Goal: Task Accomplishment & Management: Use online tool/utility

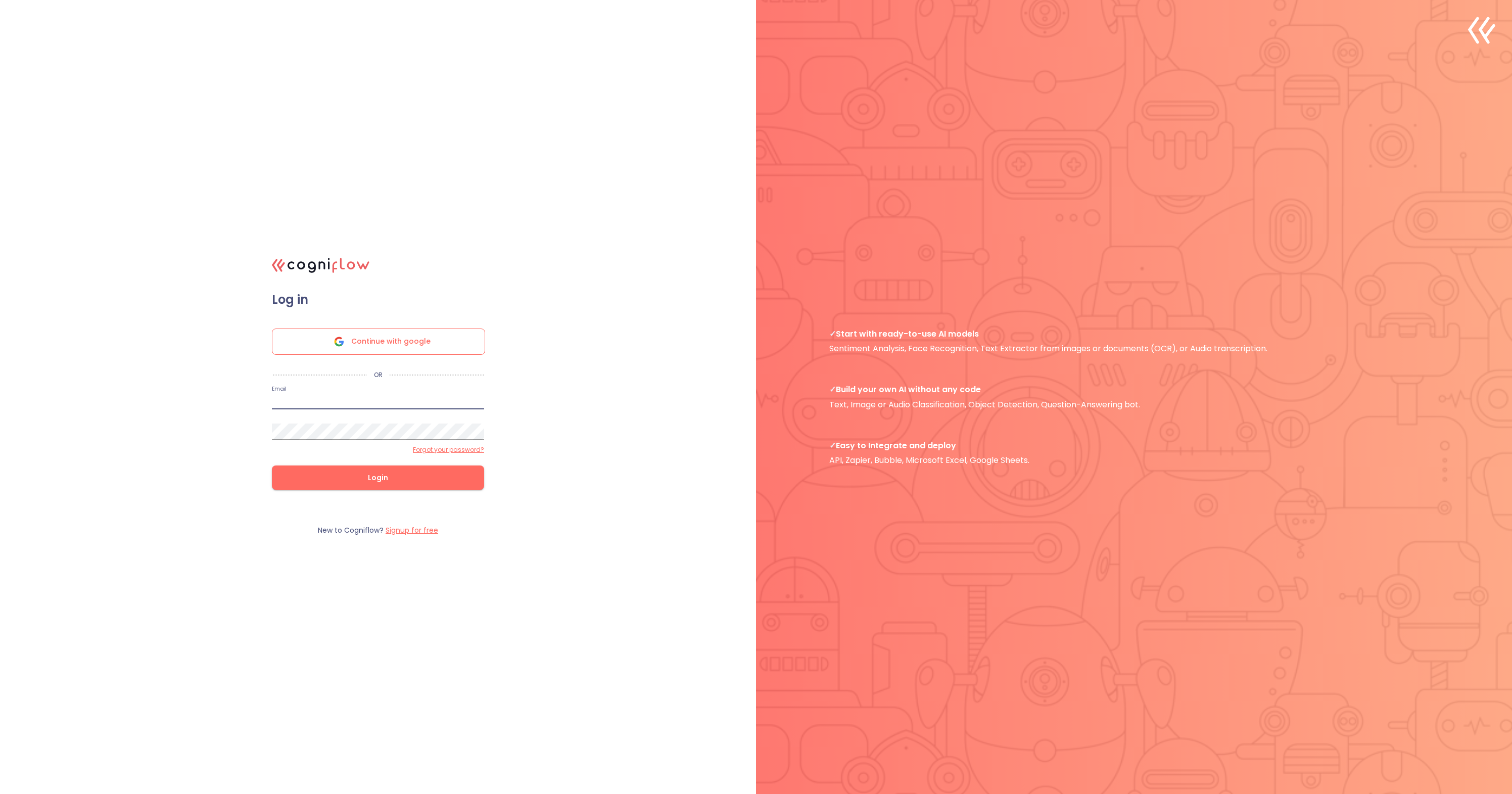
type input "palawin@gmail.com"
click at [378, 478] on button "Login" at bounding box center [378, 478] width 212 height 24
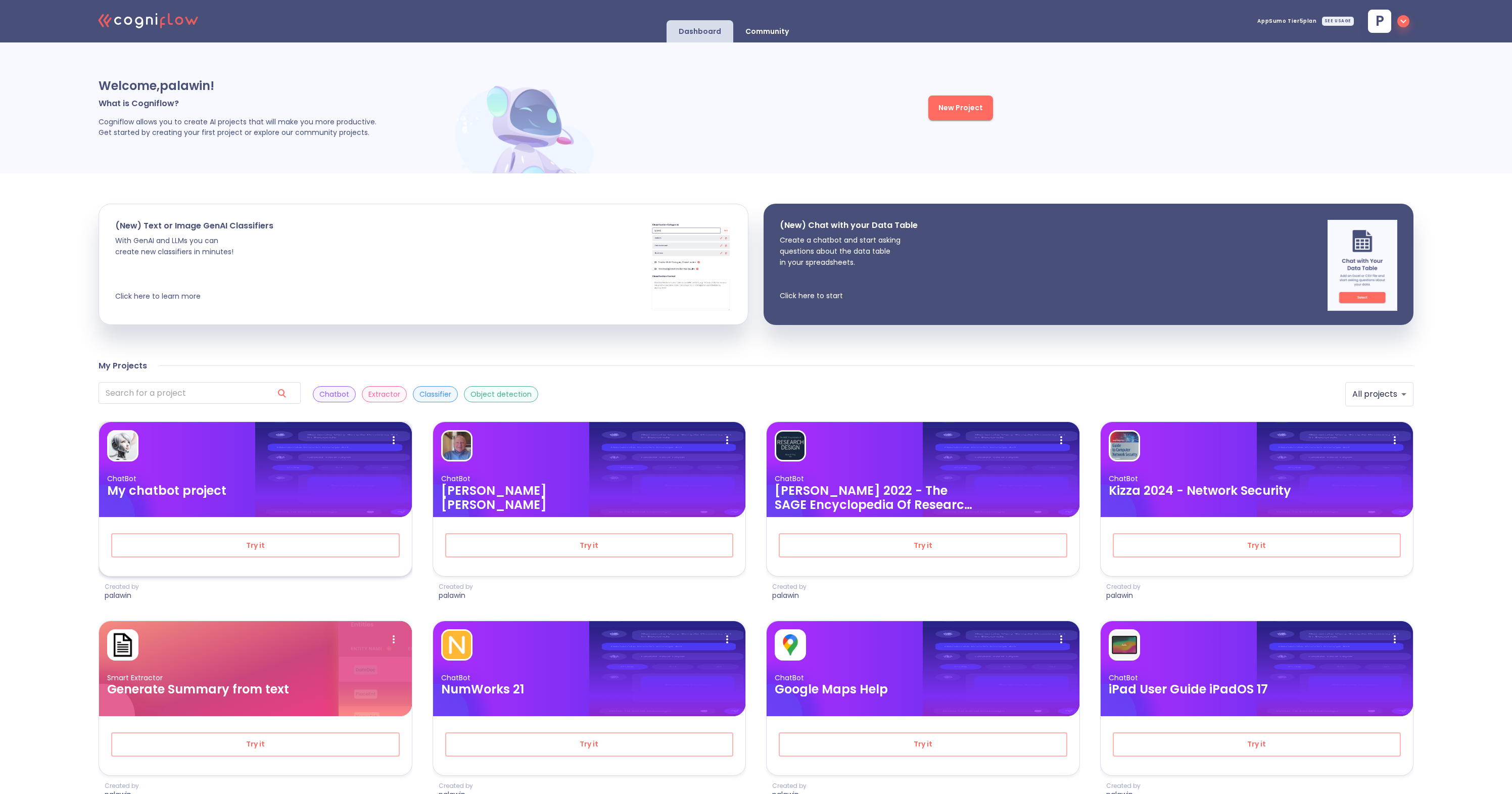
click at [167, 469] on div "ChatBot My chatbot project" at bounding box center [255, 469] width 313 height 95
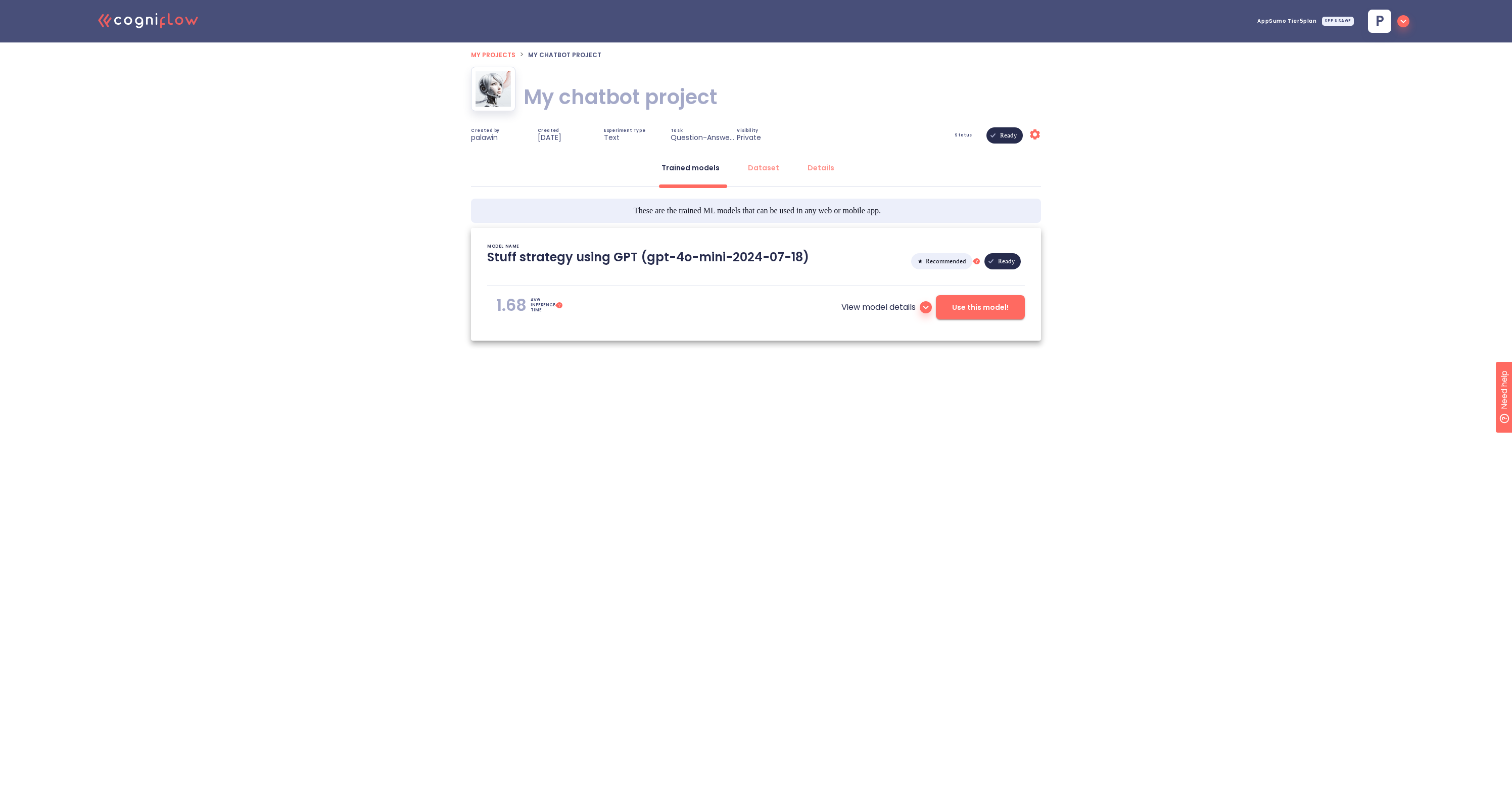
type textarea "[2024/12/01 20:08:45]- Starting with download required files from shared storag…"
click at [922, 308] on icon at bounding box center [925, 307] width 12 height 12
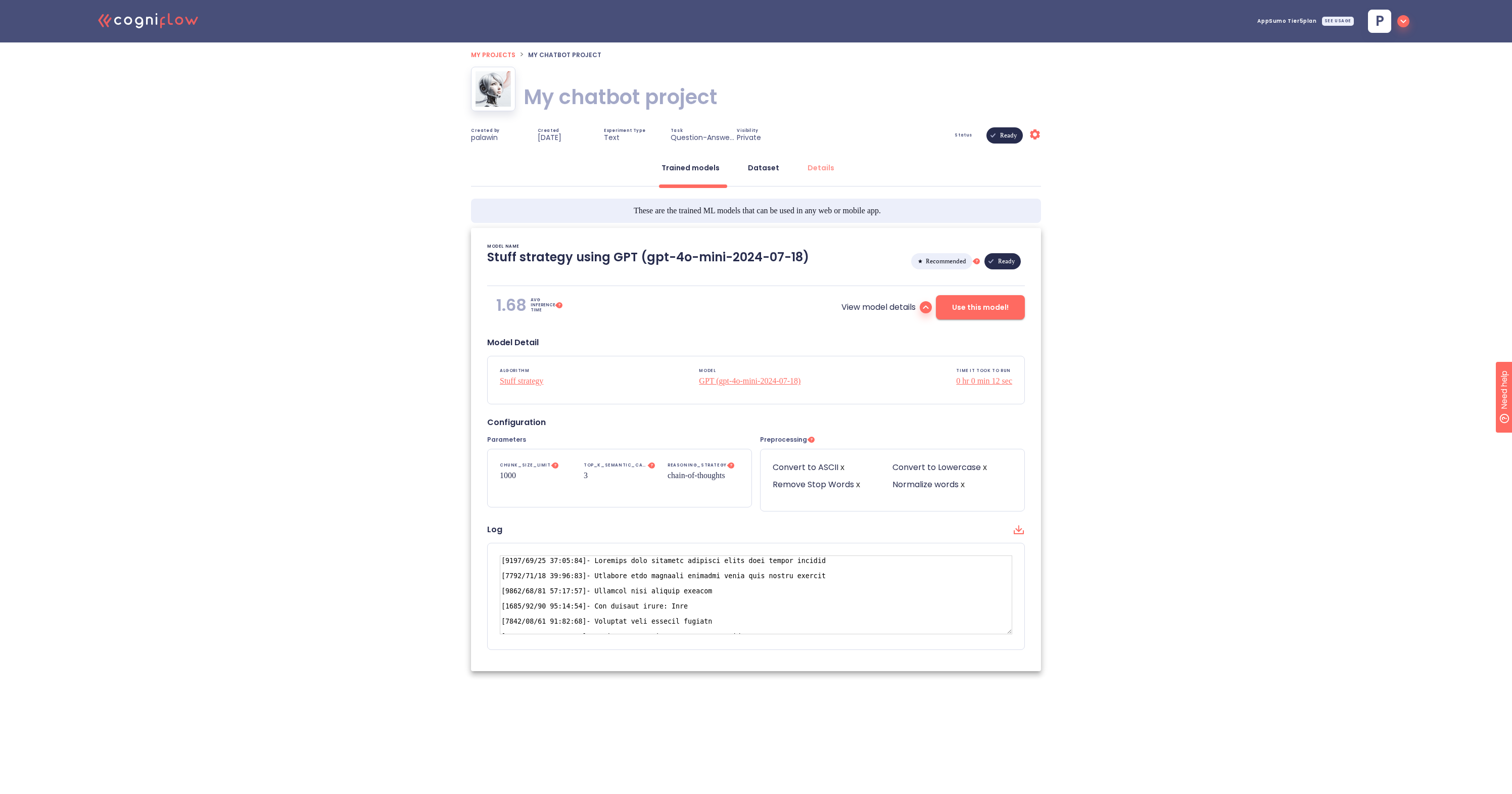
click at [766, 169] on div "Dataset" at bounding box center [764, 168] width 31 height 10
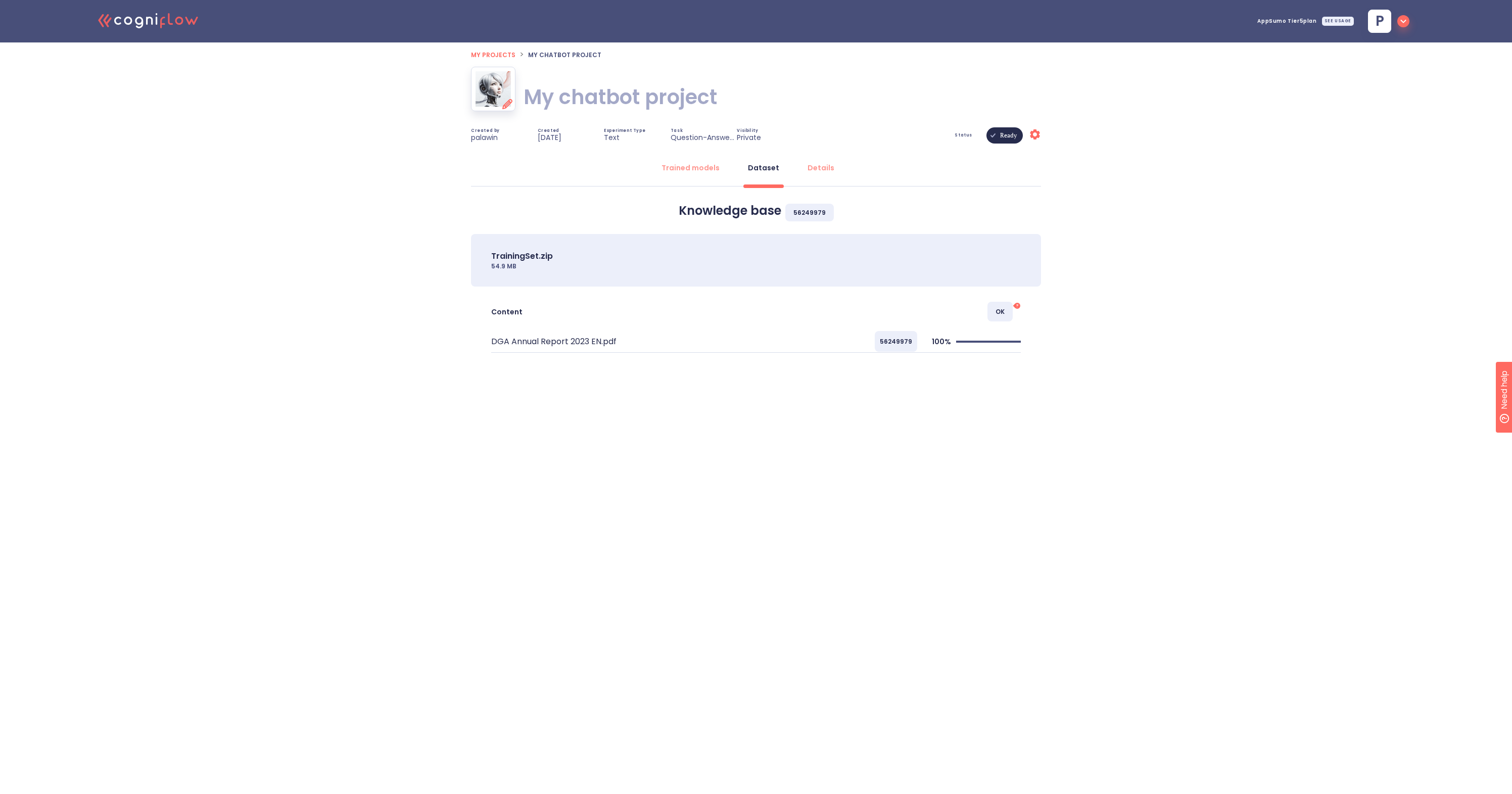
click at [508, 105] on icon at bounding box center [507, 104] width 10 height 10
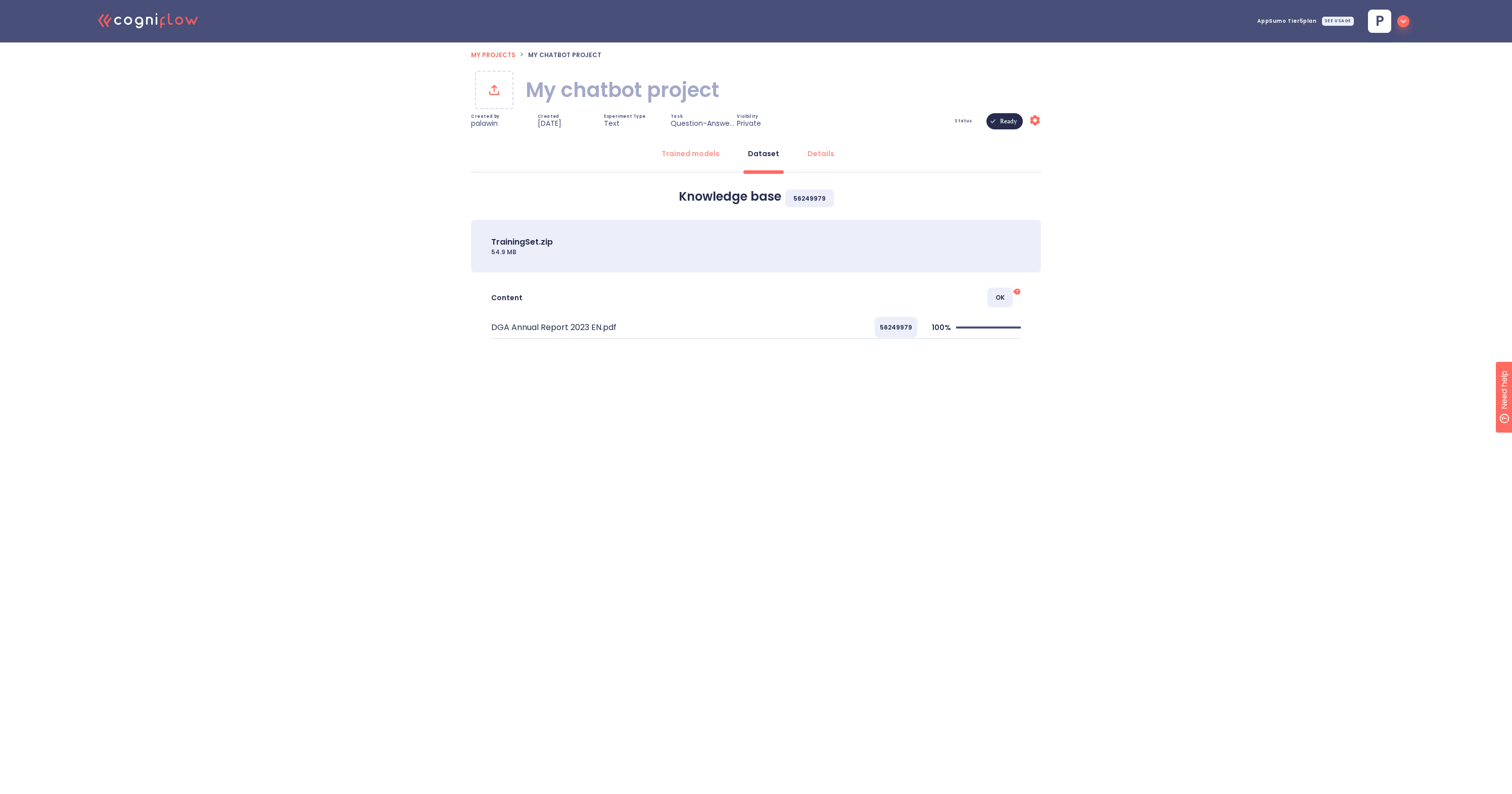
click at [501, 95] on icon at bounding box center [493, 89] width 16 height 16
click at [491, 51] on span "My projects" at bounding box center [492, 55] width 44 height 8
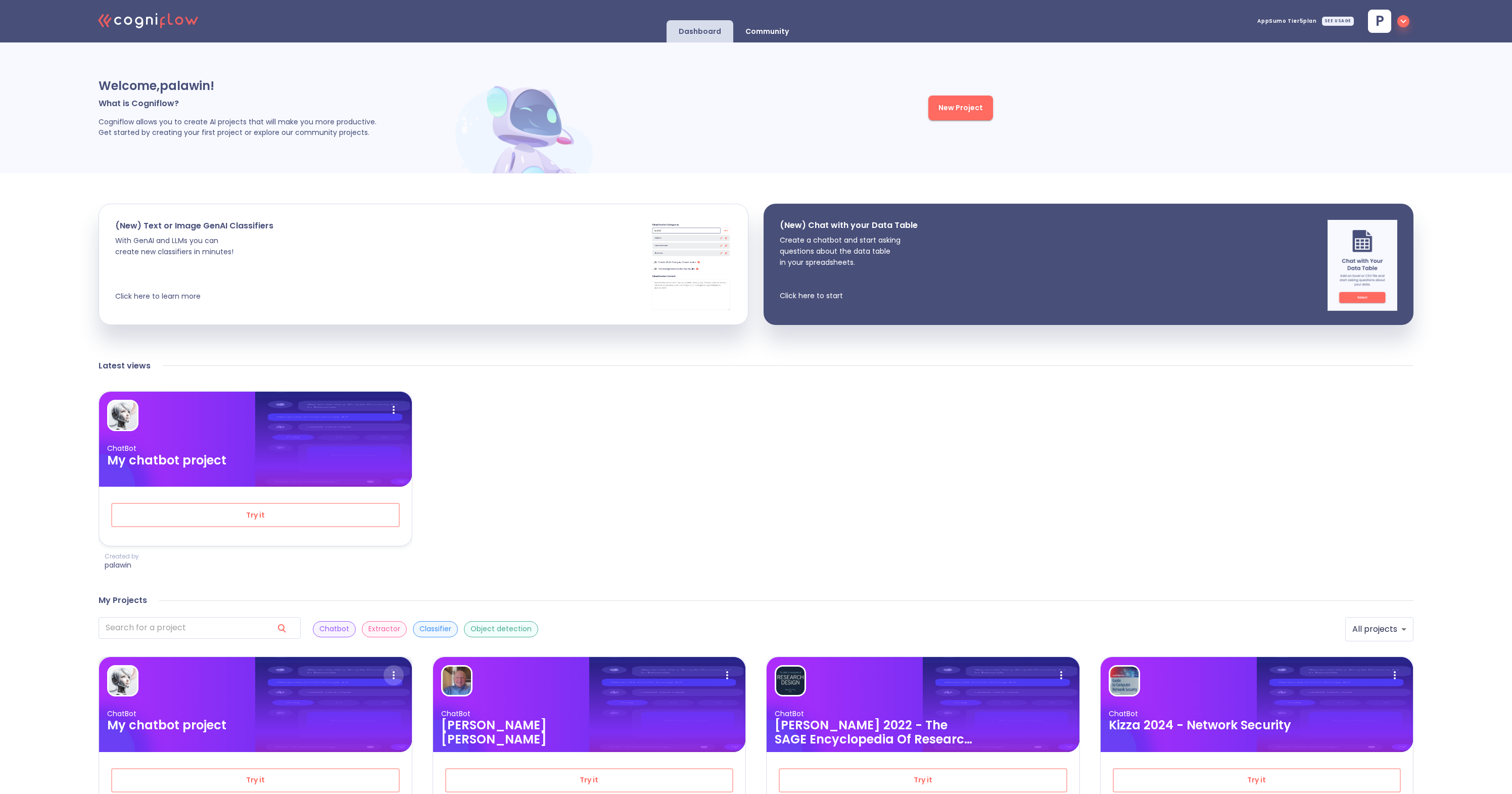
click at [400, 670] on icon at bounding box center [393, 674] width 20 height 20
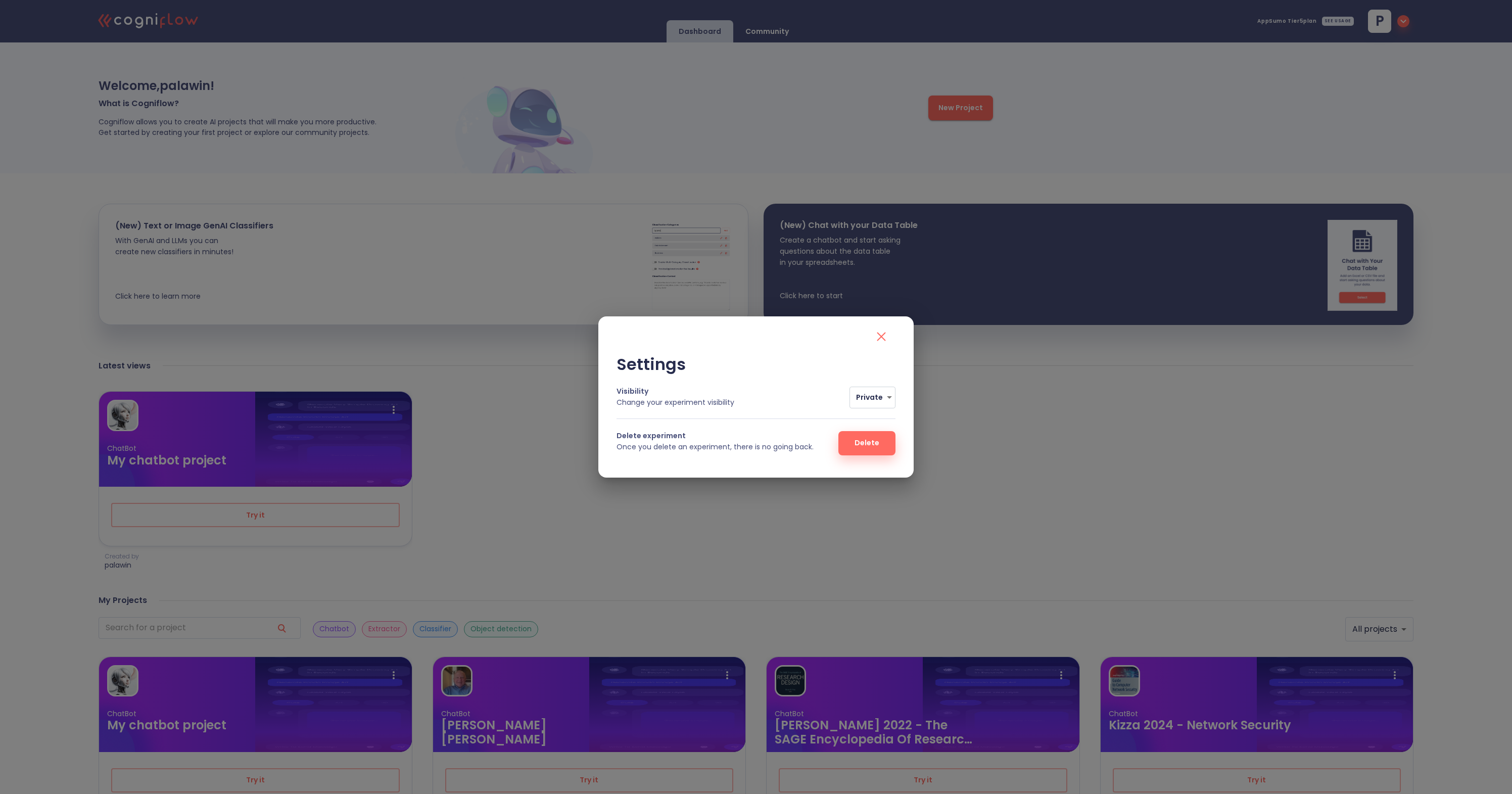
click at [856, 442] on button "Delete" at bounding box center [867, 444] width 57 height 24
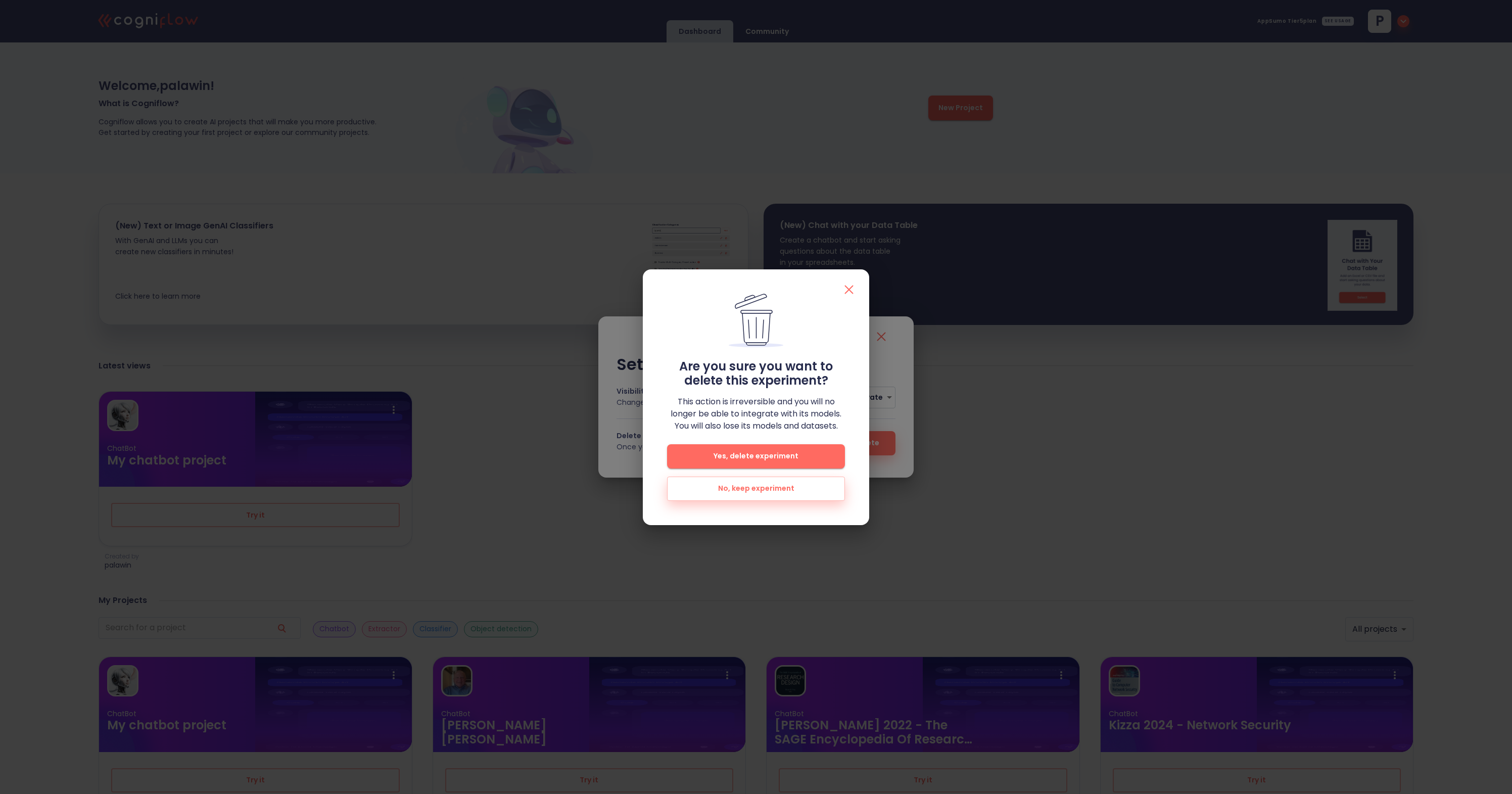
click at [848, 286] on icon "button" at bounding box center [848, 289] width 16 height 16
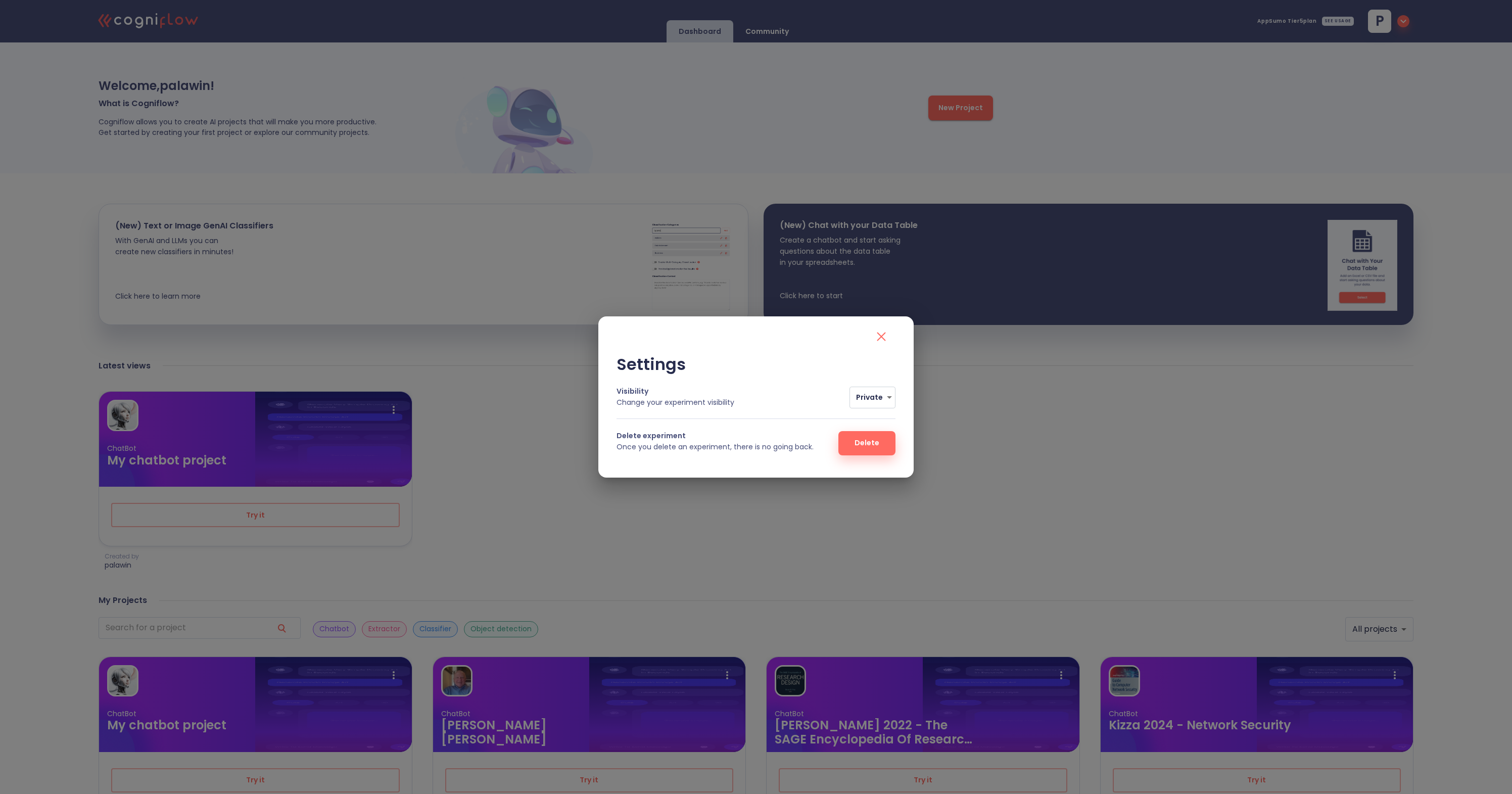
click at [875, 446] on span "Delete" at bounding box center [867, 443] width 24 height 12
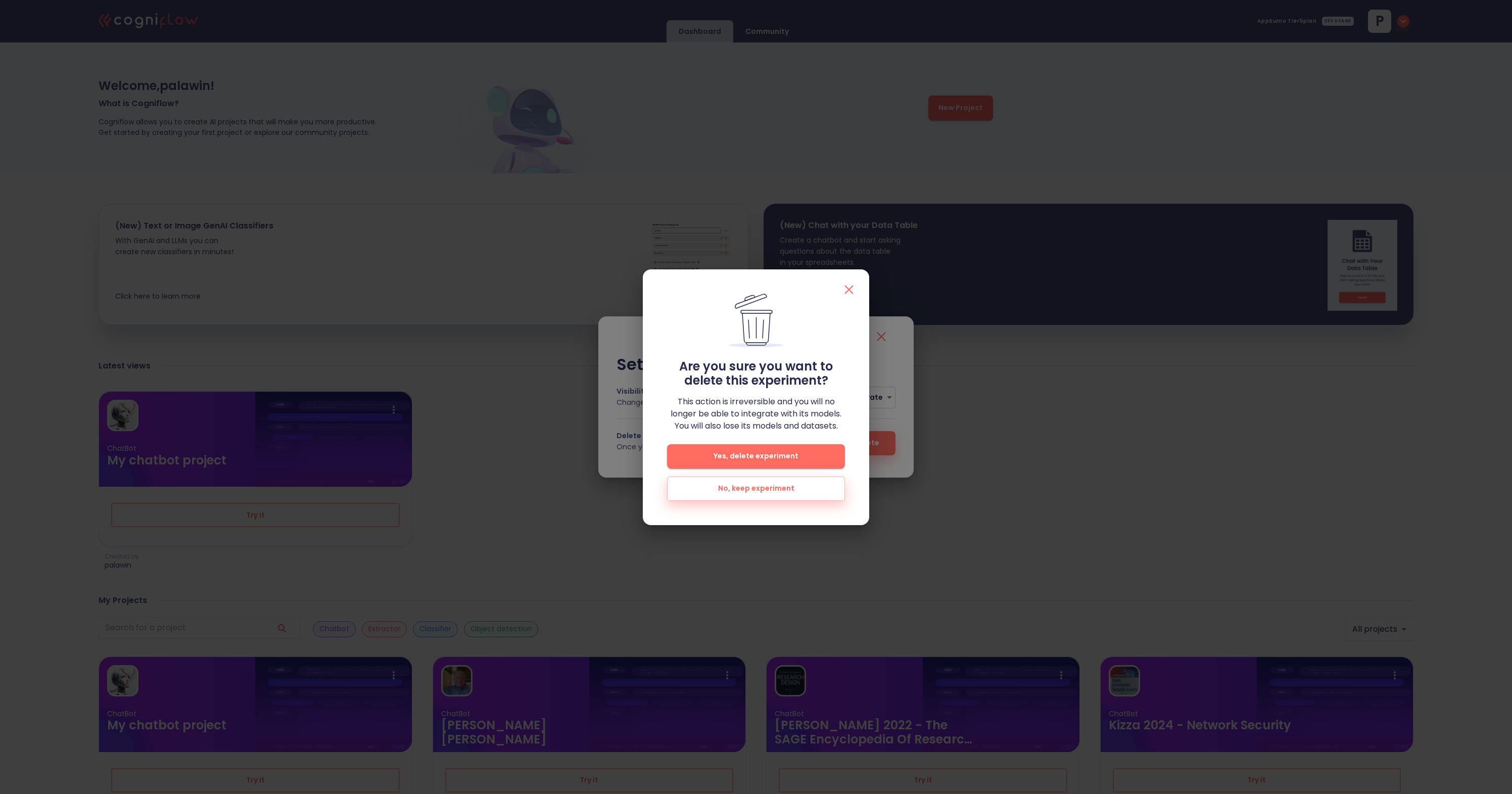
click at [805, 452] on span "Yes, delete experiment" at bounding box center [756, 456] width 146 height 12
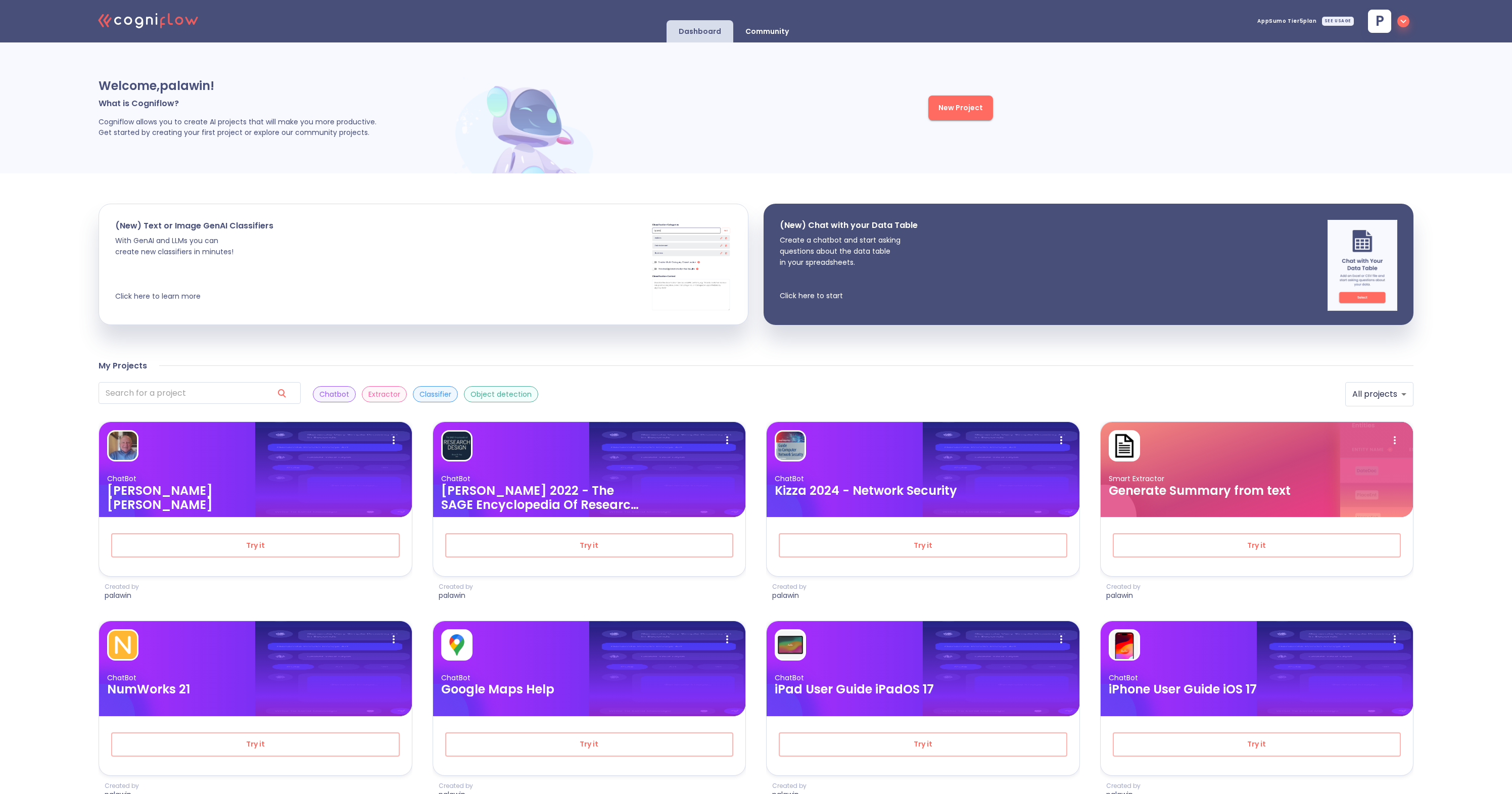
click at [968, 113] on span "New Project" at bounding box center [960, 107] width 44 height 12
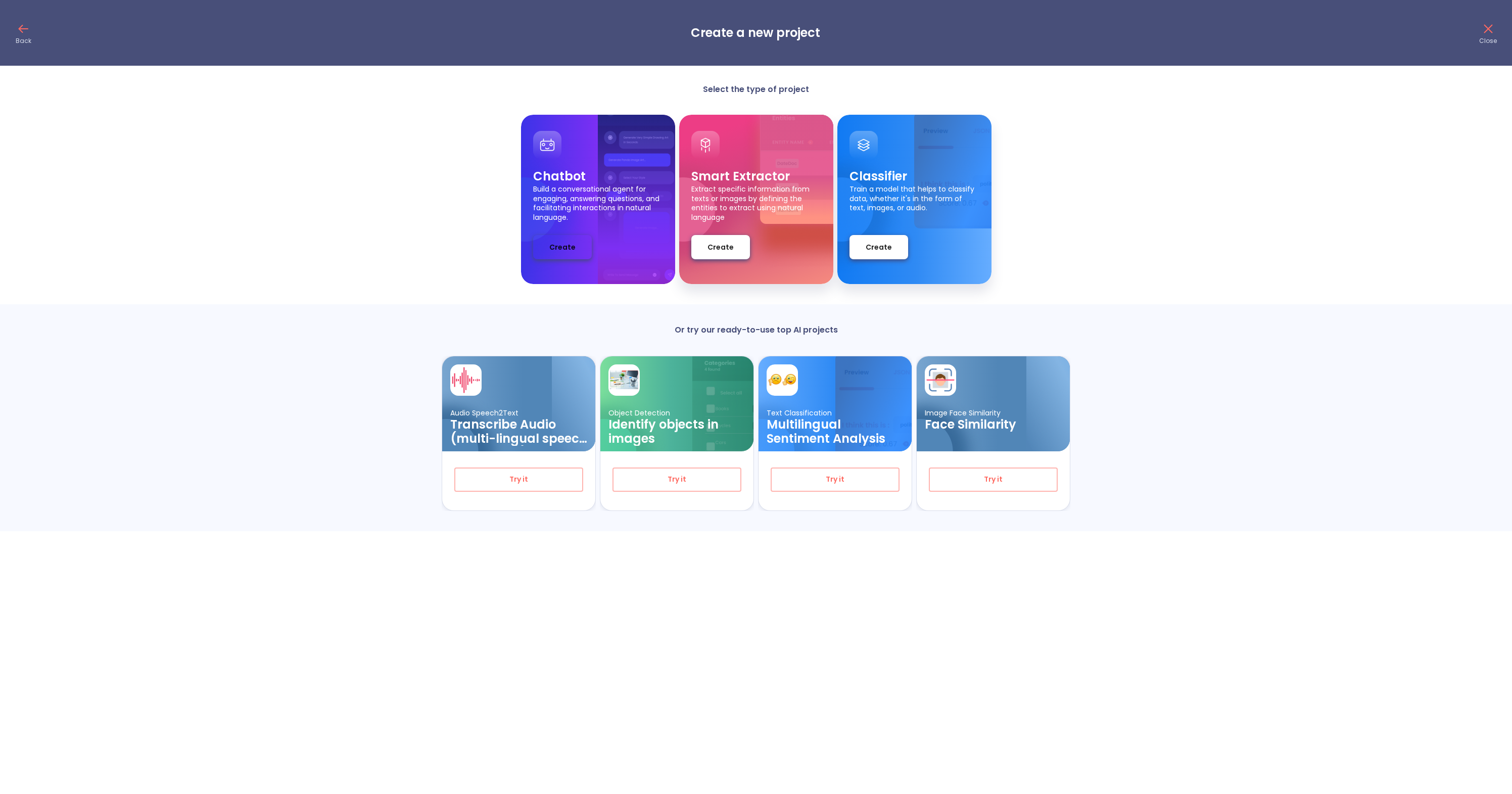
click at [580, 251] on button "Create" at bounding box center [562, 248] width 58 height 24
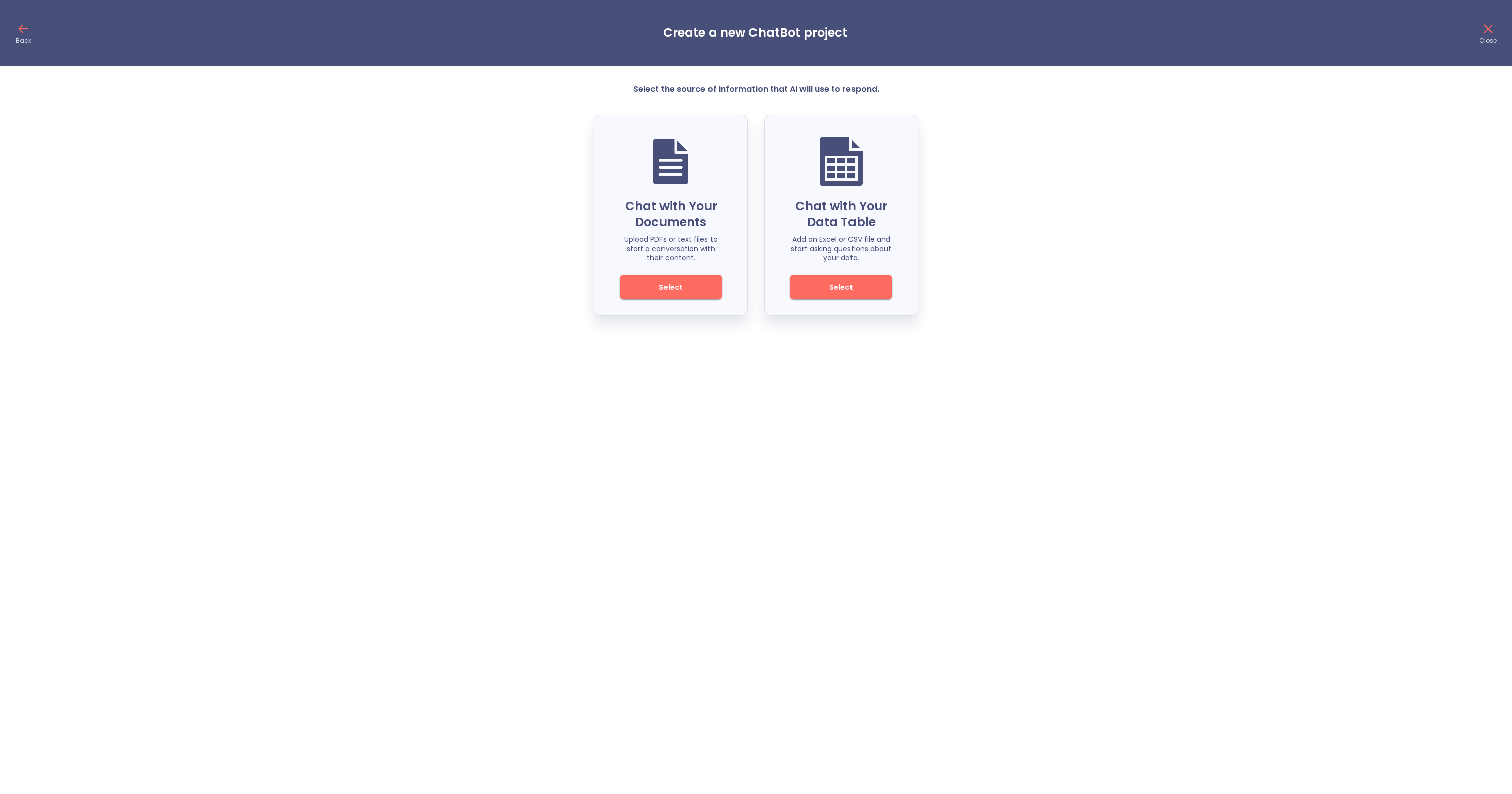
click at [688, 290] on span "Select" at bounding box center [670, 286] width 68 height 12
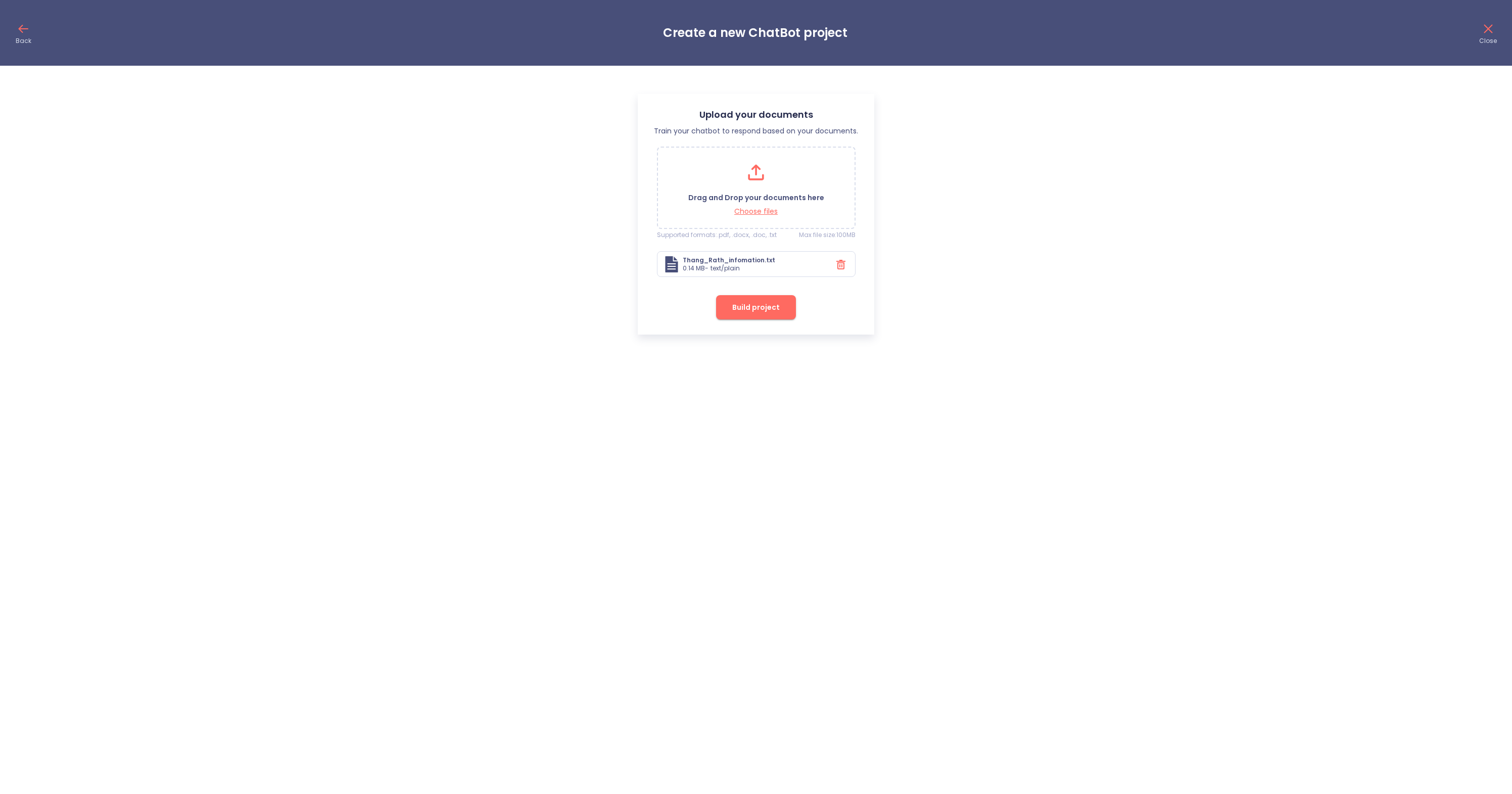
click at [763, 310] on span "Build project" at bounding box center [756, 307] width 47 height 12
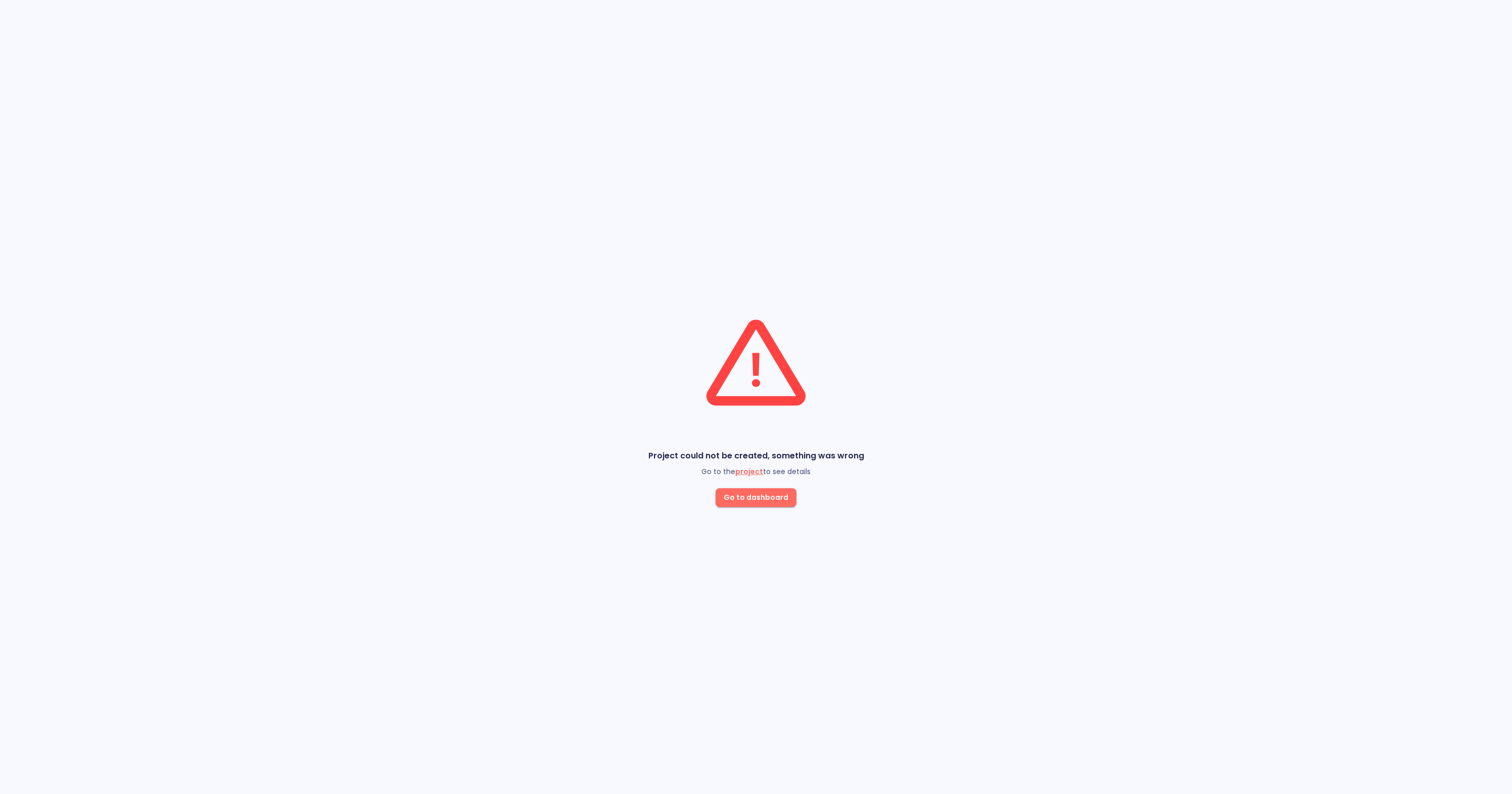
click at [750, 473] on span "project" at bounding box center [749, 471] width 28 height 10
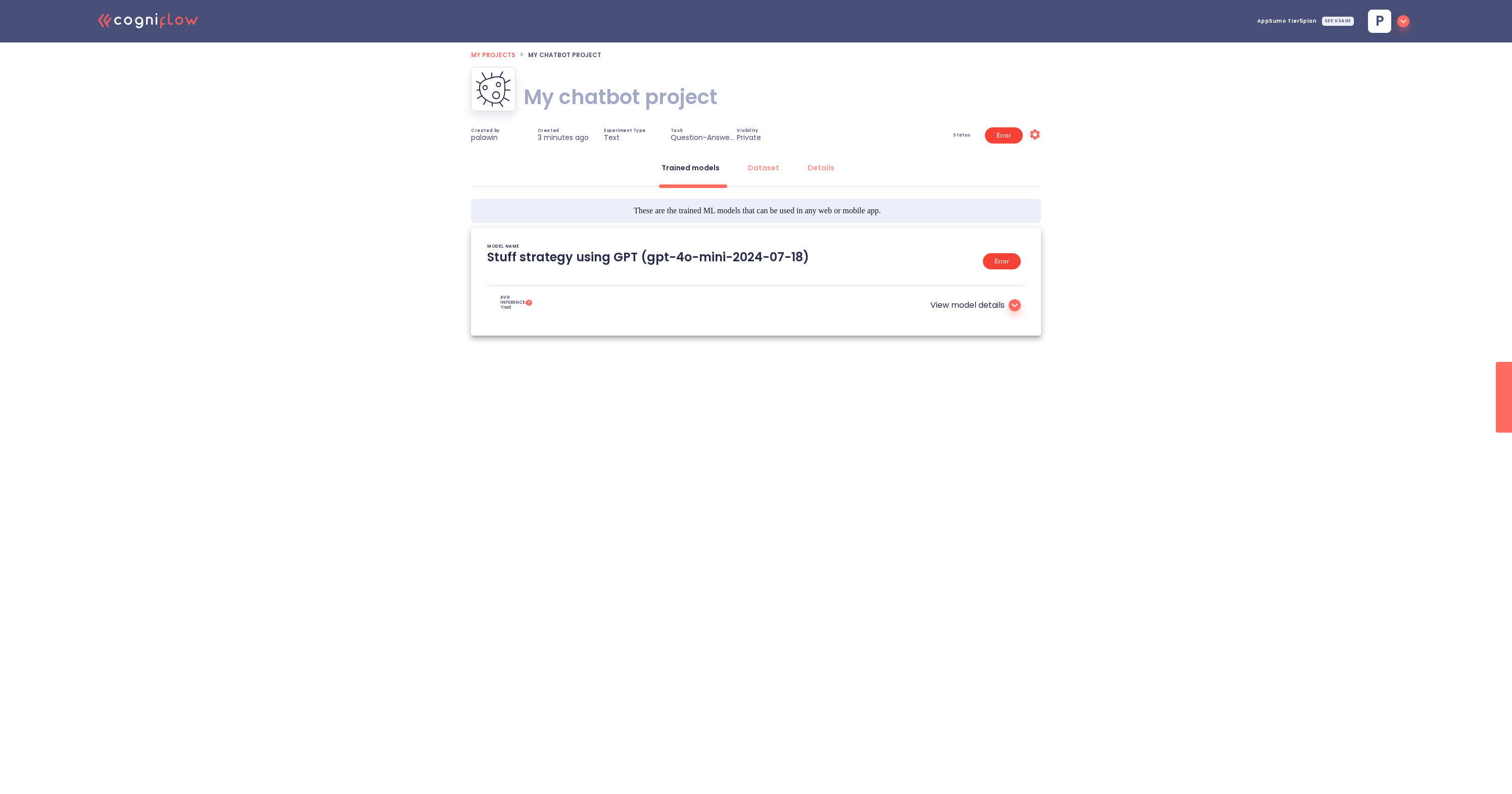
type textarea "[[DATE] 16:34:10]- Starting with download required files from shared storage [[…"
click at [763, 170] on div "Dataset" at bounding box center [764, 168] width 31 height 10
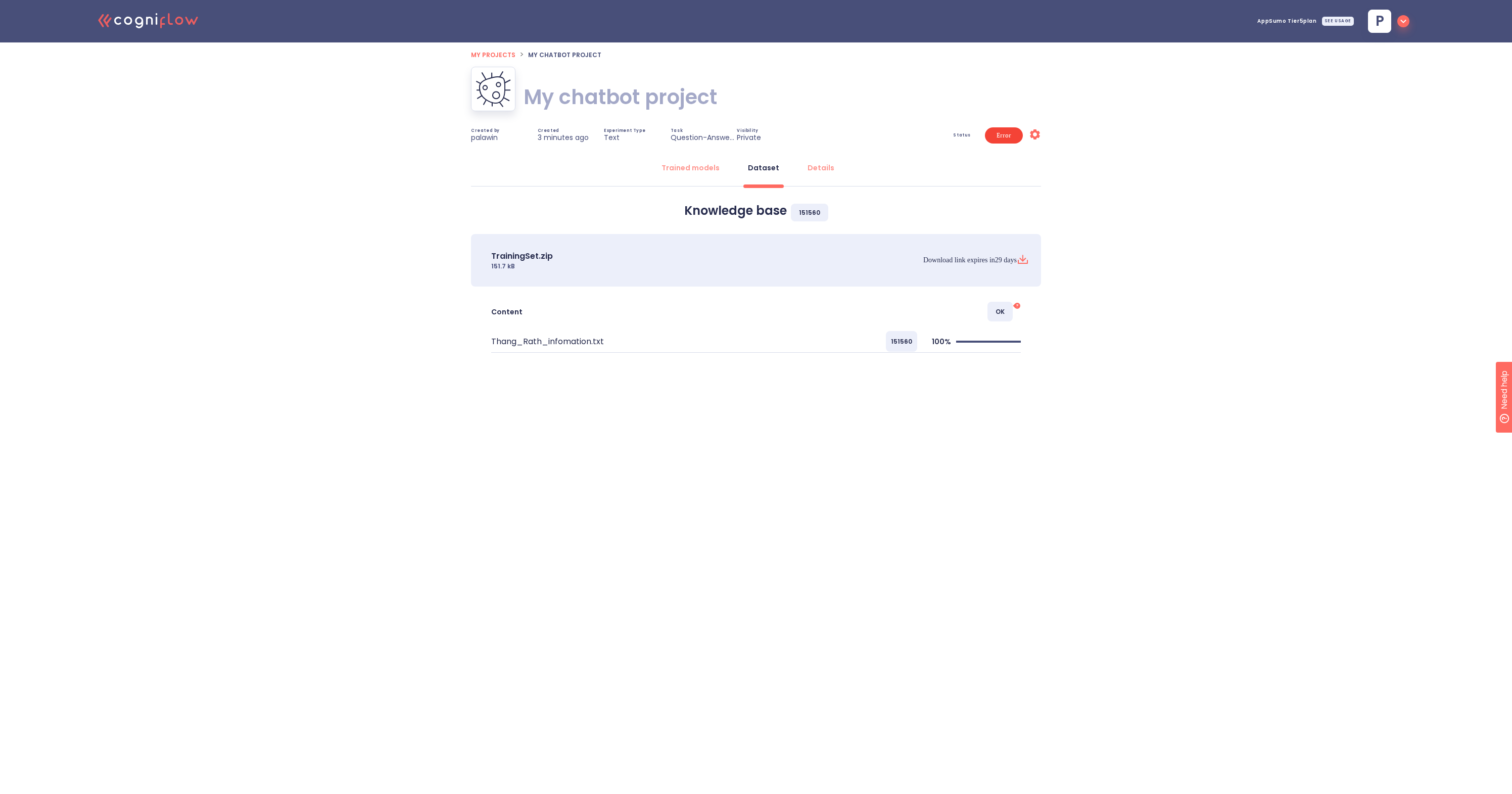
click at [999, 139] on span "Error" at bounding box center [1004, 135] width 26 height 73
click at [700, 172] on div "Trained models" at bounding box center [691, 168] width 58 height 10
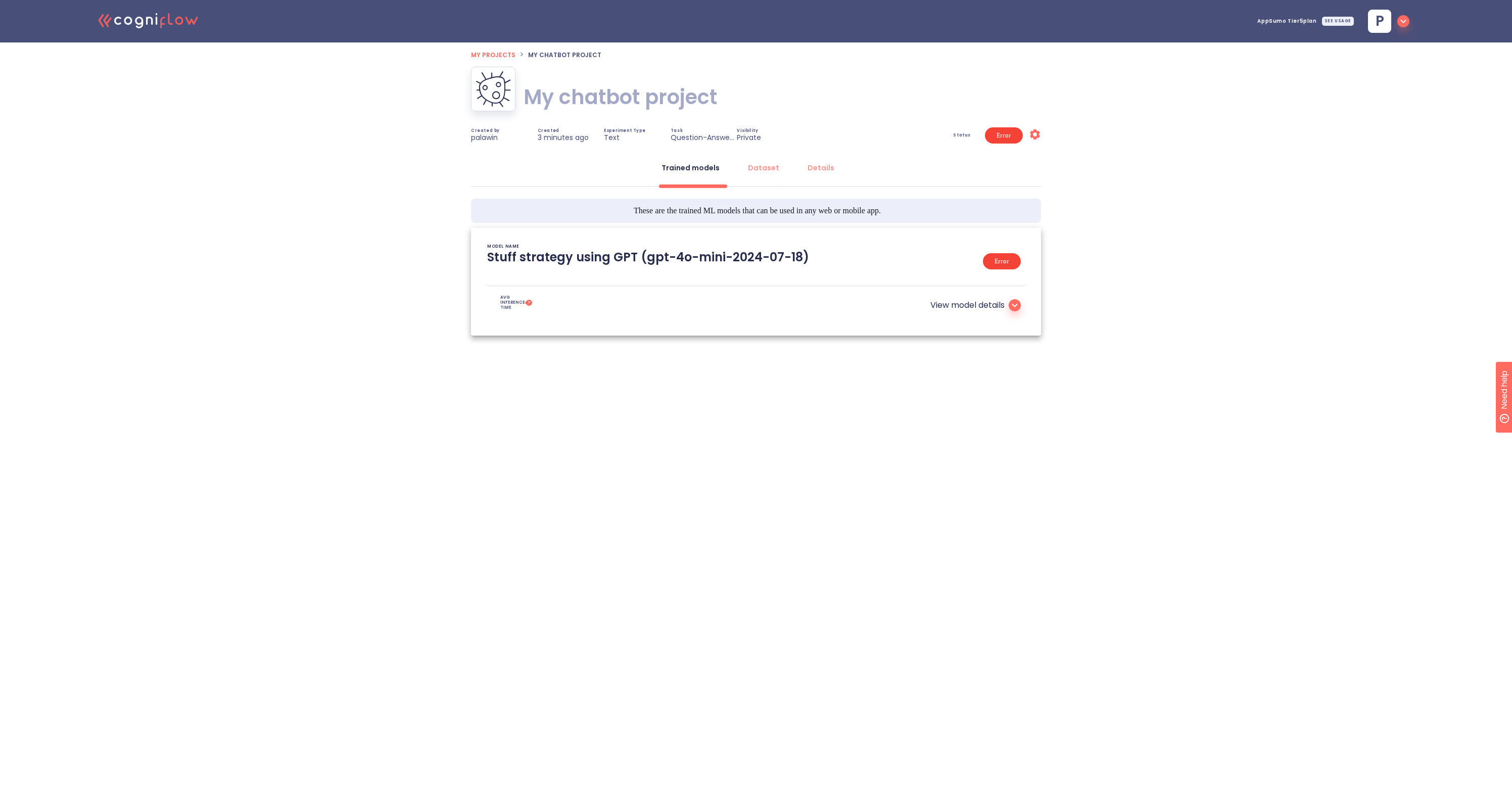
click at [501, 58] on span "My projects" at bounding box center [492, 55] width 44 height 8
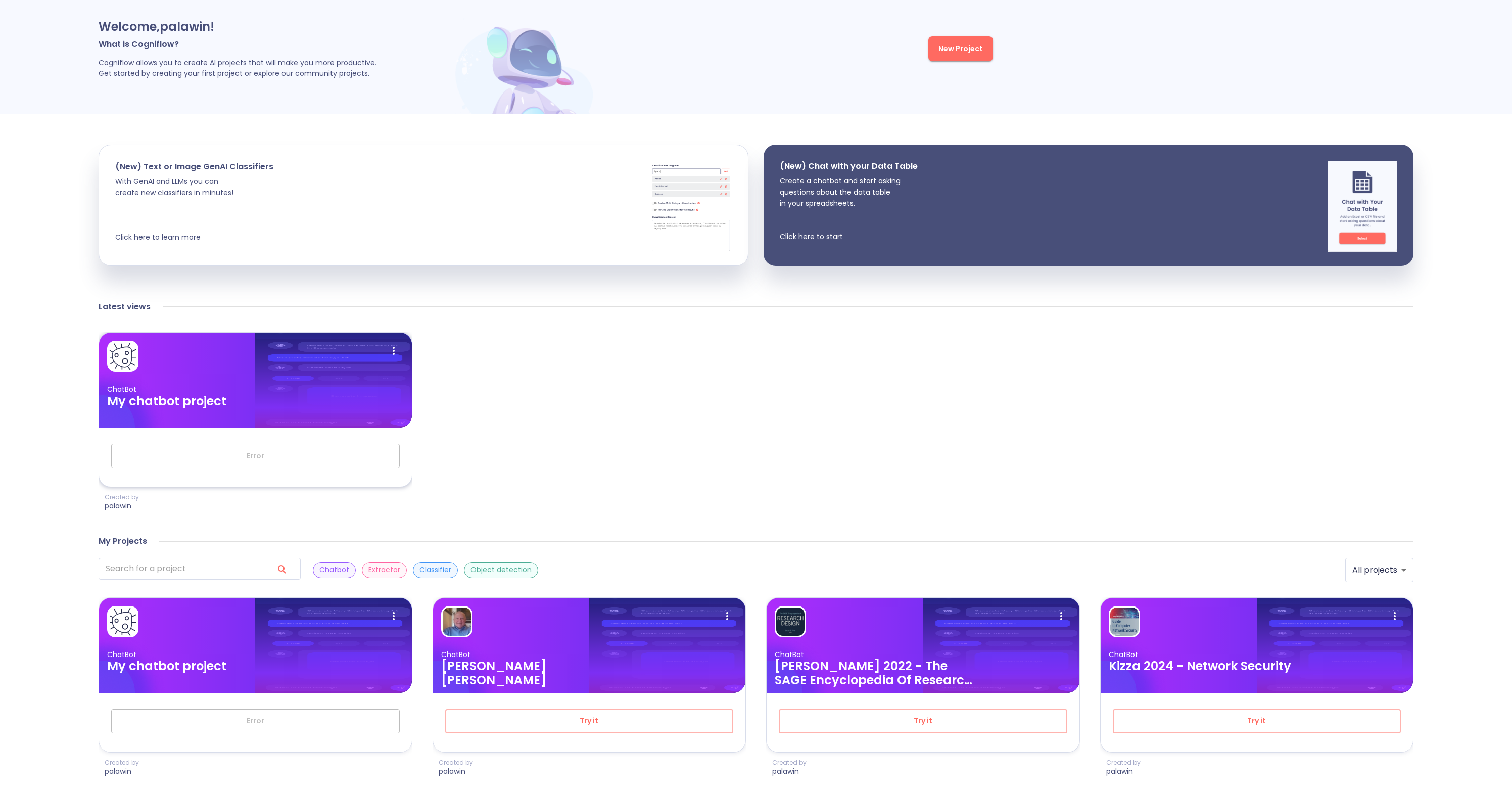
scroll to position [67, 0]
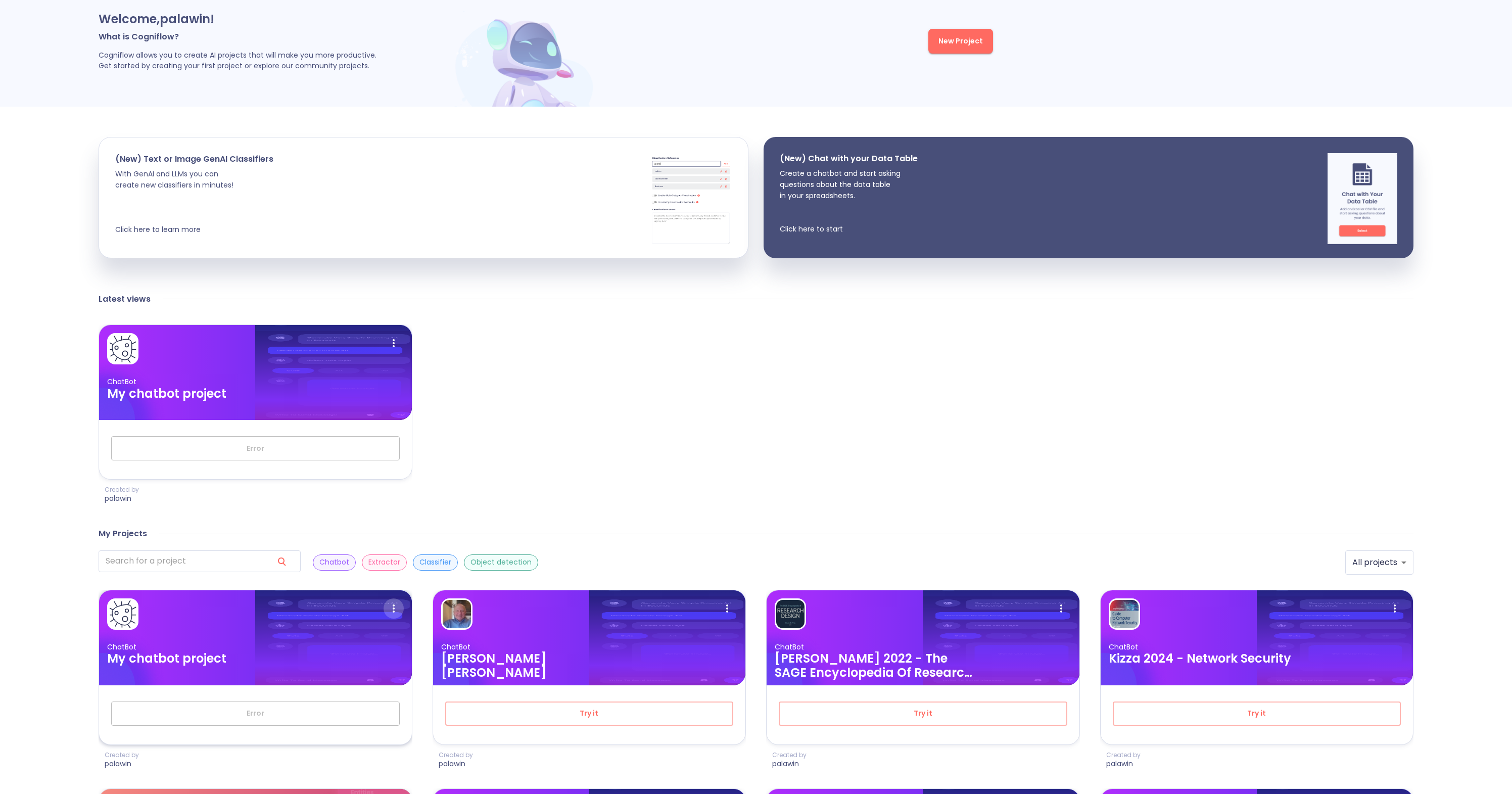
click at [391, 610] on icon at bounding box center [393, 608] width 20 height 20
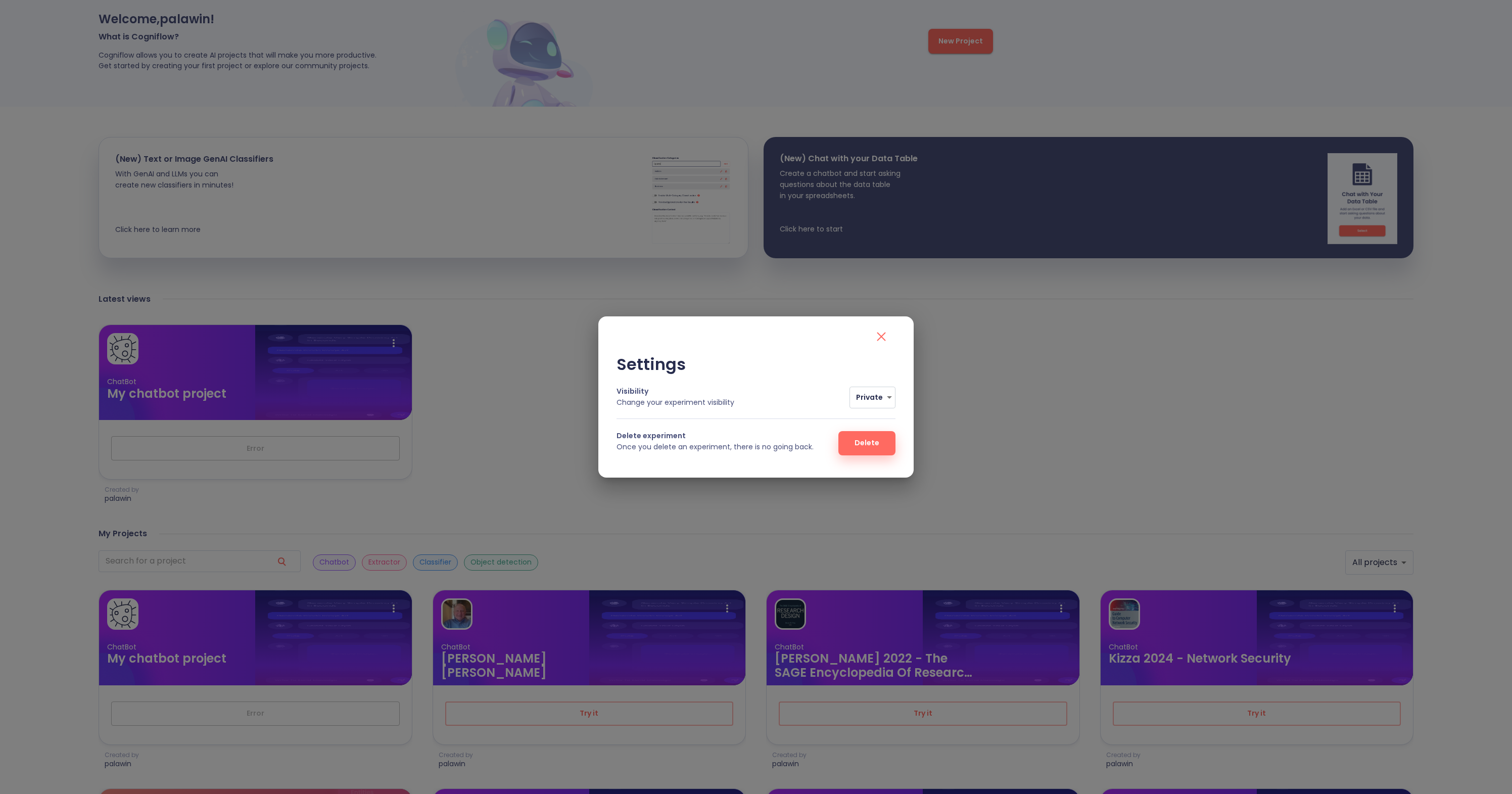
click at [853, 444] on button "Delete" at bounding box center [867, 444] width 57 height 24
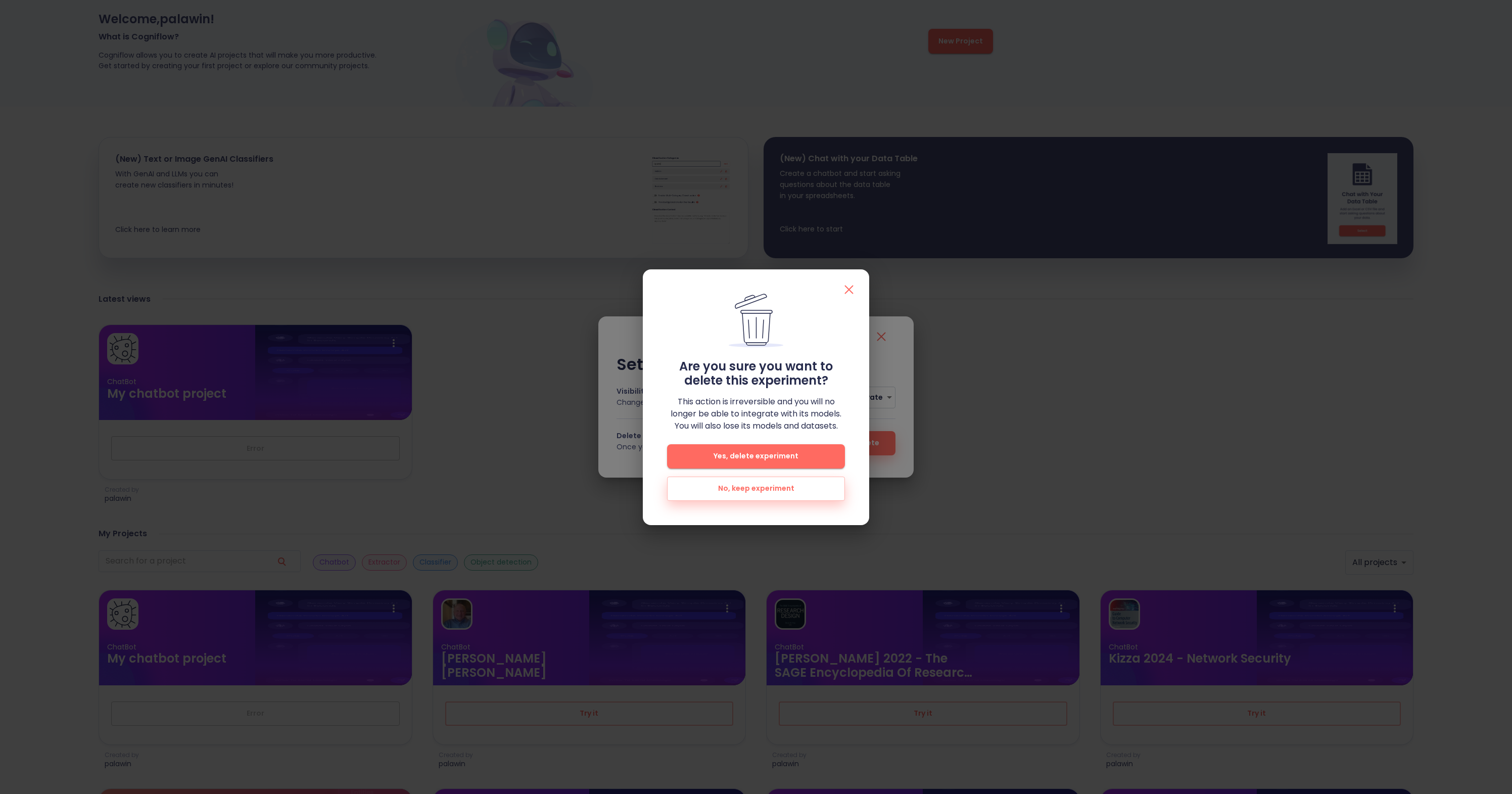
click at [796, 458] on span "Yes, delete experiment" at bounding box center [756, 456] width 146 height 12
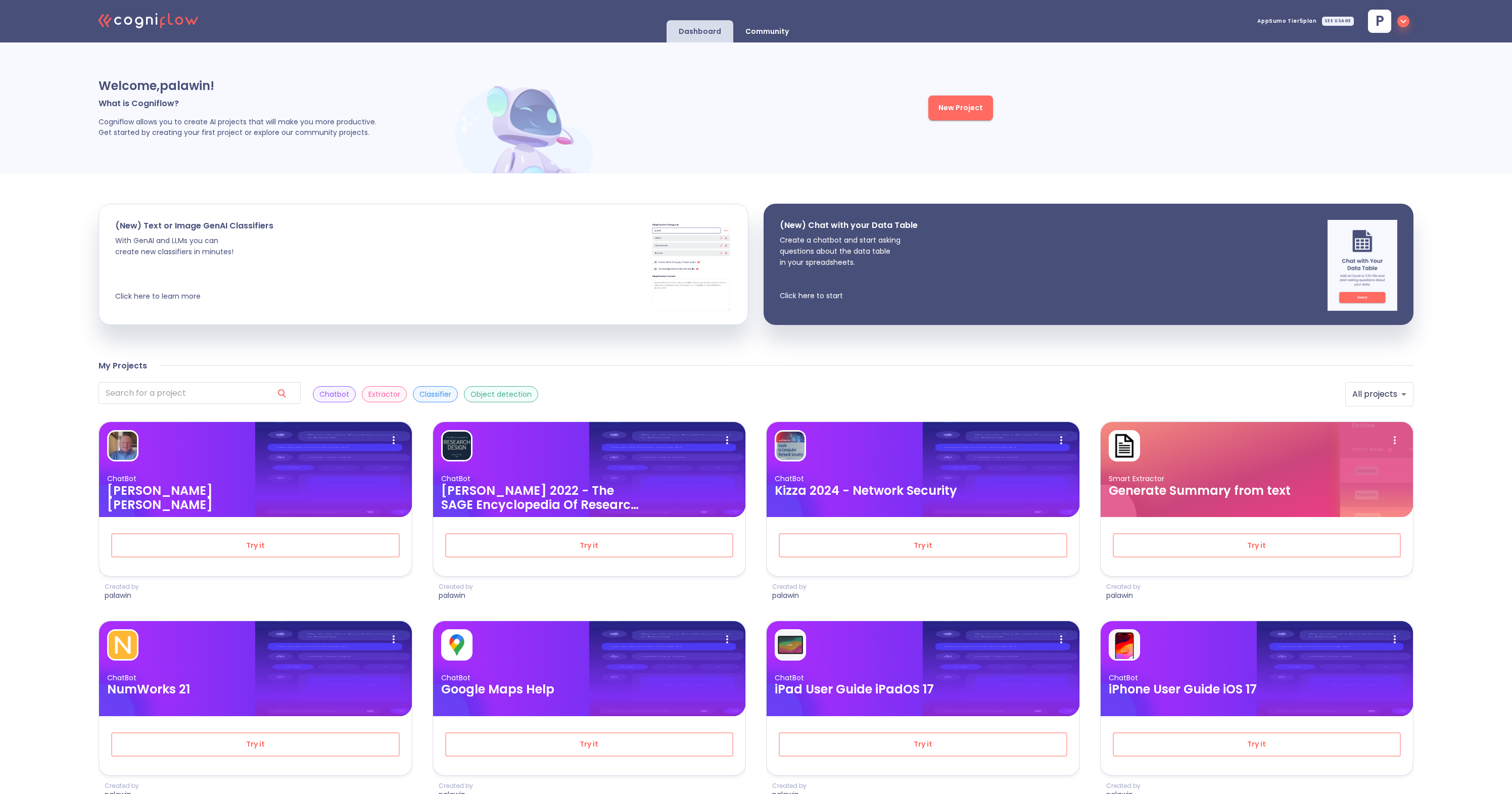
scroll to position [67, 0]
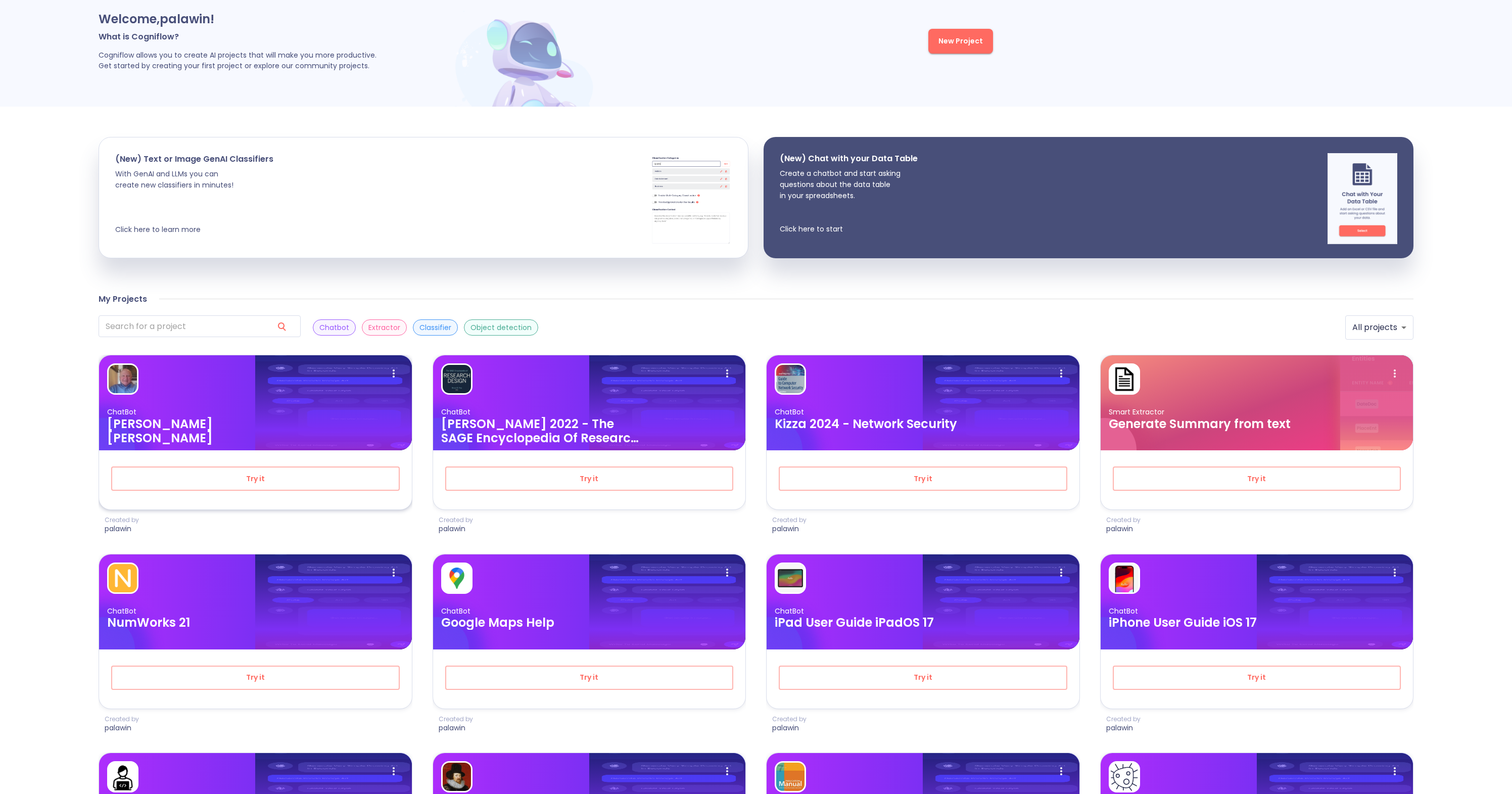
click at [222, 411] on p "ChatBot" at bounding box center [255, 413] width 297 height 9
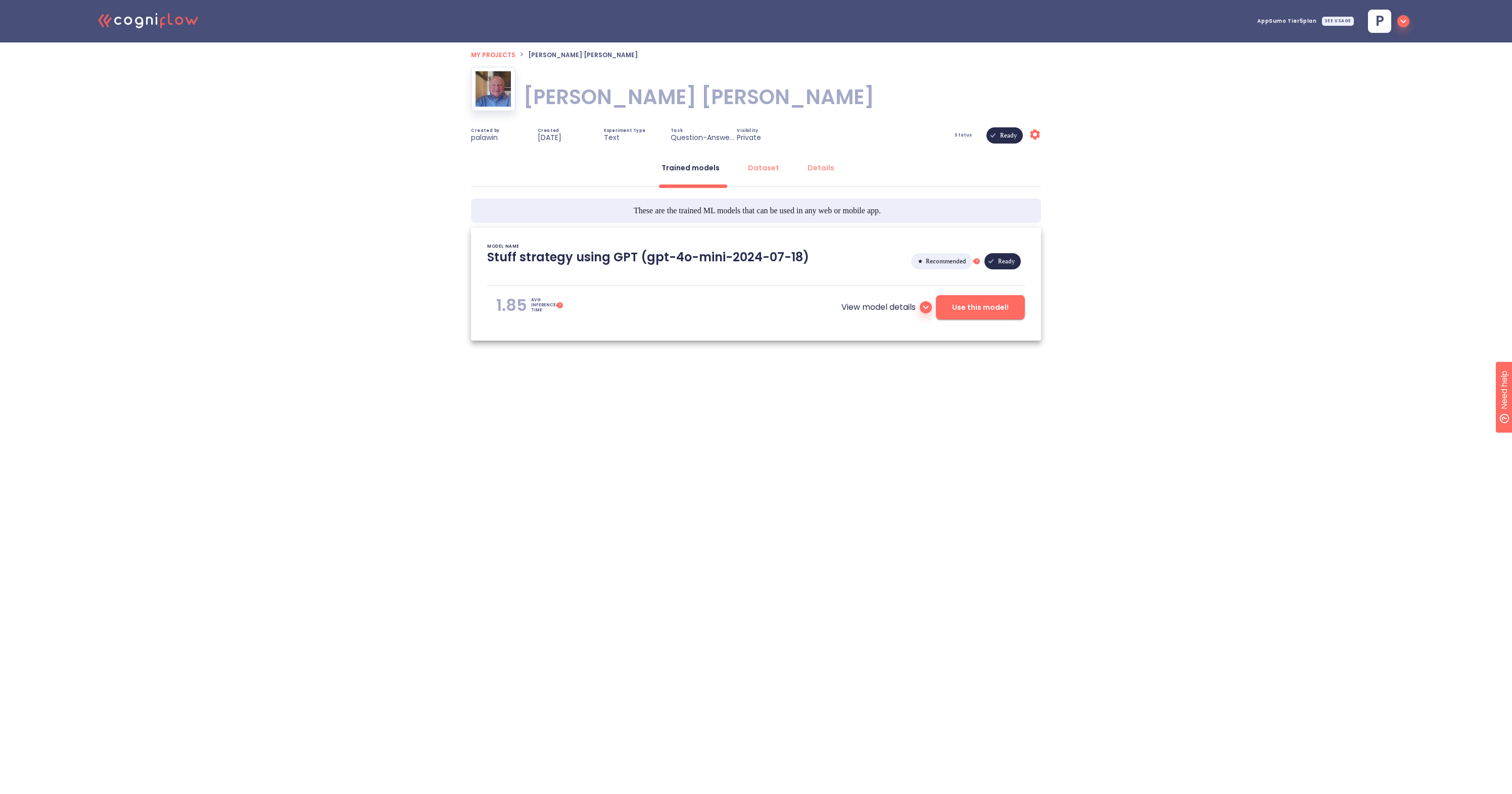
type textarea "[2024/11/29 19:34:41]- Starting with download required files from shared storag…"
click at [168, 27] on icon ".cls-1{fill:#141624;}.cls-2{fill:#eb5e60;}.cls-3{fill:none;stroke:#eb5e60;strok…" at bounding box center [149, 20] width 111 height 31
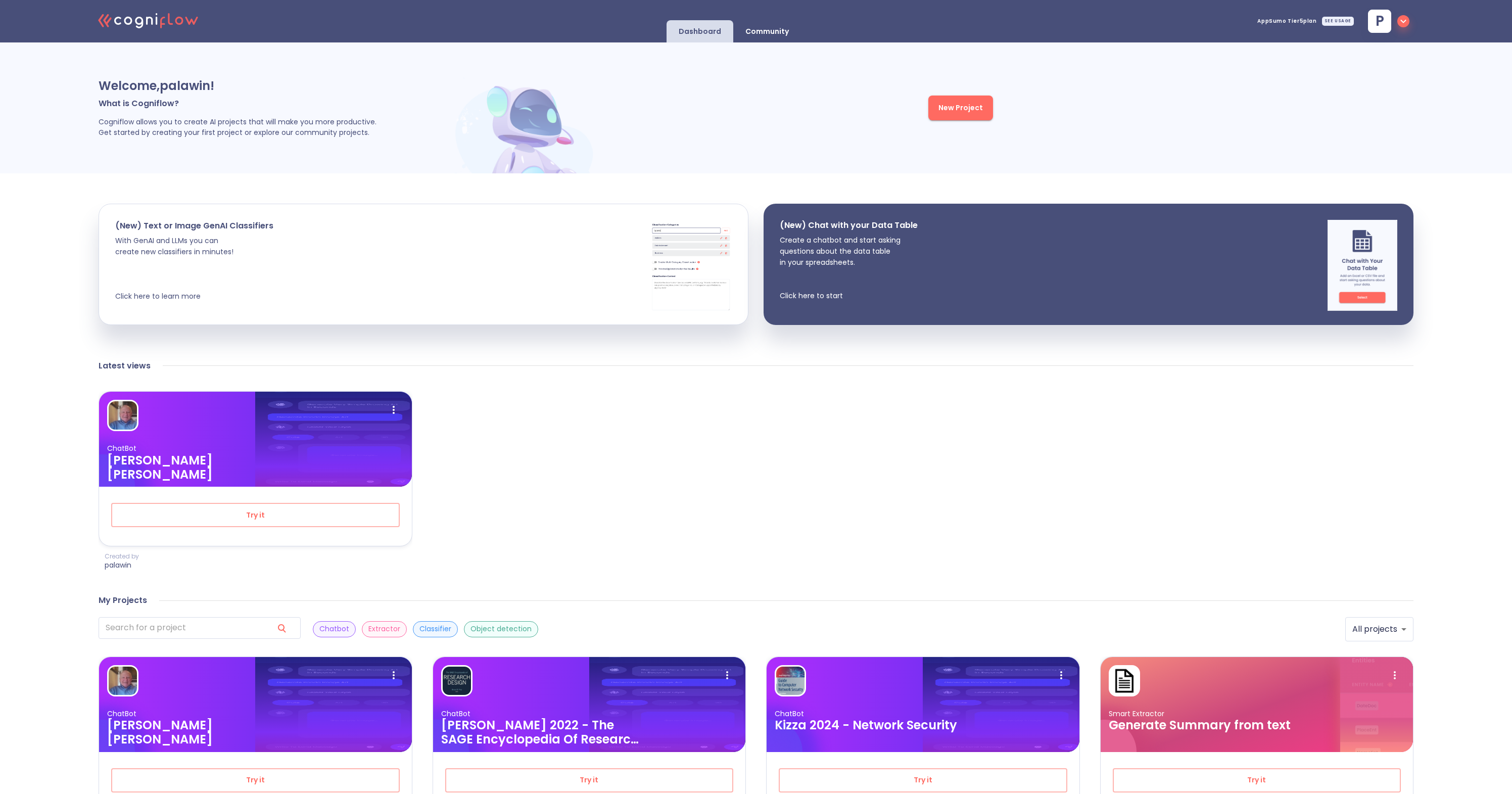
click at [956, 113] on span "New Project" at bounding box center [960, 107] width 44 height 12
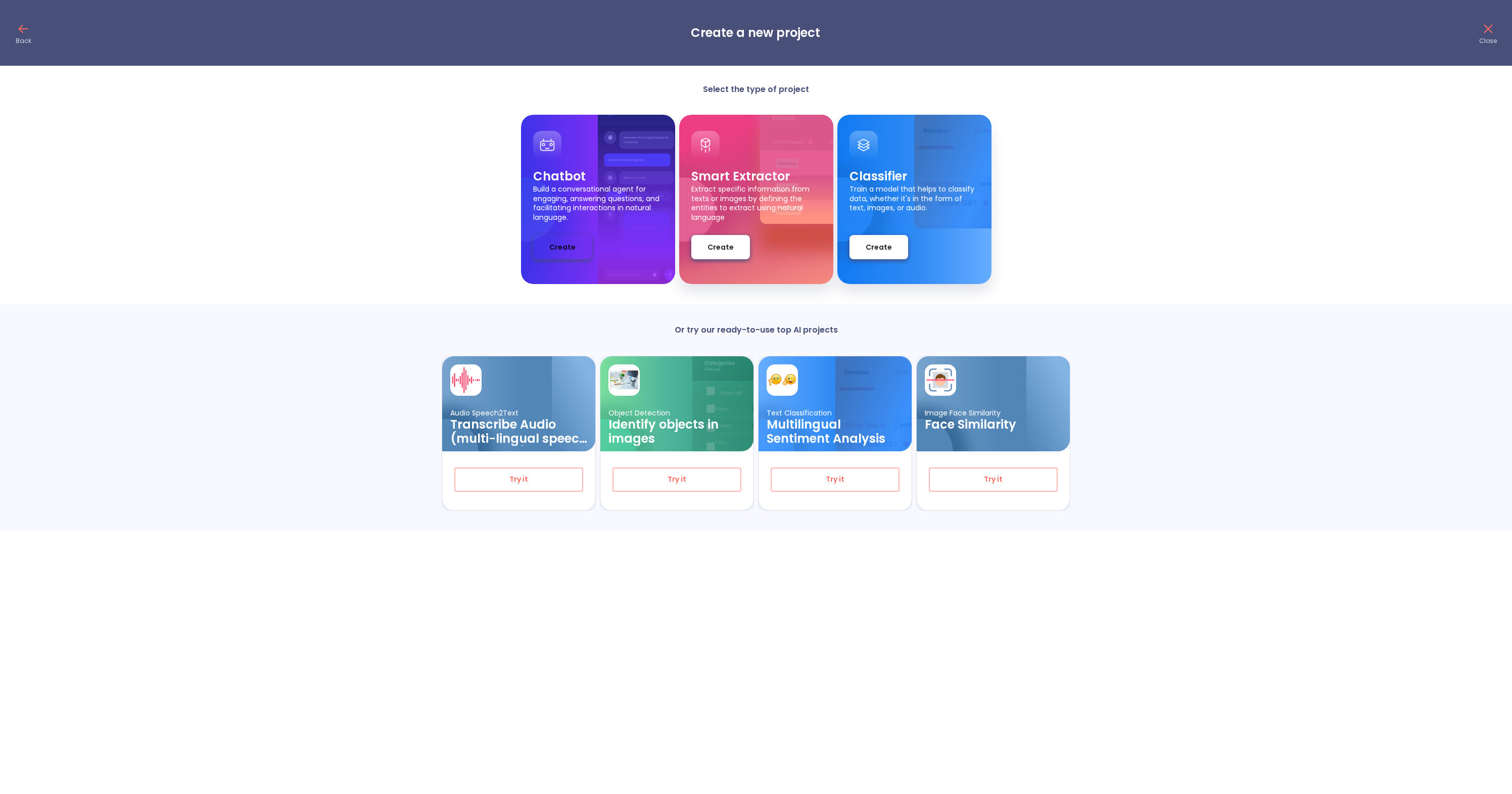
click at [564, 247] on span "Create" at bounding box center [563, 247] width 26 height 12
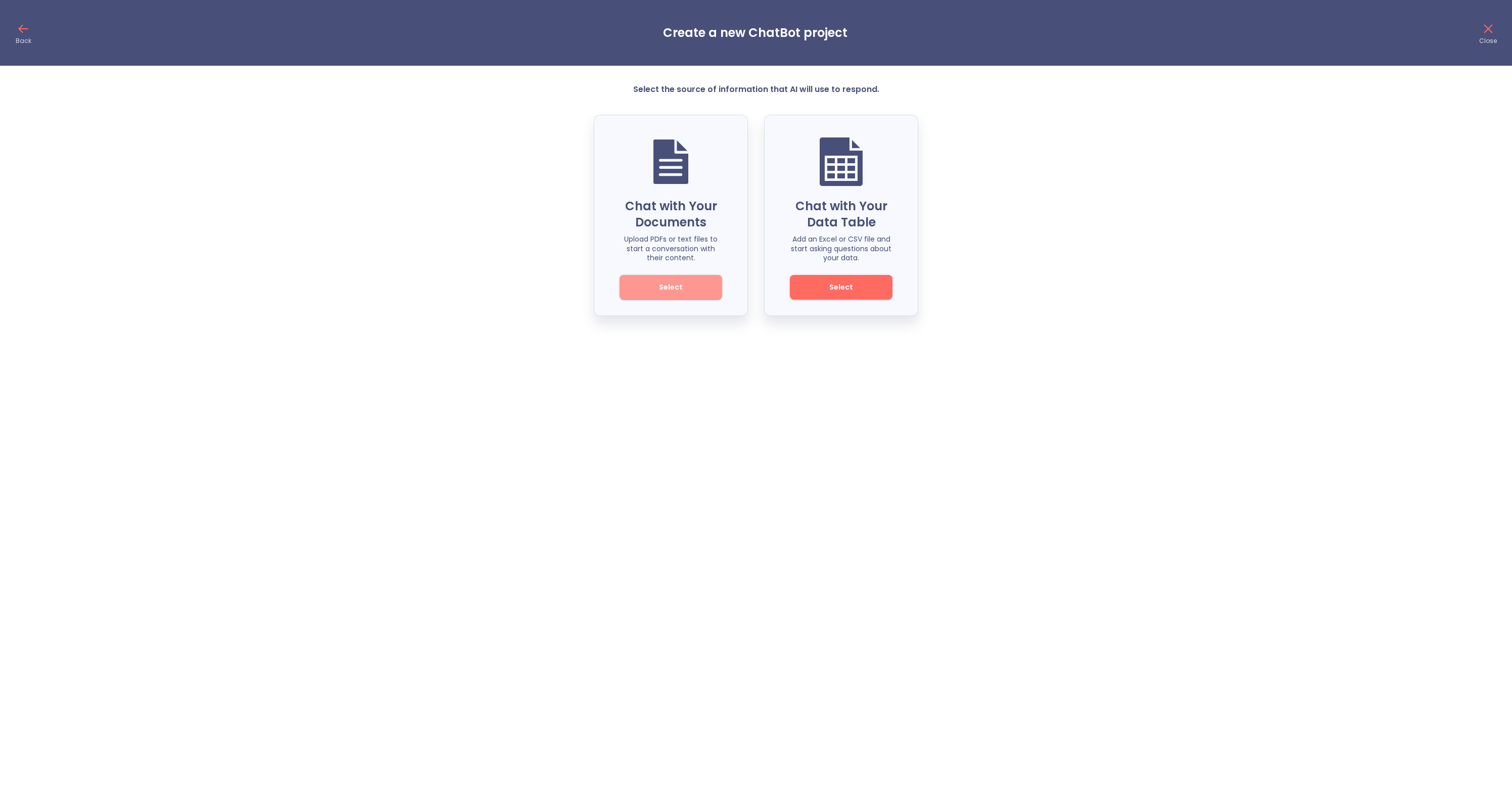
click at [682, 284] on span "Select" at bounding box center [670, 286] width 68 height 12
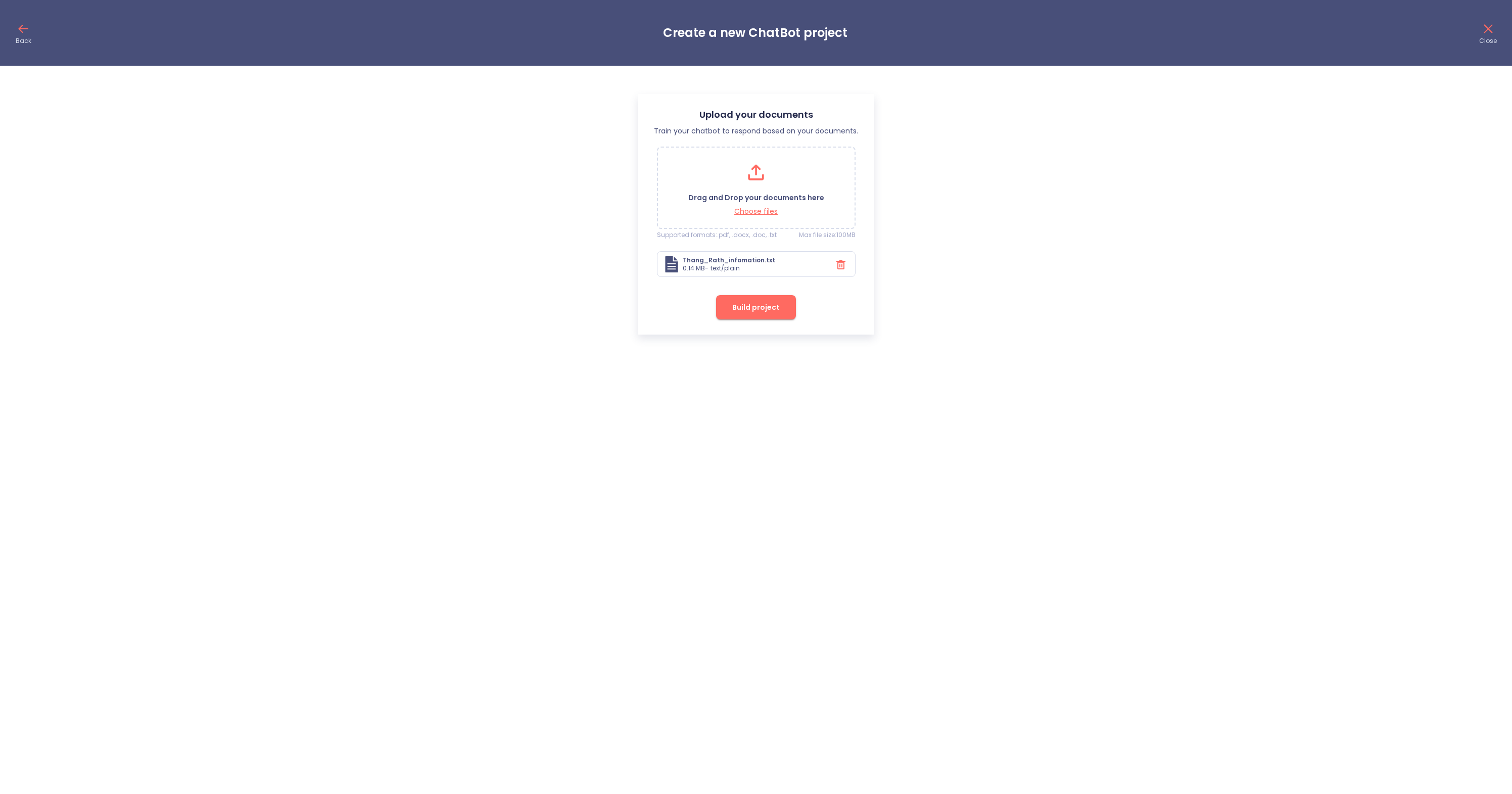
click at [772, 312] on span "Build project" at bounding box center [756, 307] width 47 height 12
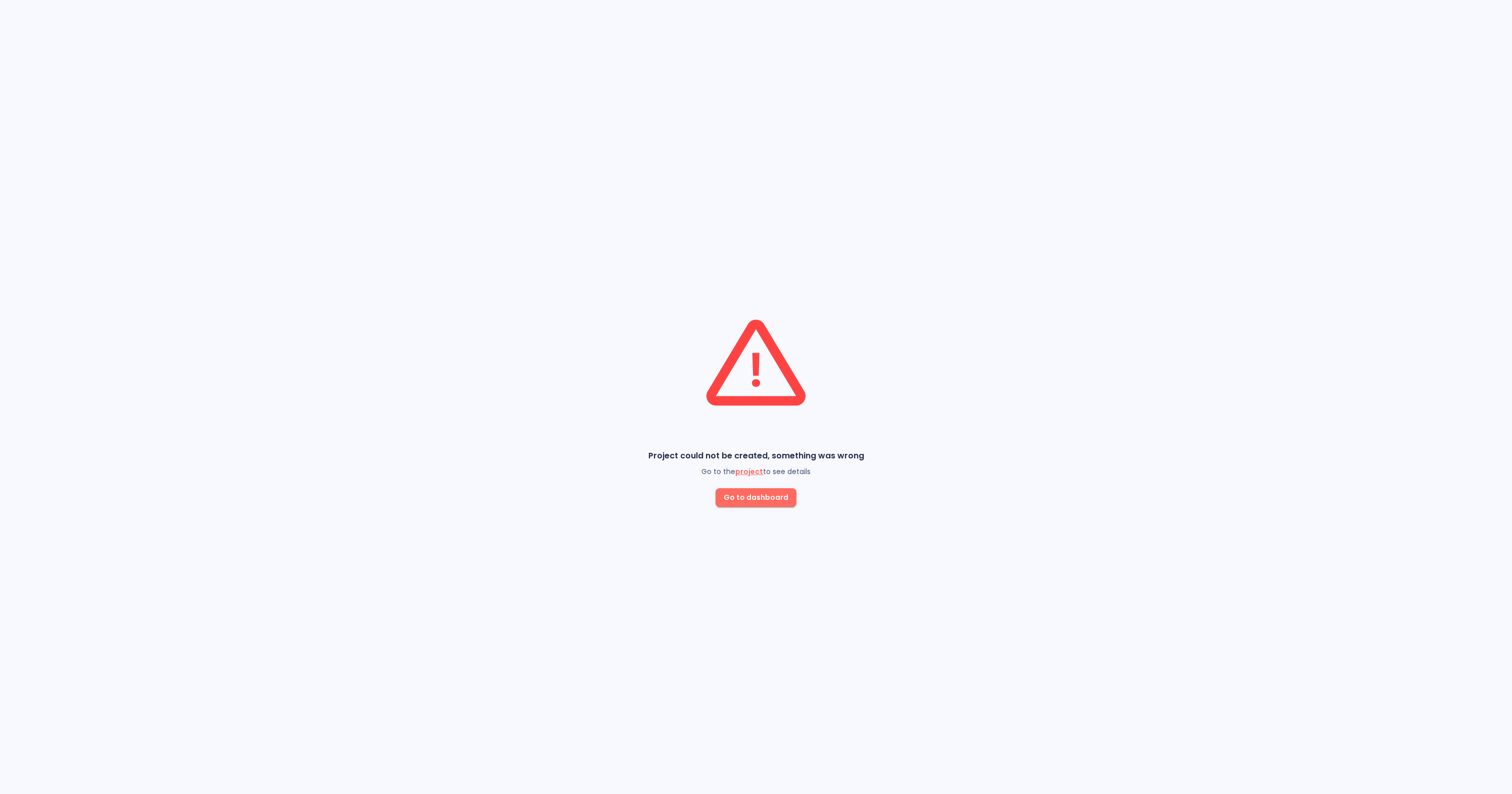
click at [865, 503] on div "Project could not be created, something was wrong Go to the project to see deta…" at bounding box center [756, 397] width 1512 height 794
click at [754, 472] on span "project" at bounding box center [749, 471] width 28 height 10
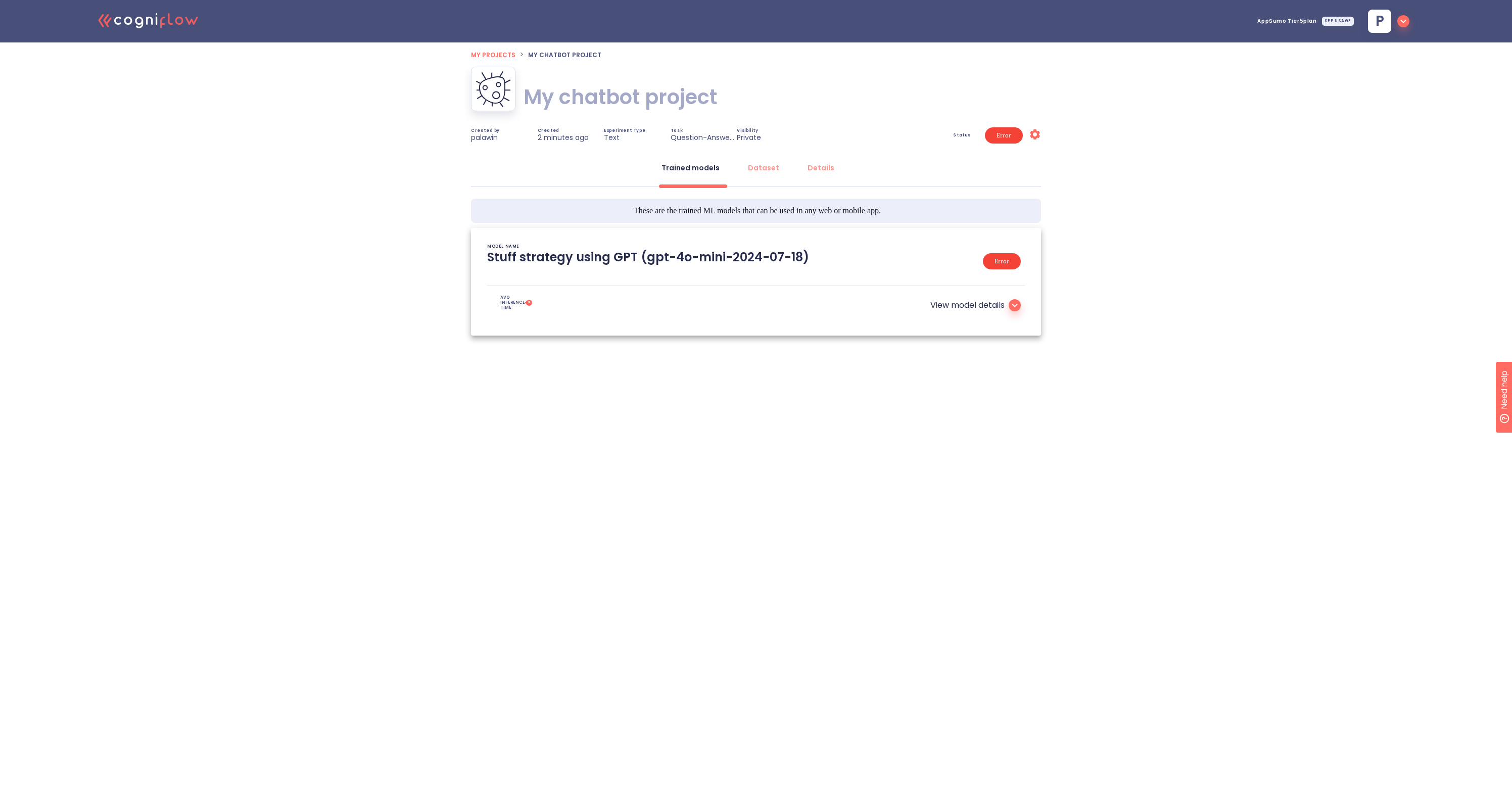
type textarea "[2025/09/02 16:38:00]- Starting with download required files from shared storag…"
click at [1037, 136] on icon at bounding box center [1035, 134] width 10 height 10
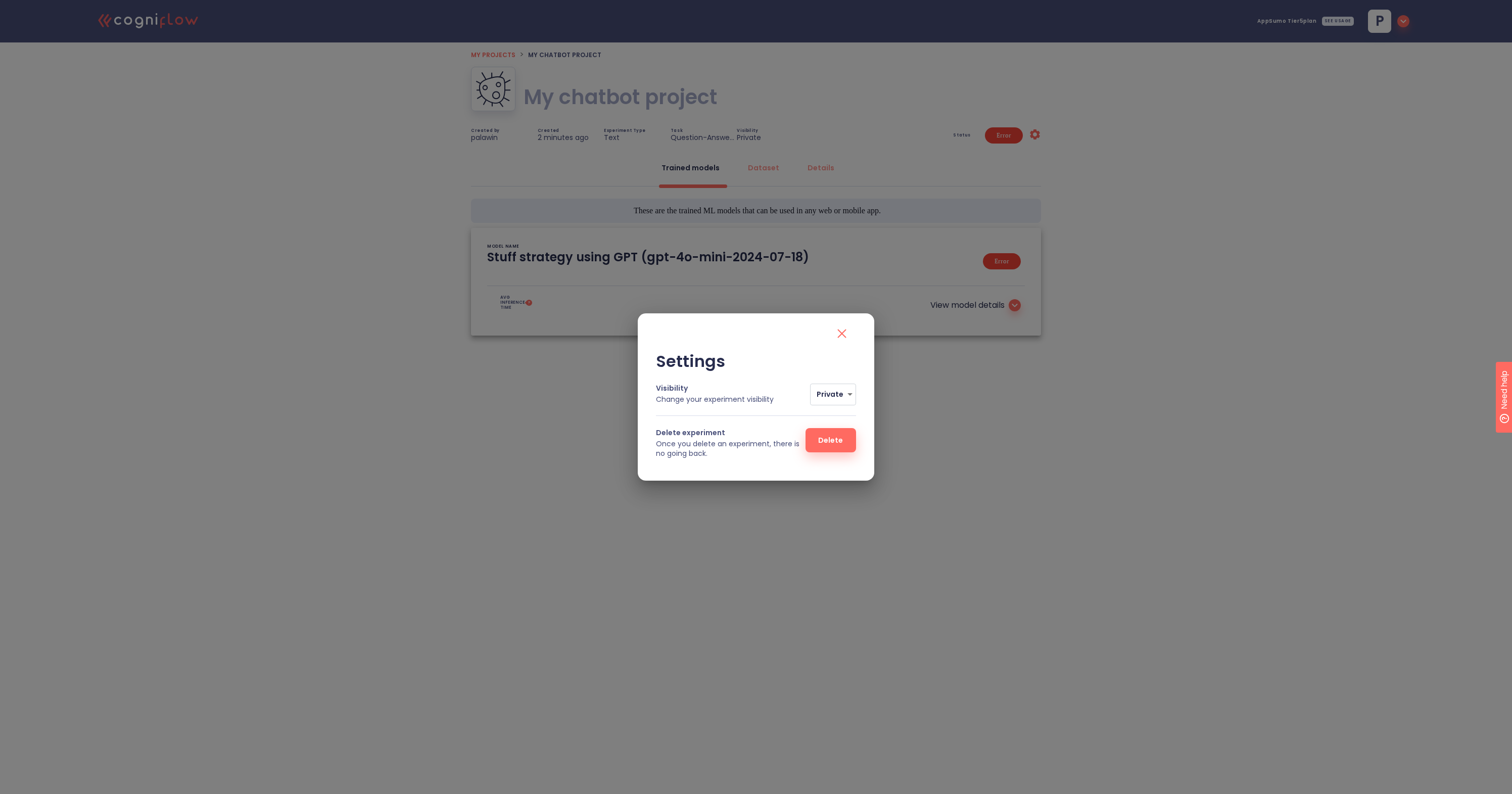
click at [844, 332] on icon "close" at bounding box center [842, 333] width 8 height 8
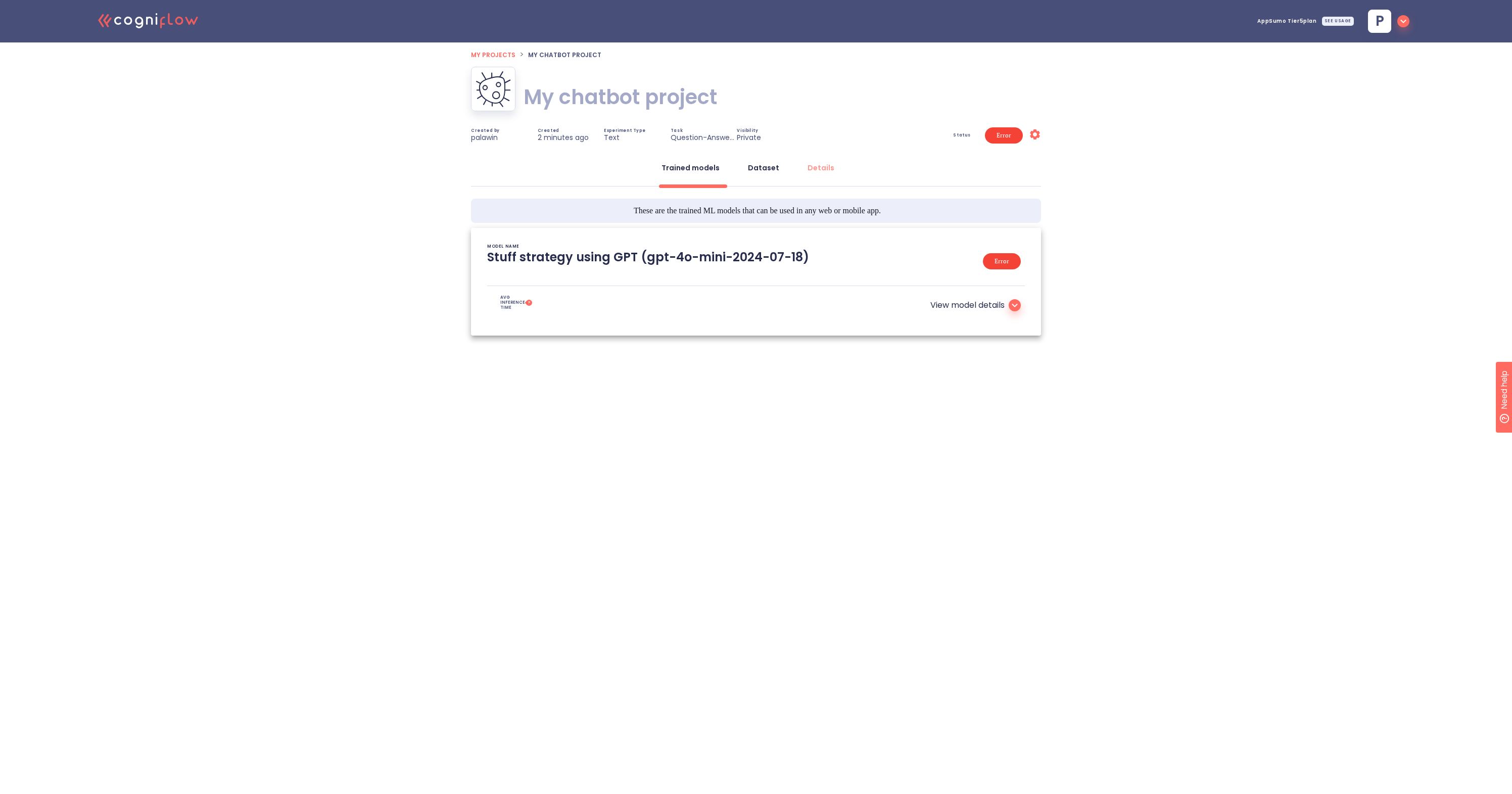
click at [783, 167] on button "Dataset" at bounding box center [764, 168] width 43 height 24
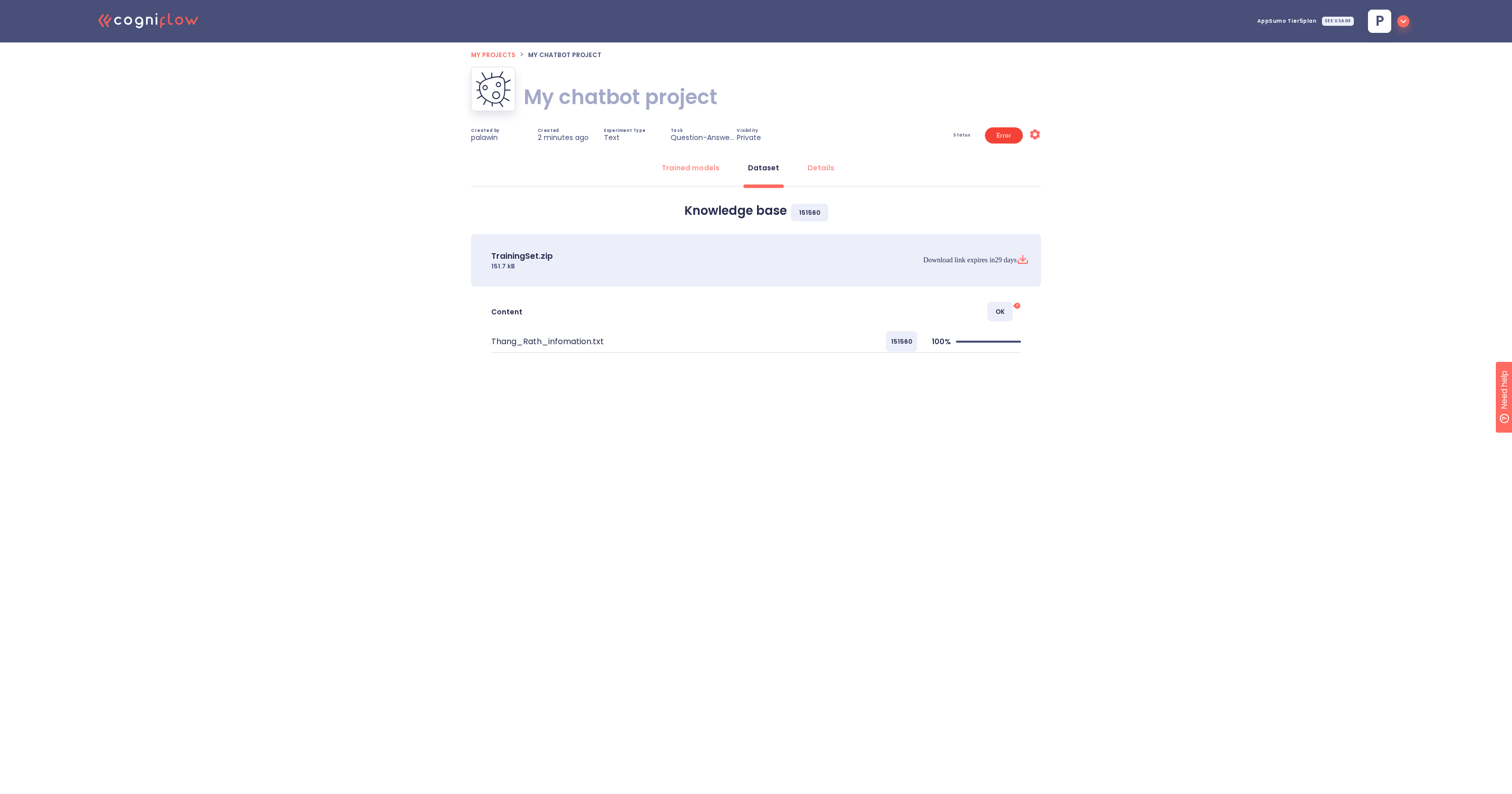
click at [1000, 314] on span "OK" at bounding box center [1000, 311] width 25 height 20
click at [1005, 310] on span "OK" at bounding box center [1000, 311] width 25 height 20
click at [1019, 306] on tspan "?" at bounding box center [1018, 306] width 2 height 6
click at [1005, 311] on span "OK" at bounding box center [1000, 311] width 25 height 20
click at [1024, 263] on icon at bounding box center [1023, 261] width 9 height 3
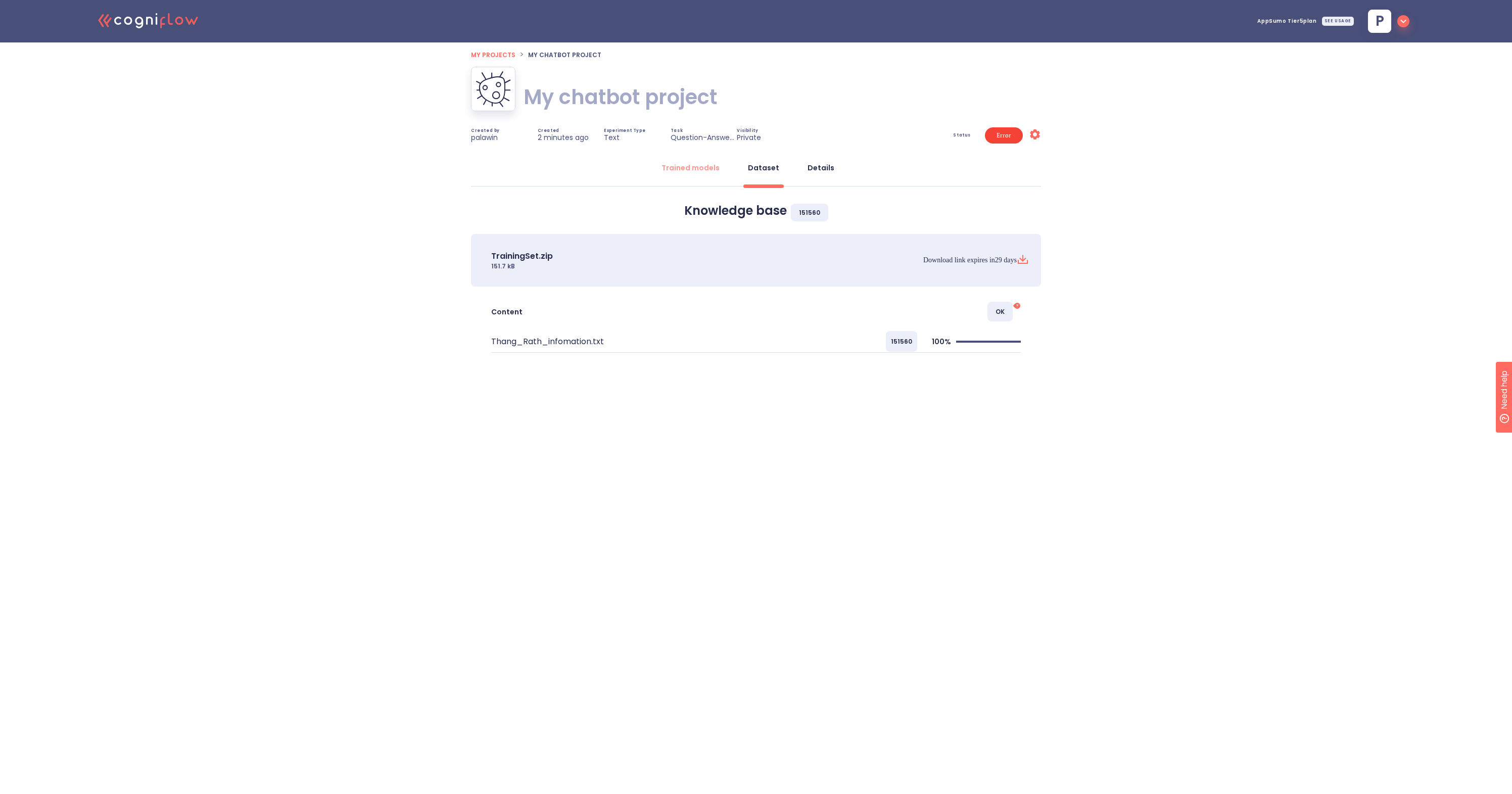
click at [822, 168] on div "Details" at bounding box center [821, 168] width 26 height 10
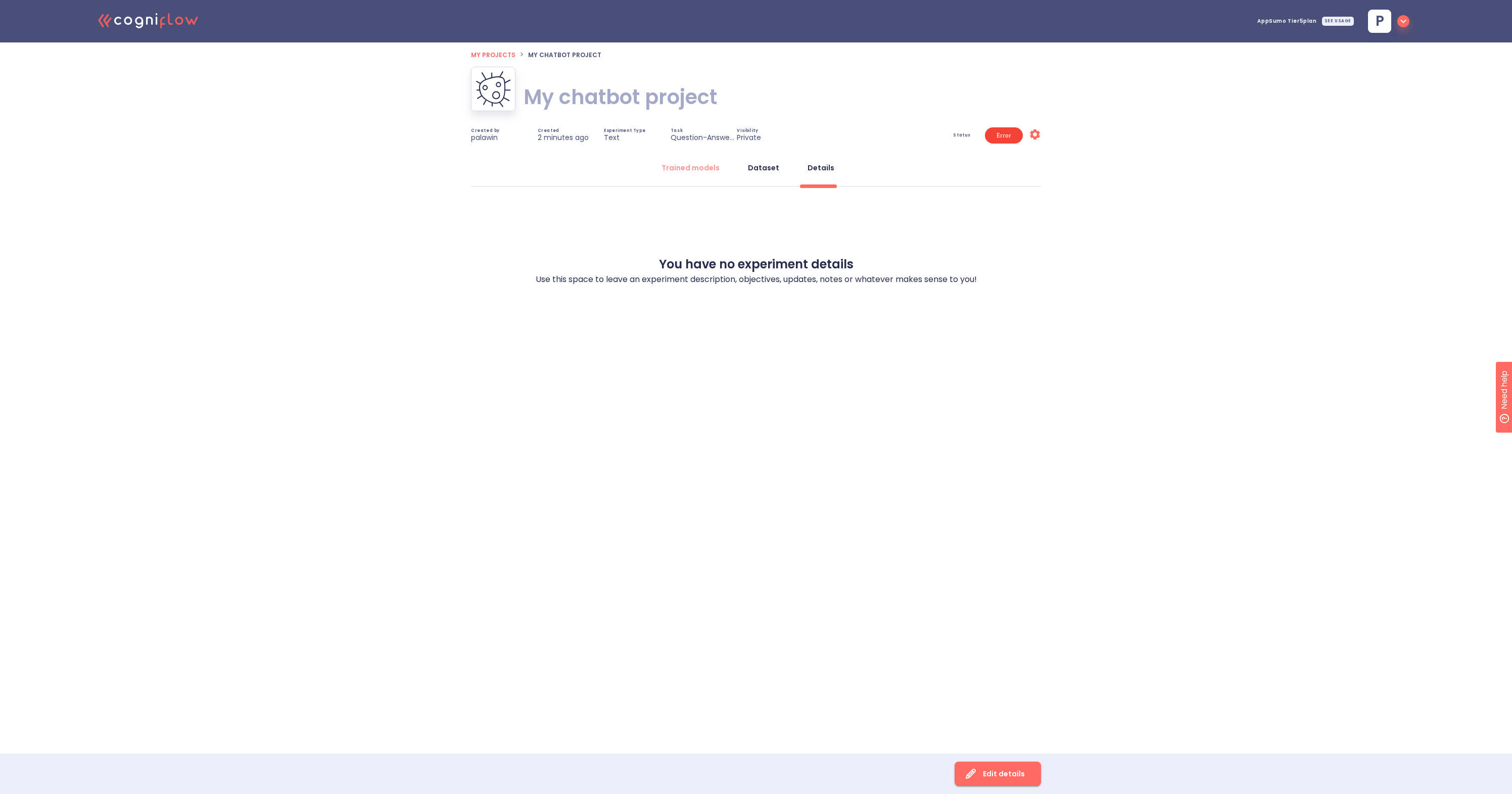
click at [758, 167] on div "Dataset" at bounding box center [764, 168] width 31 height 10
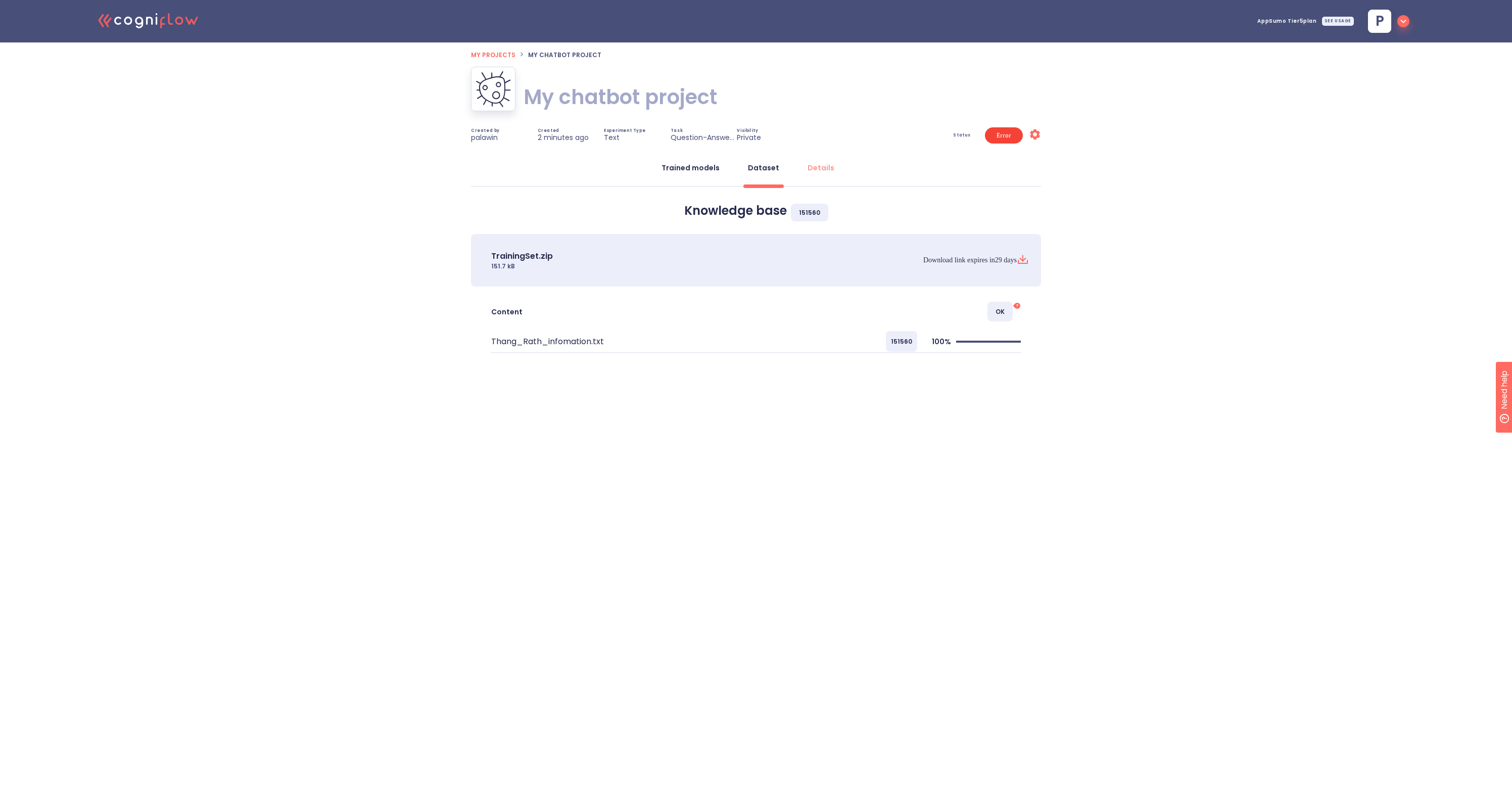
click at [685, 162] on button "Trained models" at bounding box center [690, 168] width 71 height 24
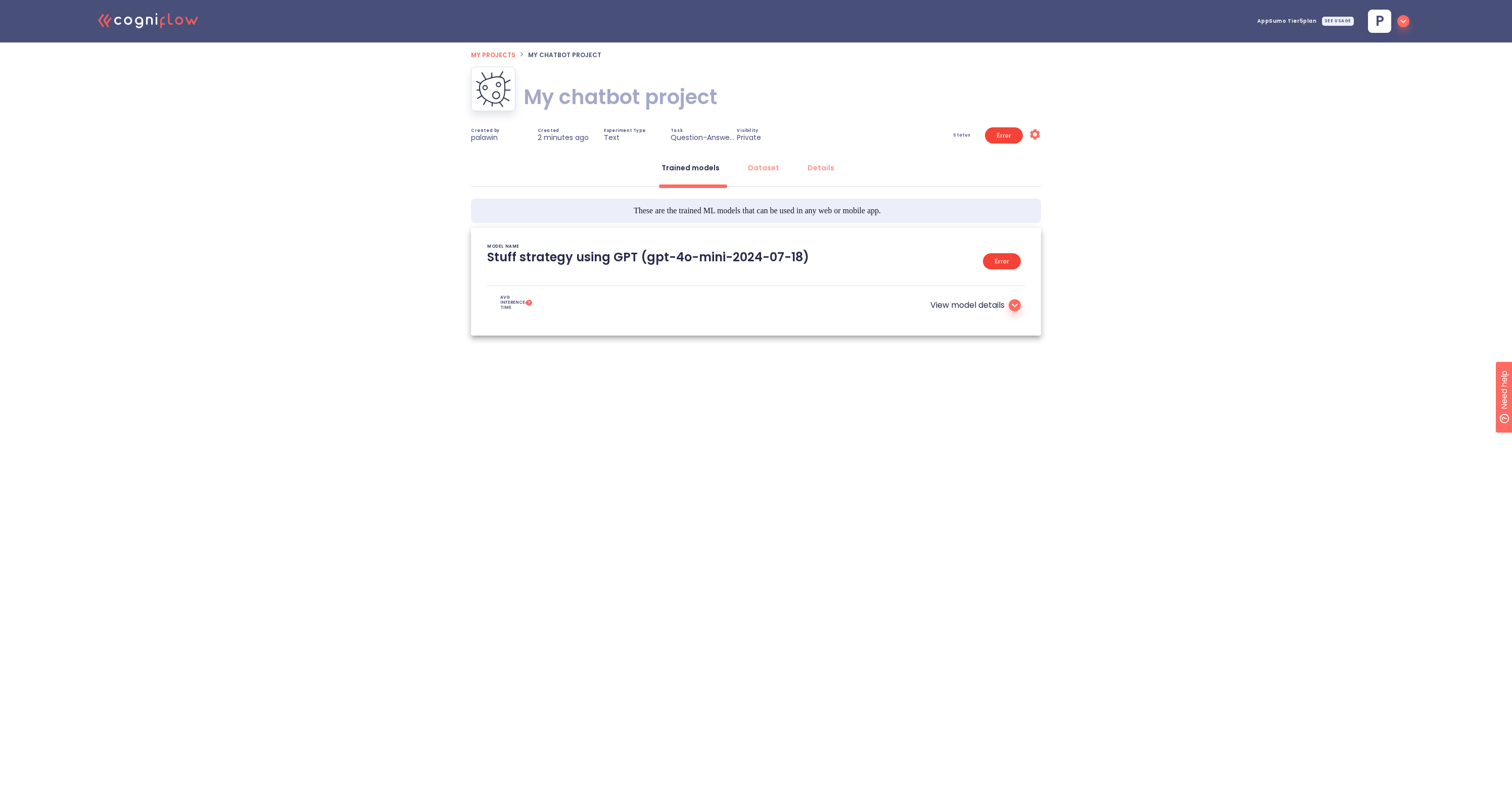
click at [957, 135] on span "Status" at bounding box center [961, 136] width 18 height 4
click at [964, 135] on span "Status" at bounding box center [961, 136] width 18 height 4
click at [1005, 136] on span "Error" at bounding box center [1004, 135] width 26 height 73
click at [1037, 138] on icon at bounding box center [1035, 134] width 10 height 10
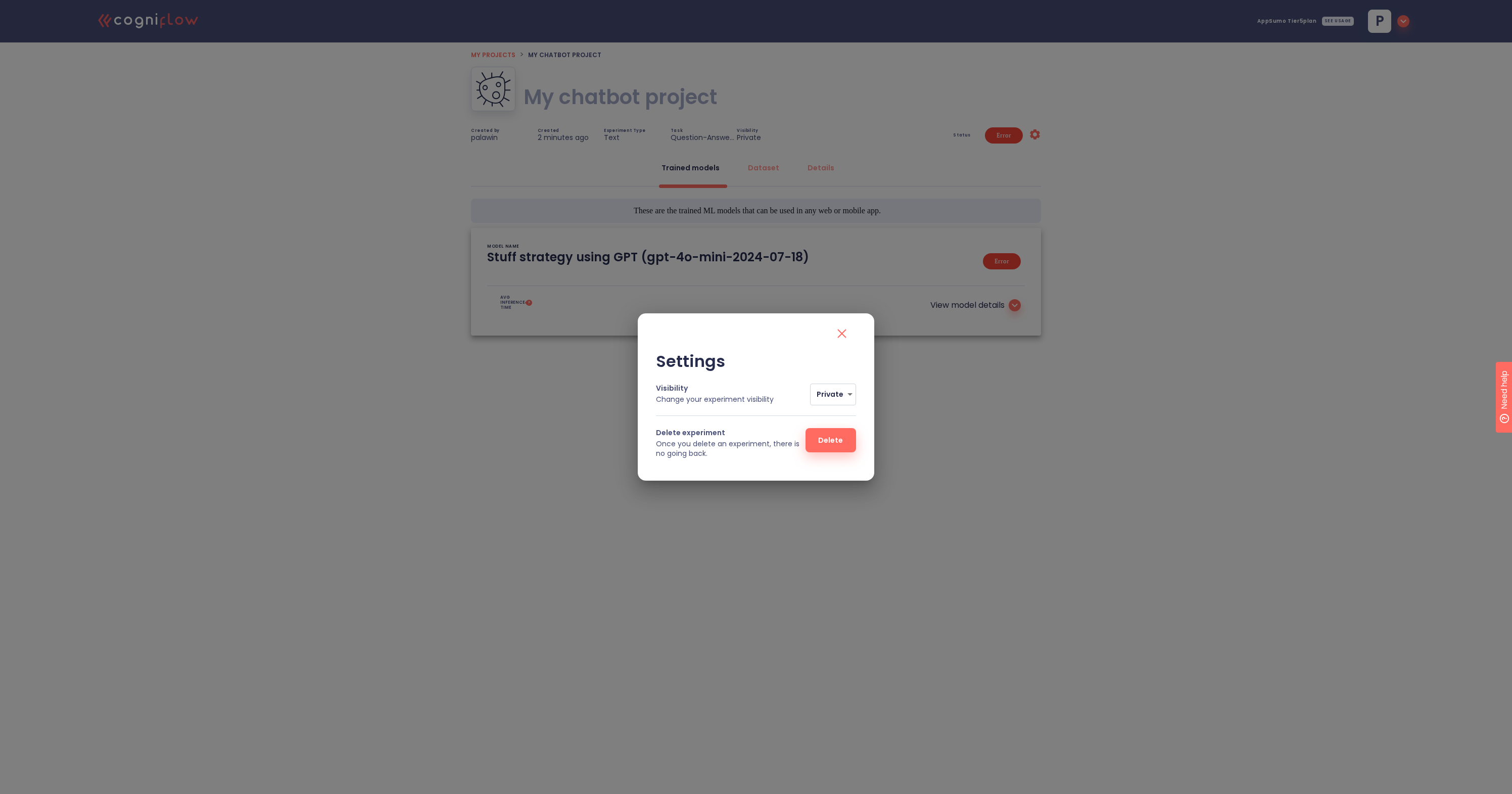
click at [845, 330] on icon "close" at bounding box center [842, 333] width 16 height 16
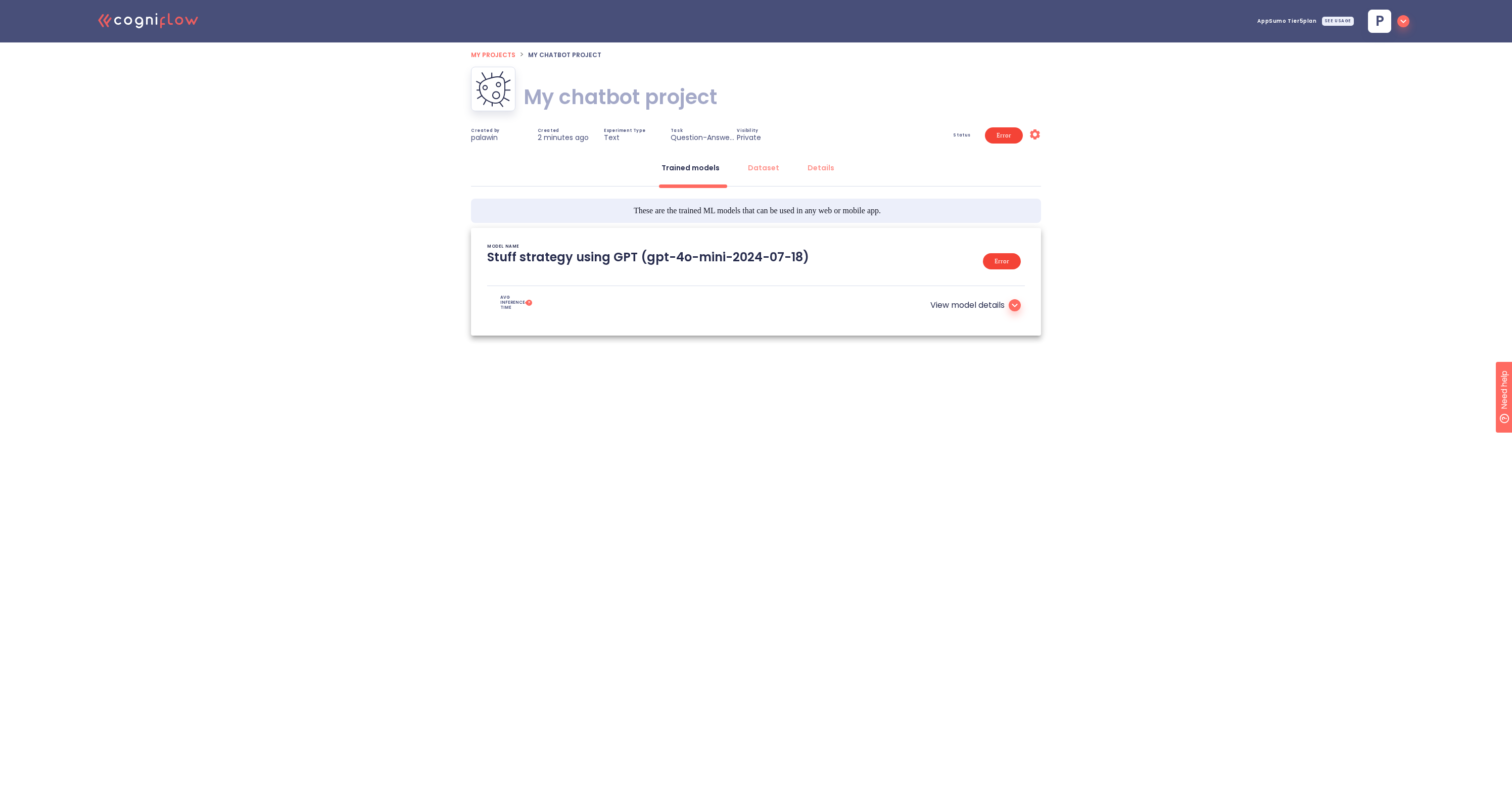
click at [502, 57] on span "My projects" at bounding box center [492, 55] width 44 height 8
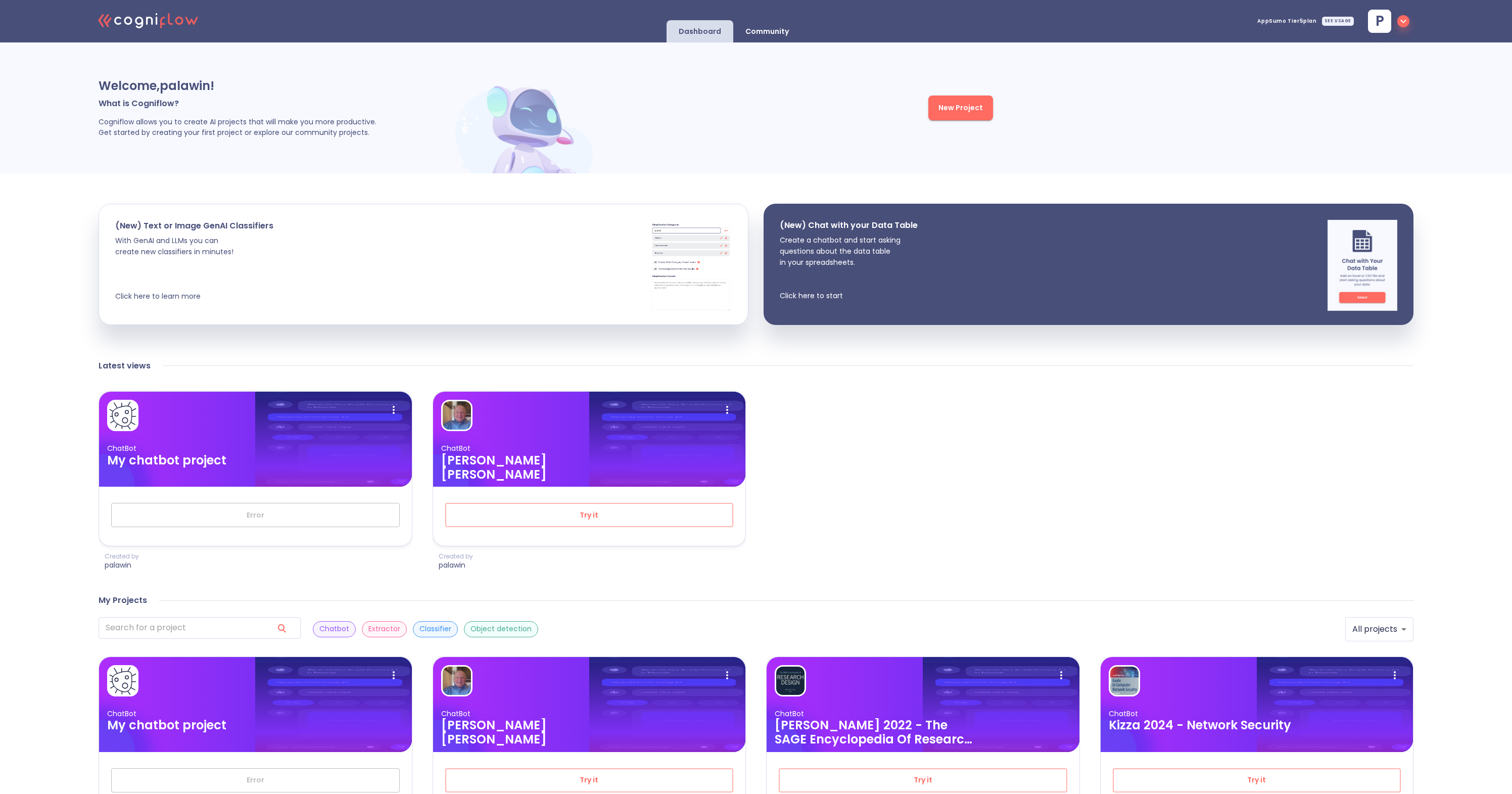
click at [971, 105] on span "New Project" at bounding box center [960, 107] width 44 height 12
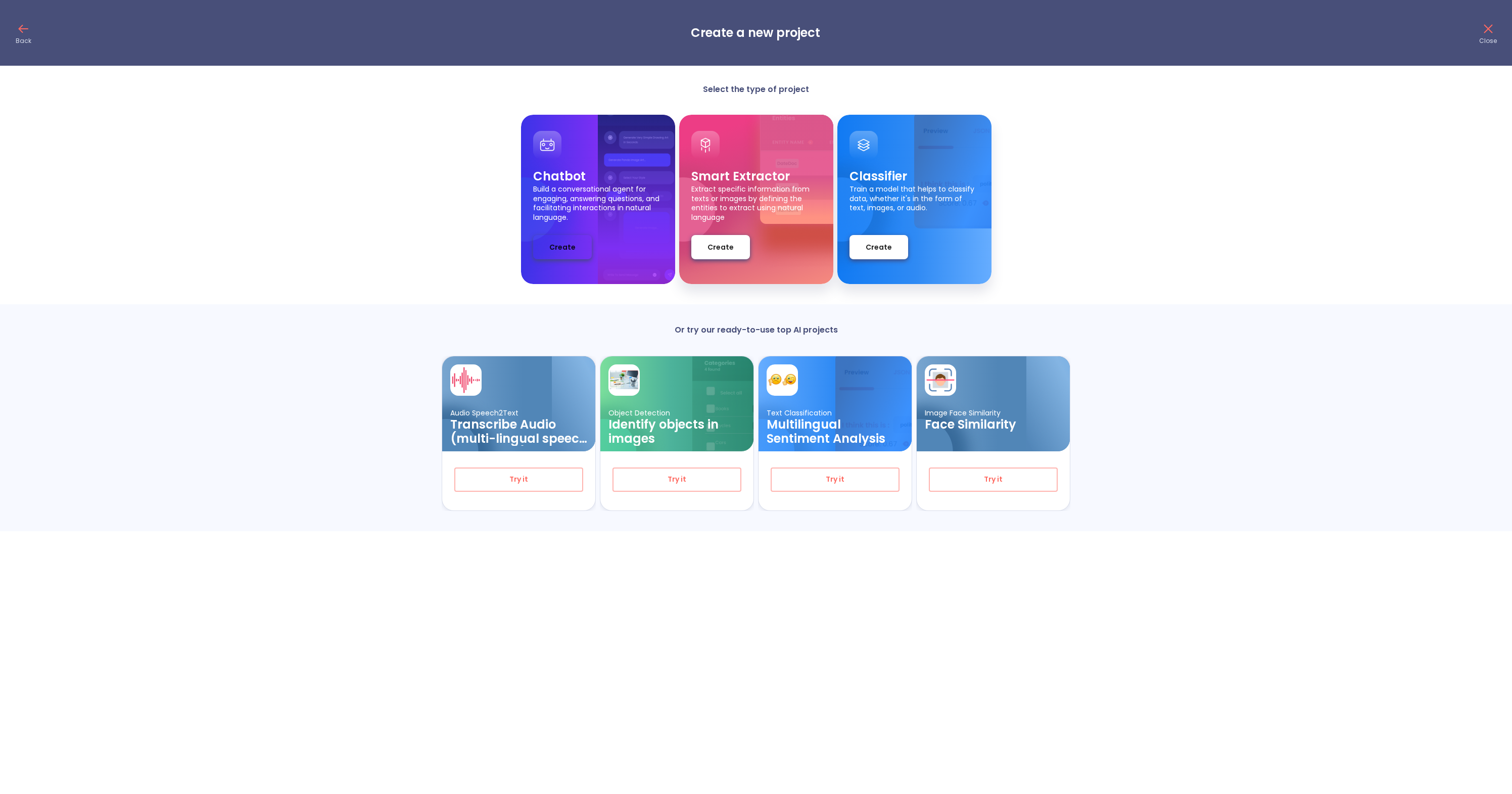
click at [571, 251] on span "Create" at bounding box center [563, 247] width 26 height 12
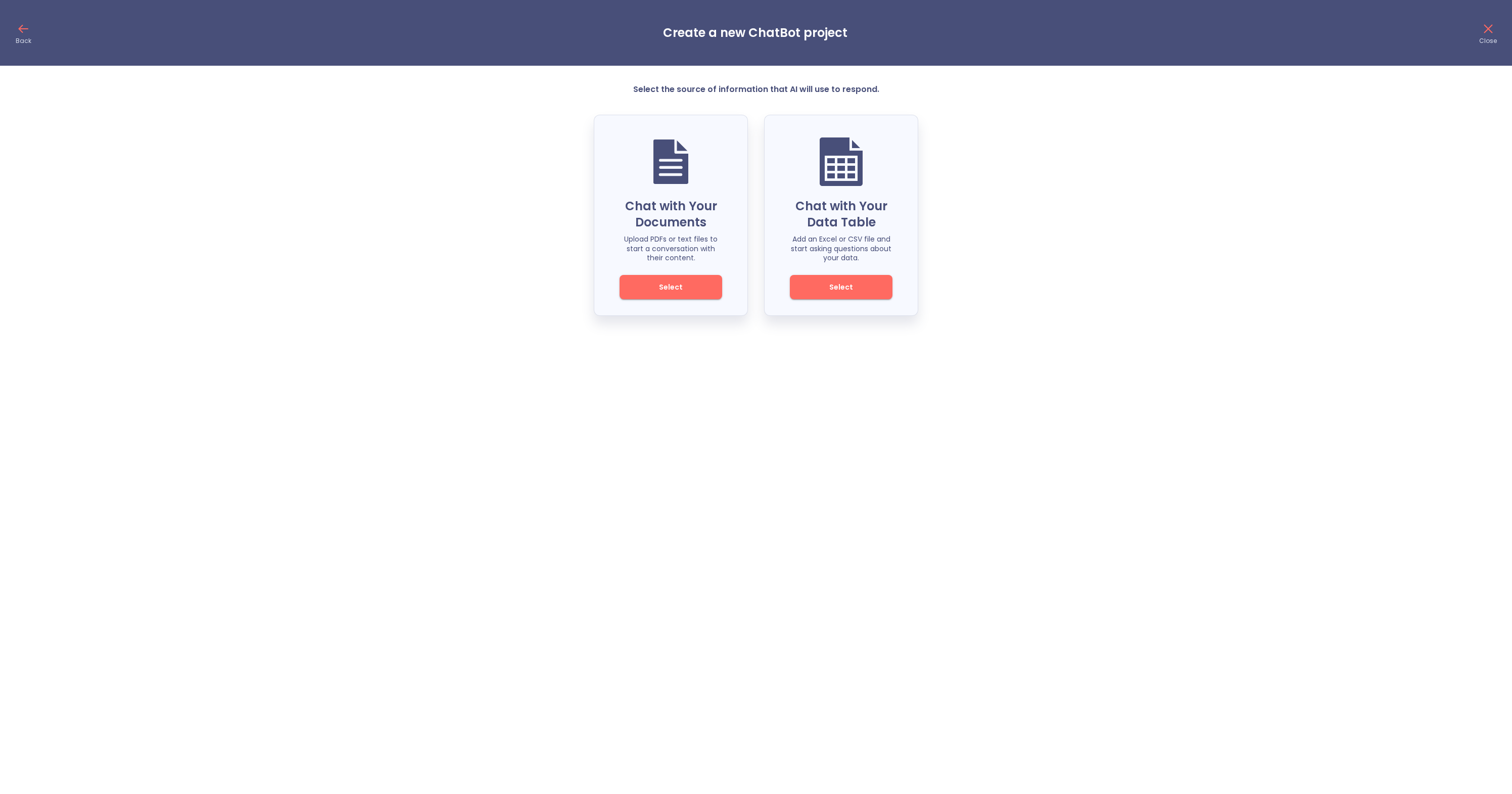
click at [654, 198] on p "Chat with Your Documents" at bounding box center [670, 214] width 103 height 32
click at [664, 290] on span "Select" at bounding box center [670, 286] width 68 height 12
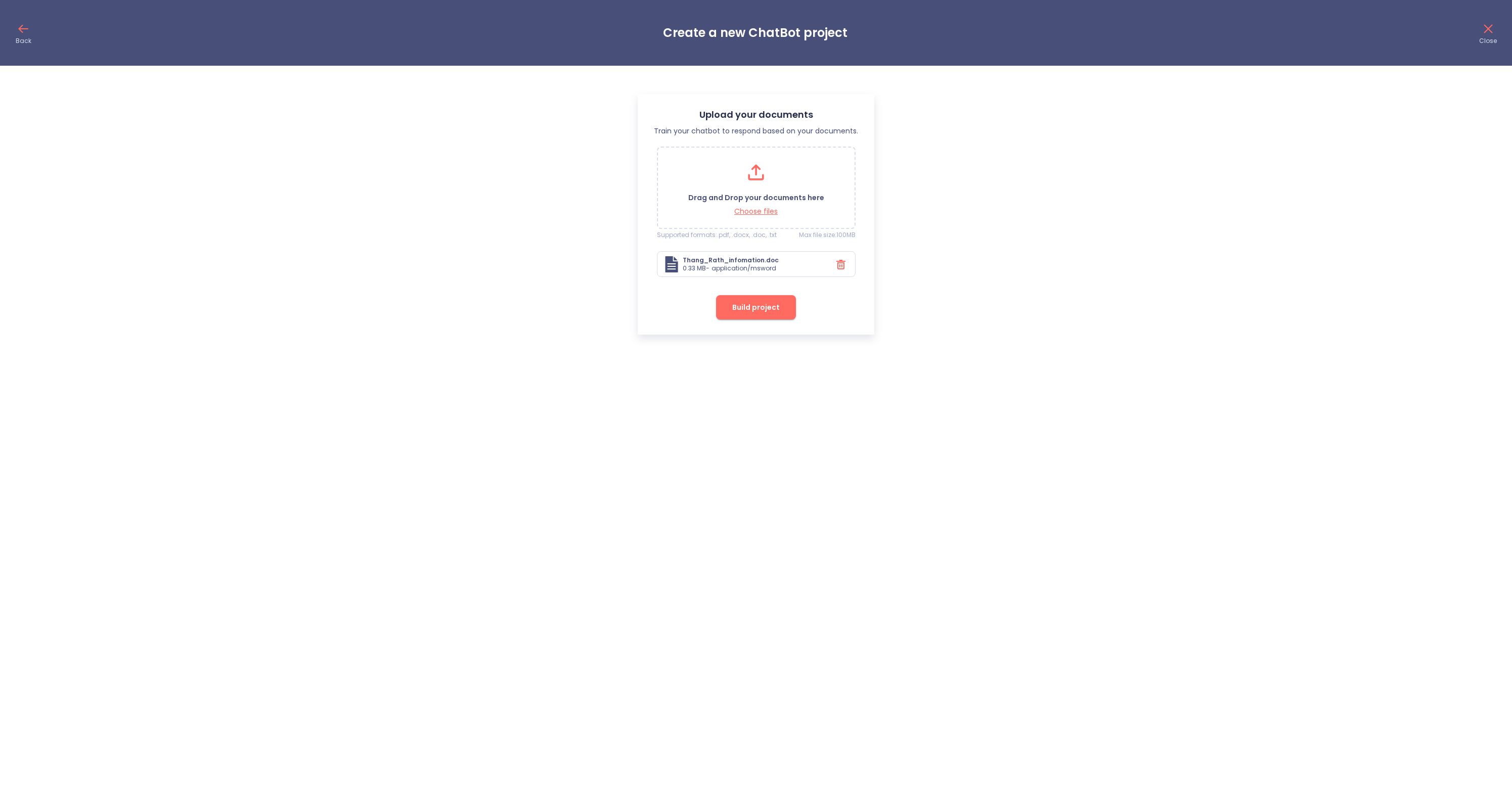
click at [747, 306] on span "Build project" at bounding box center [756, 307] width 47 height 12
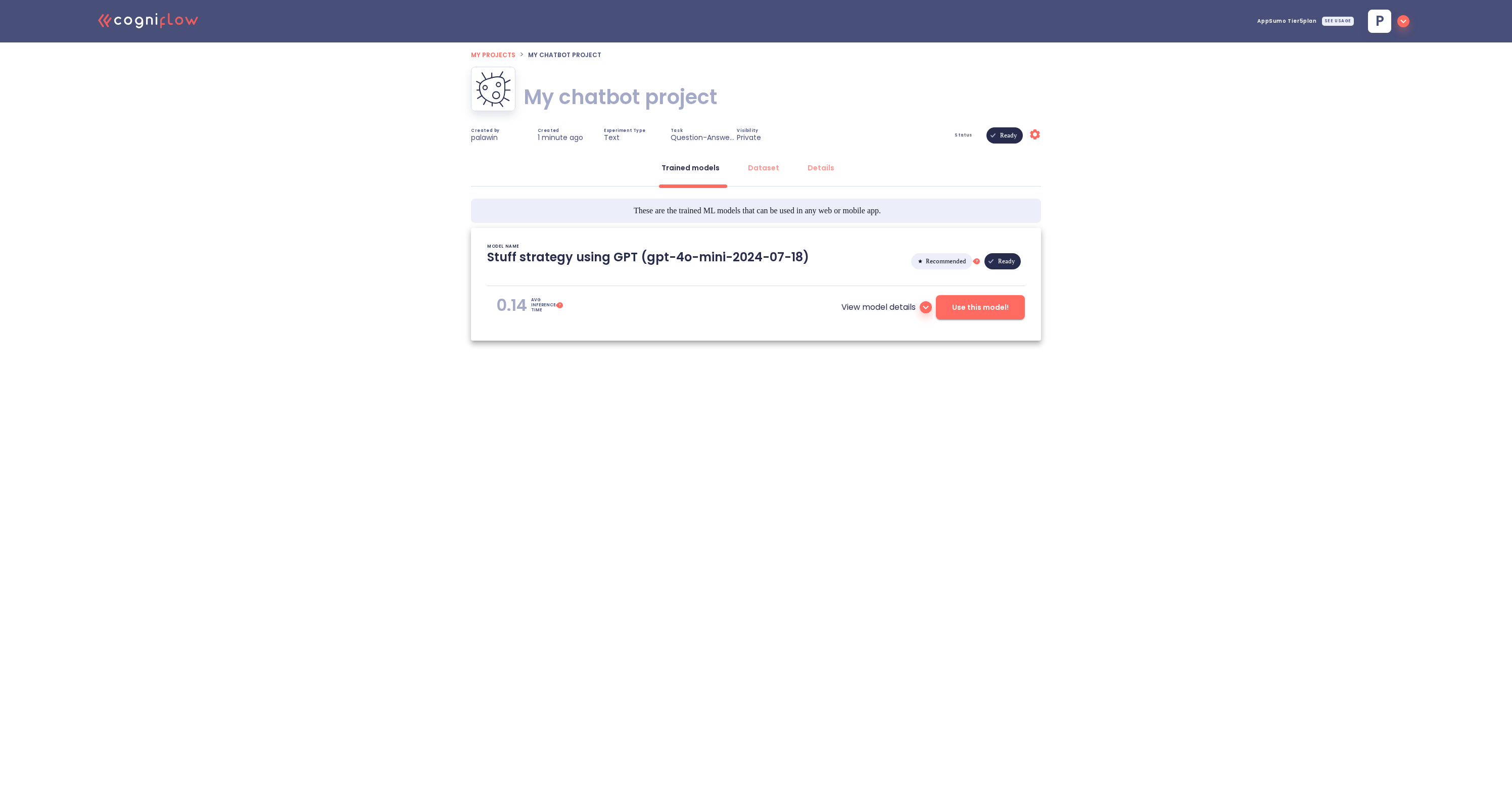
type textarea "[[DATE] 16:40:59]- Starting with download required files from shared storage [[…"
click at [596, 94] on h1 "My chatbot project" at bounding box center [620, 97] width 194 height 28
click at [598, 97] on input "My chatbot project" at bounding box center [722, 97] width 397 height 31
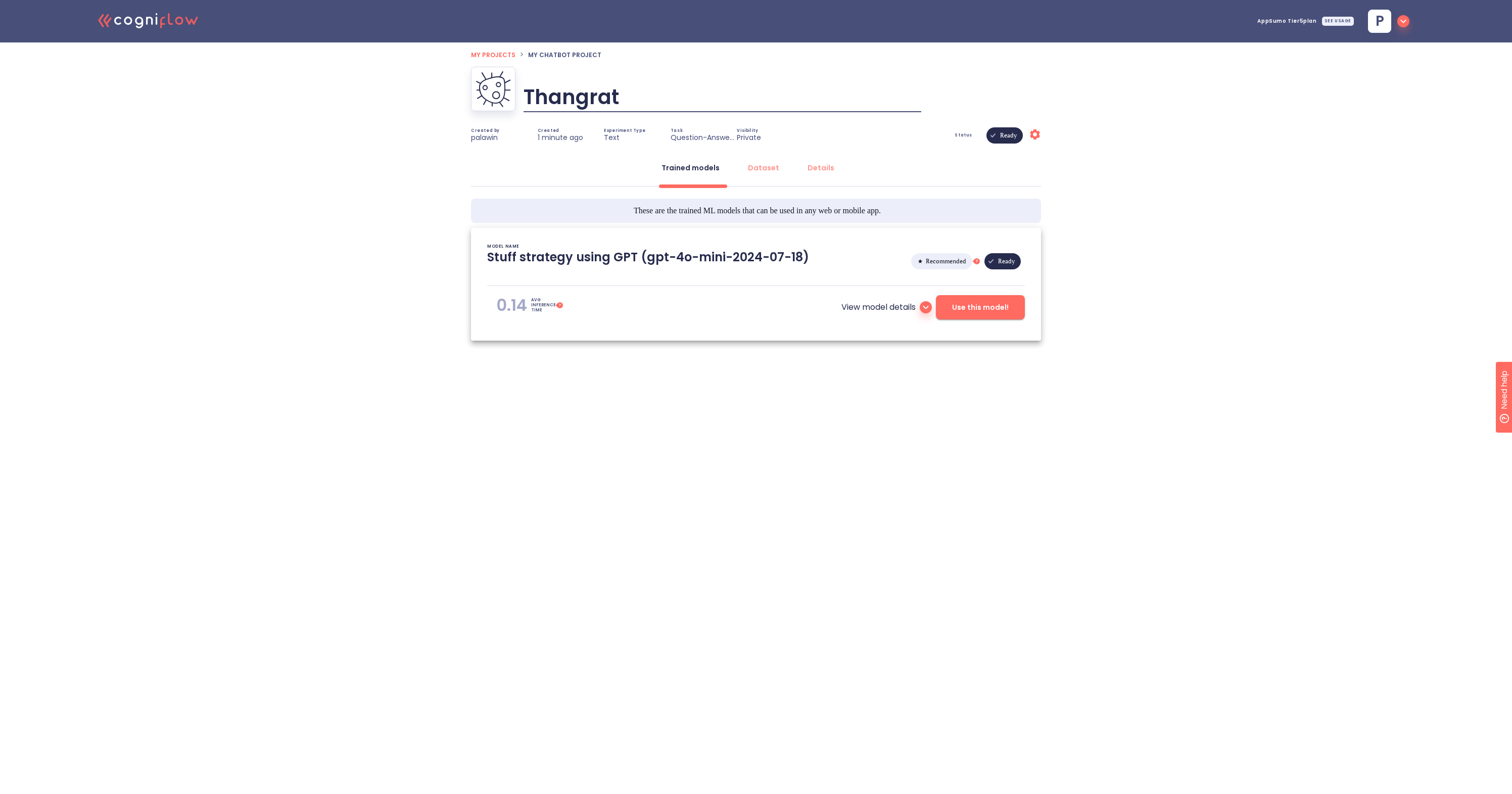
type input "Thangrath"
click at [414, 185] on div ".cls-1{fill:#141624;}.cls-2{fill:#eb5e60;}.cls-3{fill:none;stroke:#eb5e60;strok…" at bounding box center [756, 206] width 1512 height 413
click at [758, 171] on div "Dataset" at bounding box center [764, 168] width 31 height 10
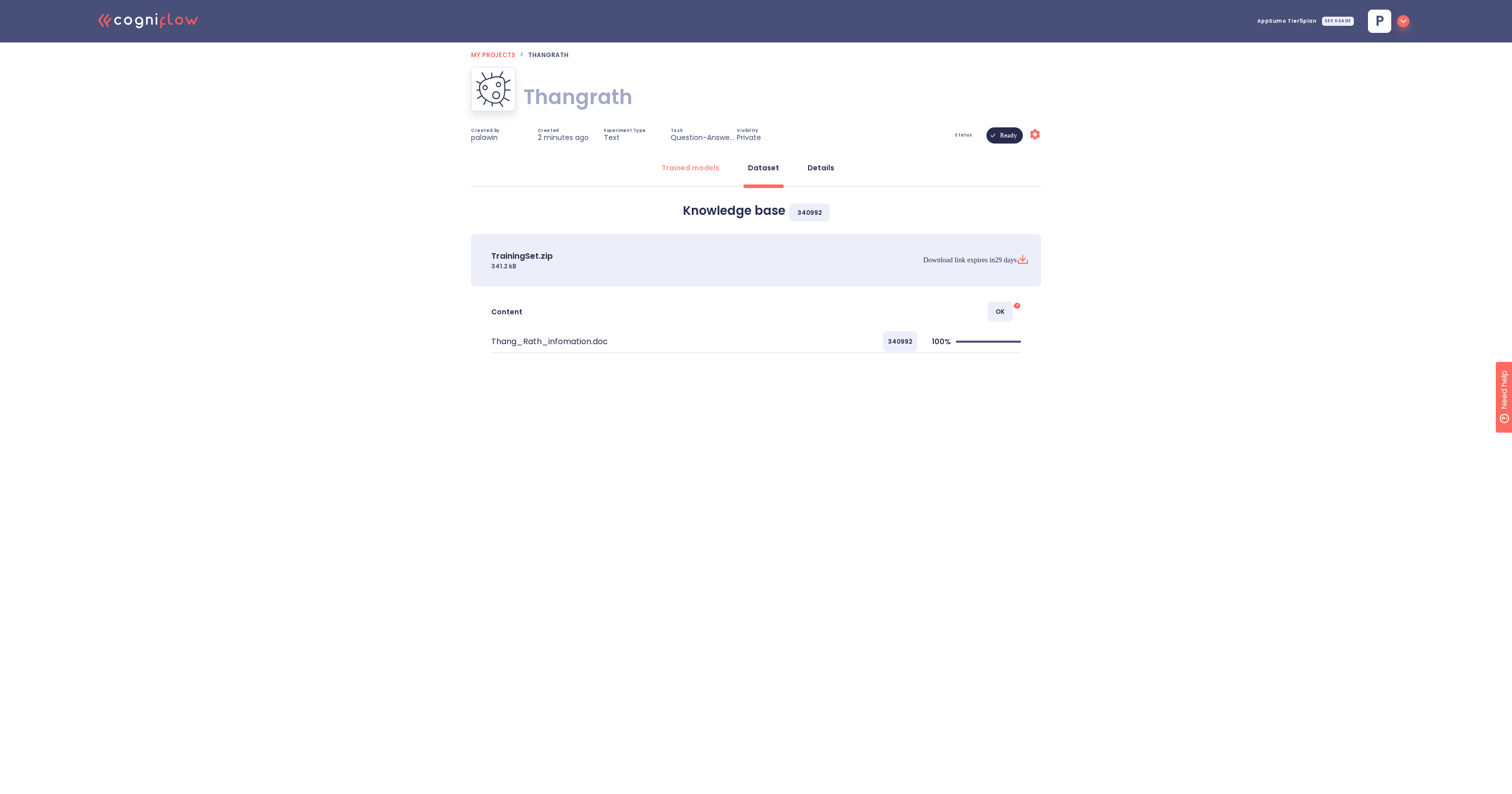
click at [820, 167] on div "Details" at bounding box center [821, 168] width 26 height 10
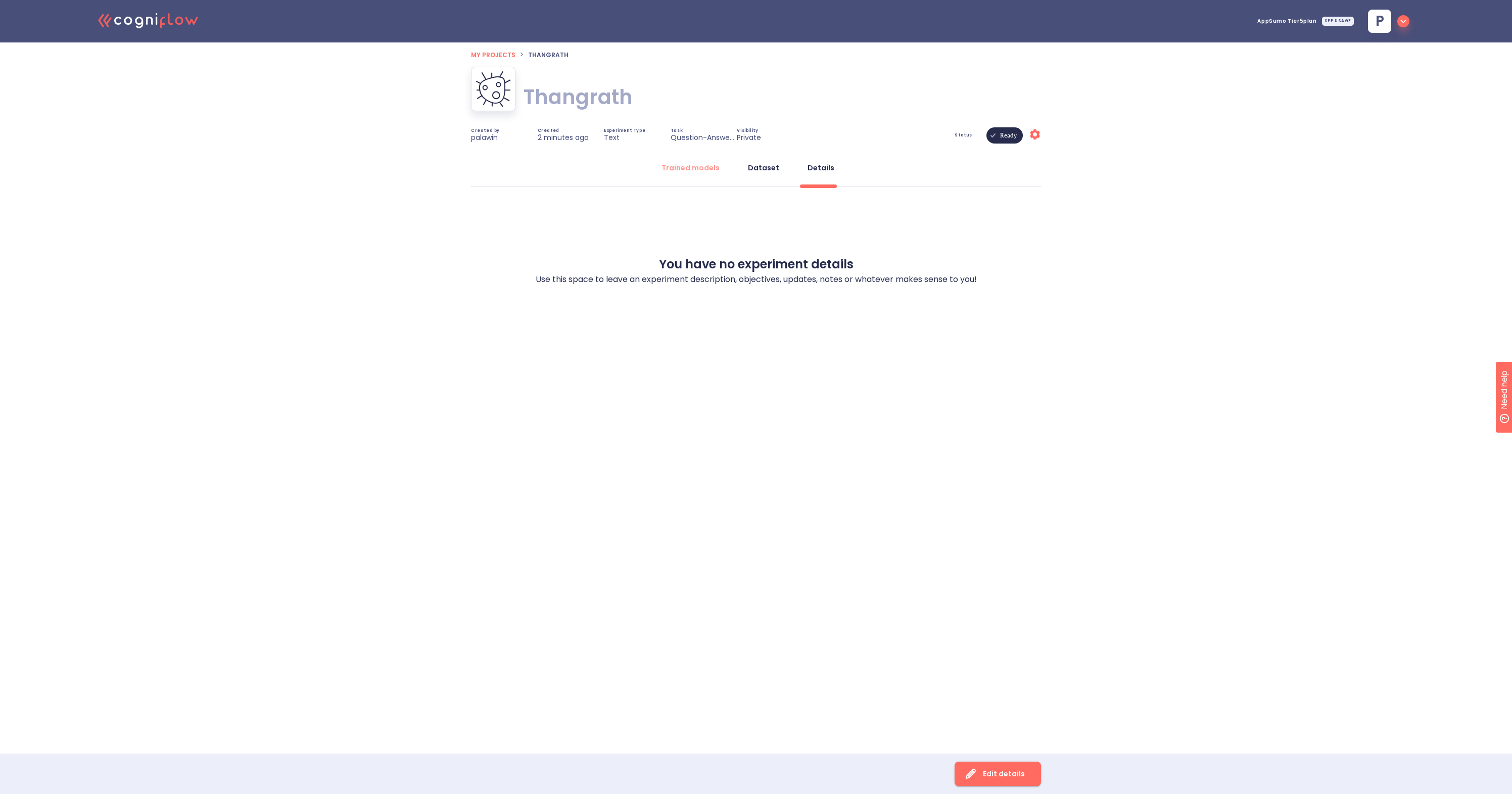
click at [761, 173] on button "Dataset" at bounding box center [764, 168] width 43 height 24
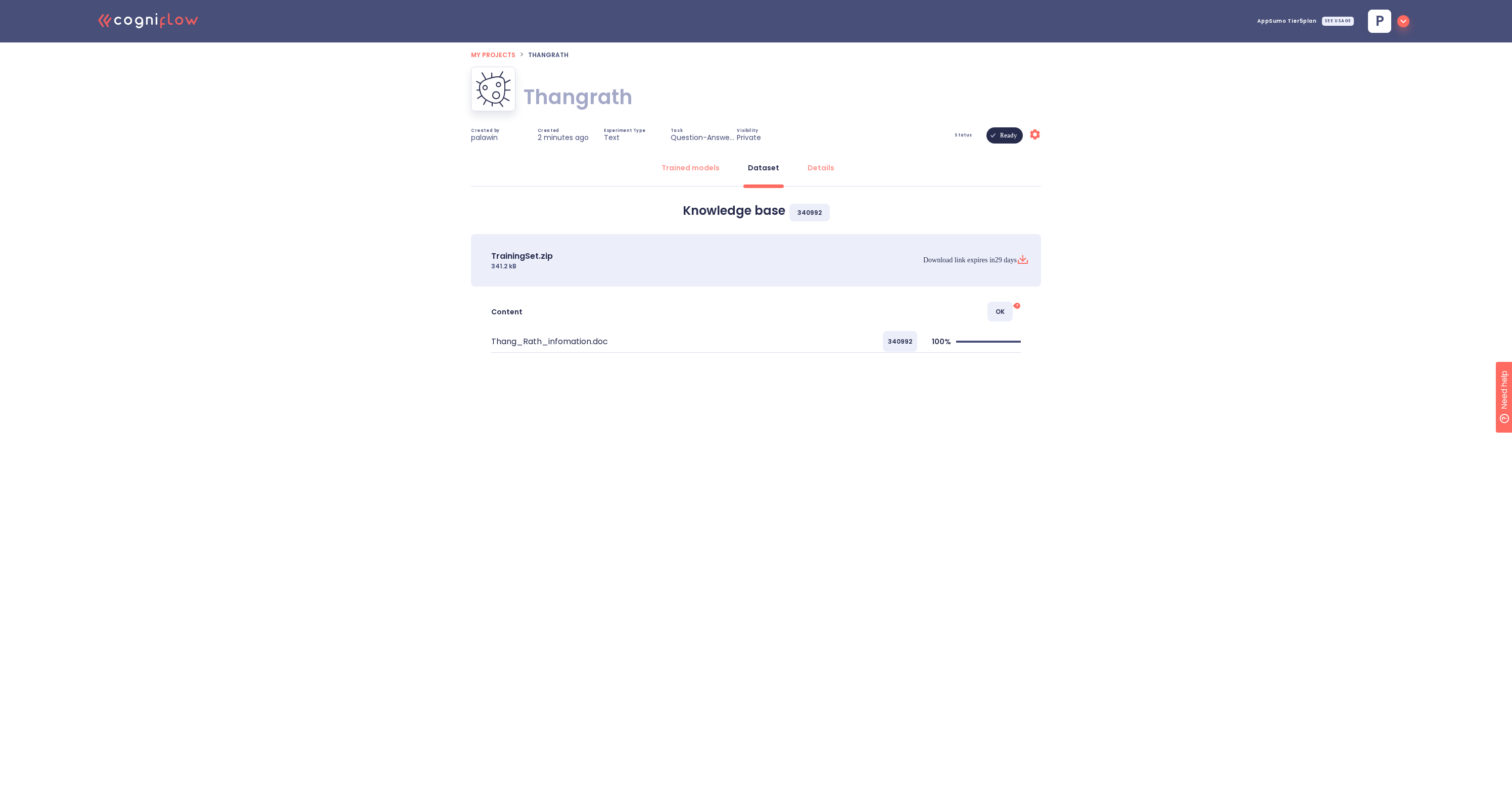
click at [759, 319] on div "OK ?" at bounding box center [844, 311] width 353 height 20
click at [908, 339] on span "340992" at bounding box center [900, 342] width 35 height 21
click at [820, 169] on div "Details" at bounding box center [821, 168] width 26 height 10
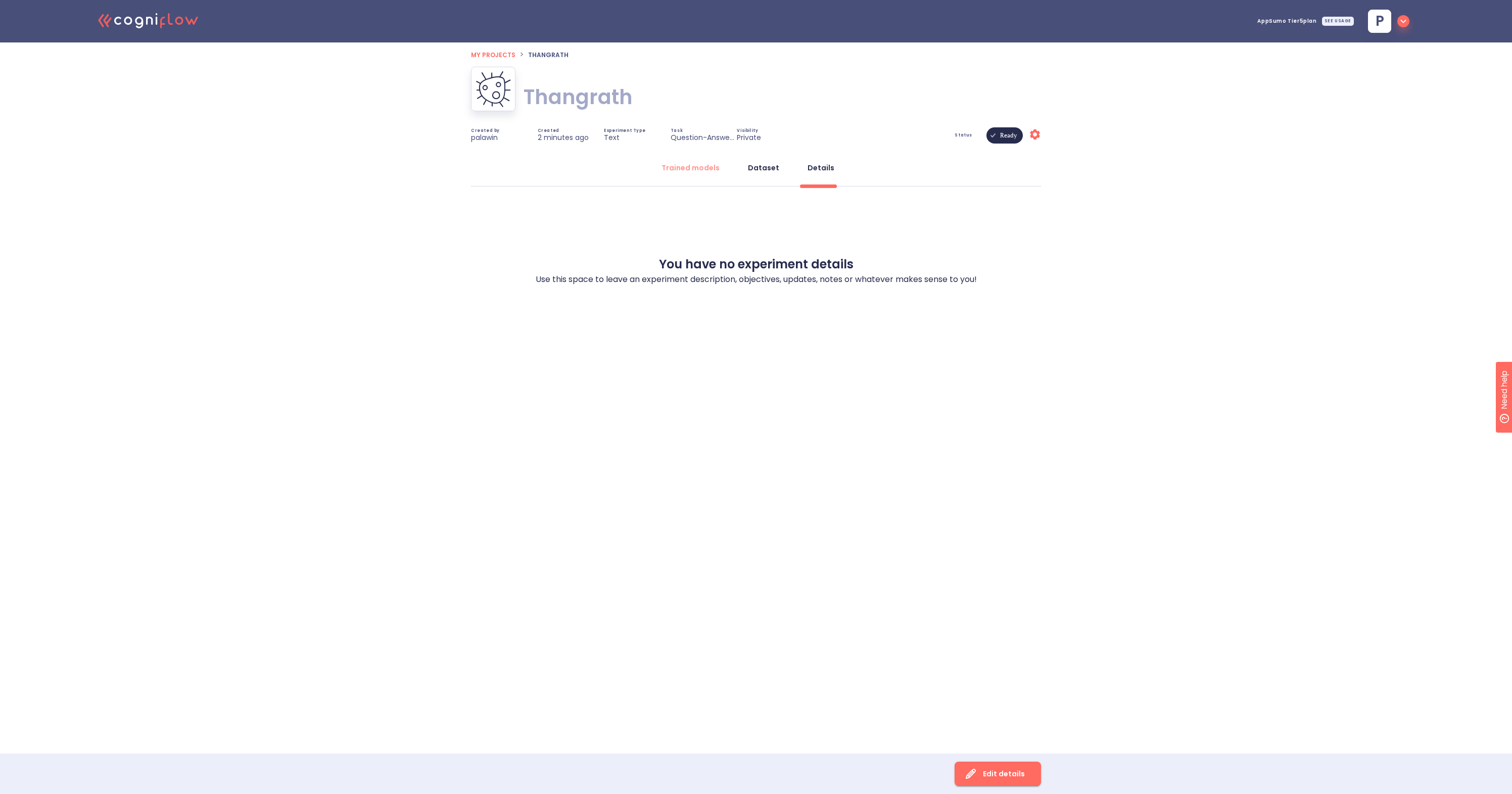
click at [765, 173] on button "Dataset" at bounding box center [764, 168] width 43 height 24
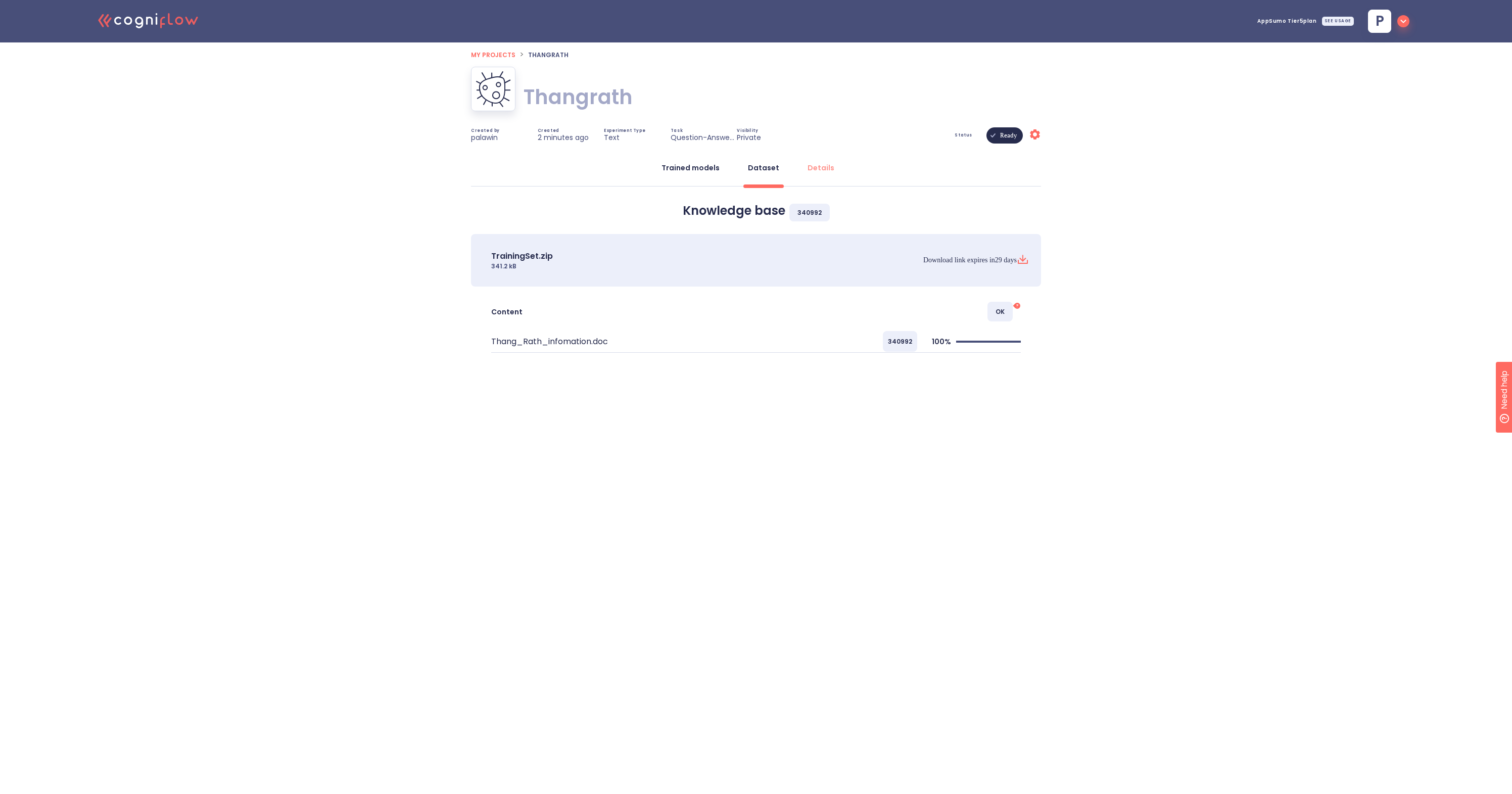
click at [698, 176] on button "Trained models" at bounding box center [690, 168] width 71 height 24
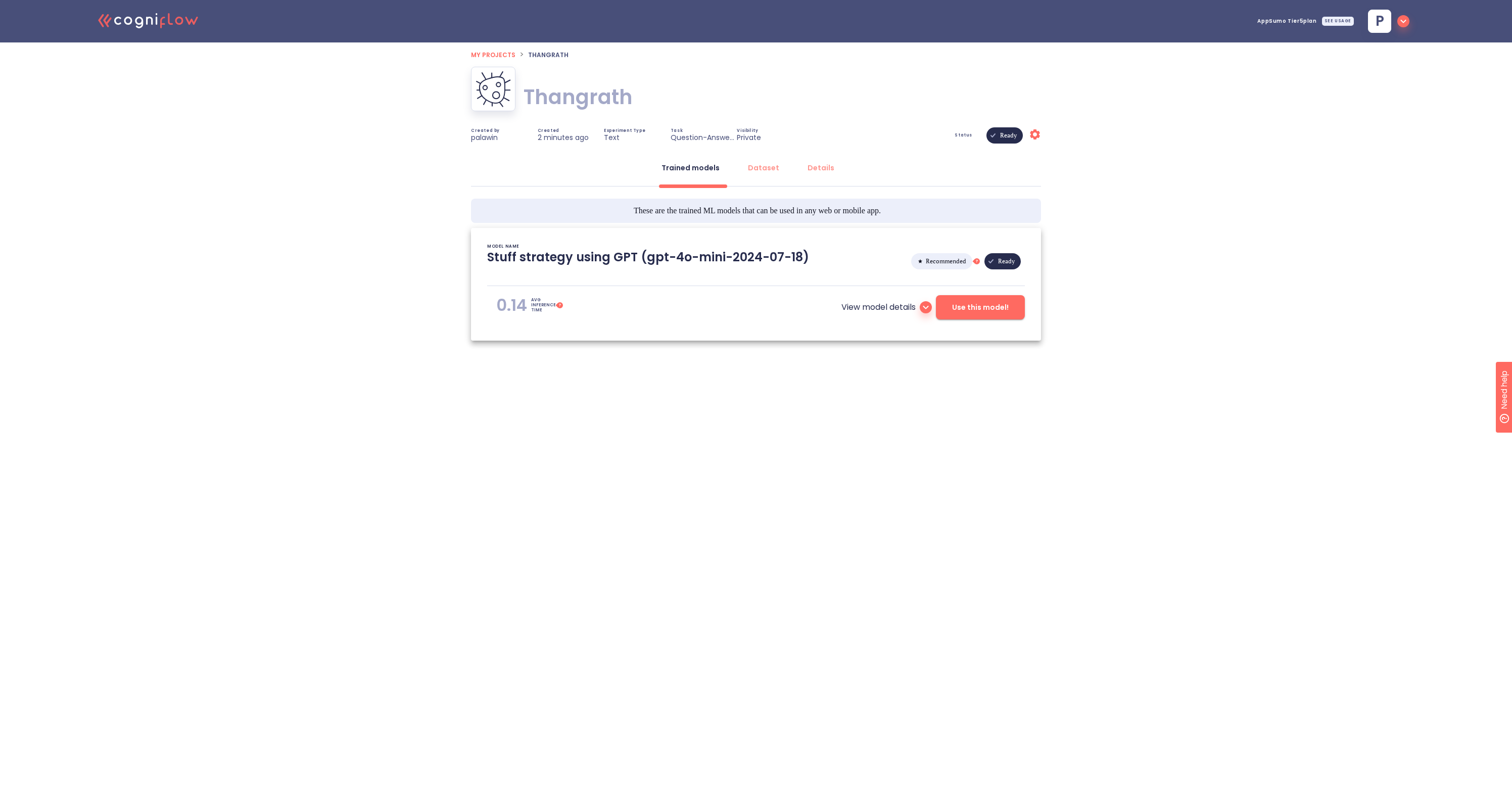
click at [504, 53] on span "My projects" at bounding box center [492, 55] width 44 height 8
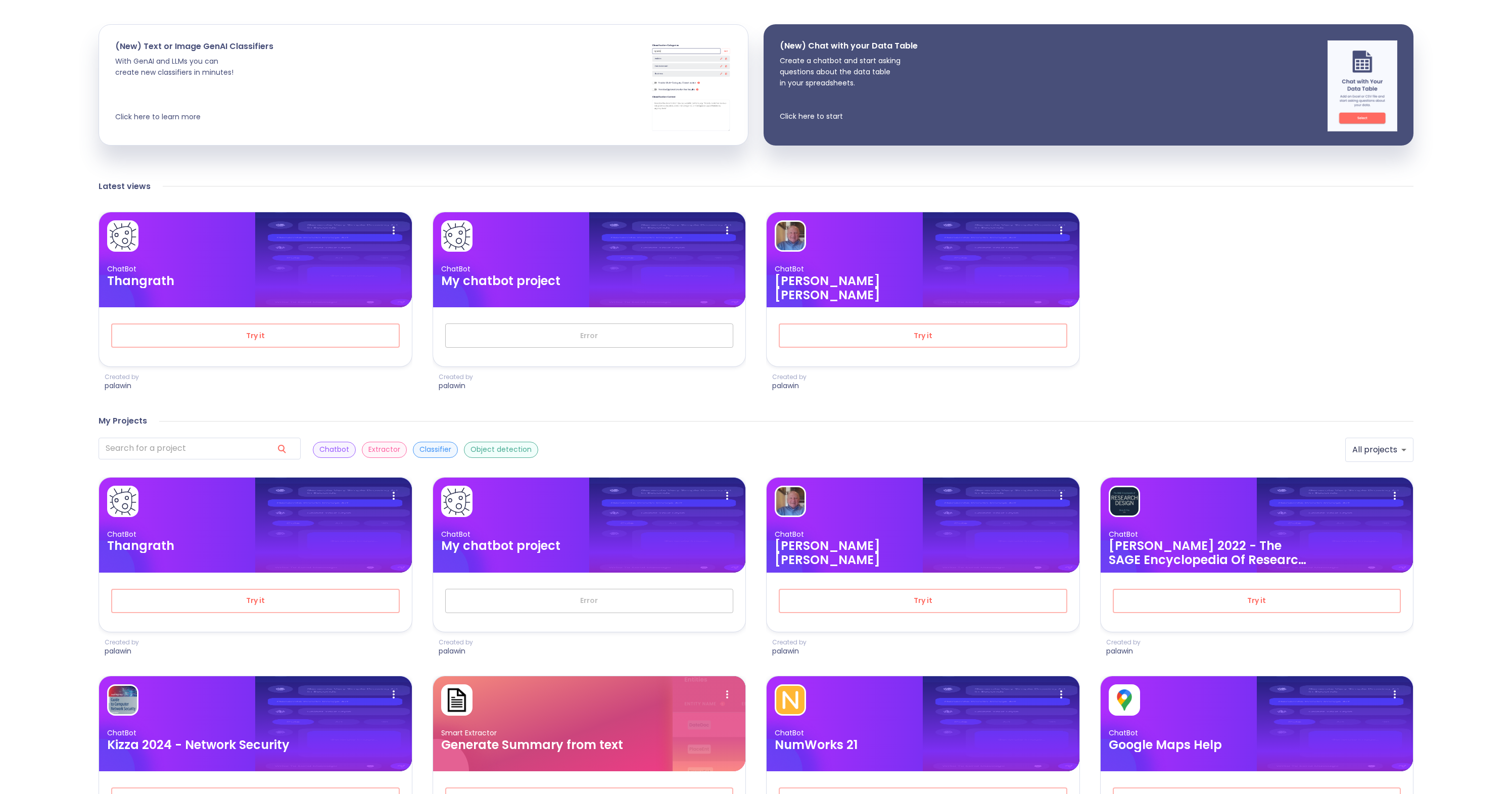
scroll to position [193, 0]
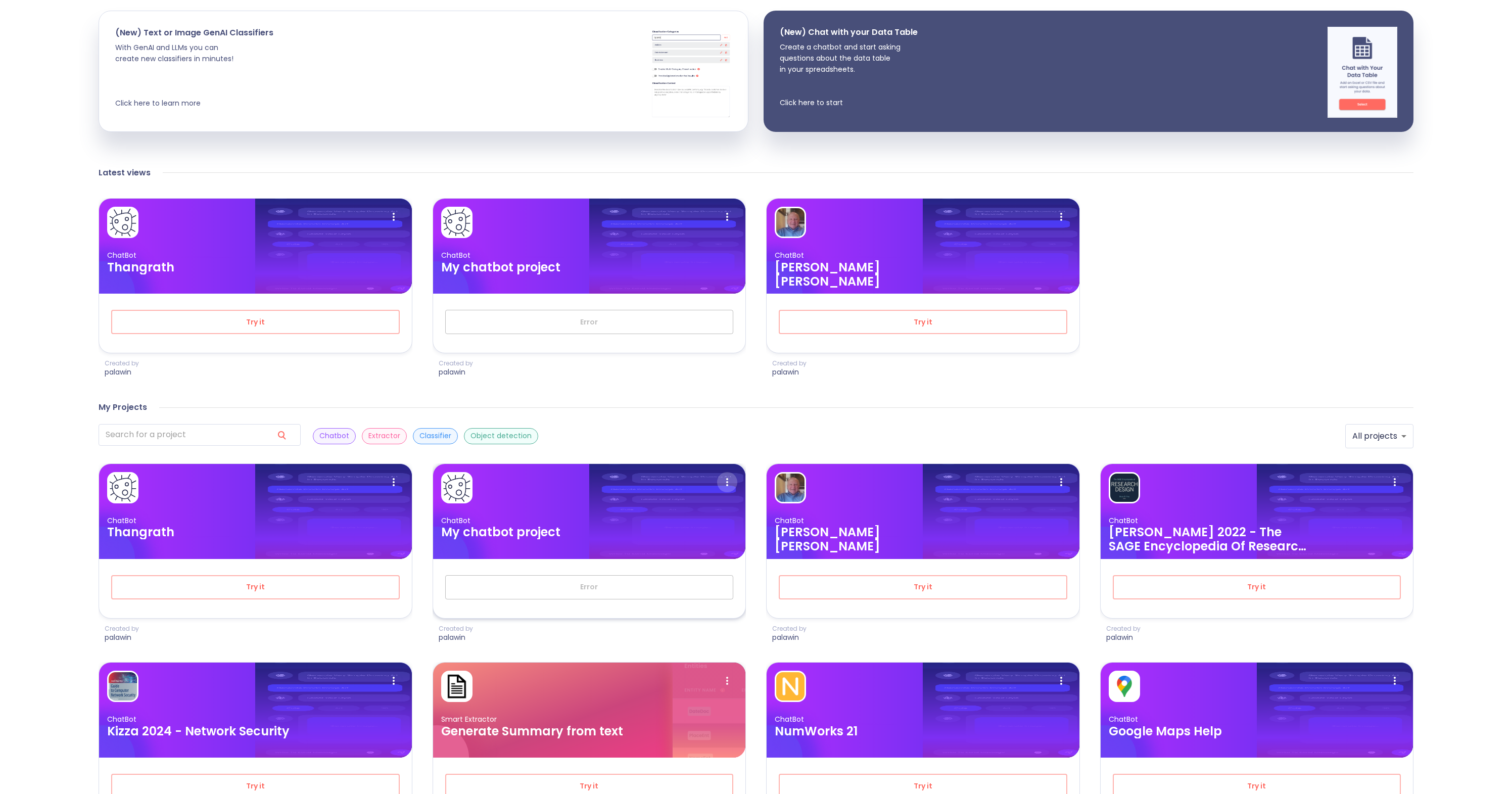
click at [730, 478] on icon at bounding box center [727, 481] width 20 height 20
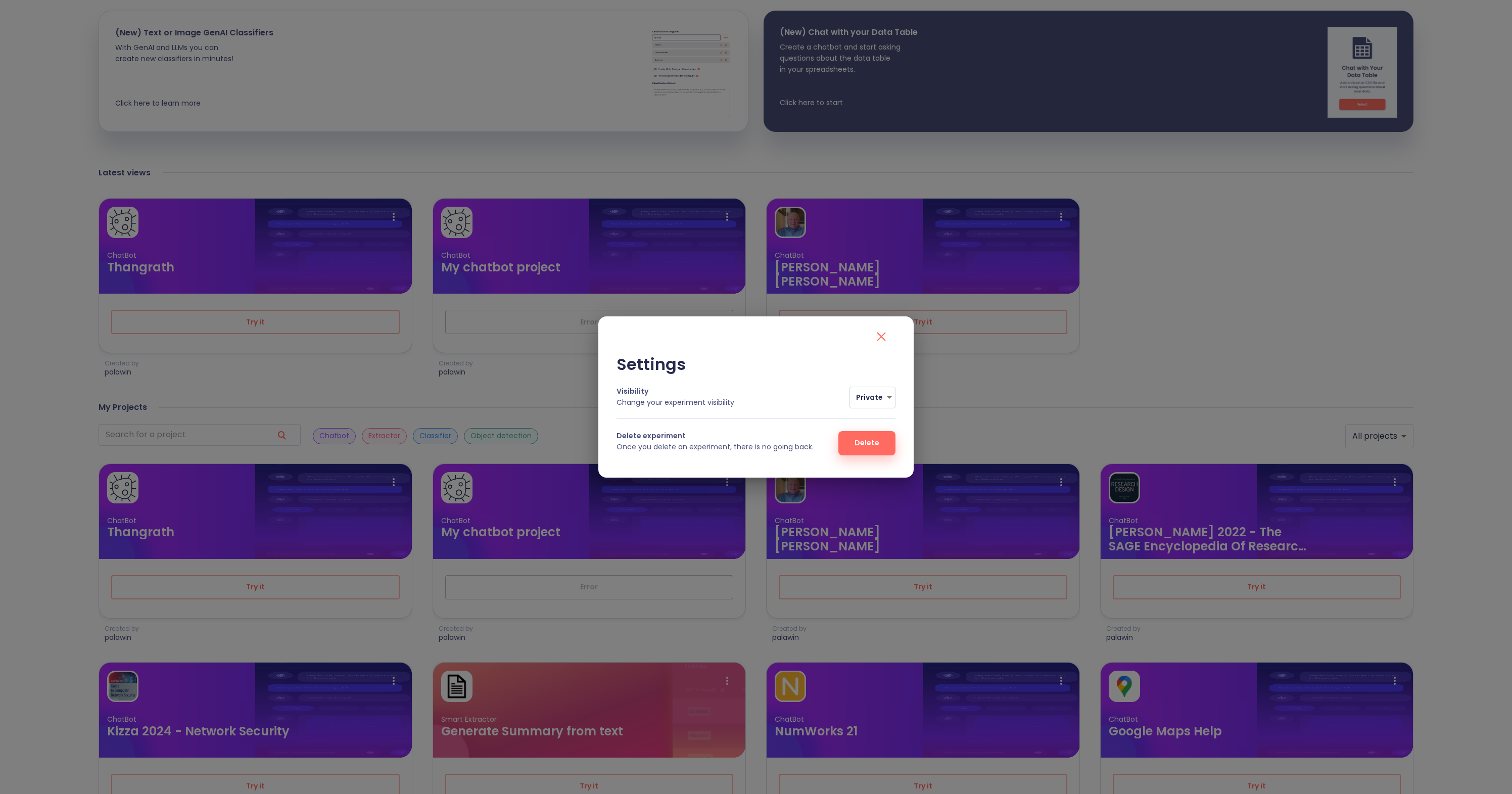
click at [868, 444] on span "Delete" at bounding box center [867, 443] width 24 height 12
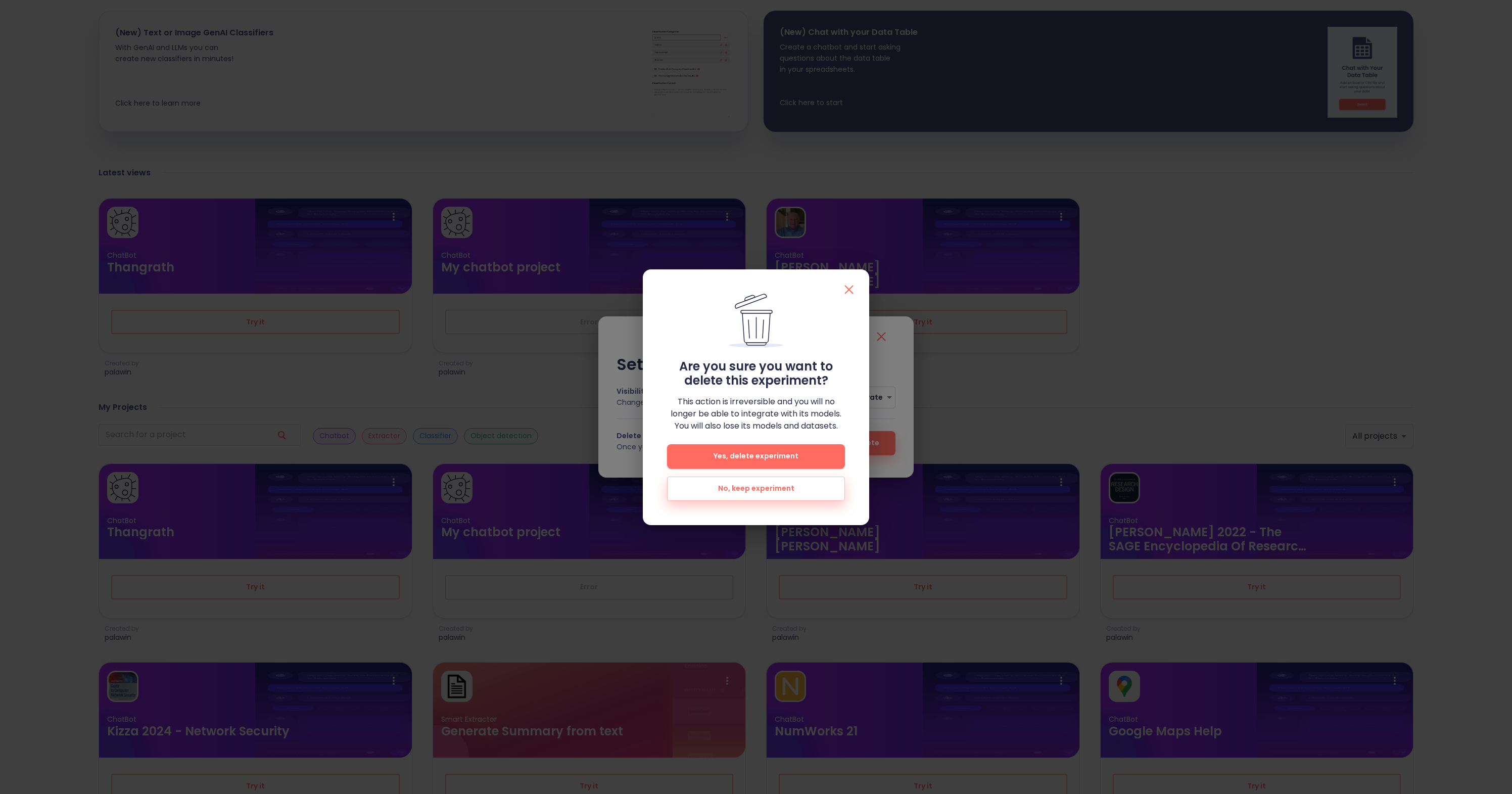
click at [784, 457] on span "Yes, delete experiment" at bounding box center [756, 456] width 146 height 12
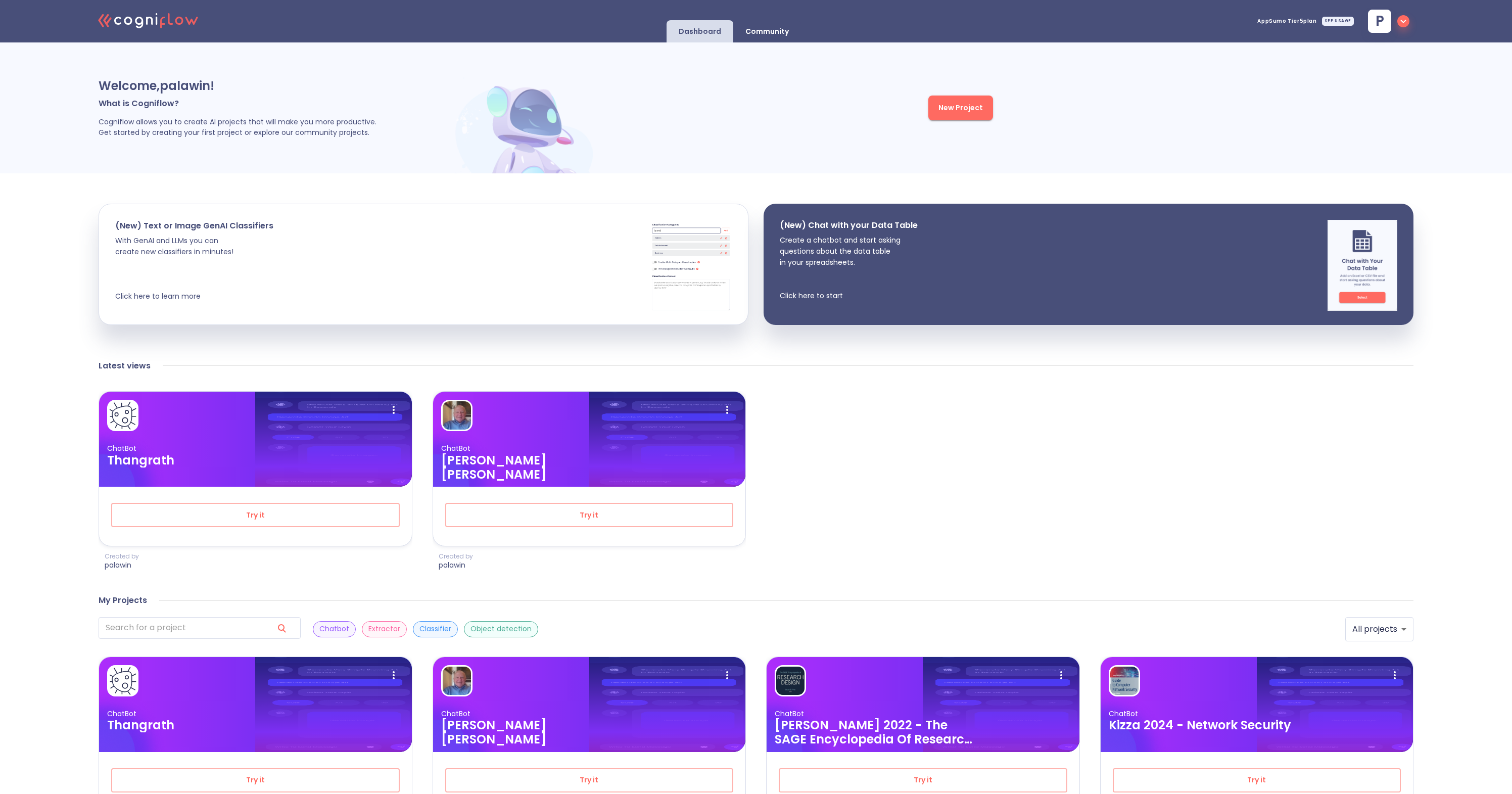
click at [977, 111] on span "New Project" at bounding box center [960, 107] width 44 height 12
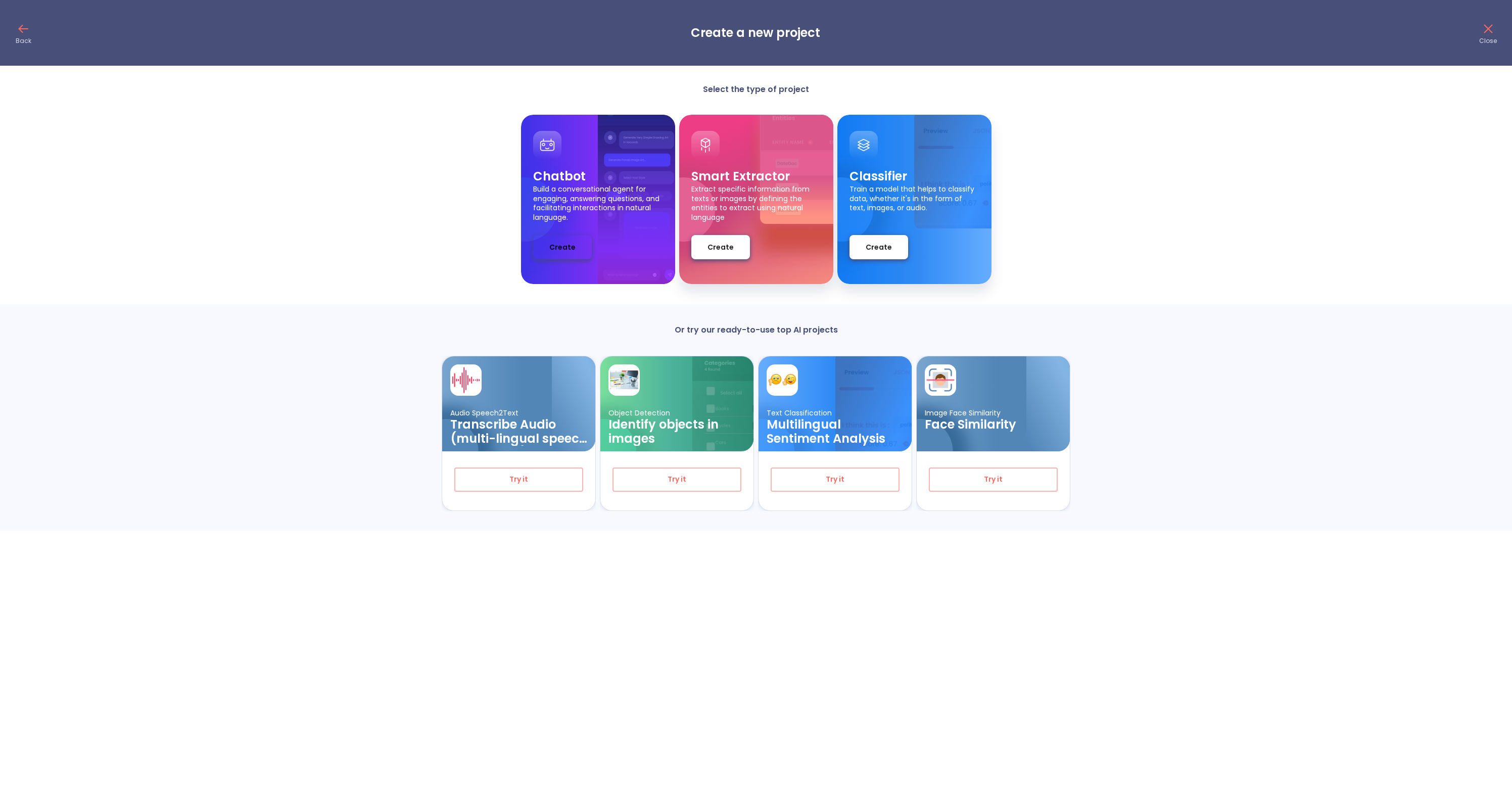
click at [573, 249] on span "Create" at bounding box center [563, 247] width 26 height 12
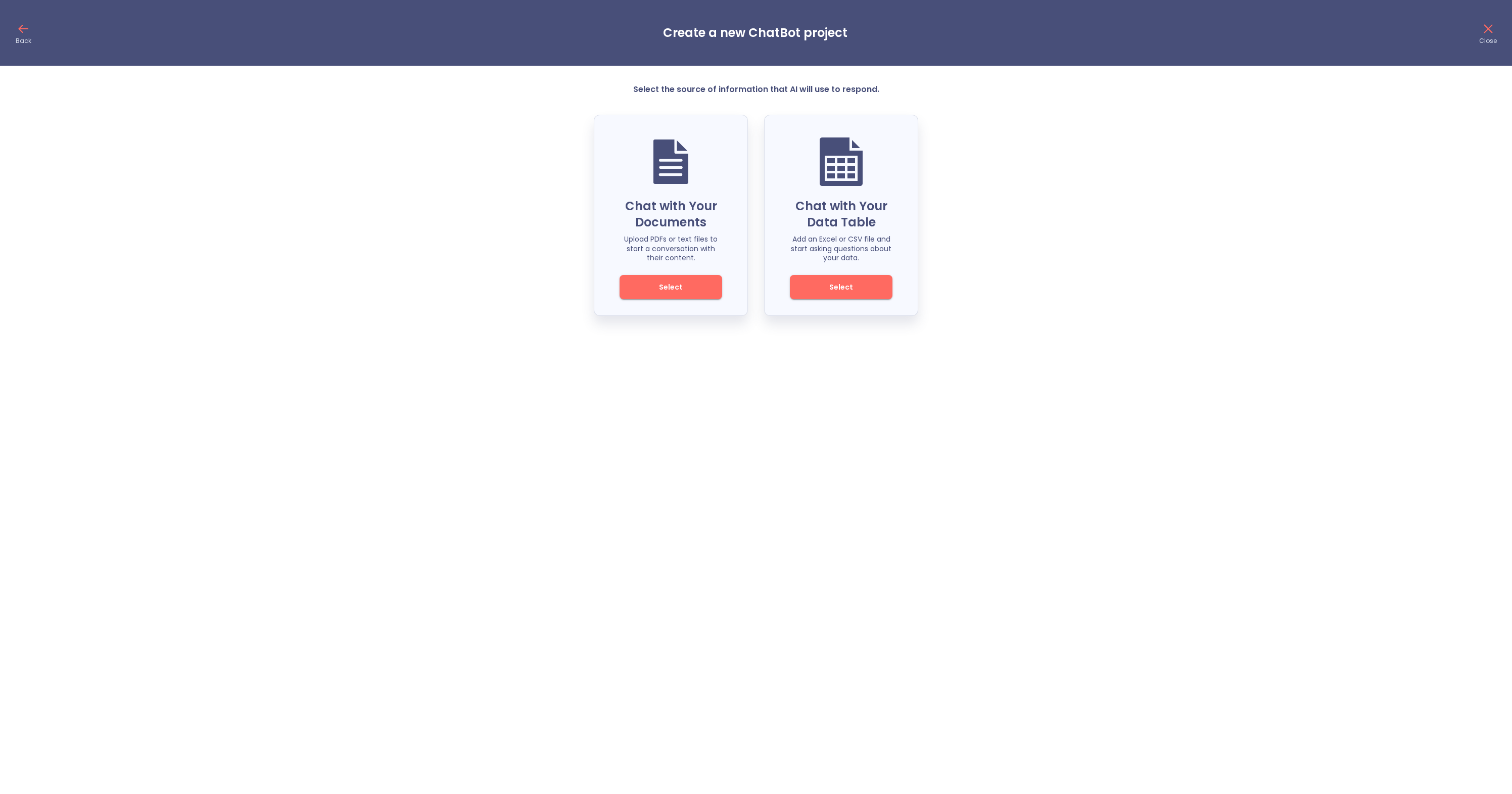
click at [660, 207] on p "Chat with Your Documents" at bounding box center [670, 214] width 103 height 32
click at [668, 290] on span "Select" at bounding box center [670, 286] width 68 height 12
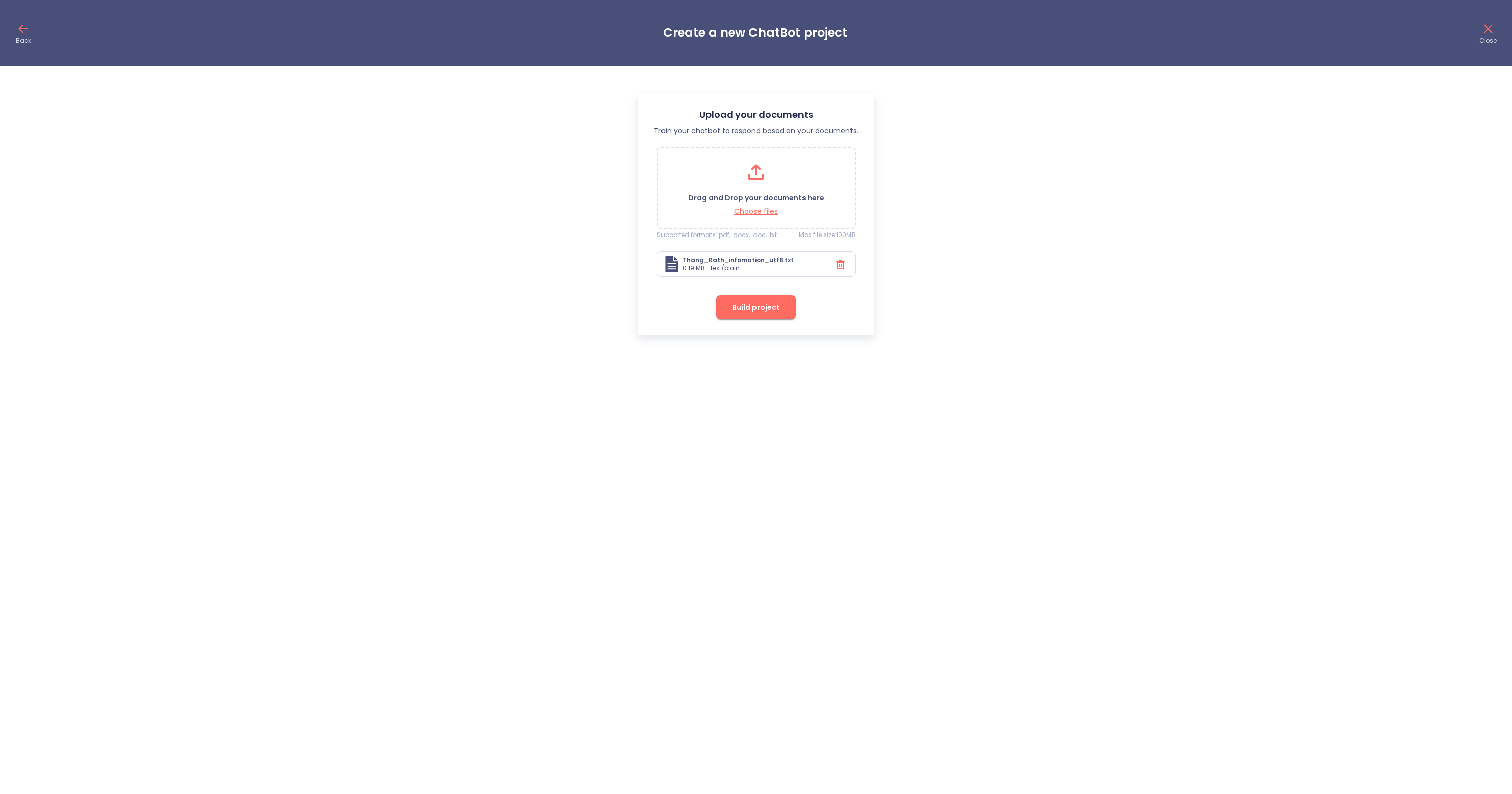
click at [742, 307] on span "Build project" at bounding box center [756, 307] width 47 height 12
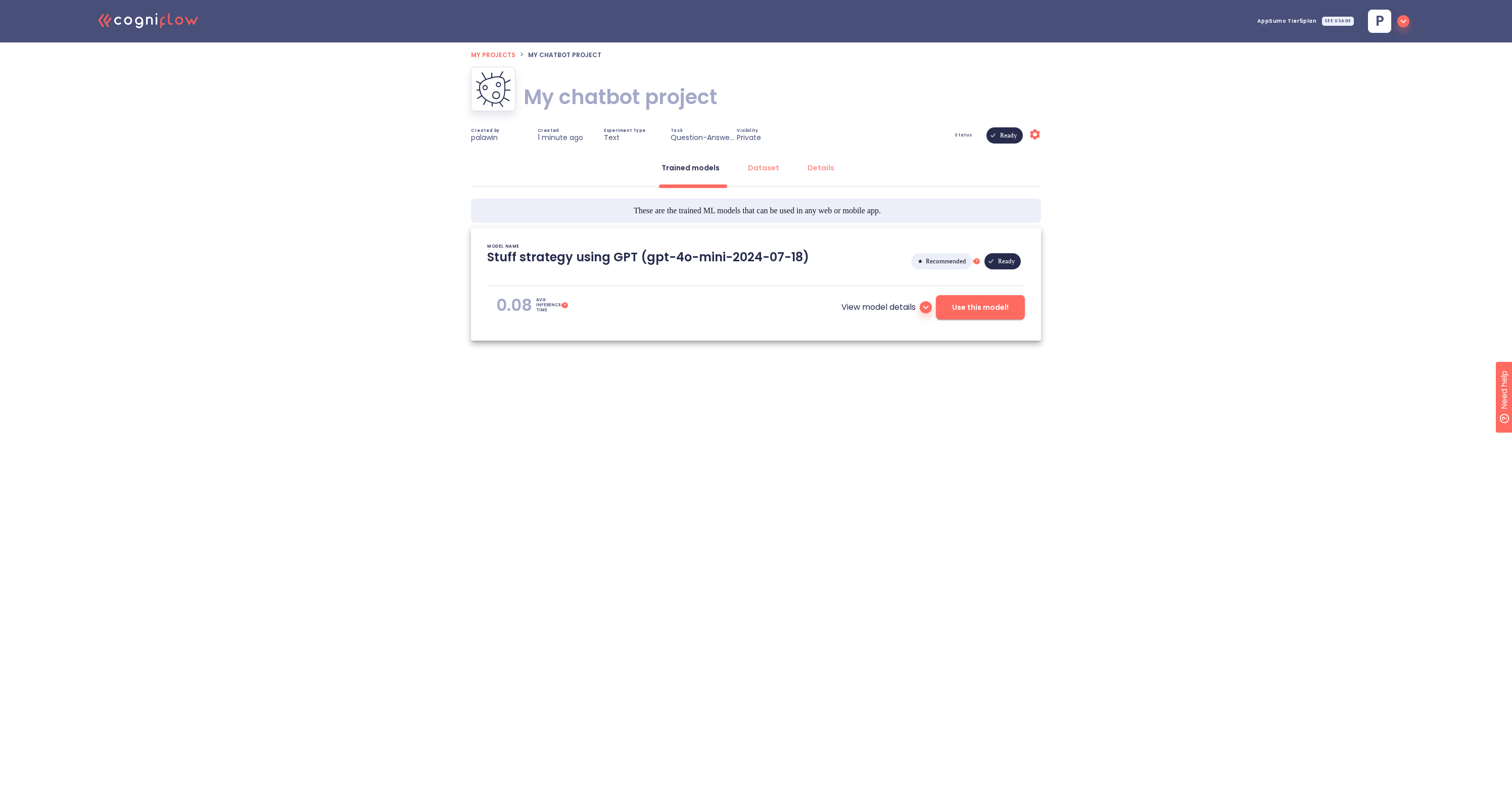
type textarea "[[DATE] 16:45:38]- Starting with download required files from shared storage [[…"
click at [695, 101] on h1 "My chatbot project" at bounding box center [620, 97] width 194 height 28
click at [681, 99] on input "My chatbot project" at bounding box center [722, 97] width 397 height 31
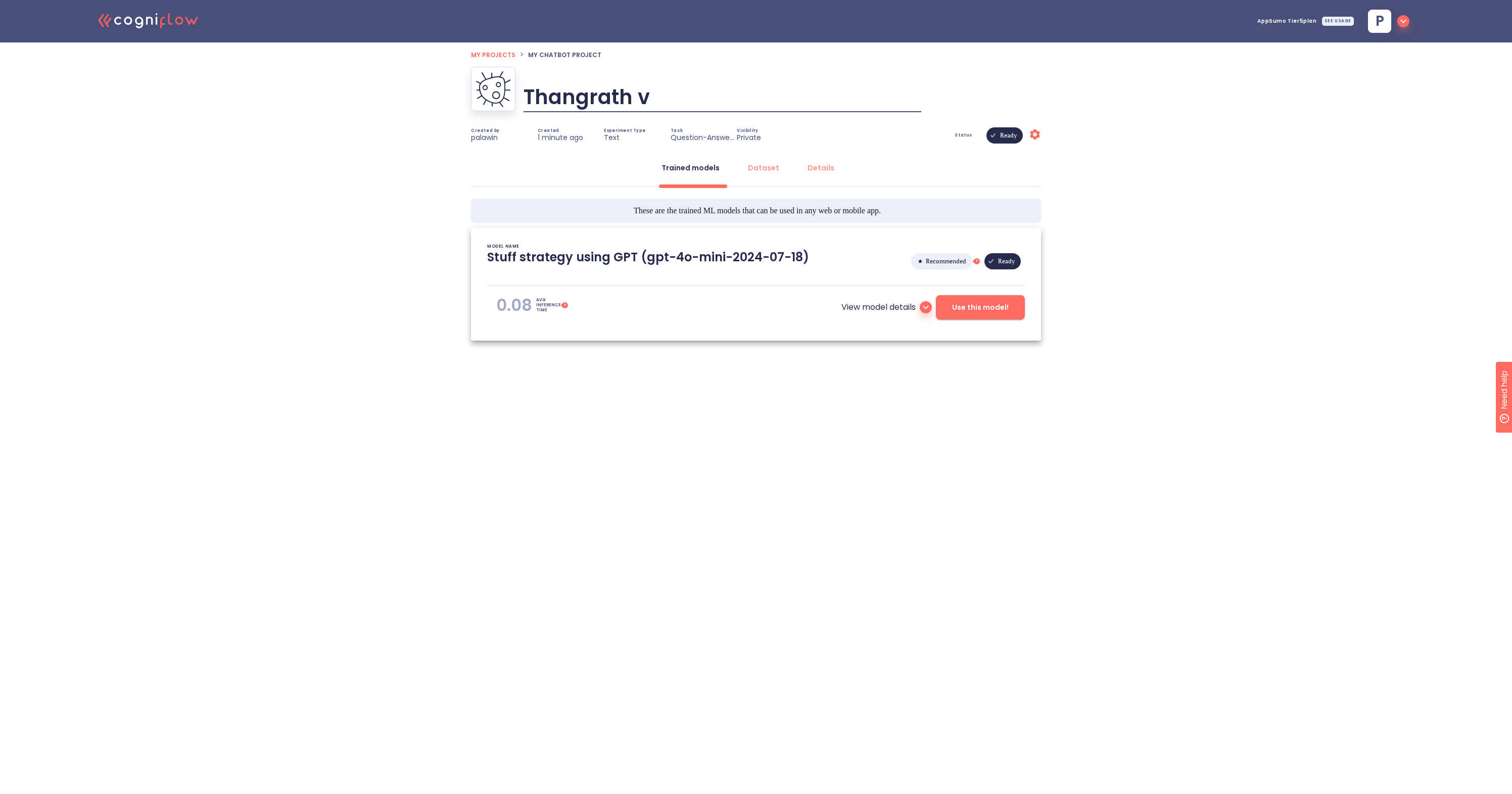
type input "Thangrath v2"
click at [854, 135] on div "Status Ready Settings" at bounding box center [923, 135] width 237 height 16
click at [772, 170] on div "Dataset" at bounding box center [764, 168] width 31 height 10
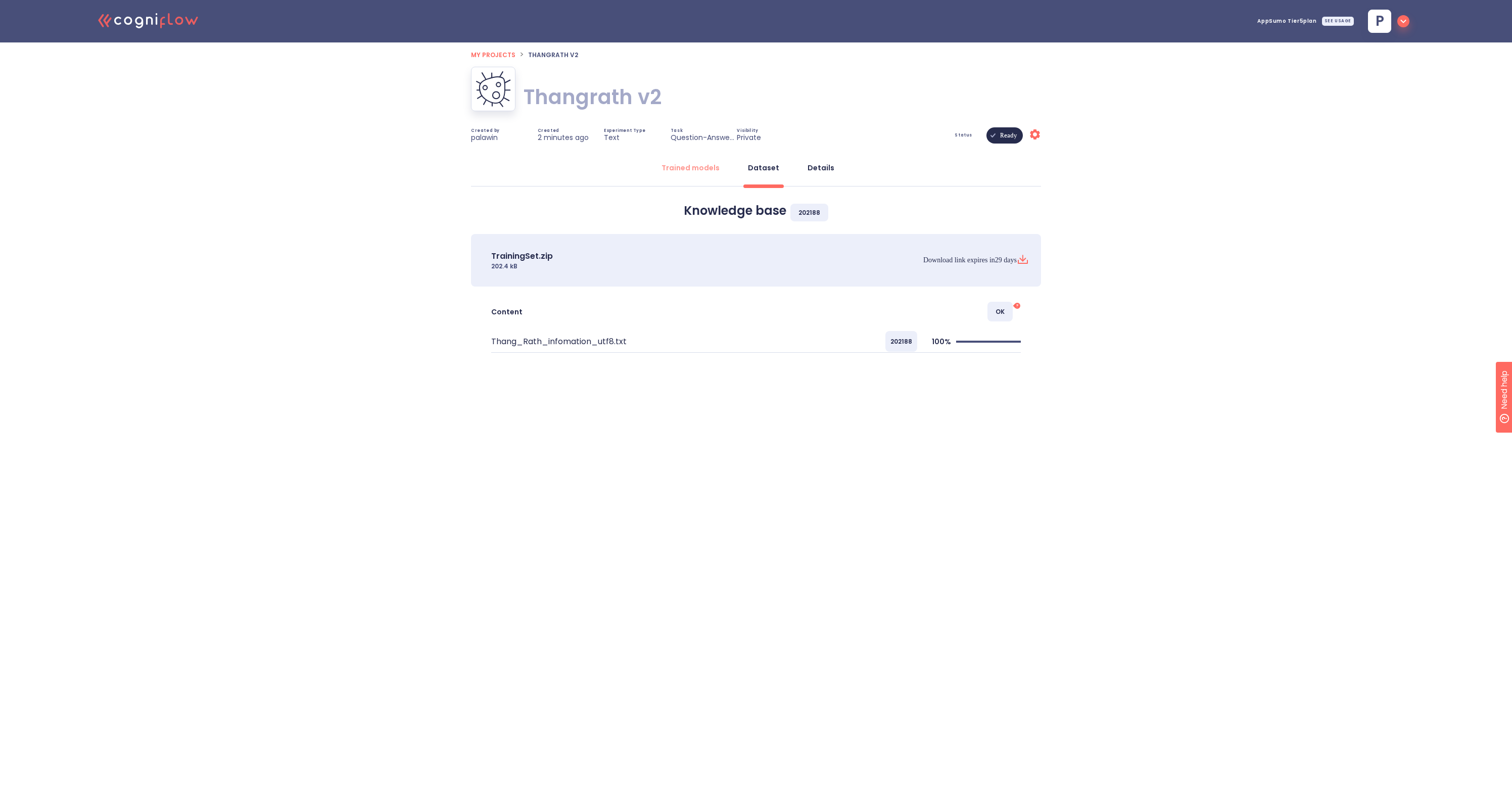
click at [822, 166] on div "Details" at bounding box center [821, 168] width 26 height 10
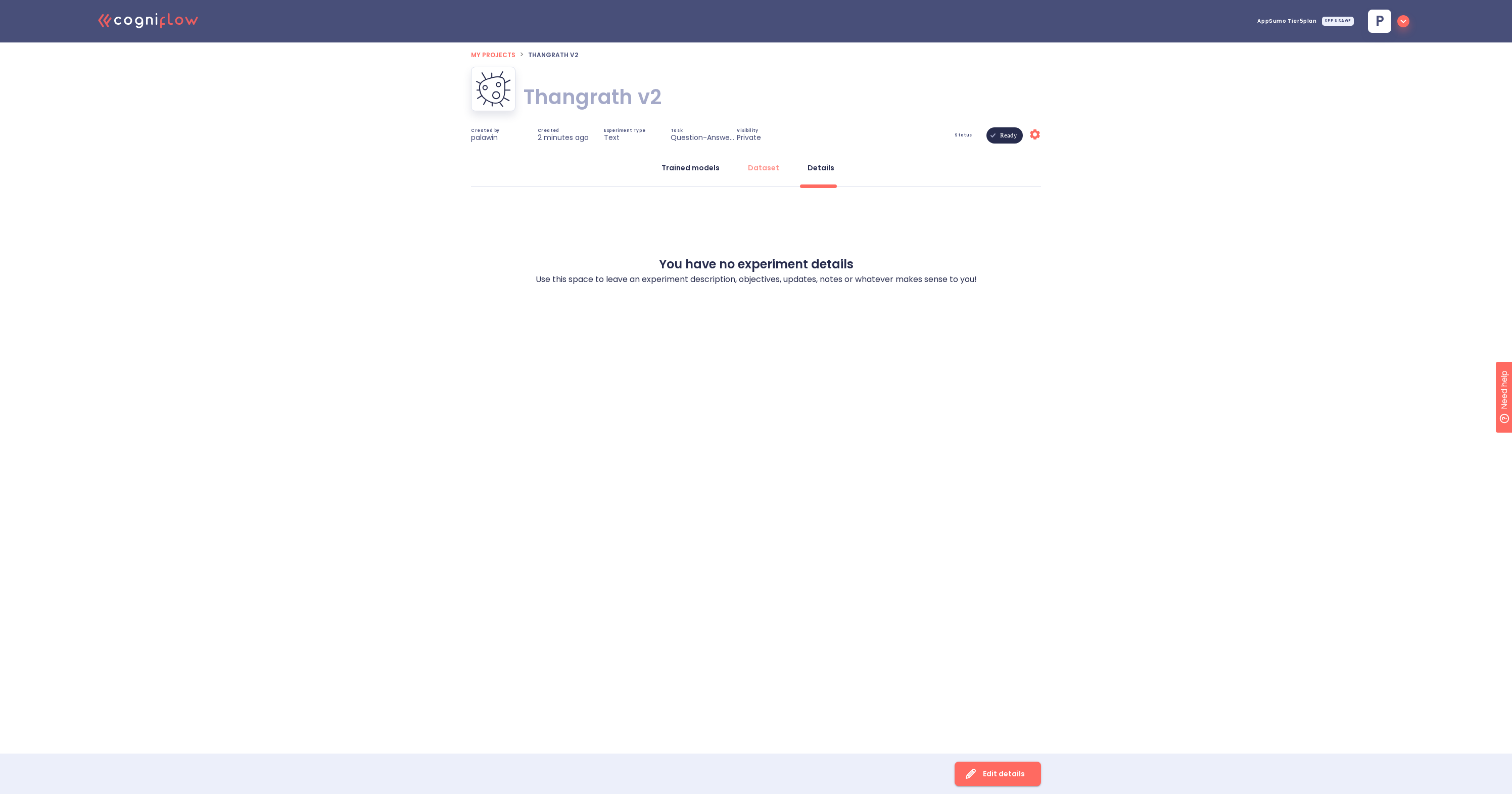
click at [695, 166] on div "Trained models" at bounding box center [691, 168] width 58 height 10
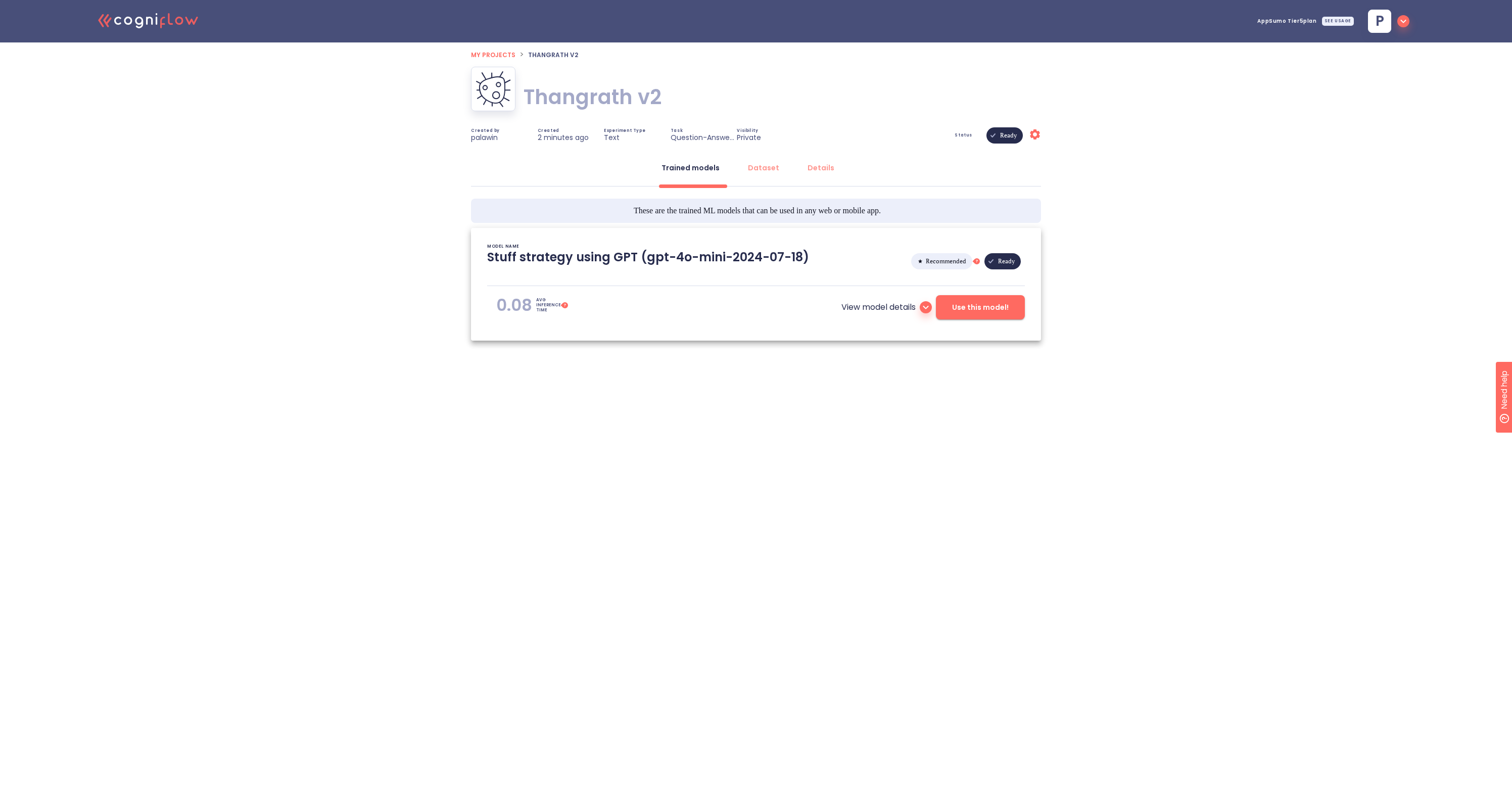
click at [1001, 305] on span "Use this model!" at bounding box center [980, 307] width 56 height 12
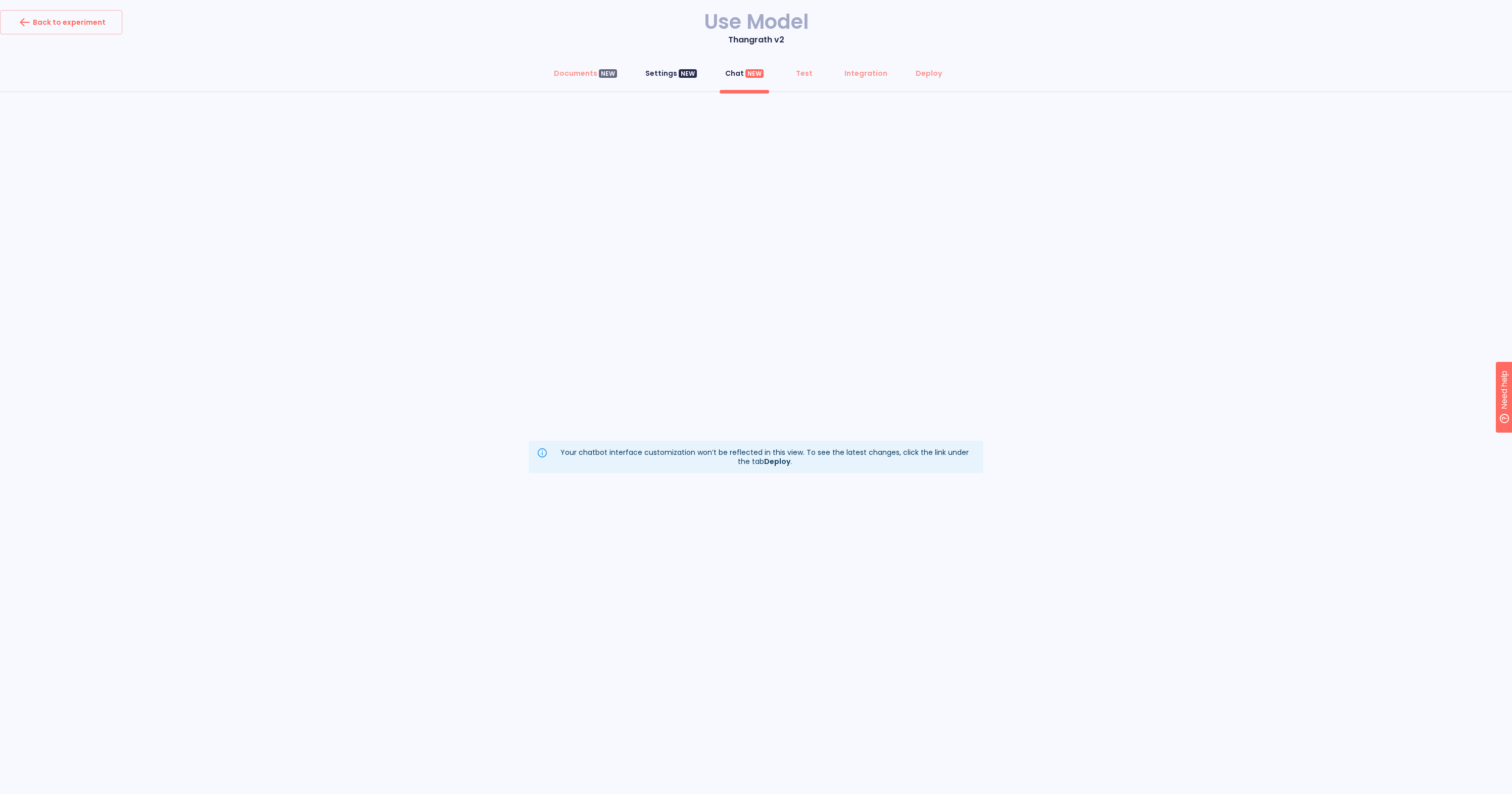
click at [667, 77] on div "Settings NEW" at bounding box center [671, 73] width 52 height 10
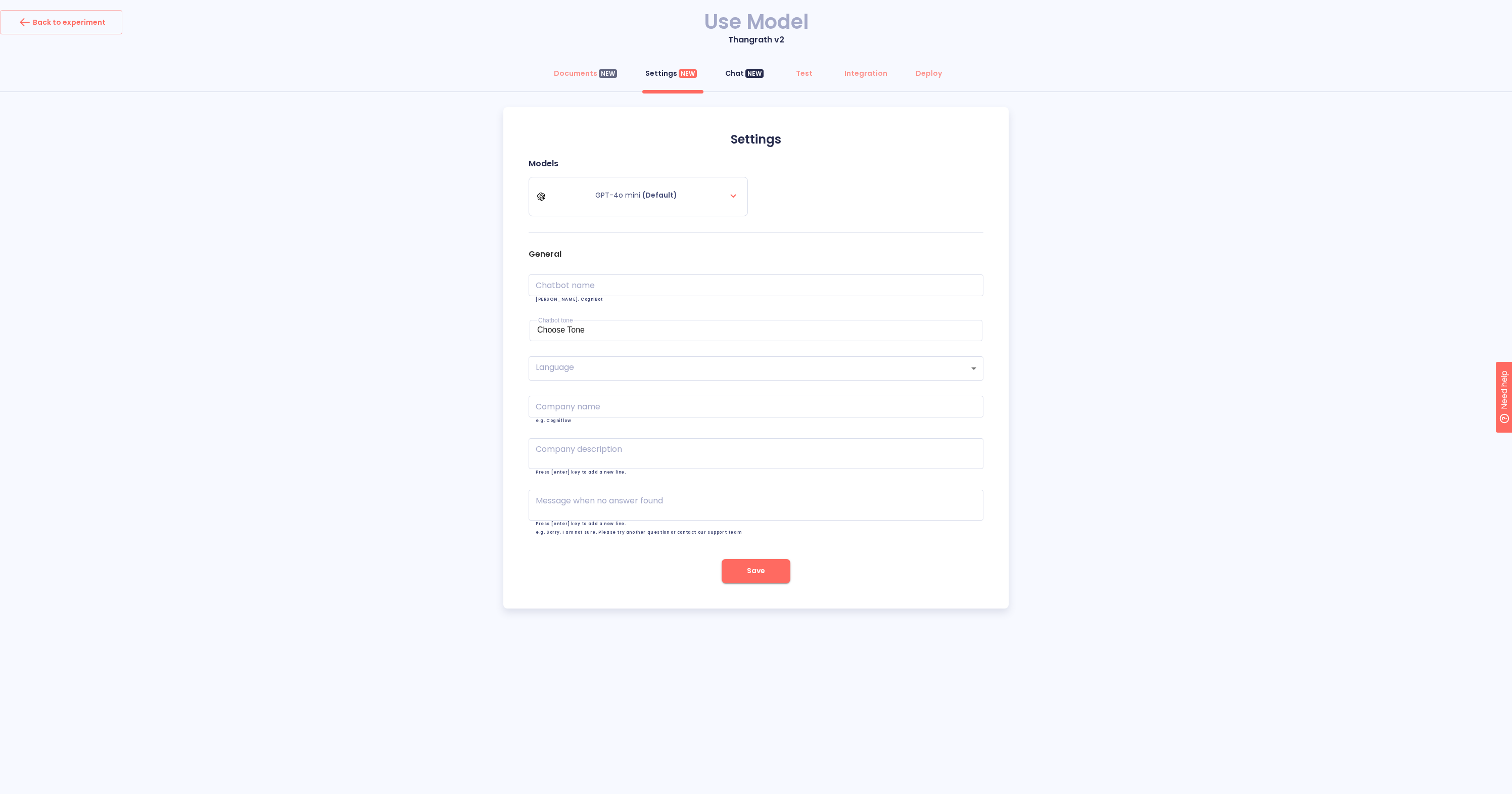
click at [742, 80] on button "Chat NEW" at bounding box center [745, 73] width 51 height 24
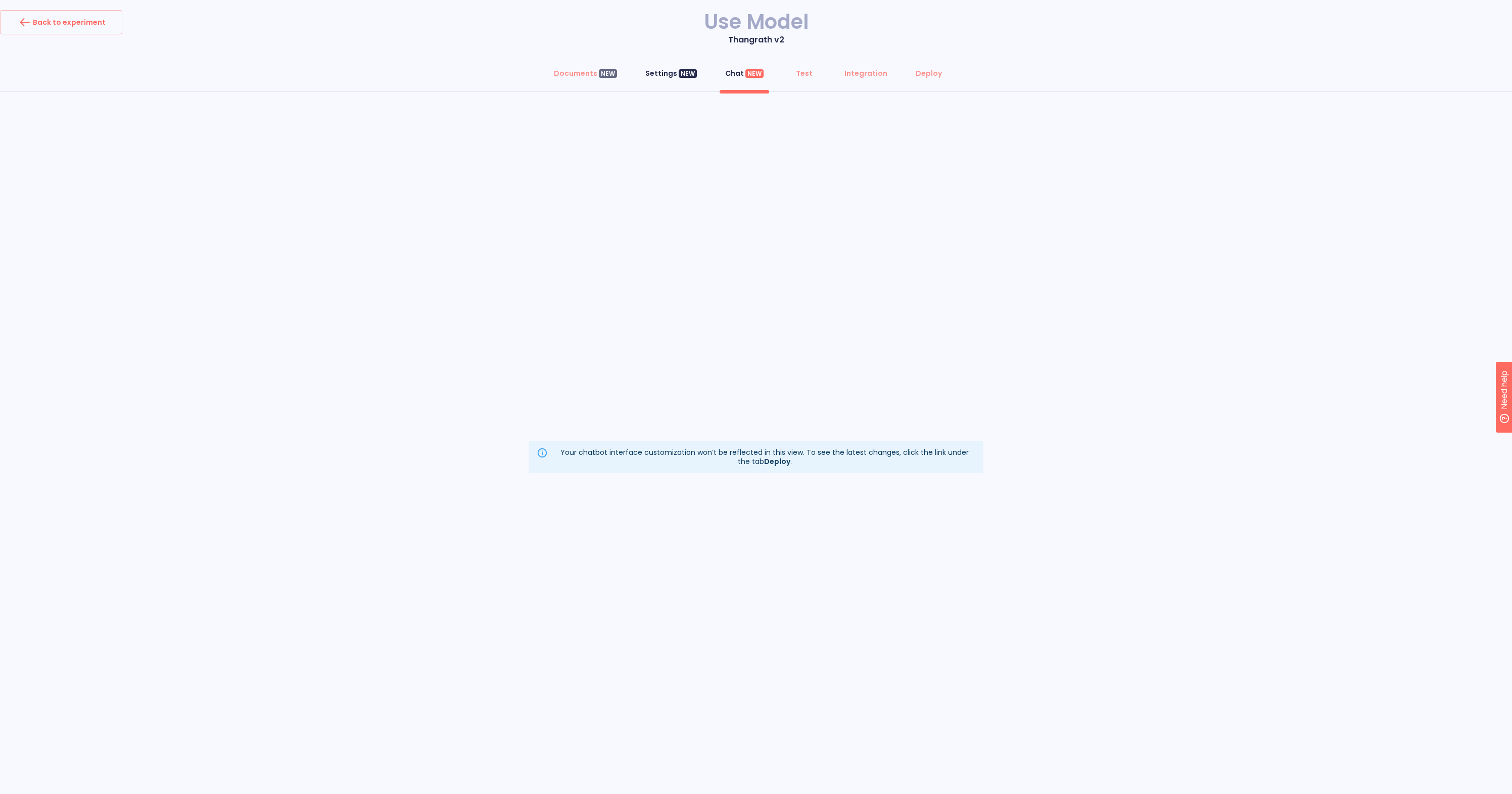
click at [672, 77] on div "Settings NEW" at bounding box center [671, 73] width 52 height 10
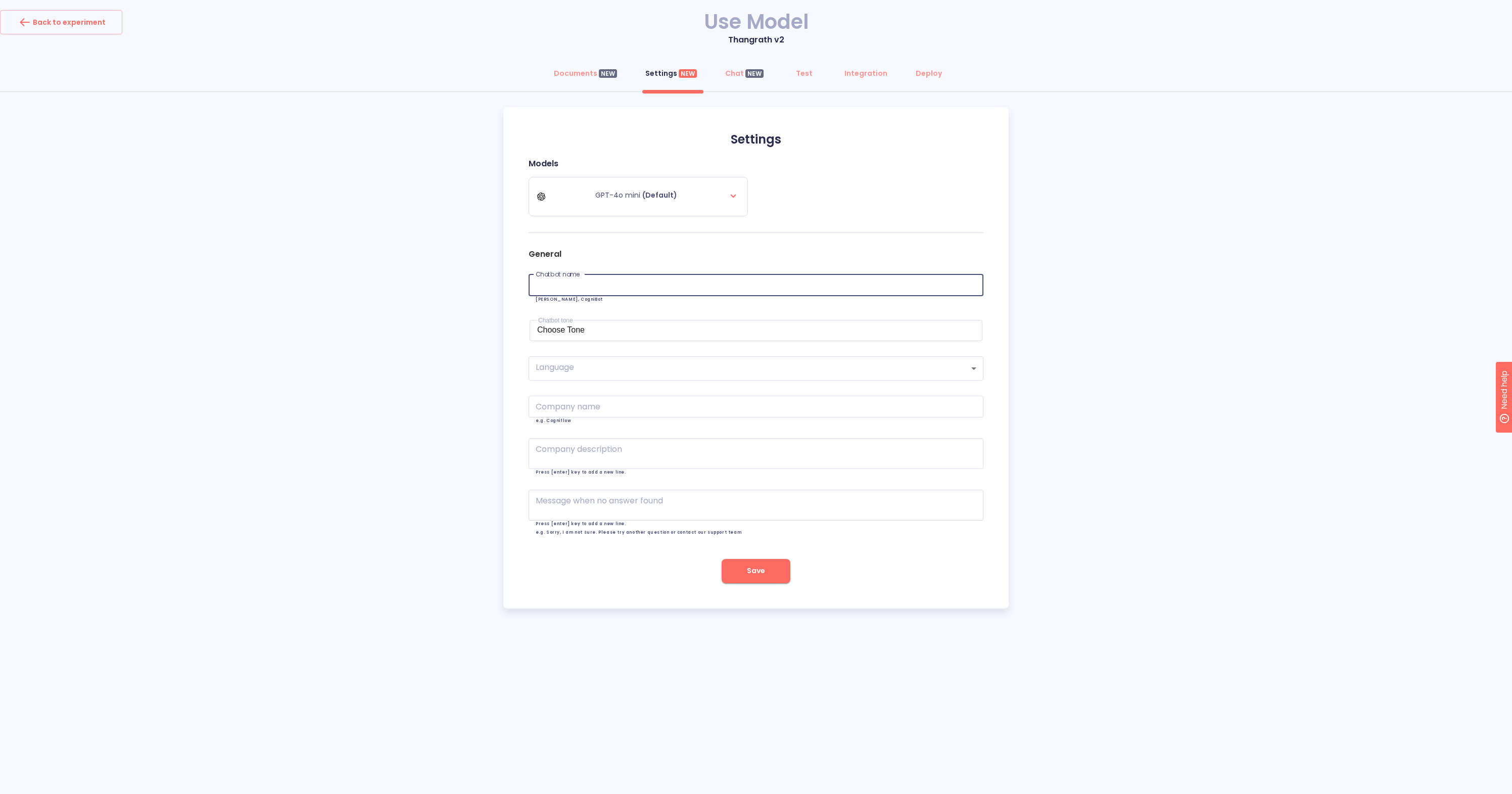
type input "ท"
type input "Thangrath"
click at [462, 304] on div "Documents NEW Settings NEW Chat NEW Test Integration Deploy Settings Models GPT…" at bounding box center [756, 334] width 1512 height 547
click at [587, 370] on body "Back to experiment Use Model Thangrath v2 Documents NEW Settings NEW Chat NEW T…" at bounding box center [756, 397] width 1512 height 794
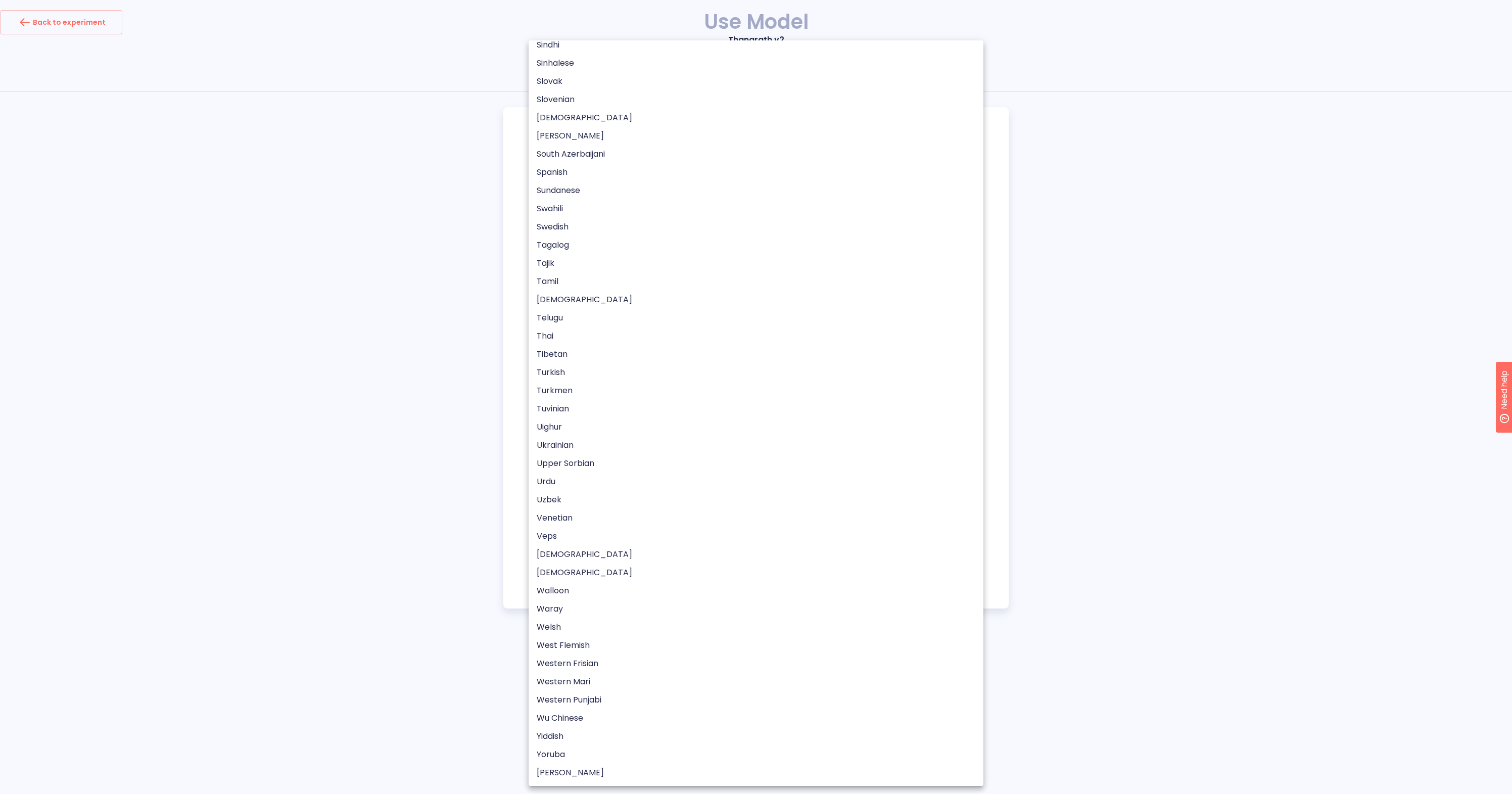
scroll to position [2484, 0]
click at [577, 343] on li "Thai" at bounding box center [756, 335] width 455 height 18
type input "th"
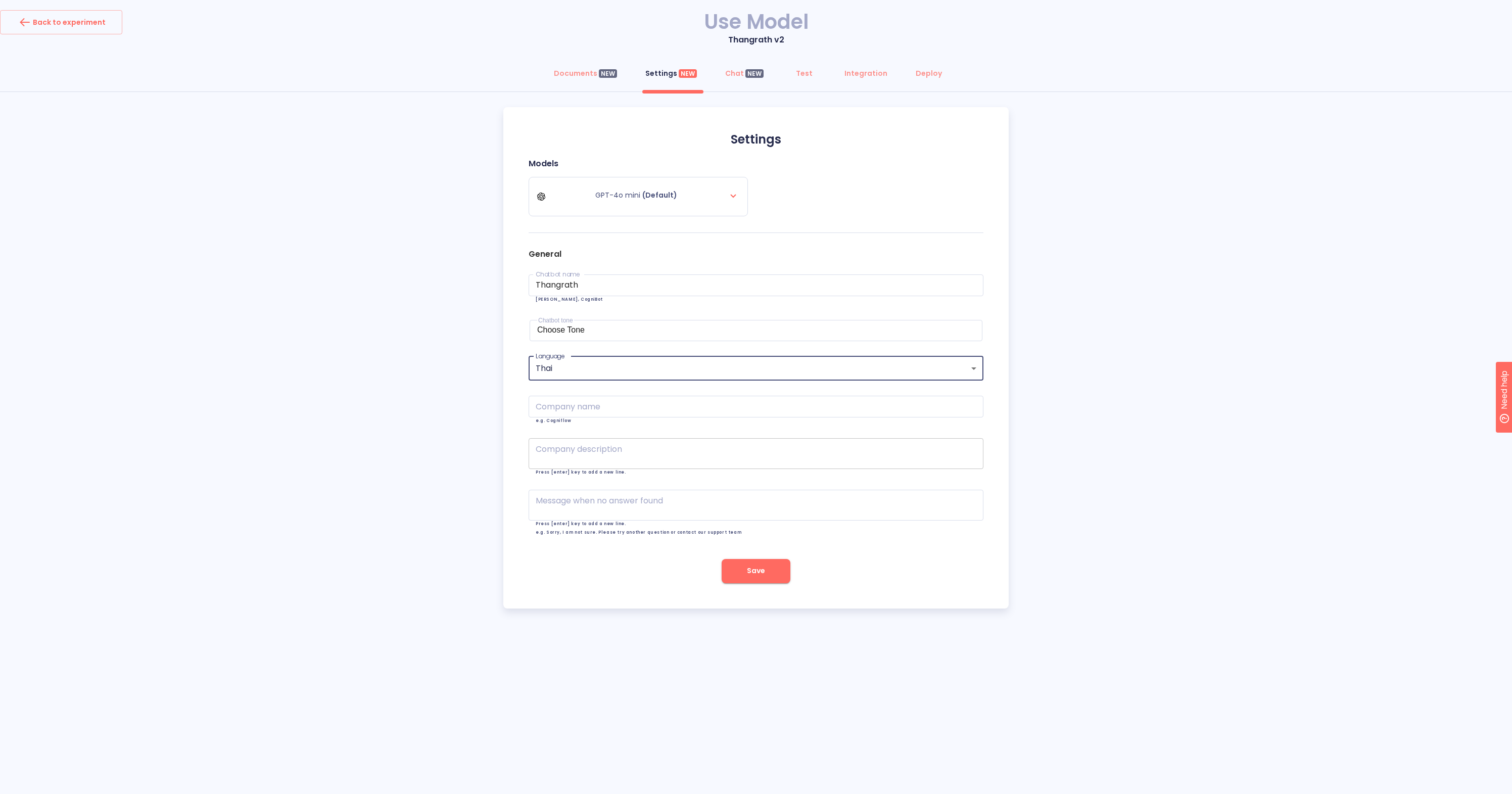
click at [565, 452] on textarea at bounding box center [756, 453] width 441 height 12
click at [563, 494] on div "x Message when no answer found" at bounding box center [756, 505] width 455 height 31
click at [592, 284] on input "Thangrath" at bounding box center [756, 285] width 455 height 22
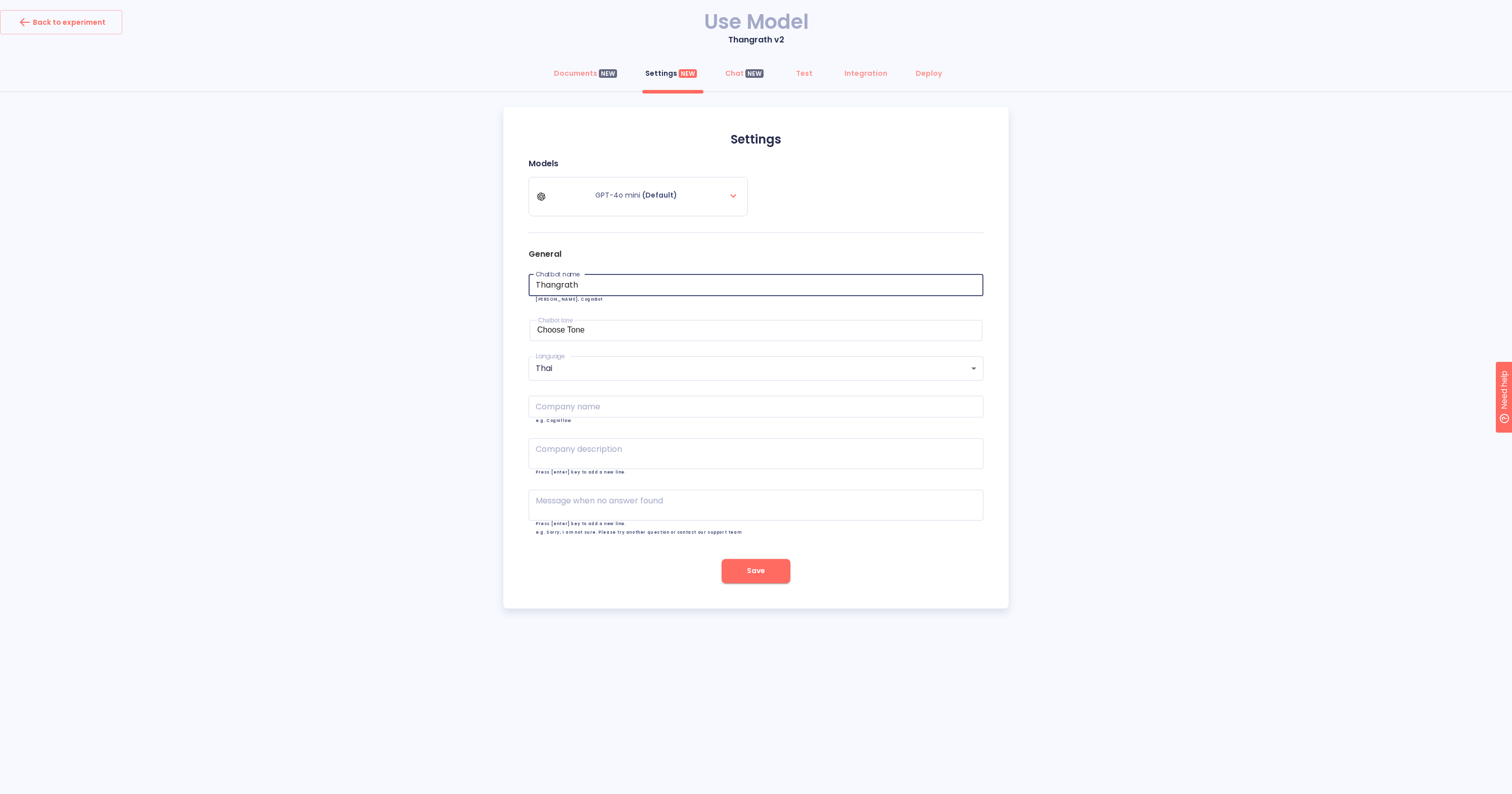
type input "f"
type input "ดีดี้"
click at [452, 266] on div "Documents NEW Settings NEW Chat NEW Test Integration Deploy Settings Models GPT…" at bounding box center [756, 334] width 1512 height 547
click at [572, 330] on div "Choose Tone" at bounding box center [756, 331] width 438 height 9
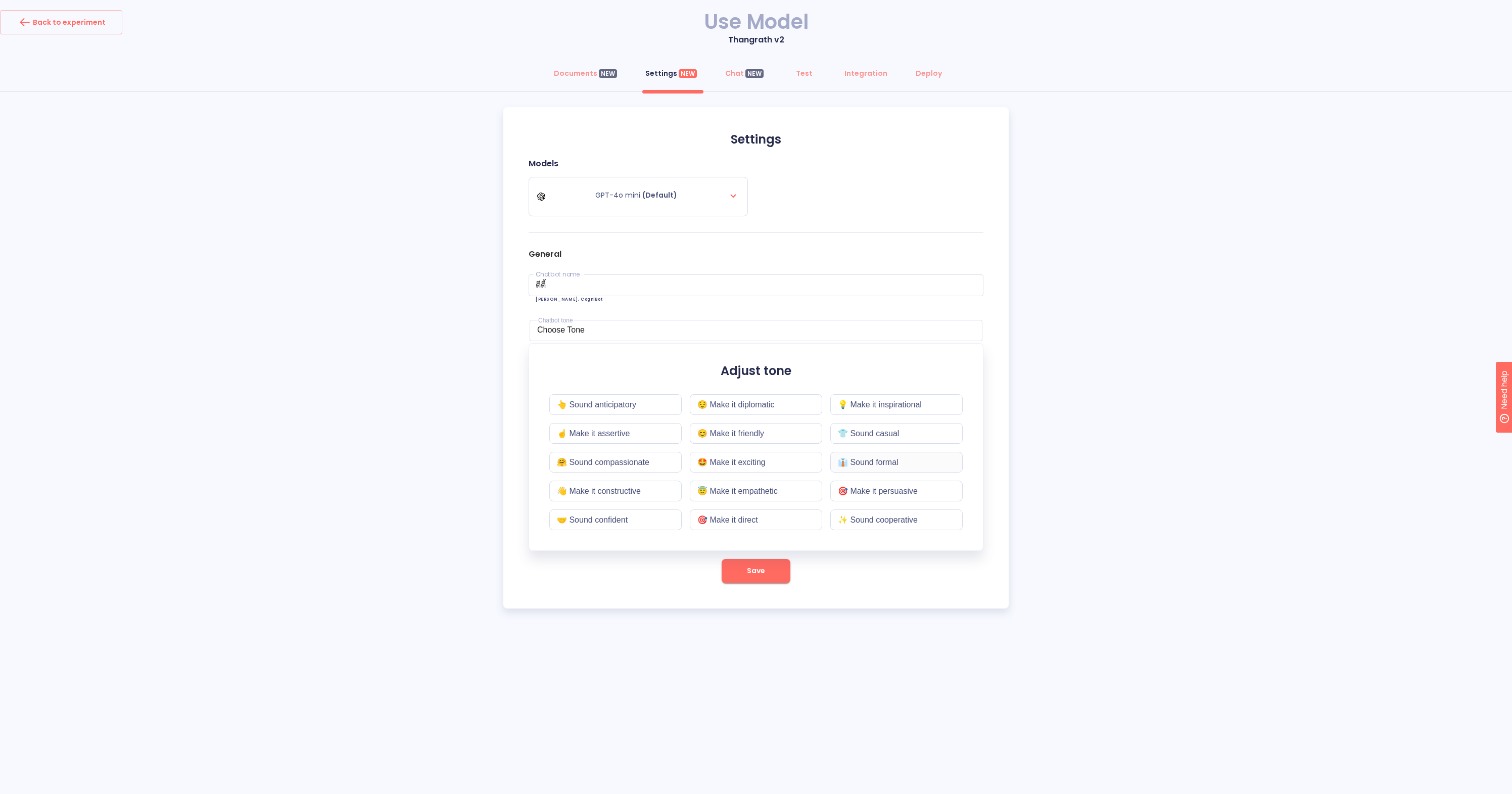
click at [857, 462] on div "👔 Sound formal" at bounding box center [896, 462] width 133 height 21
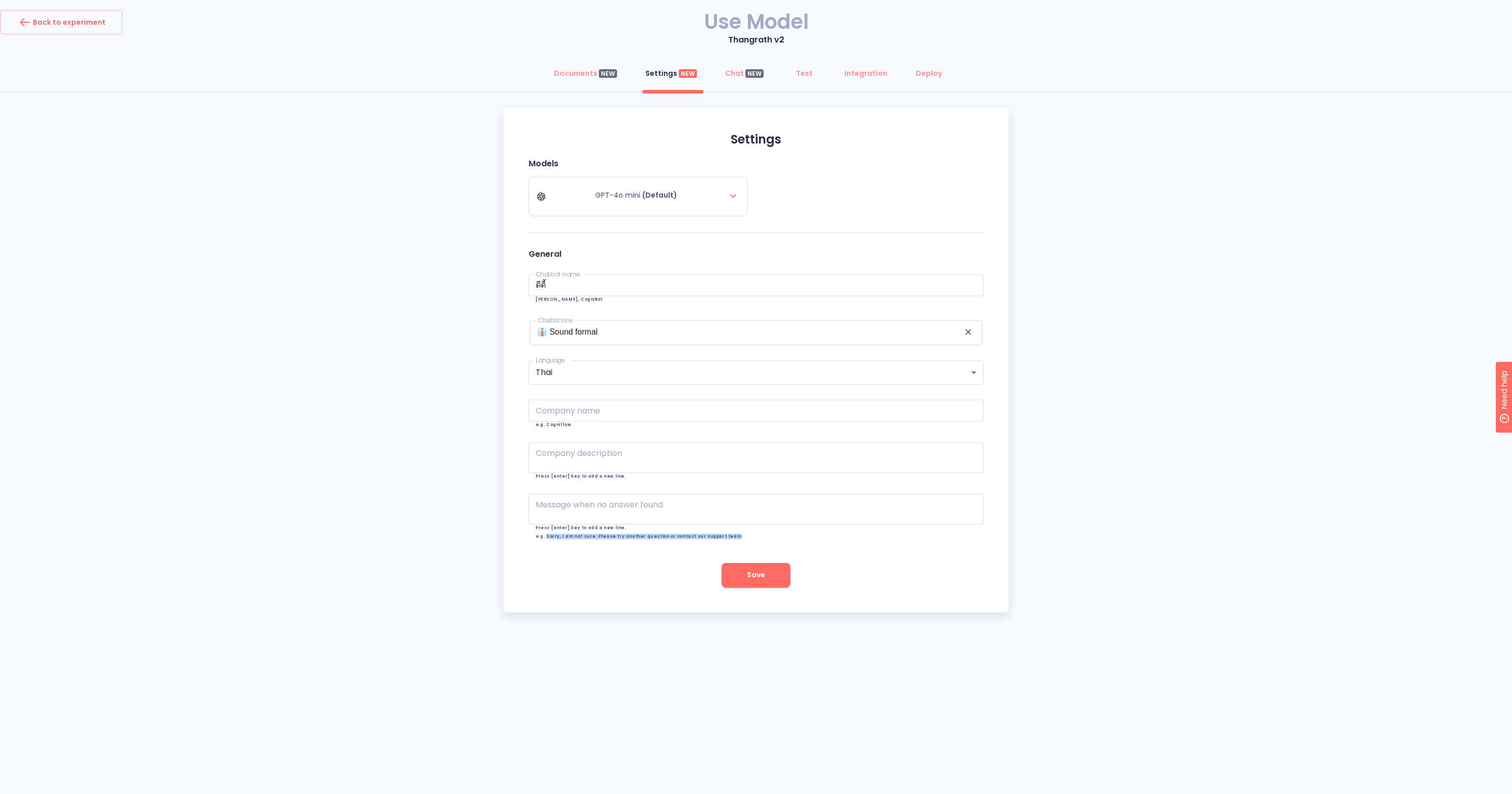
drag, startPoint x: 727, startPoint y: 536, endPoint x: 546, endPoint y: 537, distance: 181.0
click at [546, 537] on p "Press [enter] key to add a new line. e.g. Sorry, I am not sure. Please try anot…" at bounding box center [756, 532] width 441 height 12
click at [648, 503] on textarea at bounding box center [756, 509] width 441 height 12
paste textarea "ขออภัยค่ะ ฉันไม่แน่ใจ รบกวนลองถามคำถามอื่นหรือติดต่อฝ่ายสนับสนุนของเราได้ไหมคะ"
click at [771, 507] on textarea "ขออภัยค่ะ ฉันไม่แน่ใจ รบกวนลองถามคำถามอื่นหรือติดต่อฝ่ายสนับสนุนของเราได้ไหมคะ" at bounding box center [756, 509] width 441 height 12
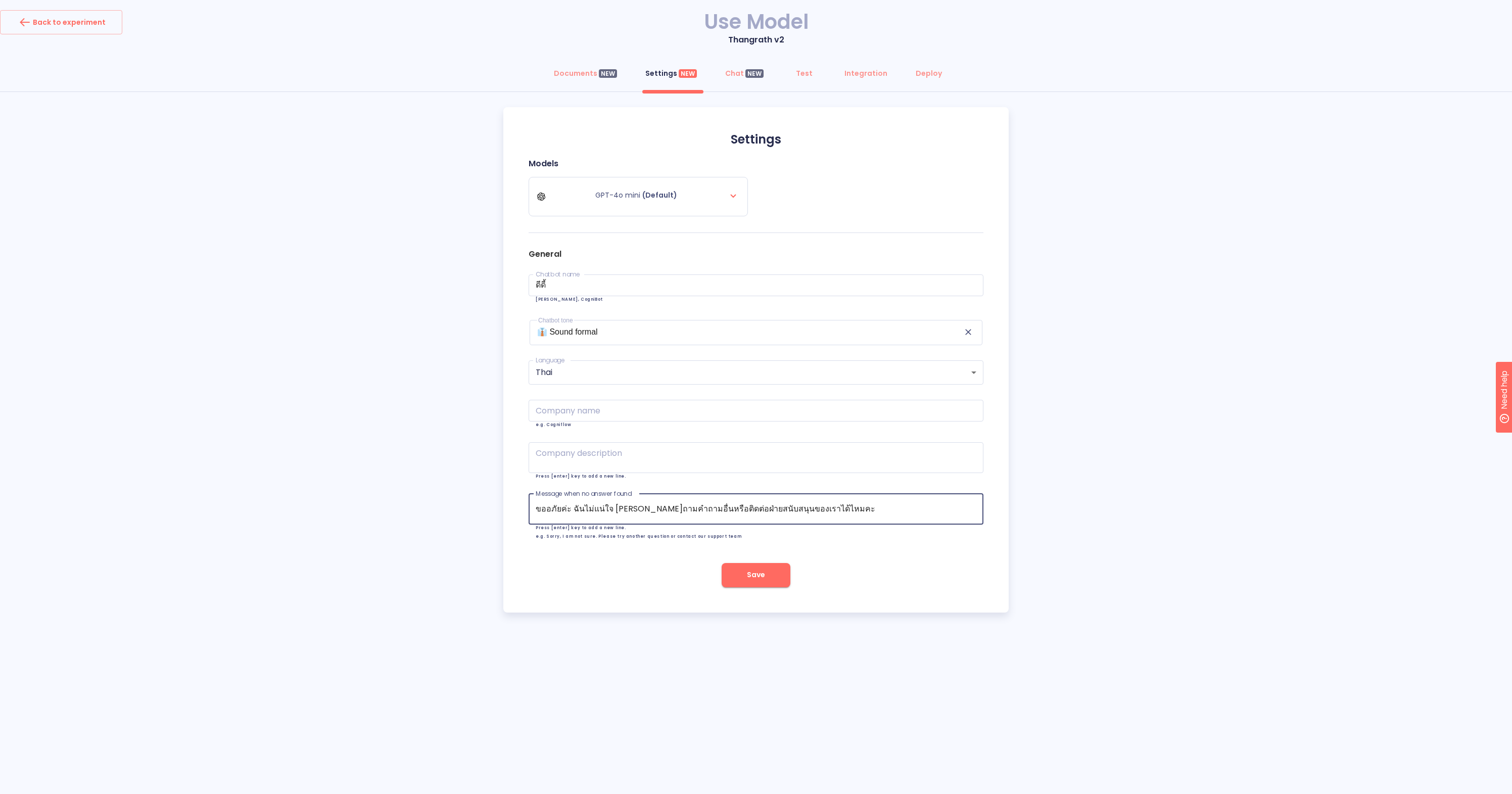
click at [729, 507] on textarea "ขออภัยค่ะ ฉันไม่แน่ใจ รบกวนลองถามคำถามอื่นหรือติดต่อฝ่ายสนับสนุนของเราได้ไหมคะ" at bounding box center [756, 509] width 441 height 12
drag, startPoint x: 812, startPoint y: 507, endPoint x: 759, endPoint y: 509, distance: 53.0
click at [759, 509] on textarea "ขออภัยค่ะ ฉันไม่แน่ใจ รบกวนลองถามคำถามอื่นหรือติดต่อเจ้าหน้าที่ฝ่ายสนับสนุนของเ…" at bounding box center [756, 509] width 441 height 12
click at [829, 510] on textarea "ขออภัยค่ะ ฉันไม่แน่ใจ รบกวนลองถามคำถามอื่นหรือติดต่อเจ้าหน้าที่เราได้ไหมคะ" at bounding box center [756, 509] width 441 height 12
click at [758, 509] on textarea "ขออภัยค่ะ ฉันไม่แน่ใจ รบกวนลองถามคำถามอื่นหรือติดต่อเจ้าหน้าที่เราได้ไหมคะ" at bounding box center [756, 509] width 441 height 12
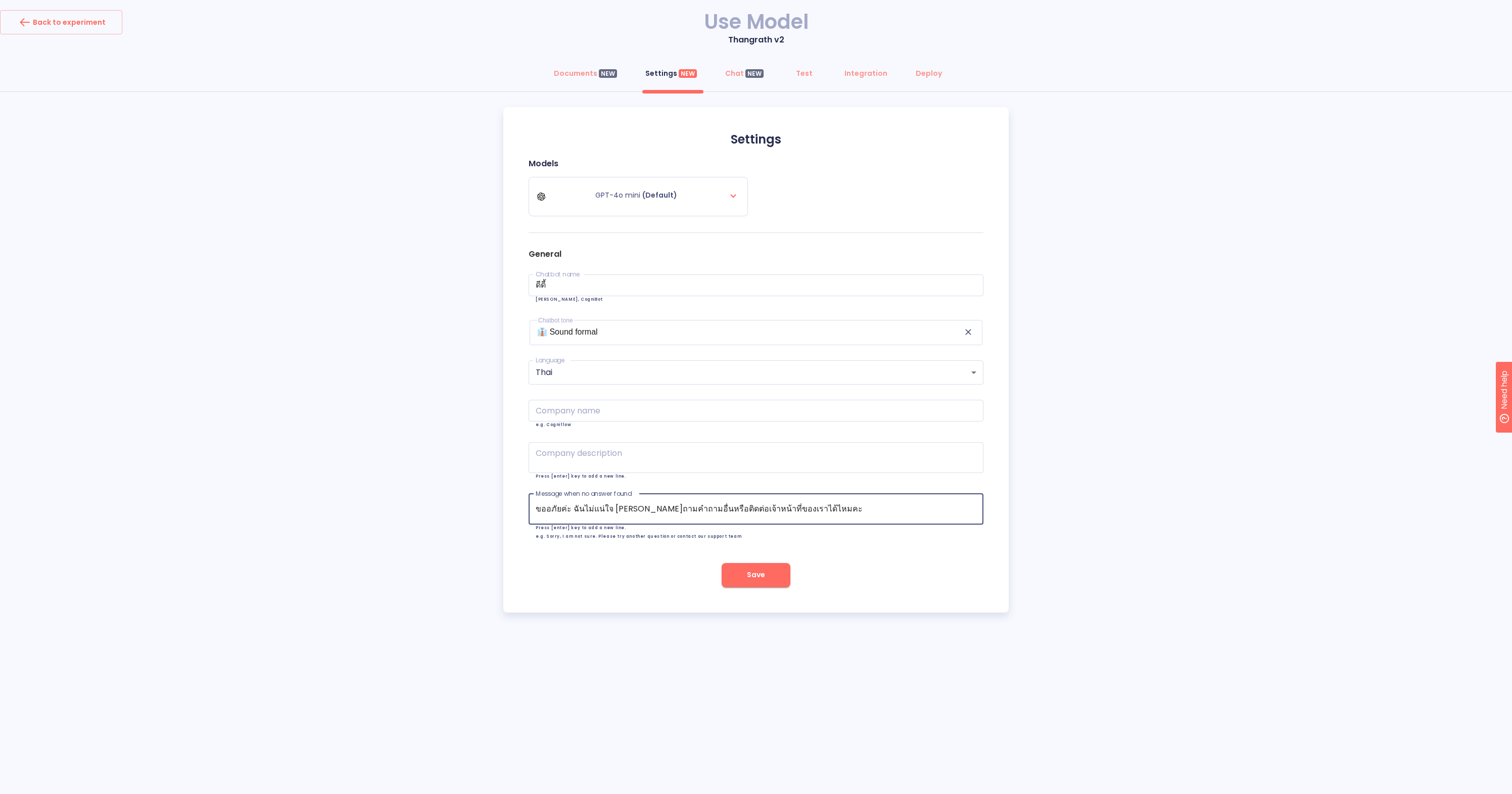
click at [841, 508] on textarea "ขออภัยค่ะ ฉันไม่แน่ใจ รบกวนลองถามคำถามอื่นหรือติดต่อเจ้าหน้าที่ของเราได้ไหมคะ" at bounding box center [756, 509] width 441 height 12
click at [605, 510] on textarea "ขออภัยค่ะ ฉันไม่แน่ใจ รบกวนลองถามคำถามอื่นหรือติดต่อเจ้าหน้าที่ของเราได้ไหมคะ" at bounding box center [756, 509] width 441 height 12
drag, startPoint x: 608, startPoint y: 507, endPoint x: 674, endPoint y: 509, distance: 66.0
click at [674, 509] on textarea "ขออภัยค่ะ ฉันไม่แน่ใจที่เกี่ยวข้องกับทางรัฐ รบกวนลองถามคำถามอื่นหรือติดต่อเจ้าห…" at bounding box center [756, 509] width 441 height 12
click at [692, 507] on textarea "ขออภัยค่ะ ฉันไม่แน่ใจ รบกวนลองถามคำถามอื่นหรือติดต่อเจ้าหน้าที่ของเราได้ไหมคะ" at bounding box center [756, 509] width 441 height 12
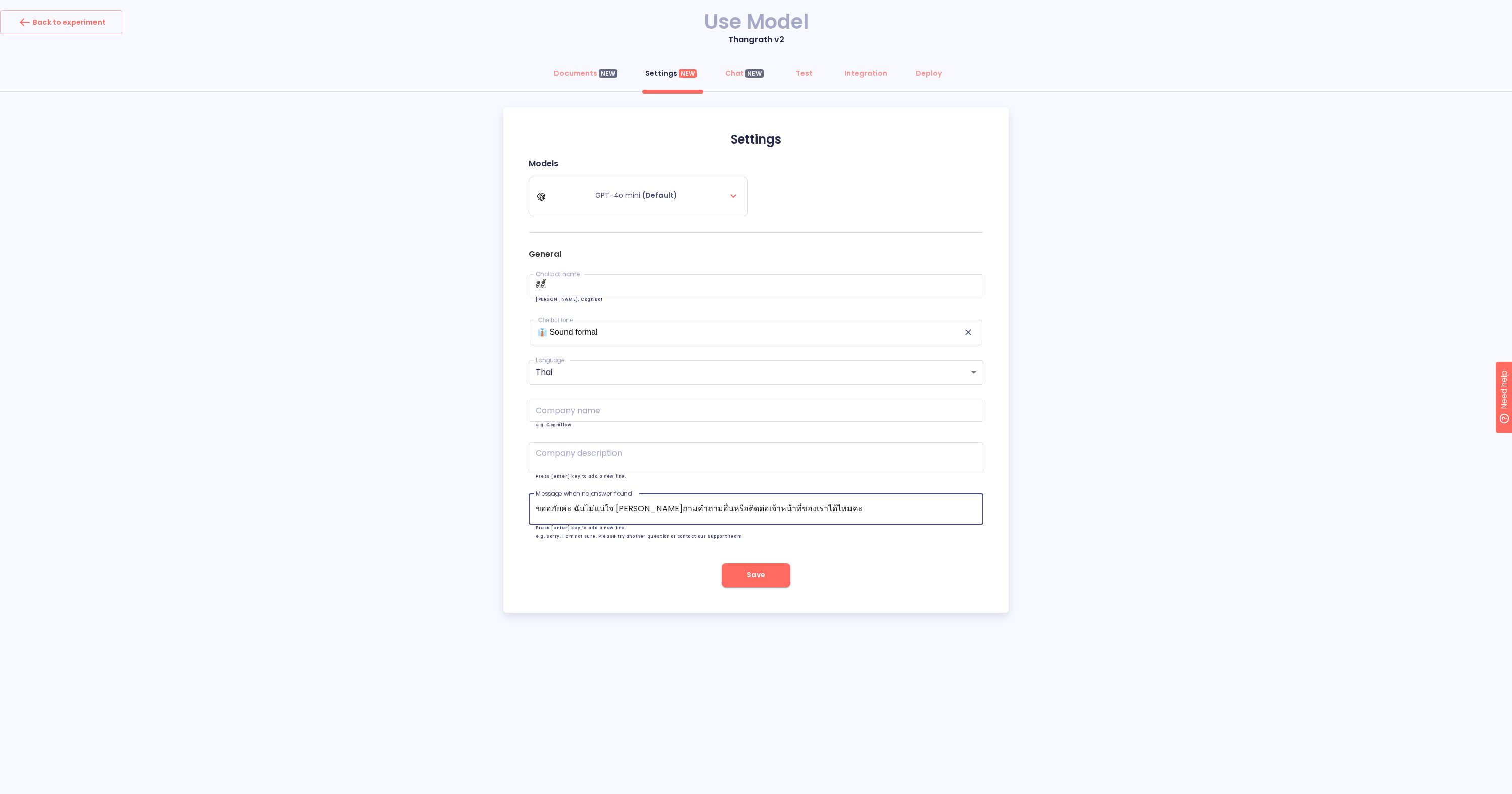
paste textarea "ี่เกี่ยวข้องกับทางรัฐ"
click at [695, 508] on textarea "ขออภัยค่ะ ฉันไม่แน่ใจ รบกวนลองถามคำถามอื่นที่เกี่ยวข้องกับทางรัฐ หรือติดต่อเจ้า…" at bounding box center [756, 509] width 441 height 12
click at [729, 506] on textarea "ขออภัยค่ะ ฉันไม่แน่ใจ รบกวนลองถามคำถามอื่นเฉพาะที่เกี่ยวข้องกับทางรัฐ หรือติดต่…" at bounding box center [756, 509] width 441 height 12
type textarea "ขออภัยค่ะ ฉันไม่แน่ใจ รบกวนลองถามคำถามอื่นเฉพาะที่เกี่ยวข้องกับทางรัฐ หรือติดต่…"
click at [764, 579] on span "Save" at bounding box center [755, 575] width 18 height 12
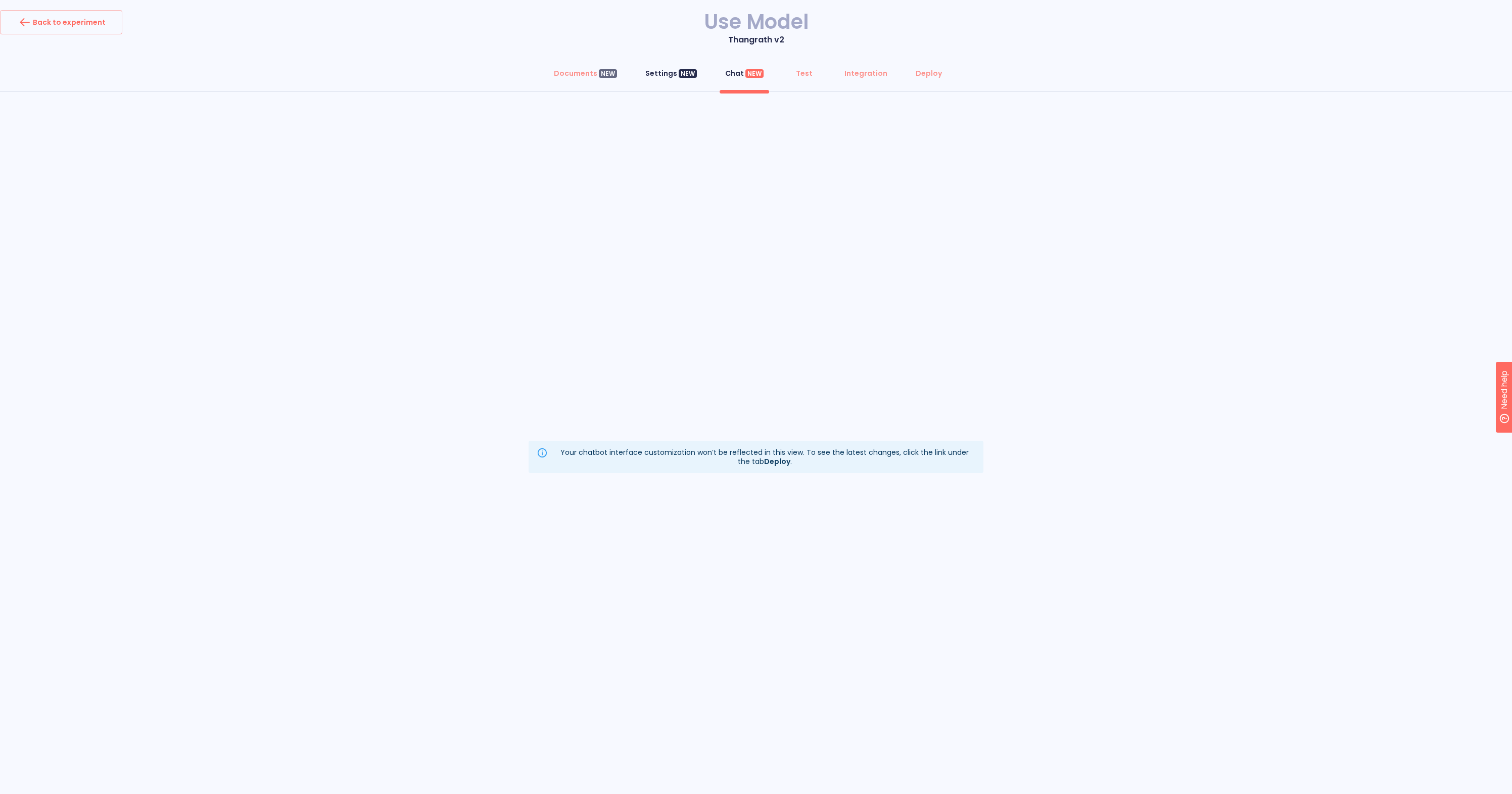
click at [672, 74] on div "Settings NEW" at bounding box center [671, 73] width 52 height 10
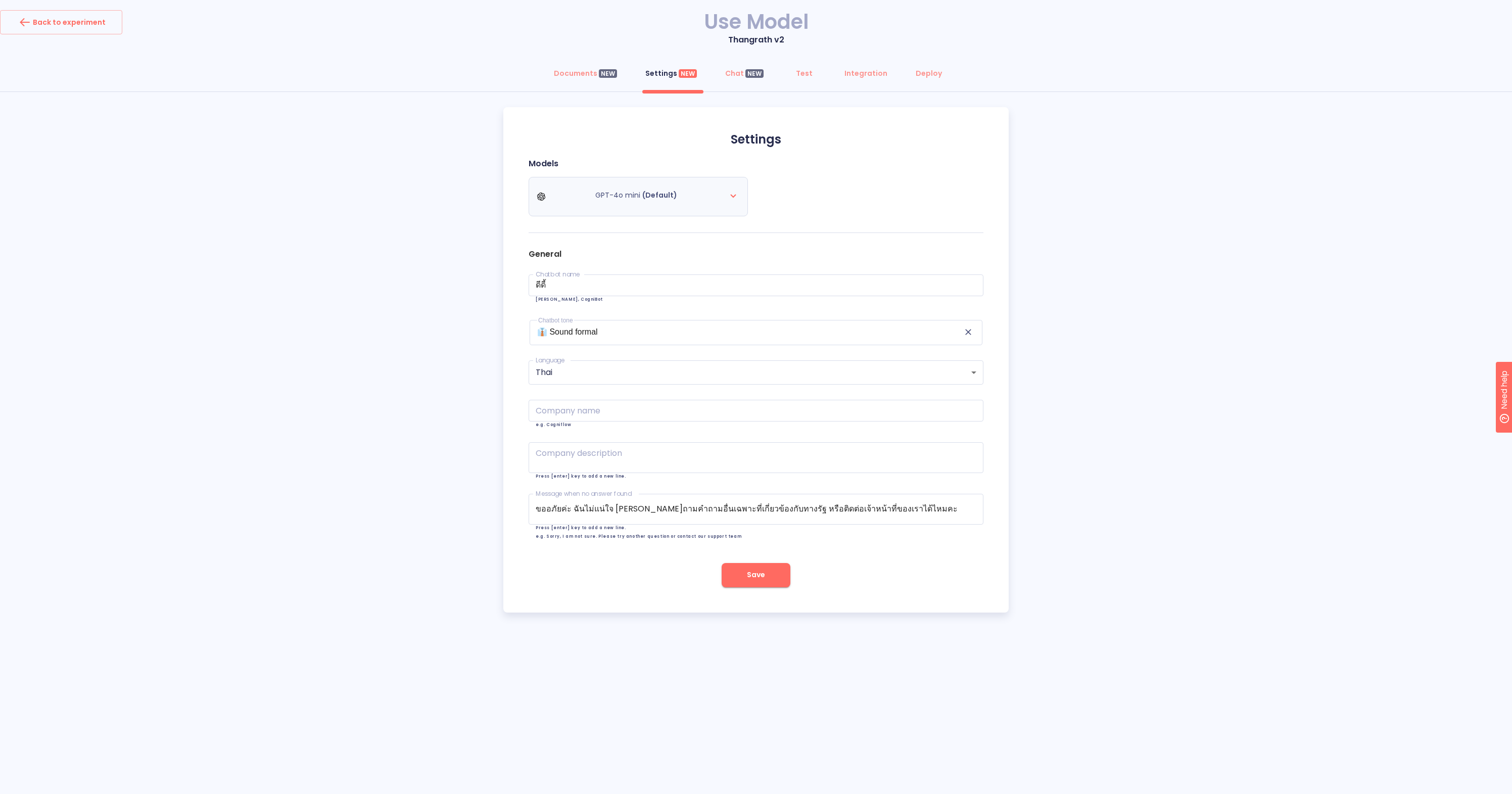
click at [715, 183] on div "GPT-4o mini (Default)" at bounding box center [638, 197] width 202 height 28
click at [731, 194] on icon at bounding box center [733, 195] width 12 height 12
click at [776, 177] on div "Models GPT-4o mini (Default)" at bounding box center [756, 196] width 455 height 74
click at [543, 195] on icon at bounding box center [541, 197] width 8 height 8
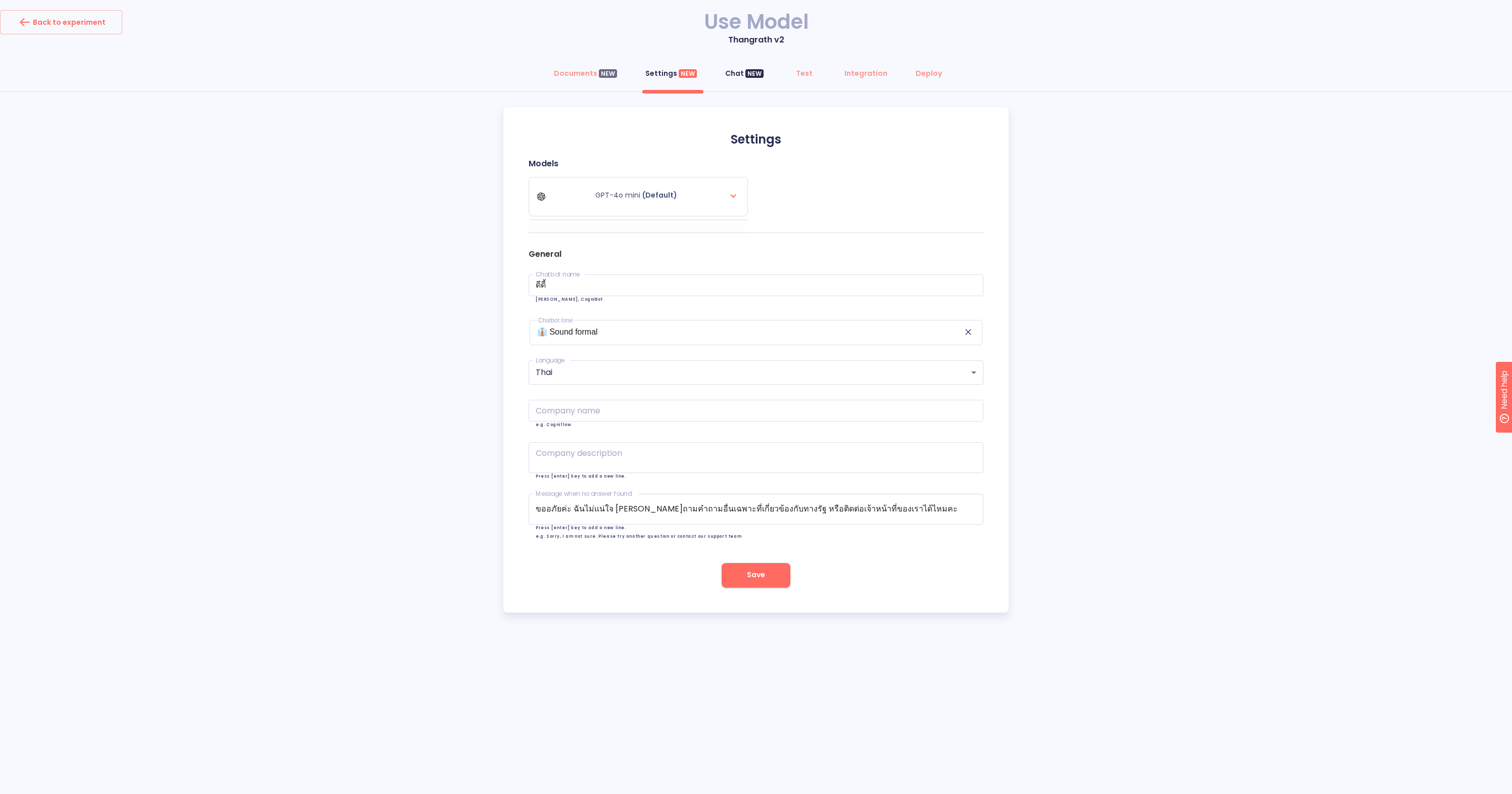
click at [732, 73] on div "Chat NEW" at bounding box center [744, 73] width 39 height 10
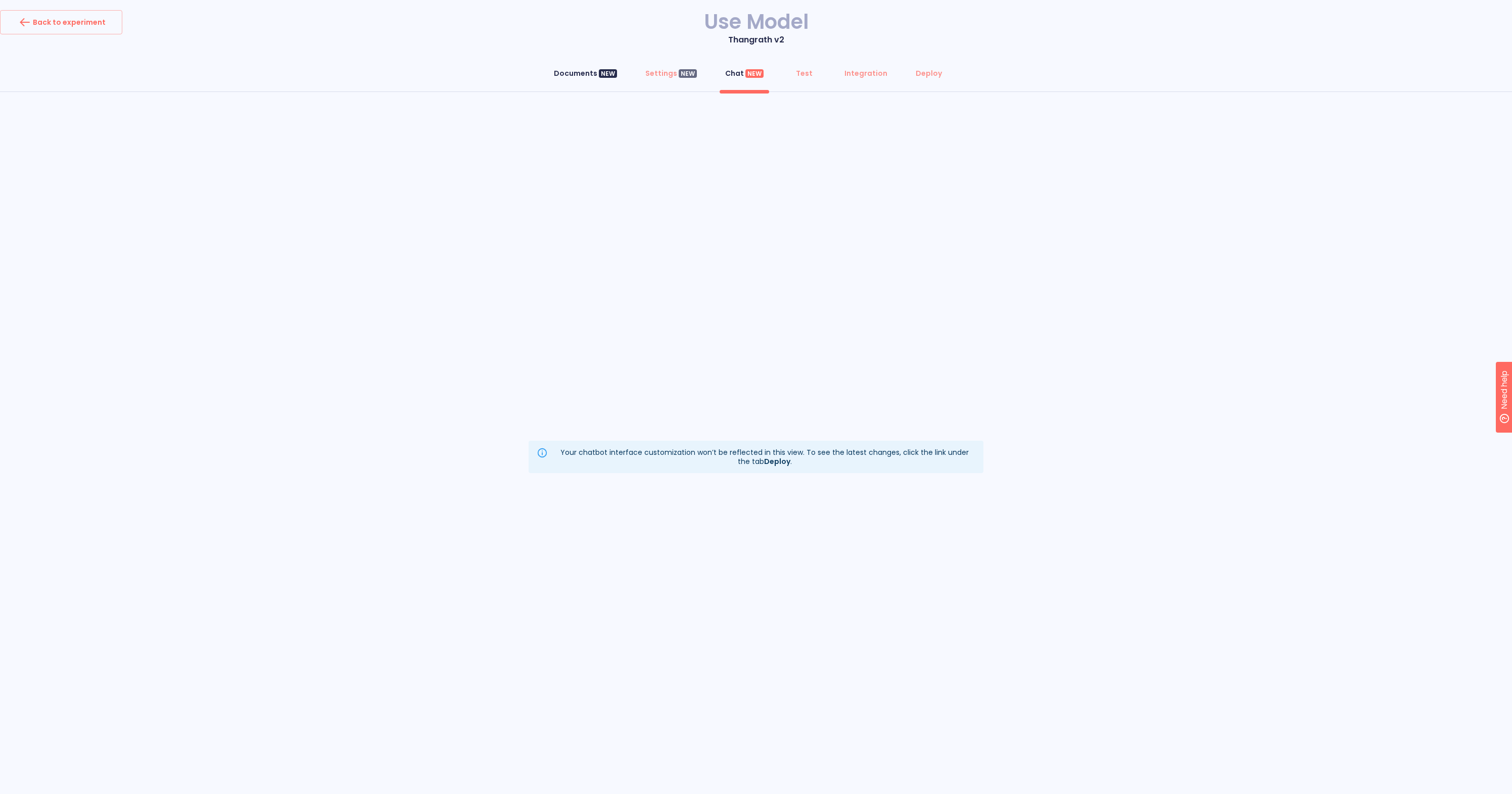
click at [582, 74] on div "Documents NEW" at bounding box center [585, 73] width 63 height 10
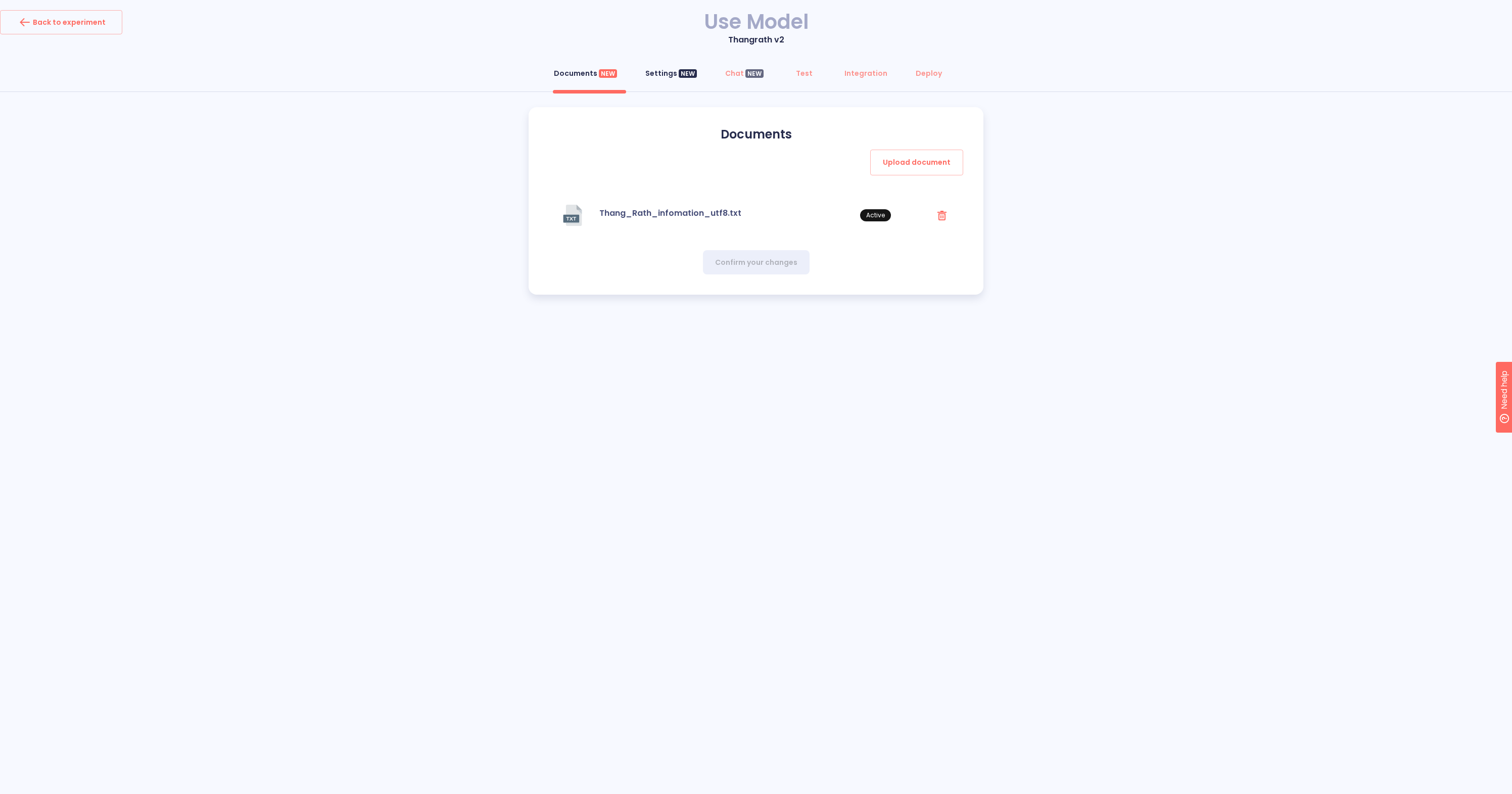
click at [658, 78] on button "Settings NEW" at bounding box center [671, 73] width 64 height 24
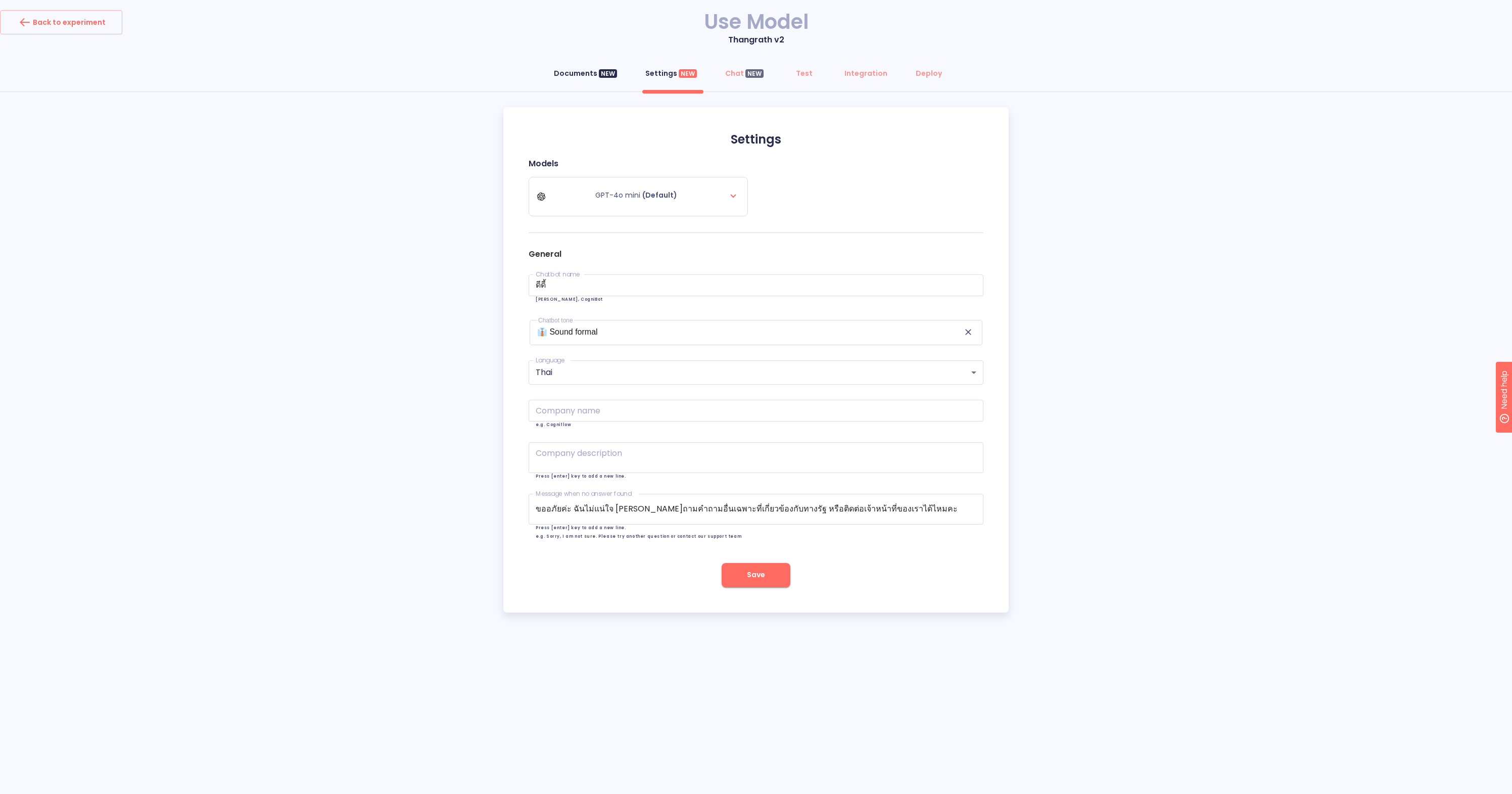
click at [598, 77] on div "Documents NEW" at bounding box center [585, 73] width 63 height 10
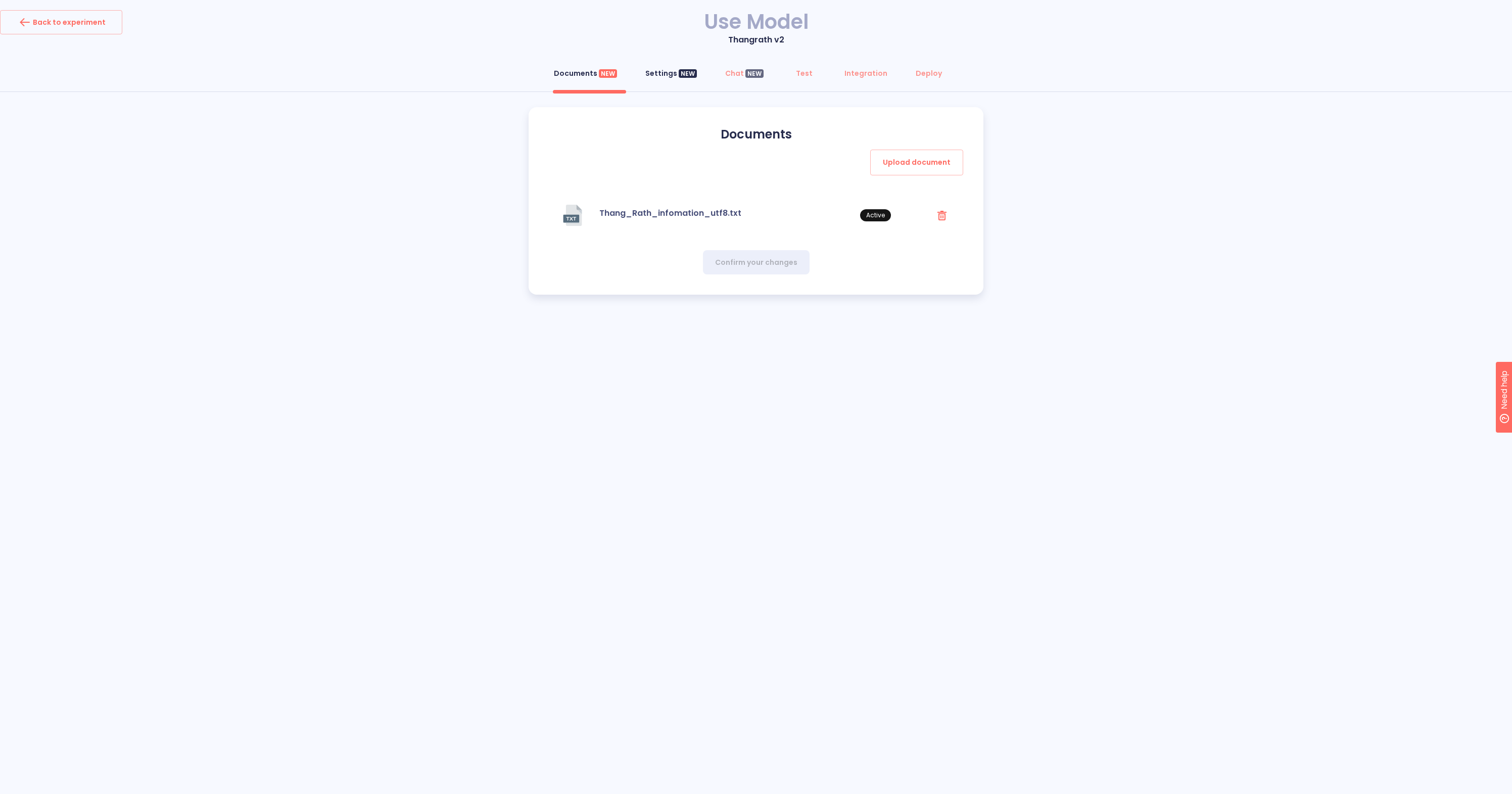
click at [668, 72] on div "Settings NEW" at bounding box center [671, 73] width 52 height 10
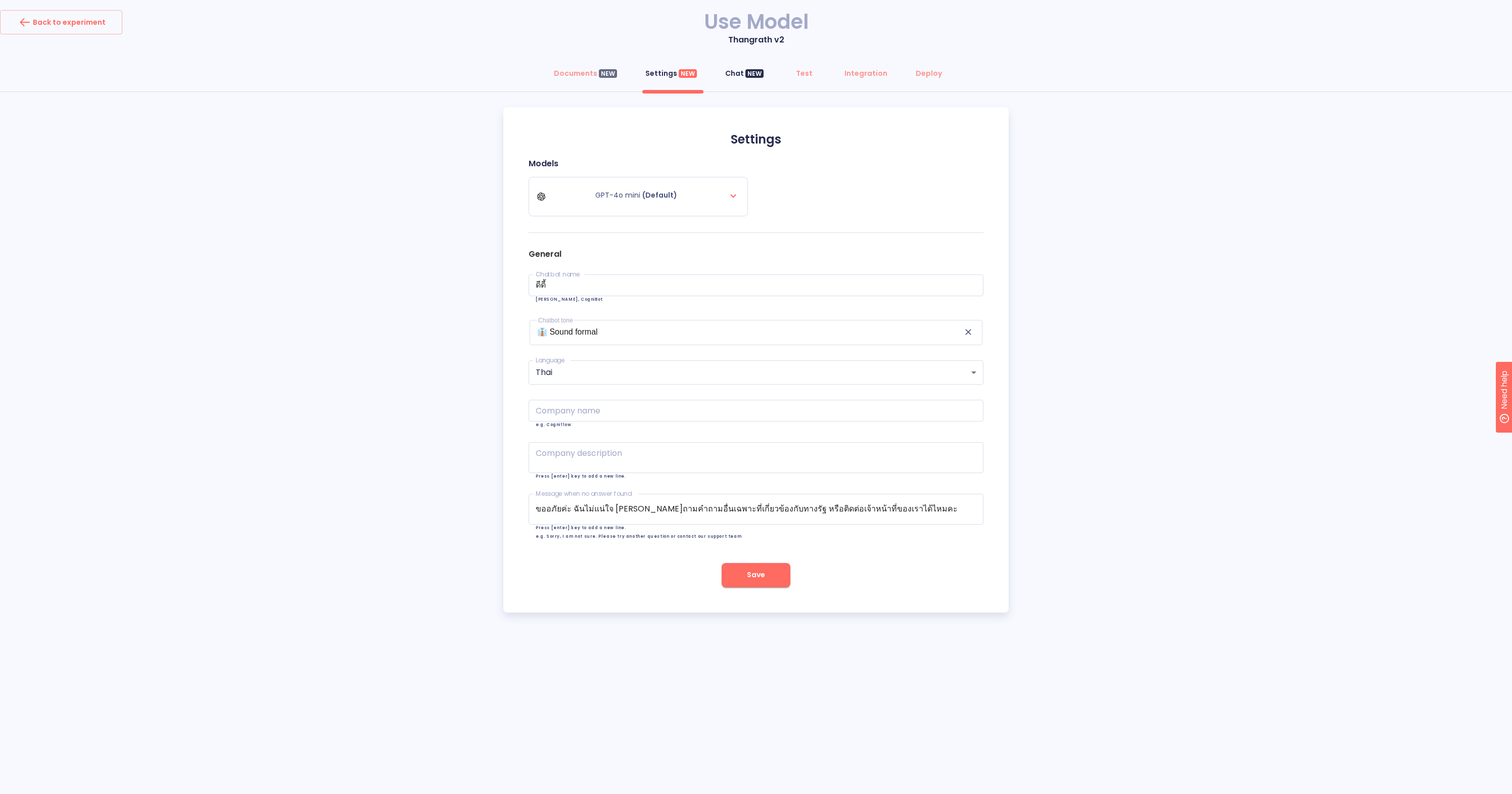
click at [741, 76] on div "Chat NEW" at bounding box center [744, 73] width 39 height 10
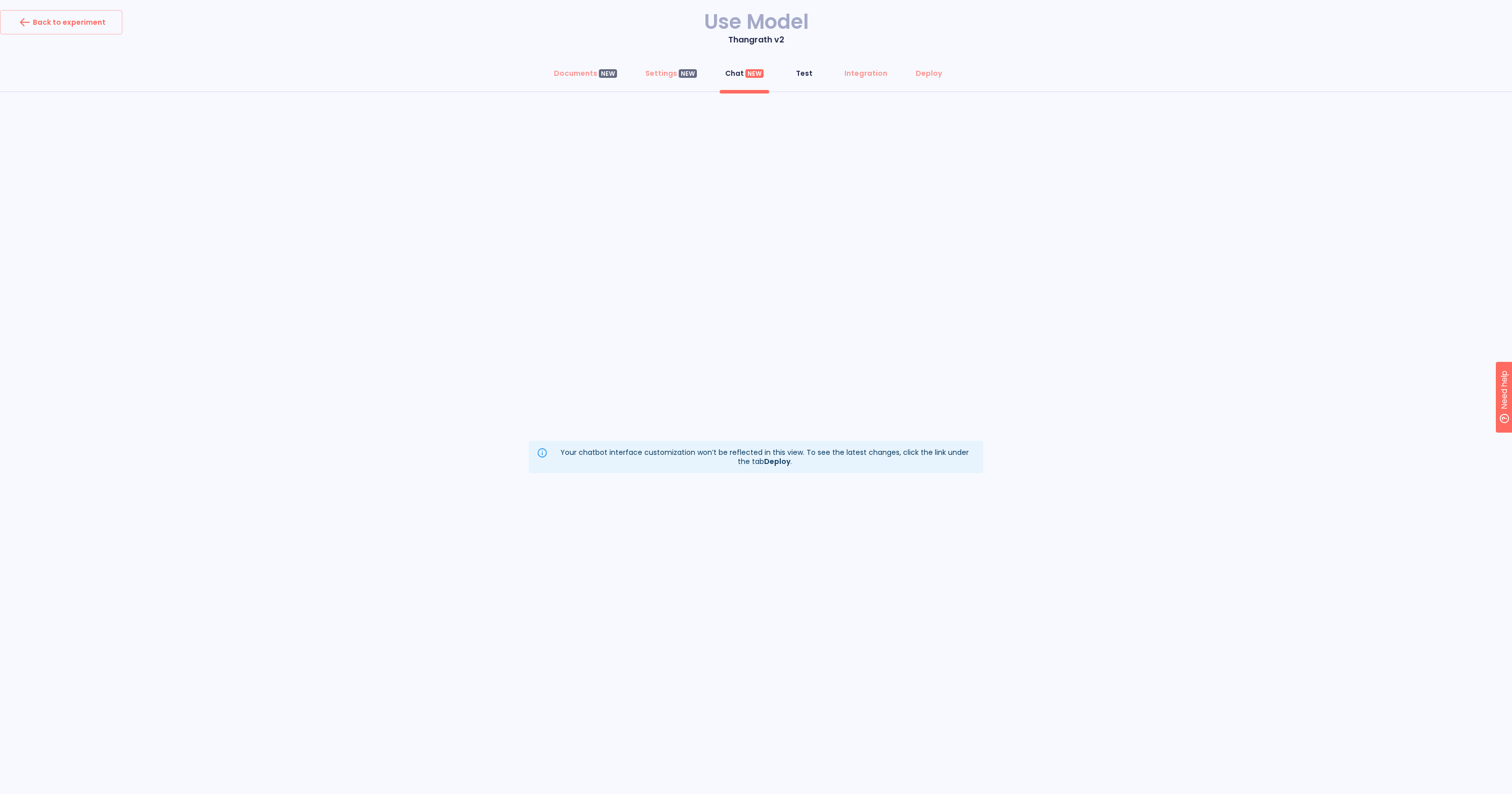
click at [798, 73] on div "Test" at bounding box center [805, 73] width 17 height 10
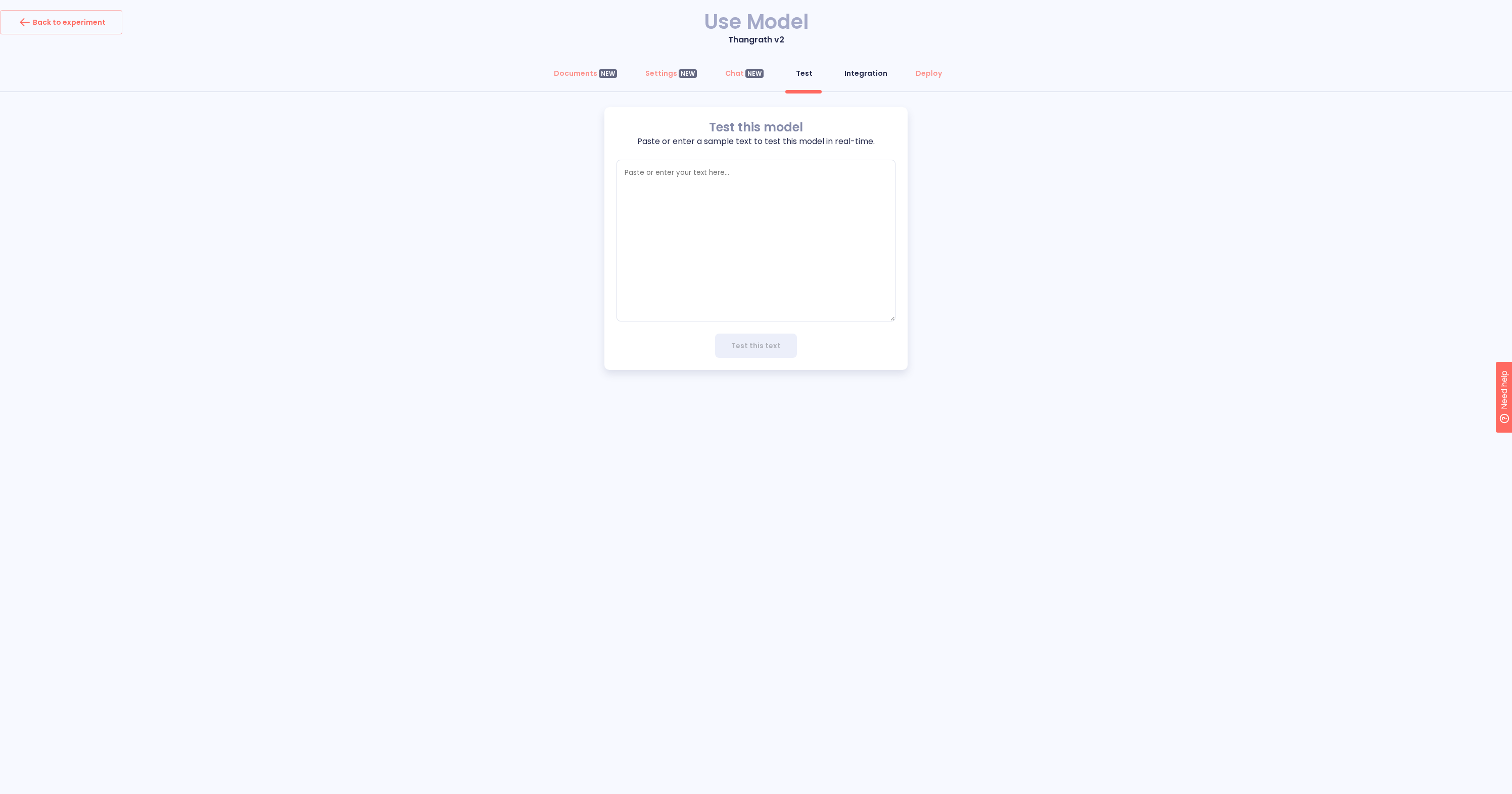
click at [863, 74] on div "Integration" at bounding box center [866, 73] width 43 height 10
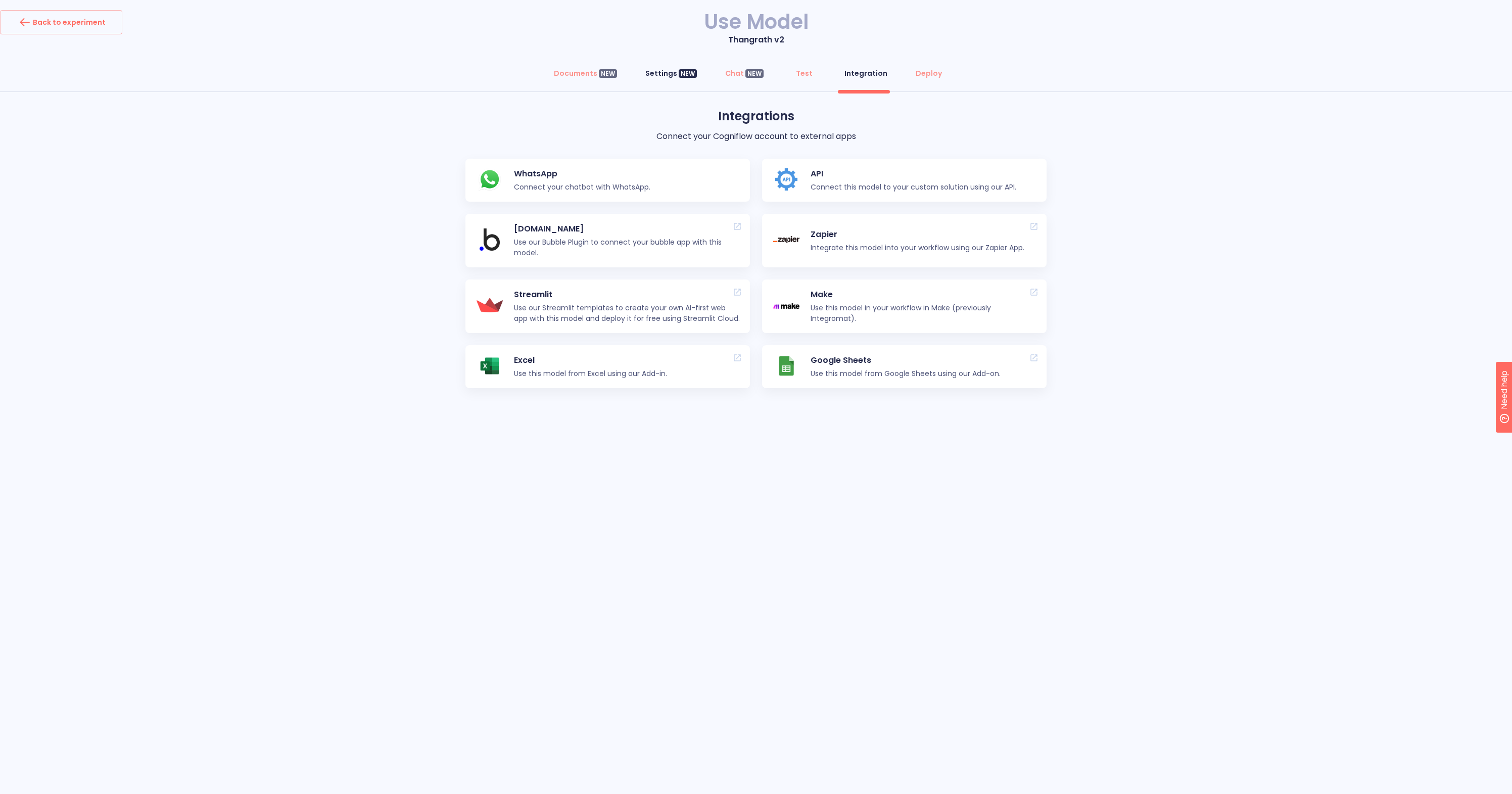
click at [687, 76] on div "NEW" at bounding box center [687, 74] width 18 height 9
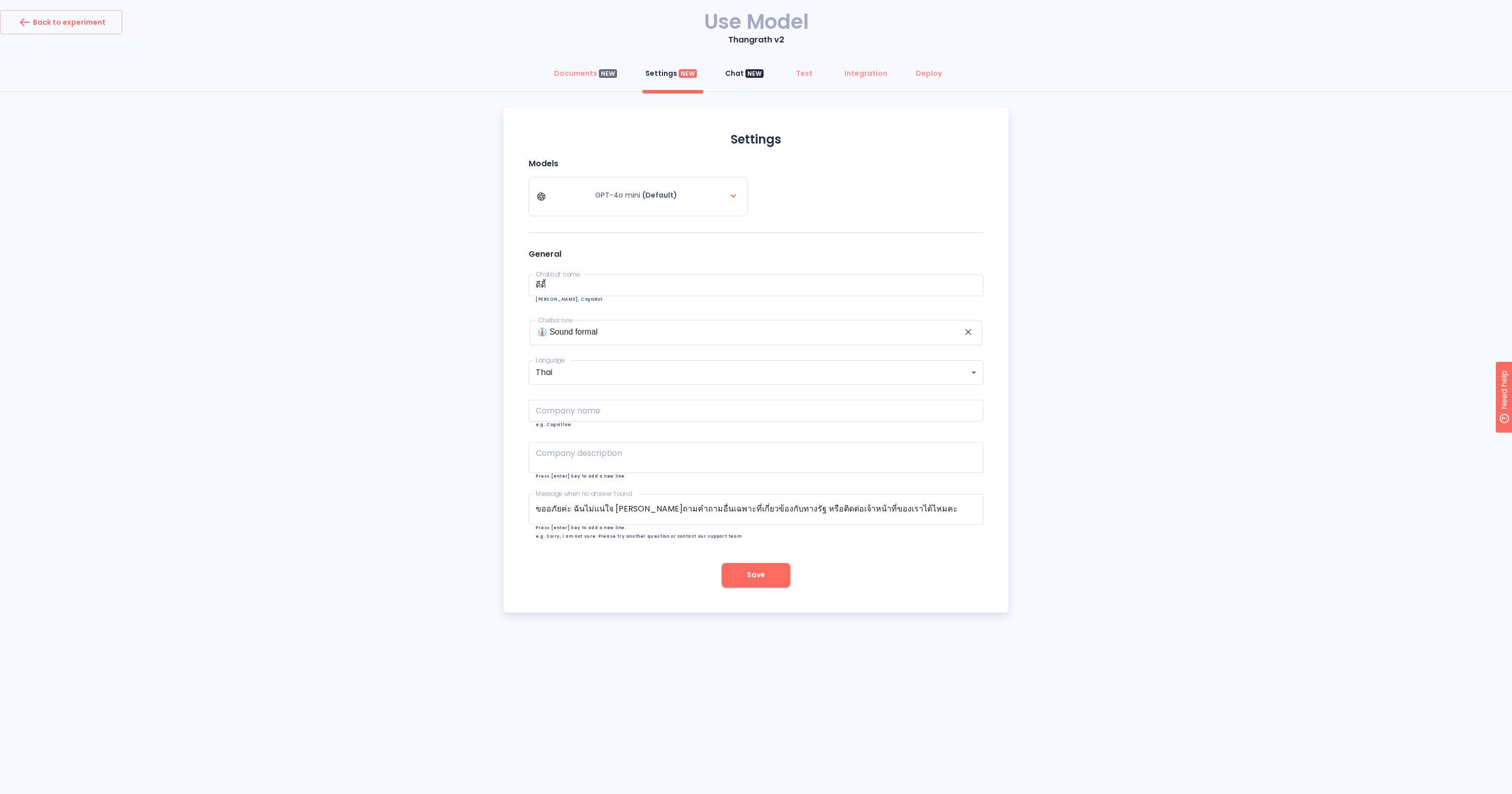
click at [731, 75] on div "Chat NEW" at bounding box center [744, 73] width 39 height 10
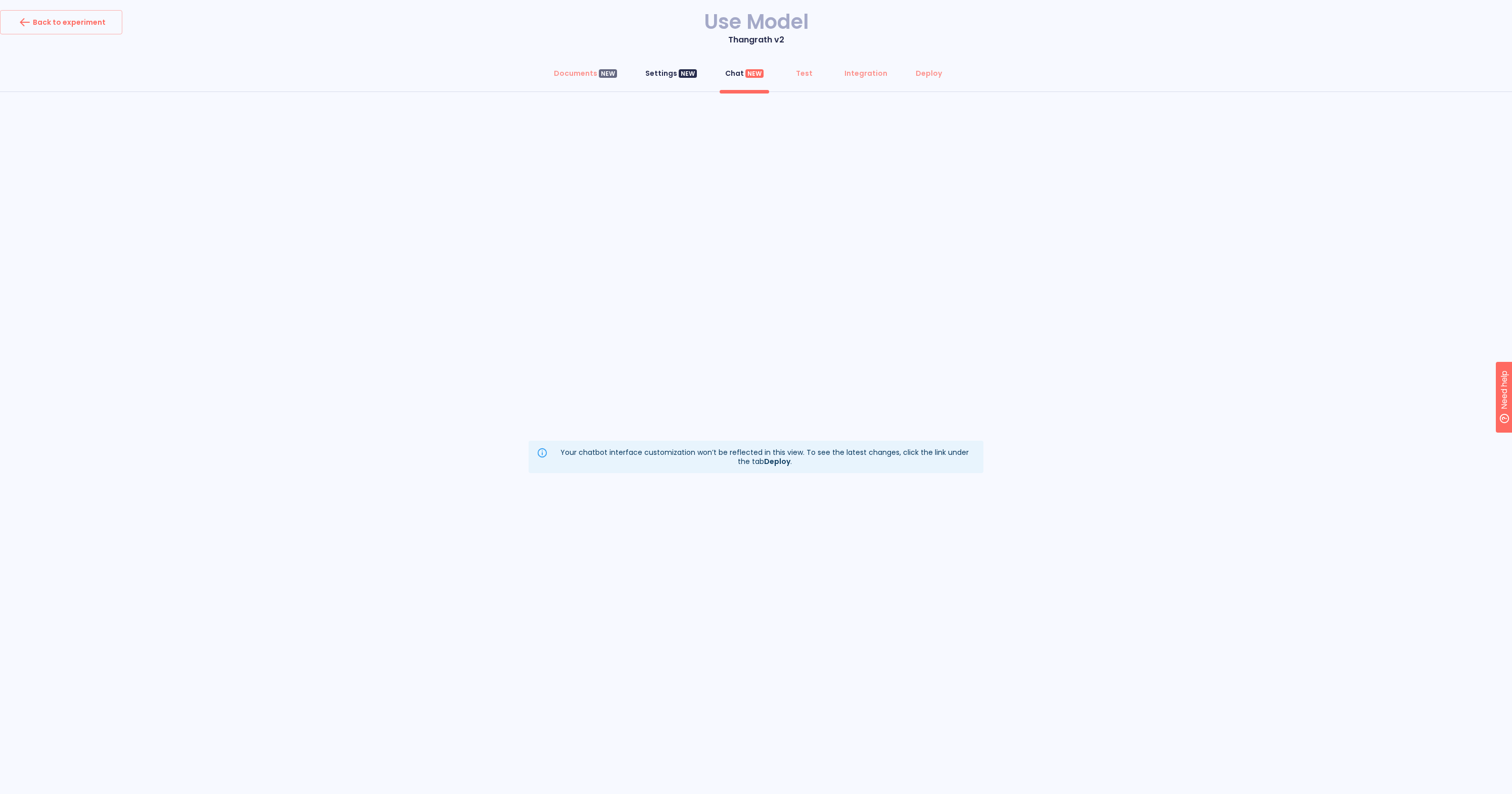
click at [669, 73] on div "Settings NEW" at bounding box center [671, 73] width 52 height 10
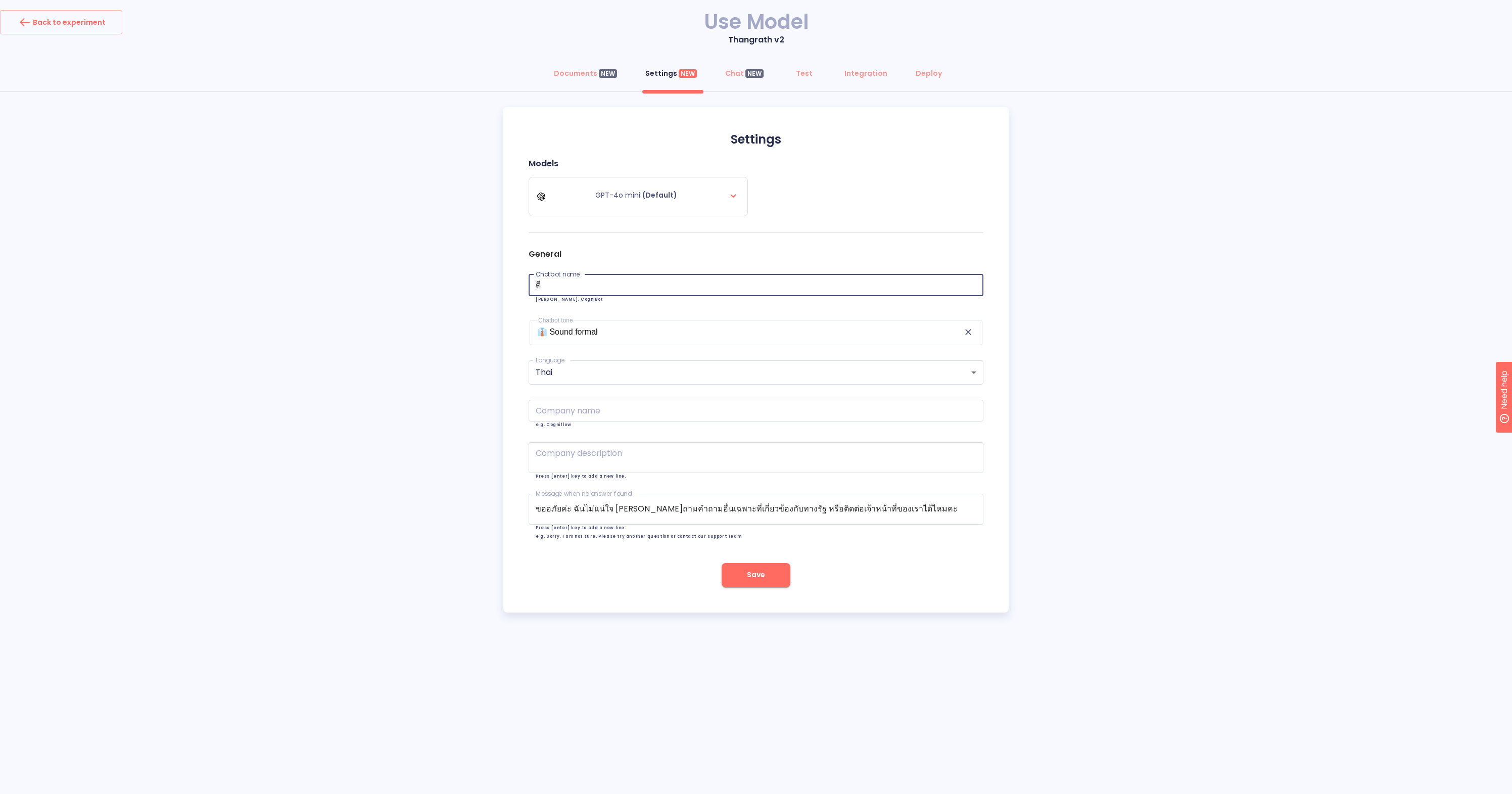
type input "ด"
type input "ดีดี้"
click at [744, 76] on div "Chat NEW" at bounding box center [744, 73] width 39 height 10
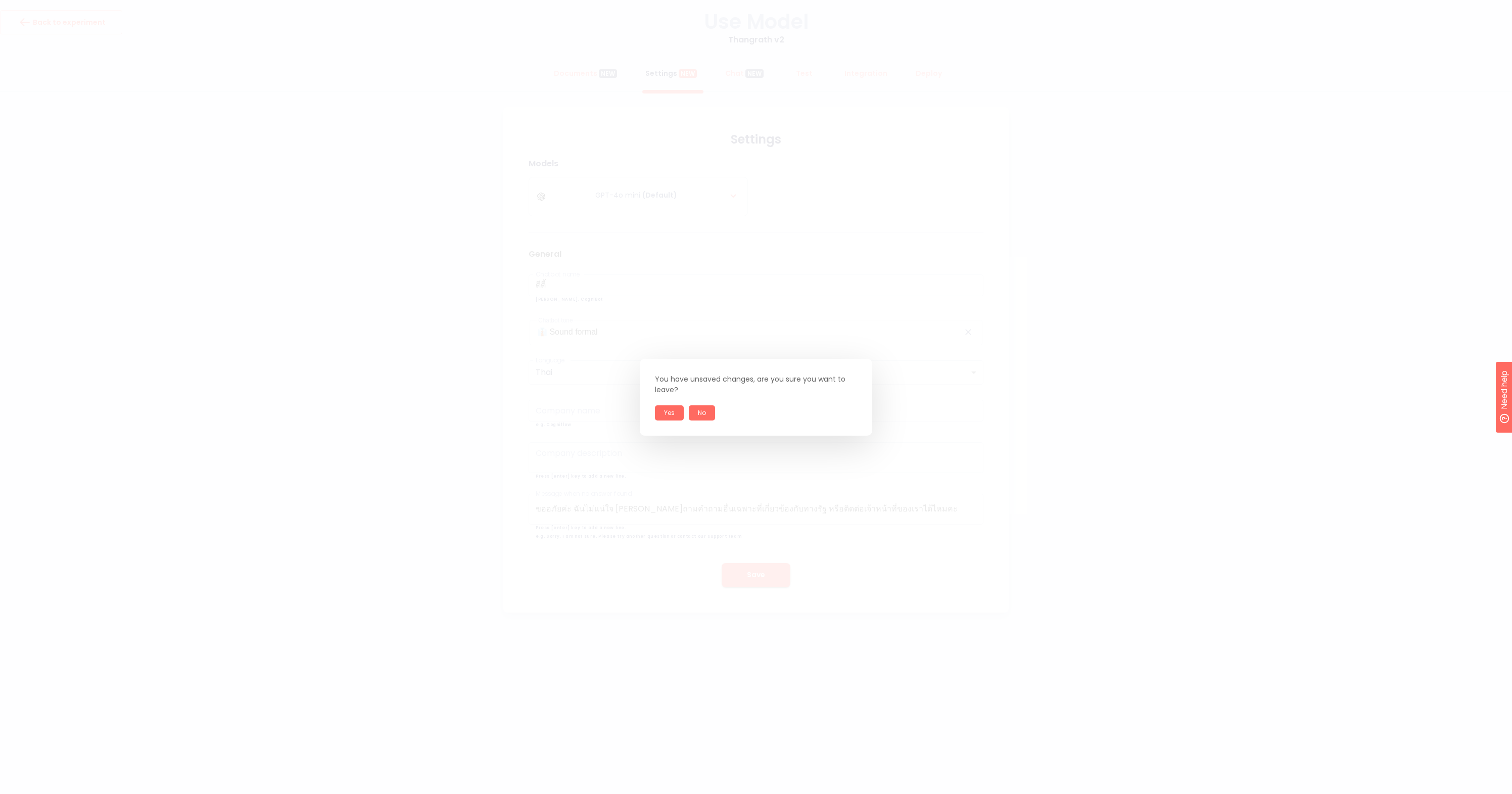
click at [700, 414] on button "No" at bounding box center [702, 413] width 26 height 15
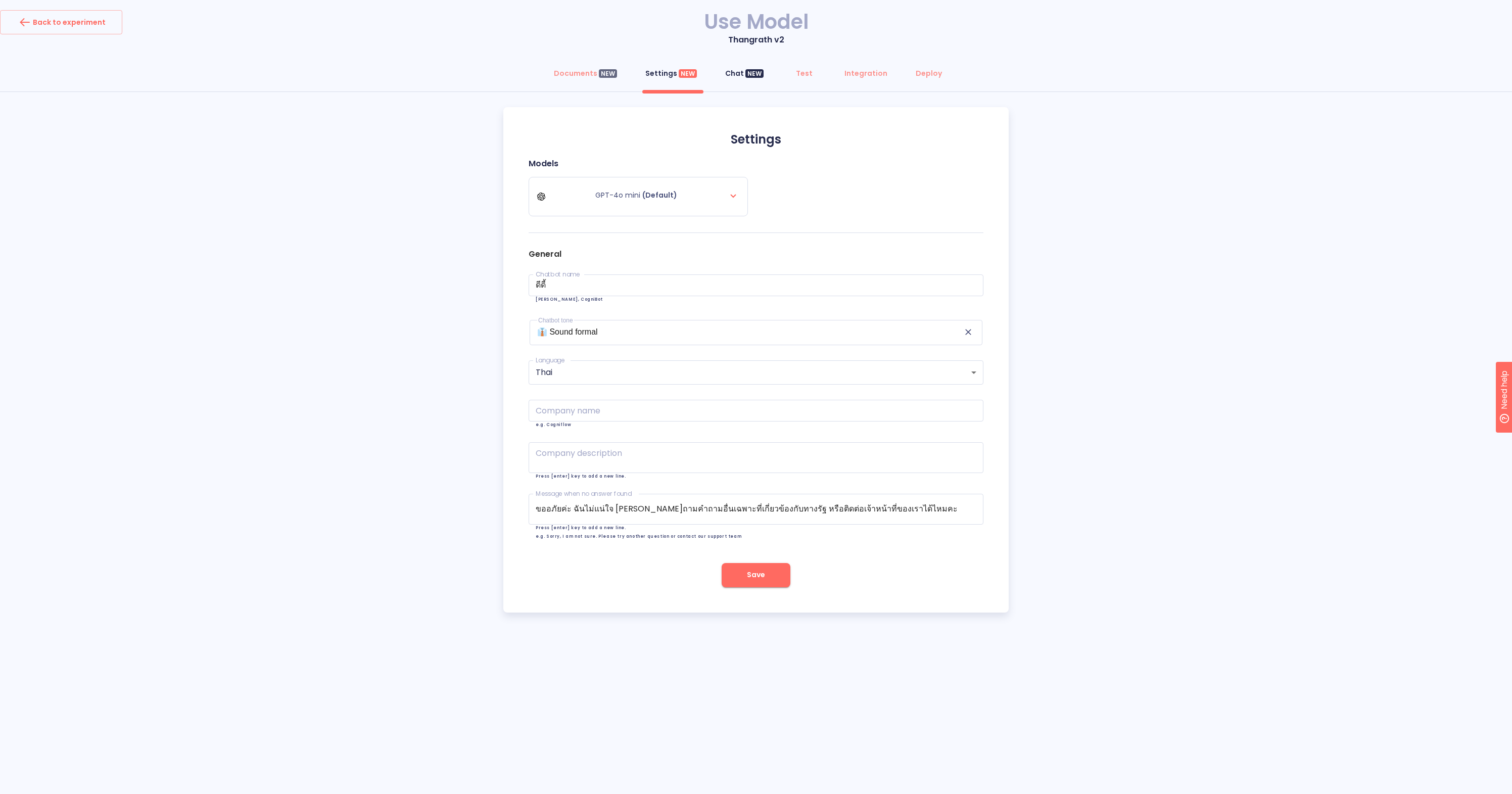
click at [740, 76] on div "Chat NEW" at bounding box center [744, 73] width 39 height 10
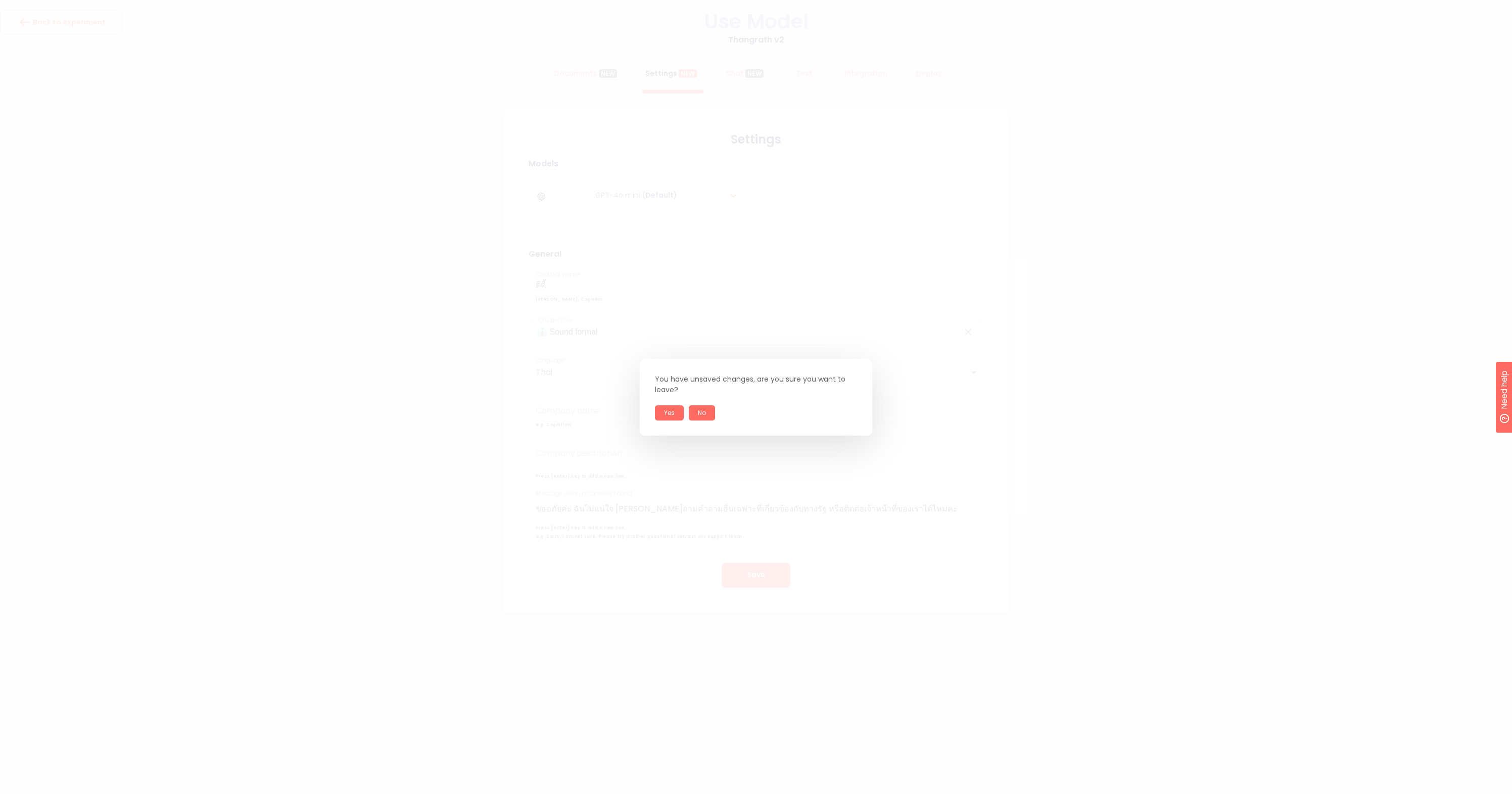
click at [707, 410] on button "No" at bounding box center [702, 413] width 26 height 15
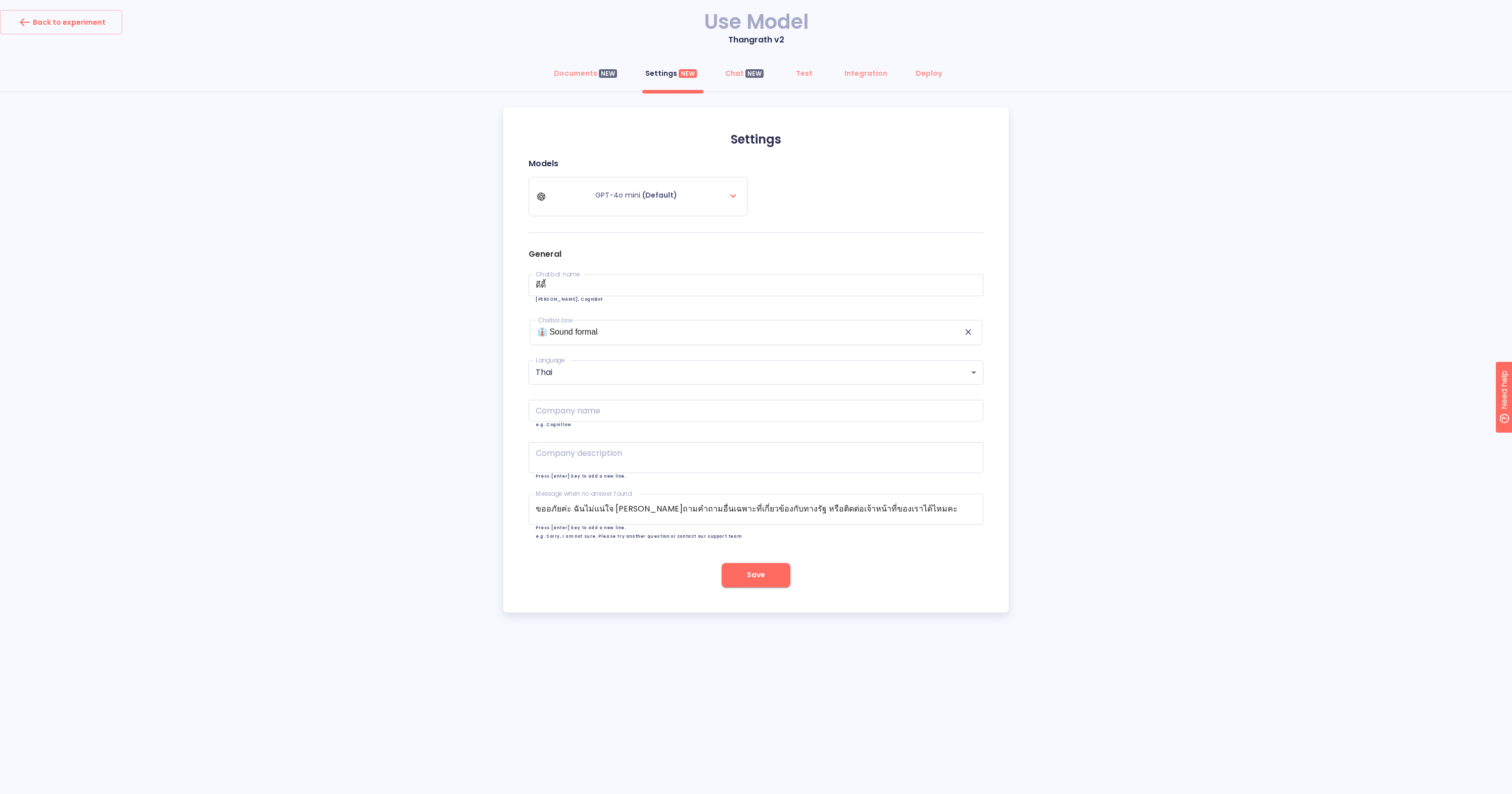
click at [631, 620] on div "Back to experiment Use Model Thangrath v2 Documents NEW Settings NEW Chat NEW T…" at bounding box center [756, 319] width 1512 height 618
click at [732, 76] on div "Chat NEW" at bounding box center [744, 73] width 39 height 10
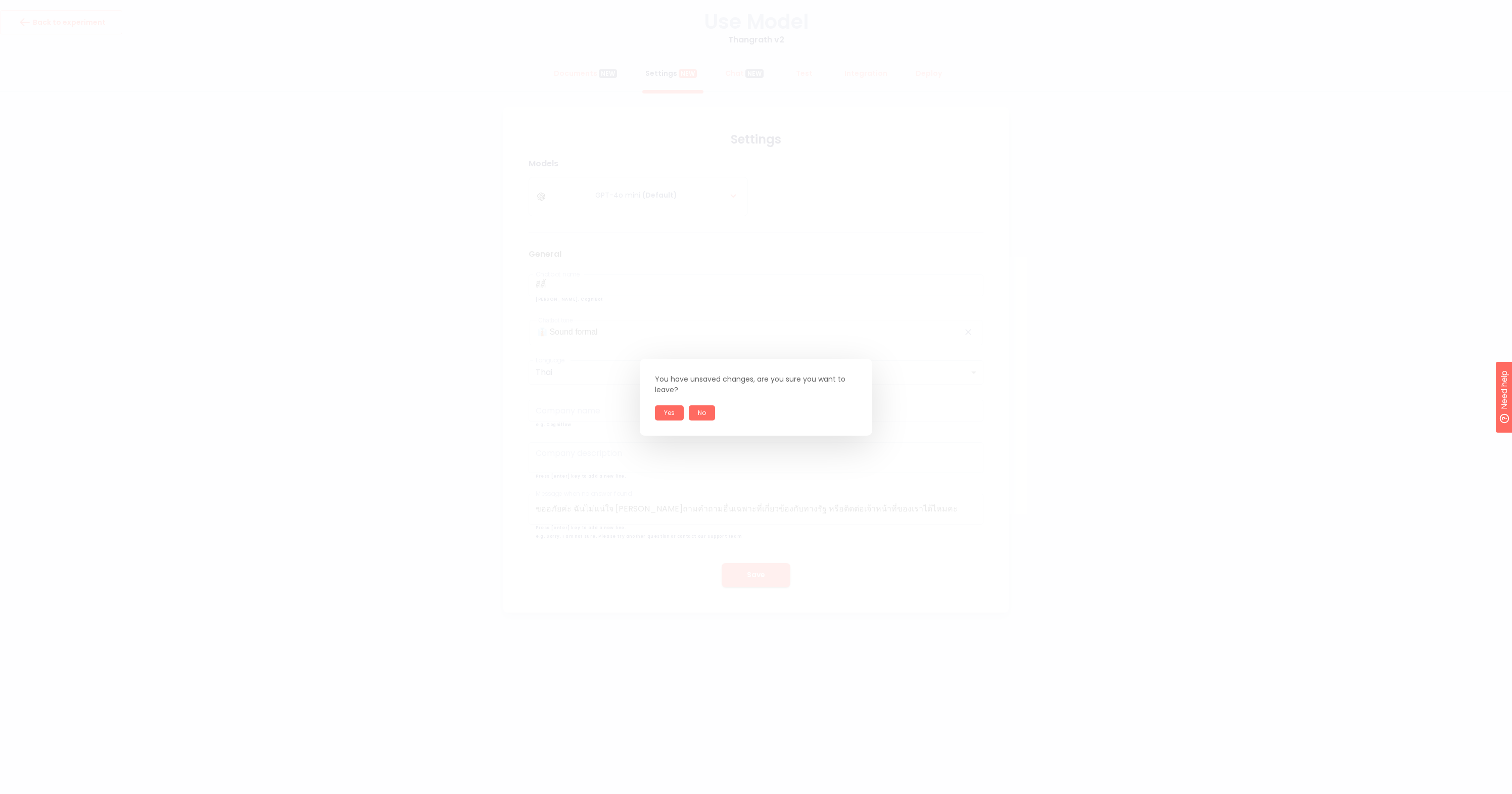
click at [672, 412] on button "Yes" at bounding box center [669, 413] width 29 height 15
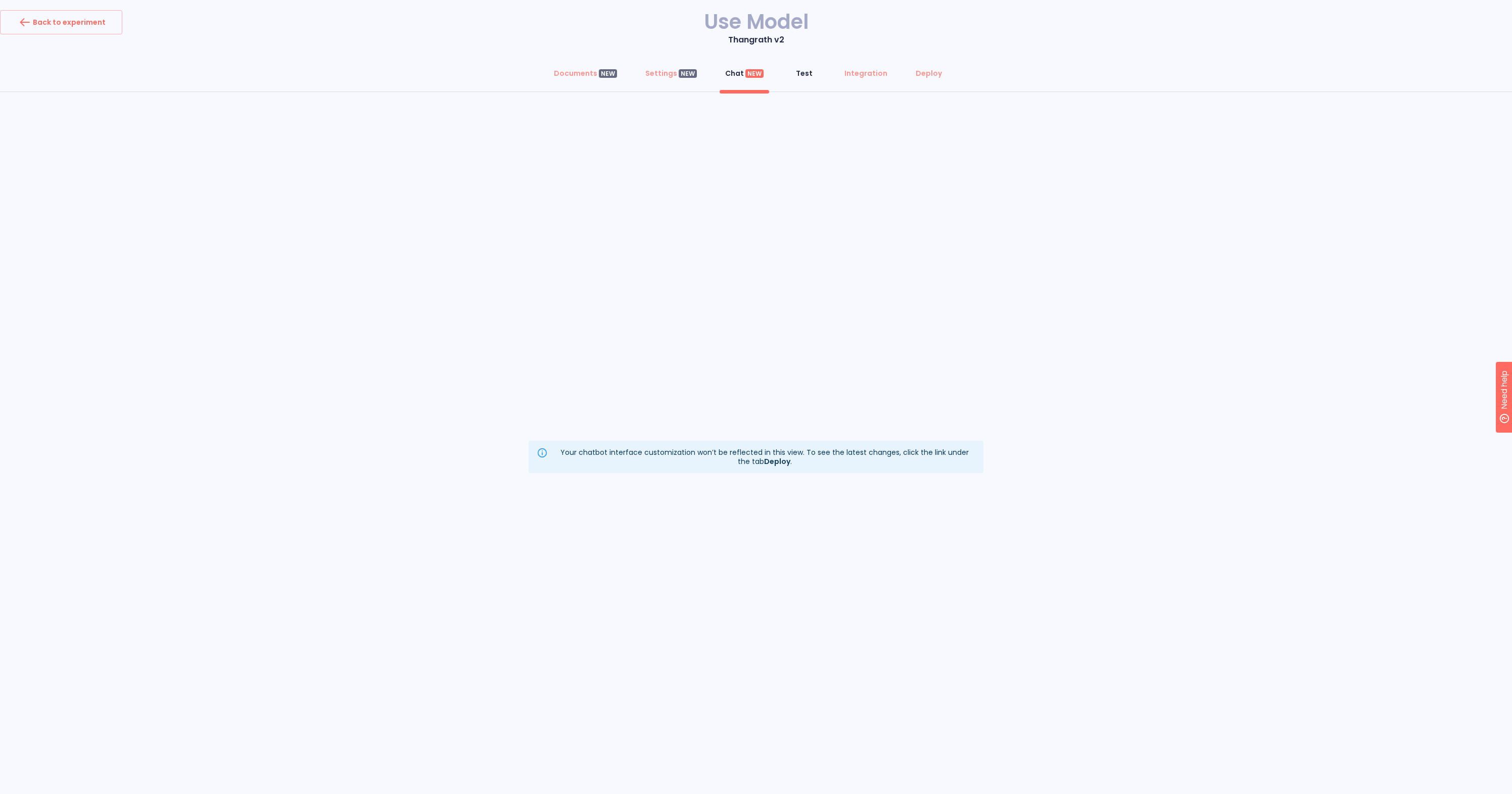
click at [806, 76] on div "Test" at bounding box center [805, 73] width 17 height 10
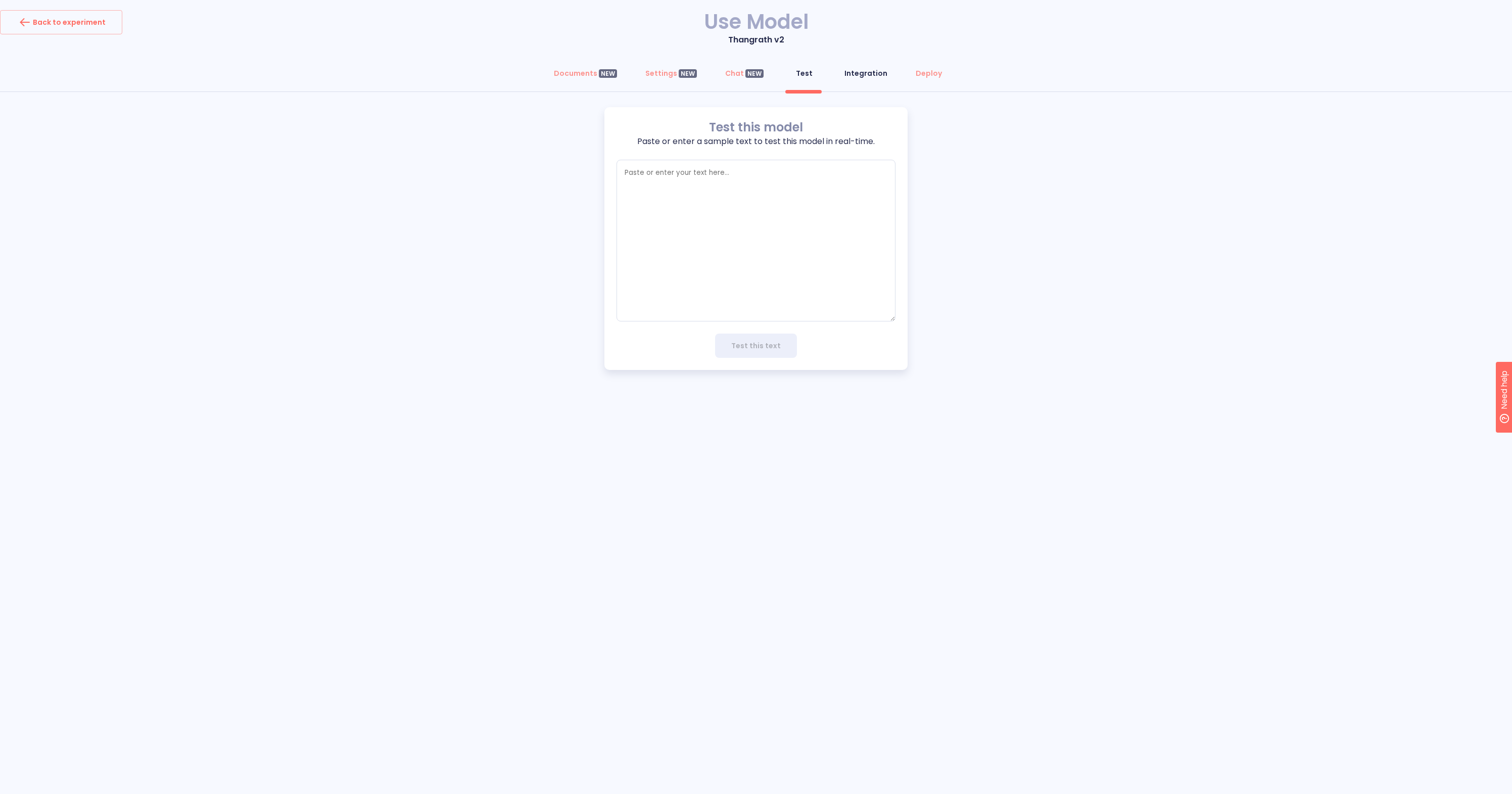
click at [855, 72] on div "Integration" at bounding box center [866, 73] width 43 height 10
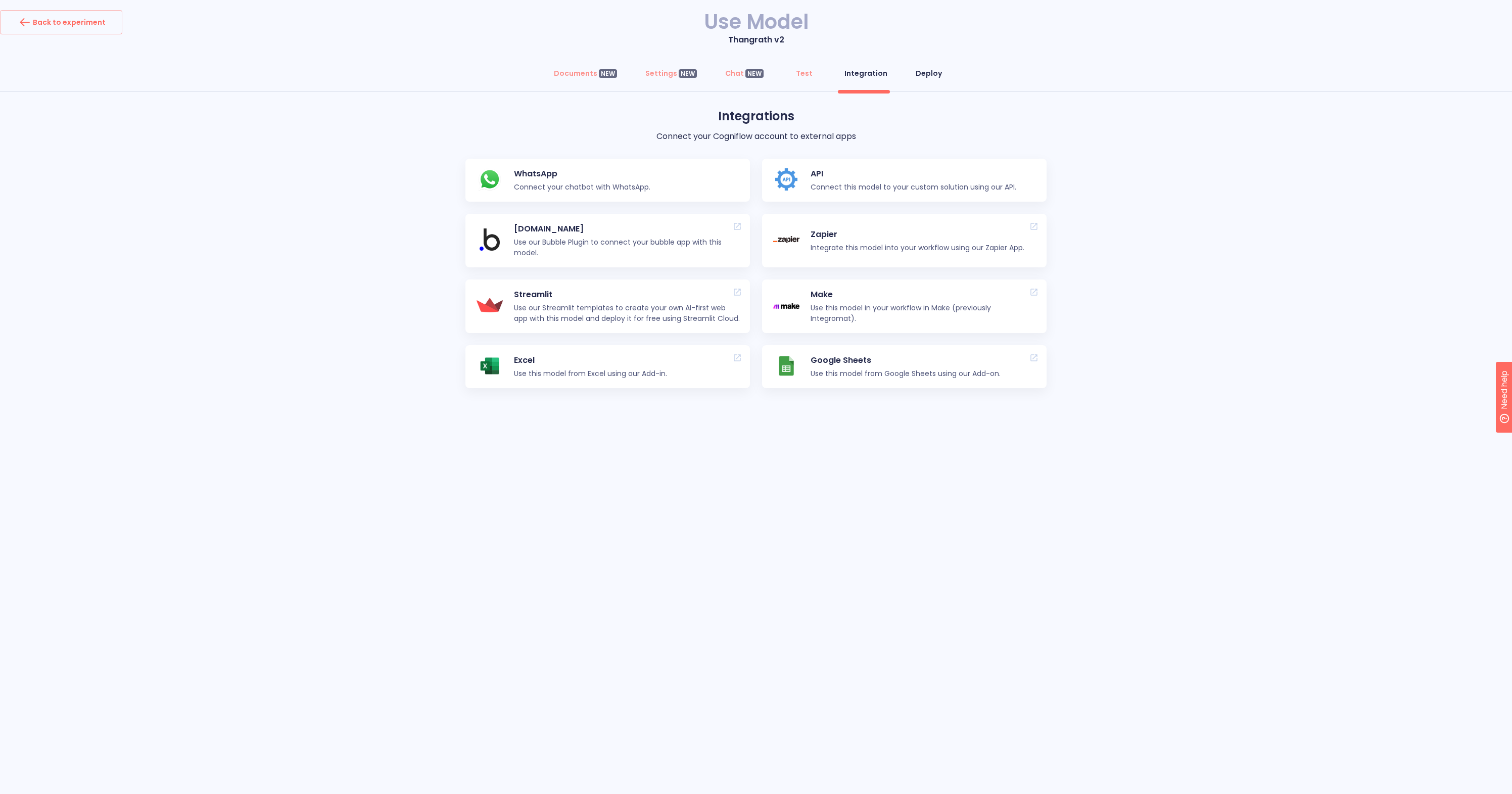
click at [921, 73] on div "Deploy" at bounding box center [929, 73] width 26 height 10
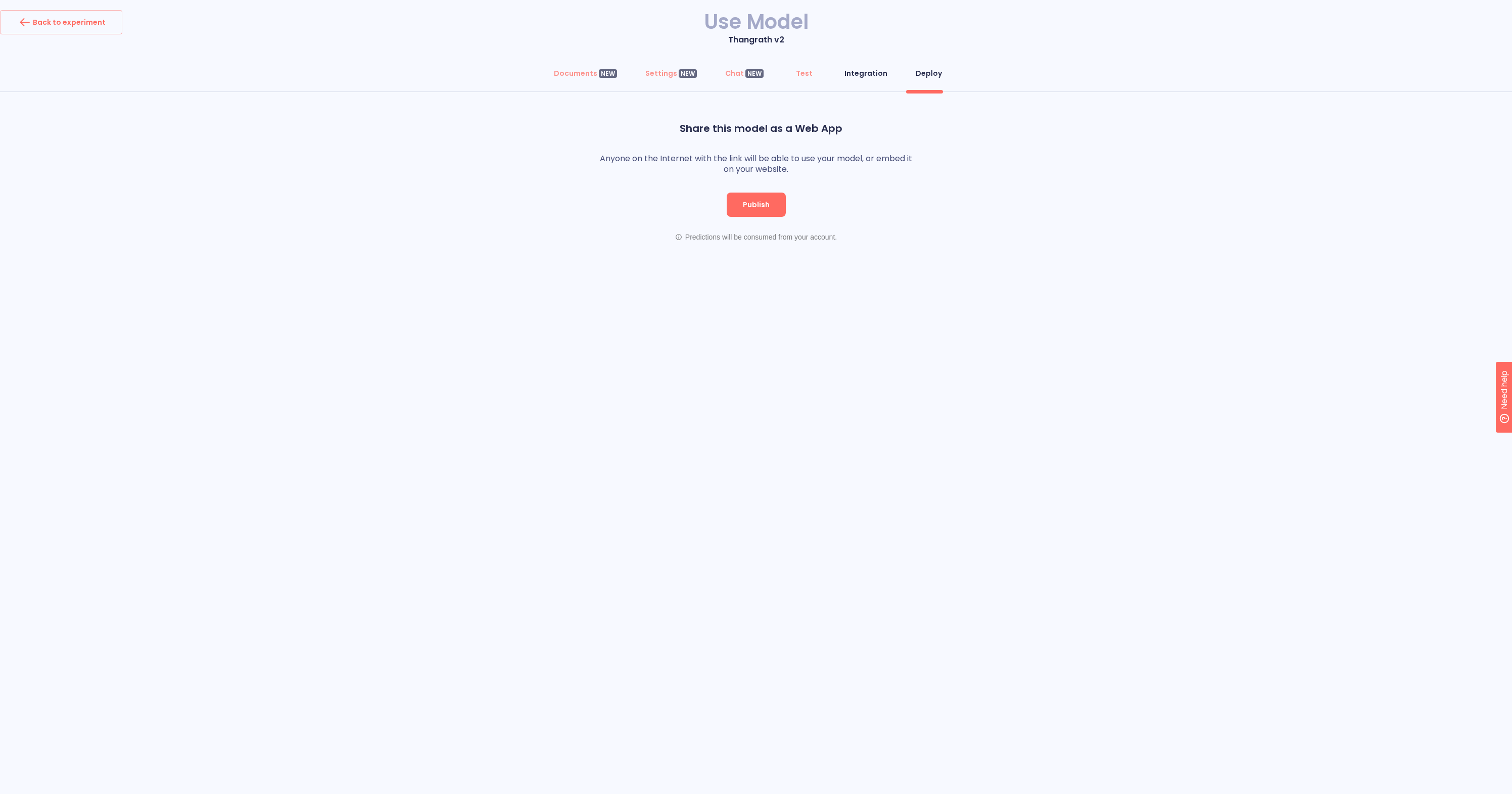
click at [875, 73] on div "Integration" at bounding box center [866, 73] width 43 height 10
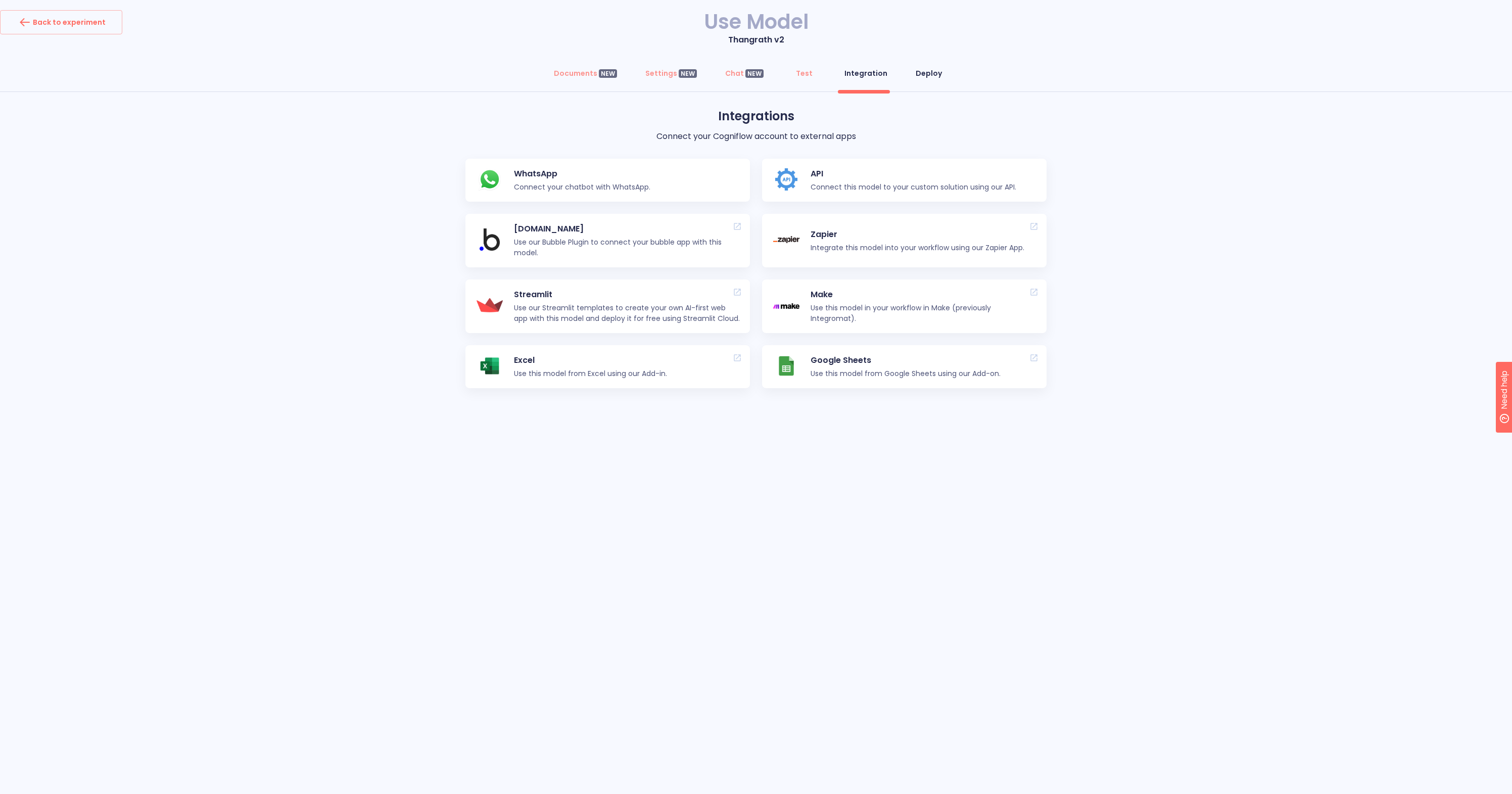
click at [920, 74] on div "Deploy" at bounding box center [929, 73] width 26 height 10
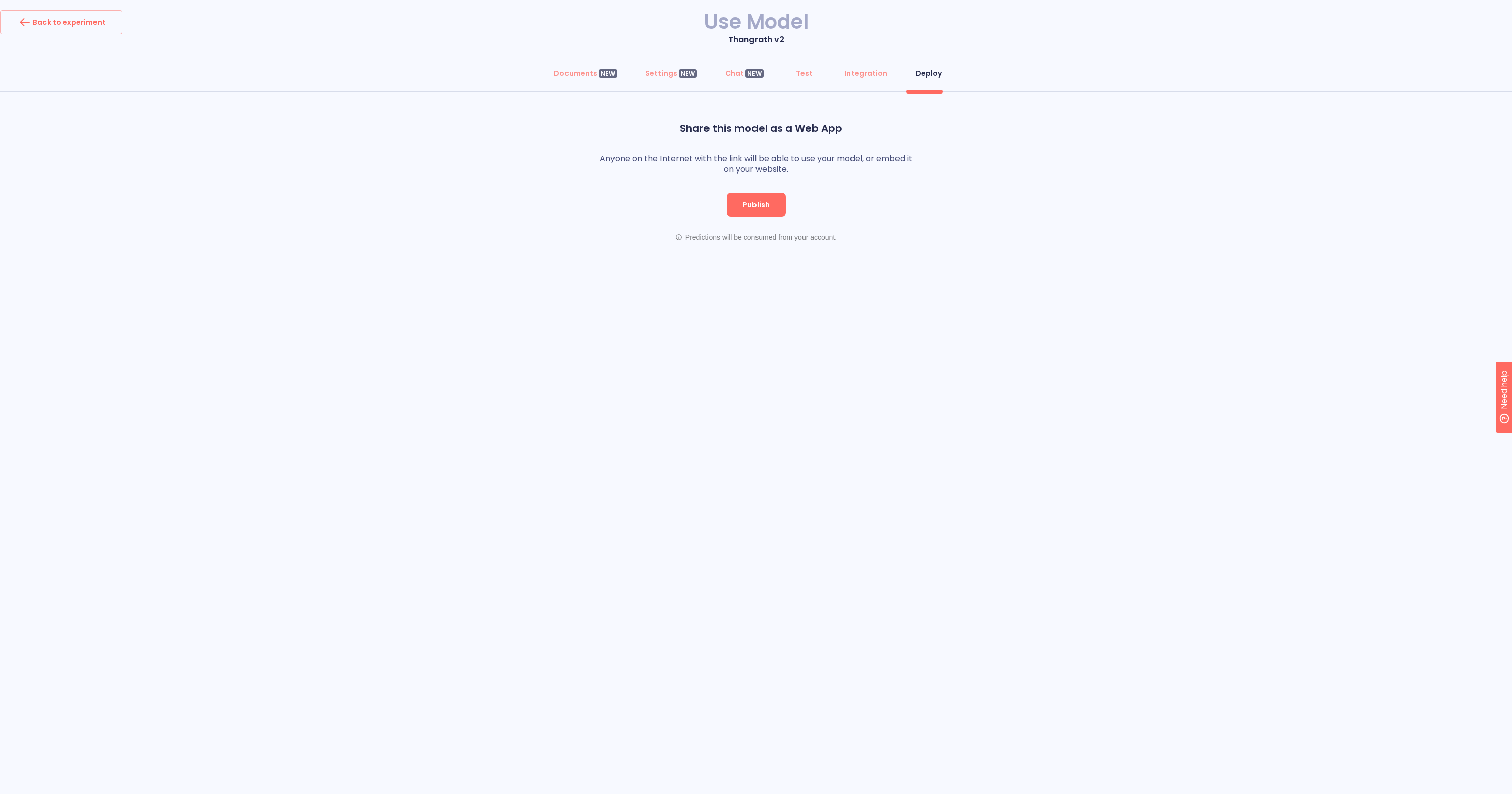
click at [762, 210] on button "Publish" at bounding box center [756, 205] width 59 height 24
click at [789, 209] on span "Customize" at bounding box center [799, 206] width 54 height 12
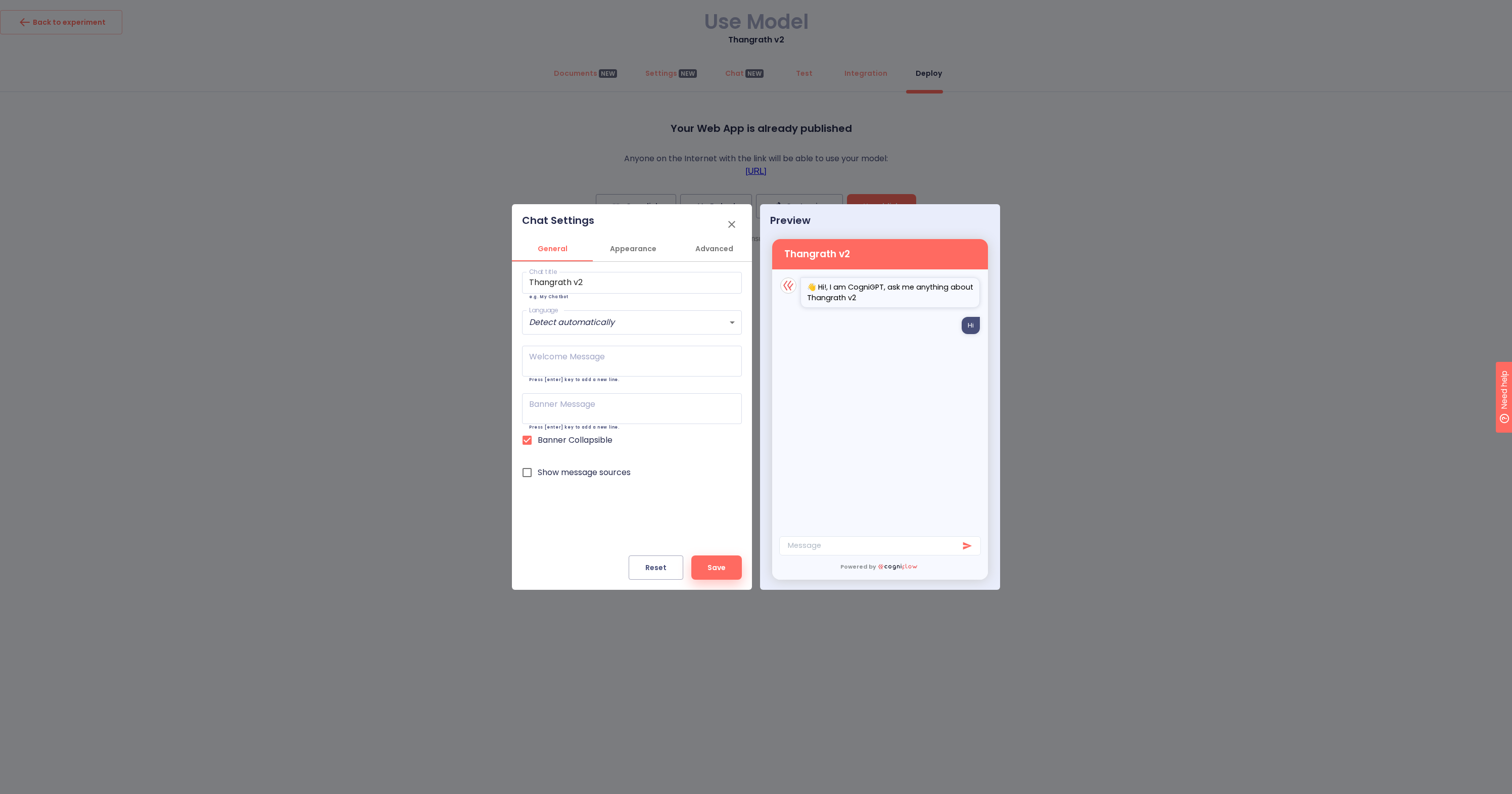
click at [645, 250] on span "Appearance" at bounding box center [633, 249] width 69 height 12
click at [555, 249] on span "General" at bounding box center [552, 249] width 69 height 12
click at [716, 251] on span "Advanced" at bounding box center [714, 249] width 69 height 12
click at [649, 250] on span "Appearance" at bounding box center [630, 249] width 69 height 12
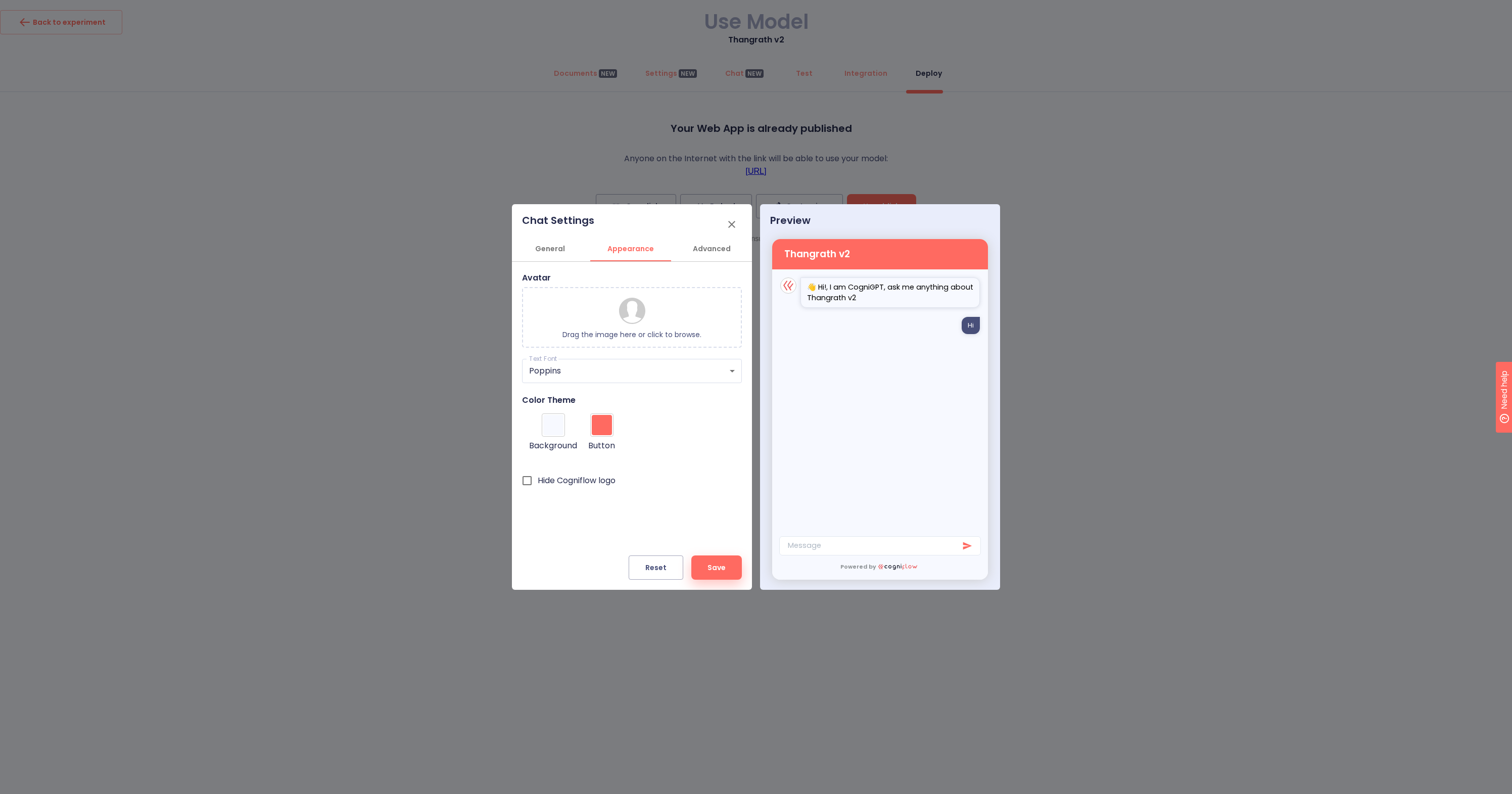
click at [529, 481] on input "Hide Cogniflow logo" at bounding box center [527, 480] width 22 height 22
checkbox input "true"
click at [732, 230] on icon "button" at bounding box center [732, 224] width 12 height 12
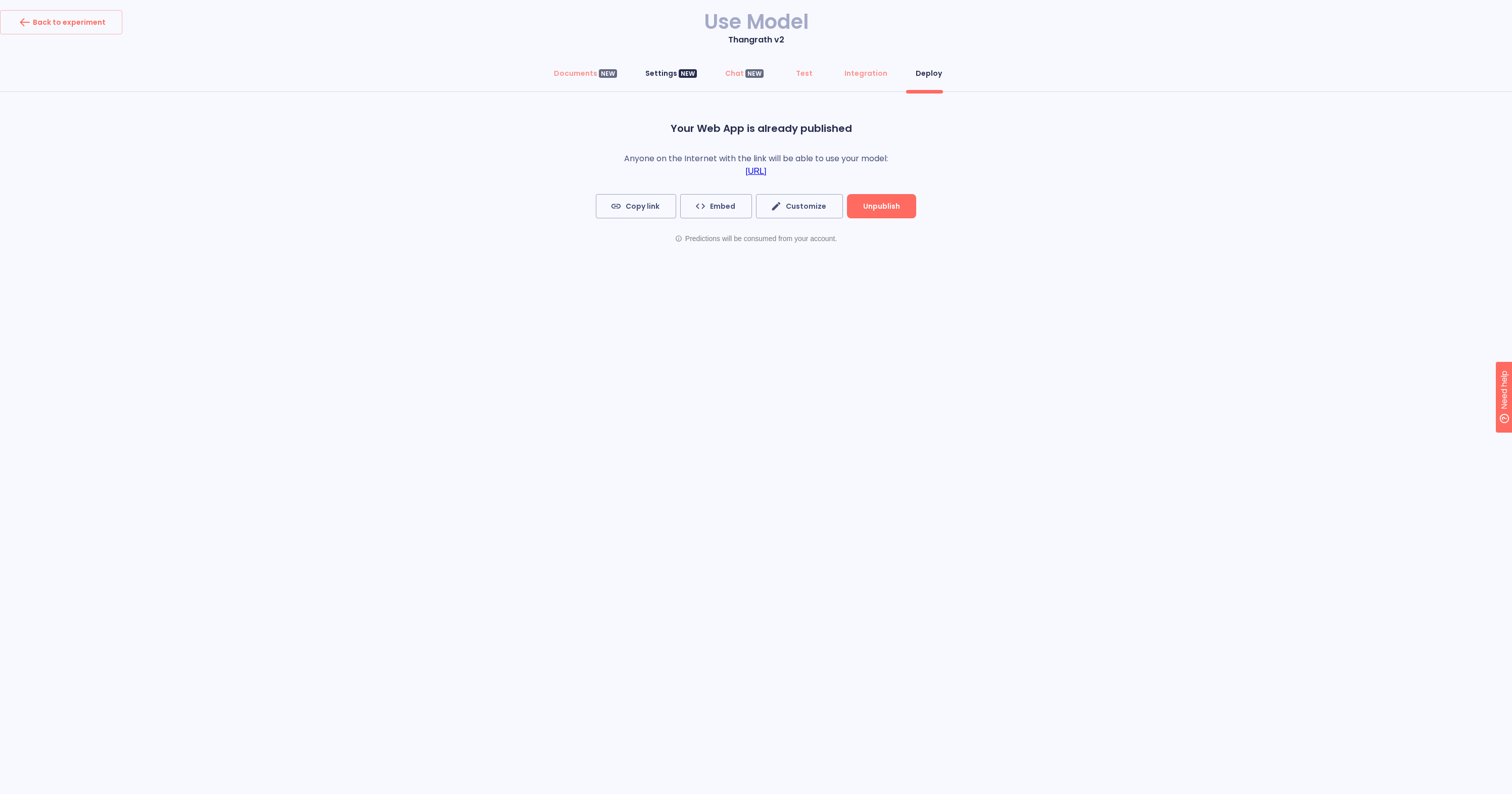
click at [667, 71] on div "Settings NEW" at bounding box center [671, 73] width 52 height 10
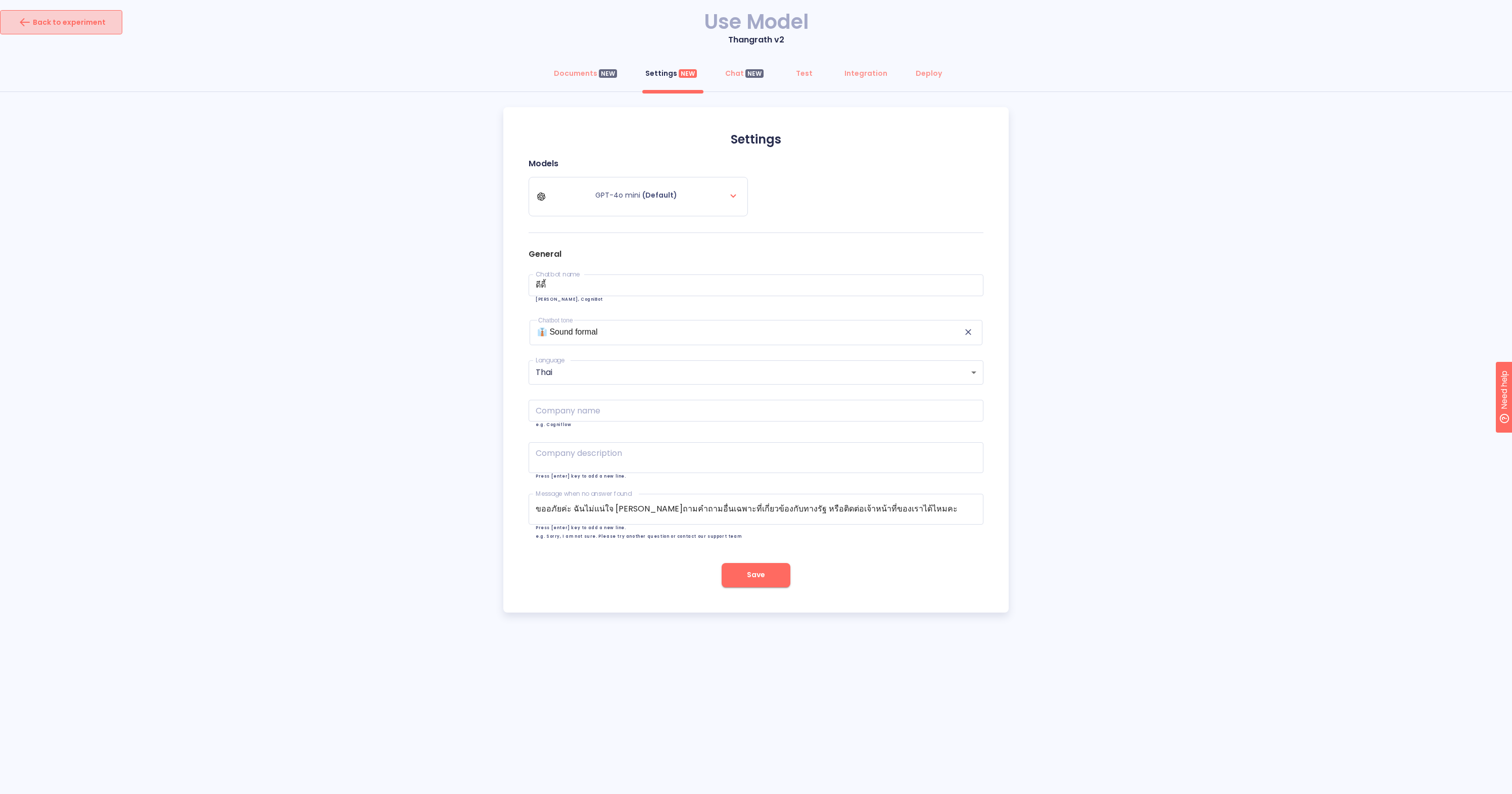
click at [86, 23] on div "Back to experiment" at bounding box center [61, 22] width 88 height 16
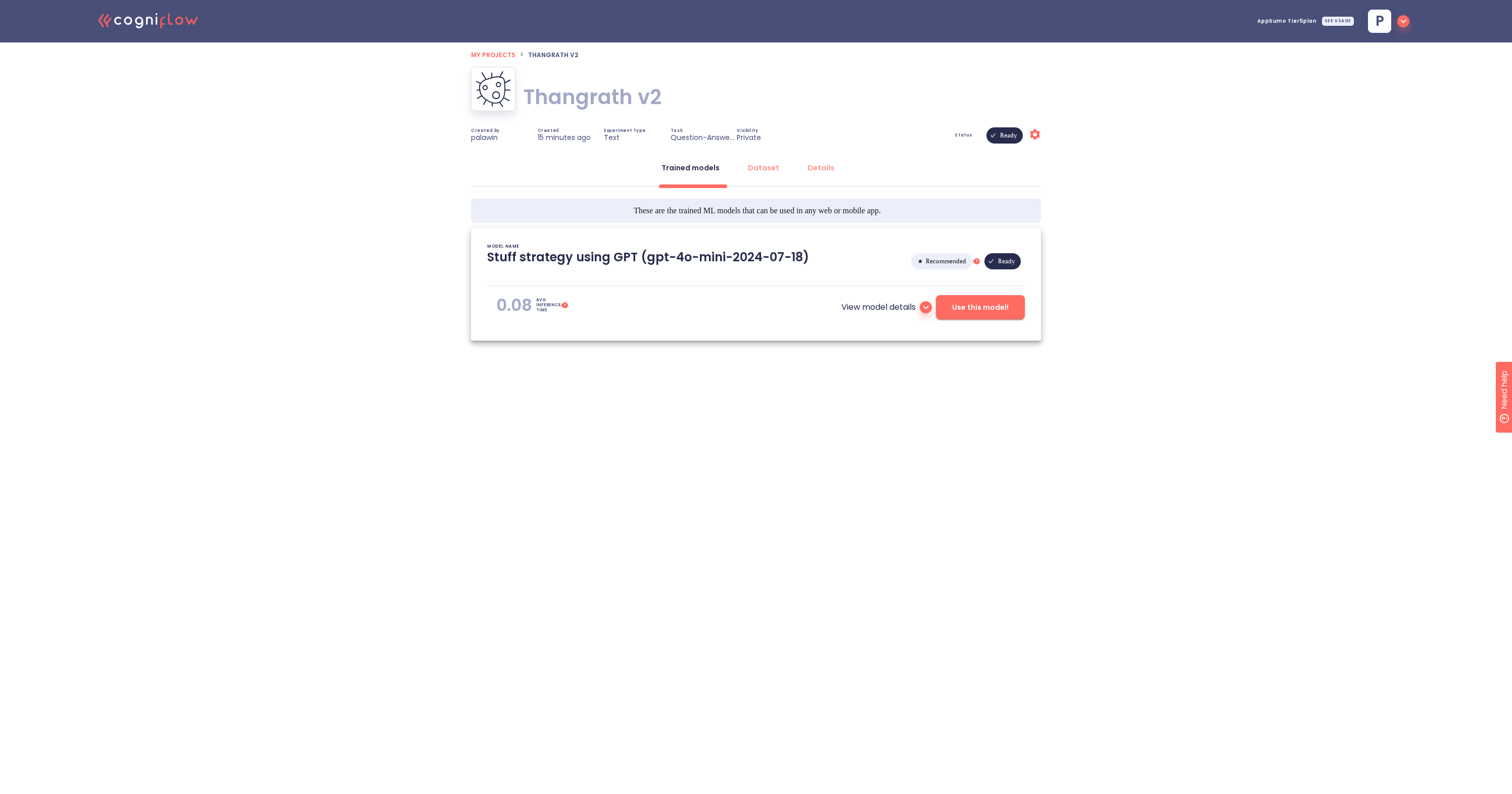
click at [508, 54] on span "My projects" at bounding box center [492, 55] width 44 height 8
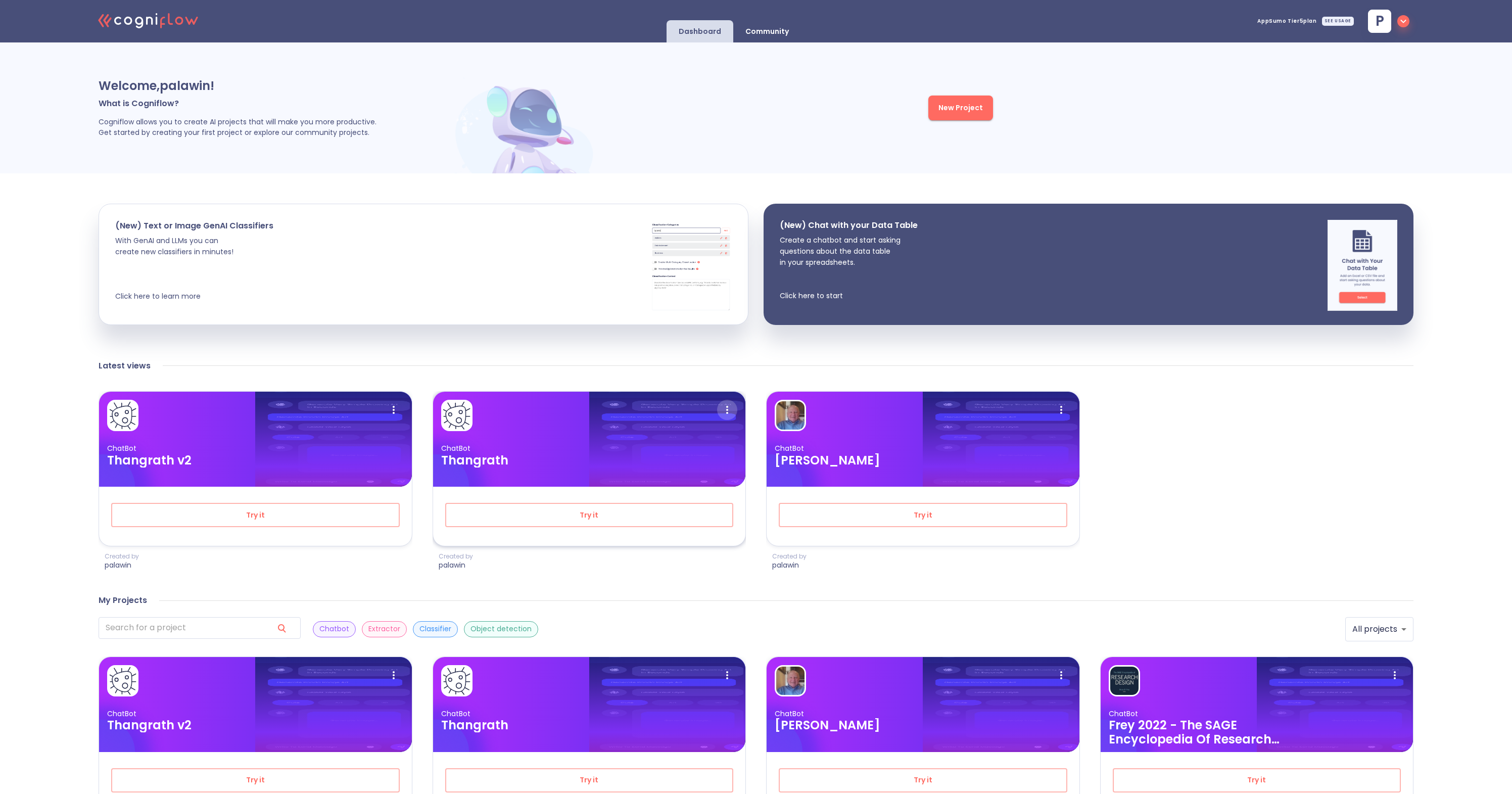
click at [730, 406] on icon at bounding box center [727, 410] width 20 height 20
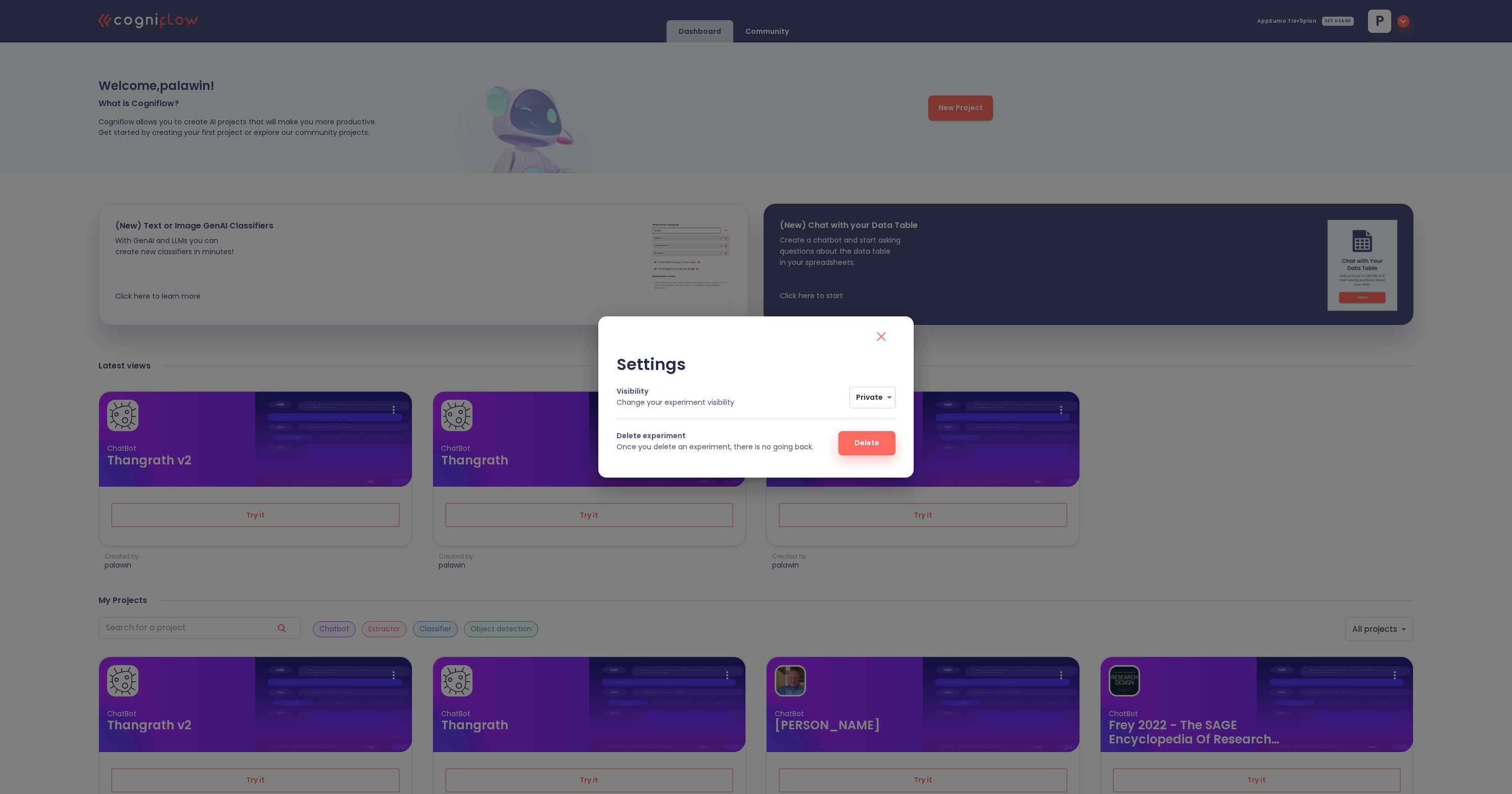
click at [866, 445] on span "Delete" at bounding box center [867, 443] width 24 height 12
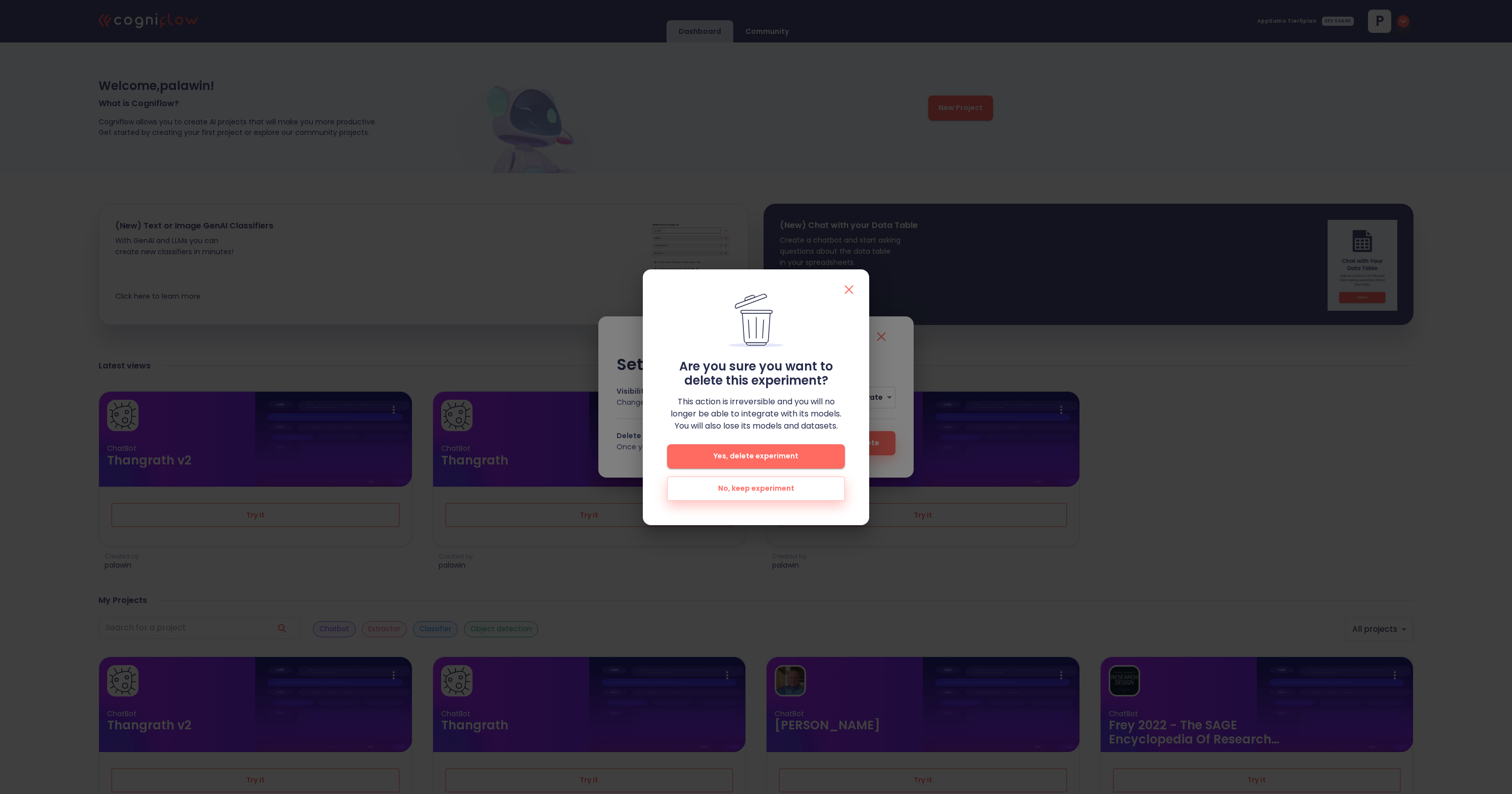
click at [780, 462] on span "Yes, delete experiment" at bounding box center [756, 456] width 146 height 12
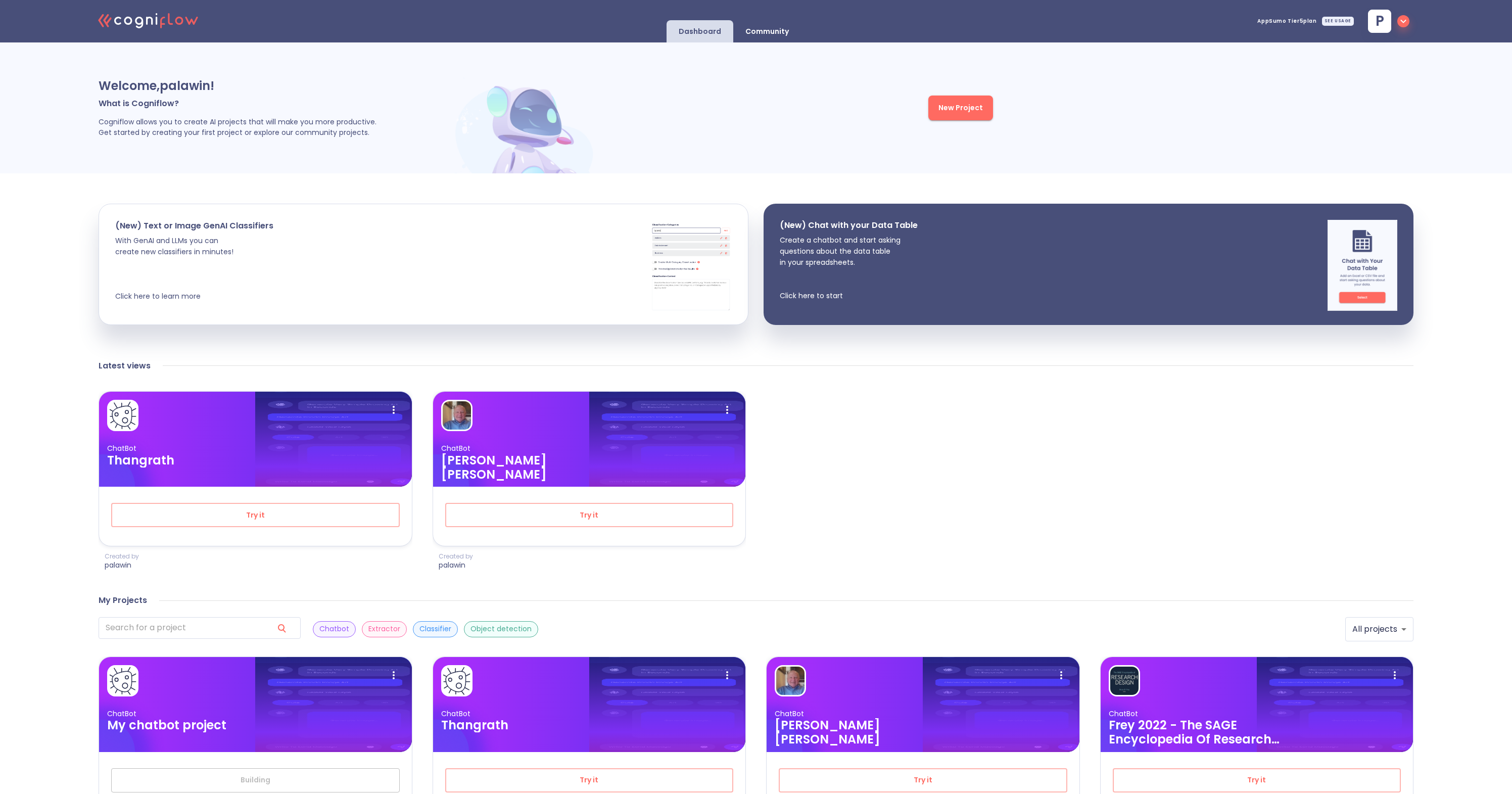
click at [967, 111] on span "New Project" at bounding box center [960, 107] width 44 height 12
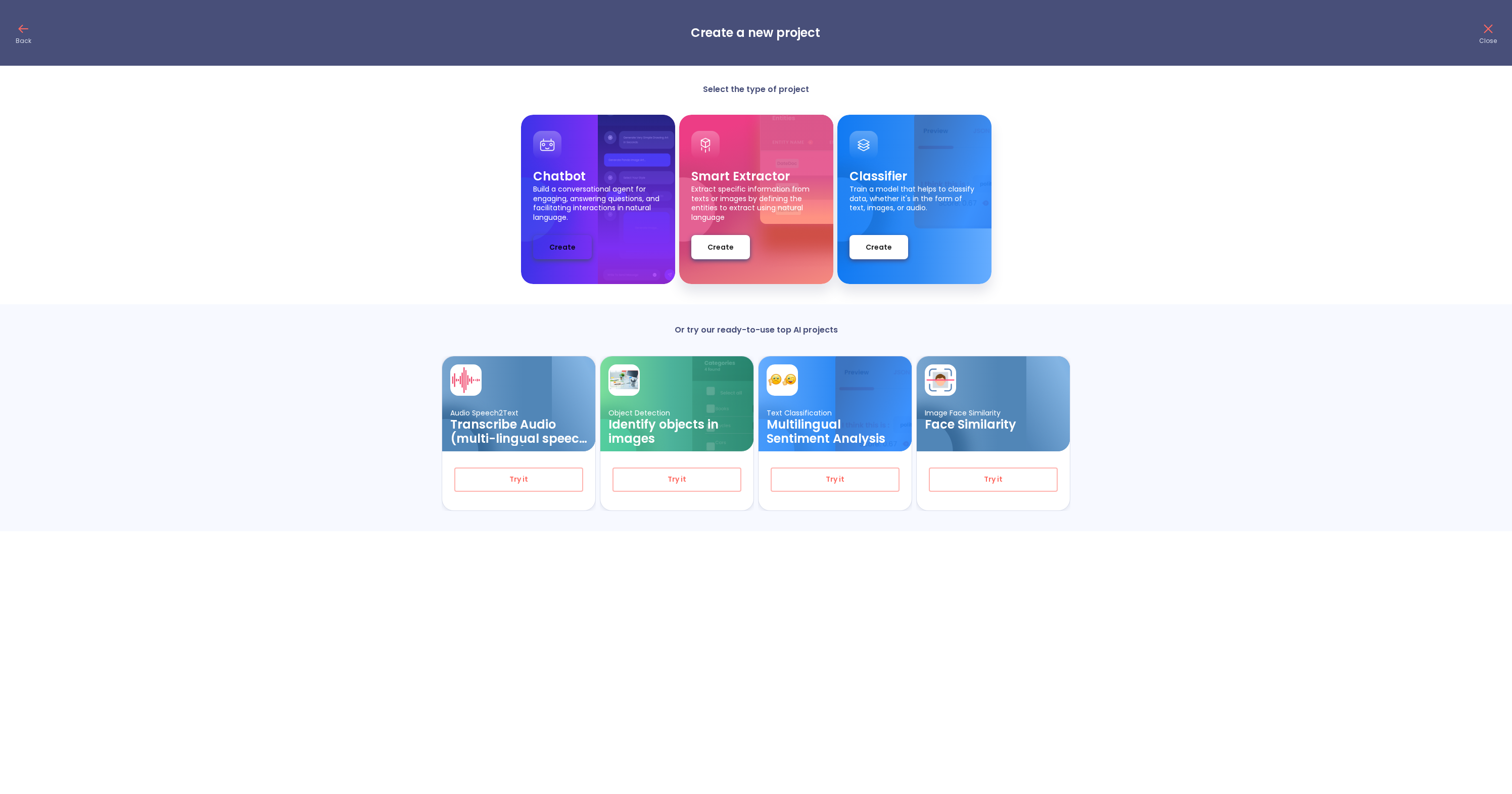
click at [583, 244] on button "Create" at bounding box center [562, 248] width 58 height 24
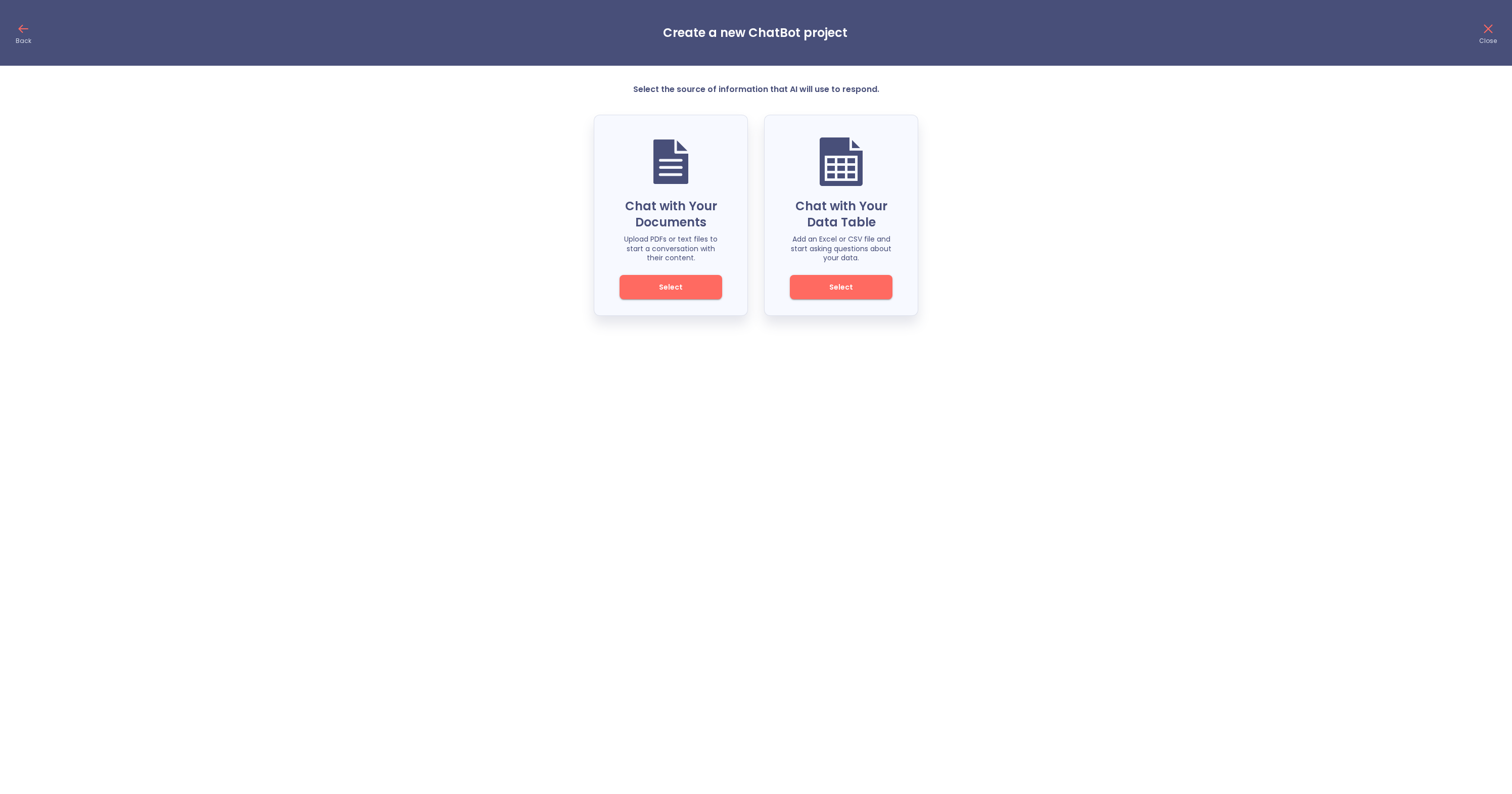
click at [652, 284] on span "Select" at bounding box center [670, 286] width 68 height 12
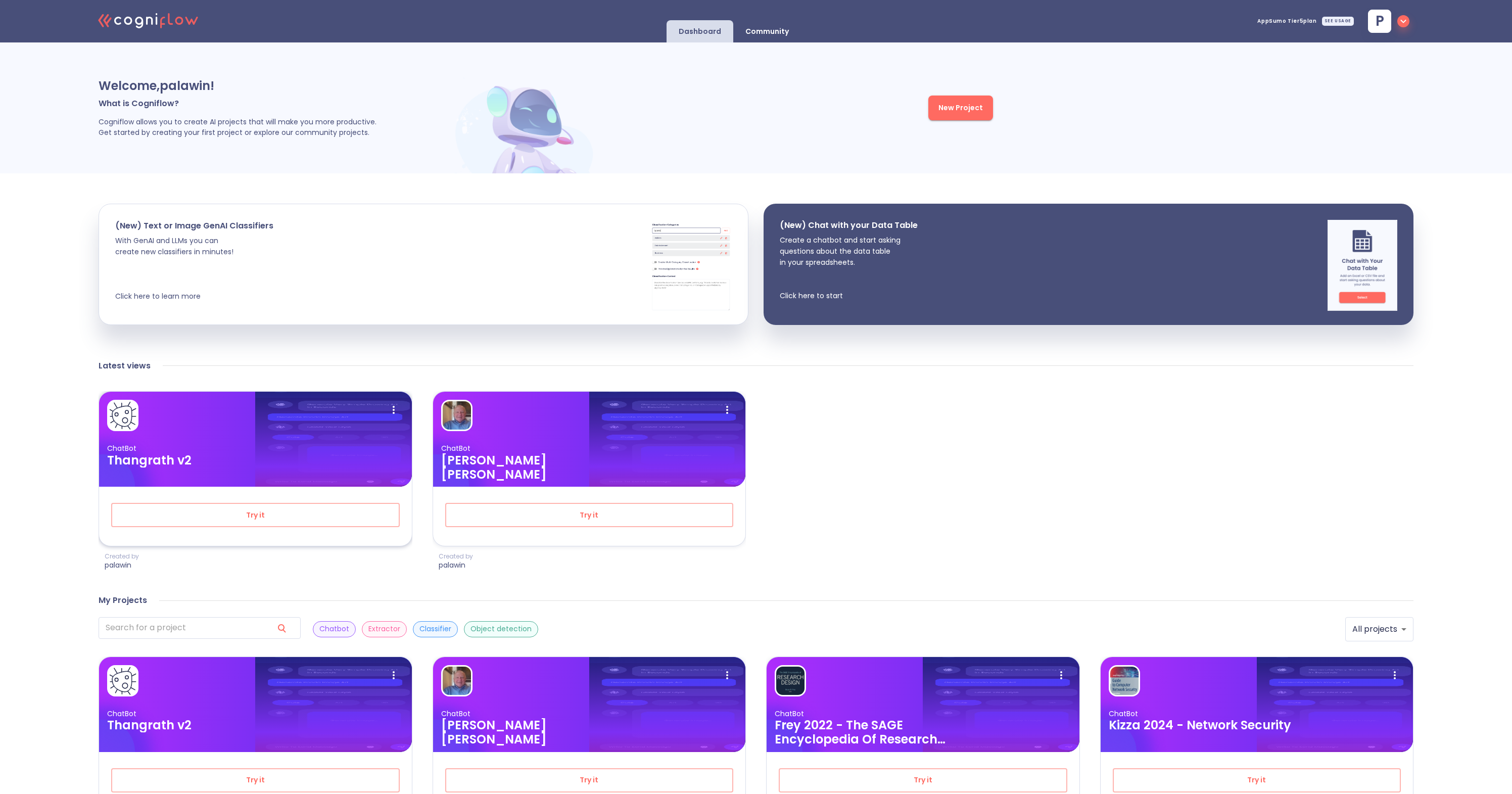
click at [359, 407] on div at bounding box center [255, 415] width 297 height 31
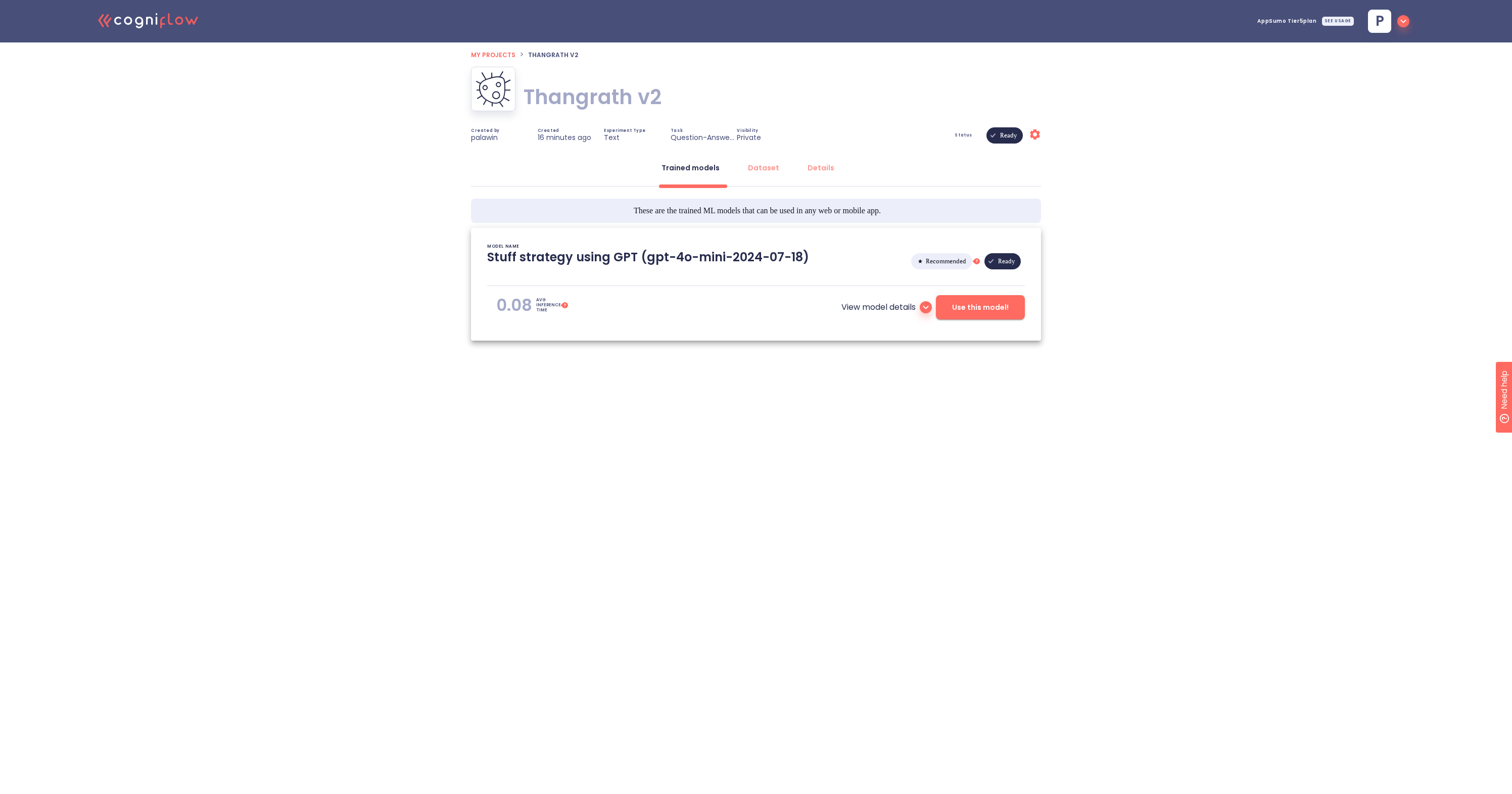
type textarea "[2025/09/02 16:45:38]- Starting with download required files from shared storag…"
click at [652, 95] on h1 "Thangrath v2" at bounding box center [592, 97] width 138 height 28
type input "Thangrath"
click at [507, 105] on icon at bounding box center [507, 104] width 10 height 10
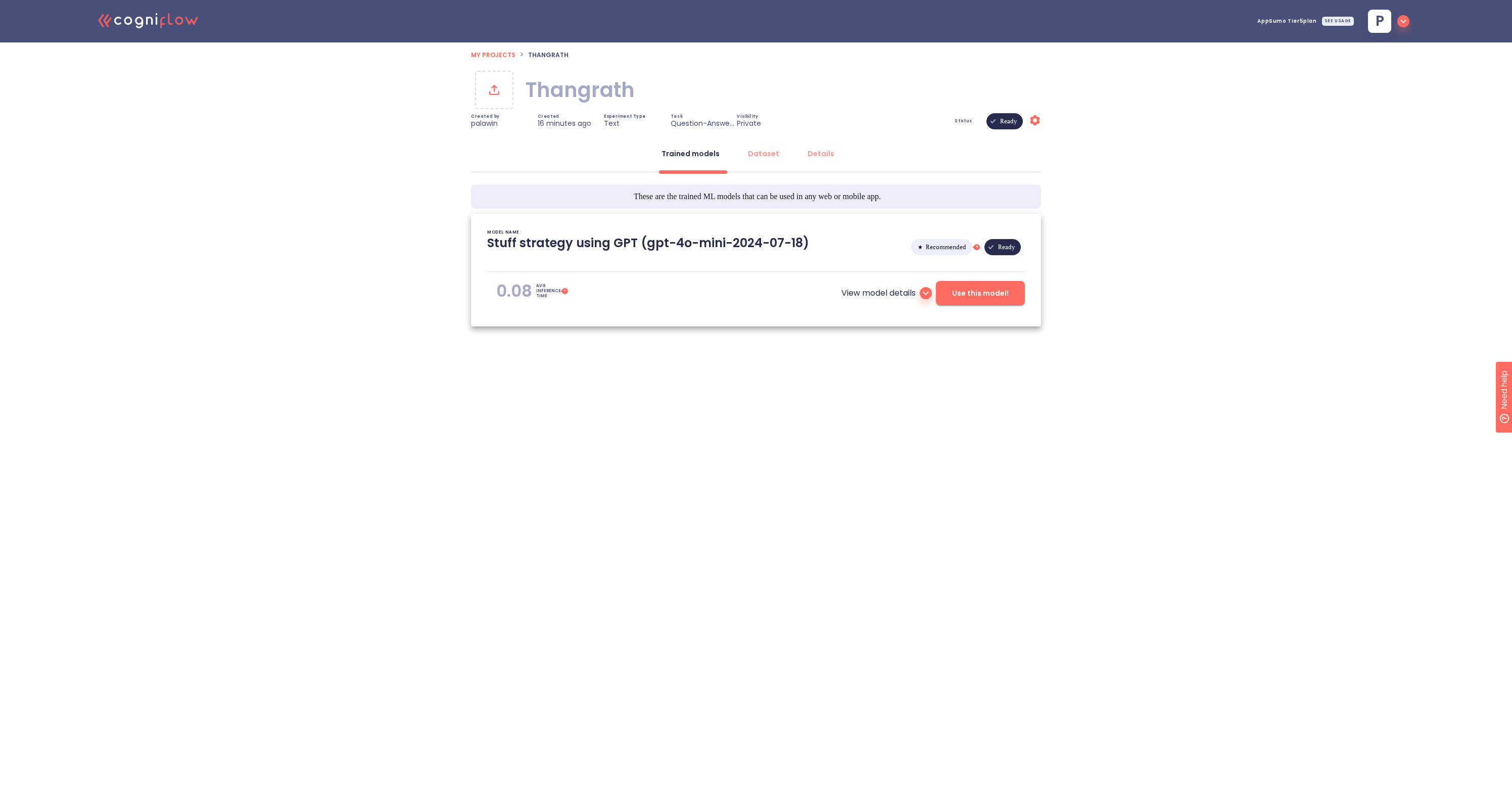
click at [492, 91] on icon at bounding box center [493, 89] width 16 height 16
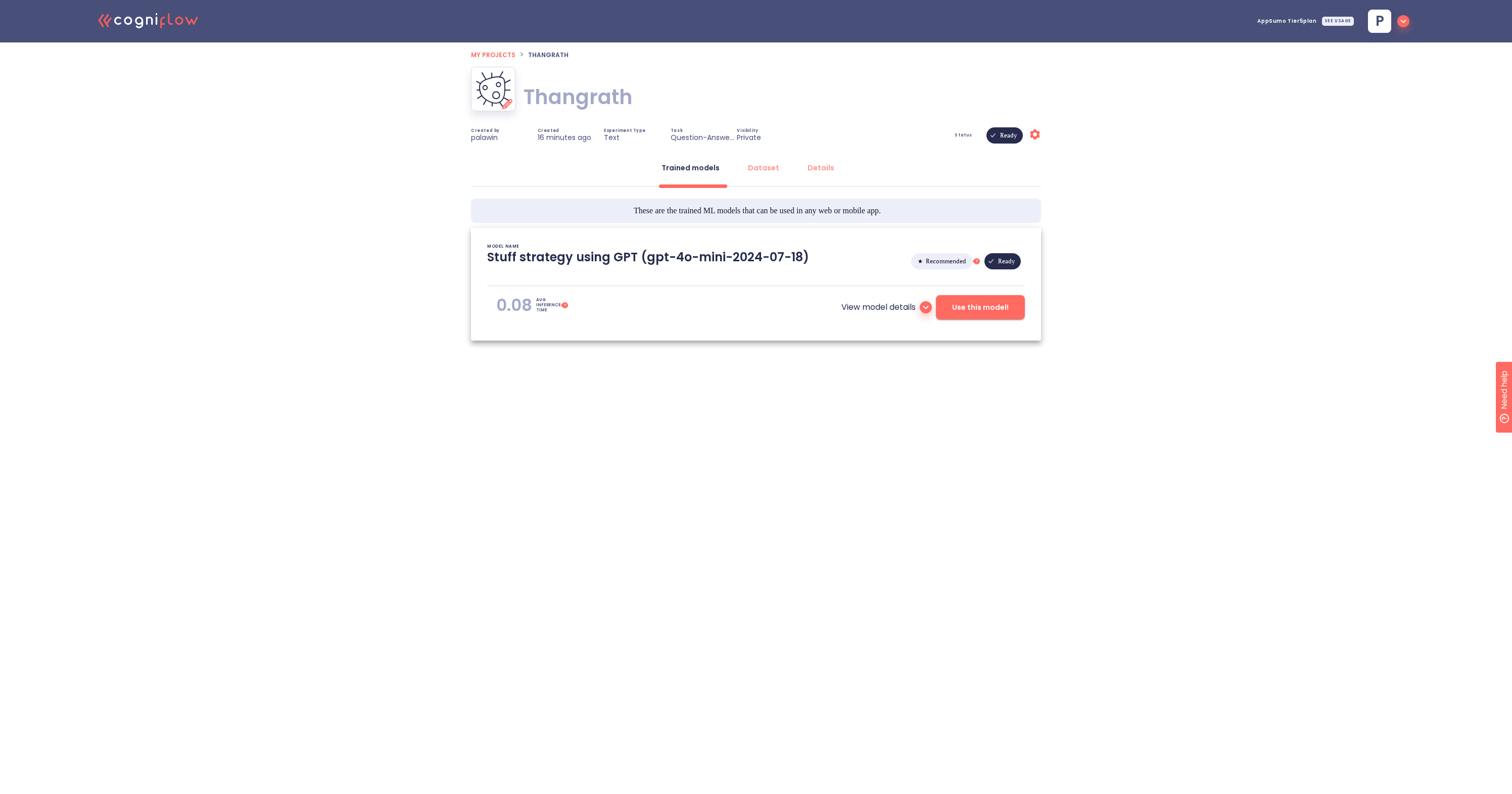
click at [497, 97] on img at bounding box center [493, 89] width 36 height 37
click at [506, 104] on icon at bounding box center [507, 104] width 16 height 16
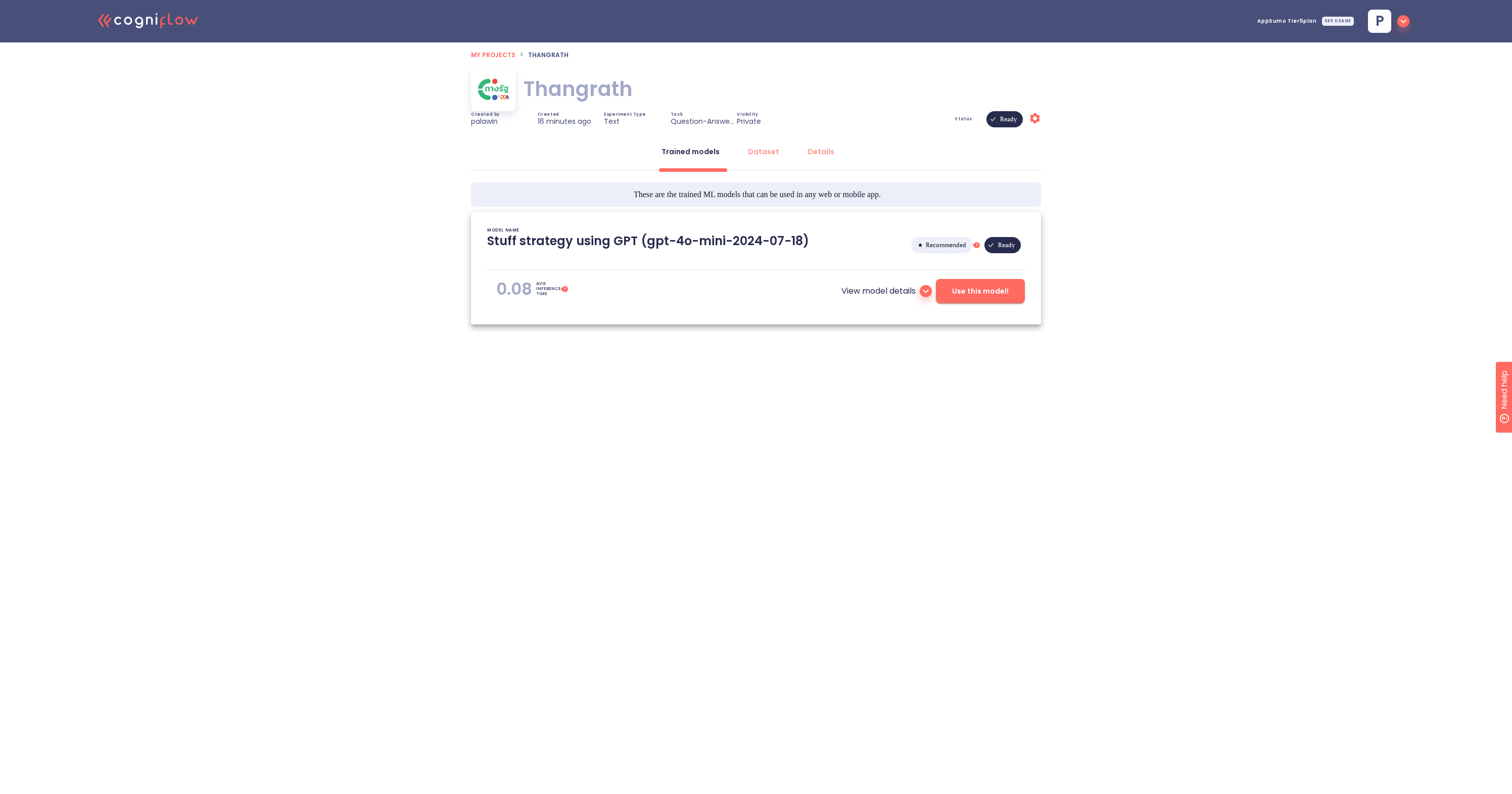
click at [439, 132] on div ".cls-1{fill:#141624;}.cls-2{fill:#eb5e60;}.cls-3{fill:none;stroke:#eb5e60;strok…" at bounding box center [756, 198] width 1512 height 397
click at [825, 155] on div "Details" at bounding box center [821, 152] width 26 height 10
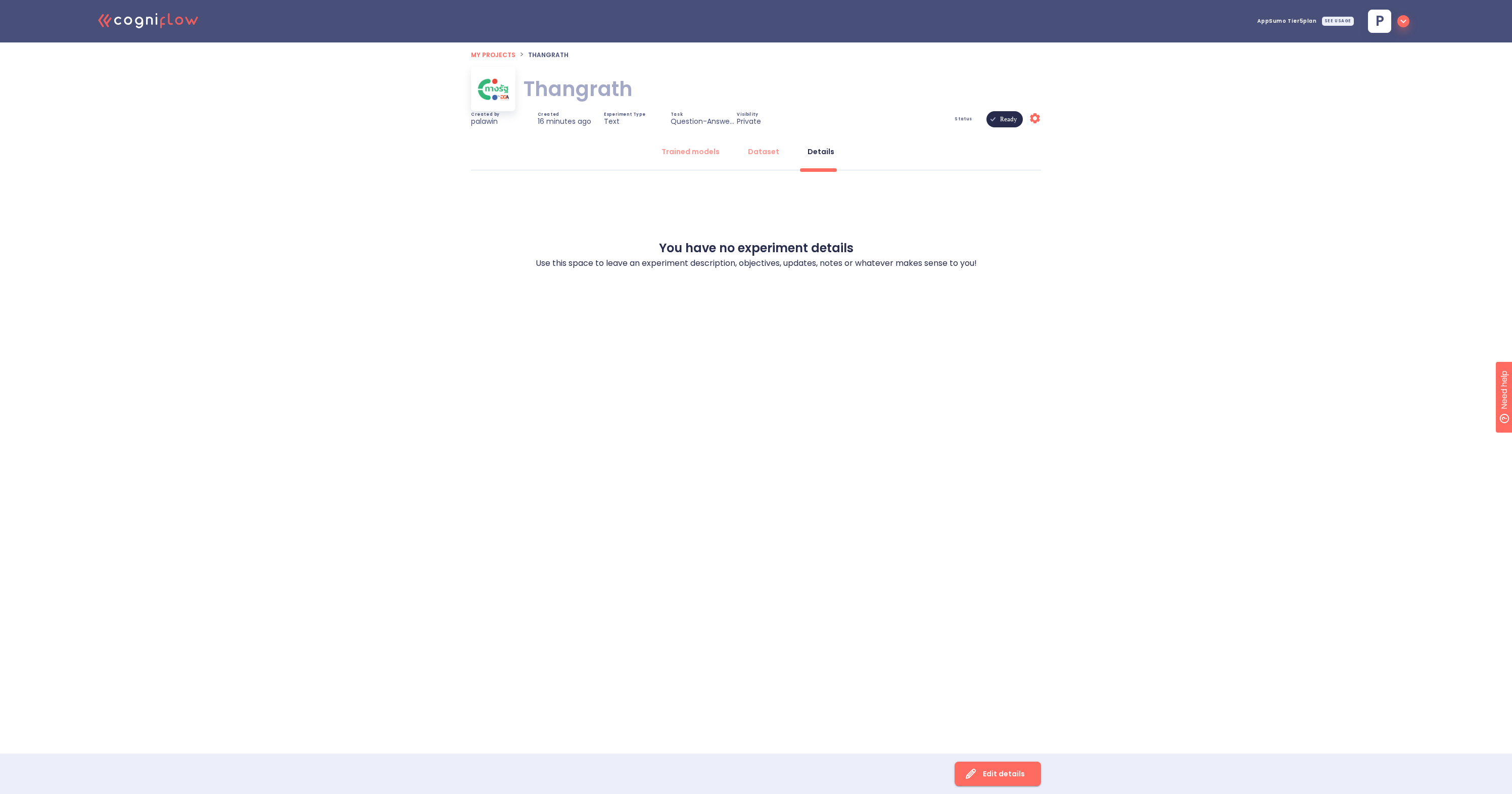
click at [1037, 117] on icon at bounding box center [1035, 118] width 10 height 10
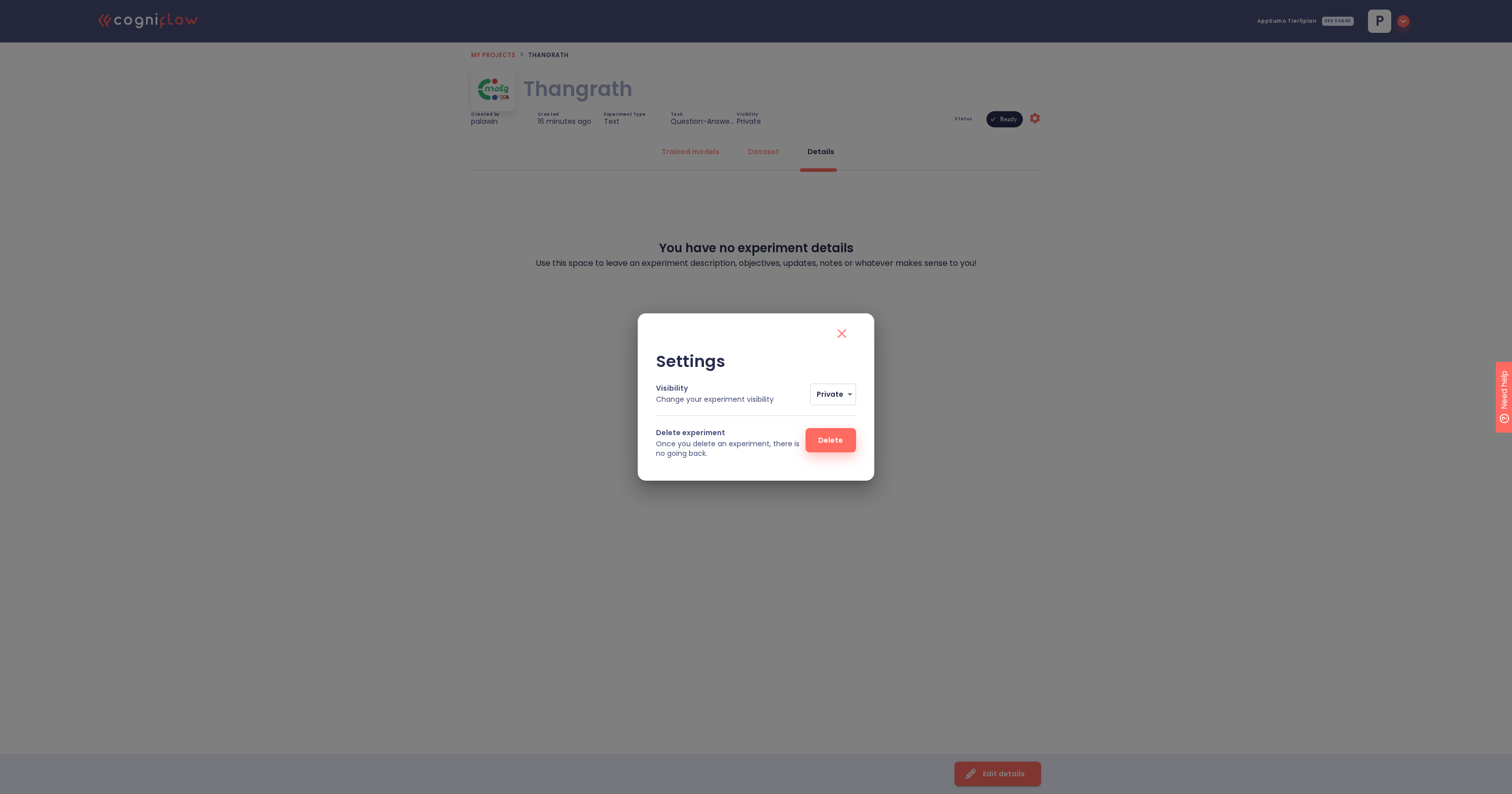
click at [845, 331] on icon "close" at bounding box center [842, 333] width 16 height 16
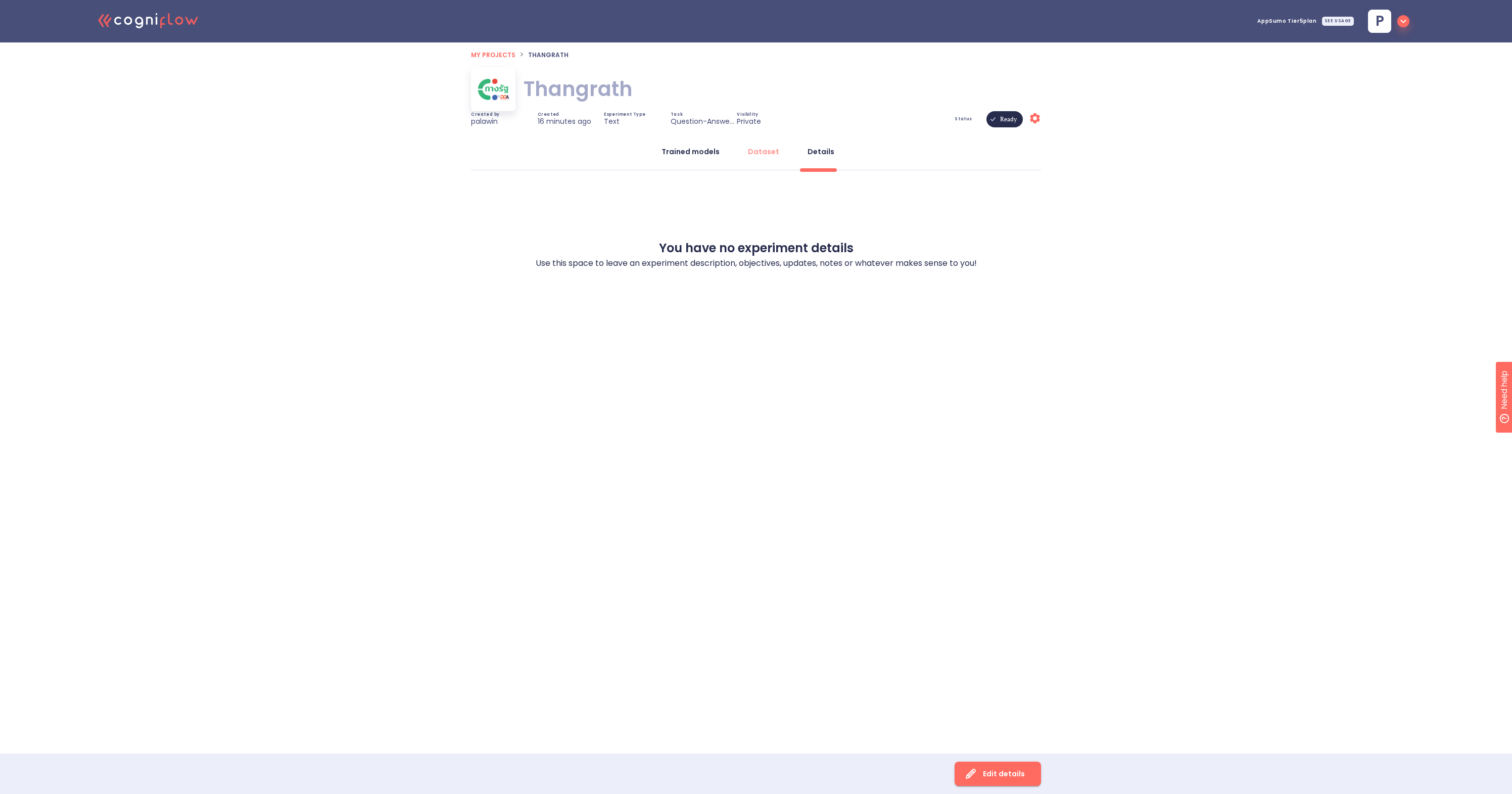
click at [706, 152] on div "Trained models" at bounding box center [691, 152] width 58 height 10
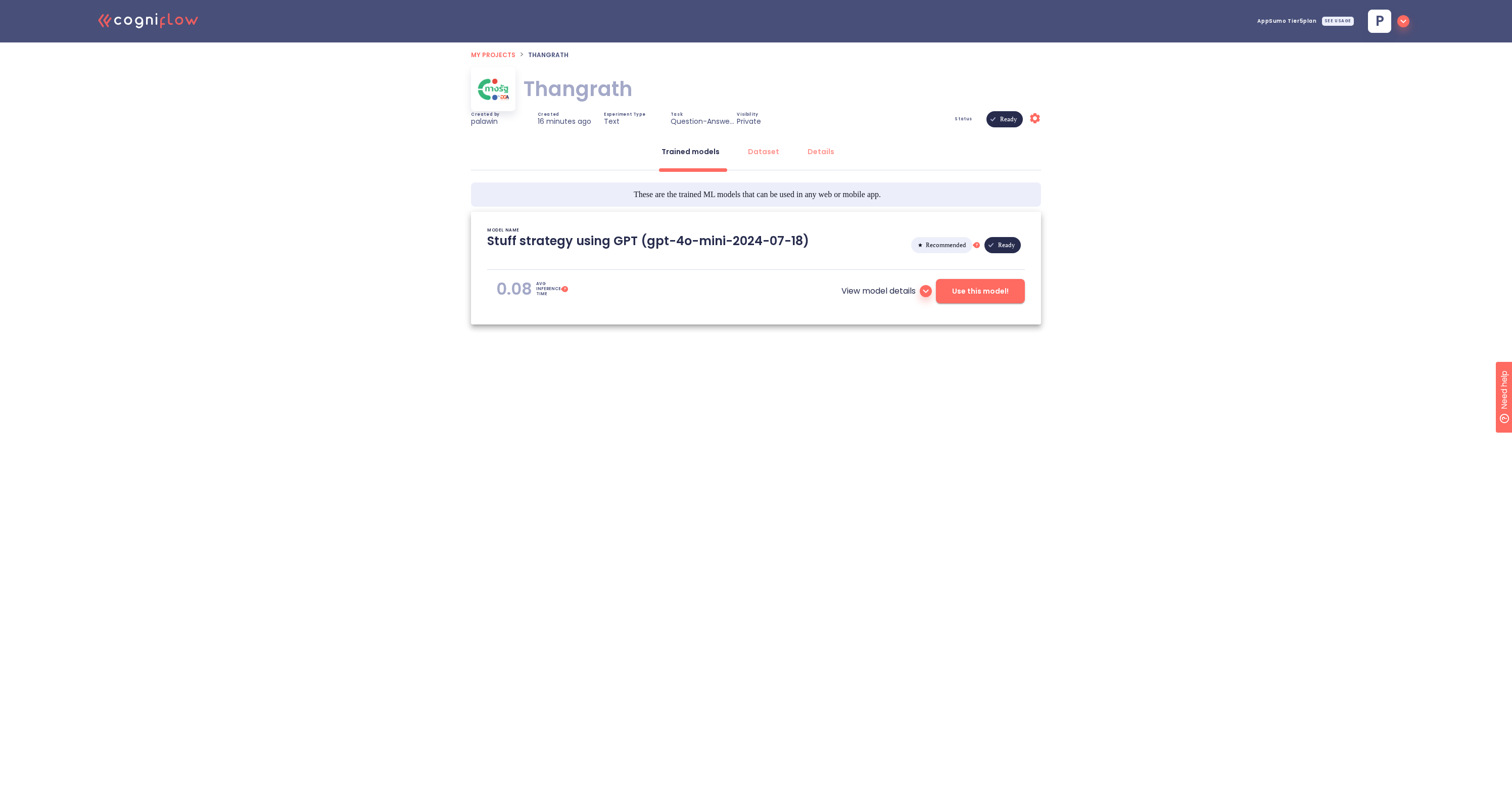
click at [972, 286] on span "Use this model!" at bounding box center [980, 291] width 56 height 12
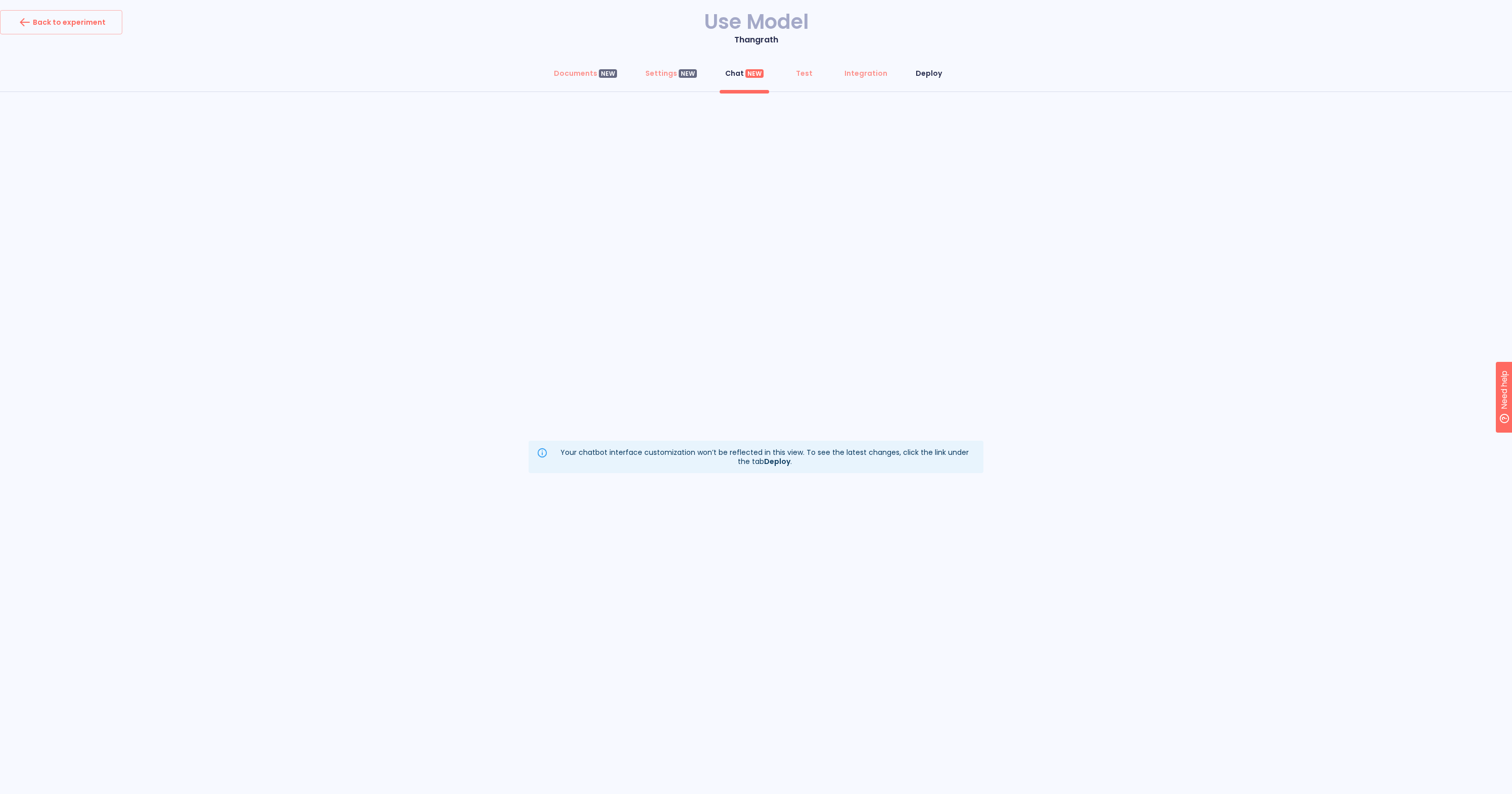
click at [919, 76] on div "Deploy" at bounding box center [929, 73] width 26 height 10
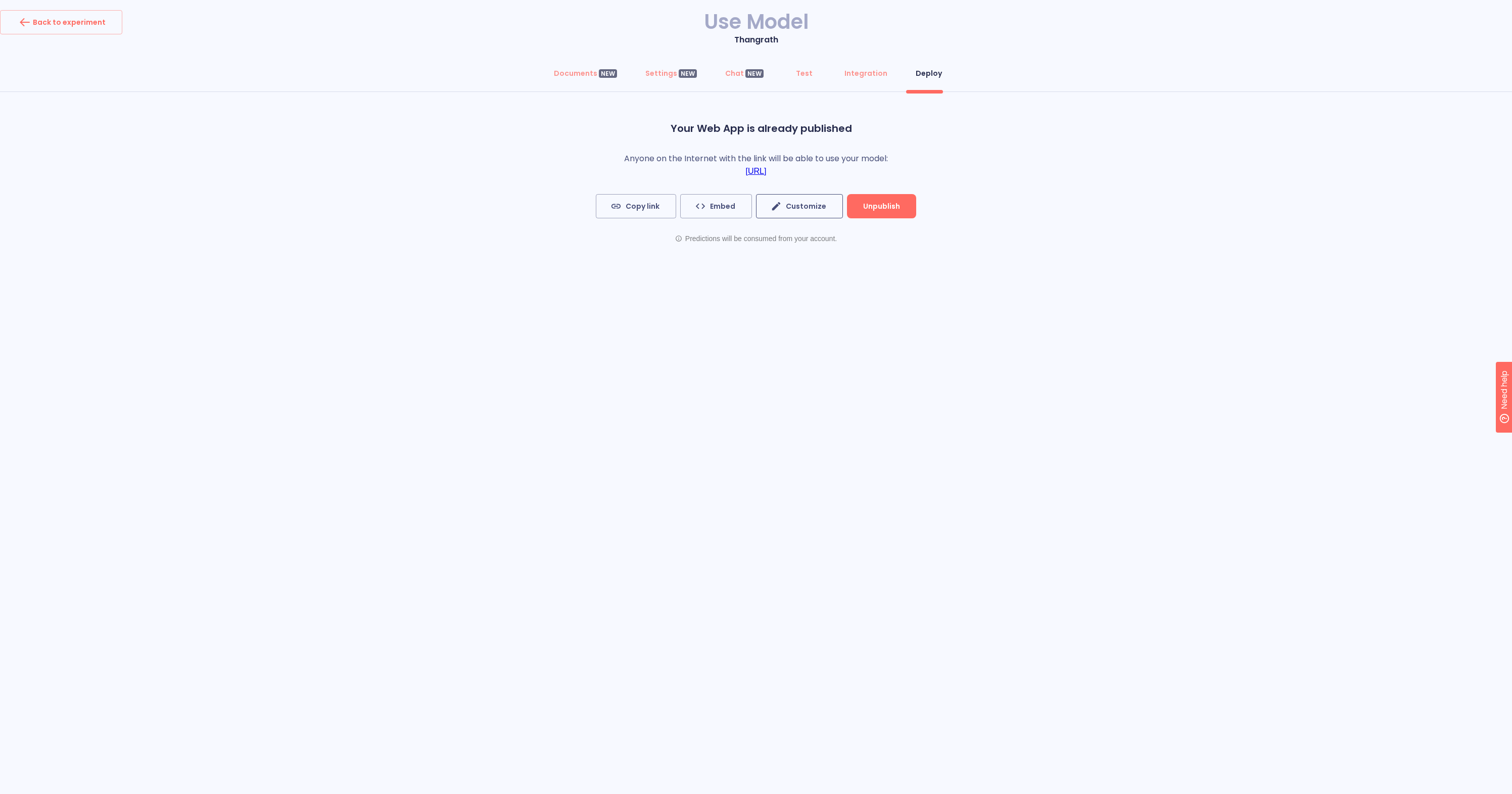
click at [791, 205] on span "Customize" at bounding box center [799, 206] width 54 height 12
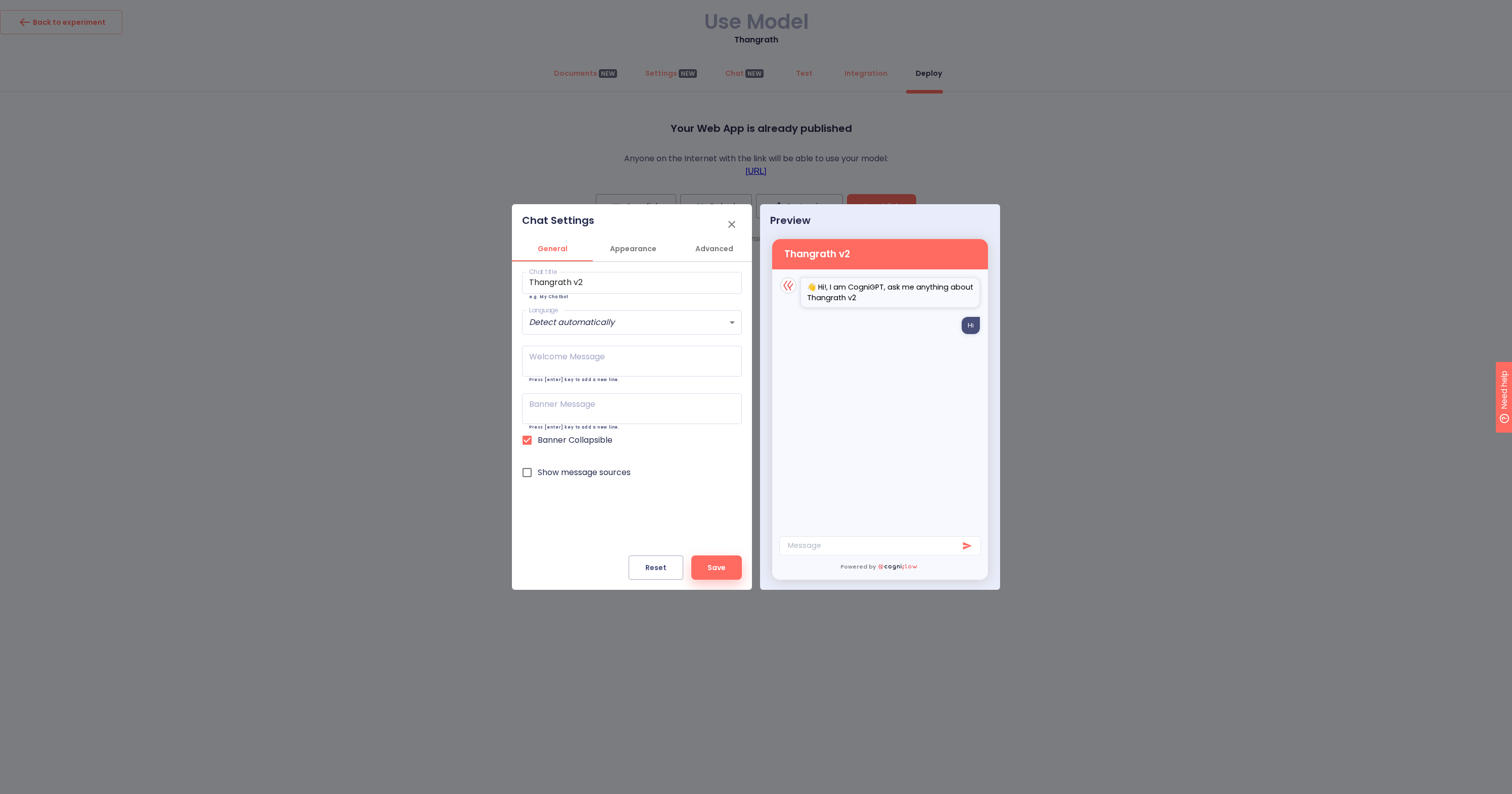
click at [630, 252] on span "Appearance" at bounding box center [633, 249] width 69 height 12
click at [665, 377] on body "Back to experiment Use Model Thangrath Documents NEW Settings NEW Chat NEW Test…" at bounding box center [756, 397] width 1512 height 794
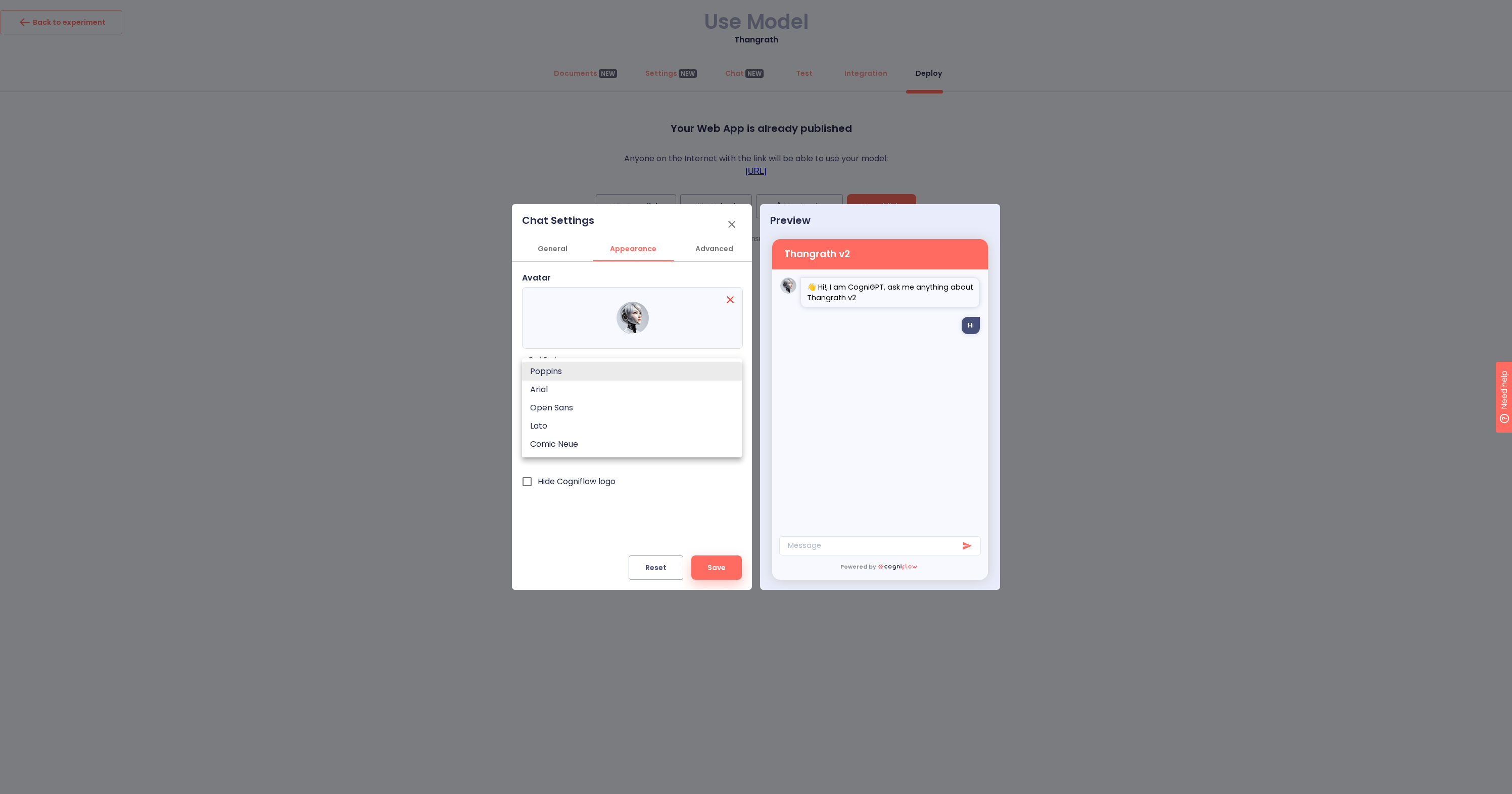
click at [669, 412] on li "Open Sans" at bounding box center [633, 408] width 220 height 18
click at [646, 379] on body "Back to experiment Use Model Thangrath Documents NEW Settings NEW Chat NEW Test…" at bounding box center [756, 397] width 1512 height 794
click at [578, 391] on li "Lato" at bounding box center [633, 389] width 220 height 18
click at [596, 369] on body "Back to experiment Use Model Thangrath Documents NEW Settings NEW Chat NEW Test…" at bounding box center [756, 397] width 1512 height 794
click at [582, 355] on li "Open Sans" at bounding box center [633, 353] width 220 height 18
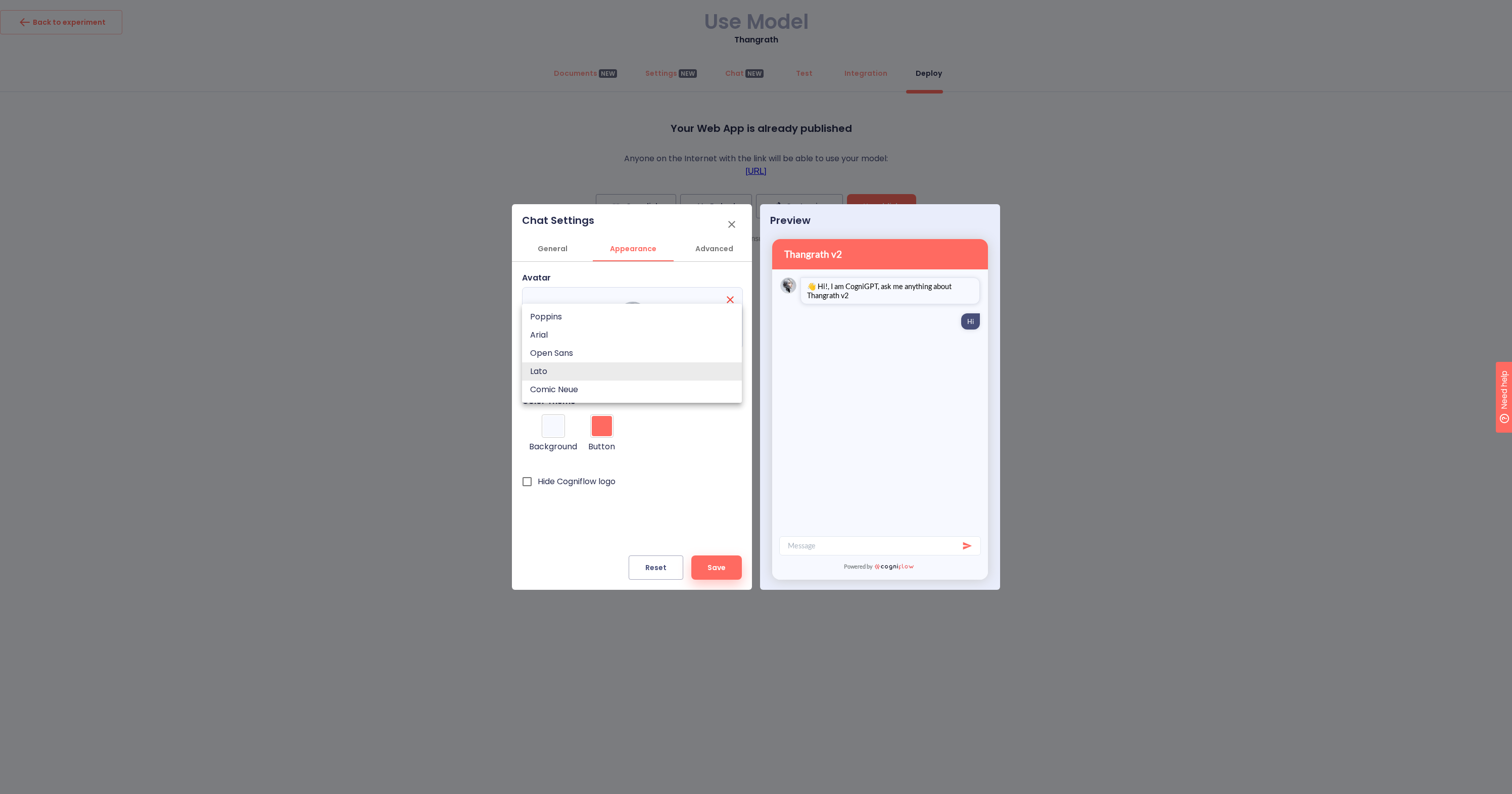
type input "Open Sans"
click at [530, 478] on input "Hide Cogniflow logo" at bounding box center [527, 481] width 22 height 22
checkbox input "true"
click at [605, 428] on div at bounding box center [602, 426] width 20 height 20
click at [605, 436] on input "#ff6a61" at bounding box center [604, 443] width 25 height 13
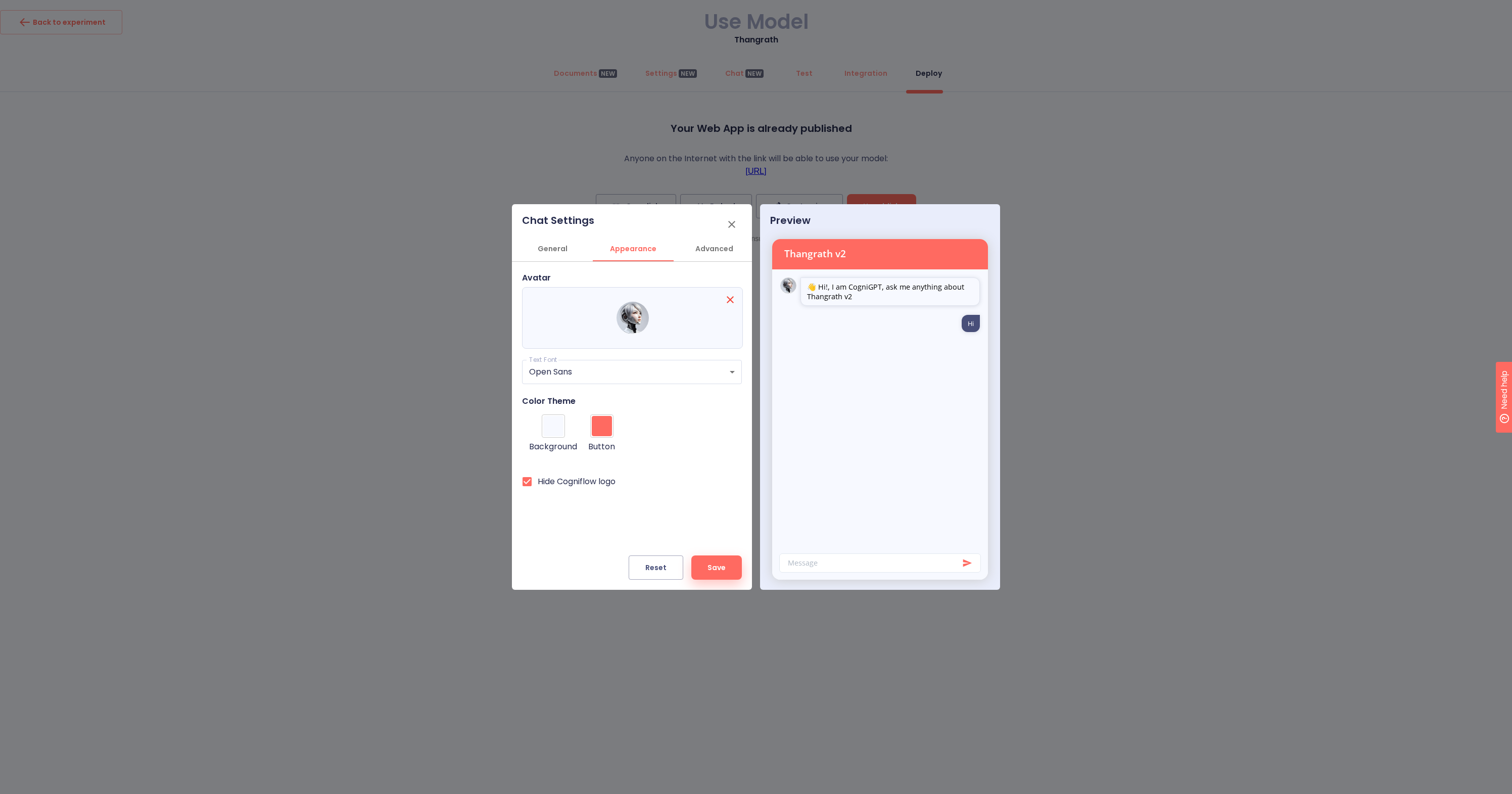
type input "#f05223"
click at [273, 356] on div at bounding box center [756, 397] width 1512 height 794
click at [717, 252] on span "Advanced" at bounding box center [714, 249] width 69 height 12
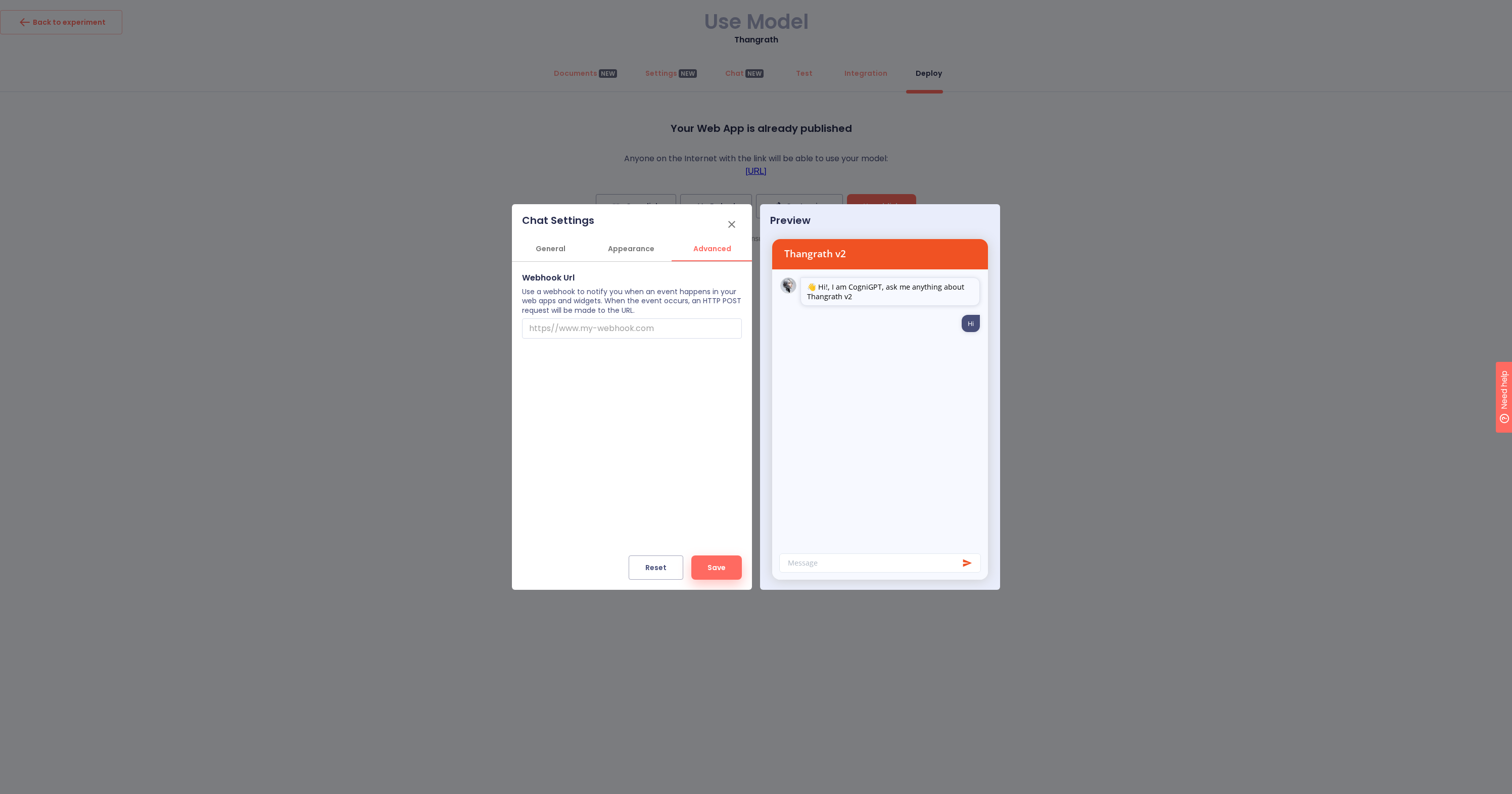
scroll to position [0, 3]
click at [629, 251] on span "Appearance" at bounding box center [630, 249] width 69 height 12
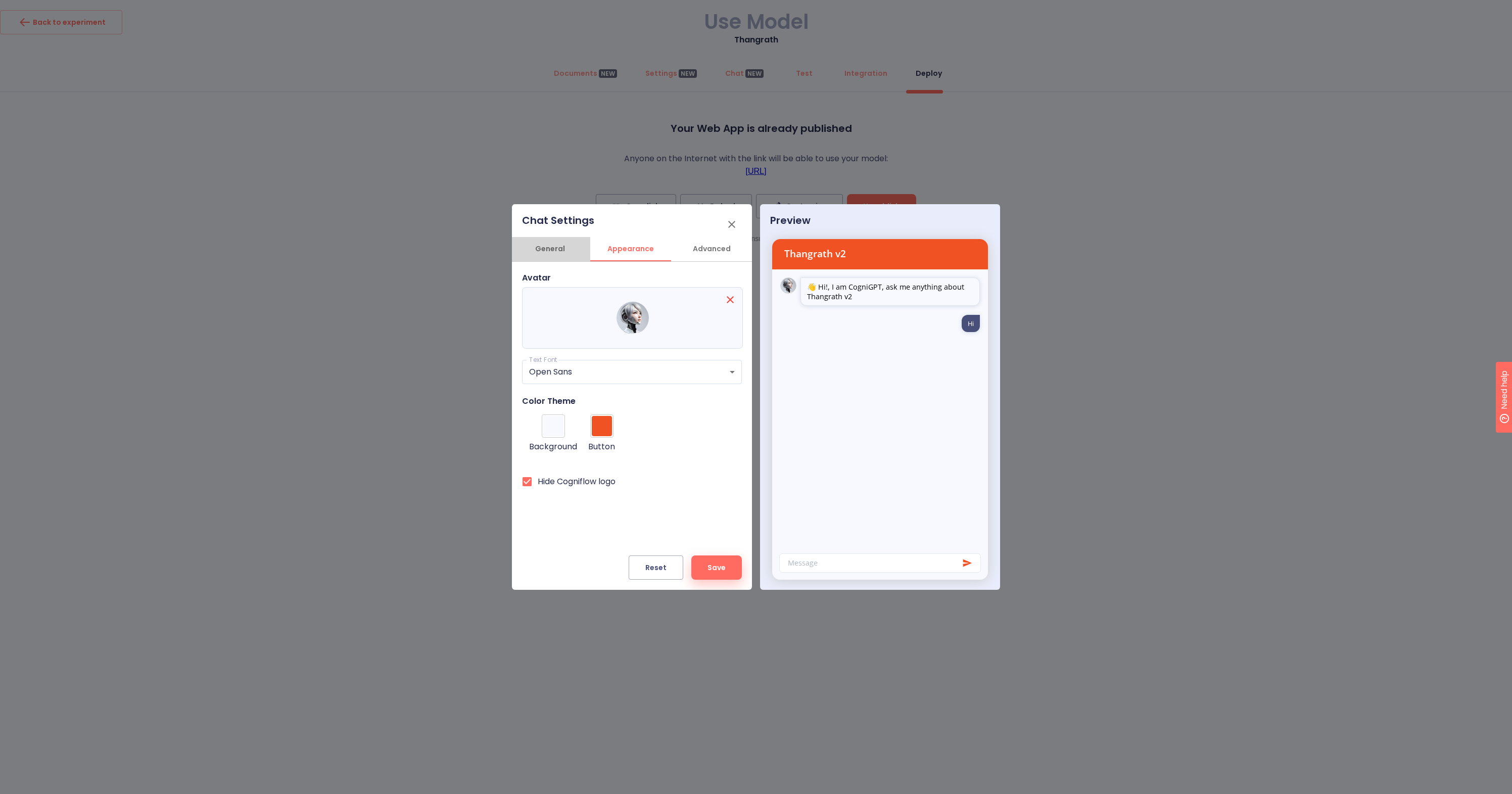
click at [562, 249] on span "General" at bounding box center [550, 249] width 69 height 12
click at [568, 353] on div "x Welcome Message" at bounding box center [633, 361] width 220 height 31
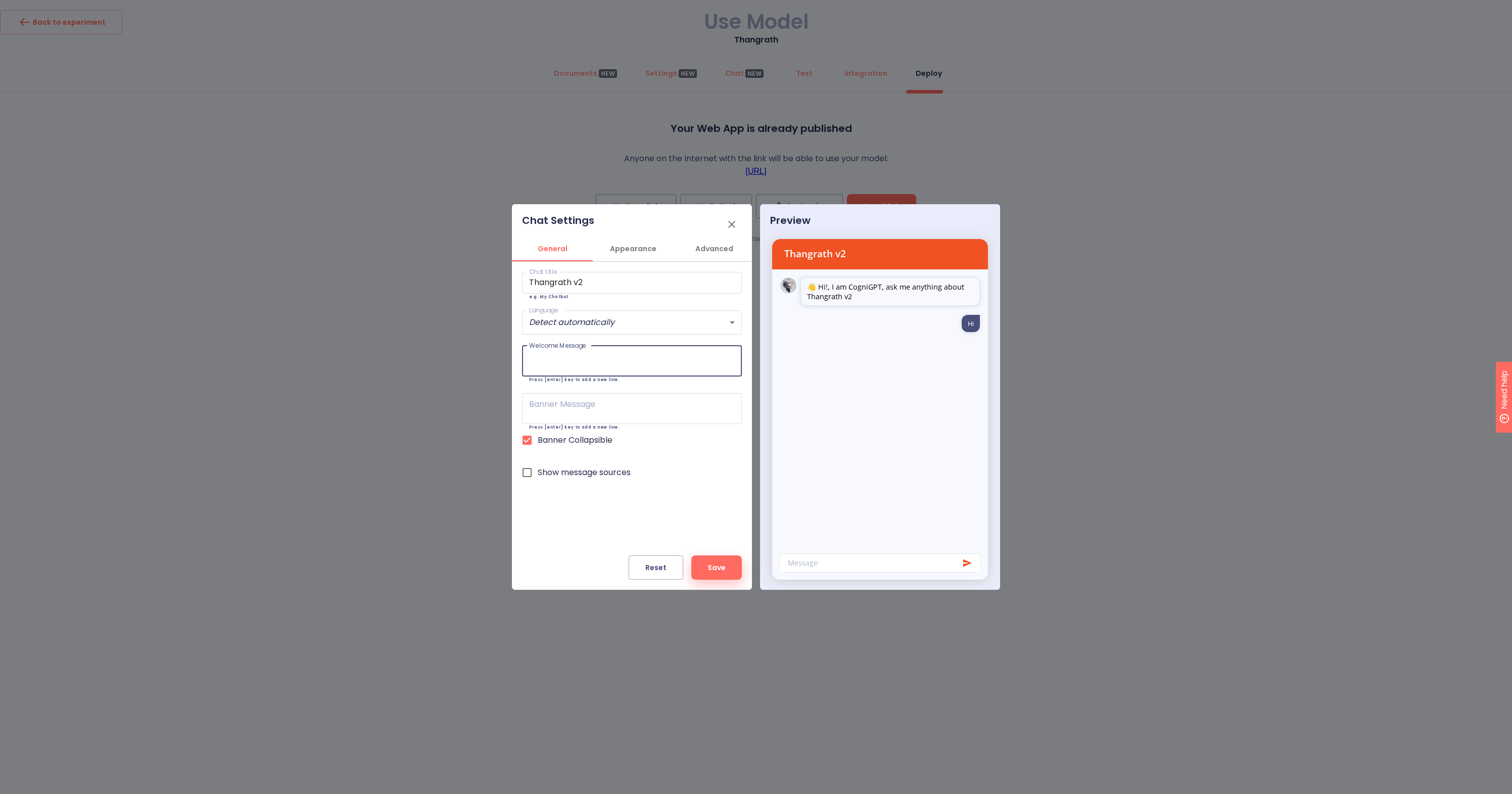
click at [840, 290] on p "👋 Hi!, I am CogniGPT, ask me anything about Thangrath v2" at bounding box center [890, 292] width 167 height 19
drag, startPoint x: 819, startPoint y: 289, endPoint x: 875, endPoint y: 304, distance: 58.0
click at [875, 304] on div "👋 Hi!, I am CogniGPT, ask me anything about Thangrath v2" at bounding box center [890, 292] width 180 height 28
click at [720, 567] on span "Save" at bounding box center [716, 567] width 18 height 12
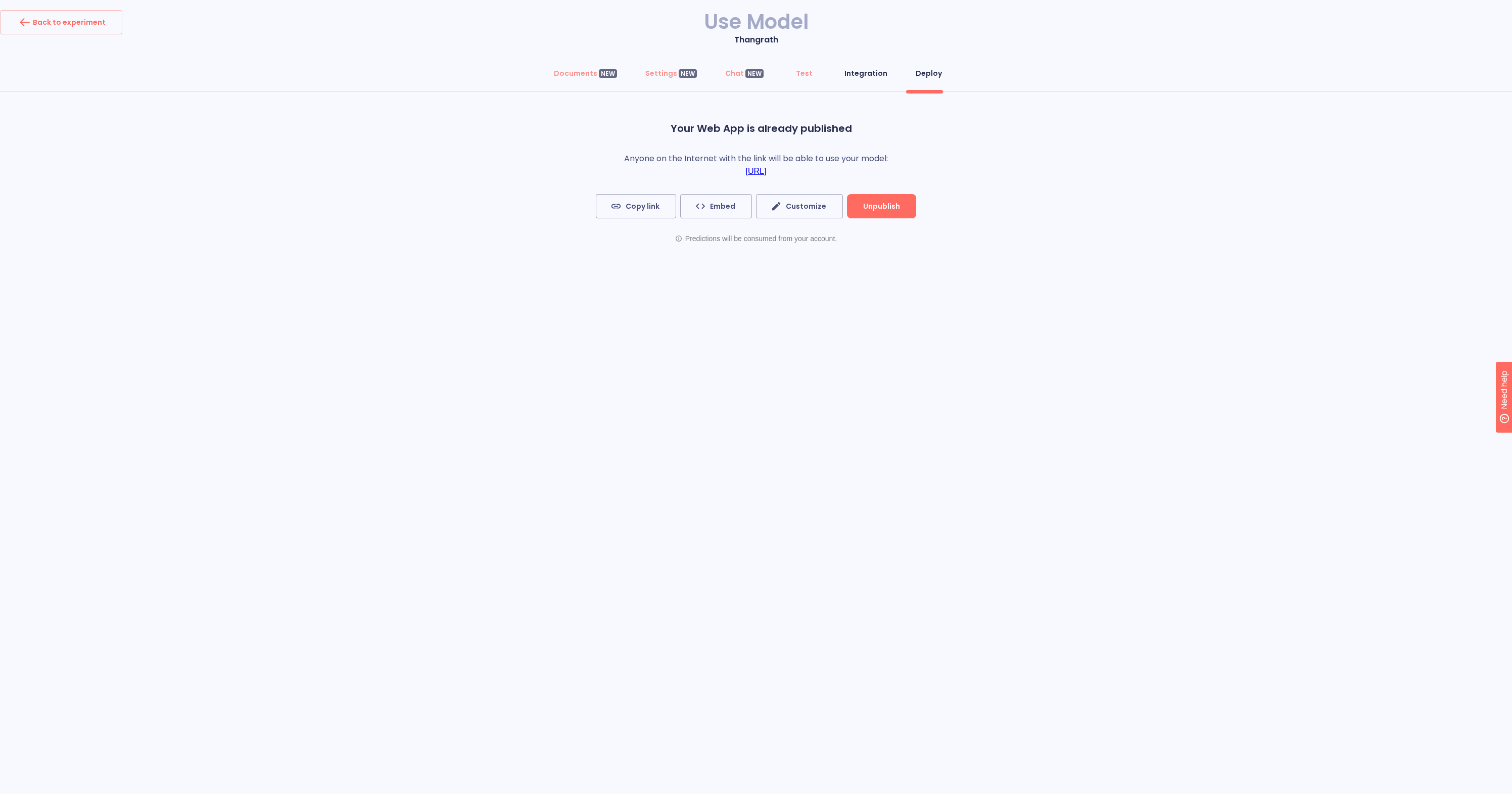
click at [864, 73] on div "Integration" at bounding box center [866, 73] width 43 height 10
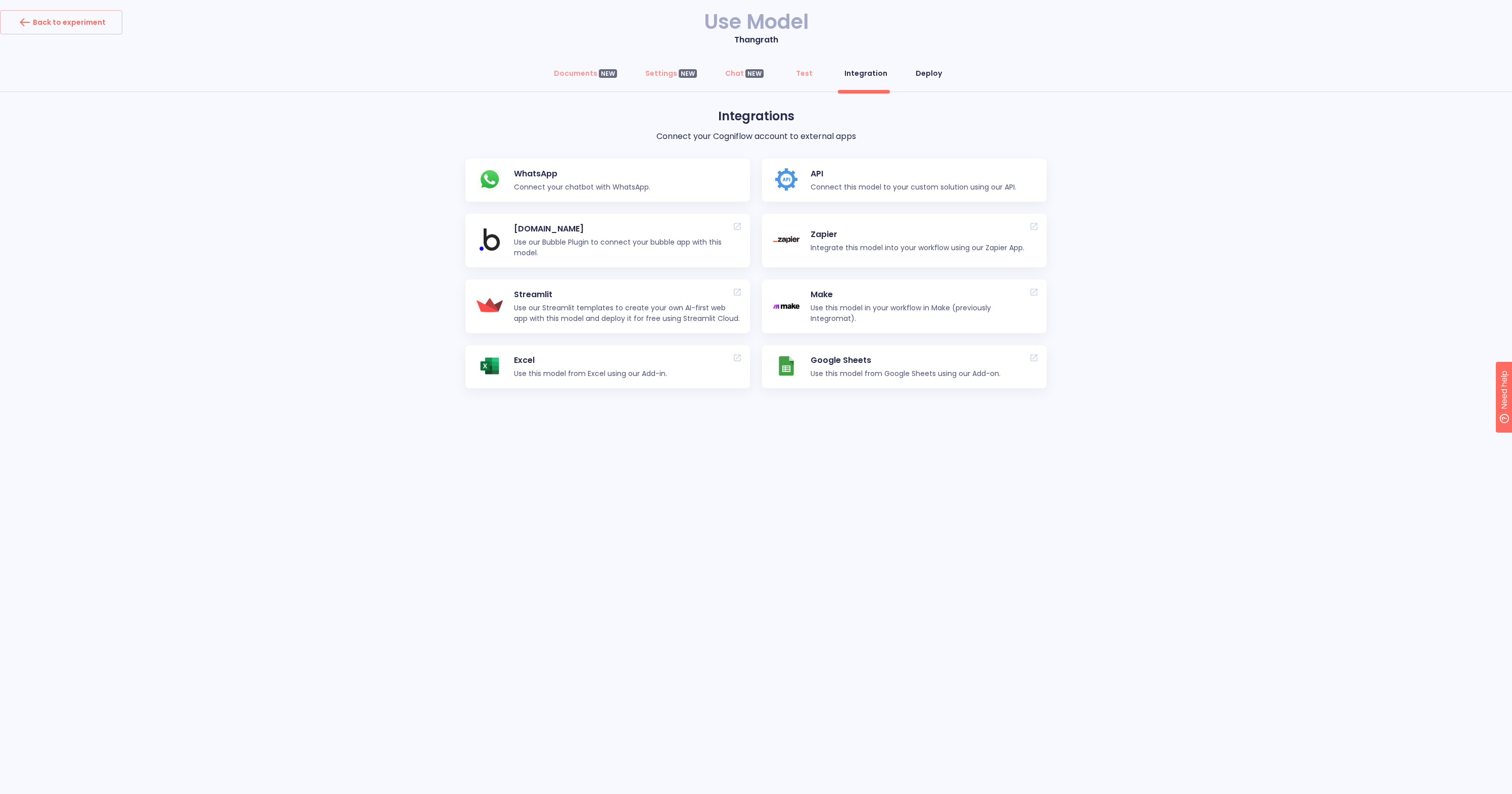
click at [921, 74] on div "Deploy" at bounding box center [929, 73] width 26 height 10
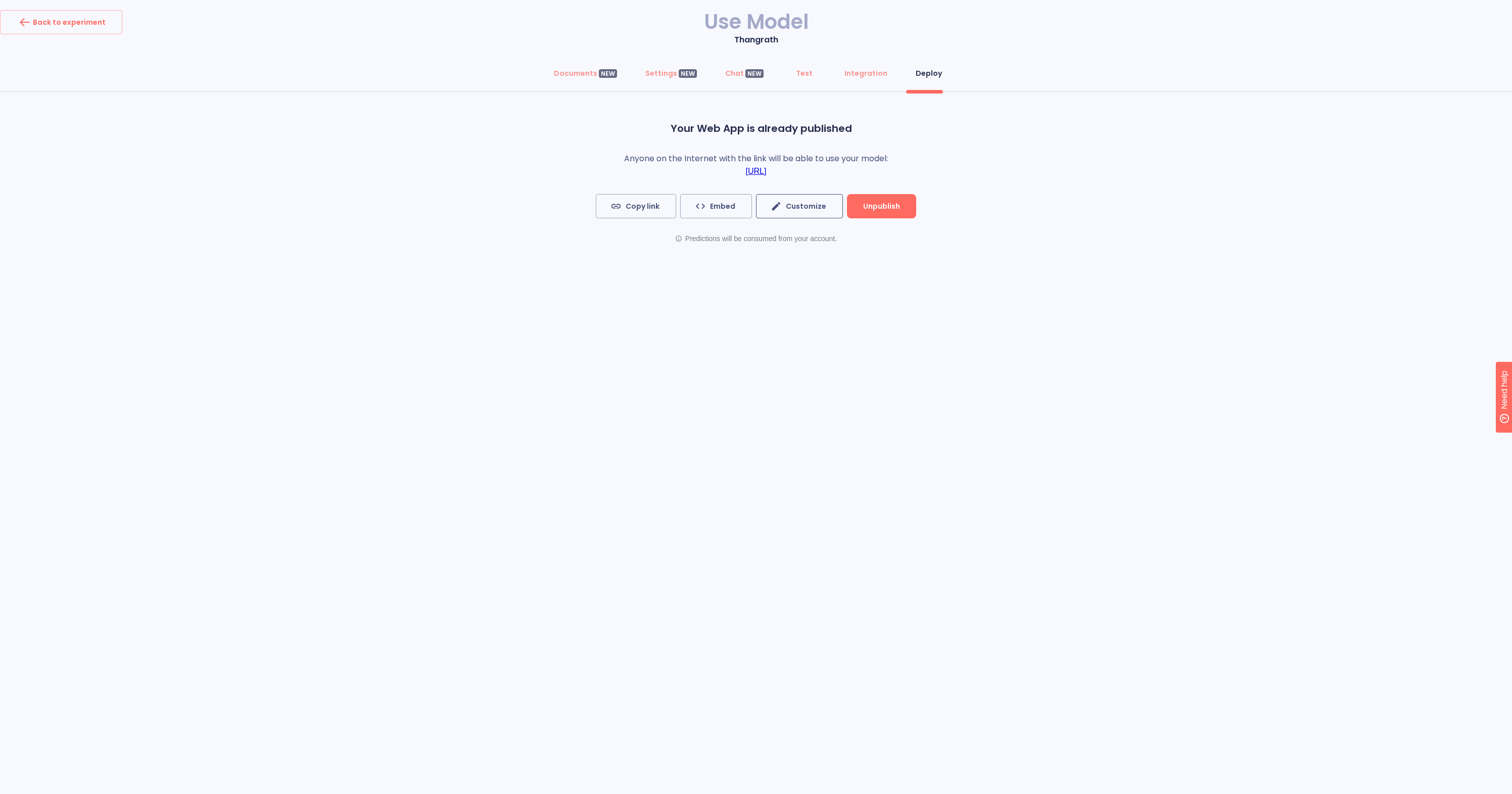
click at [791, 205] on span "Customize" at bounding box center [799, 206] width 54 height 12
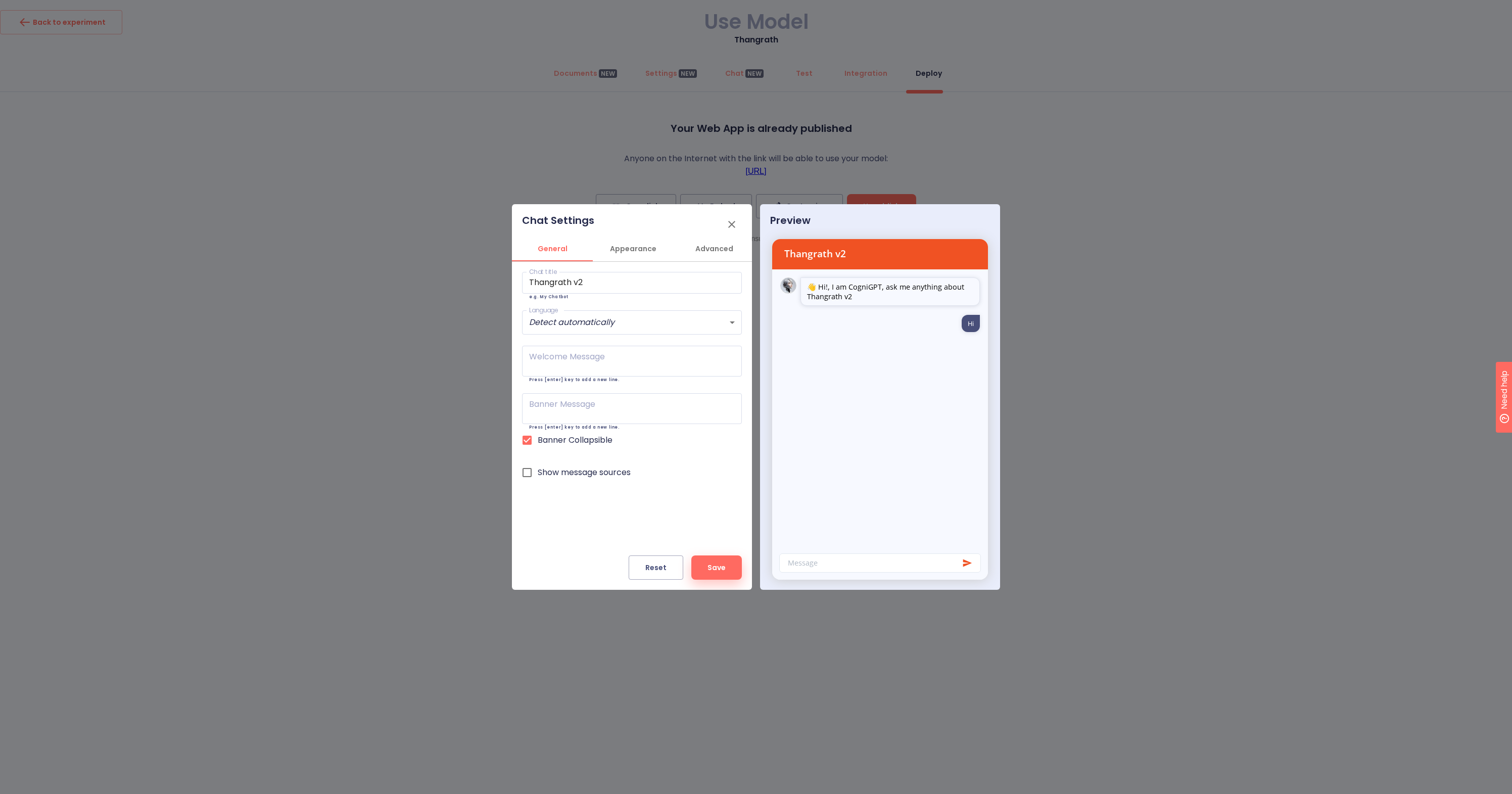
click at [664, 73] on div at bounding box center [756, 397] width 1512 height 794
click at [596, 73] on div at bounding box center [756, 397] width 1512 height 794
click at [1033, 286] on div at bounding box center [756, 397] width 1512 height 794
click at [735, 224] on icon "button" at bounding box center [732, 224] width 12 height 12
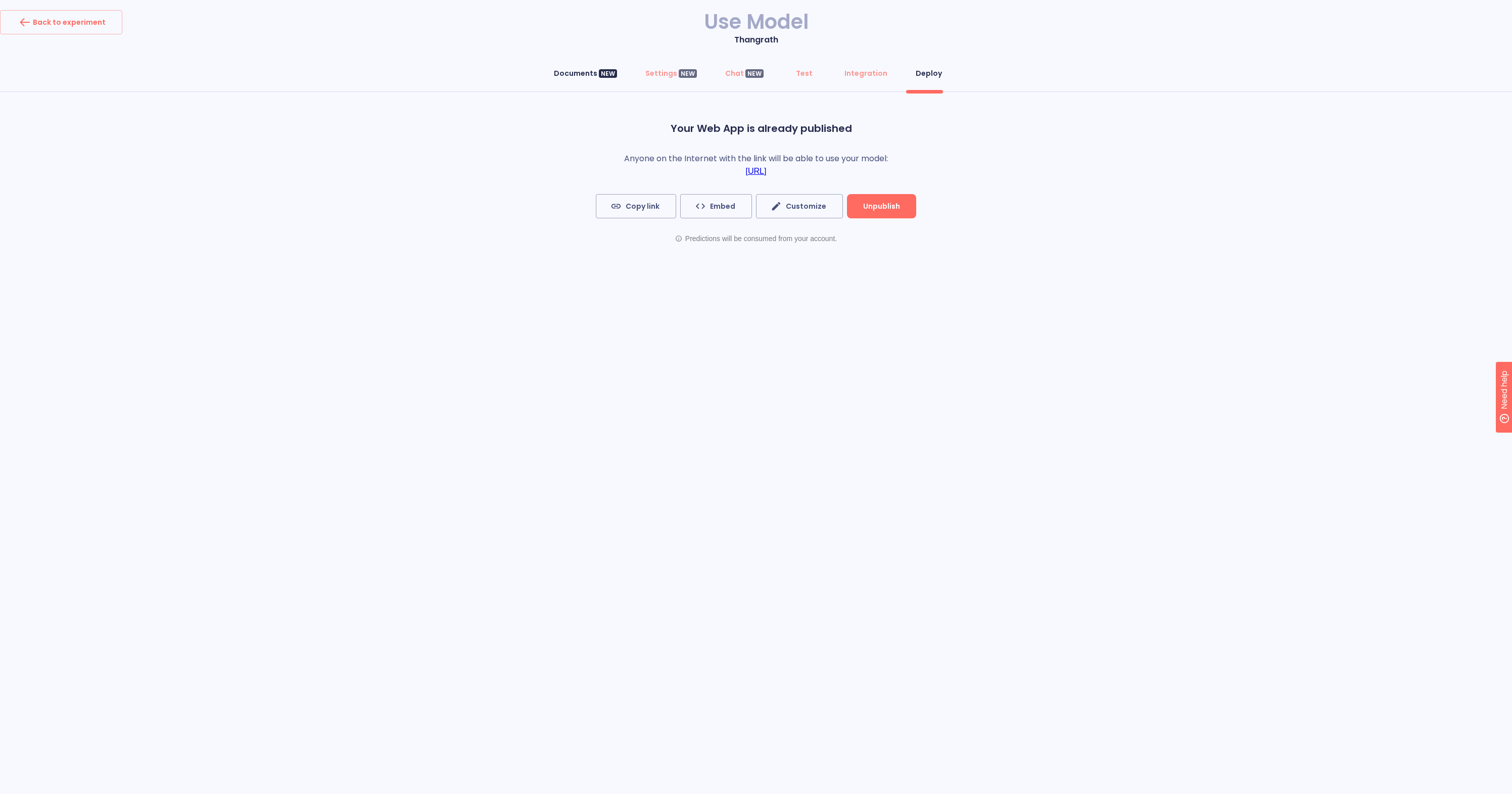
click at [584, 73] on div "Documents NEW" at bounding box center [585, 73] width 63 height 10
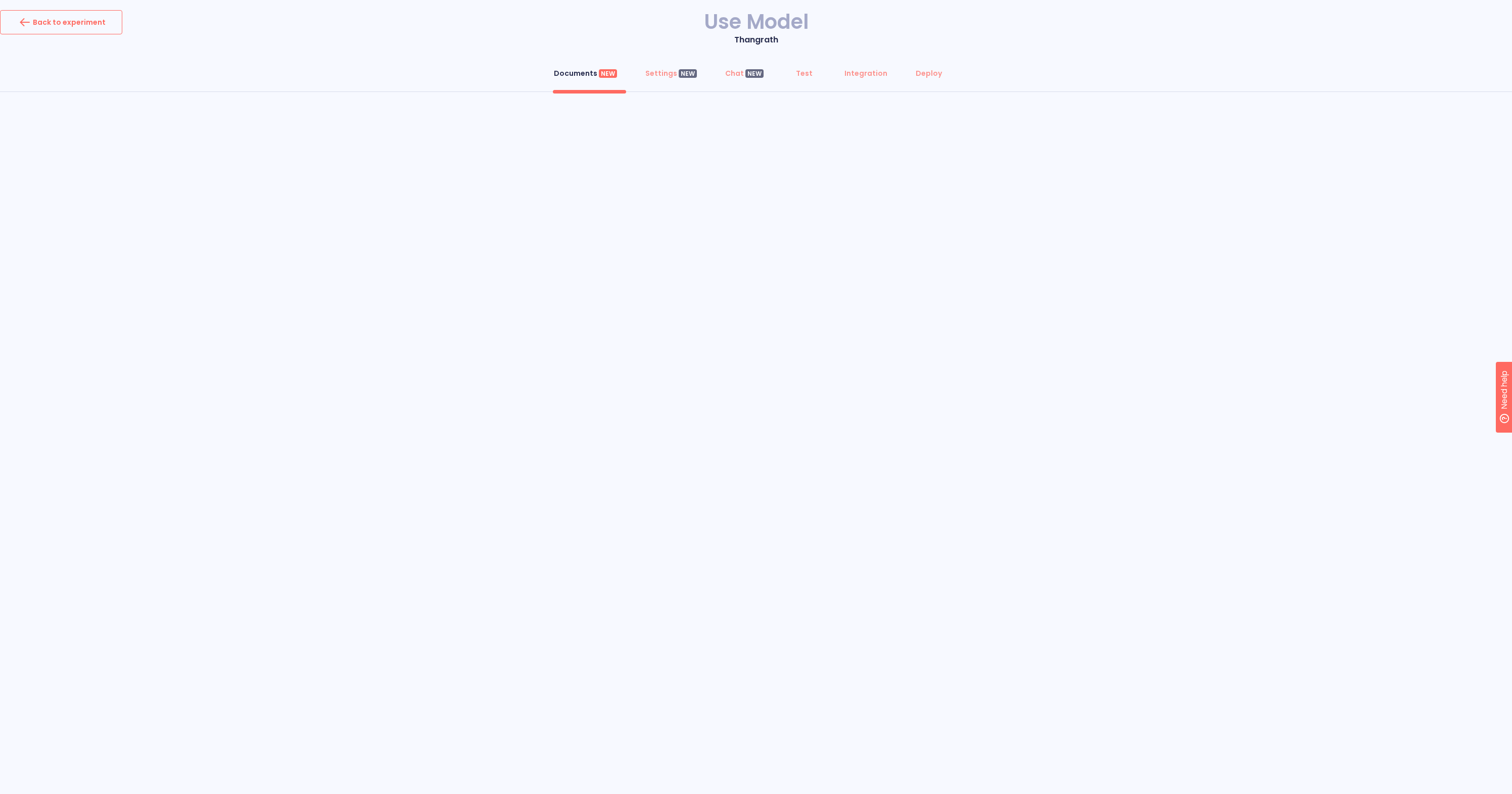
click at [80, 15] on div "Back to experiment" at bounding box center [61, 22] width 88 height 16
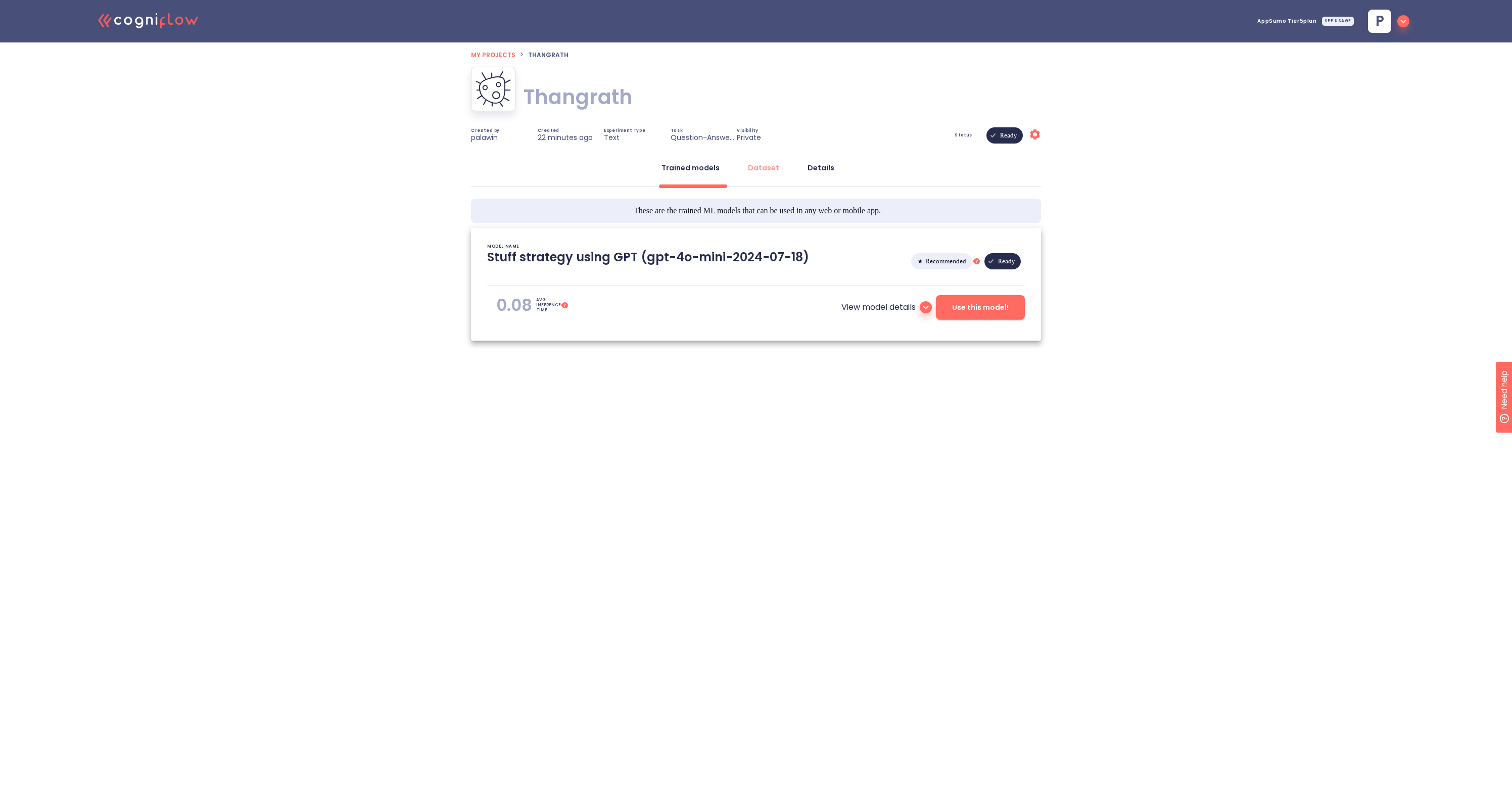
click at [812, 167] on div "Details" at bounding box center [821, 168] width 26 height 10
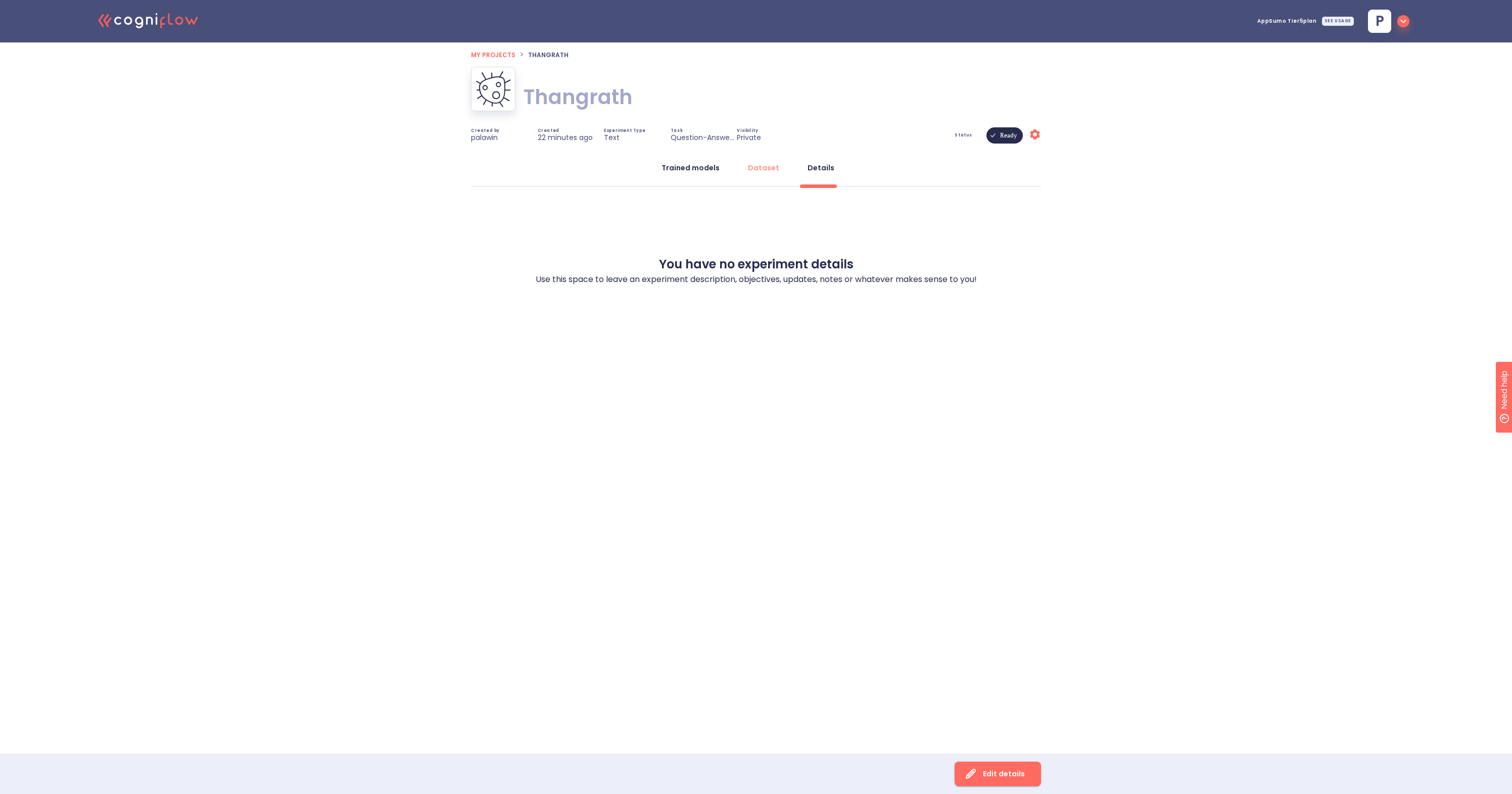
click at [709, 172] on div "Trained models" at bounding box center [691, 168] width 58 height 10
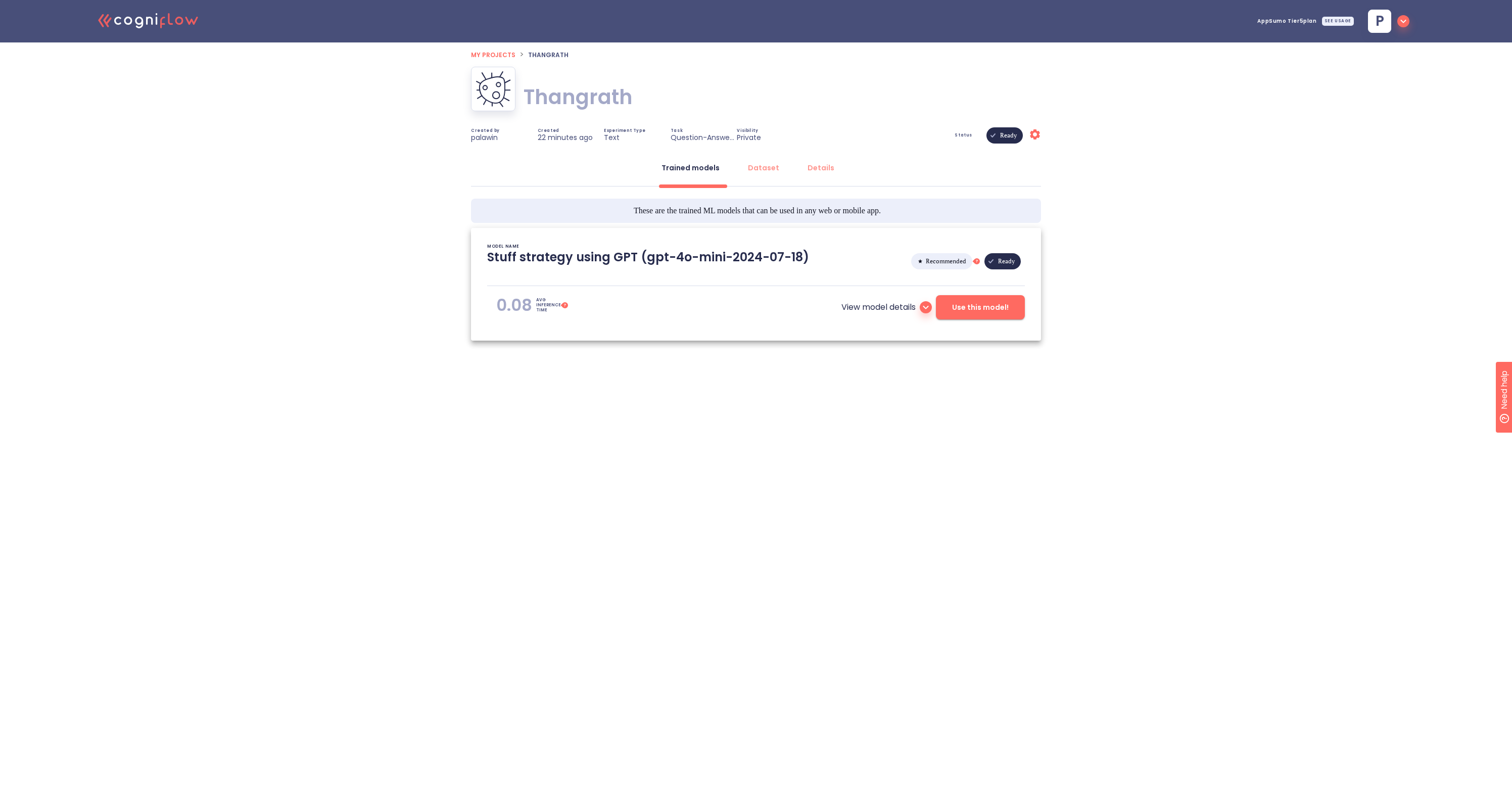
click at [973, 309] on span "Use this model!" at bounding box center [980, 307] width 56 height 12
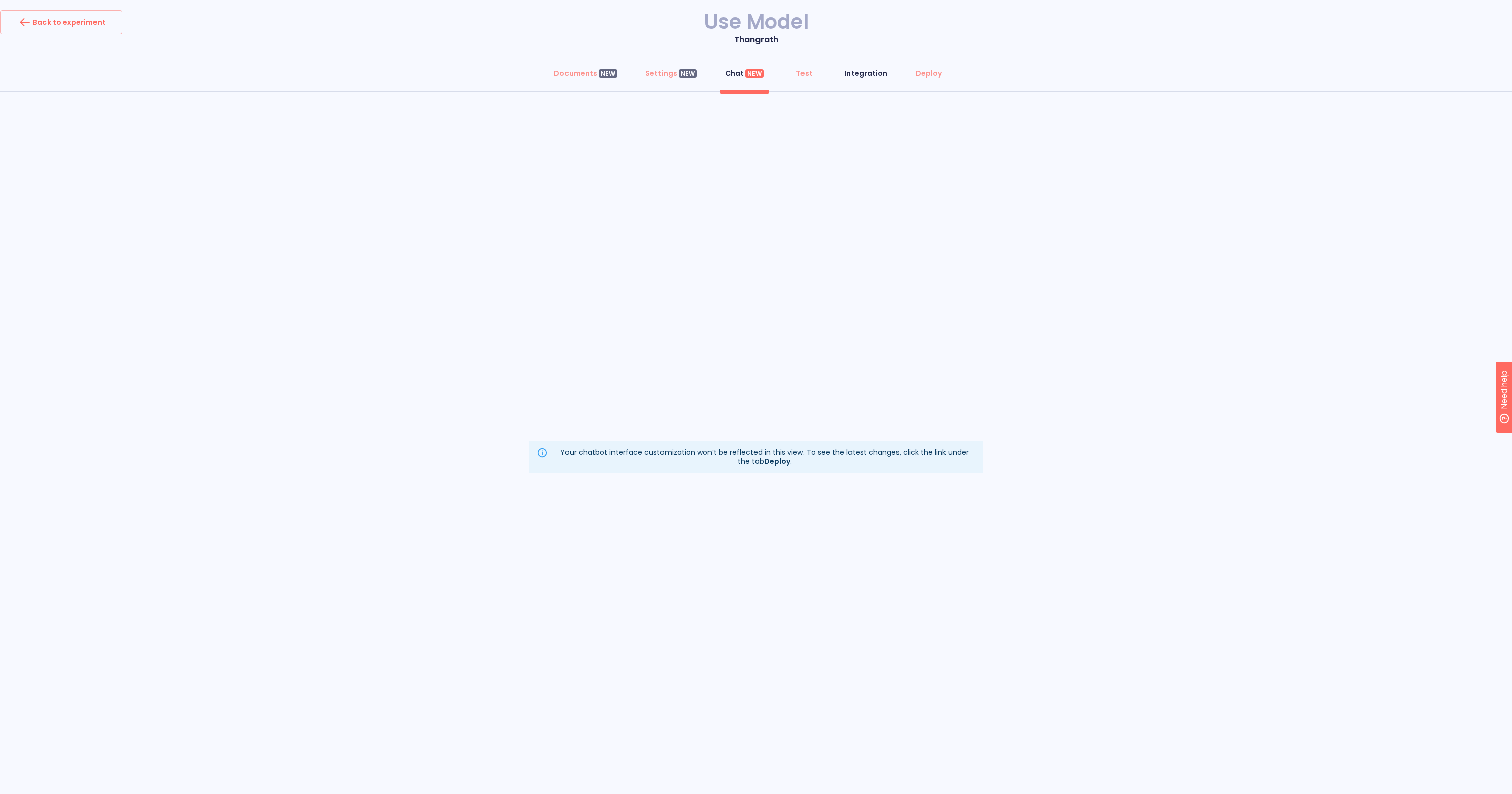
click at [868, 74] on div "Integration" at bounding box center [866, 73] width 43 height 10
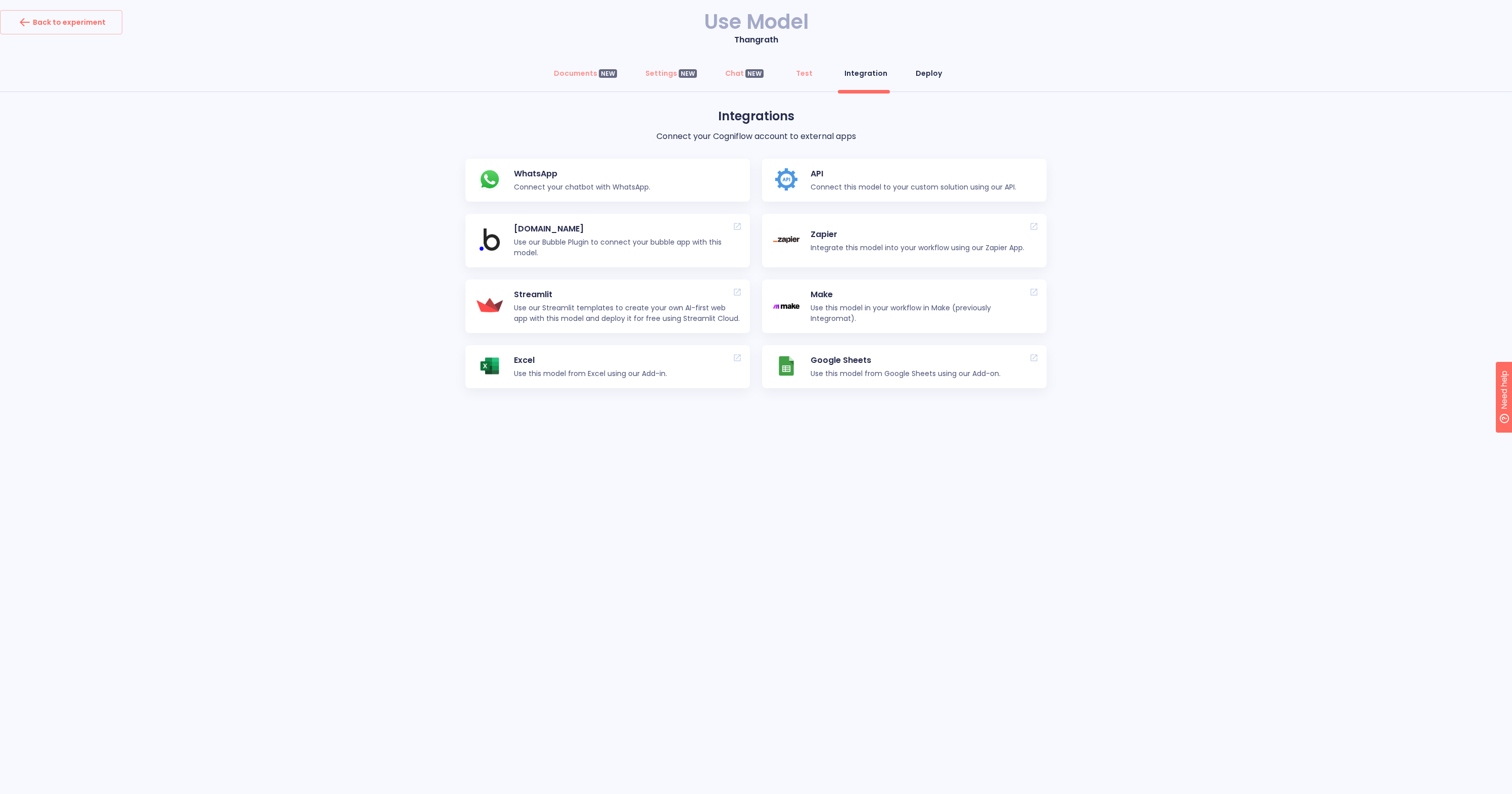
click at [919, 76] on div "Deploy" at bounding box center [929, 73] width 26 height 10
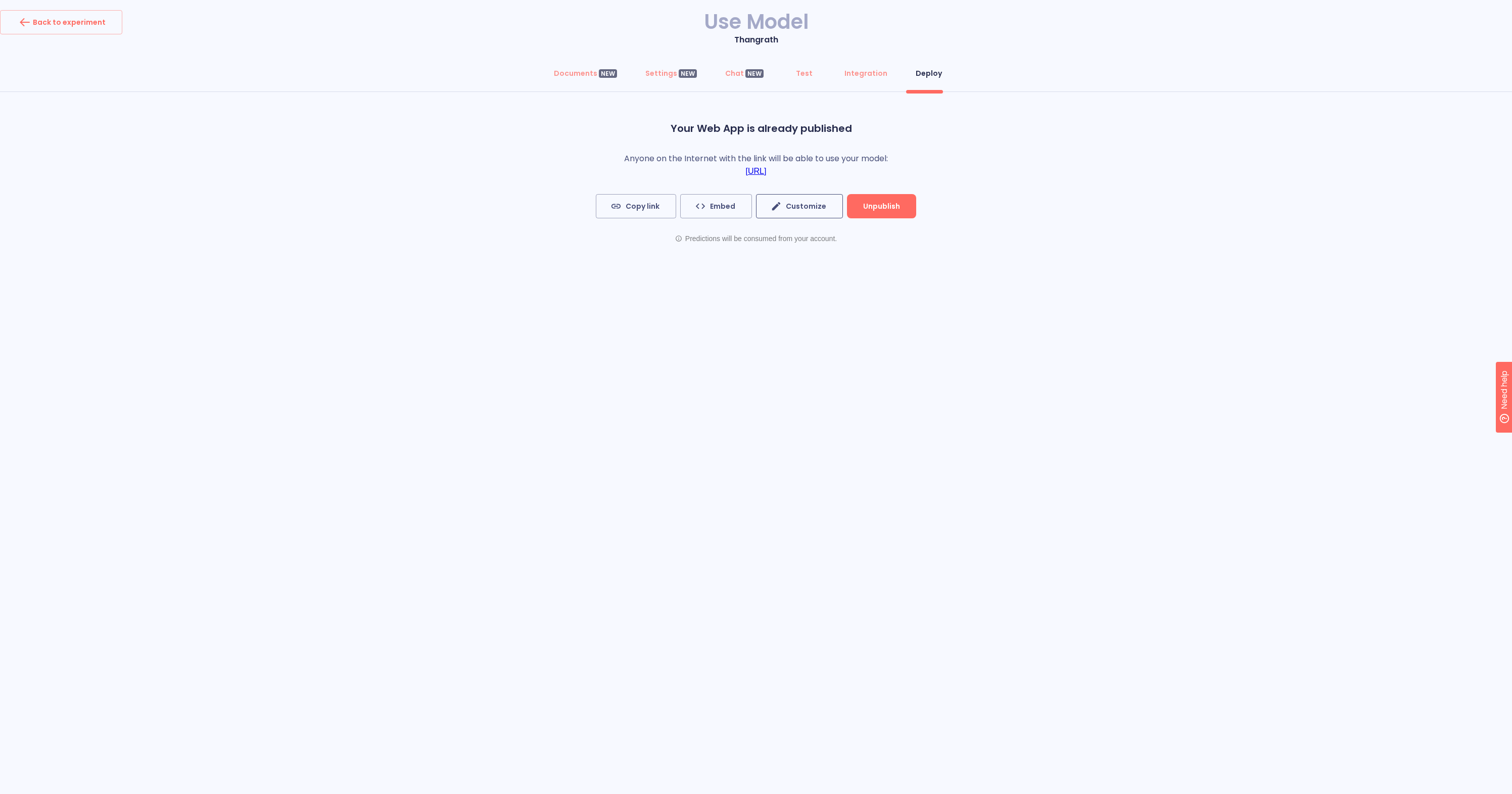
click at [812, 198] on button "Customize" at bounding box center [799, 206] width 87 height 24
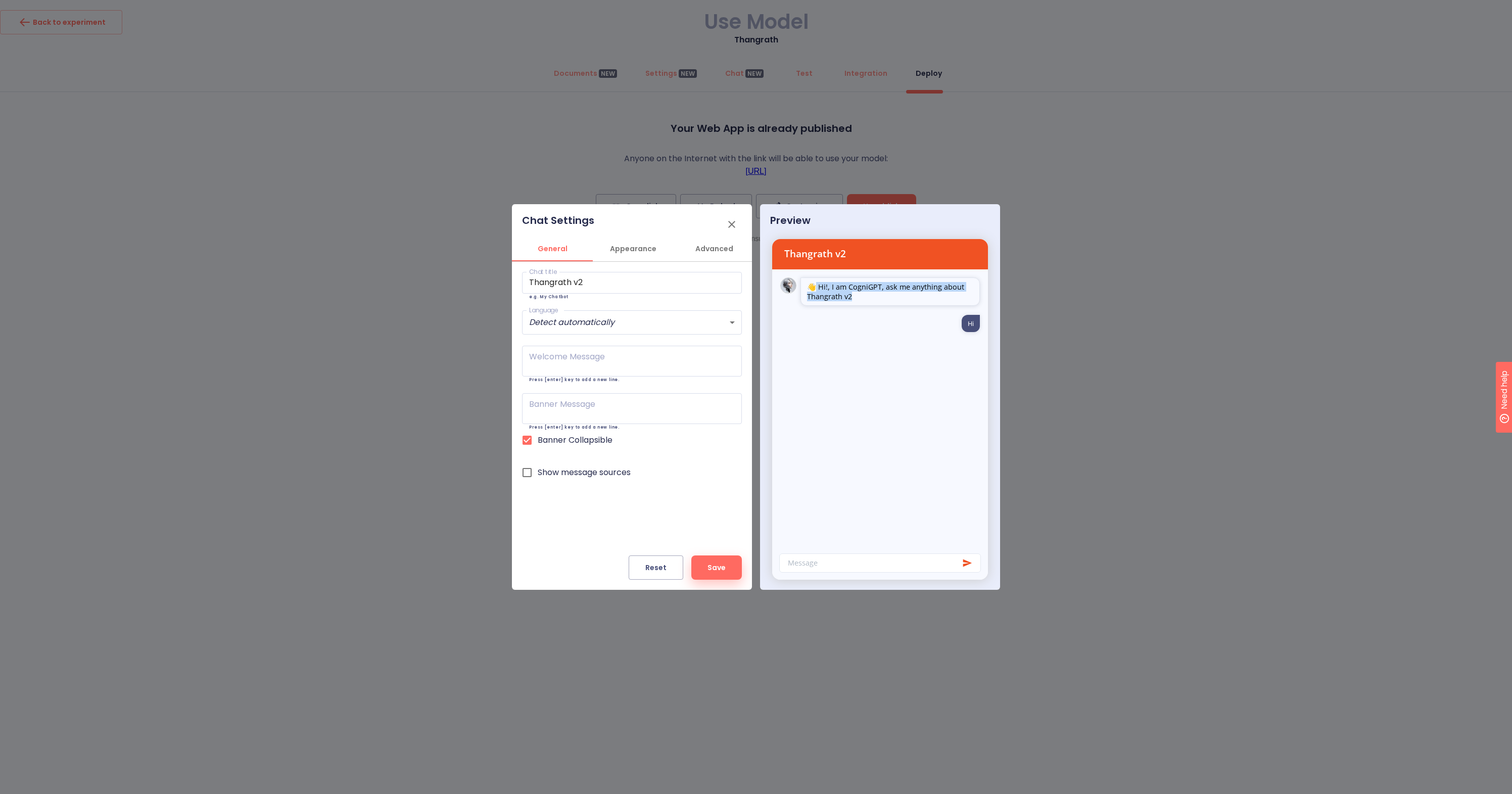
drag, startPoint x: 817, startPoint y: 285, endPoint x: 873, endPoint y: 300, distance: 58.0
click at [873, 300] on p "👋 Hi!, I am CogniGPT, ask me anything about Thangrath v2" at bounding box center [890, 292] width 167 height 19
click at [626, 362] on textarea at bounding box center [632, 361] width 205 height 12
paste textarea "สวัสดี! ฉันคือ CogniGPT คุณถามอะไรเกี่ยวกับ Thangrath v2 ได้เลยค่ะ"
drag, startPoint x: 574, startPoint y: 361, endPoint x: 613, endPoint y: 362, distance: 39.0
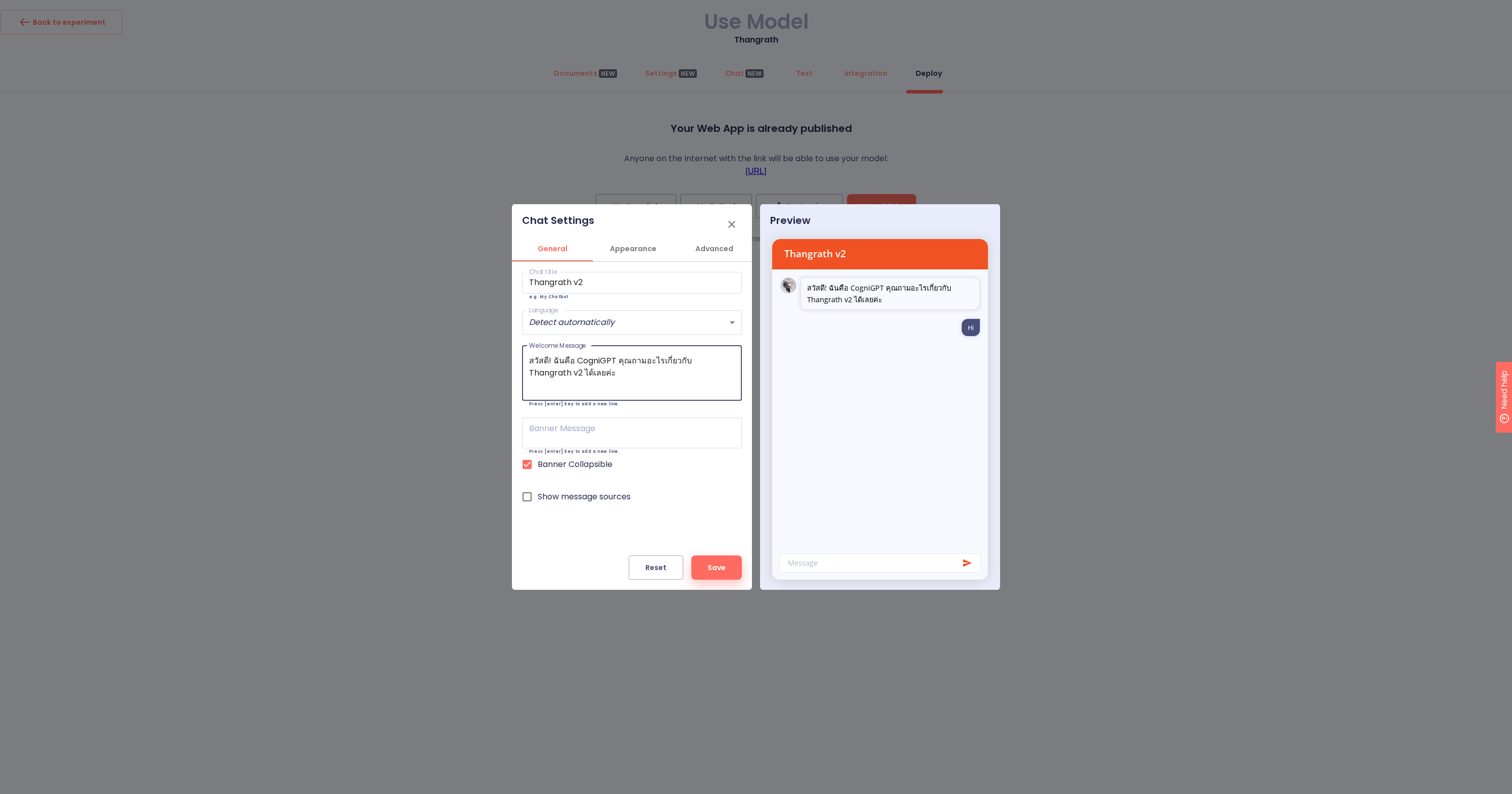
click at [613, 362] on textarea "สวัสดี! ฉันคือ CogniGPT คุณถามอะไรเกี่ยวกับ Thangrath v2 ได้เลยค่ะ" at bounding box center [632, 373] width 205 height 37
click at [546, 359] on textarea "สวัสดี! ฉันชื่อดีดี้ คุณถามอะไรเกี่ยวกับ Thangrath v2 ได้เลยค่ะ" at bounding box center [632, 373] width 205 height 37
click at [602, 360] on textarea "สวัสดีค่ะ ฉันชื่อดีดี้ คุณถามอะไรเกี่ยวกับ Thangrath v2 ได้เลยค่ะ" at bounding box center [632, 373] width 205 height 37
click at [713, 360] on textarea "สวัสดีค่ะ ฉันชื่อดีดี้ คุณถามอะไรเกี่ยวกับ Thangrath v2 ได้เลยค่ะ" at bounding box center [632, 373] width 205 height 37
drag, startPoint x: 715, startPoint y: 360, endPoint x: 659, endPoint y: 361, distance: 56.0
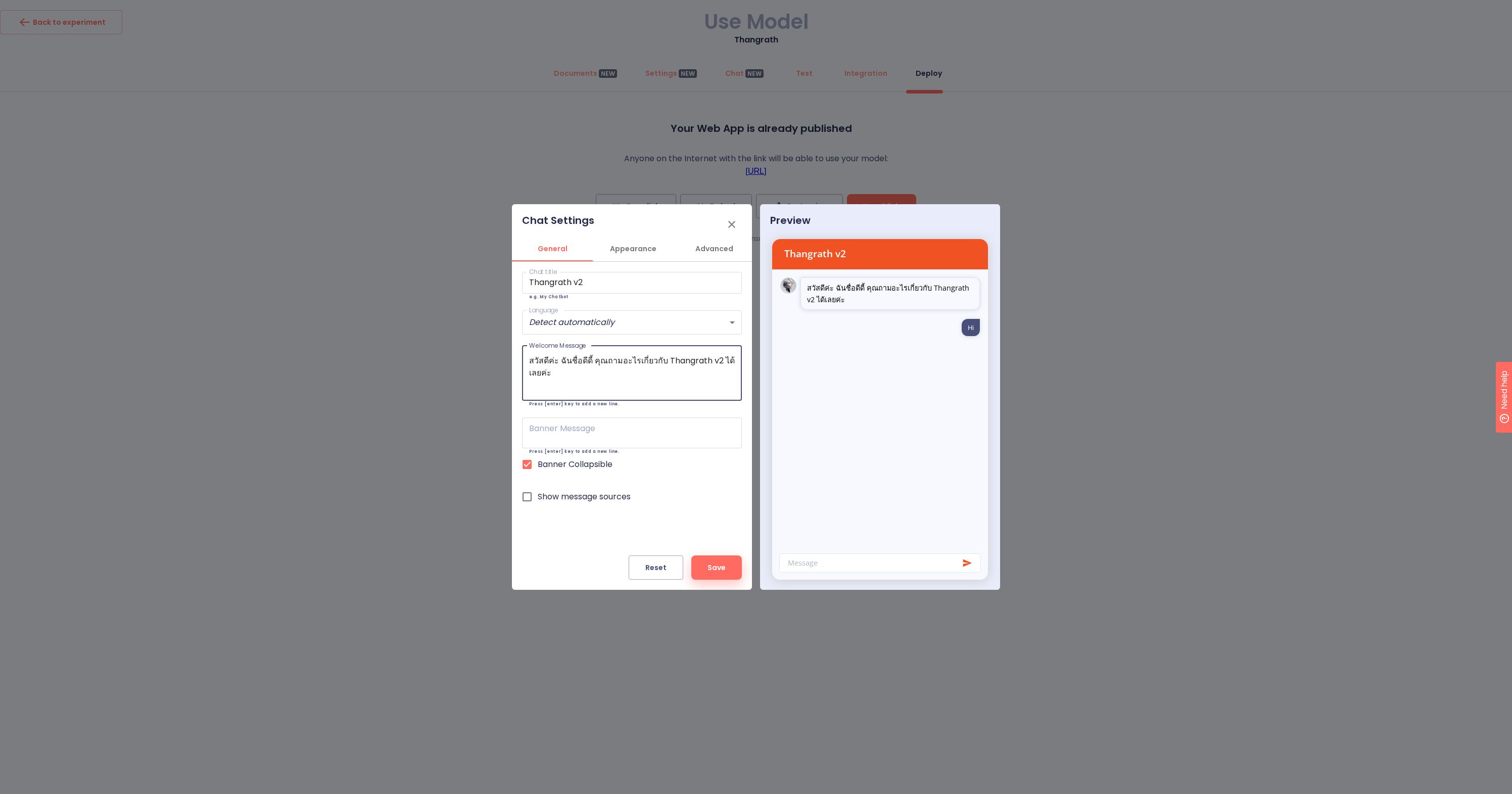
click at [659, 361] on textarea "สวัสดีค่ะ ฉันชื่อดีดี้ คุณถามอะไรเกี่ยวกับ Thangrath v2 ได้เลยค่ะ" at bounding box center [632, 373] width 205 height 37
click at [602, 361] on textarea "สวัสดีค่ะ ฉันชื่อดีดี้ คุณถามอะไรเกี่ยวกับ "ทางรัฐ" ได้เลยค่ะ" at bounding box center [632, 367] width 205 height 24
click at [704, 359] on textarea "สวัสดีค่ะ ฉันชื่อ[PERSON_NAME]คำถามอะไรเกี่ยวกับ "ทางรัฐ" ได้เลยค่ะ" at bounding box center [632, 367] width 205 height 24
click at [593, 360] on textarea "สวัสดีค่ะ ฉันชื่อ[PERSON_NAME]คำถามอะไรเกี่ยวกับ "ทางรัฐ" ได้เลยค่ะ" at bounding box center [632, 367] width 205 height 24
click at [718, 360] on textarea "สวัสดีค่ะ ฉันชื่อดีดี้ หาก[PERSON_NAME]คำถามอะไรเกี่ยวกับ "ทางรัฐ" ได้เลยค่ะ" at bounding box center [632, 373] width 205 height 37
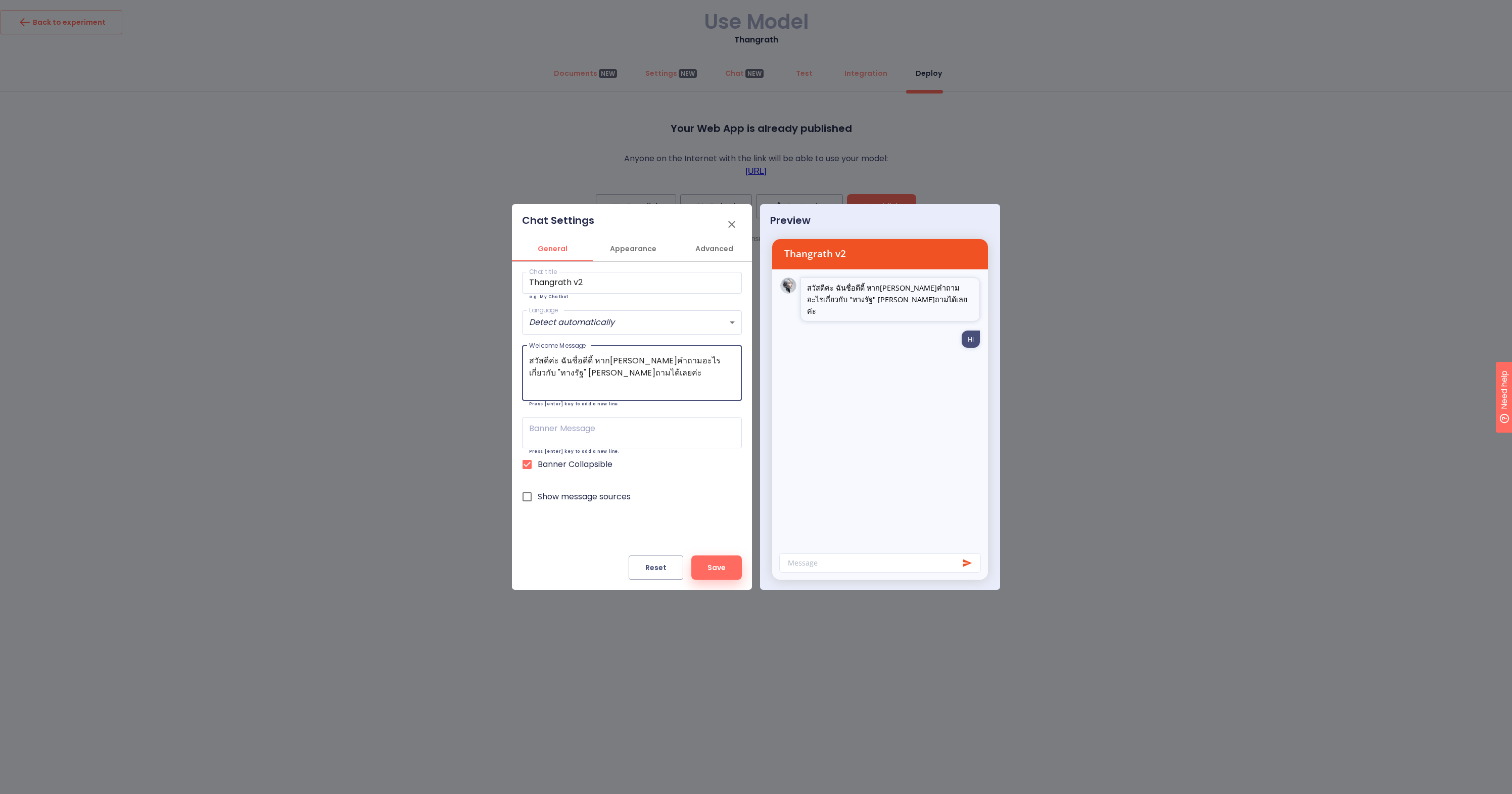
click at [665, 370] on textarea "สวัสดีค่ะ ฉันชื่อดีดี้ หาก[PERSON_NAME]คำถามอะไรเกี่ยวกับ "ทางรัฐ" [PERSON_NAME…" at bounding box center [632, 373] width 205 height 37
type textarea "สวัสดีค่ะ ฉันชื่อดีดี้ หาก[PERSON_NAME]คำถามอะไรเกี่ยวกับ "ทางรัฐ" [PERSON_NAME…"
click at [606, 286] on input "Thangrath v2" at bounding box center [633, 283] width 220 height 22
drag, startPoint x: 581, startPoint y: 285, endPoint x: 517, endPoint y: 281, distance: 64.1
click at [517, 281] on div "Chat title Thangrath Chat title e.g. My Chatbot Language Detect automatically d…" at bounding box center [632, 409] width 240 height 294
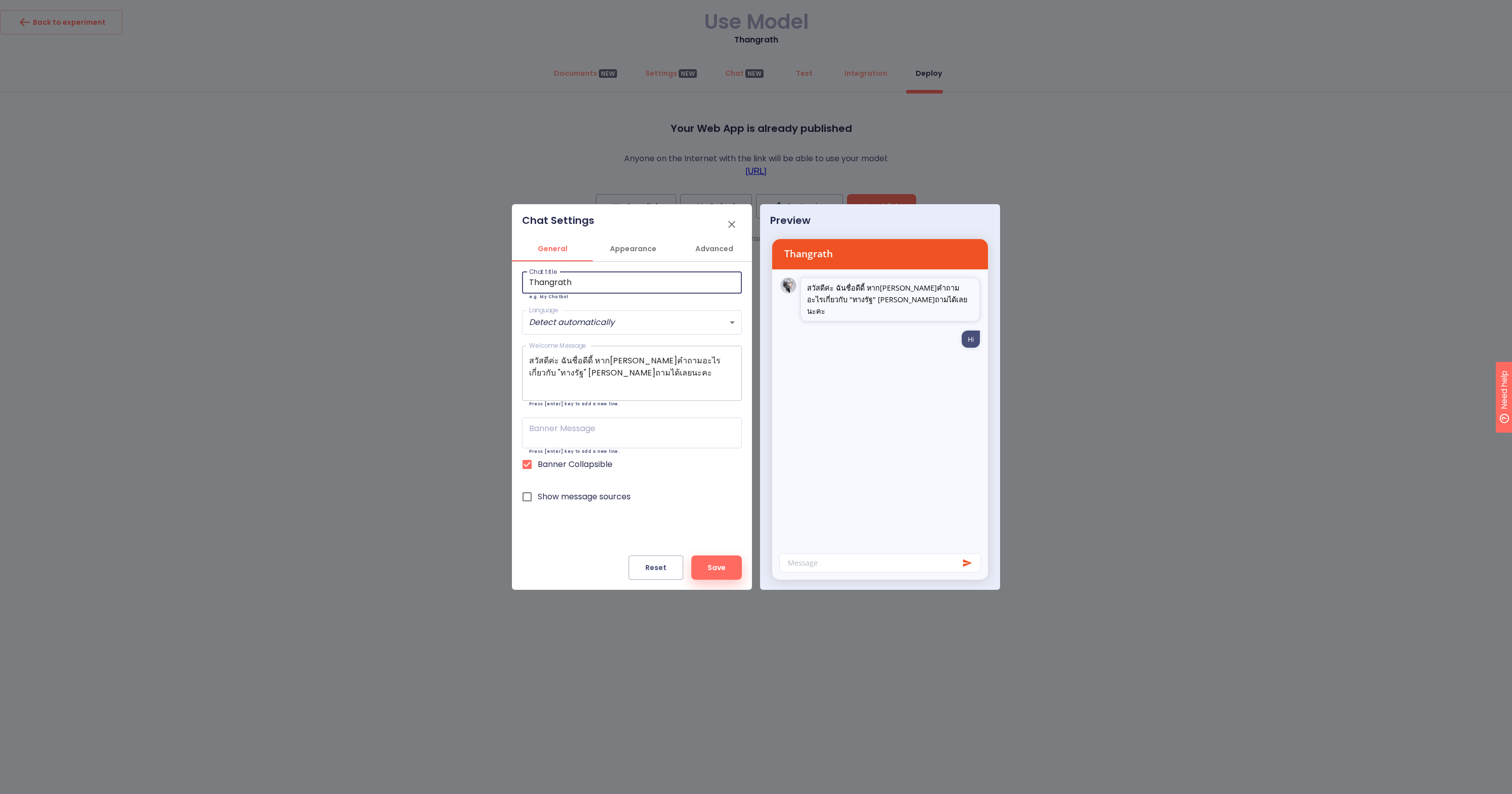
click at [698, 360] on textarea "สวัสดีค่ะ ฉันชื่อดีดี้ หาก[PERSON_NAME]คำถามอะไรเกี่ยวกับ "ทางรัฐ" [PERSON_NAME…" at bounding box center [632, 373] width 205 height 37
drag, startPoint x: 691, startPoint y: 362, endPoint x: 712, endPoint y: 359, distance: 21.2
click at [712, 359] on textarea "สวัสดีค่ะ ฉันชื่อดีดี้ หาก[PERSON_NAME]คำถามอะไรเกี่ยวกับ "ทางรัฐ" [PERSON_NAME…" at bounding box center [632, 373] width 205 height 37
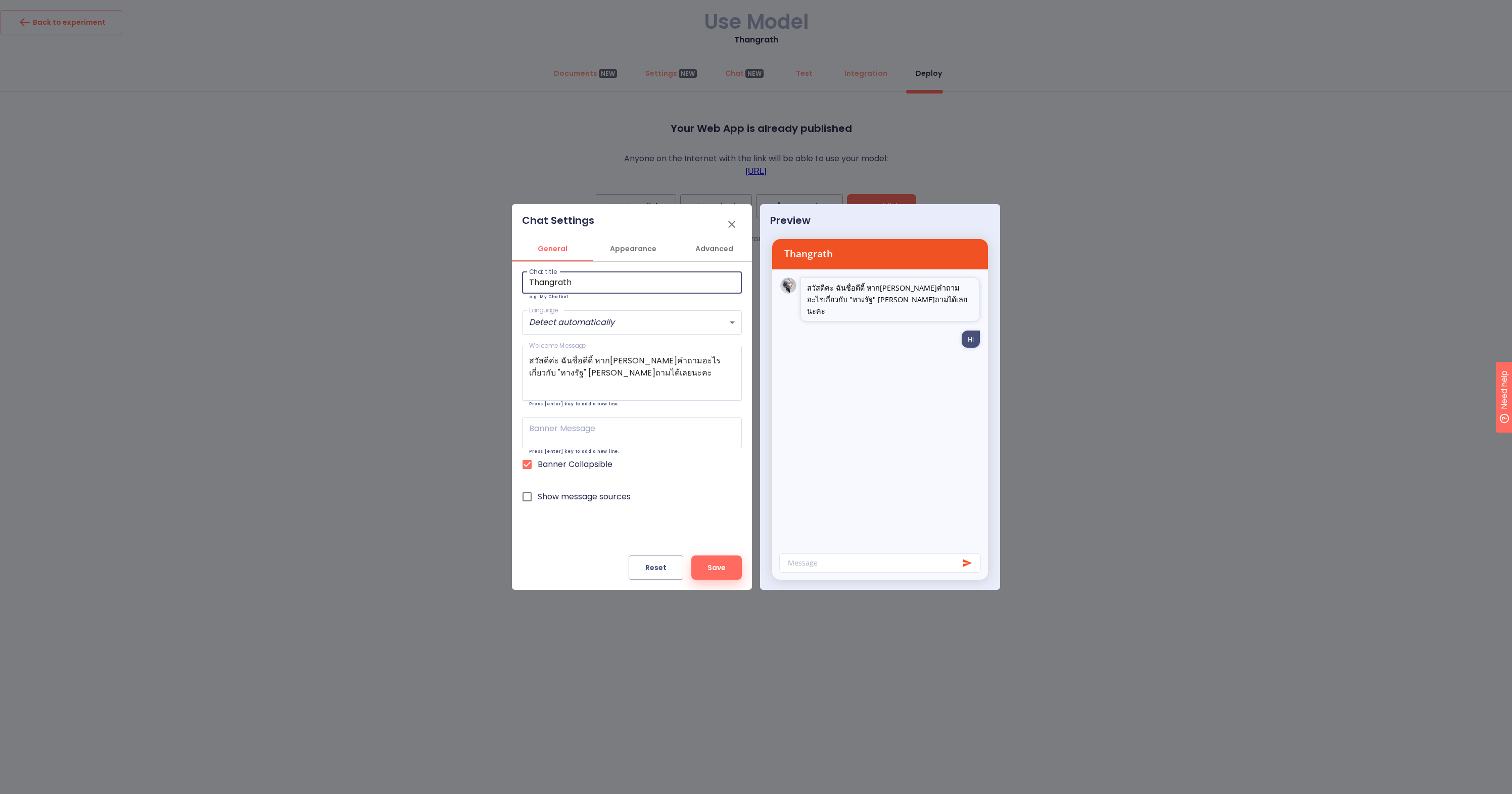
drag, startPoint x: 575, startPoint y: 283, endPoint x: 524, endPoint y: 277, distance: 51.4
click at [524, 277] on input "Thangrath" at bounding box center [633, 283] width 220 height 22
paste input "ทางรัฐ"
click at [607, 285] on input "ทางรัฐ" at bounding box center [633, 283] width 220 height 22
click at [536, 281] on input "ทางรัฐ by DGA" at bounding box center [633, 283] width 220 height 22
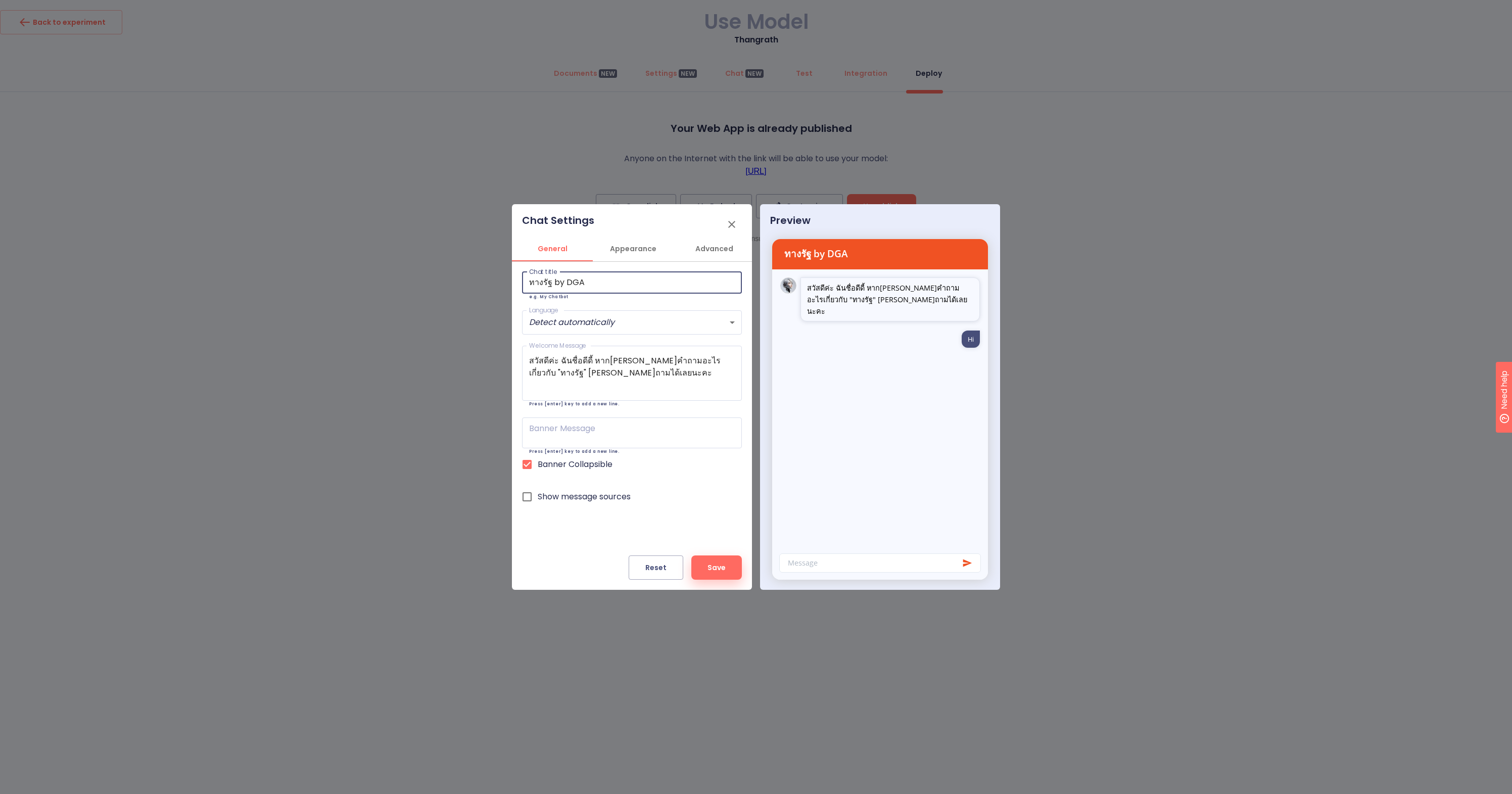
click at [536, 281] on input "ทางรัฐ by DGA" at bounding box center [633, 283] width 220 height 22
drag, startPoint x: 550, startPoint y: 283, endPoint x: 514, endPoint y: 283, distance: 36.0
click at [514, 283] on div "Chat title ทางรัฐ by DGA Chat title e.g. My Chatbot Language Detect automatical…" at bounding box center [632, 409] width 240 height 294
click at [618, 280] on input "Thangrath by DGA" at bounding box center [633, 283] width 220 height 22
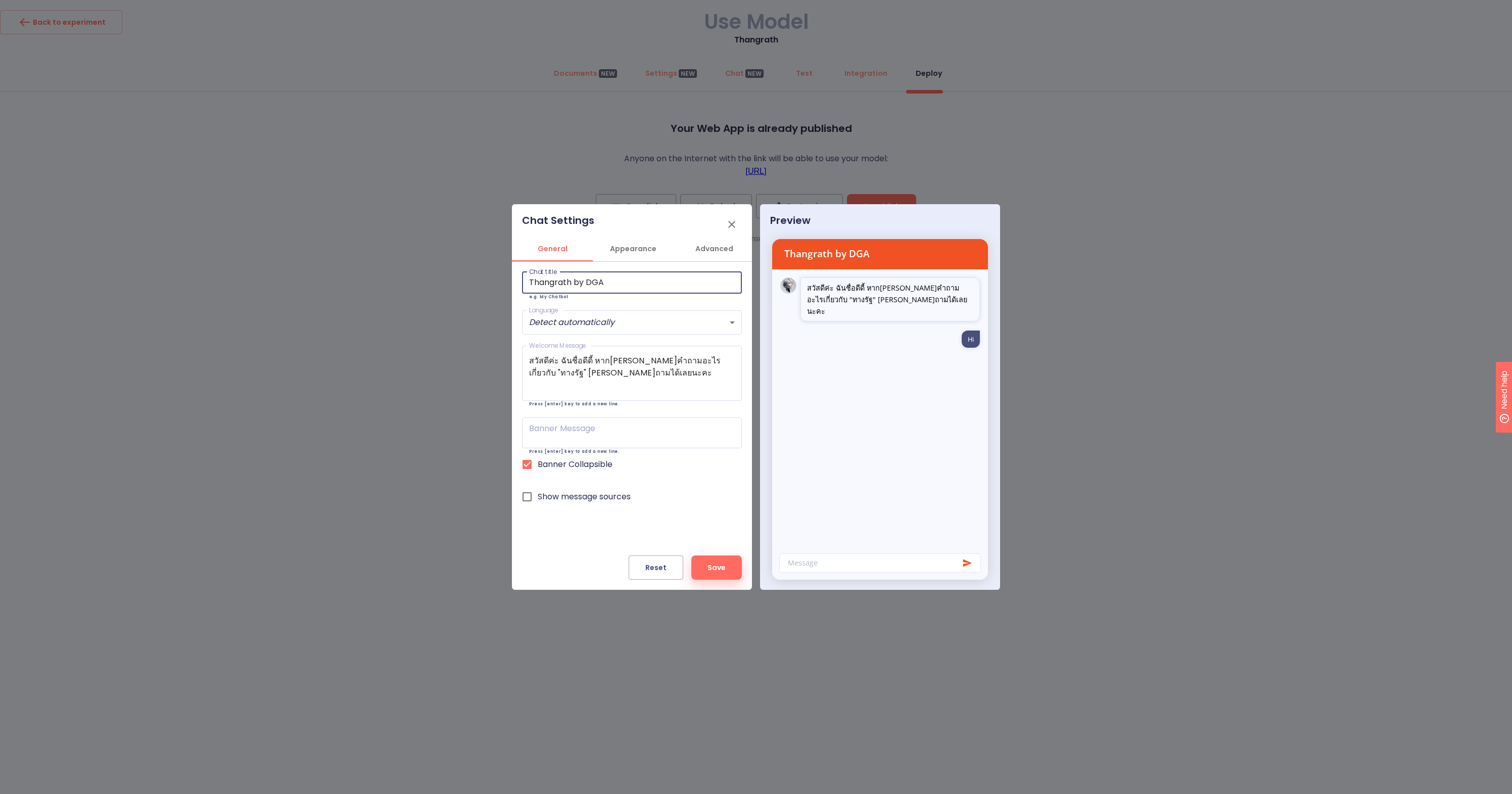
type input "Thangrath by DGA"
click at [643, 251] on span "Appearance" at bounding box center [633, 249] width 69 height 12
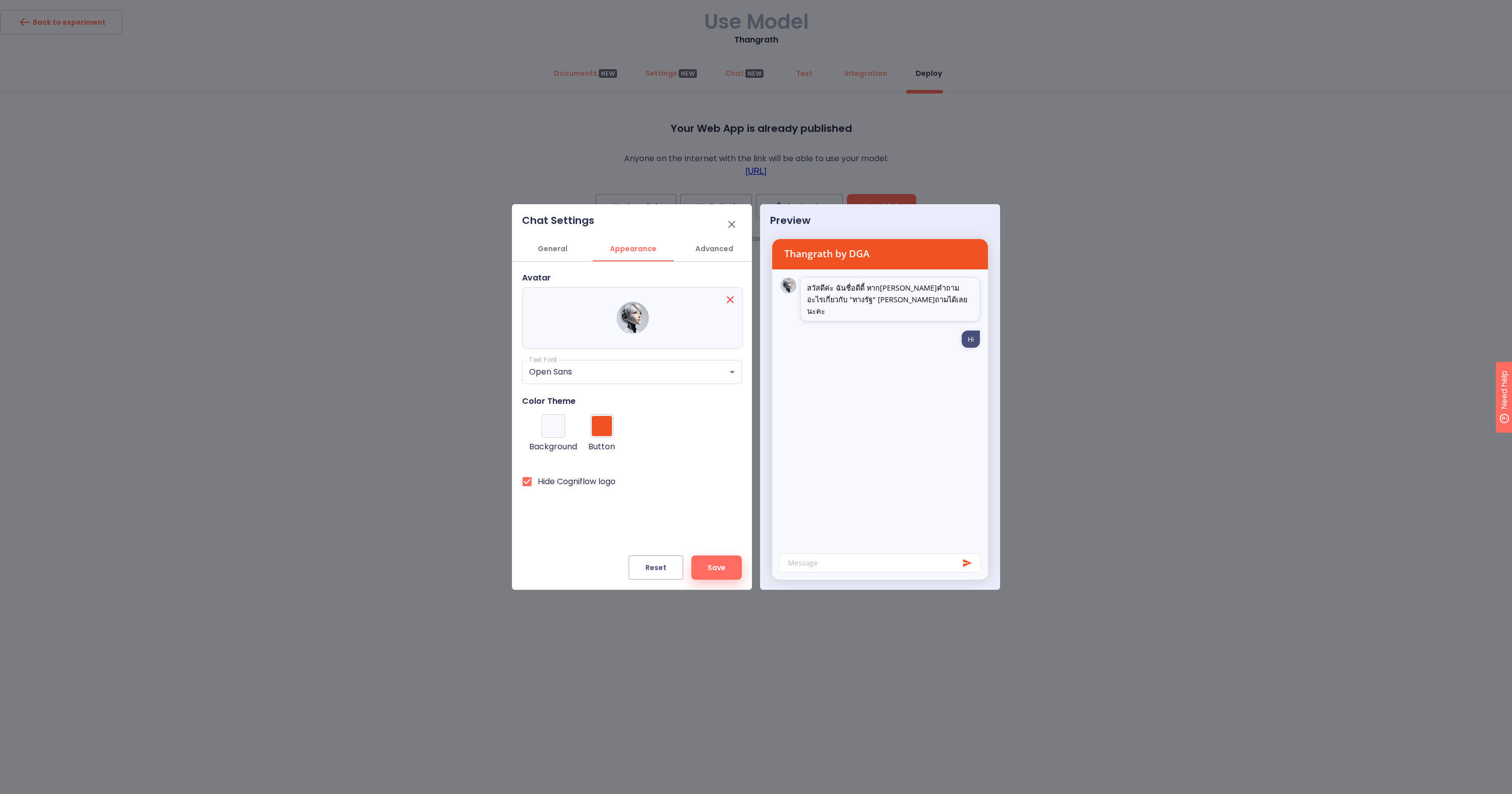
click at [713, 249] on span "Advanced" at bounding box center [714, 249] width 69 height 12
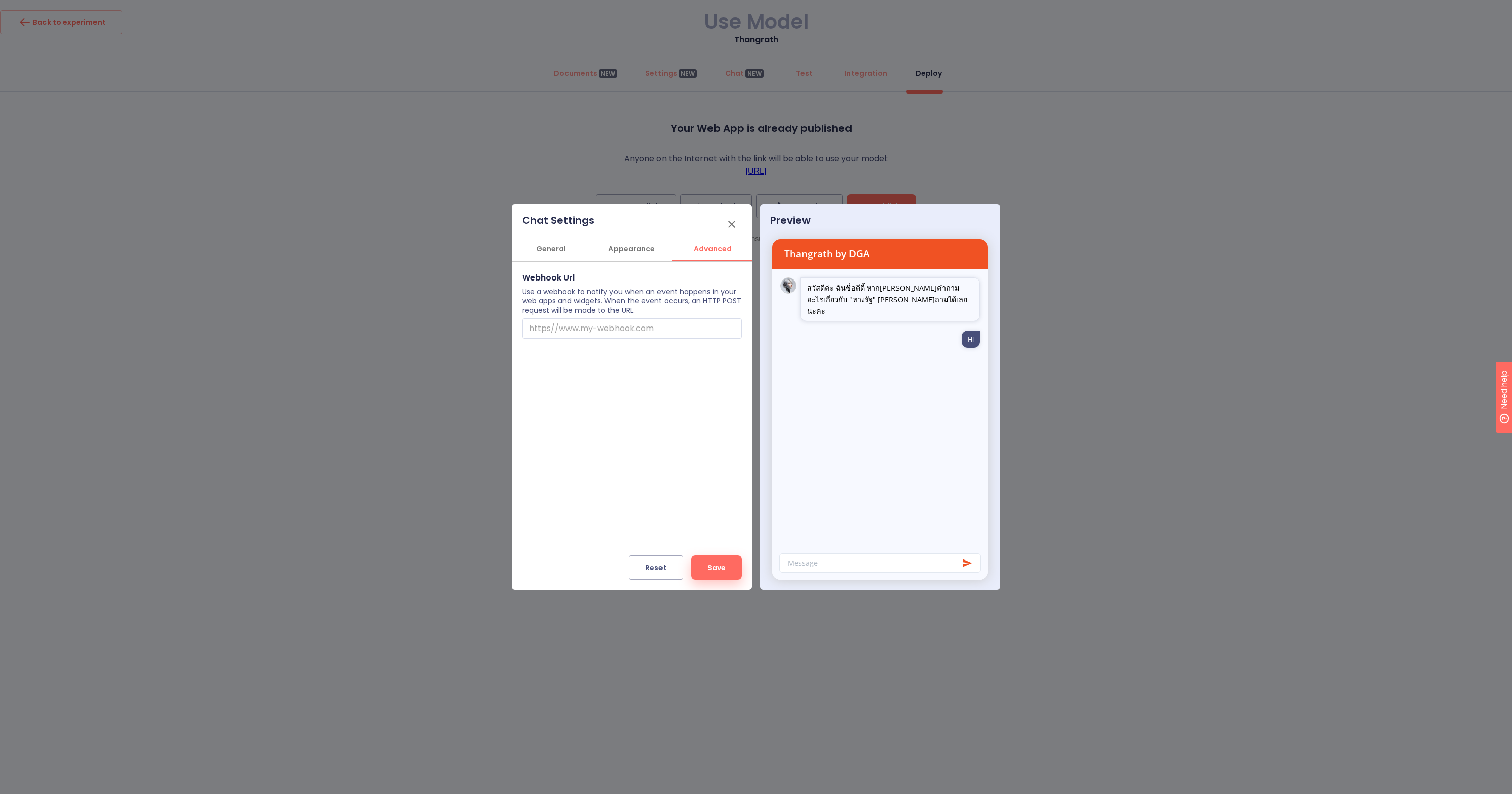
scroll to position [0, 3]
click at [565, 250] on span "General" at bounding box center [550, 249] width 69 height 12
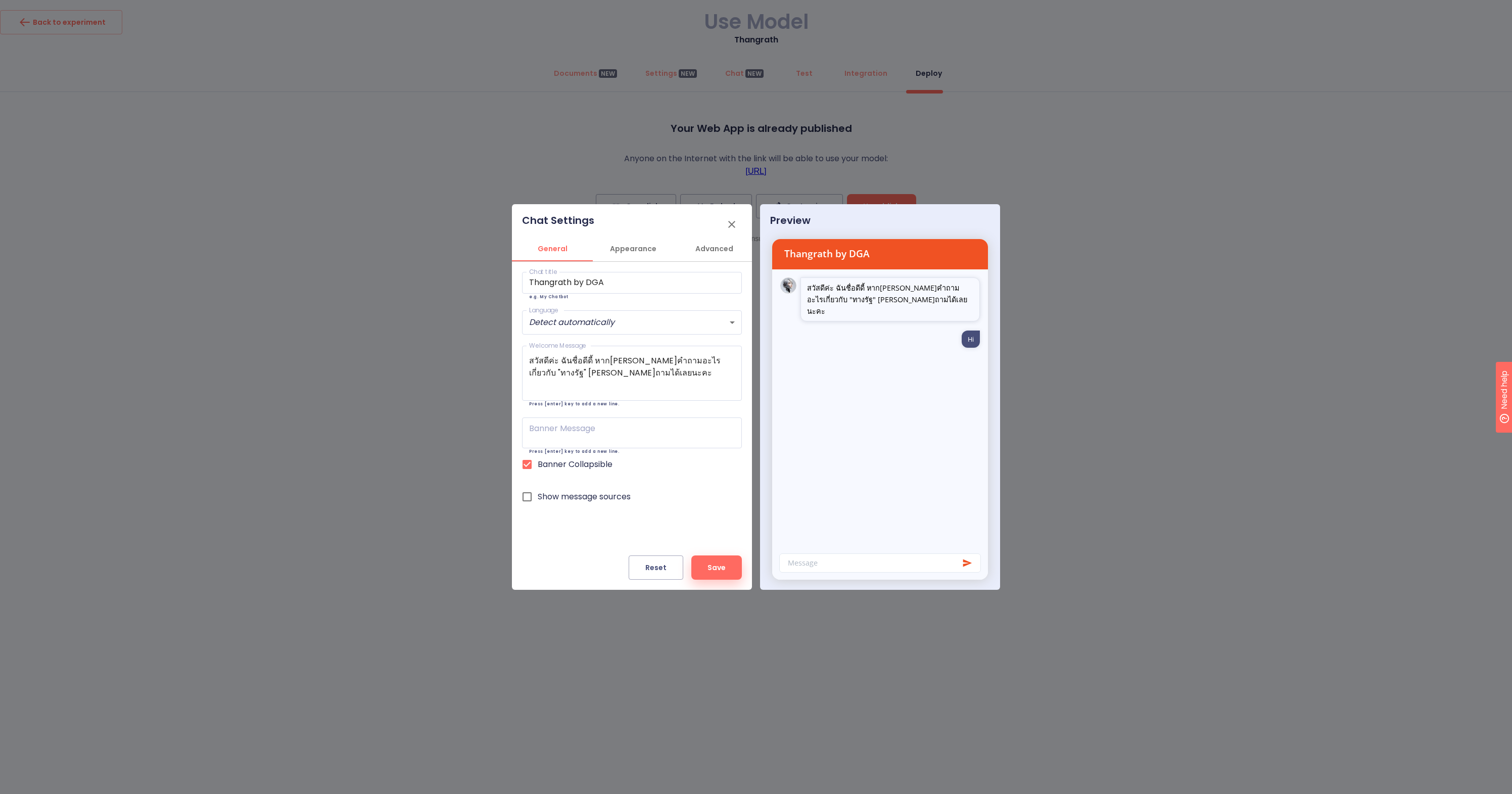
scroll to position [0, 0]
click at [716, 560] on button "Save" at bounding box center [716, 568] width 51 height 24
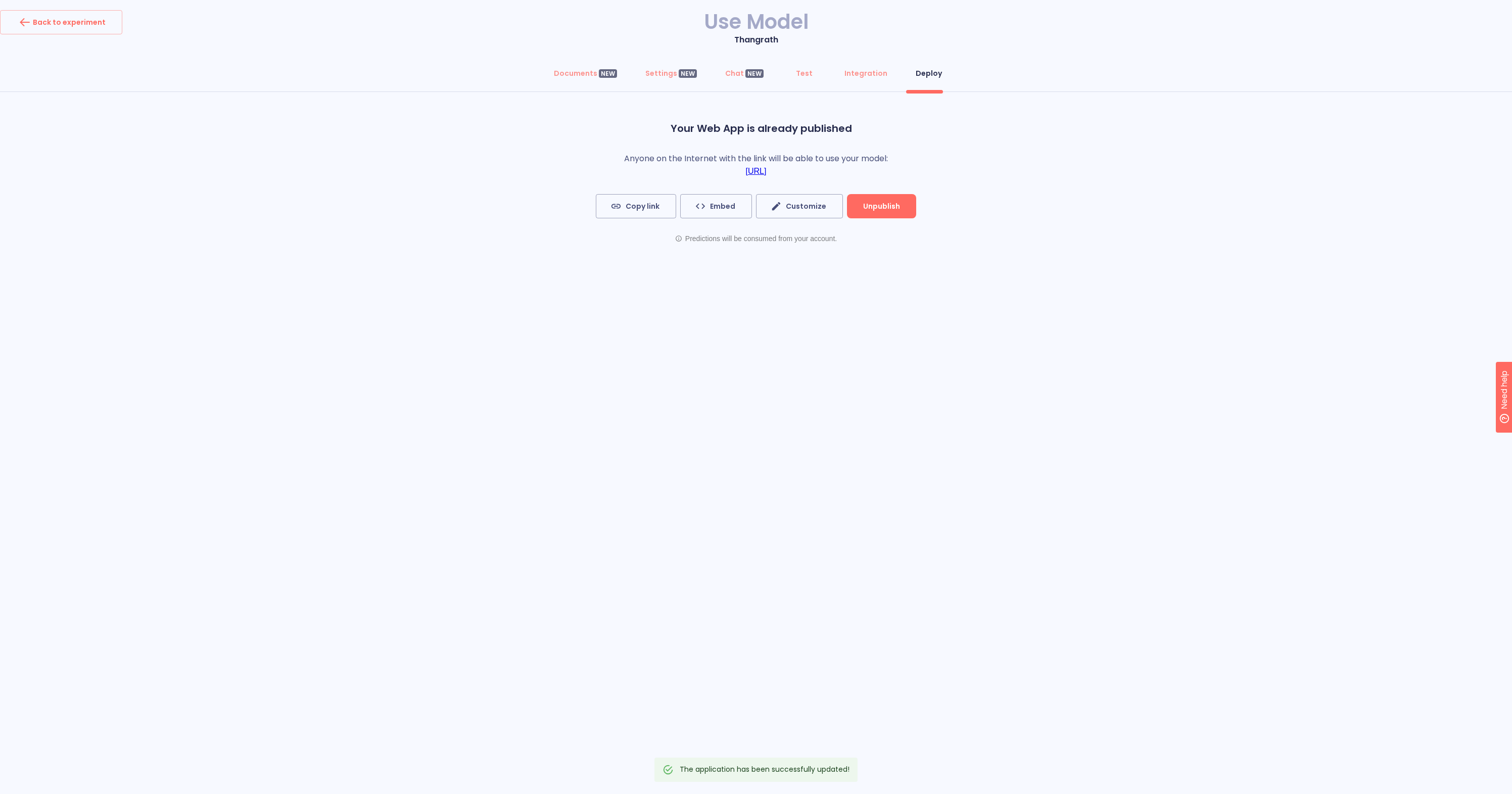
click at [766, 170] on link "[URL]" at bounding box center [756, 171] width 21 height 9
click at [812, 203] on span "Customize" at bounding box center [799, 206] width 54 height 12
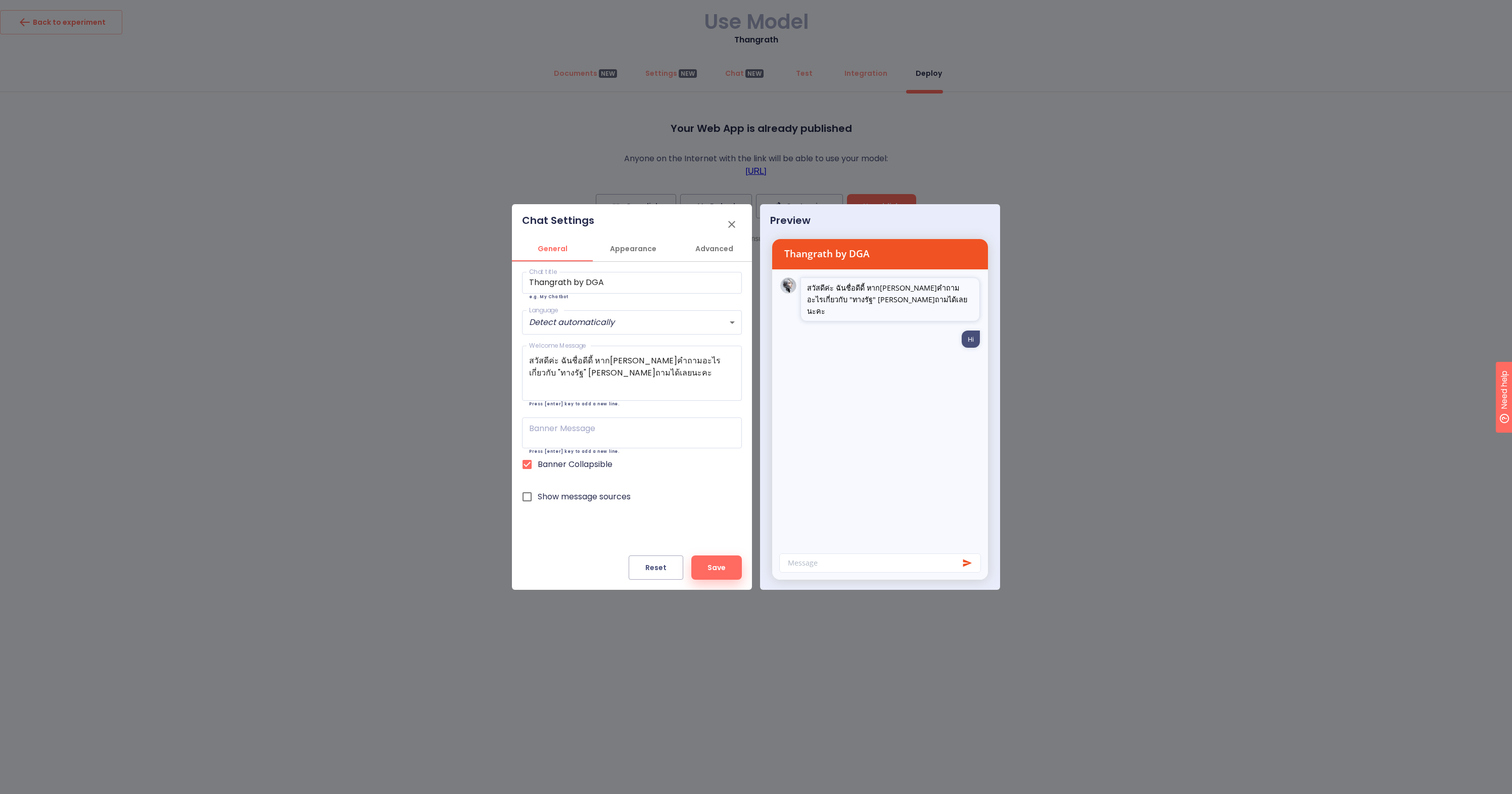
click at [635, 251] on span "Appearance" at bounding box center [633, 249] width 69 height 12
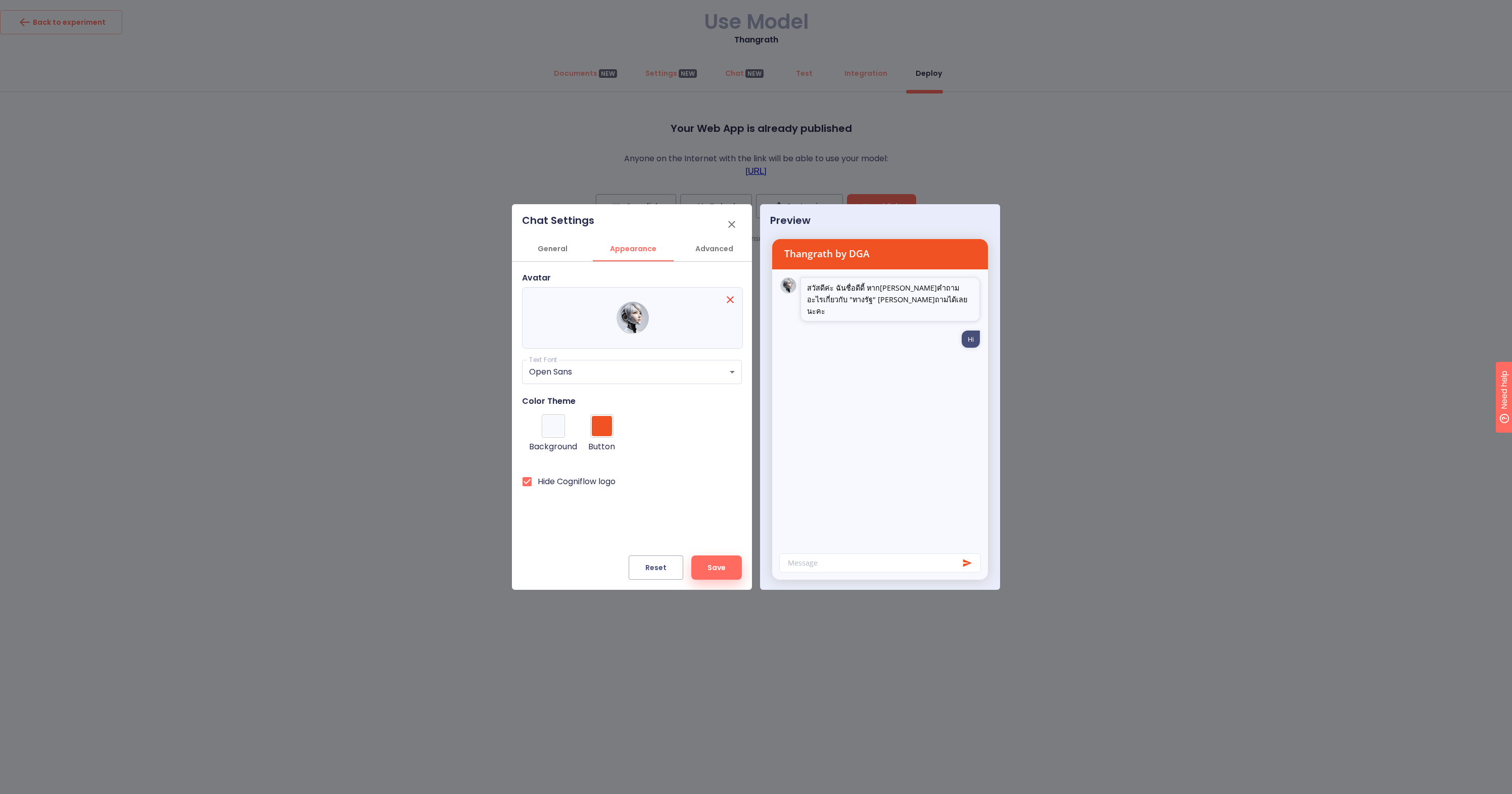
click at [707, 250] on span "Advanced" at bounding box center [714, 249] width 69 height 12
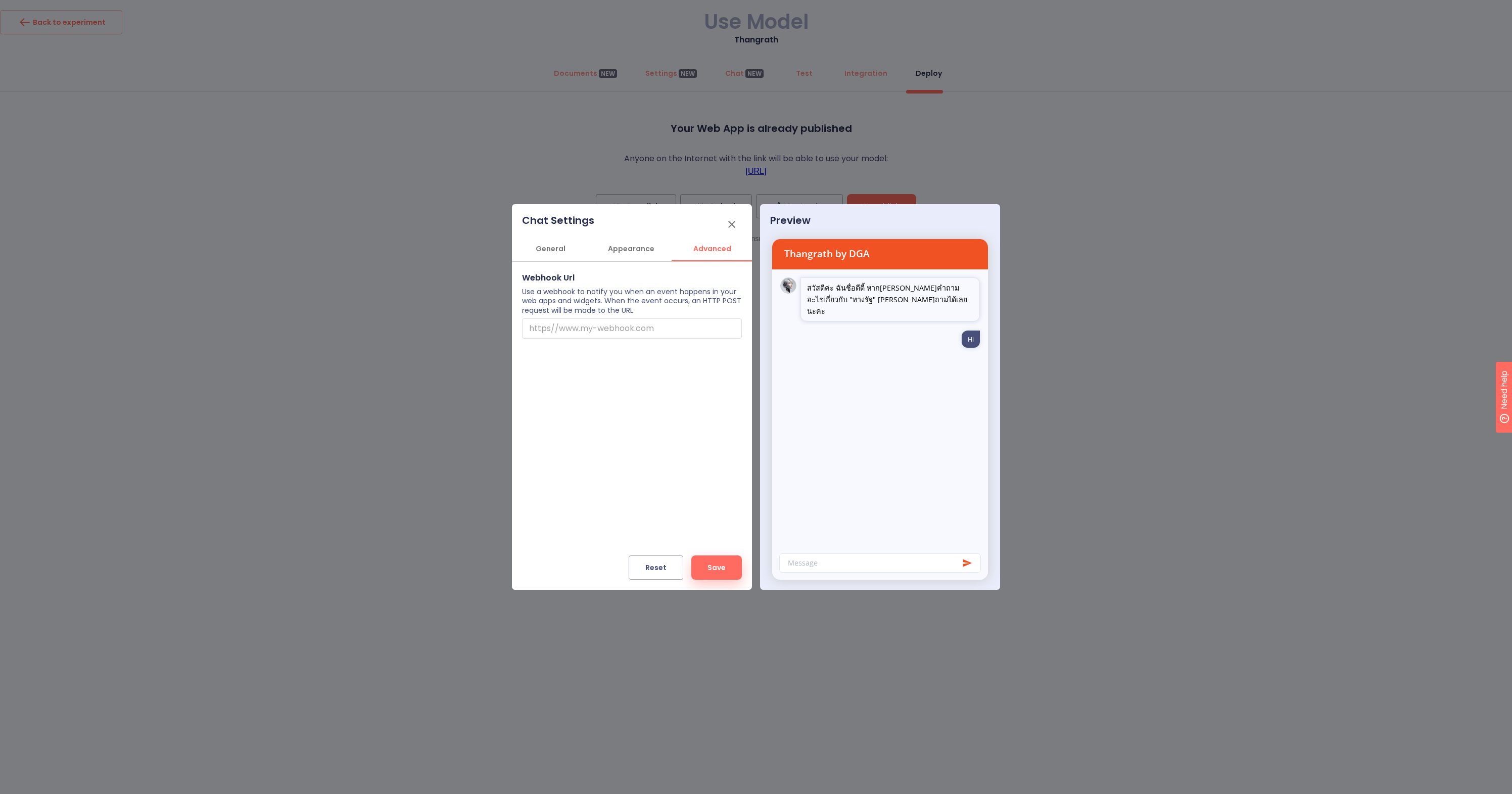
scroll to position [0, 3]
click at [635, 251] on span "Appearance" at bounding box center [630, 249] width 69 height 12
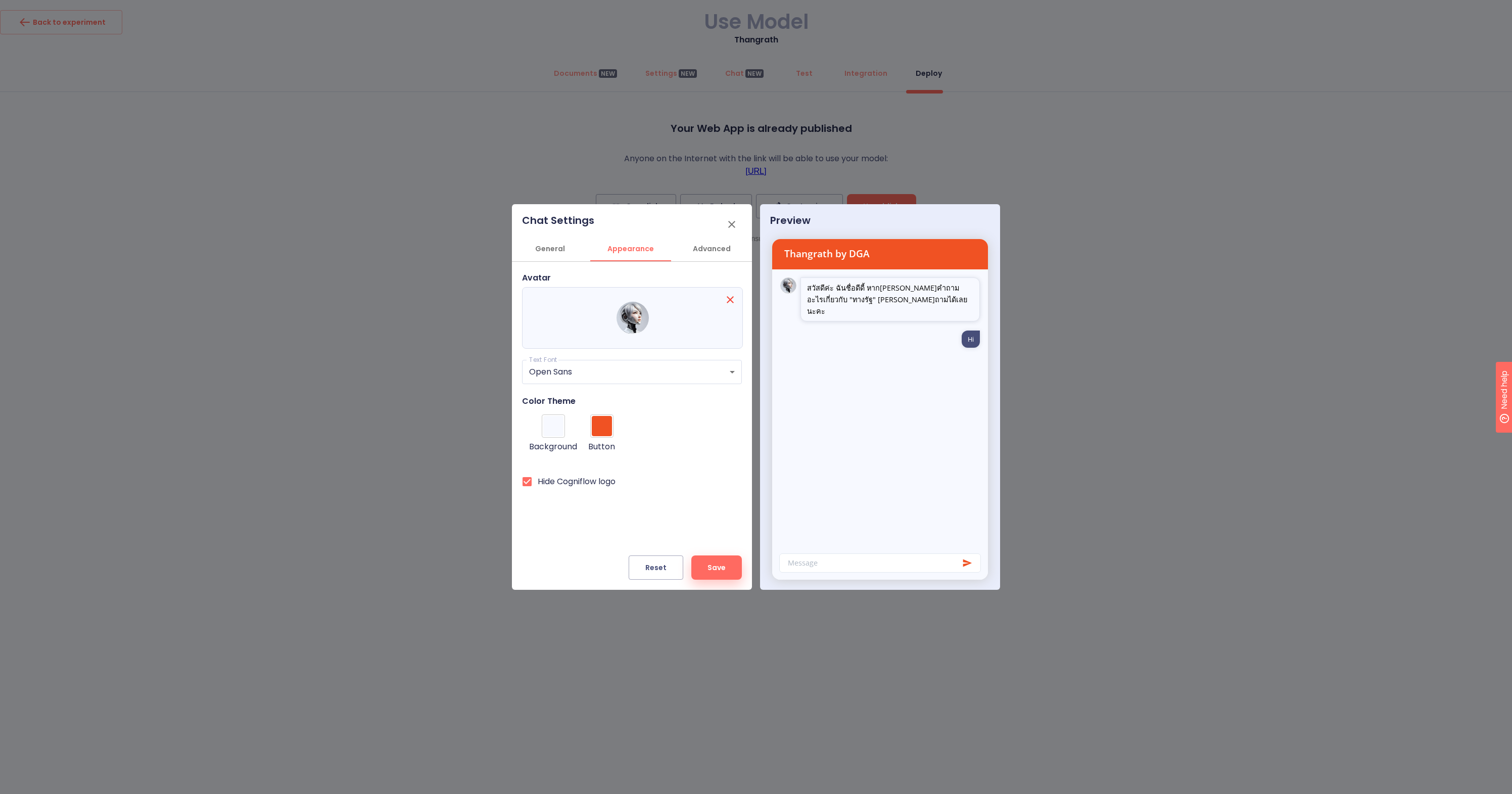
click at [557, 252] on span "General" at bounding box center [550, 249] width 69 height 12
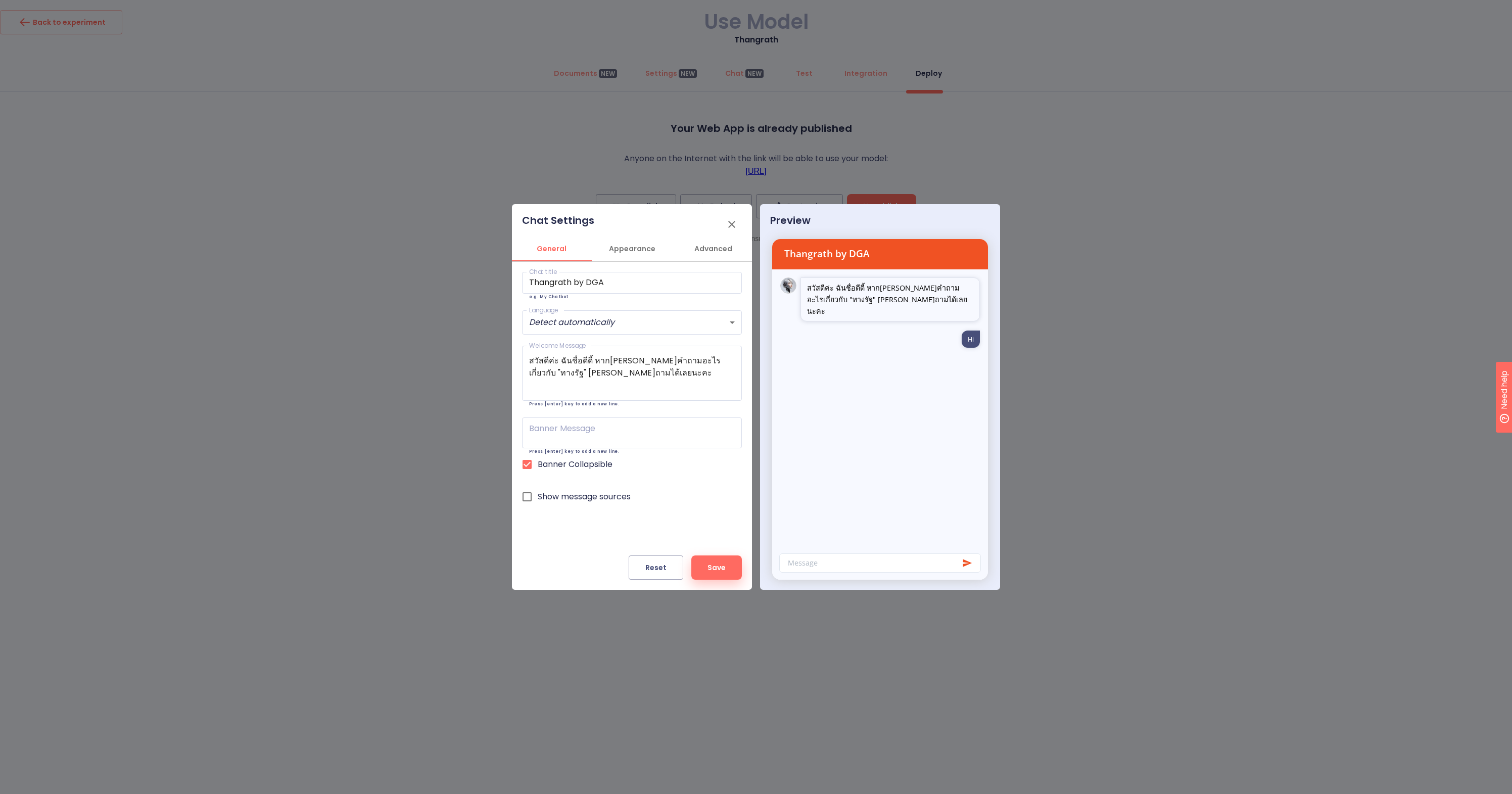
scroll to position [0, 0]
click at [735, 224] on icon "button" at bounding box center [732, 224] width 12 height 12
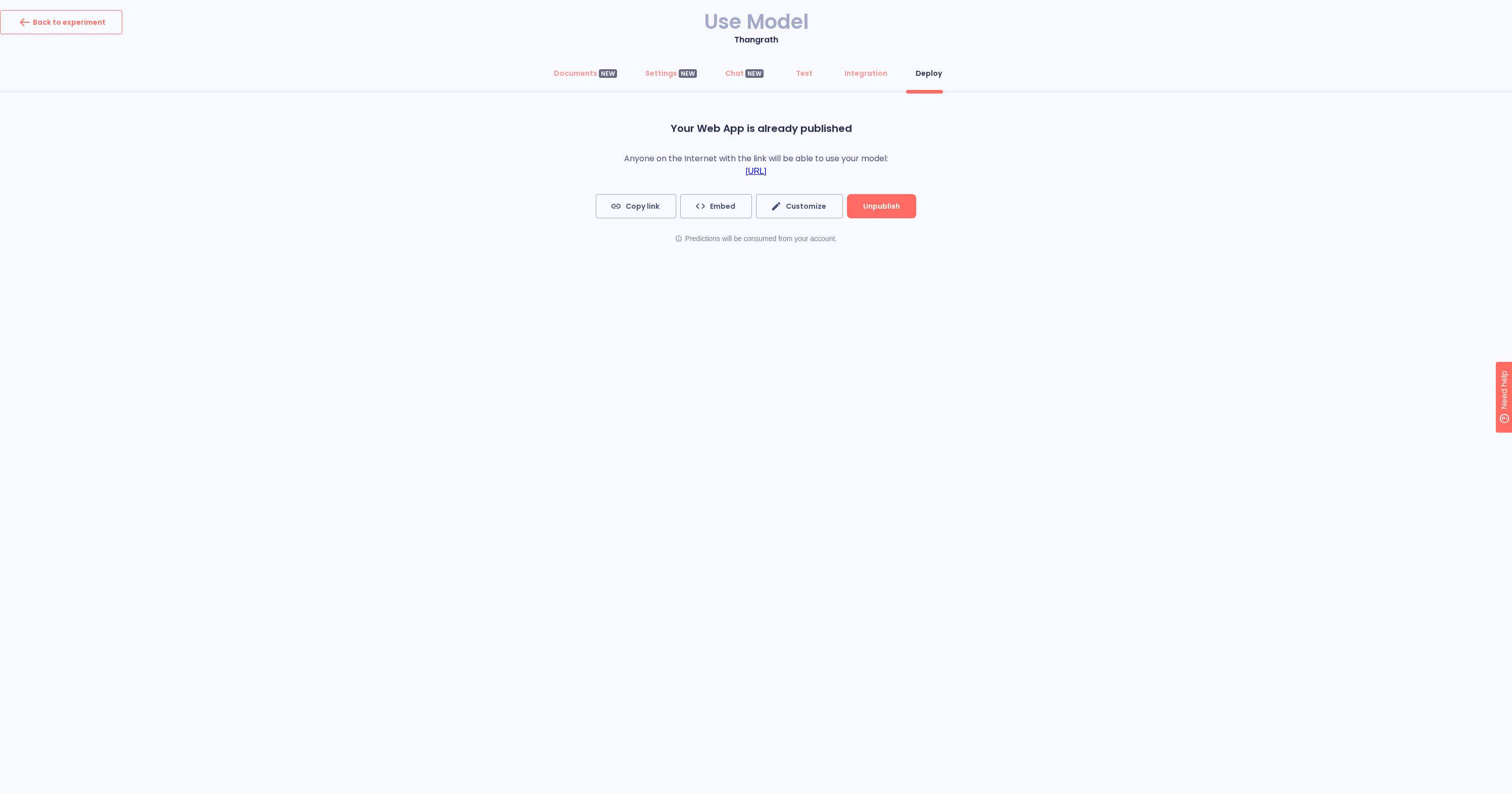
click at [88, 25] on div "Back to experiment" at bounding box center [61, 22] width 88 height 16
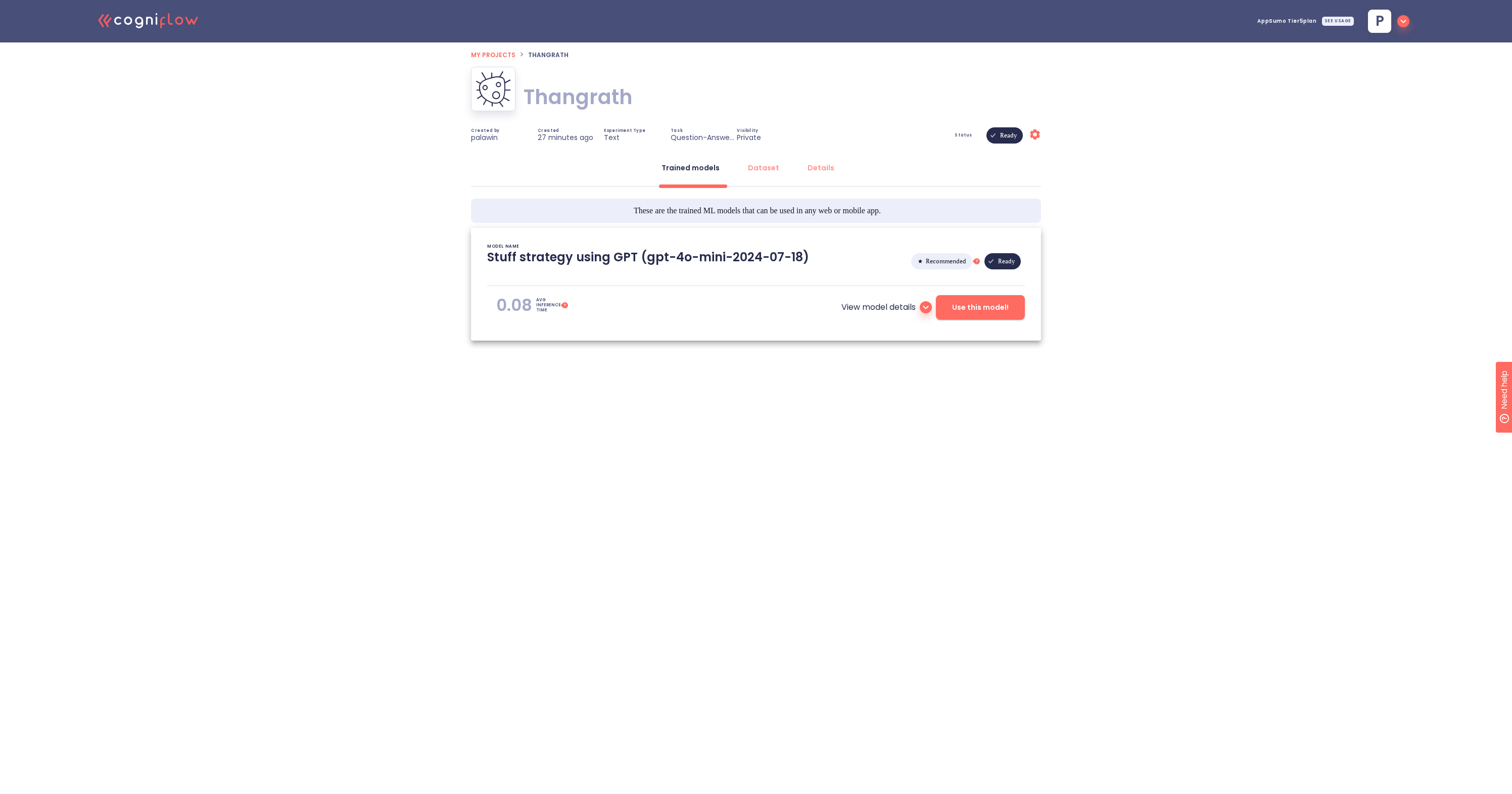
click at [488, 52] on span "My projects" at bounding box center [492, 55] width 44 height 8
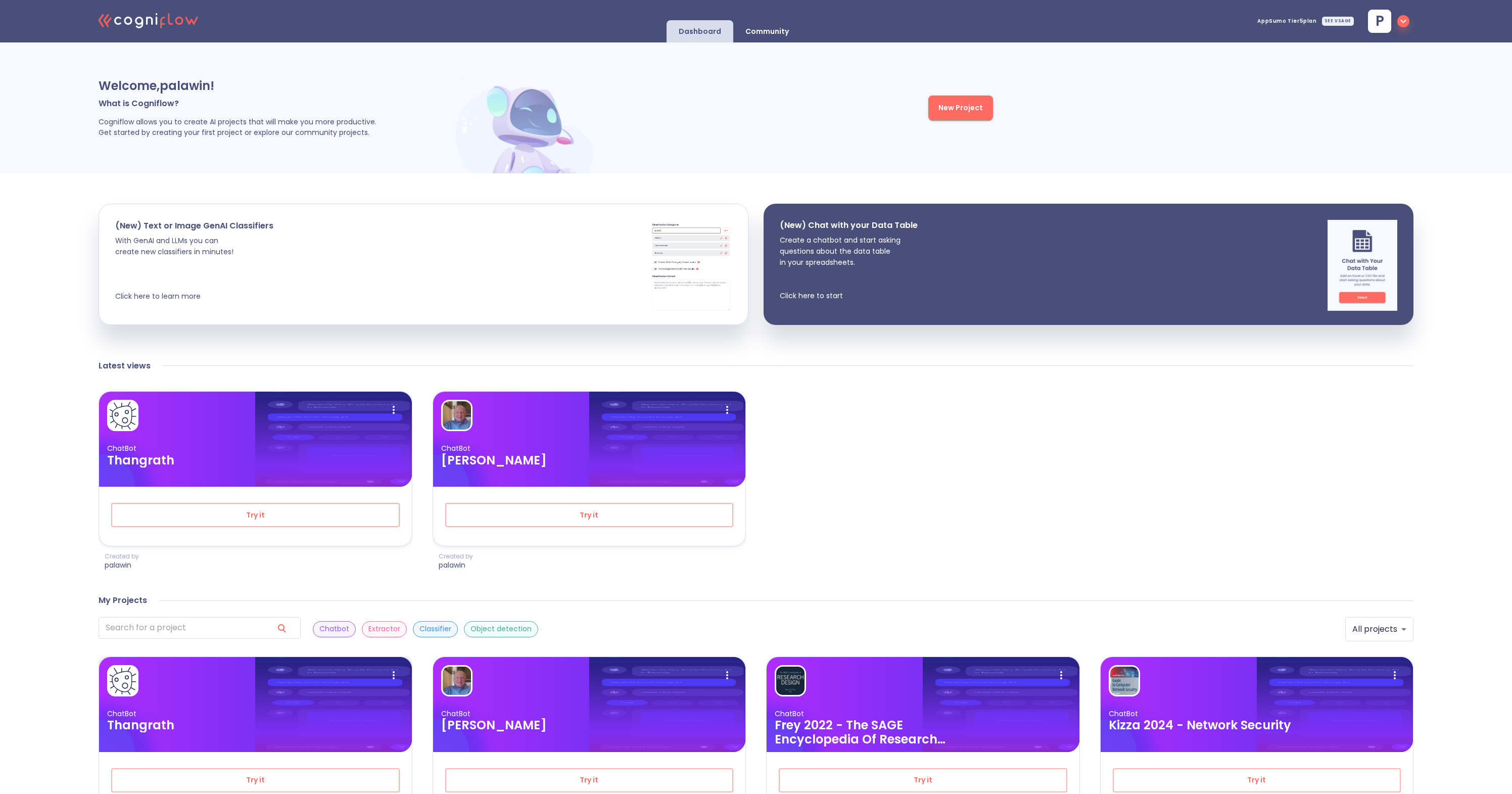
click at [132, 679] on img at bounding box center [122, 681] width 28 height 28
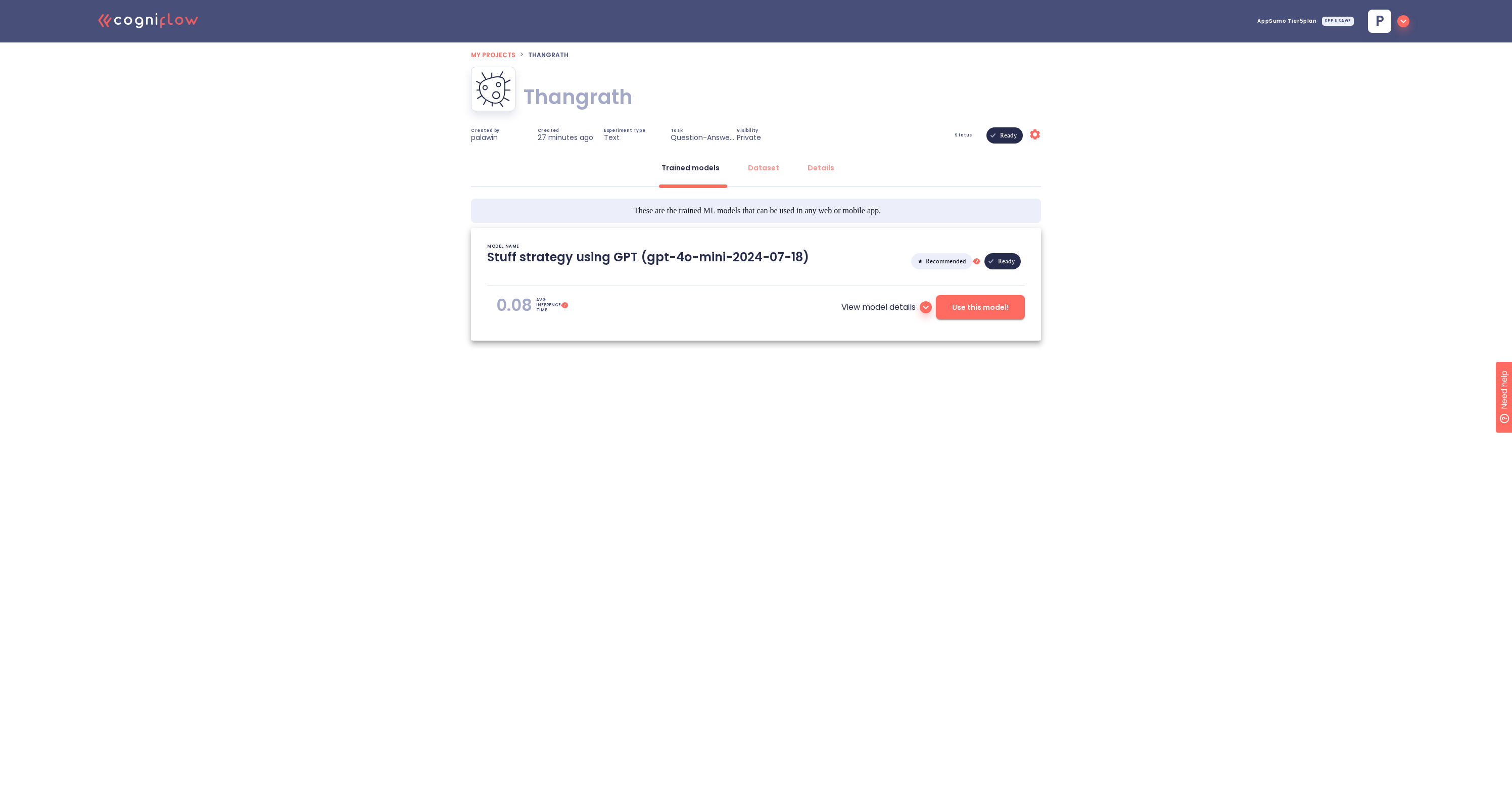
type textarea "[[DATE] 16:45:38]- Starting with download required files from shared storage [[…"
click at [507, 104] on icon at bounding box center [507, 104] width 10 height 10
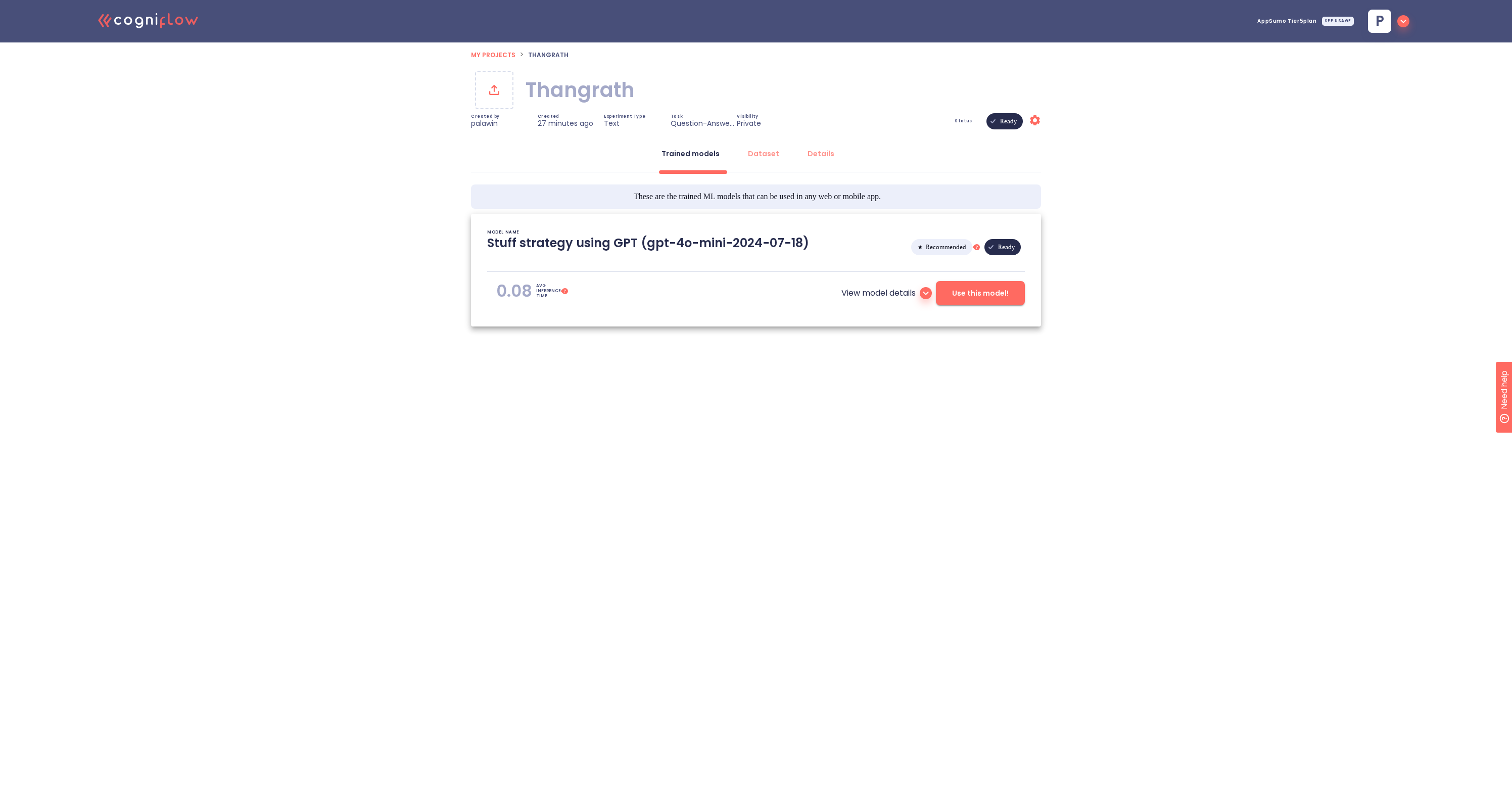
click at [491, 96] on icon at bounding box center [493, 89] width 16 height 16
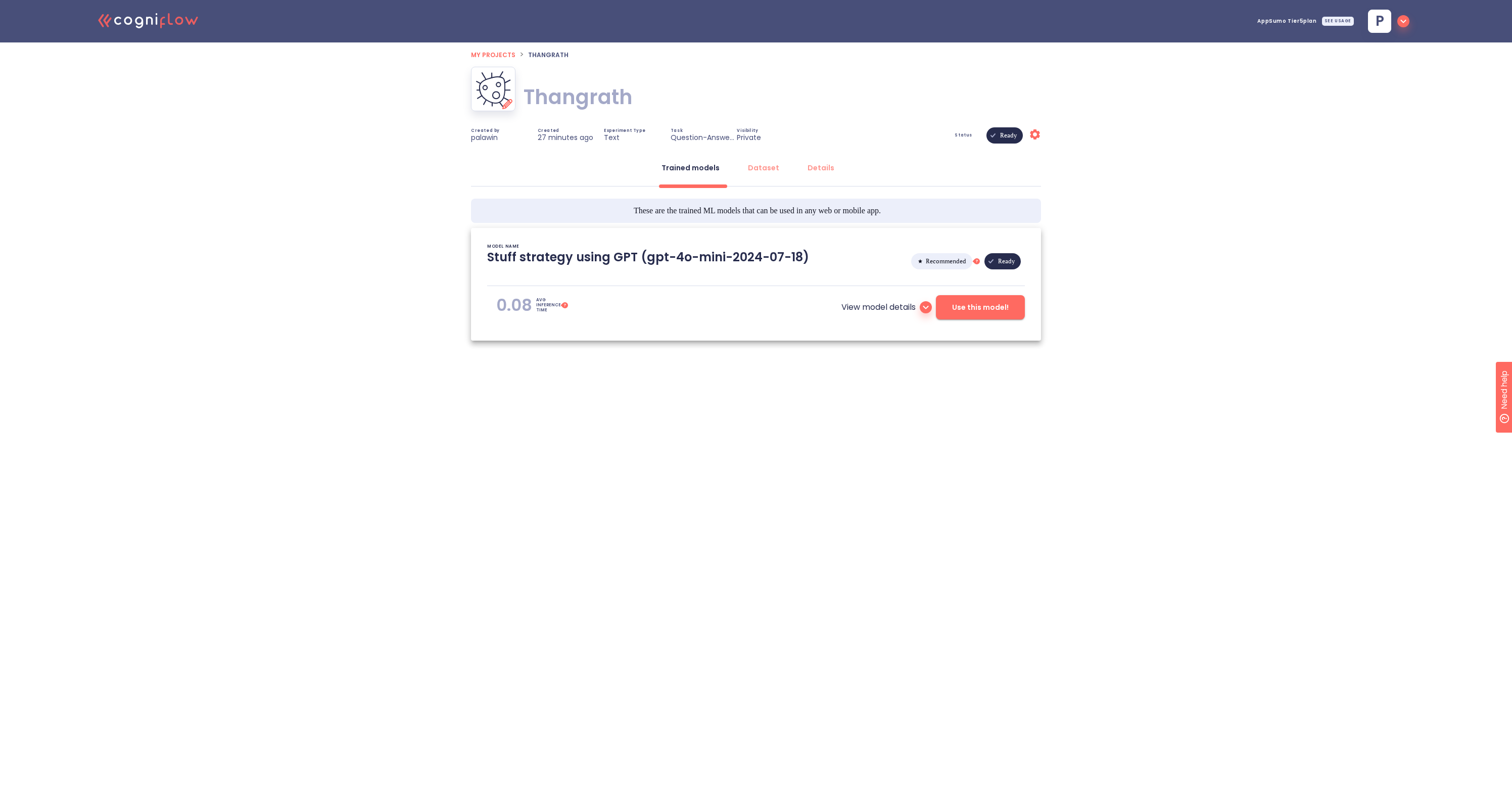
click at [500, 91] on img at bounding box center [493, 89] width 36 height 37
click at [507, 102] on icon at bounding box center [507, 104] width 16 height 16
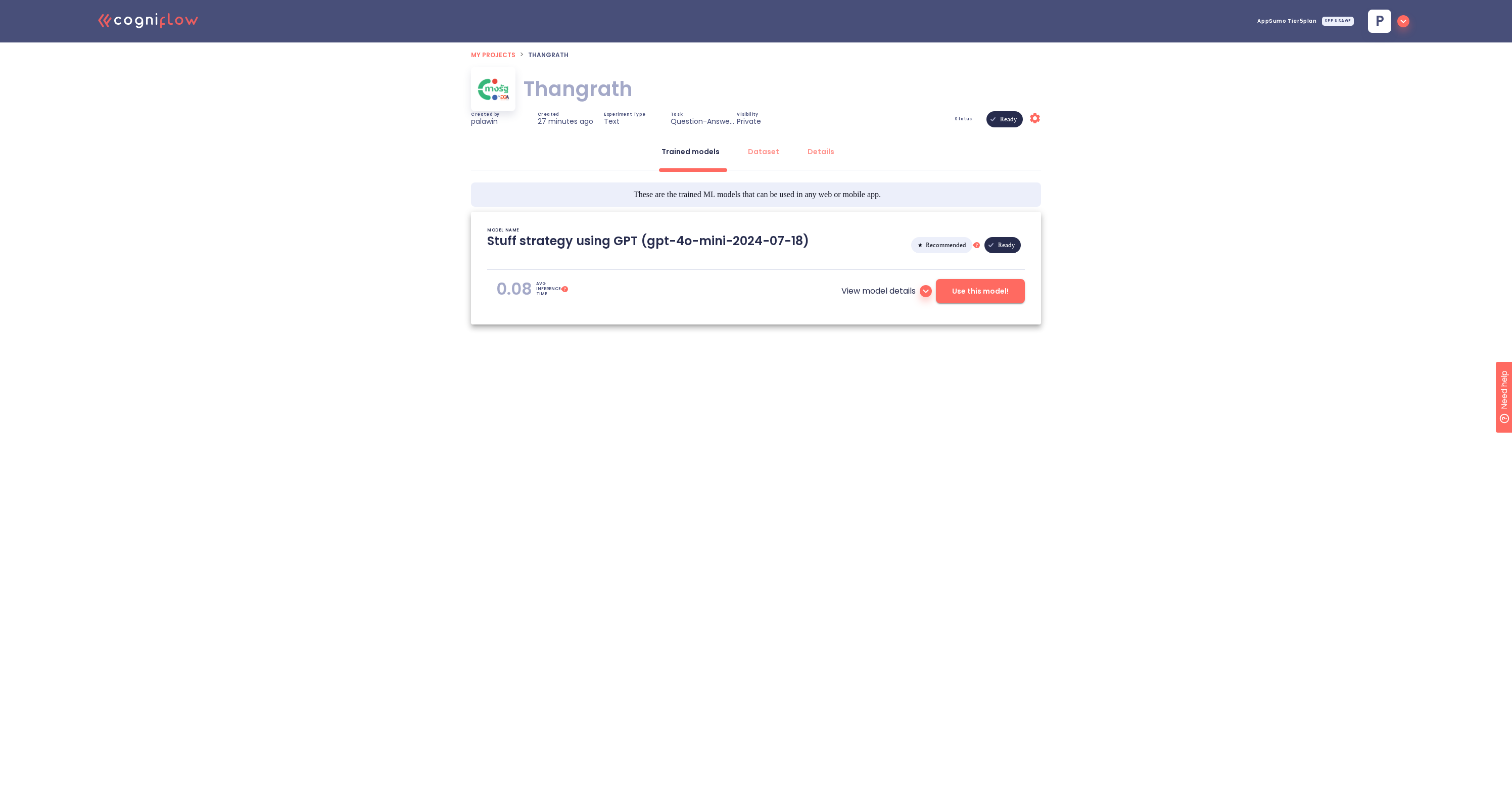
click at [416, 161] on div ".cls-1{fill:#141624;}.cls-2{fill:#eb5e60;}.cls-3{fill:none;stroke:#eb5e60;strok…" at bounding box center [756, 198] width 1512 height 397
click at [507, 55] on span "My projects" at bounding box center [492, 55] width 44 height 8
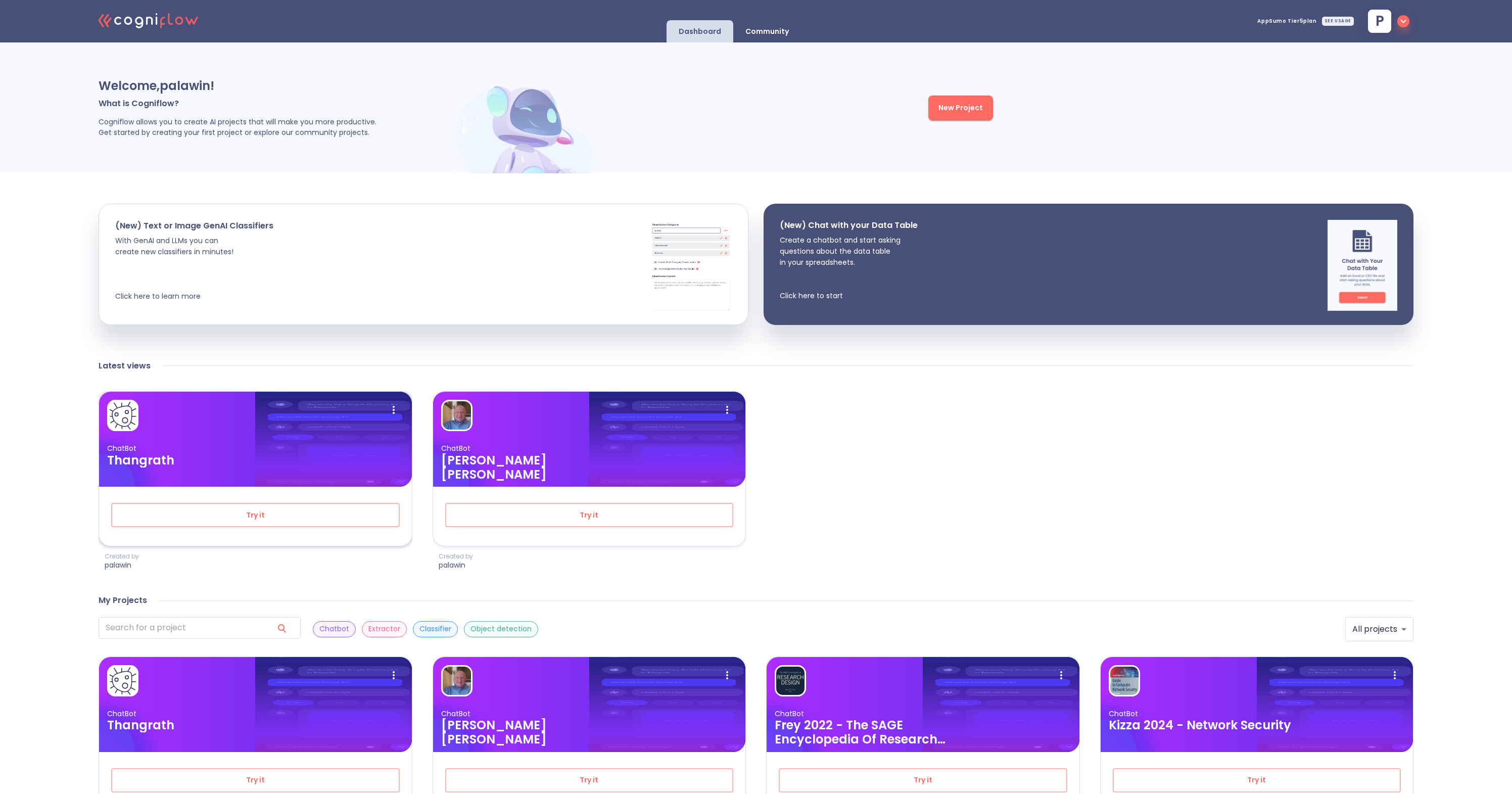
click at [139, 417] on div at bounding box center [255, 415] width 297 height 31
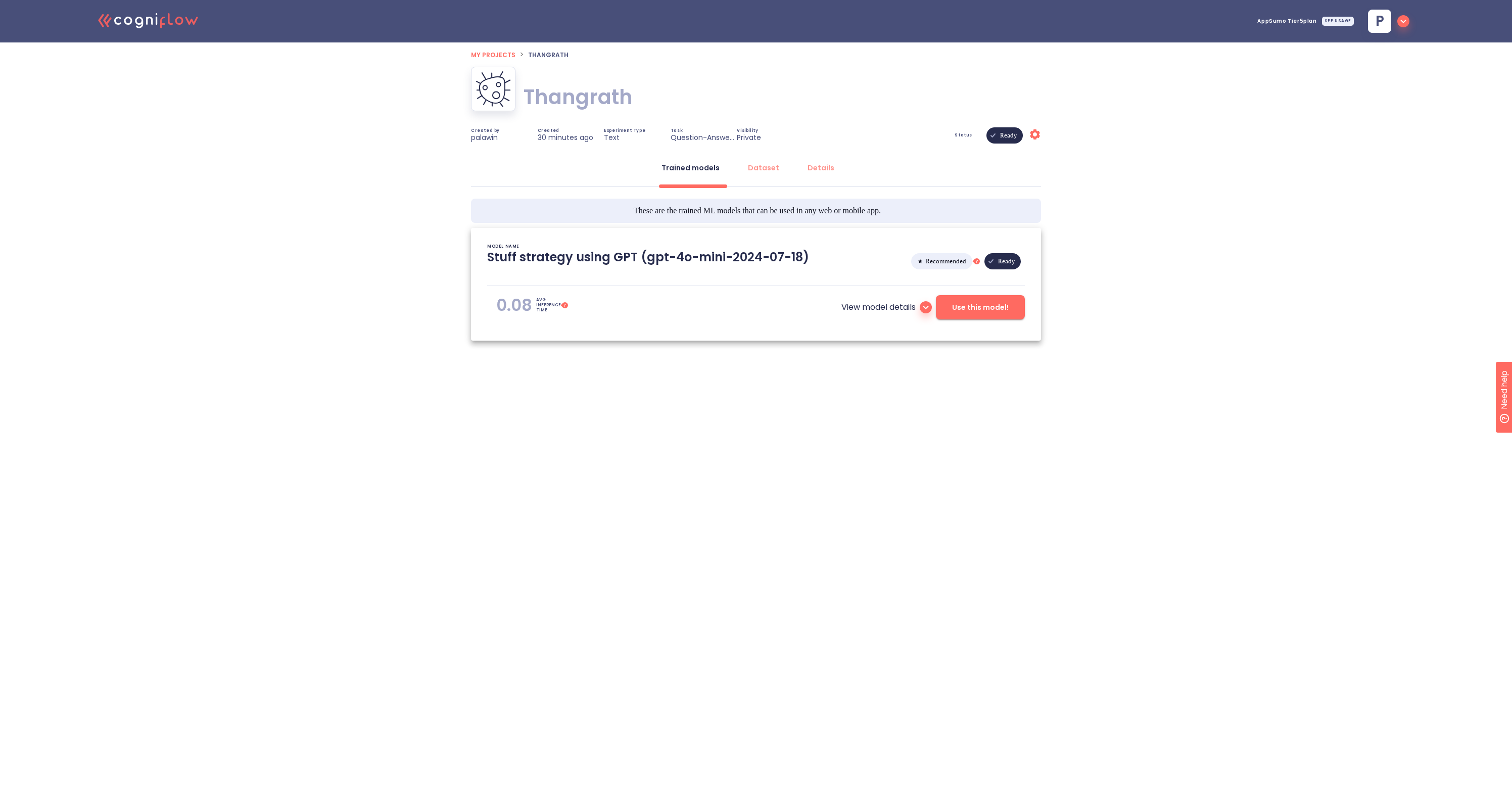
type textarea "[[DATE] 16:45:38]- Starting with download required files from shared storage [[…"
click at [507, 104] on icon at bounding box center [507, 104] width 16 height 16
click at [493, 92] on img at bounding box center [493, 89] width 36 height 37
click at [507, 103] on icon at bounding box center [507, 104] width 10 height 10
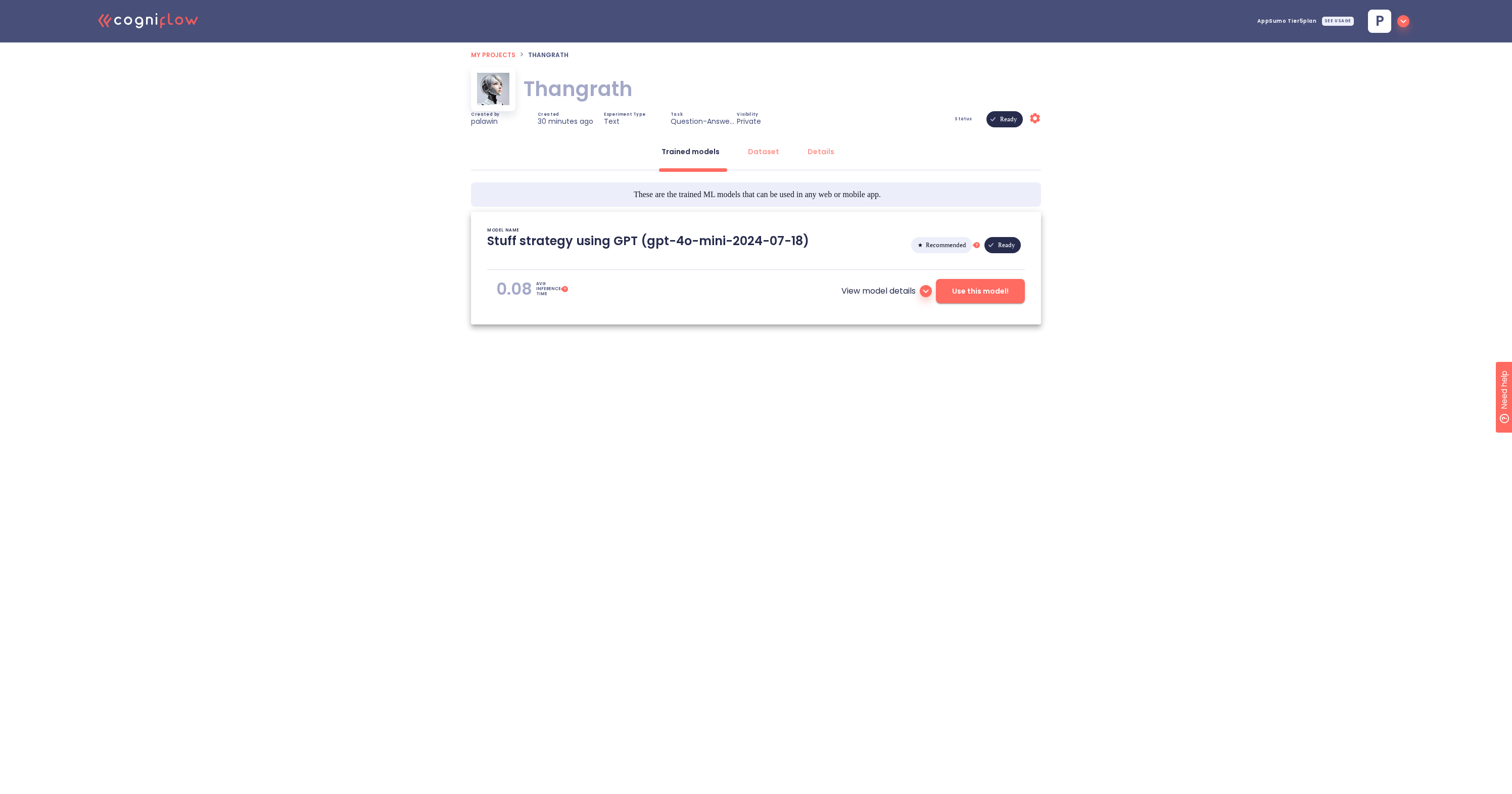
click at [642, 85] on div "Thangrath Thangrath" at bounding box center [756, 89] width 571 height 44
click at [499, 57] on span "My projects" at bounding box center [492, 55] width 44 height 8
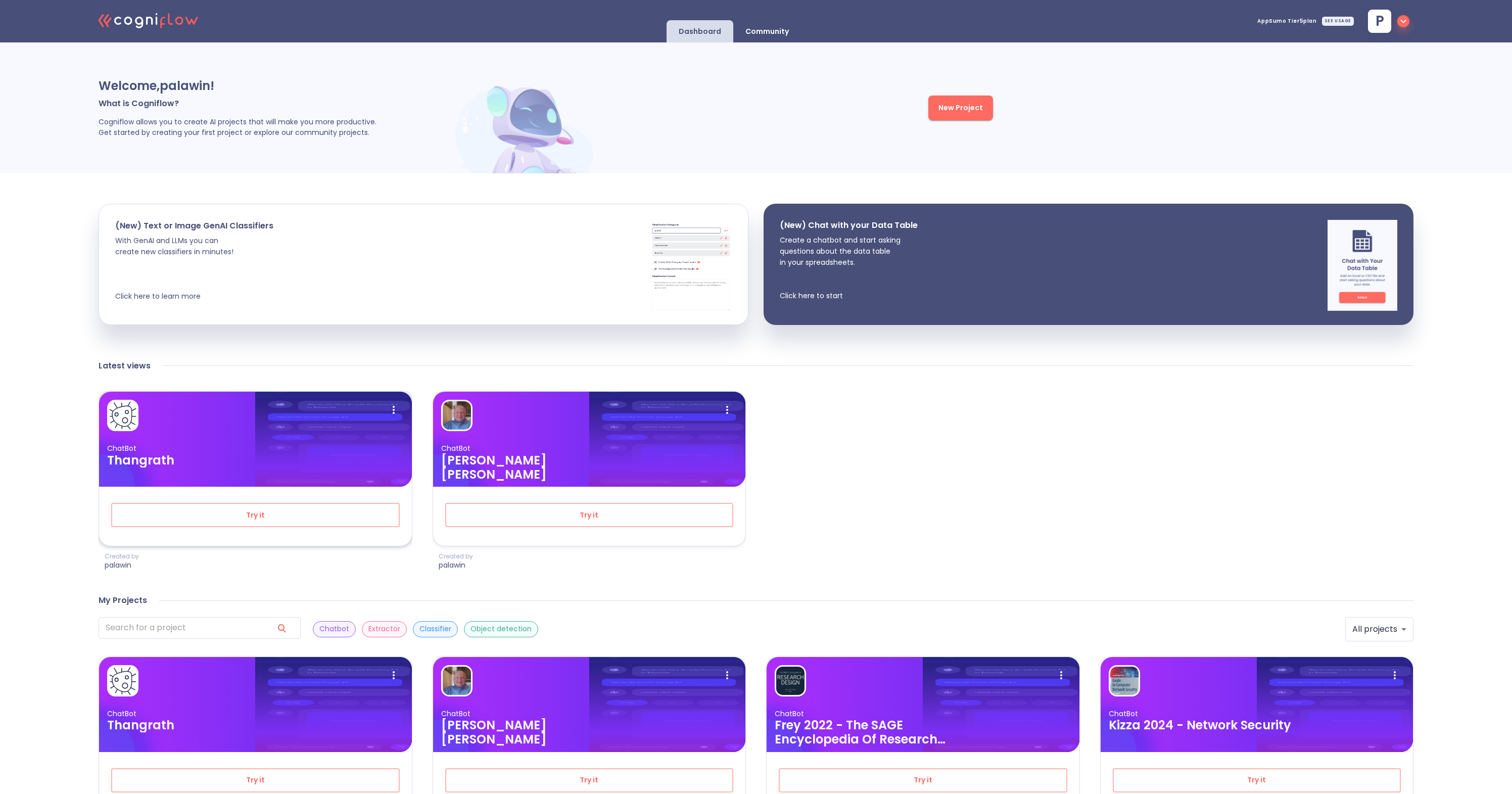
click at [129, 415] on img at bounding box center [122, 415] width 28 height 28
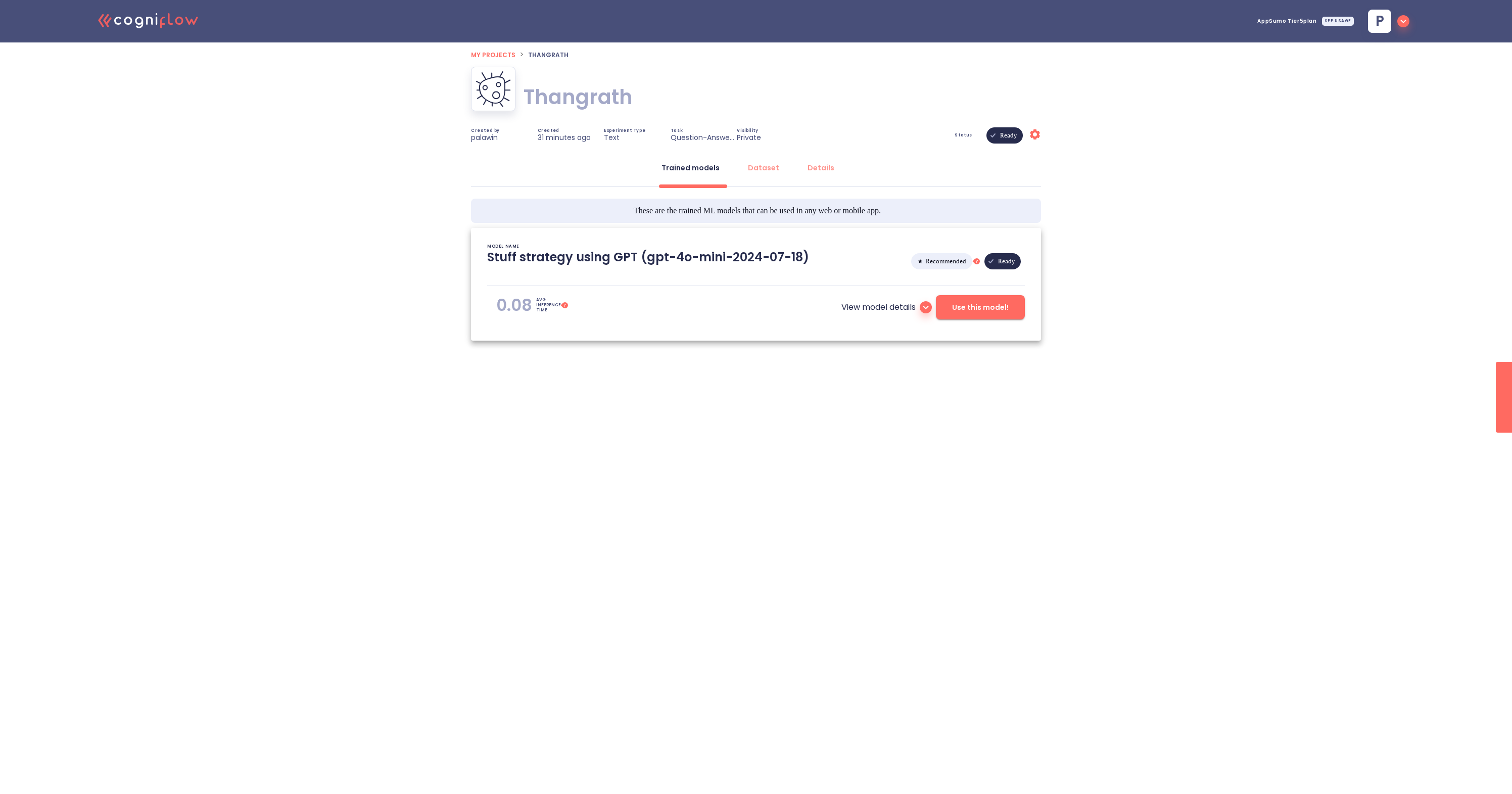
type textarea "[[DATE] 16:45:38]- Starting with download required files from shared storage [[…"
click at [492, 99] on img at bounding box center [493, 89] width 36 height 37
click at [506, 104] on icon at bounding box center [507, 104] width 16 height 16
click at [493, 91] on img at bounding box center [493, 89] width 36 height 37
click at [507, 104] on icon at bounding box center [507, 104] width 16 height 16
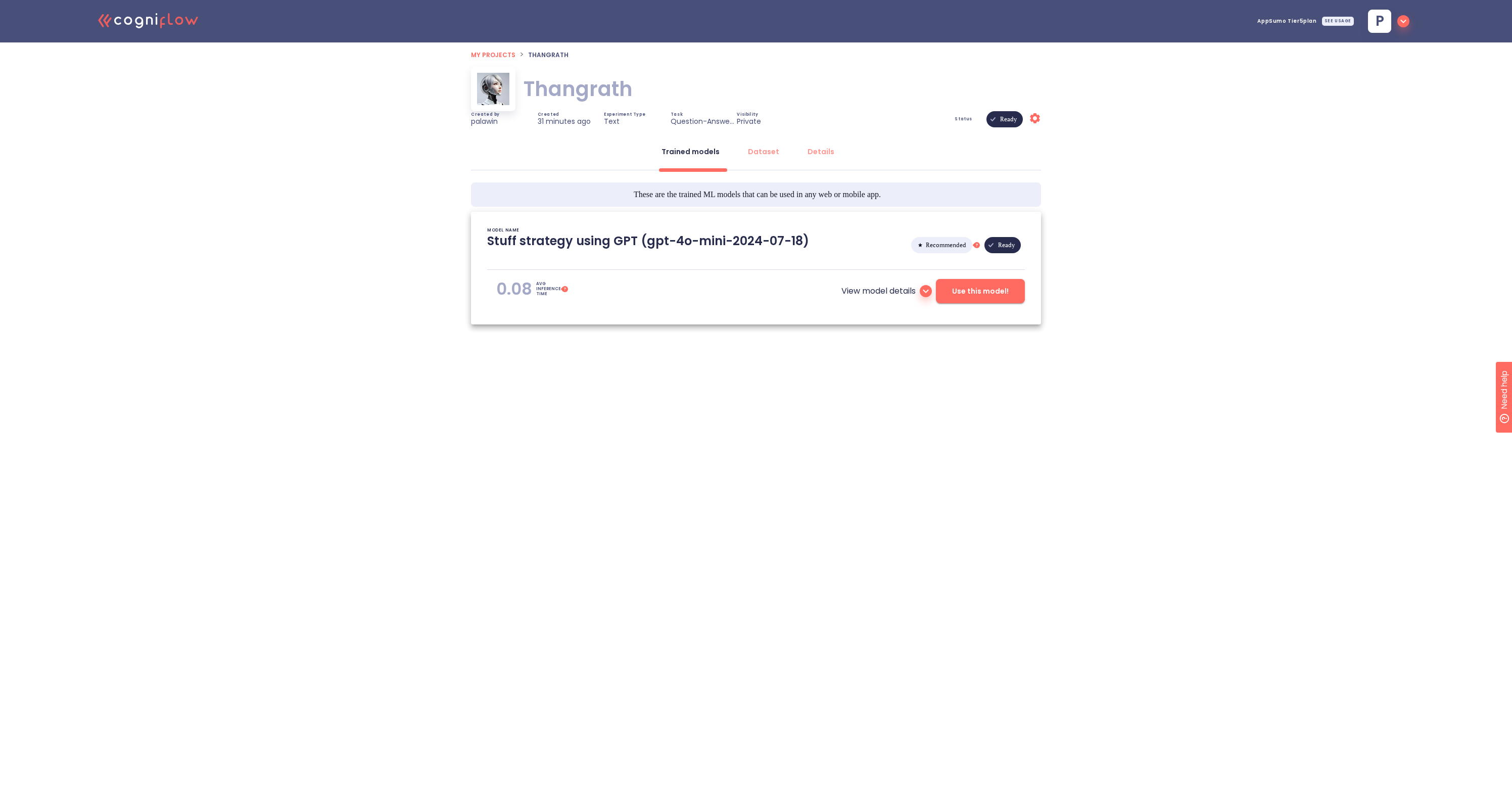
click at [498, 93] on div at bounding box center [493, 89] width 32 height 32
click at [482, 56] on span "My projects" at bounding box center [492, 55] width 44 height 8
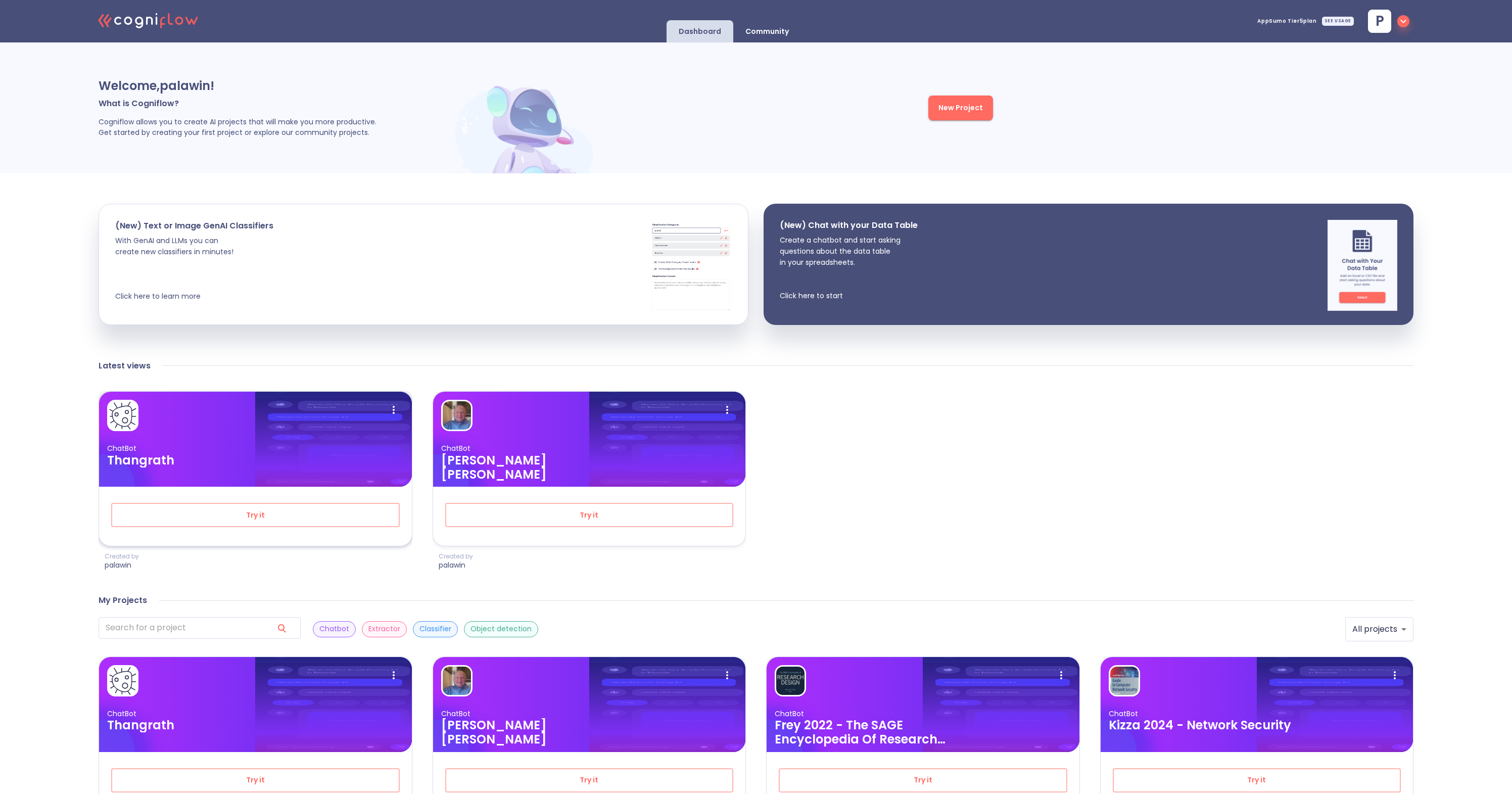
click at [131, 418] on img at bounding box center [122, 415] width 28 height 28
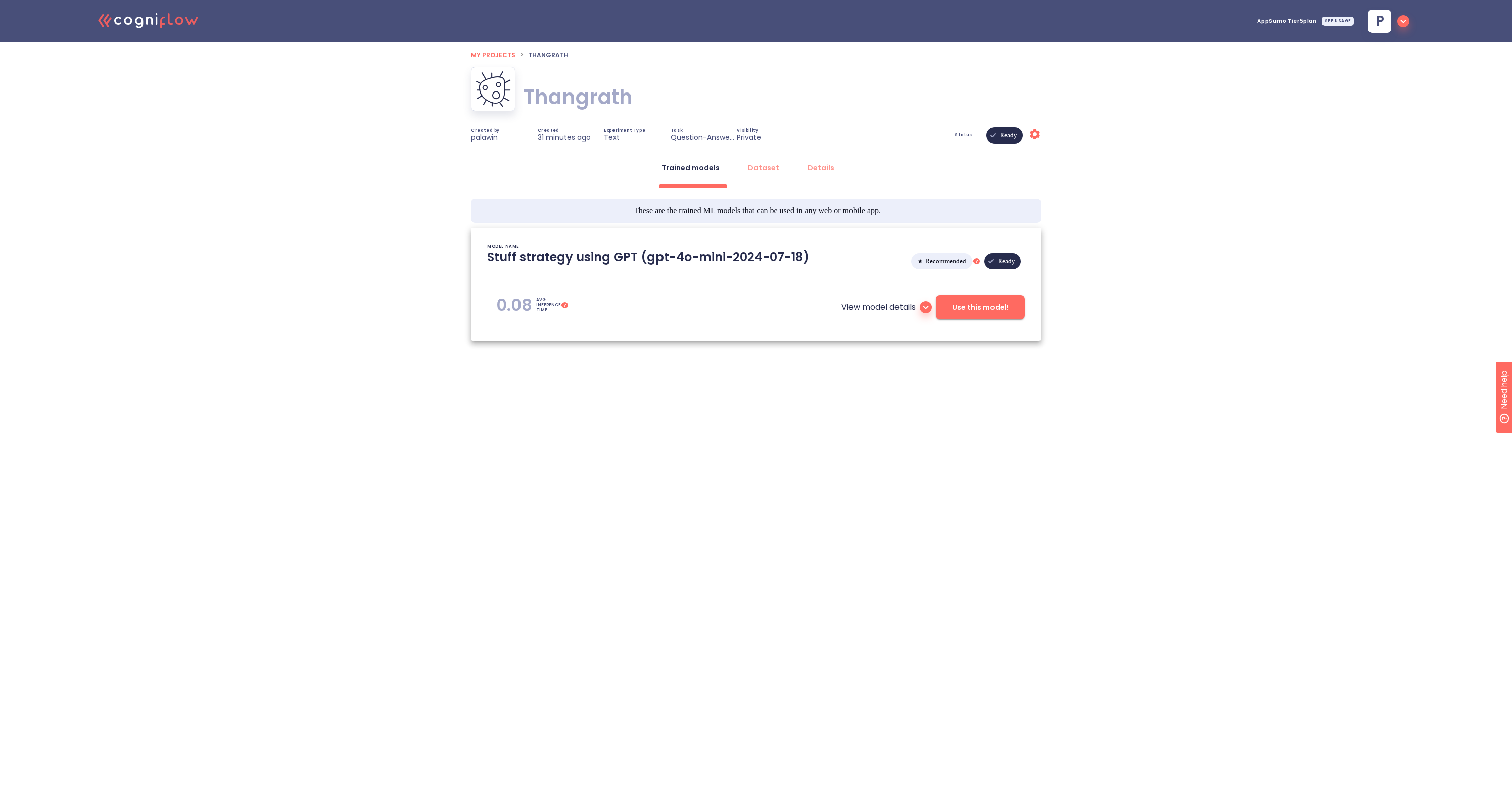
type textarea "[[DATE] 16:45:38]- Starting with download required files from shared storage [[…"
click at [510, 103] on icon at bounding box center [507, 104] width 10 height 10
click at [442, 126] on div ".cls-1{fill:#141624;}.cls-2{fill:#eb5e60;}.cls-3{fill:none;stroke:#eb5e60;strok…" at bounding box center [756, 206] width 1512 height 413
click at [507, 104] on icon at bounding box center [507, 104] width 10 height 10
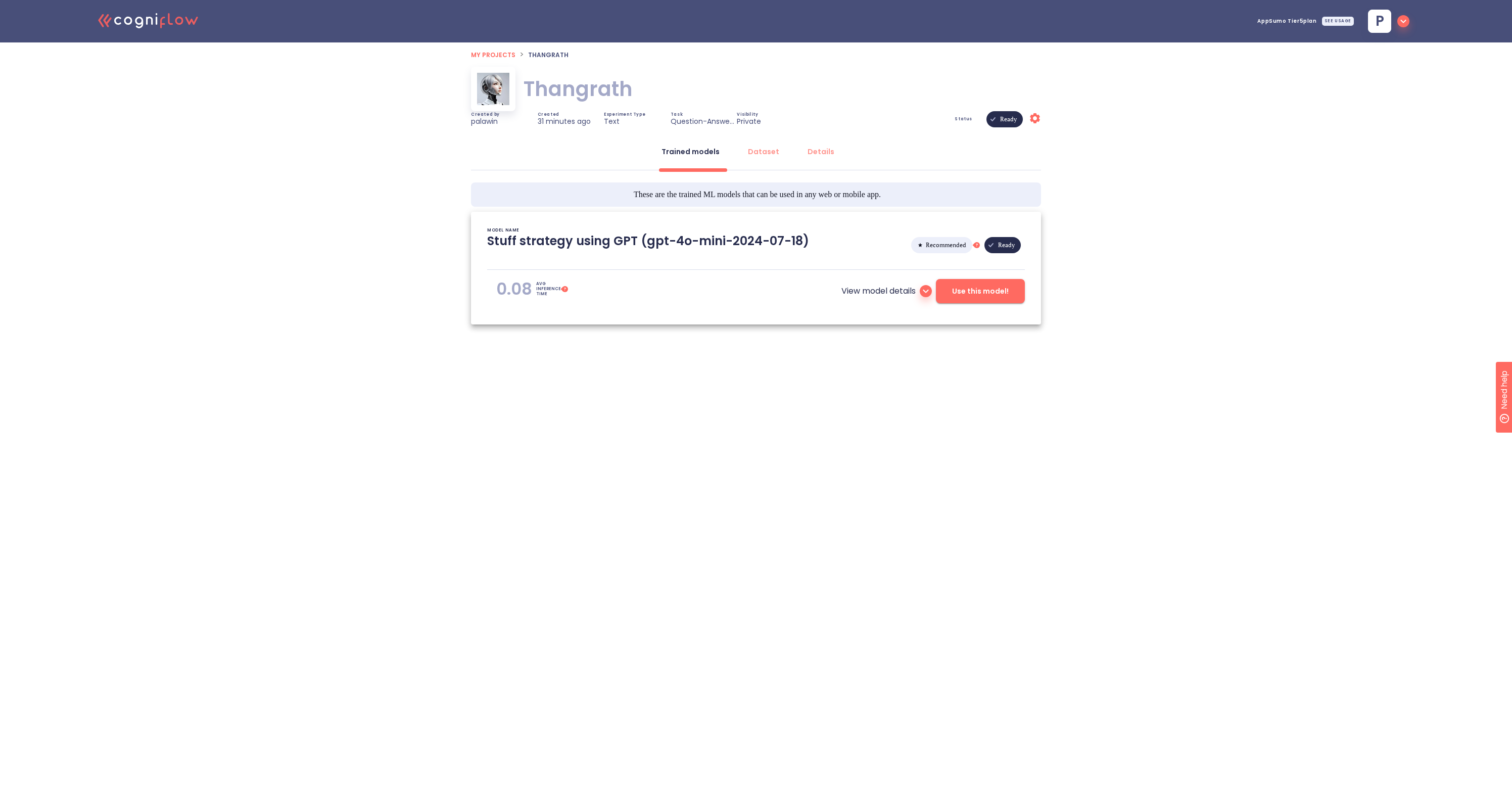
click at [498, 90] on div at bounding box center [493, 89] width 32 height 32
click at [501, 57] on span "My projects" at bounding box center [492, 55] width 44 height 8
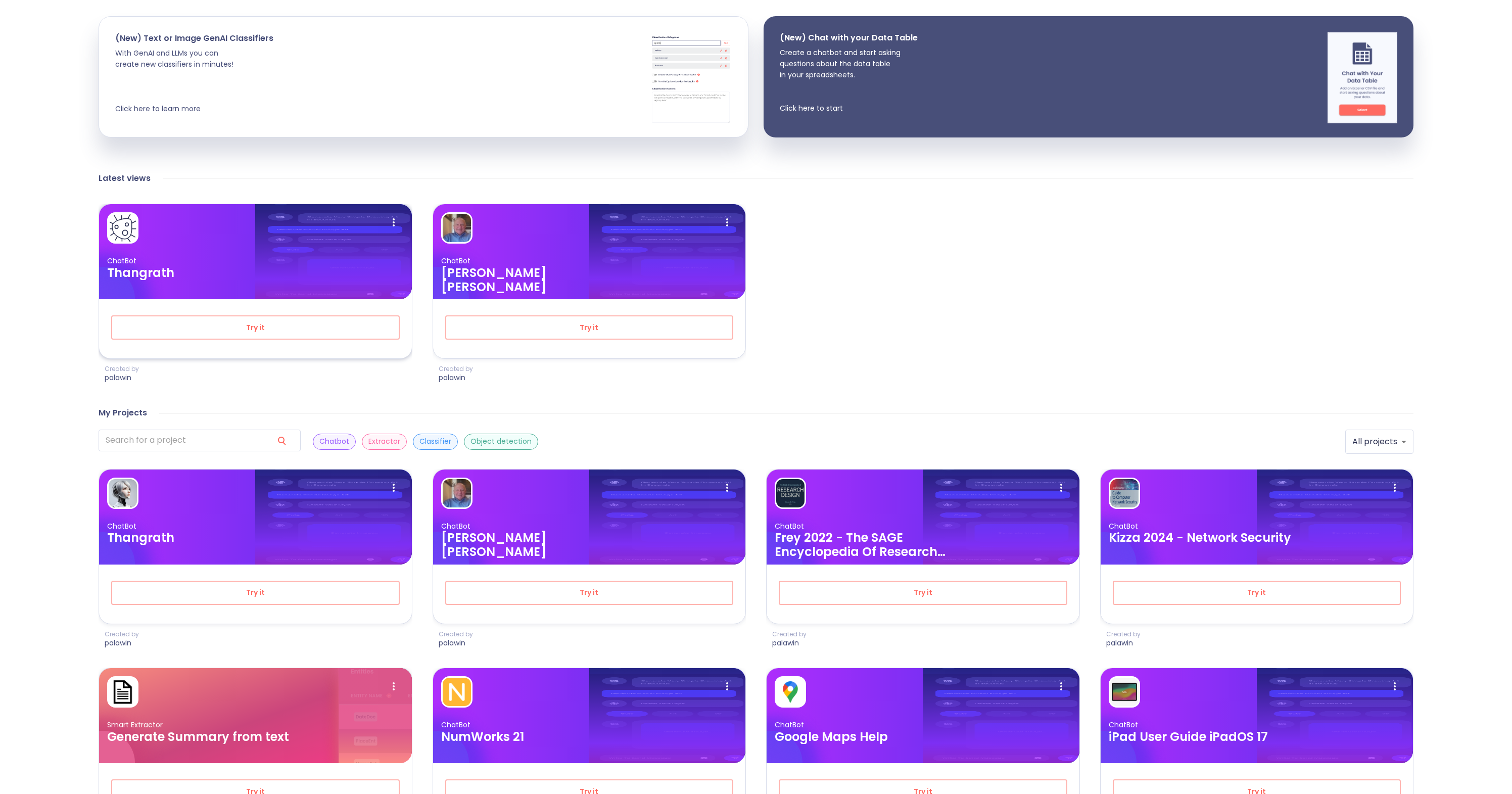
scroll to position [188, 0]
click at [236, 530] on h3 "Thangrath" at bounding box center [208, 537] width 202 height 14
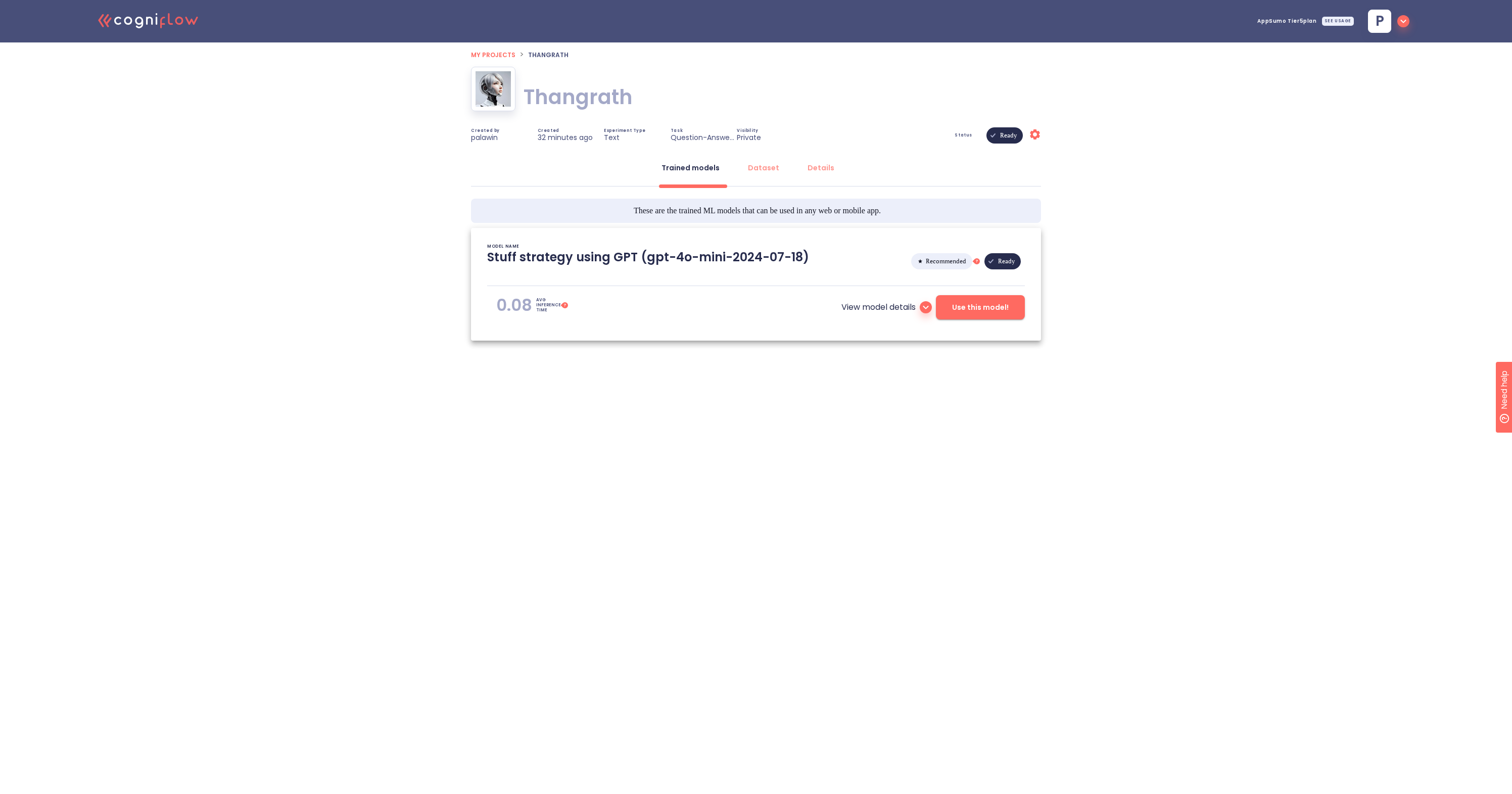
type textarea "[[DATE] 16:45:38]- Starting with download required files from shared storage [[…"
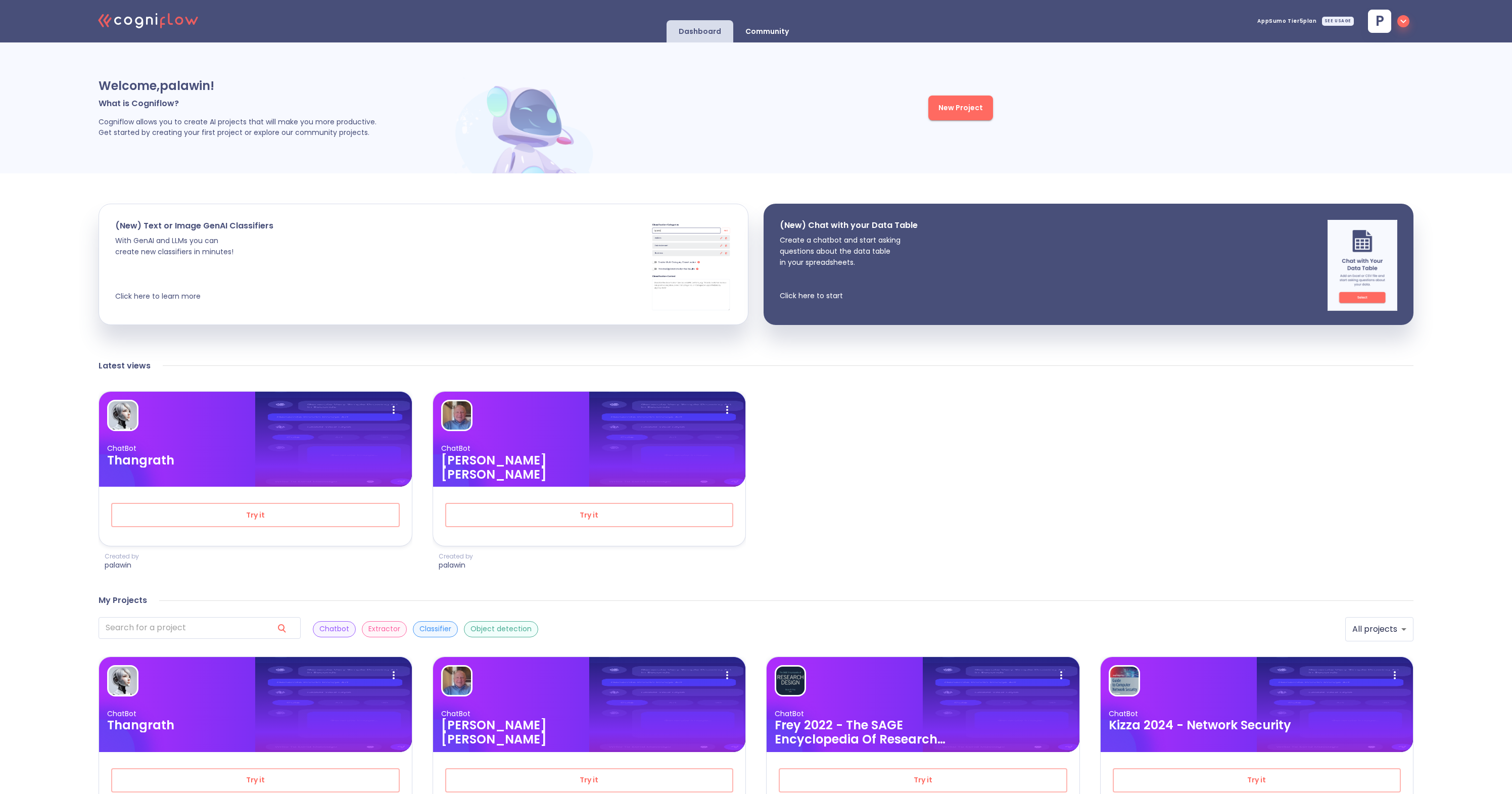
scroll to position [245, 0]
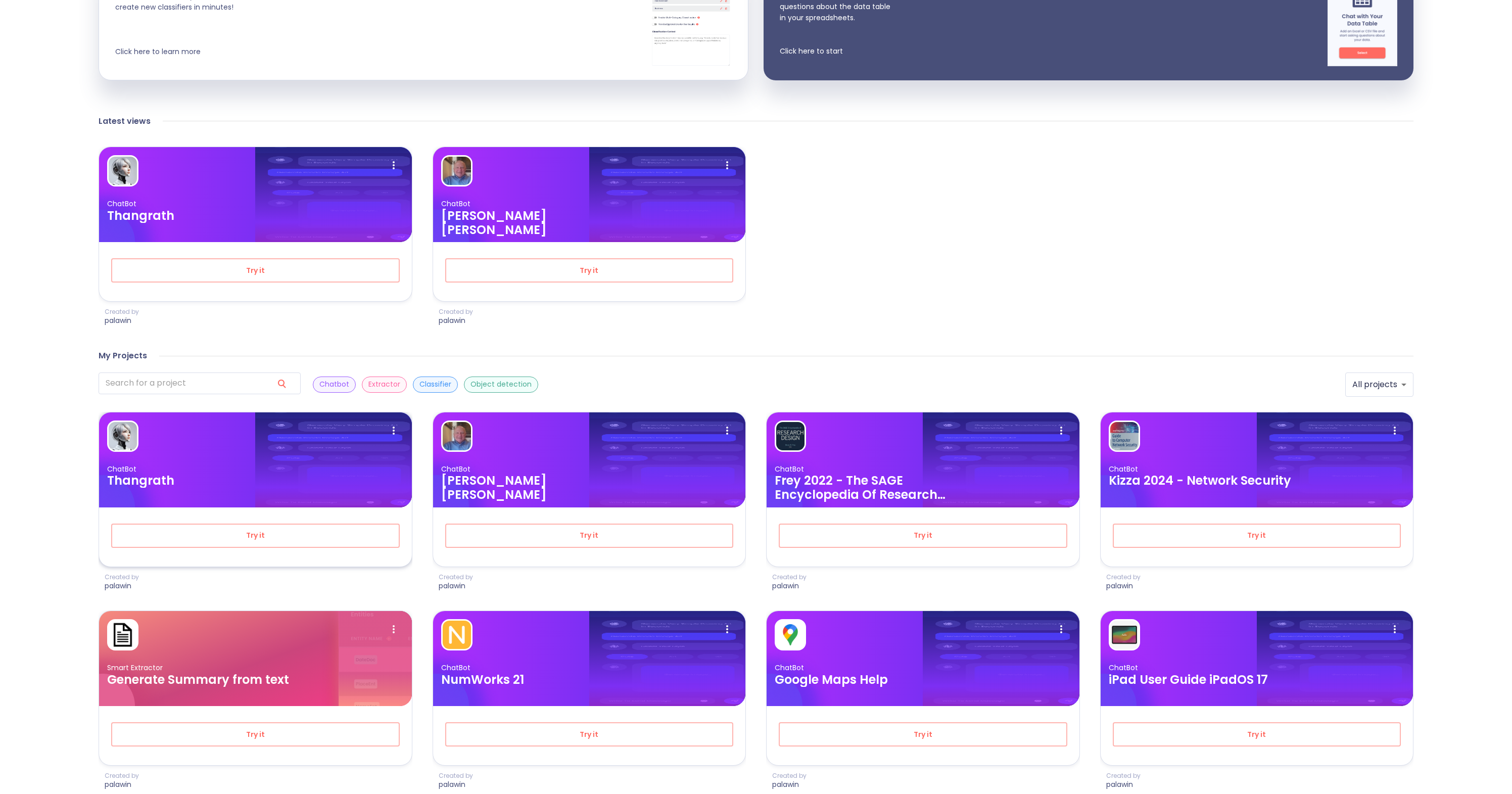
click at [240, 429] on div at bounding box center [255, 436] width 297 height 31
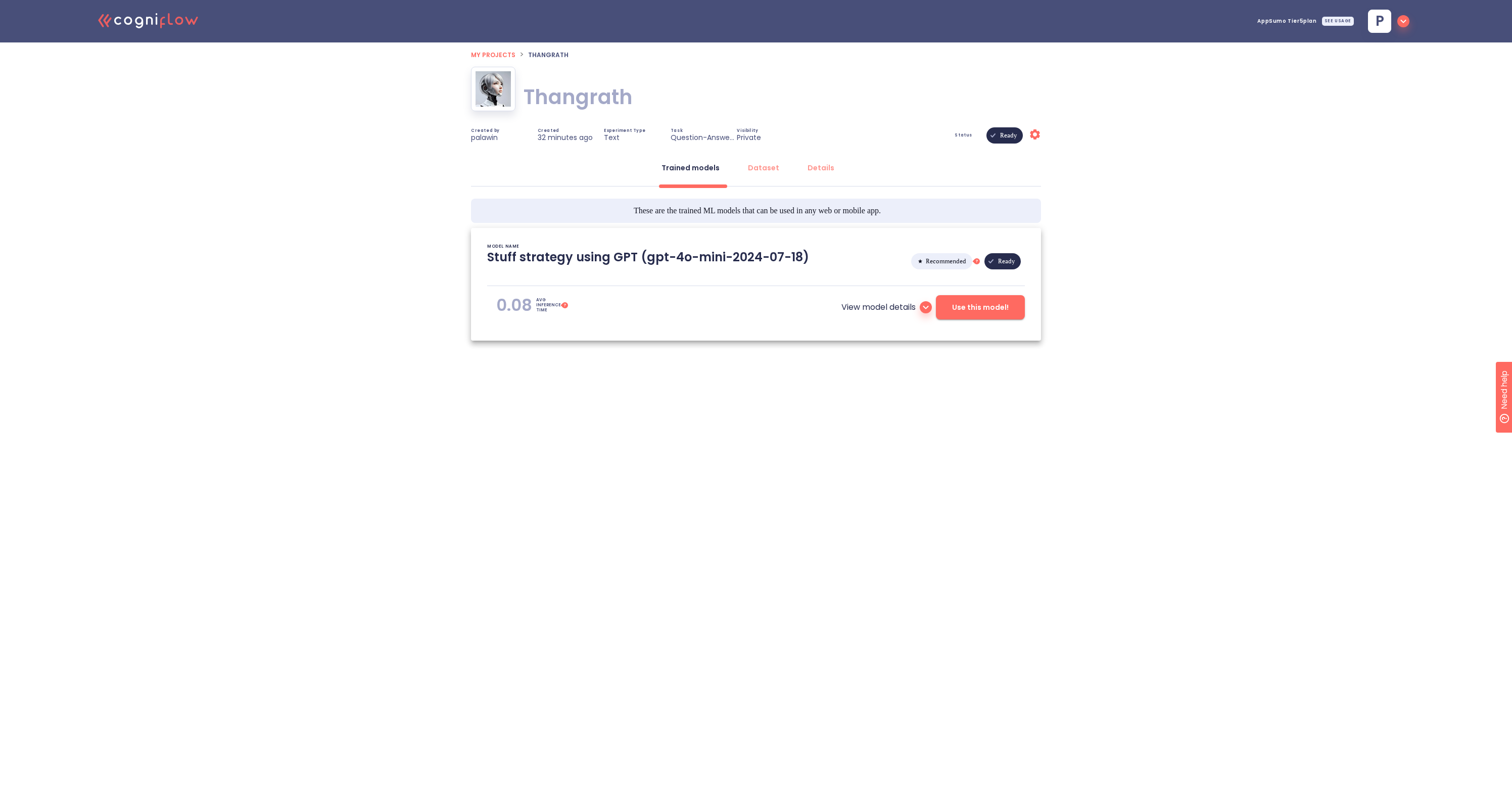
type textarea "[[DATE] 16:45:38]- Starting with download required files from shared storage [[…"
click at [965, 301] on span "Use this model!" at bounding box center [980, 307] width 56 height 12
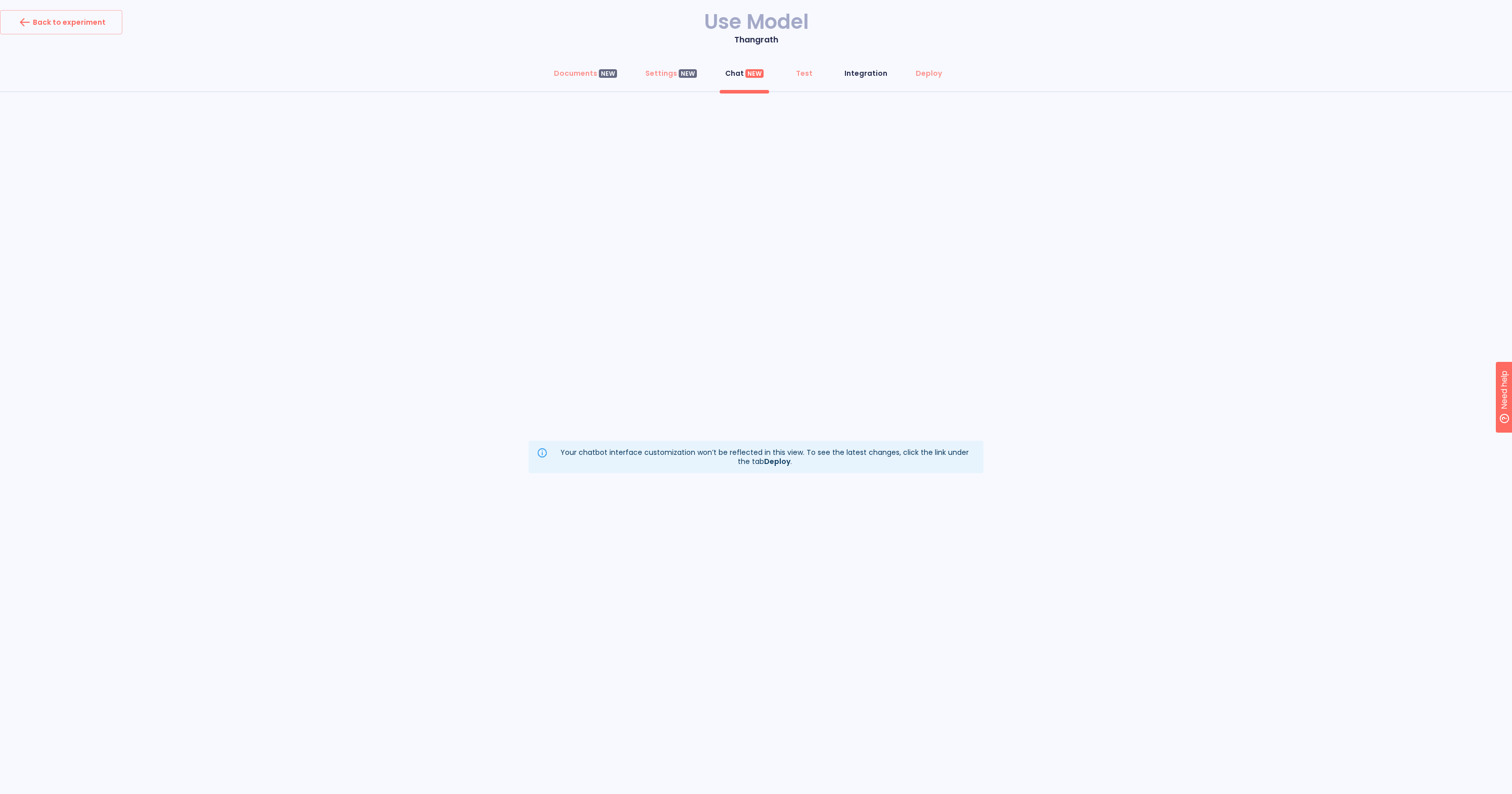
click at [870, 76] on div "Integration" at bounding box center [866, 73] width 43 height 10
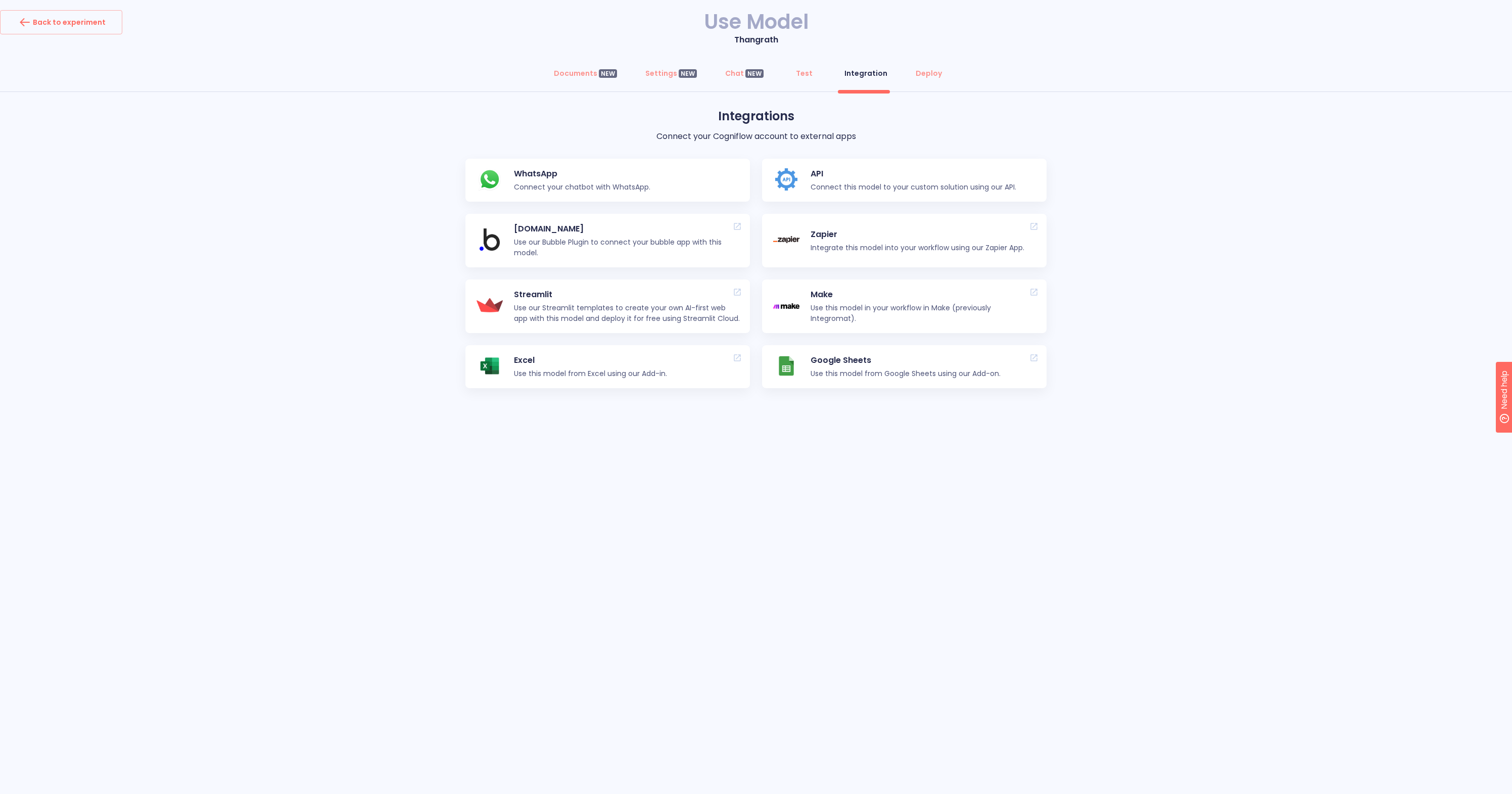
click at [836, 174] on p "API" at bounding box center [913, 173] width 205 height 12
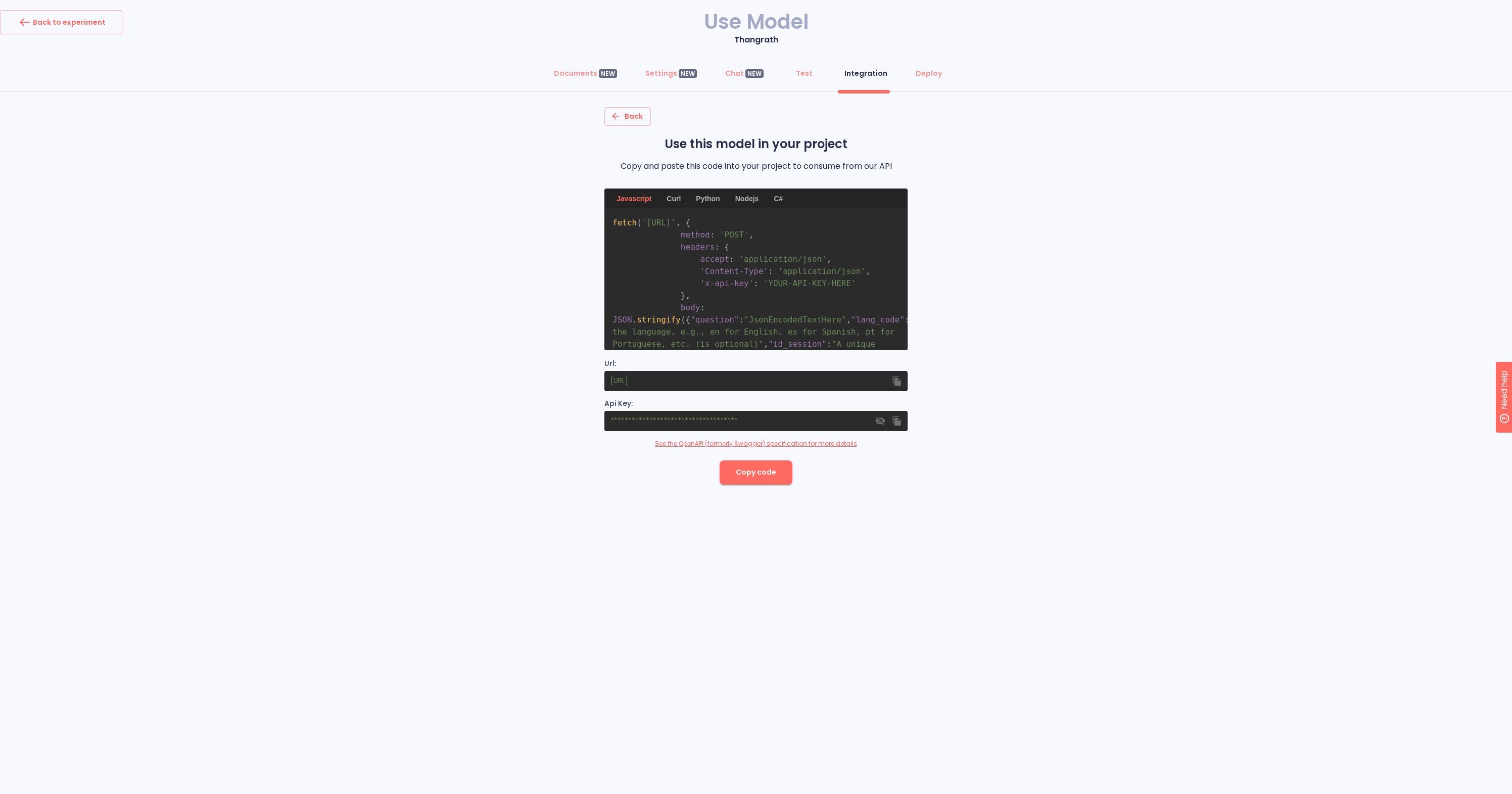
click at [880, 419] on icon "button" at bounding box center [880, 420] width 10 height 10
click at [880, 419] on icon "button" at bounding box center [880, 420] width 9 height 7
click at [101, 24] on div "Back to experiment" at bounding box center [61, 22] width 88 height 16
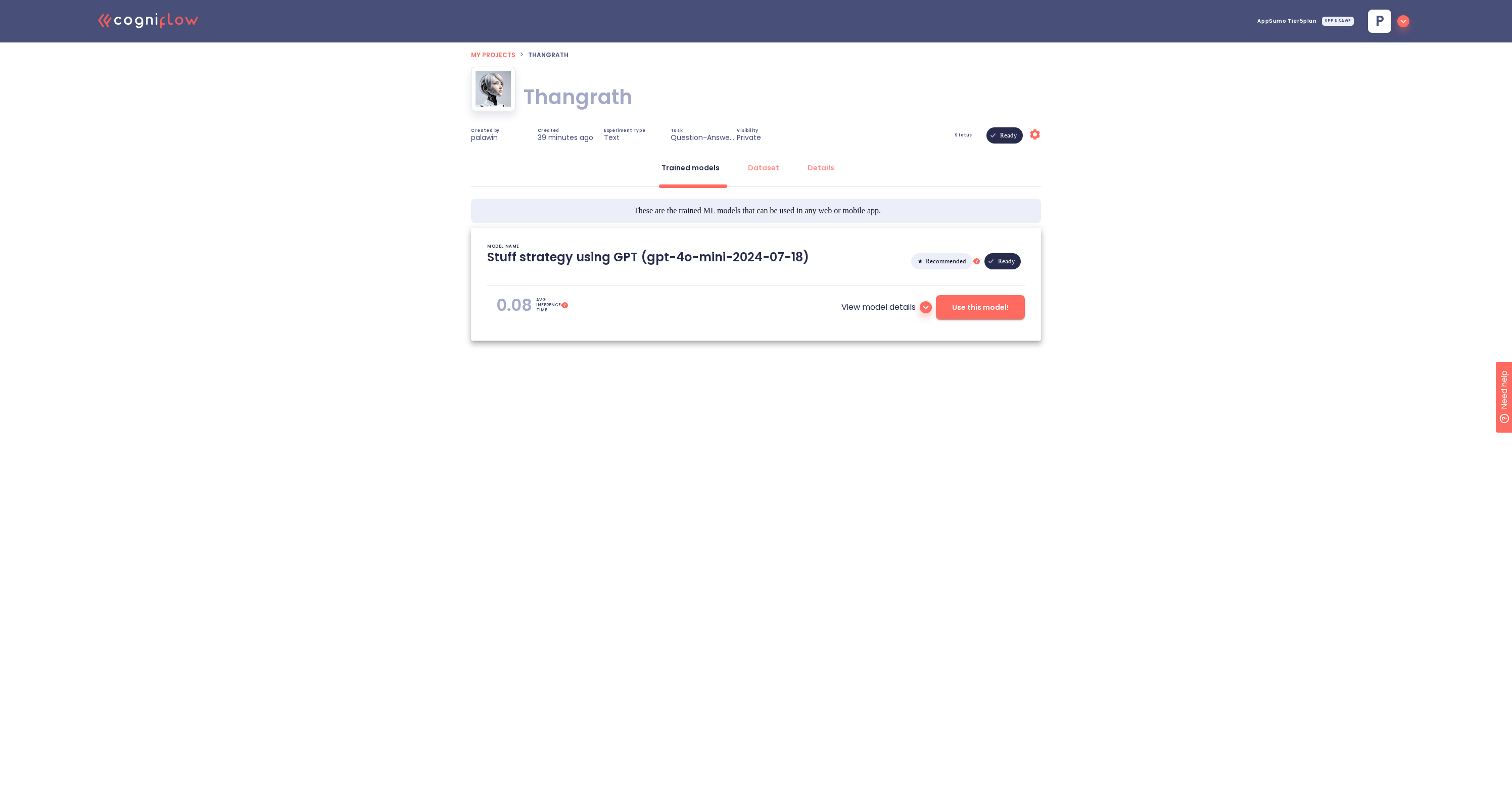
click at [1343, 24] on div "SEE USAGE" at bounding box center [1338, 22] width 32 height 9
click at [1303, 87] on div ".cls-1{fill:#141624;}.cls-2{fill:#eb5e60;}.cls-3{fill:none;stroke:#eb5e60;strok…" at bounding box center [756, 206] width 1512 height 413
click at [775, 172] on div "Dataset" at bounding box center [764, 168] width 31 height 10
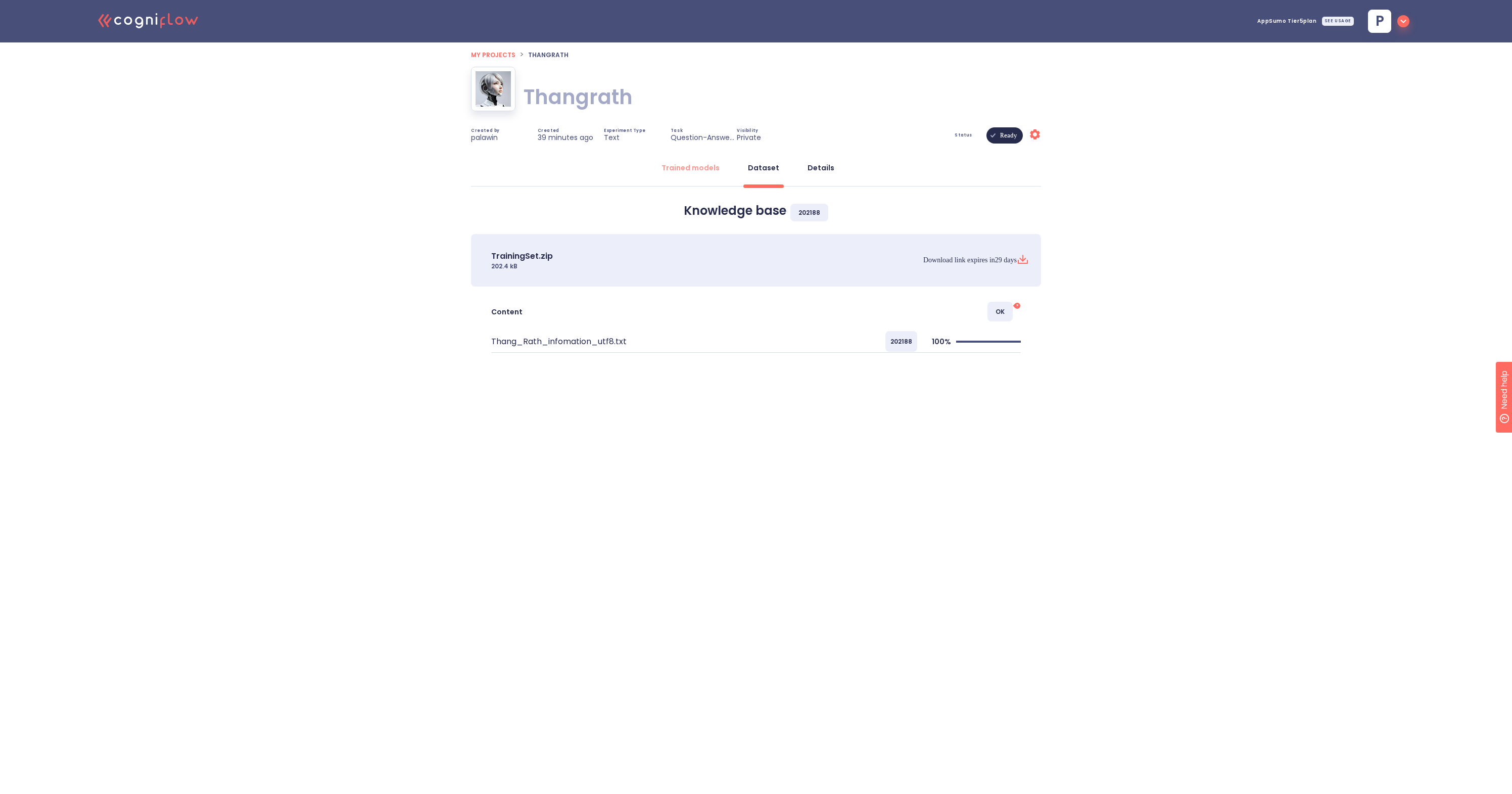
click at [820, 171] on div "Details" at bounding box center [821, 168] width 26 height 10
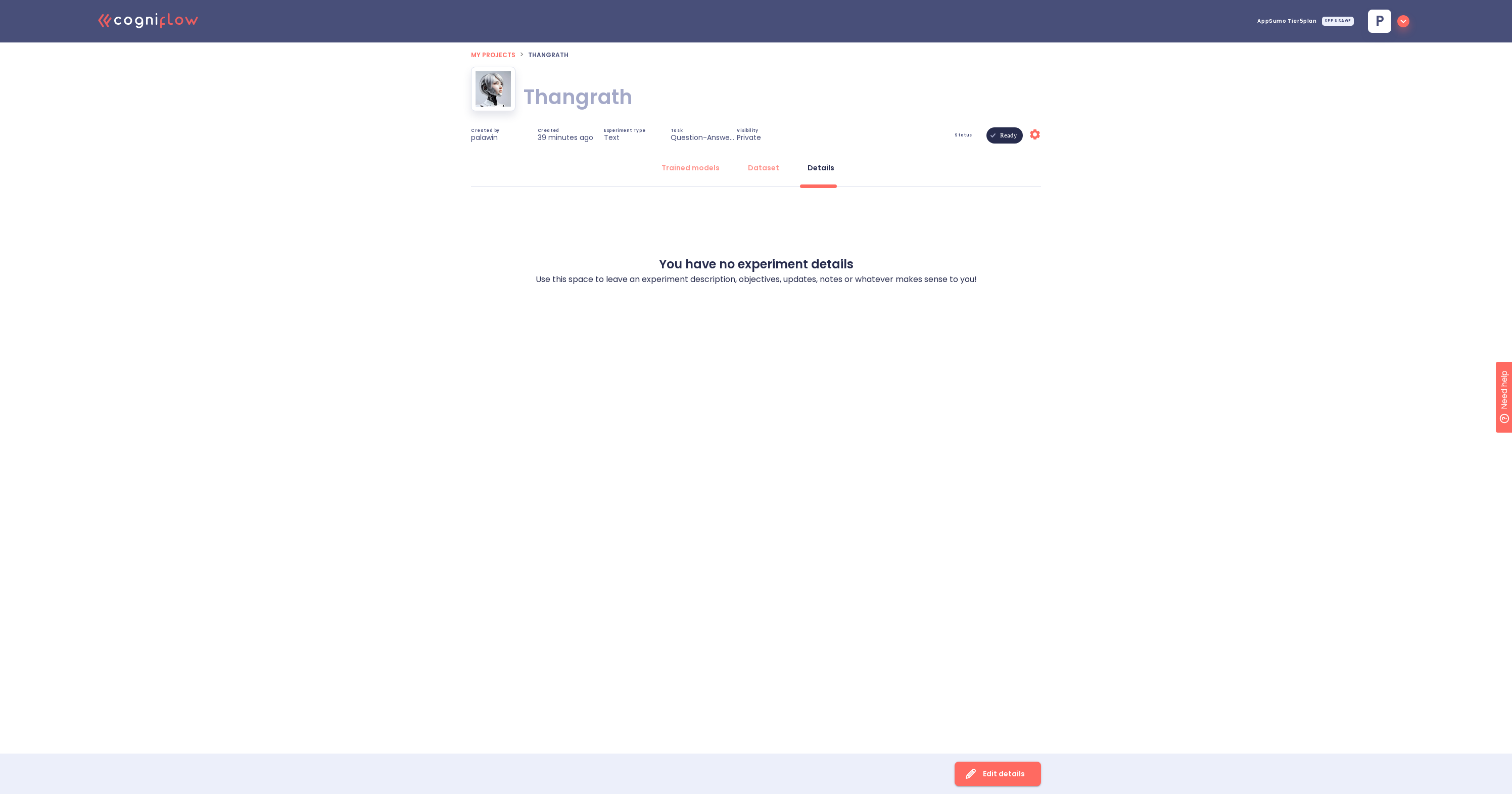
click at [159, 24] on icon ".cls-1{fill:#141624;}.cls-2{fill:#eb5e60;}.cls-3{fill:none;stroke:#eb5e60;strok…" at bounding box center [149, 20] width 111 height 31
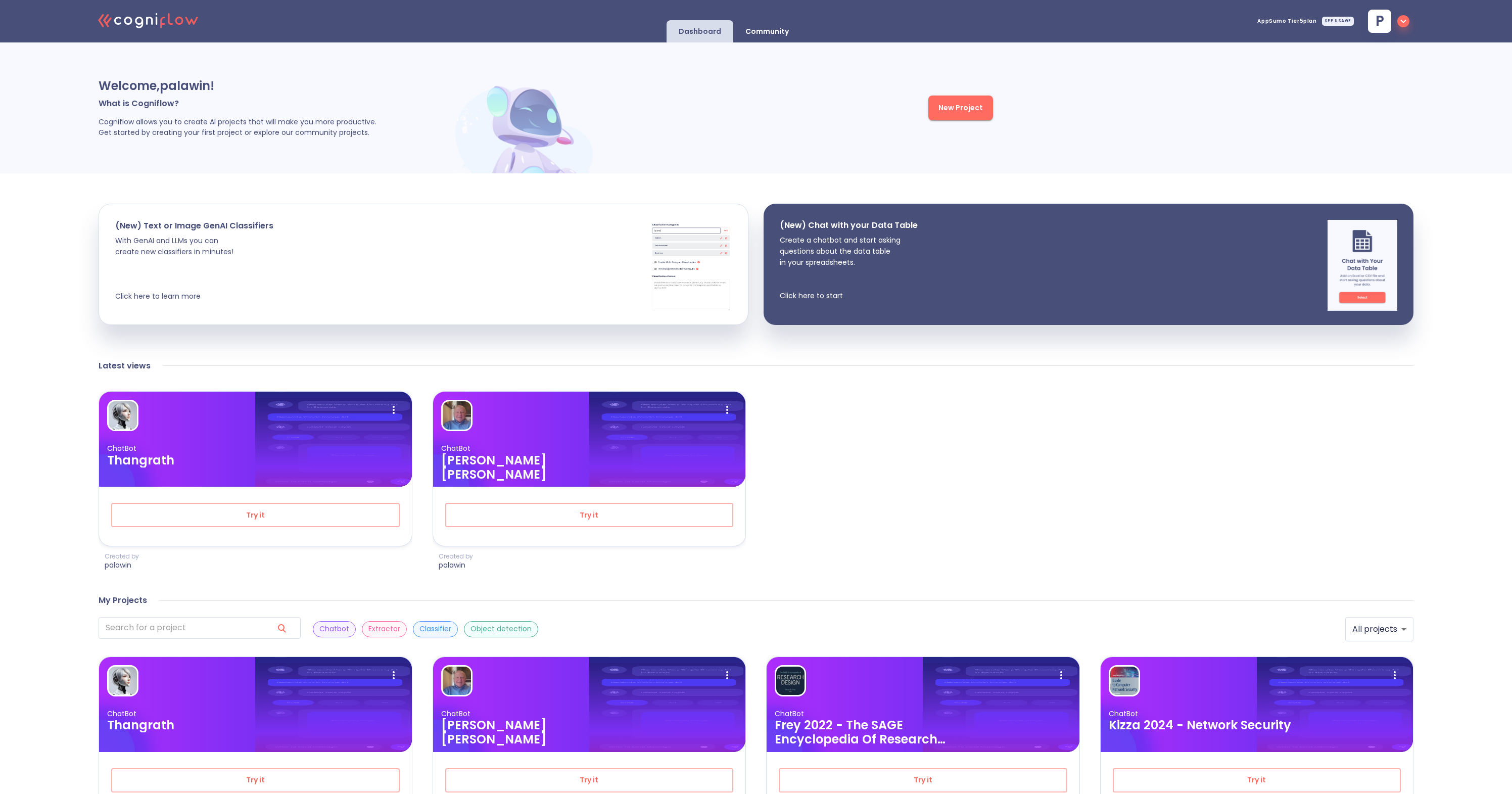
click at [773, 29] on p "Community" at bounding box center [767, 31] width 43 height 9
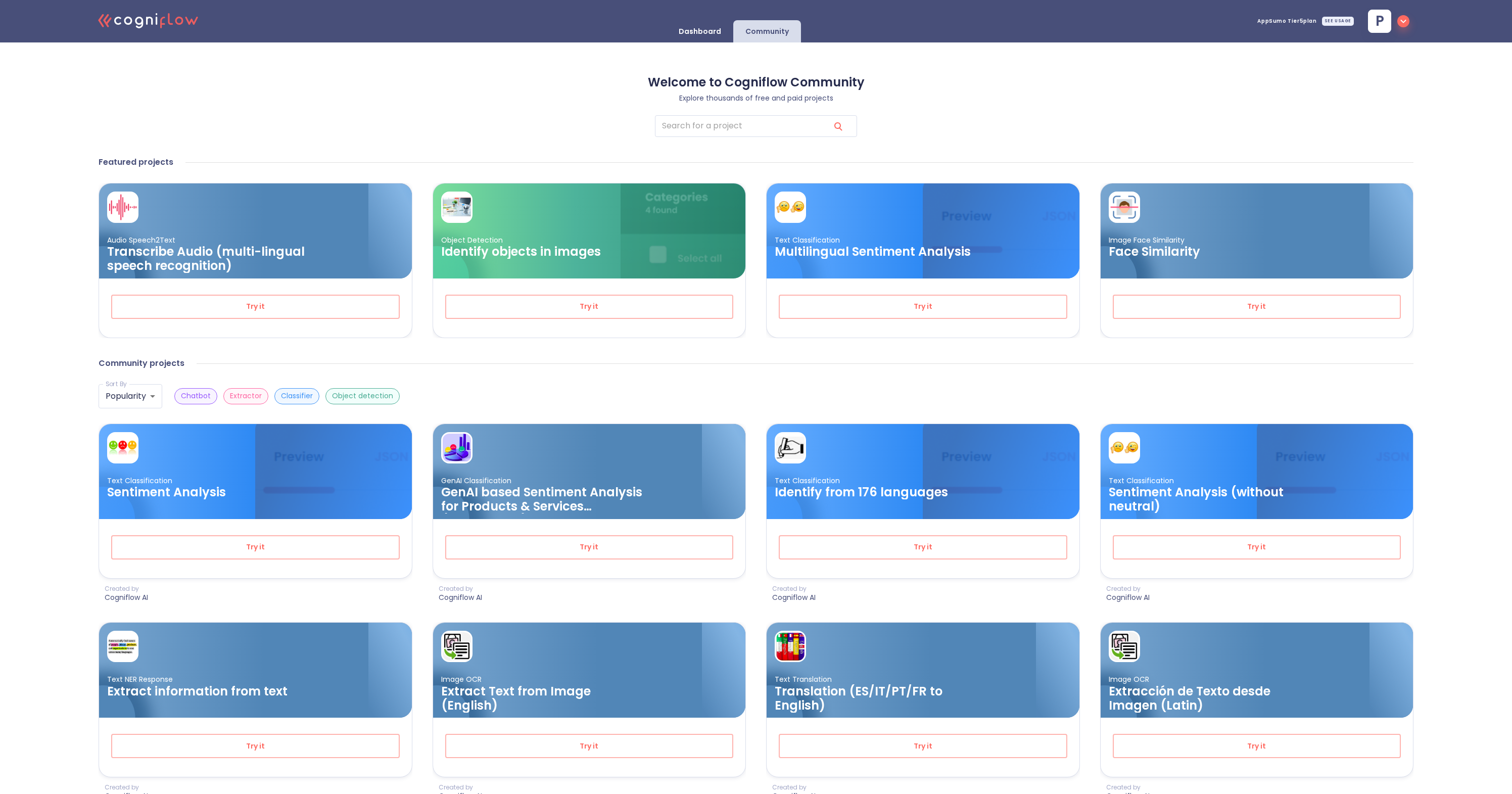
click at [714, 37] on div "Dashboard" at bounding box center [700, 31] width 67 height 23
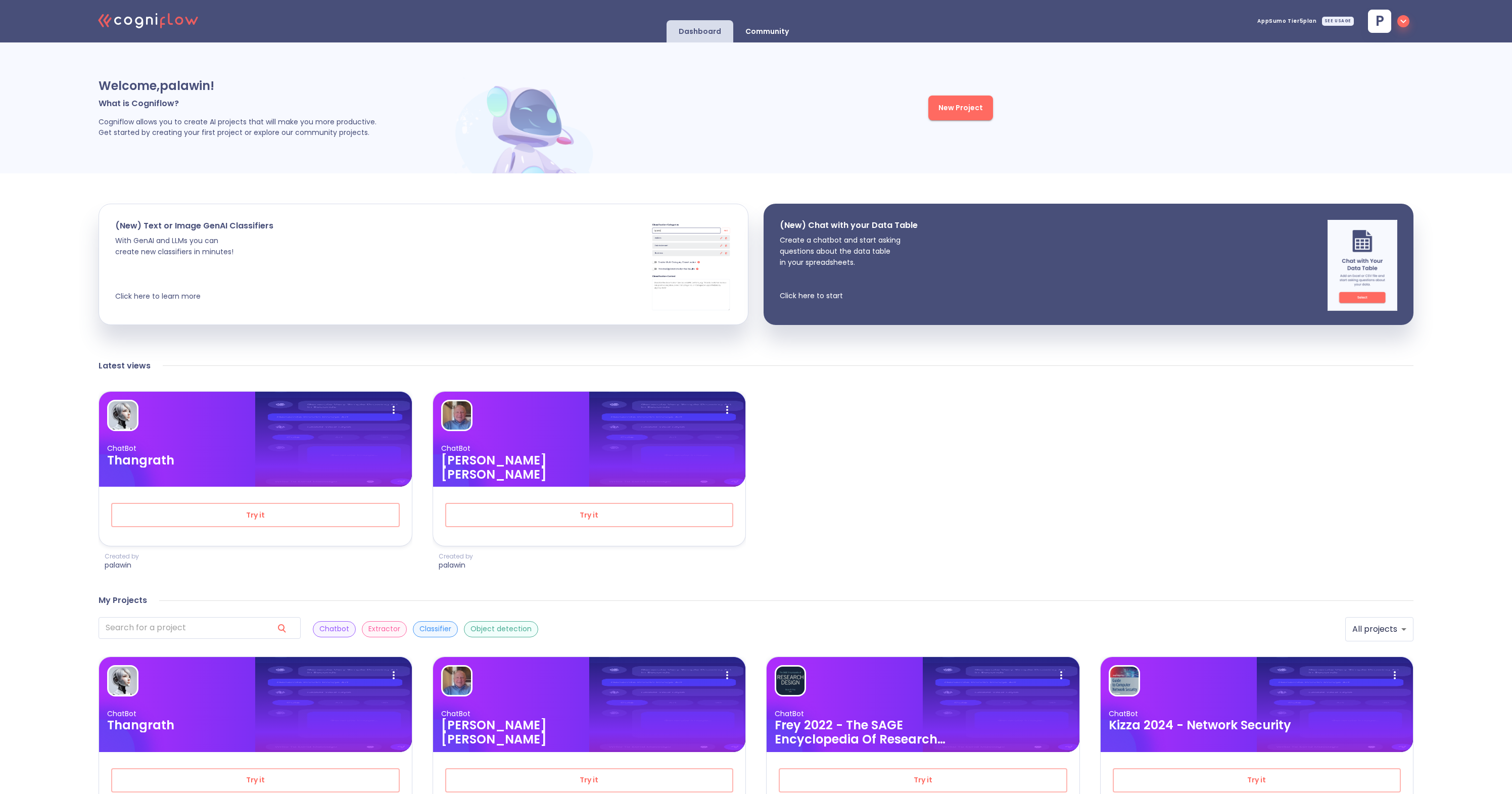
click at [169, 32] on icon ".cls-1{fill:#141624;}.cls-2{fill:#eb5e60;}.cls-3{fill:none;stroke:#eb5e60;strok…" at bounding box center [149, 20] width 111 height 31
click at [168, 23] on icon ".cls-1{fill:#141624;}.cls-2{fill:#eb5e60;}.cls-3{fill:none;stroke:#eb5e60;strok…" at bounding box center [149, 20] width 111 height 31
click at [1305, 24] on span "AppSumo Tier5 plan" at bounding box center [1287, 21] width 59 height 5
click at [1403, 25] on icon "button" at bounding box center [1403, 21] width 12 height 12
click at [1494, 138] on div at bounding box center [756, 397] width 1512 height 794
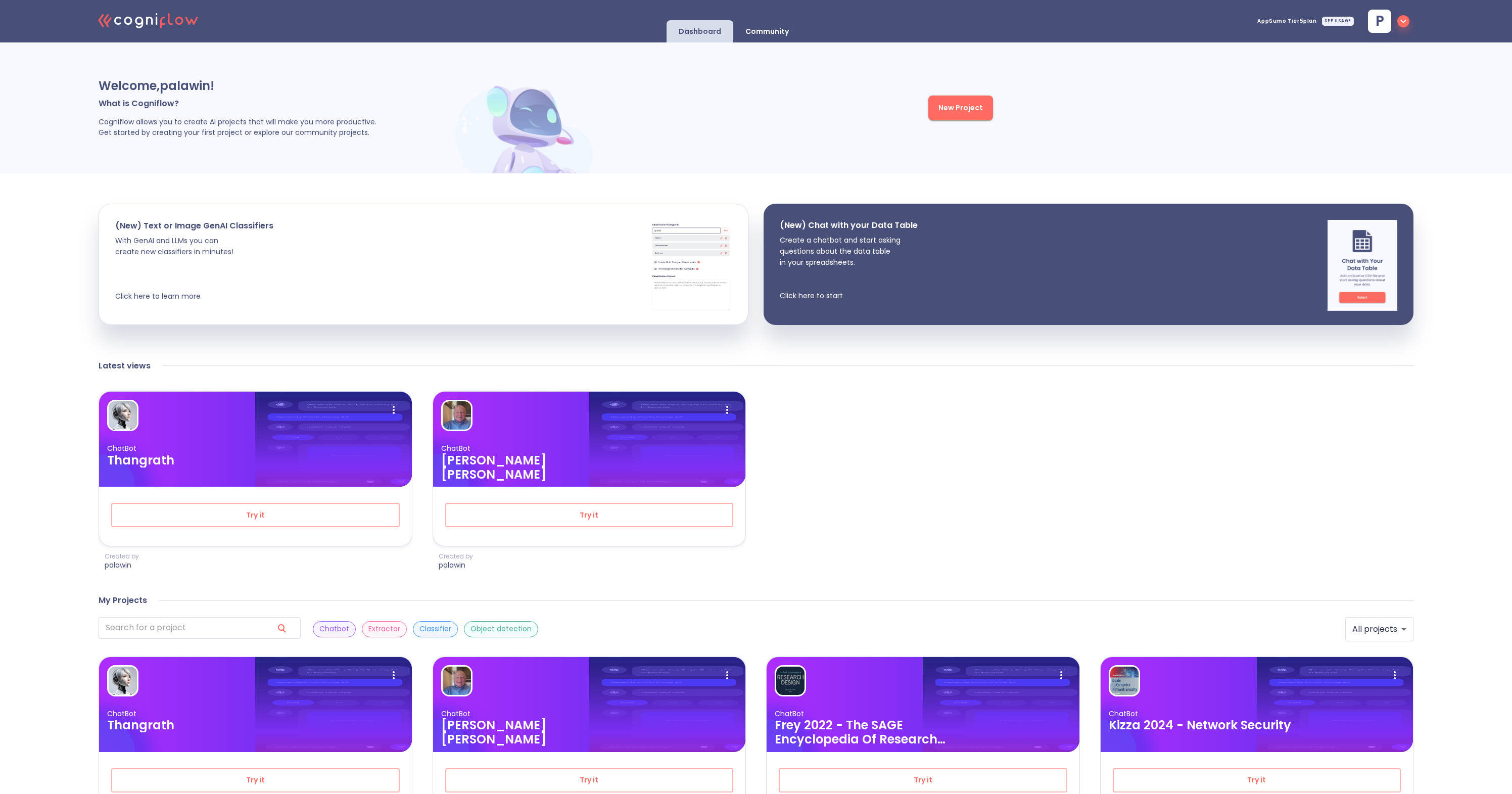
click at [1405, 22] on icon "button" at bounding box center [1404, 22] width 6 height 4
click at [1101, 138] on div at bounding box center [756, 397] width 1512 height 794
click at [328, 471] on div at bounding box center [333, 439] width 156 height 95
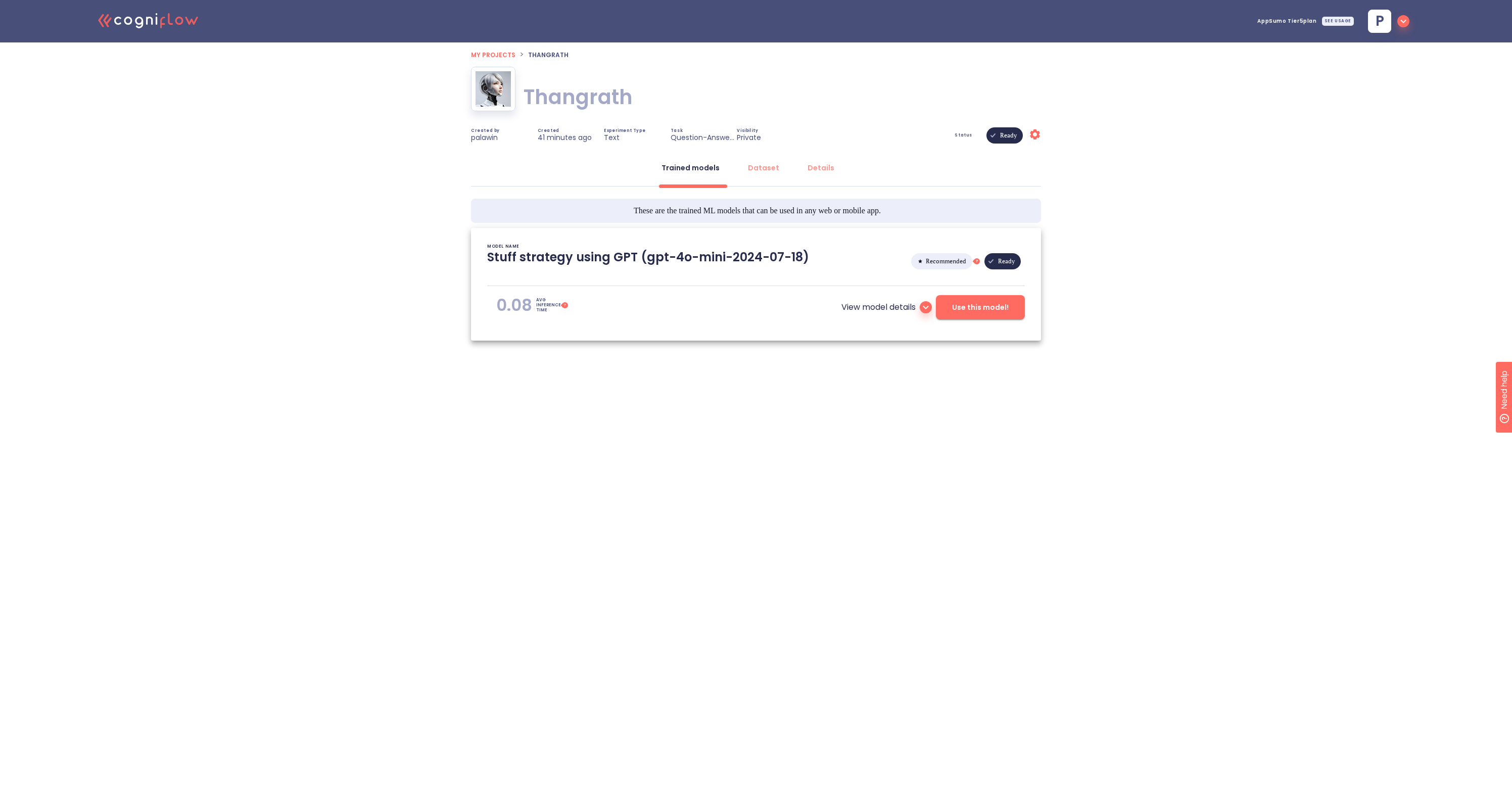
type textarea "[[DATE] 16:45:38]- Starting with download required files from shared storage [[…"
click at [817, 174] on button "Details" at bounding box center [820, 168] width 39 height 24
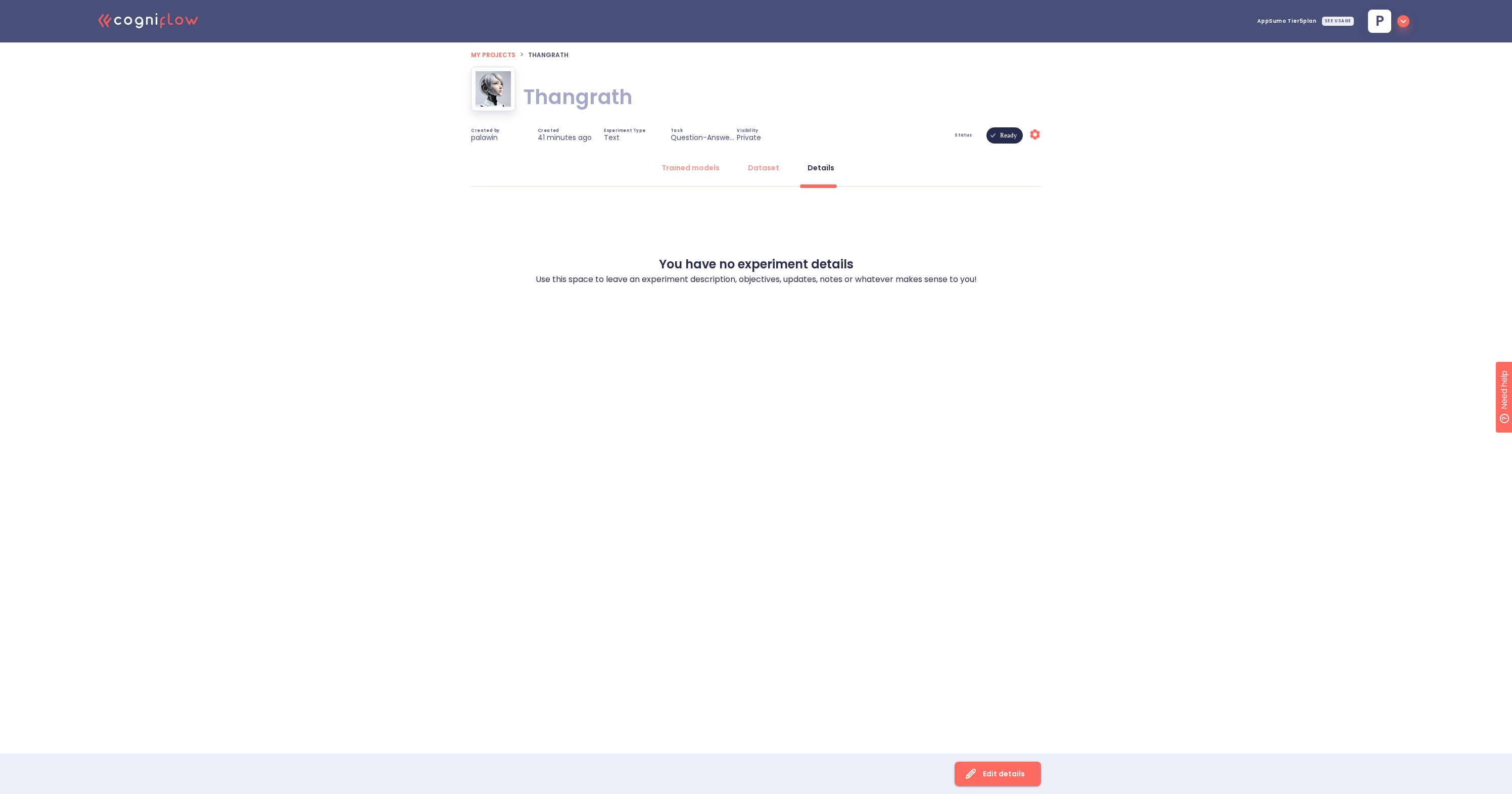
click at [1035, 137] on icon "Settings" at bounding box center [1035, 134] width 12 height 12
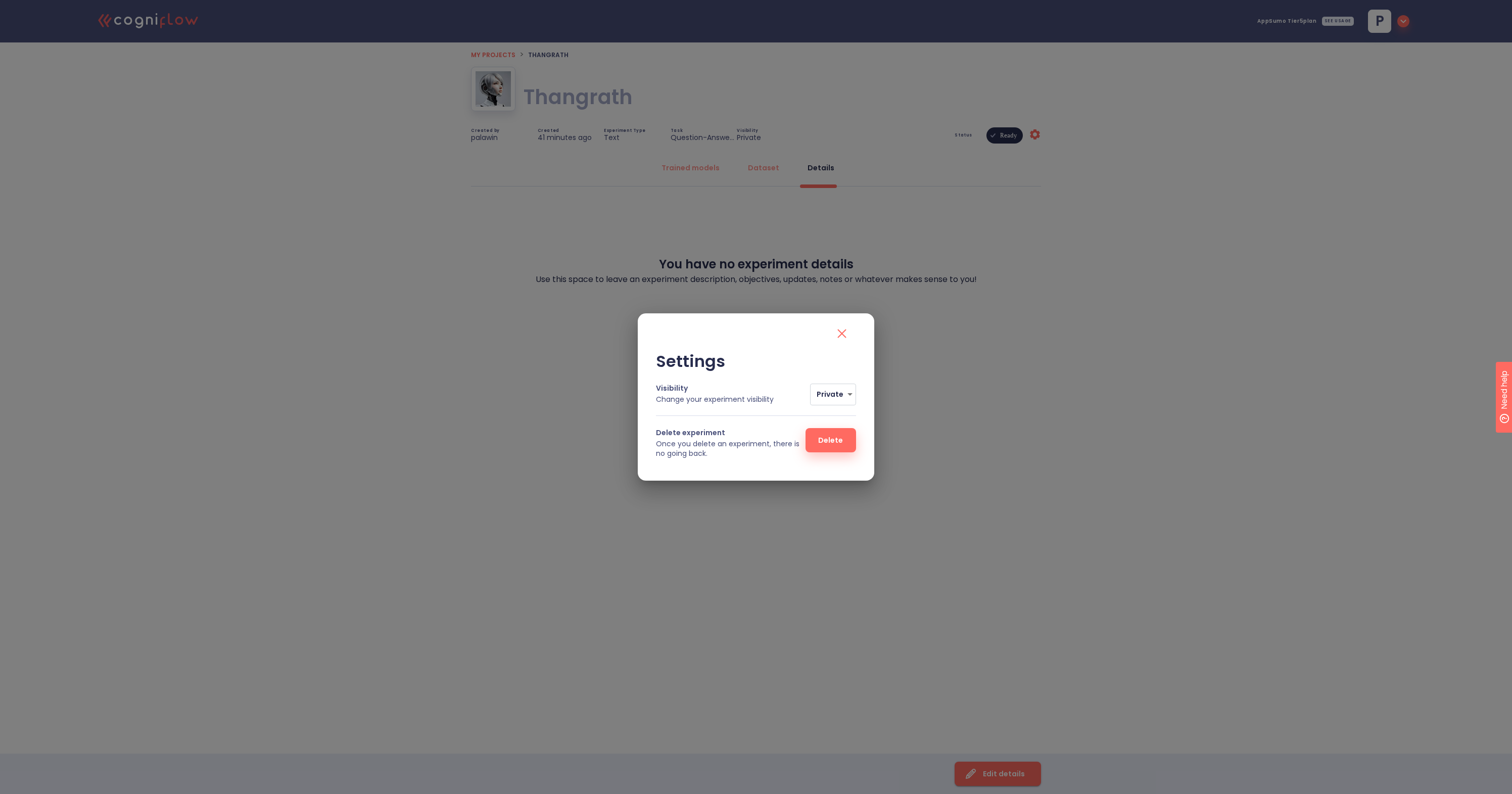
click at [838, 333] on icon "close" at bounding box center [842, 333] width 16 height 16
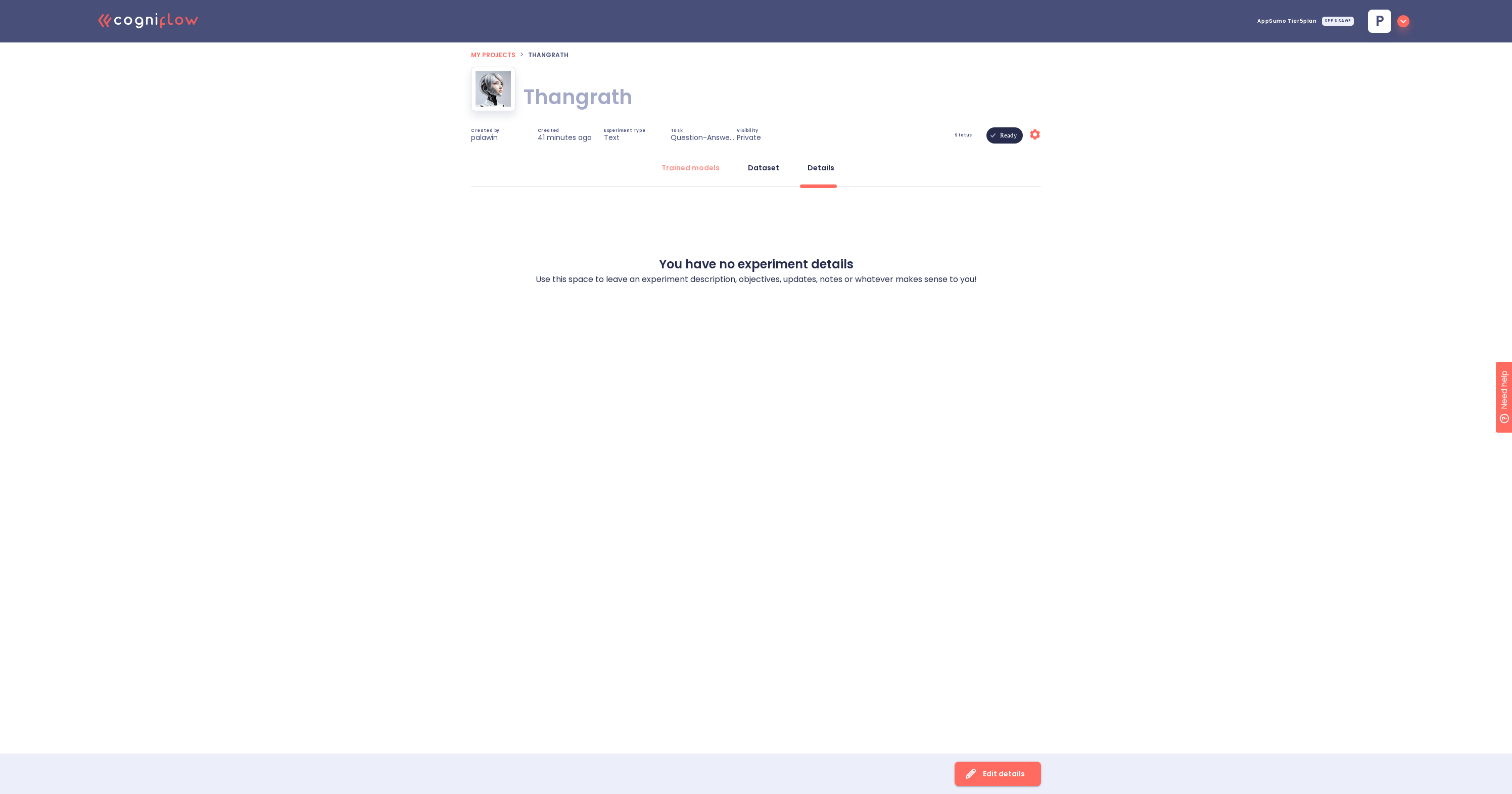
click at [774, 169] on div "Dataset" at bounding box center [764, 168] width 31 height 10
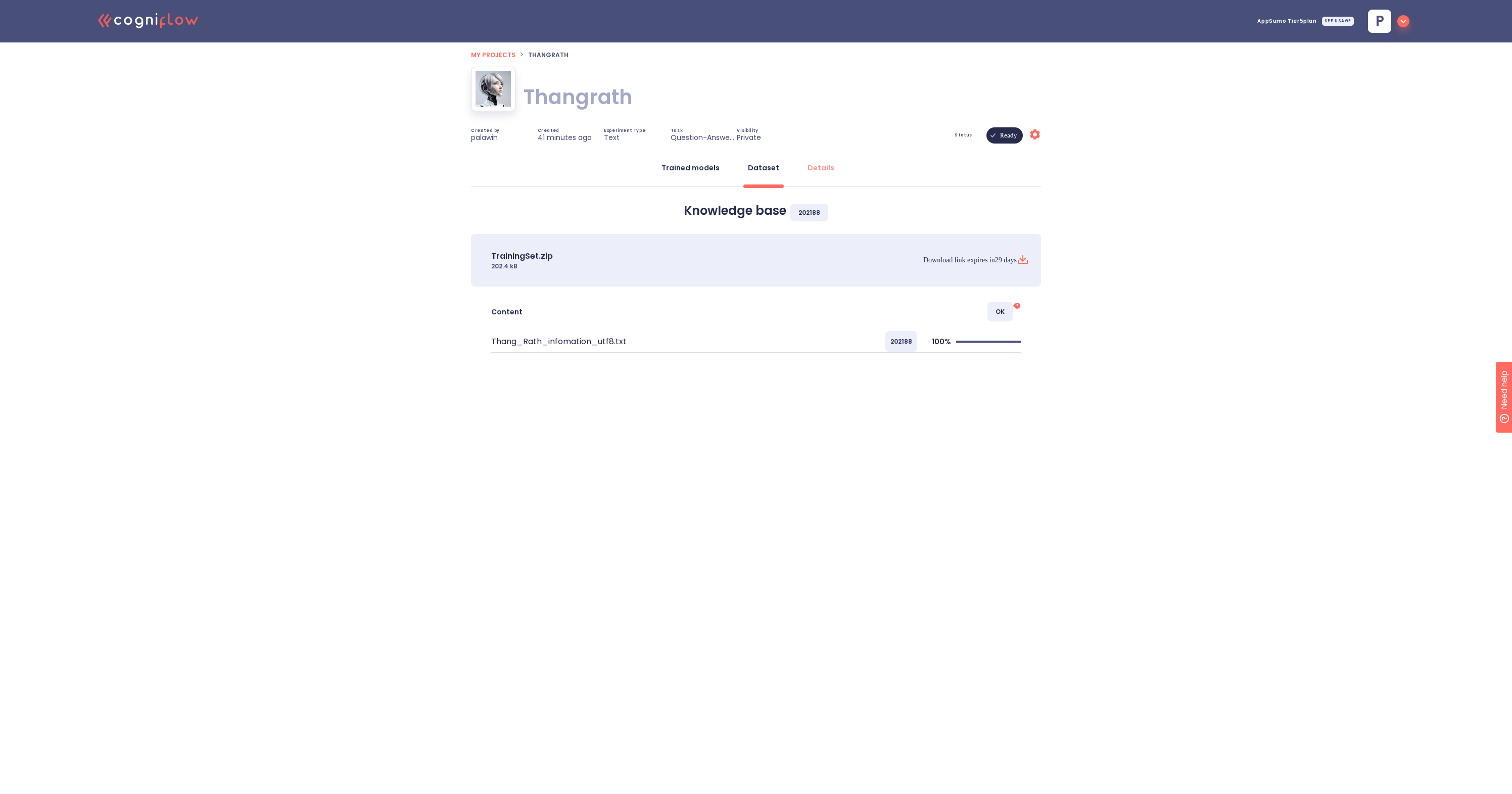
click at [713, 170] on div "Trained models" at bounding box center [691, 168] width 58 height 10
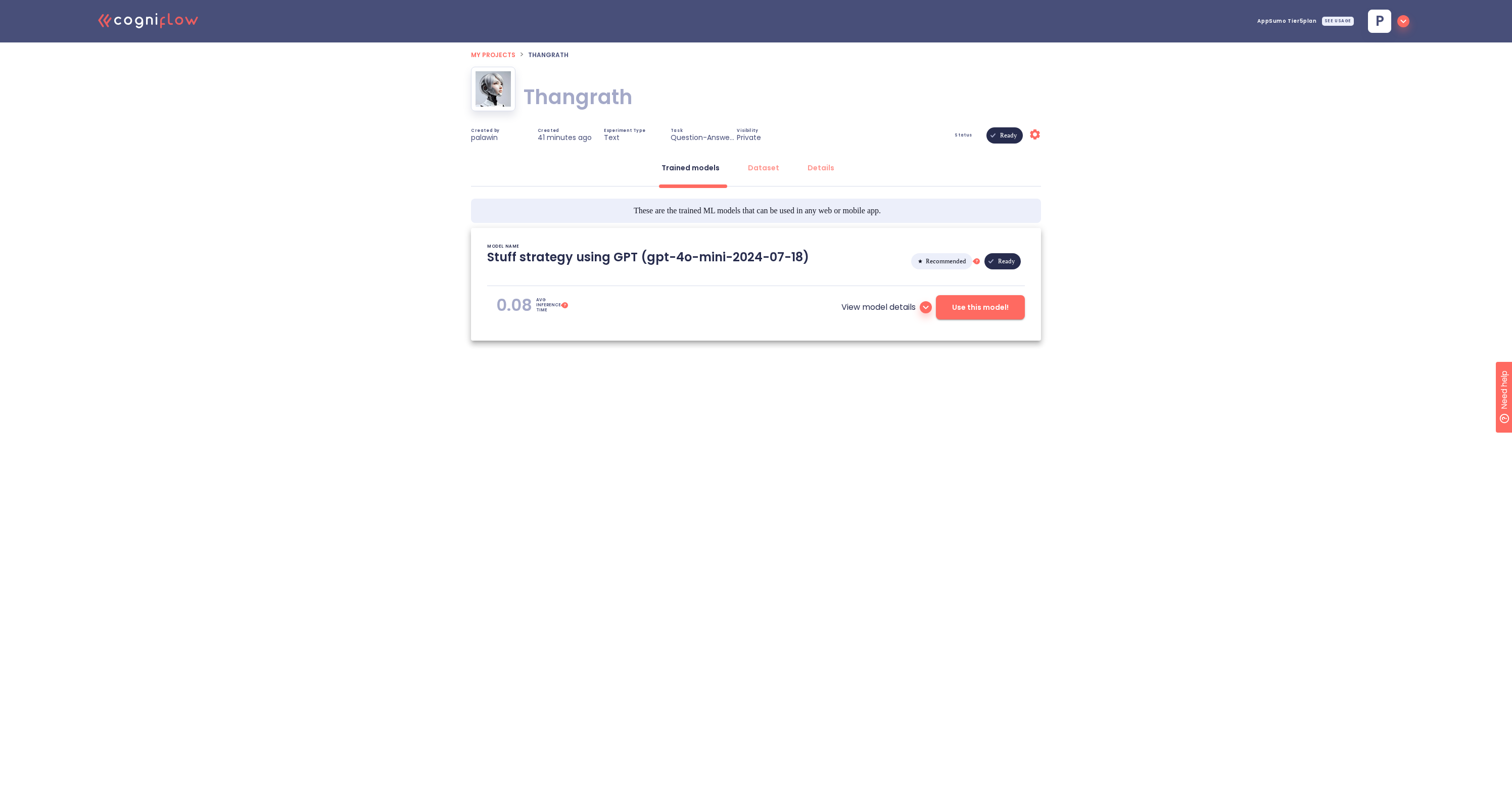
click at [981, 306] on span "Use this model!" at bounding box center [980, 307] width 56 height 12
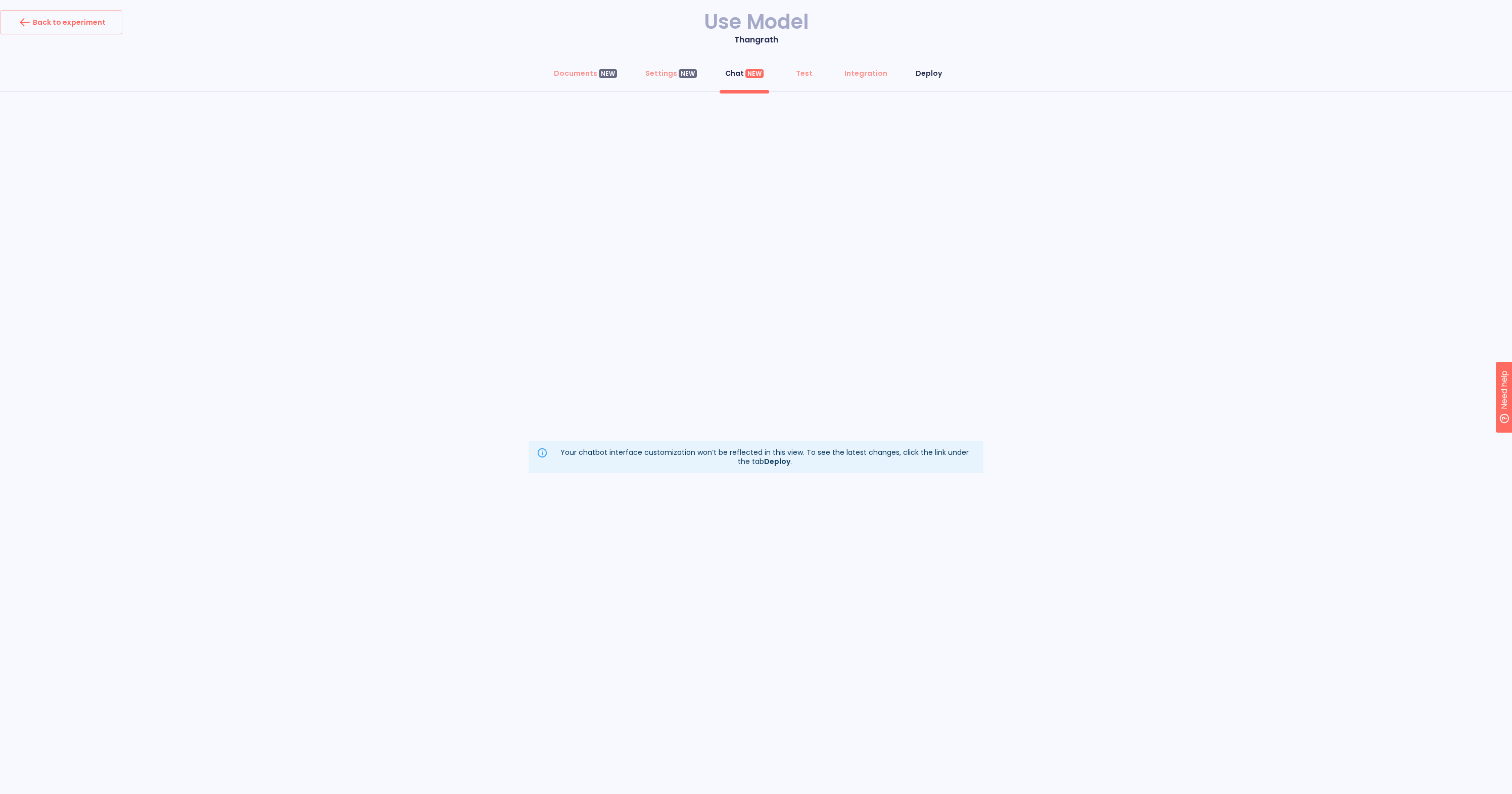
click at [921, 74] on div "Deploy" at bounding box center [929, 73] width 26 height 10
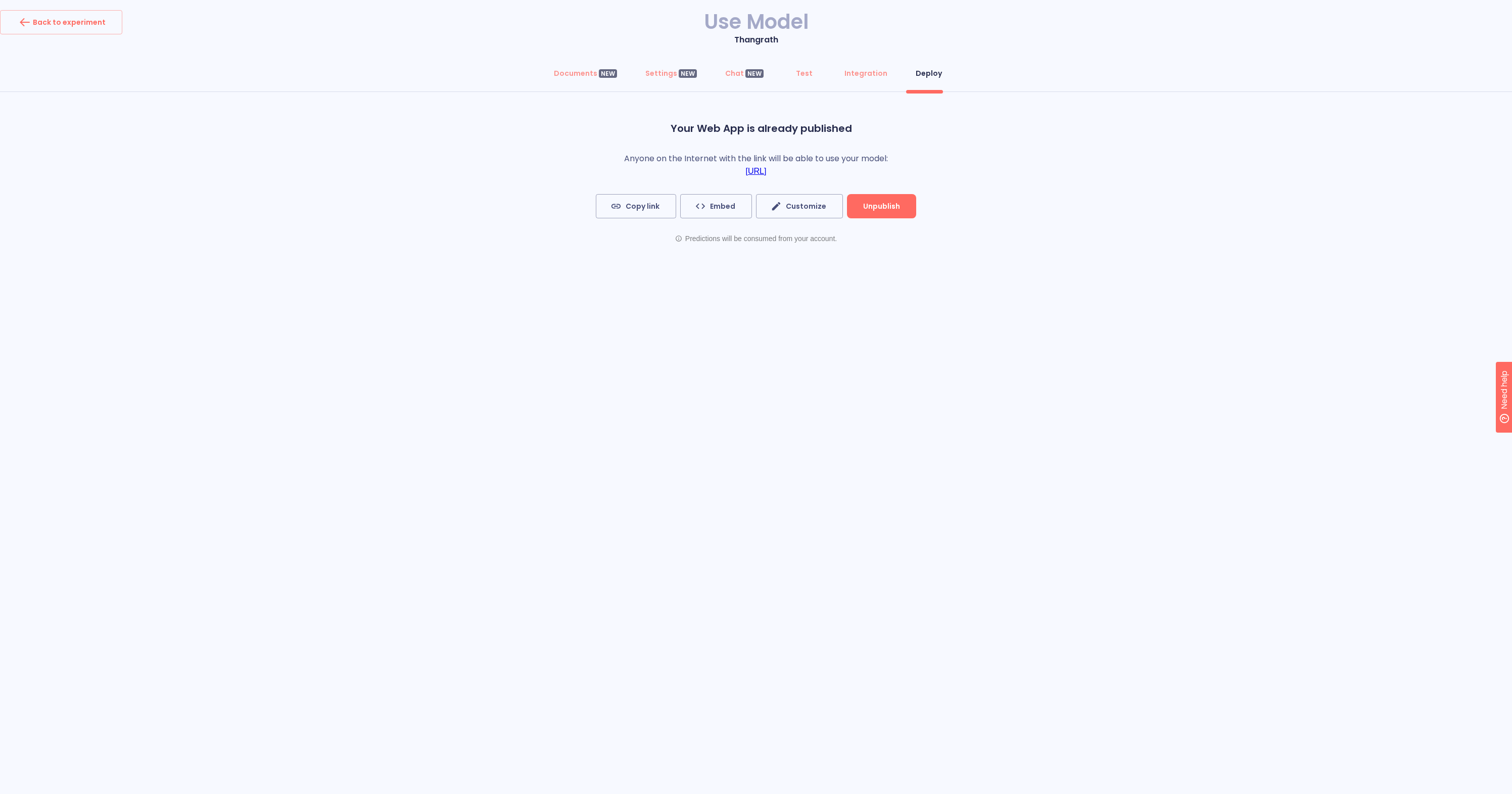
click at [766, 170] on link "https://chat.cogniflow.ai/chat?idApplication=5c62cd4a-dd87-441f-88bb-cc55bb87a1…" at bounding box center [756, 171] width 21 height 9
click at [818, 204] on span "Customize" at bounding box center [799, 206] width 54 height 12
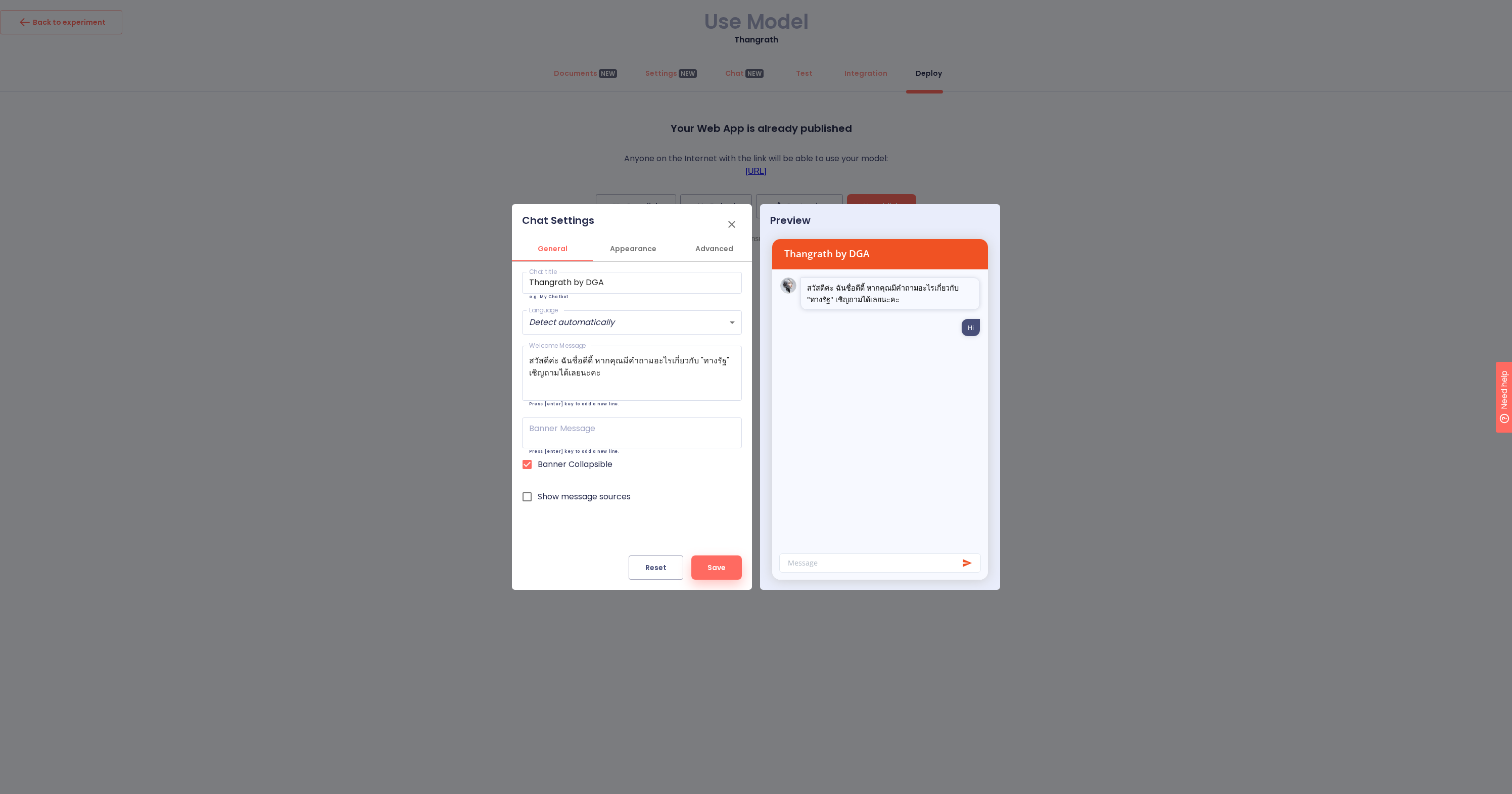
click at [732, 223] on icon "button" at bounding box center [732, 224] width 12 height 12
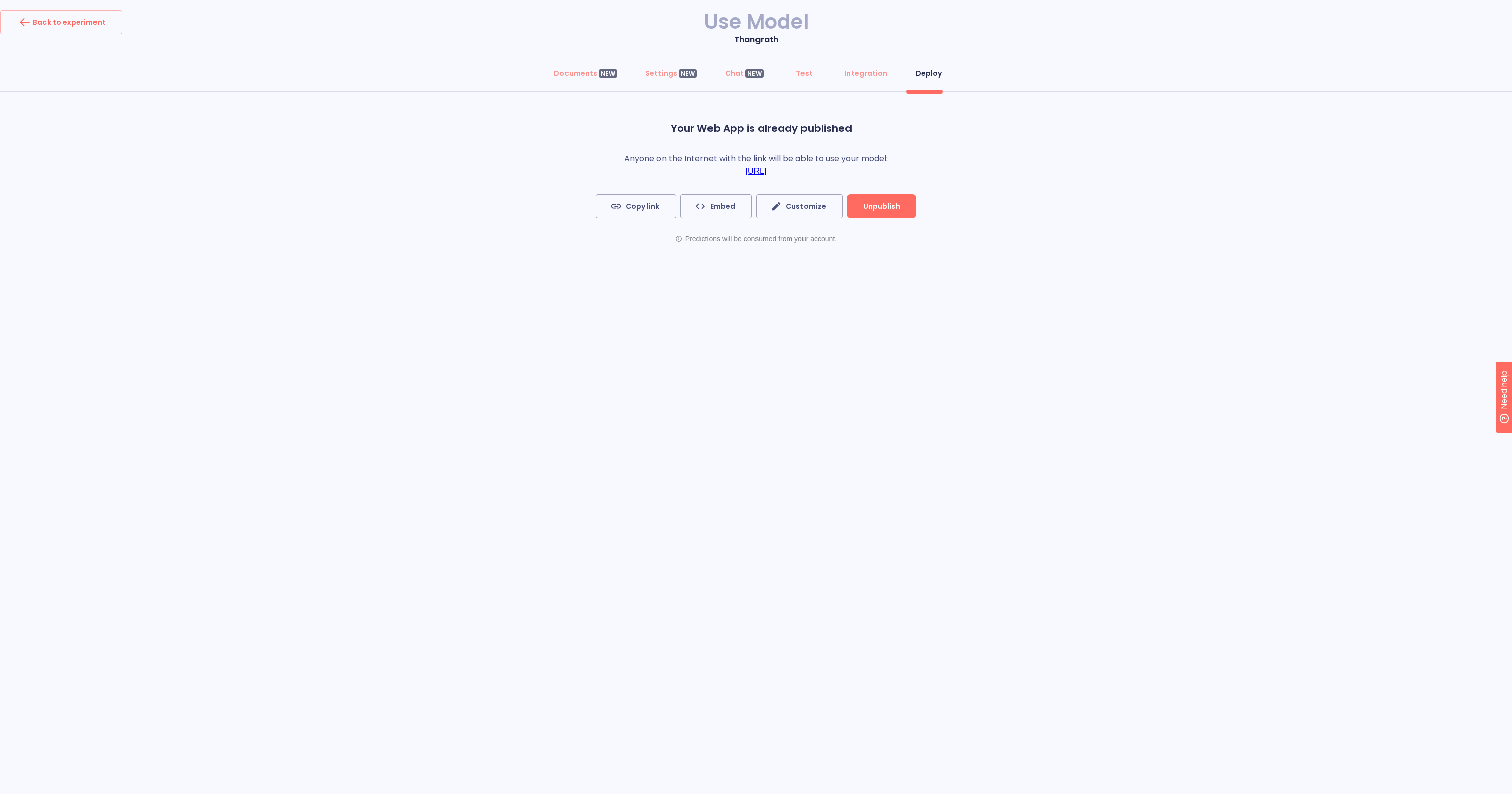
click at [766, 173] on link "https://chat.cogniflow.ai/chat?idApplication=5c62cd4a-dd87-441f-88bb-cc55bb87a1…" at bounding box center [756, 171] width 21 height 9
click at [735, 203] on span "Embed" at bounding box center [716, 206] width 39 height 12
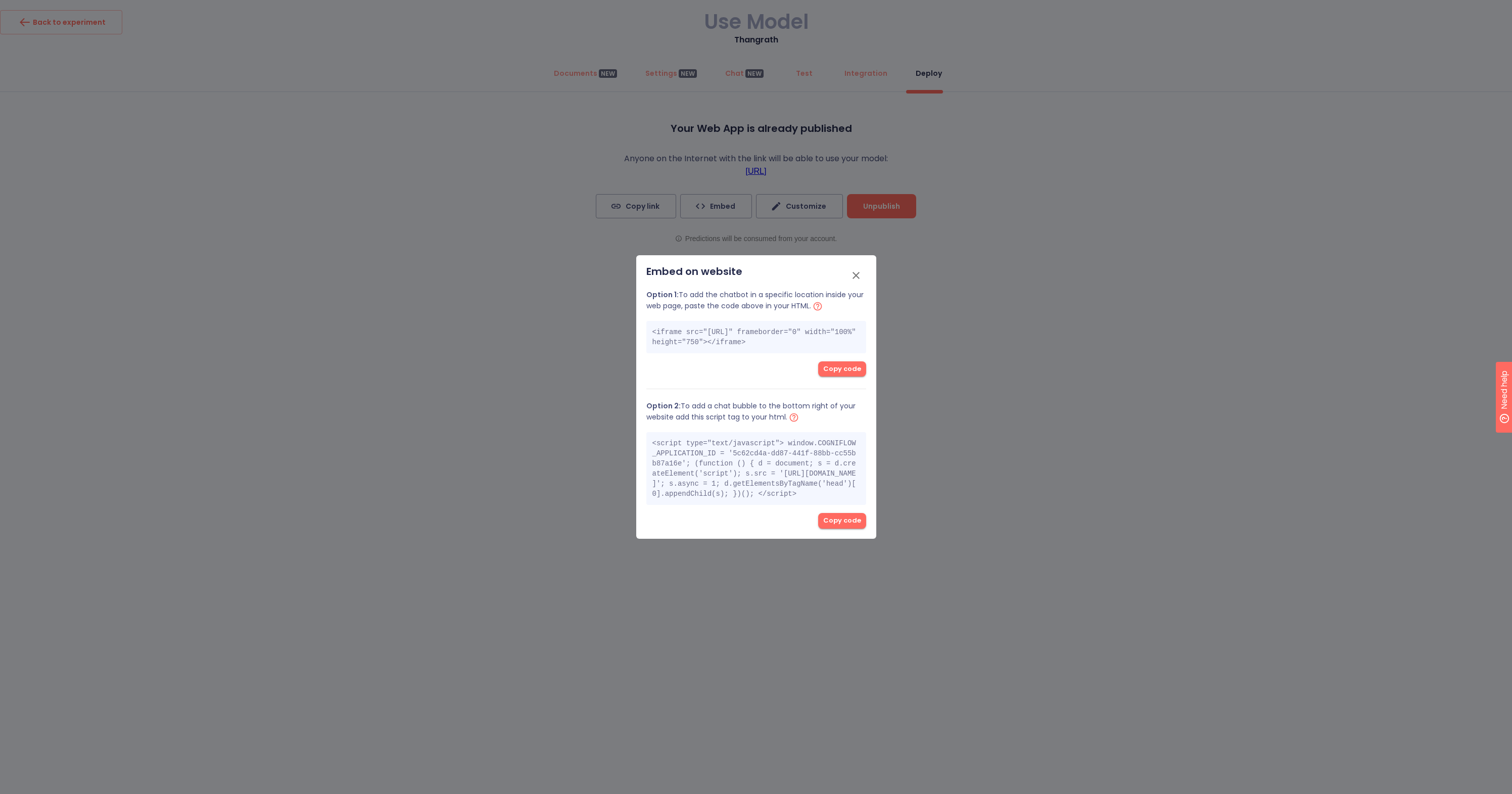
click at [858, 269] on icon "button" at bounding box center [856, 275] width 12 height 12
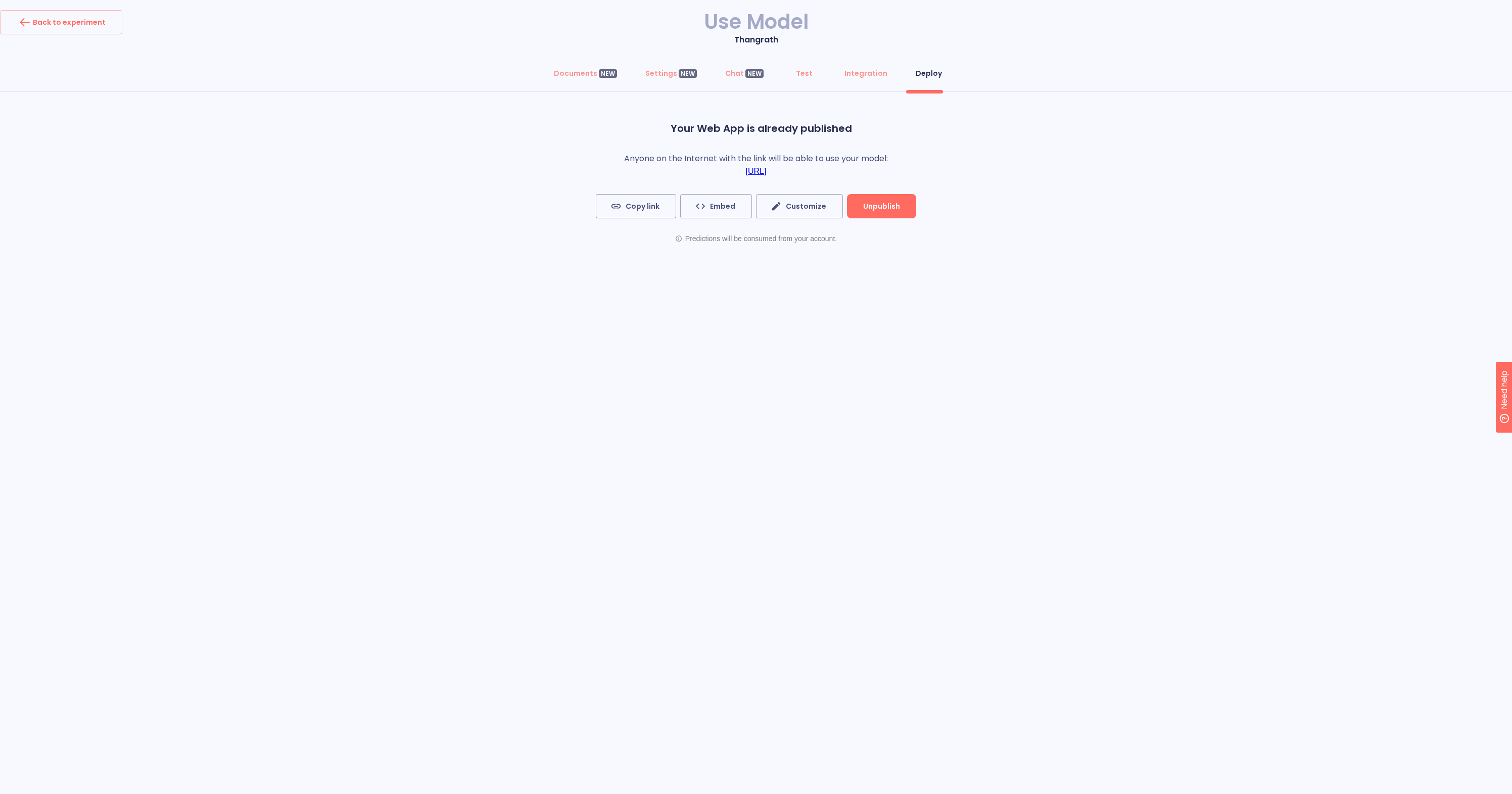
click at [766, 170] on link "https://chat.cogniflow.ai/chat?idApplication=5c62cd4a-dd87-441f-88bb-cc55bb87a1…" at bounding box center [756, 171] width 21 height 9
click at [857, 74] on div "Integration" at bounding box center [866, 73] width 43 height 10
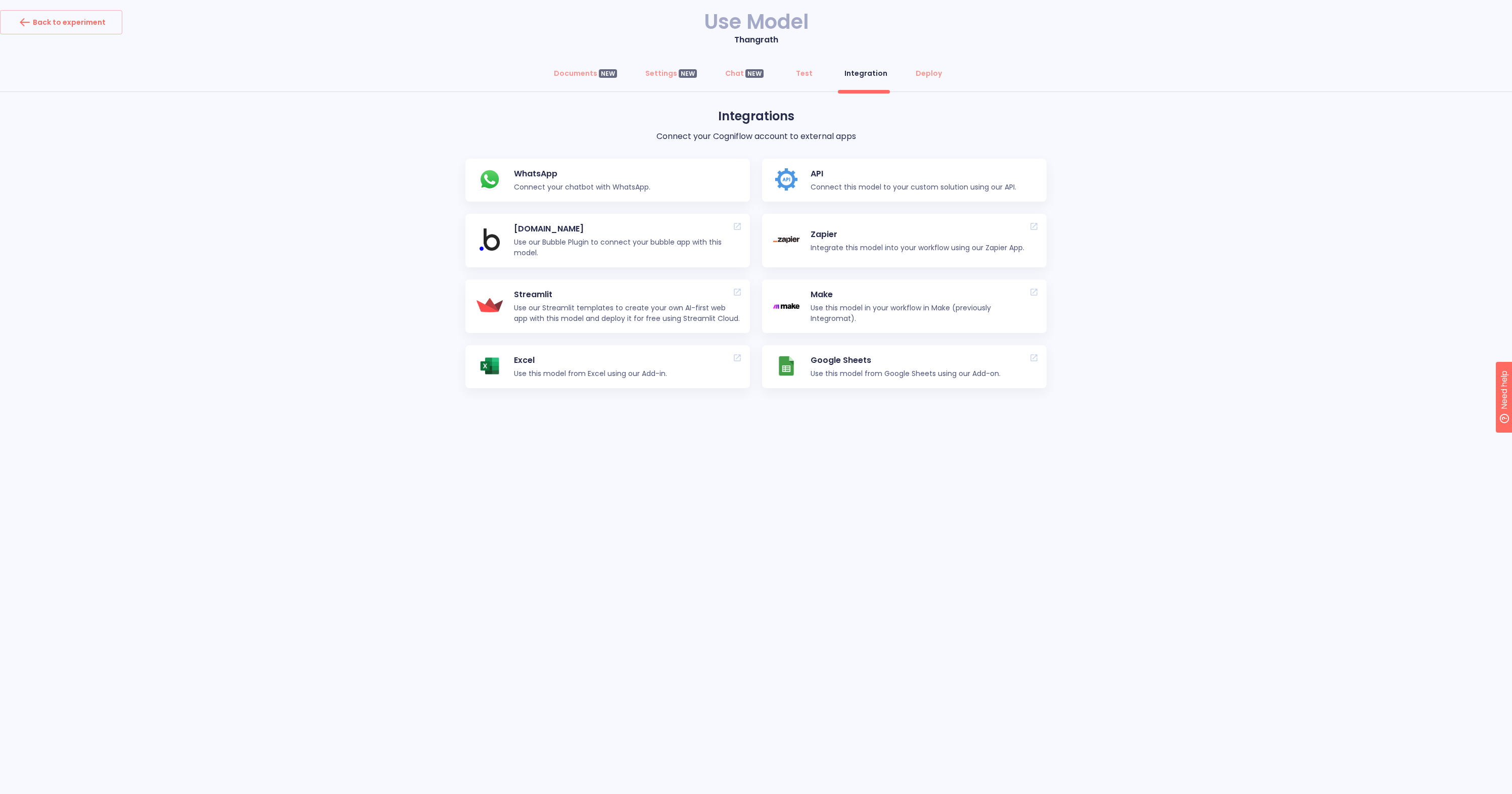
click at [886, 172] on p "API" at bounding box center [913, 173] width 205 height 12
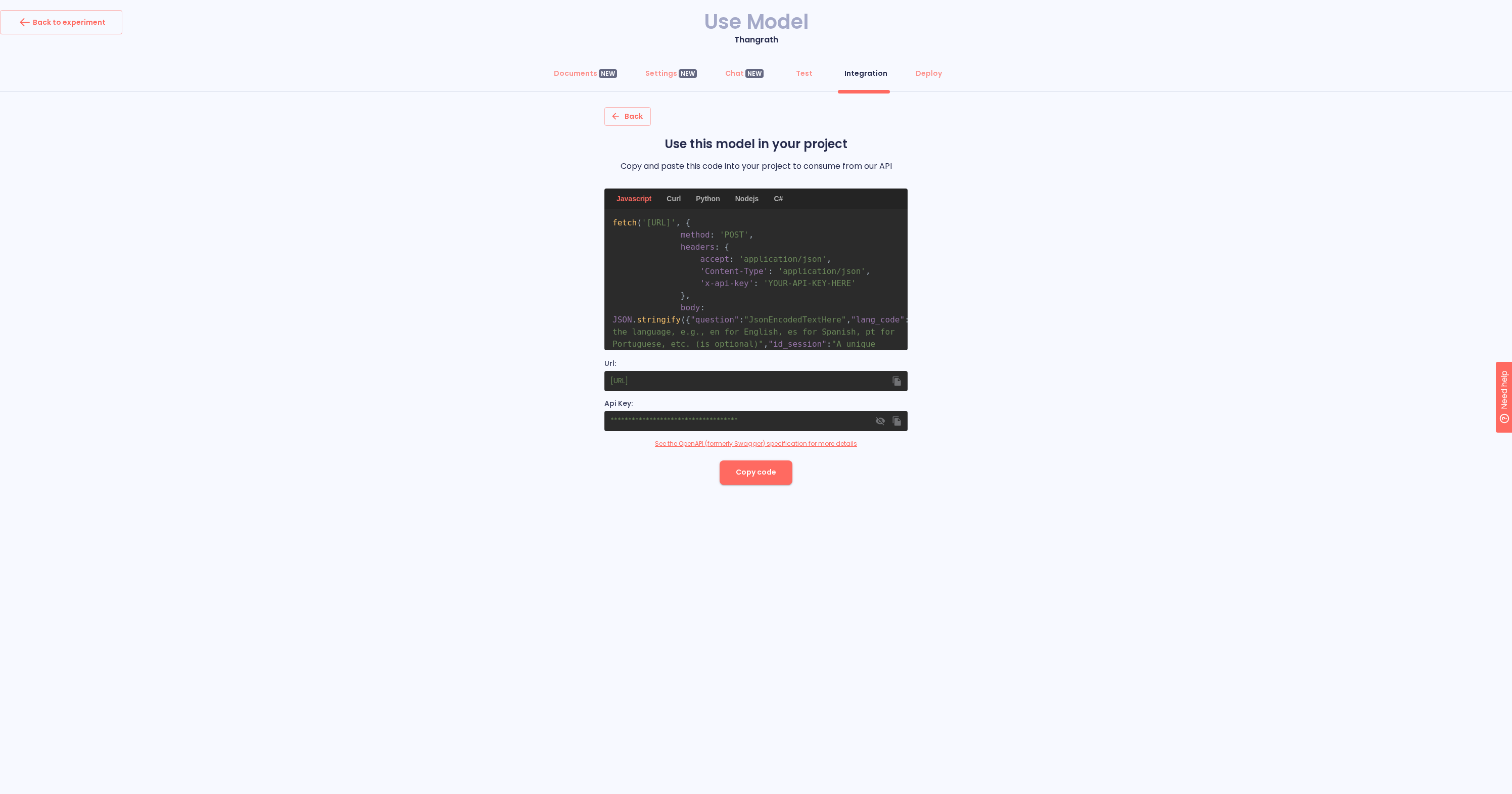
click at [784, 445] on link "See the OpenAPI (formerly Swagger) specification for more details" at bounding box center [756, 445] width 202 height 9
click at [106, 25] on button "Back to experiment" at bounding box center [61, 23] width 122 height 24
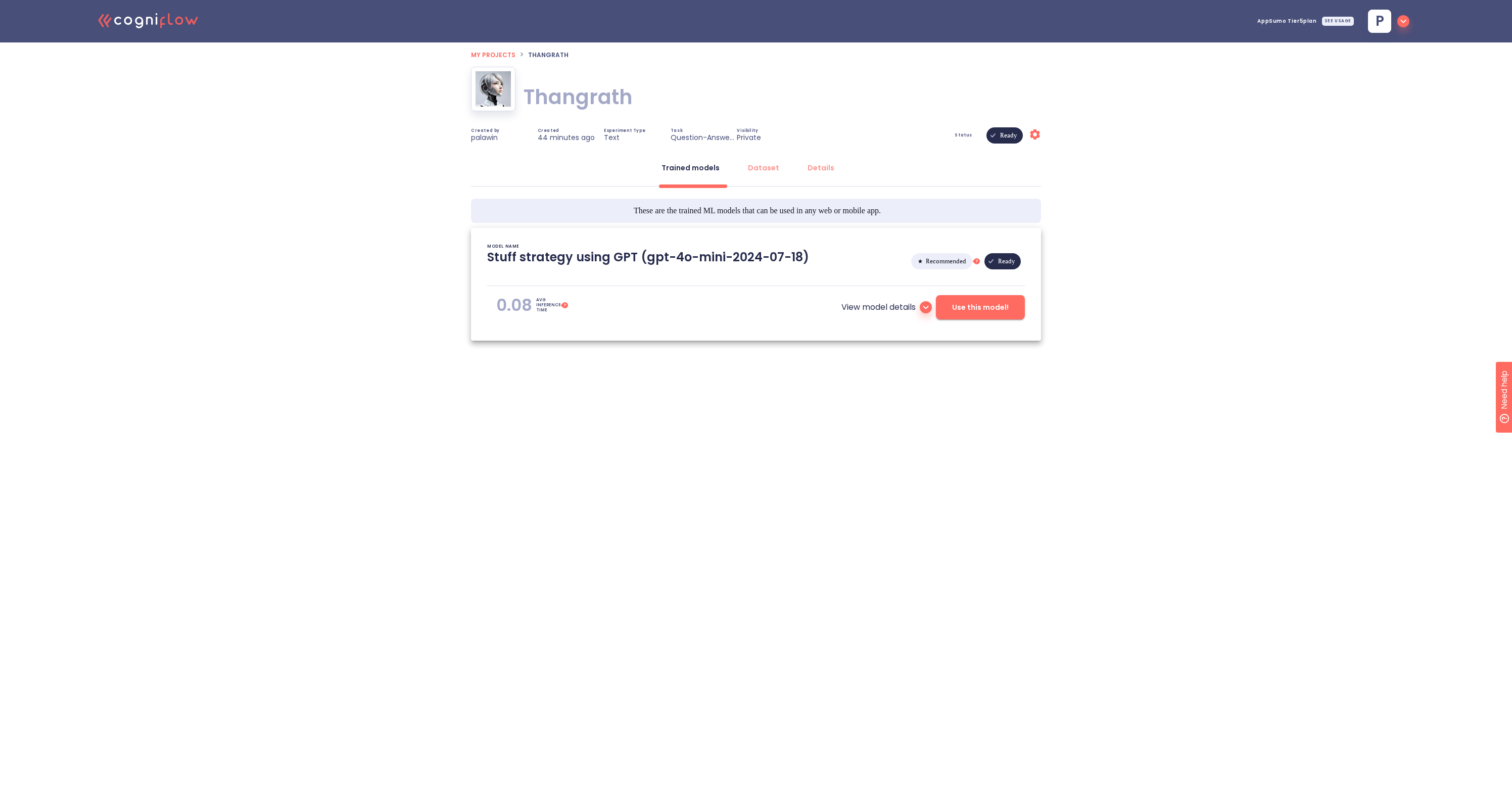
click at [1404, 20] on icon "button" at bounding box center [1403, 21] width 12 height 12
click at [1283, 127] on span "Settings" at bounding box center [1332, 132] width 146 height 9
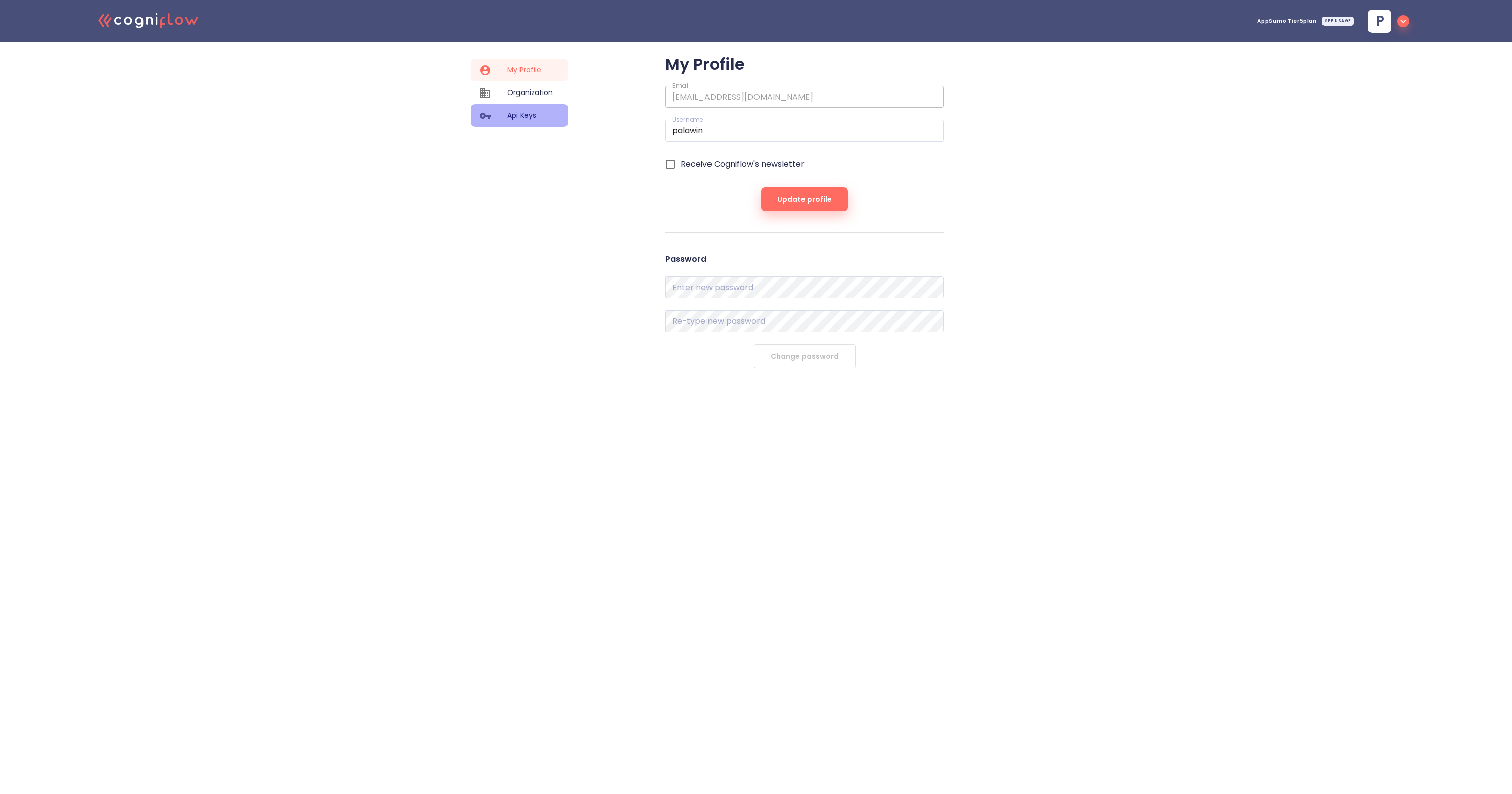
click at [527, 118] on span "Api Keys" at bounding box center [530, 115] width 45 height 10
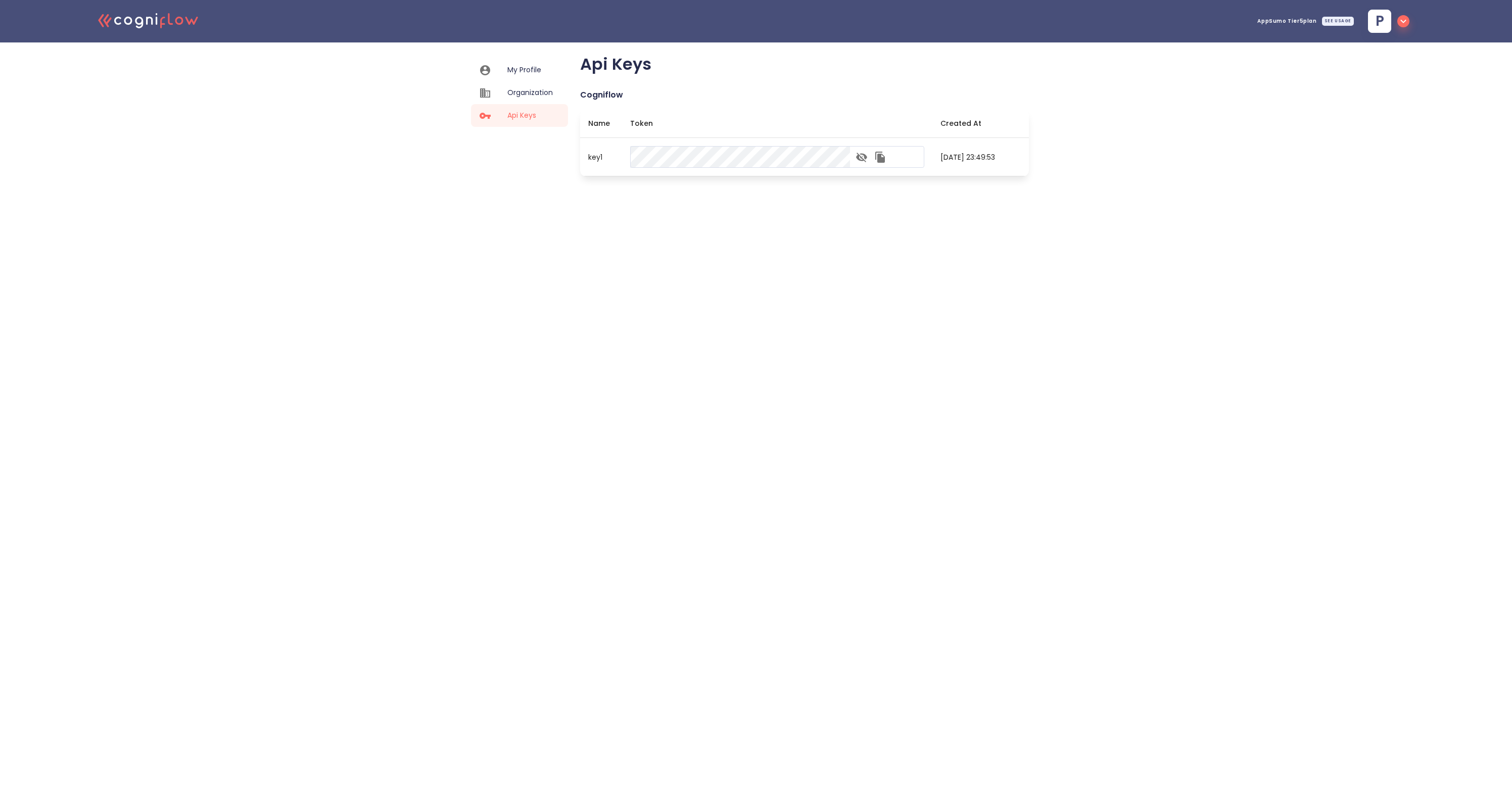
click at [932, 118] on th "Created At" at bounding box center [971, 123] width 78 height 29
click at [867, 159] on icon "button" at bounding box center [861, 157] width 11 height 9
click at [643, 121] on th "Token" at bounding box center [778, 123] width 311 height 29
click at [602, 121] on th "Name" at bounding box center [601, 123] width 42 height 29
click at [643, 122] on th "Token" at bounding box center [778, 123] width 311 height 29
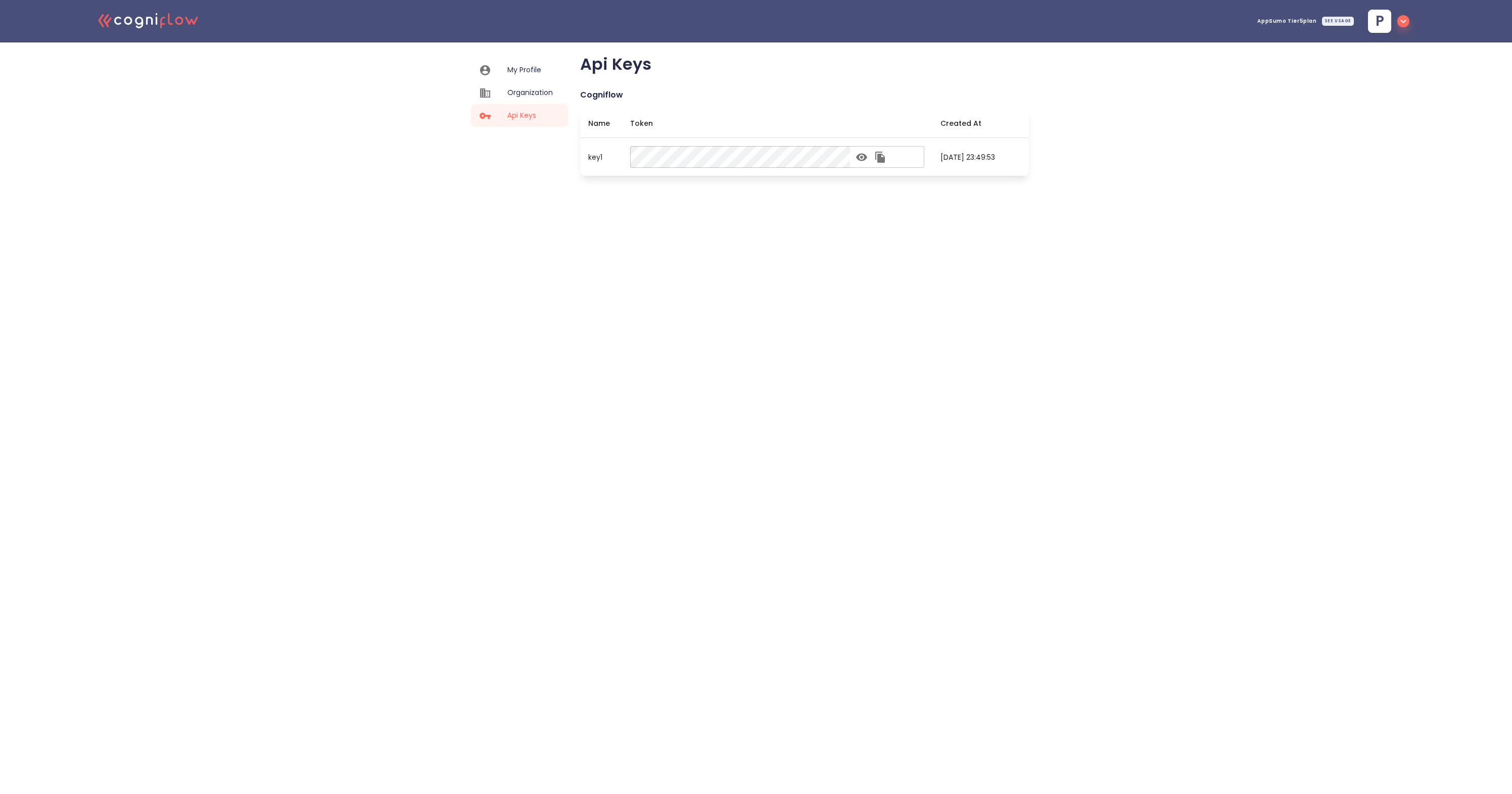
click at [953, 124] on th "Created At" at bounding box center [971, 123] width 78 height 29
click at [1247, 125] on div ".cls-1{fill:#141624;}.cls-2{fill:#eb5e60;}.cls-3{fill:none;stroke:#eb5e60;strok…" at bounding box center [756, 94] width 1512 height 188
click at [1403, 25] on icon "button" at bounding box center [1403, 21] width 12 height 12
click at [1401, 47] on icon "API Key" at bounding box center [1401, 49] width 14 height 14
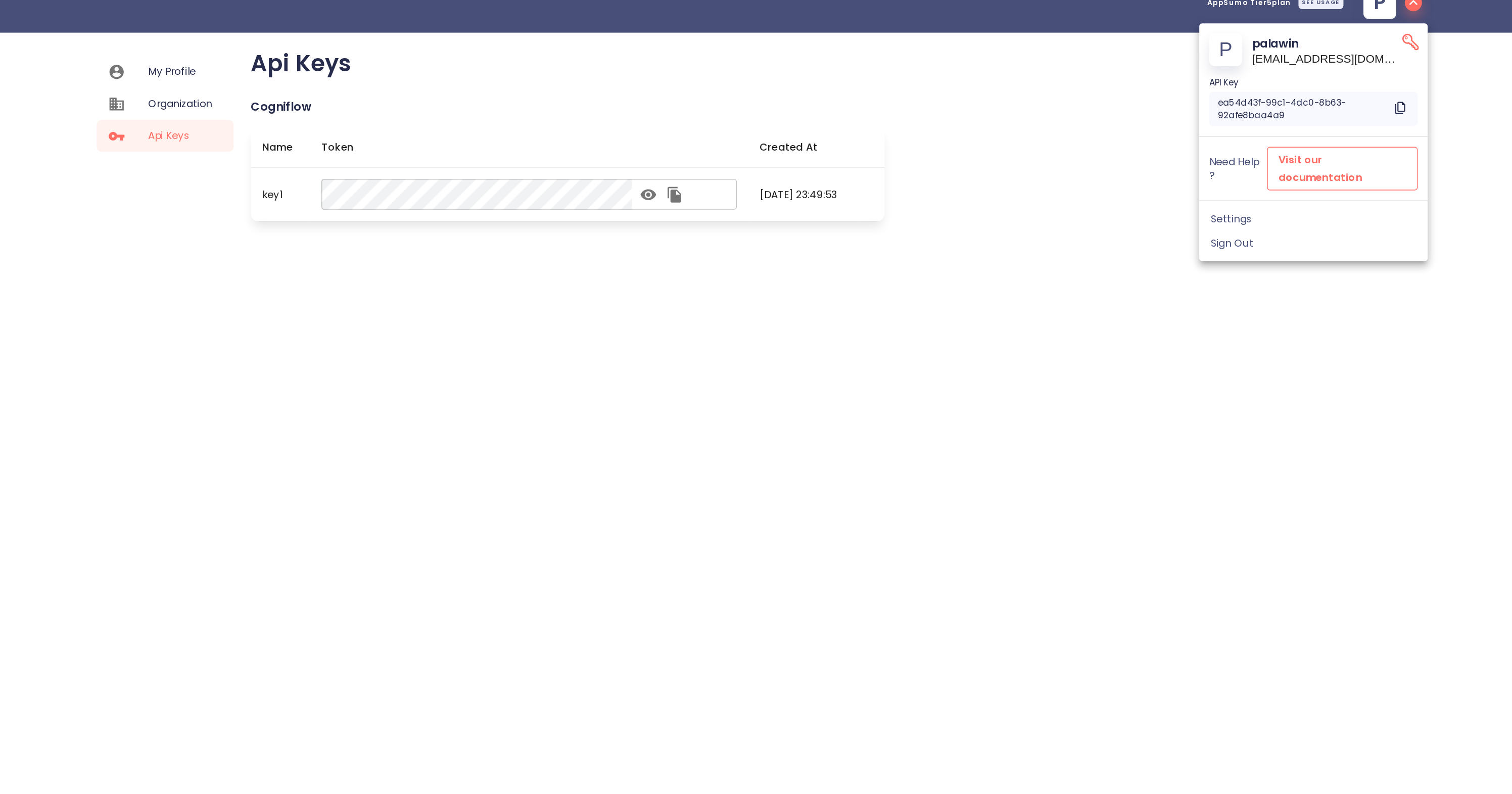
click at [1308, 126] on span "Visit our documentation" at bounding box center [1353, 138] width 90 height 24
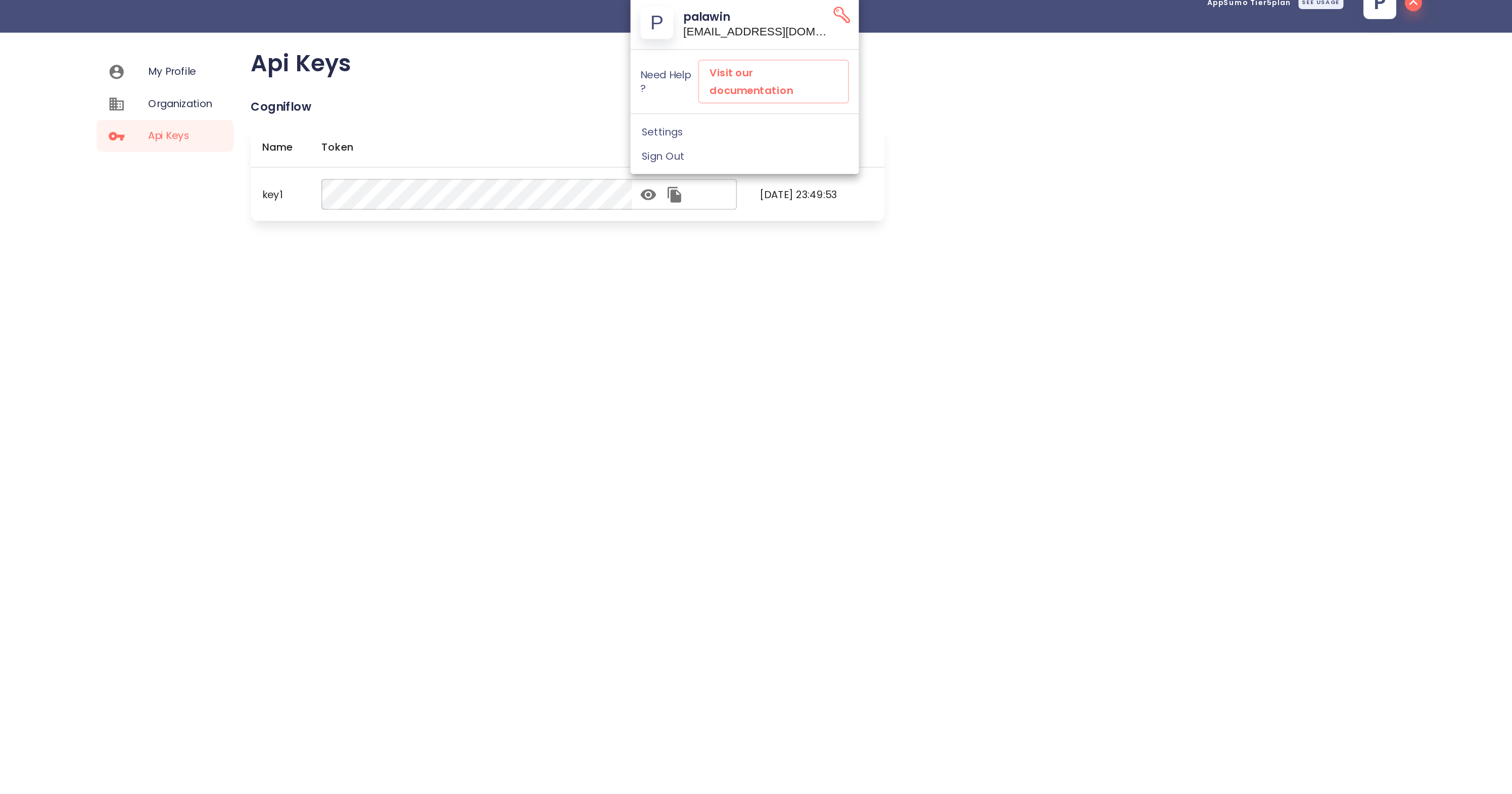
click at [308, 262] on div at bounding box center [756, 397] width 1512 height 794
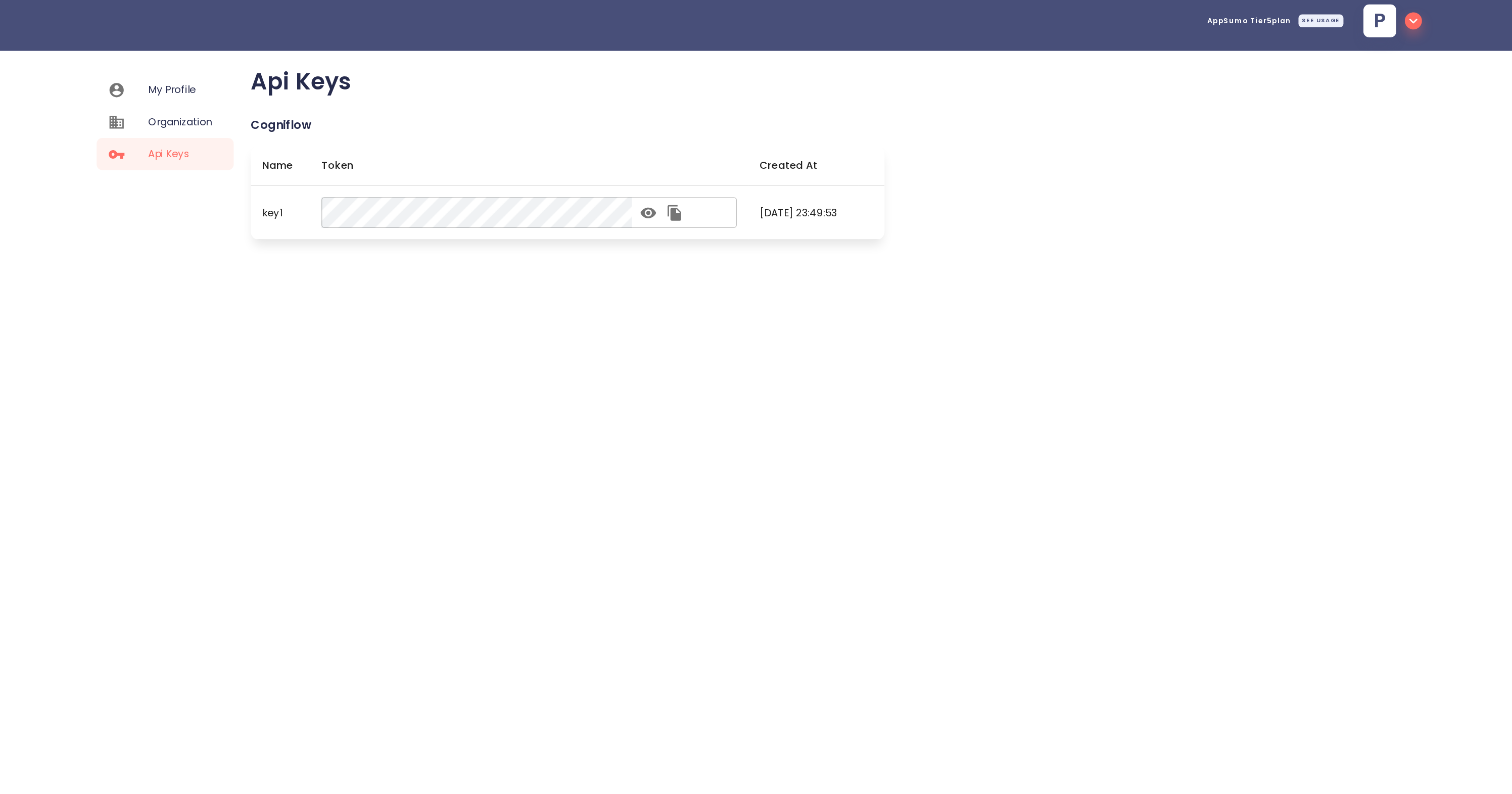
click at [507, 65] on span "My Profile" at bounding box center [530, 70] width 45 height 10
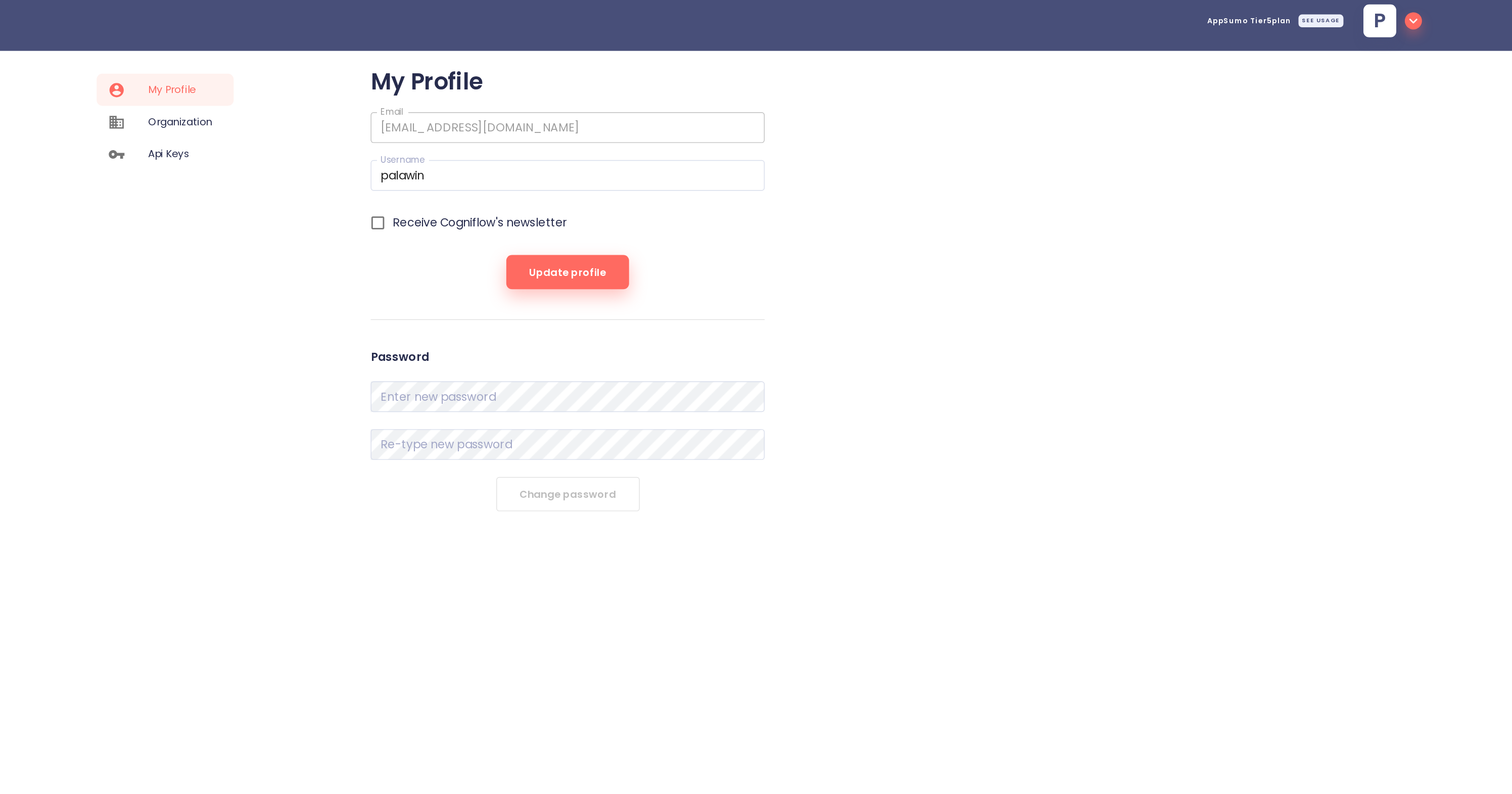
click at [1397, 17] on icon "button" at bounding box center [1403, 21] width 12 height 12
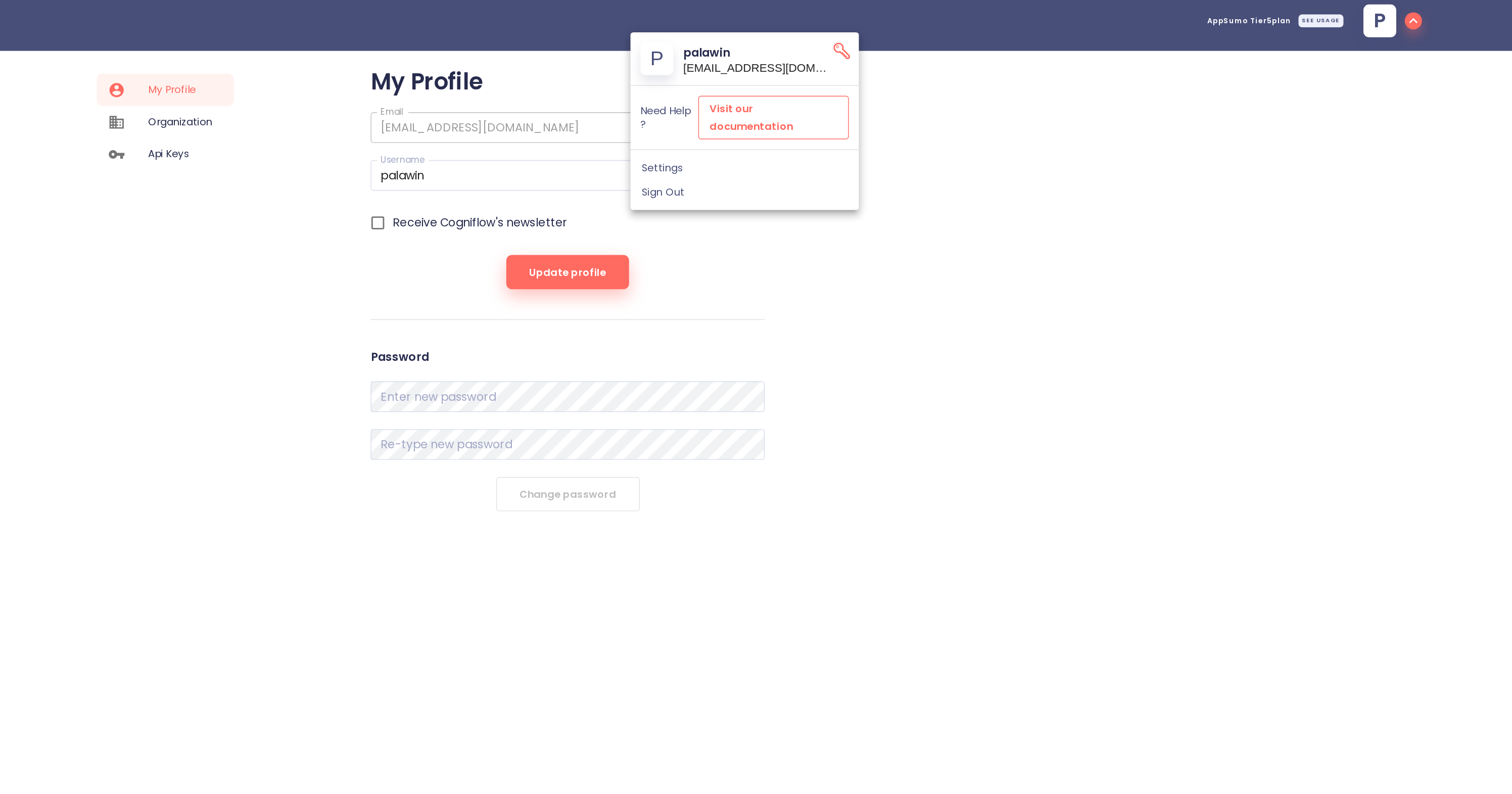
click at [905, 77] on span "Visit our documentation" at bounding box center [950, 89] width 90 height 24
click at [141, 73] on div at bounding box center [756, 397] width 1512 height 794
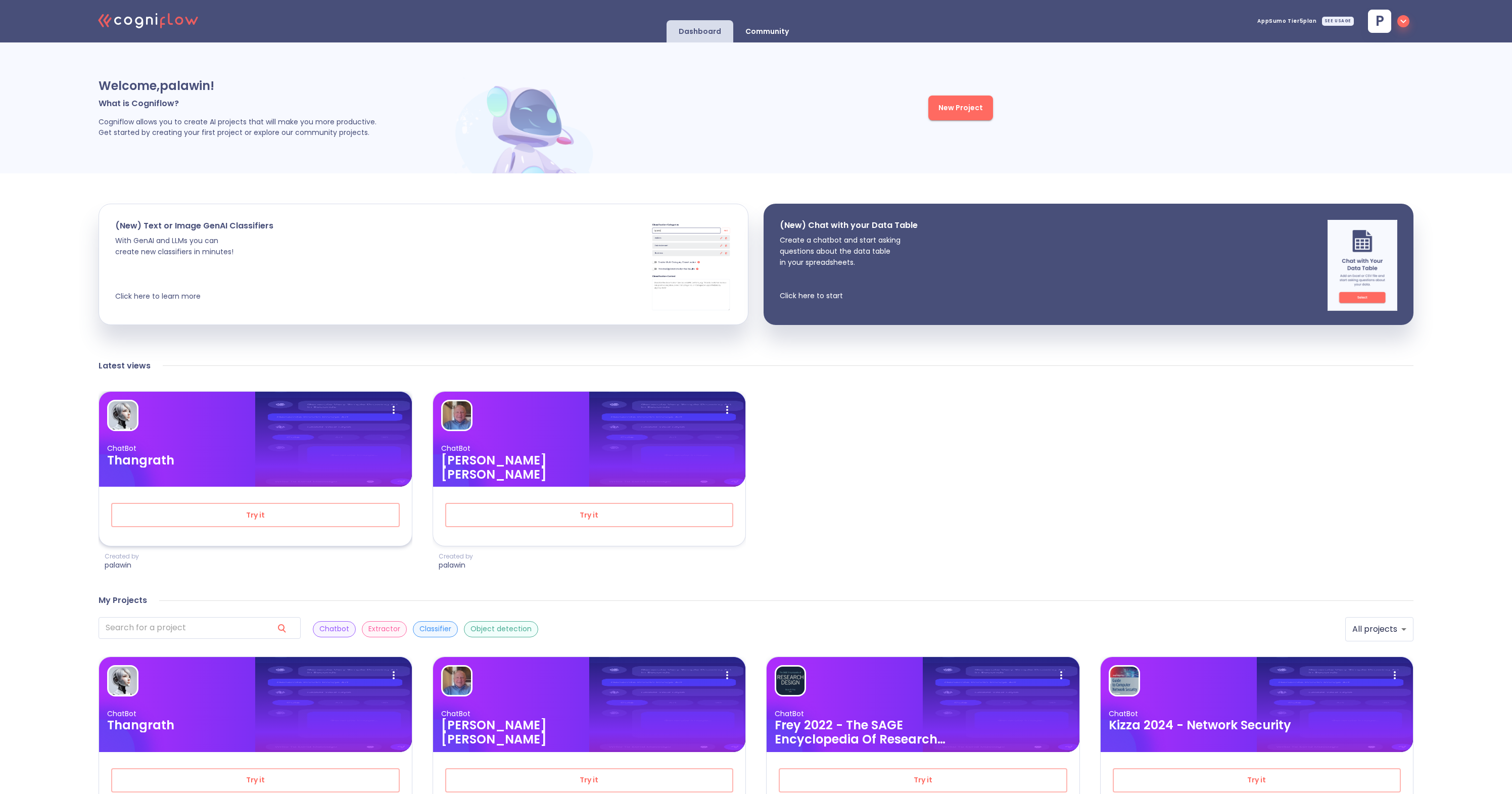
click at [242, 464] on h3 "Thangrath" at bounding box center [208, 461] width 202 height 14
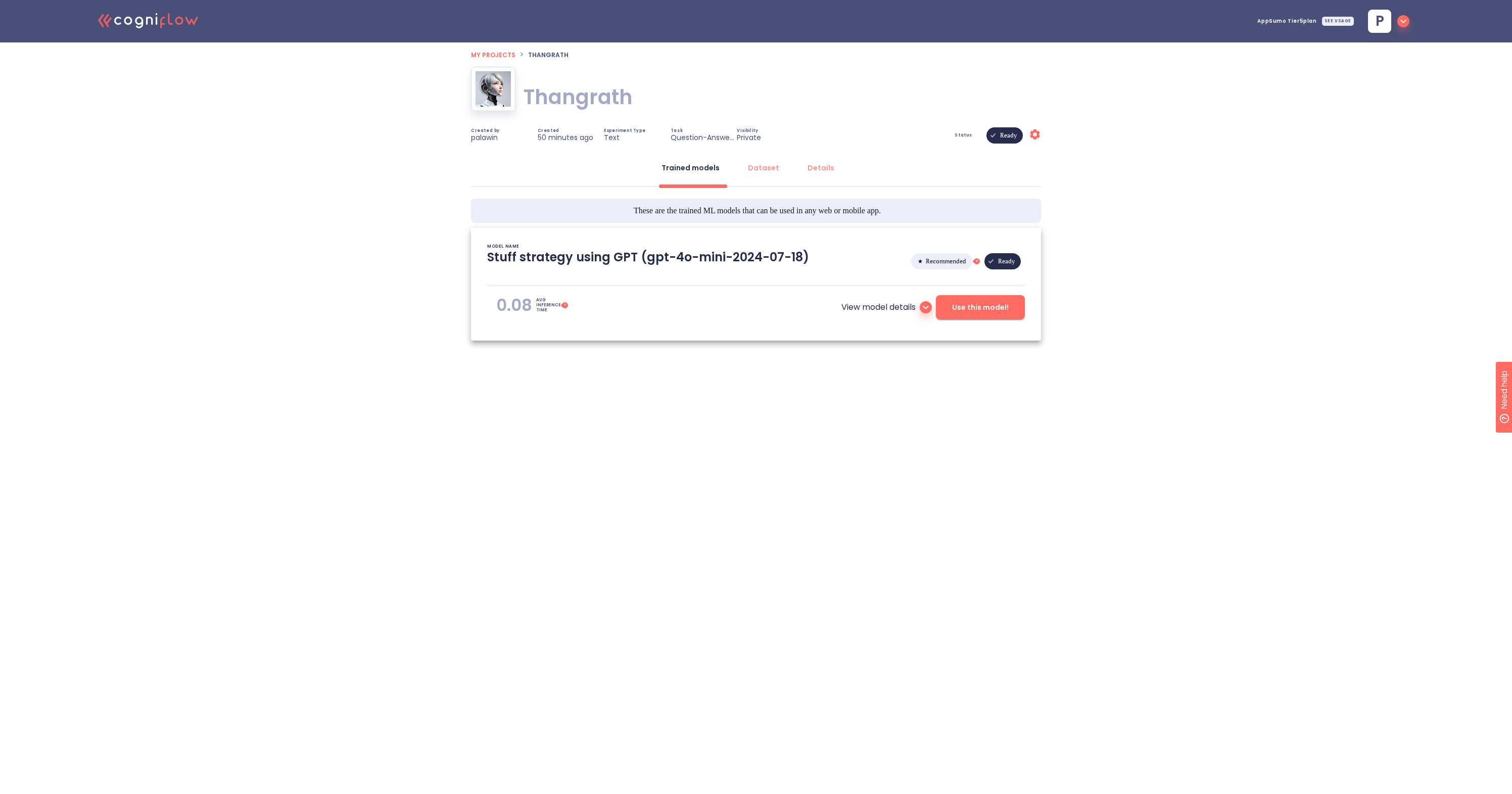
type textarea "[[DATE] 16:45:38]- Starting with download required files from shared storage [[…"
click at [959, 301] on span "Use this model!" at bounding box center [980, 307] width 56 height 12
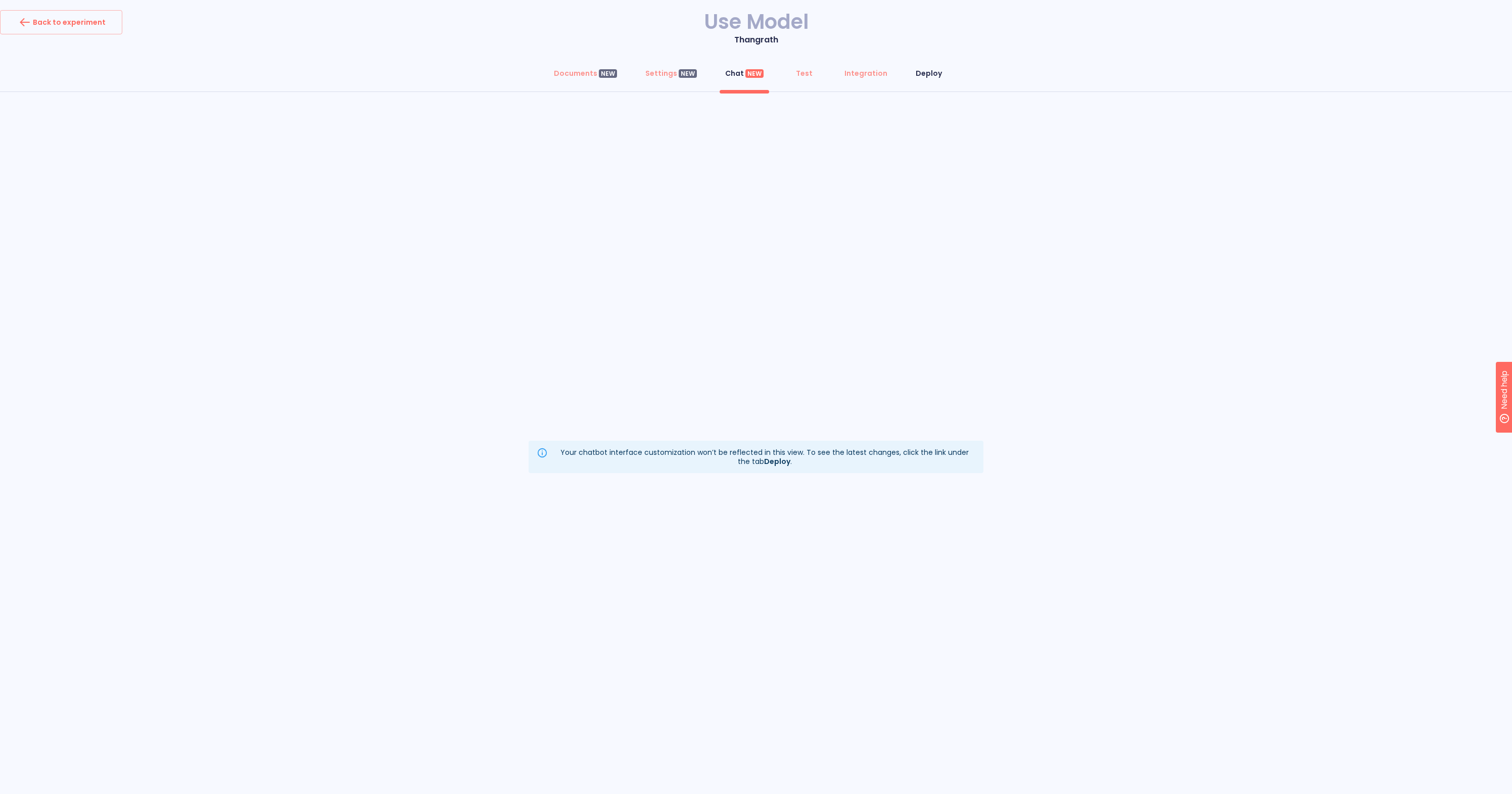
click at [920, 77] on div "Deploy" at bounding box center [929, 73] width 26 height 10
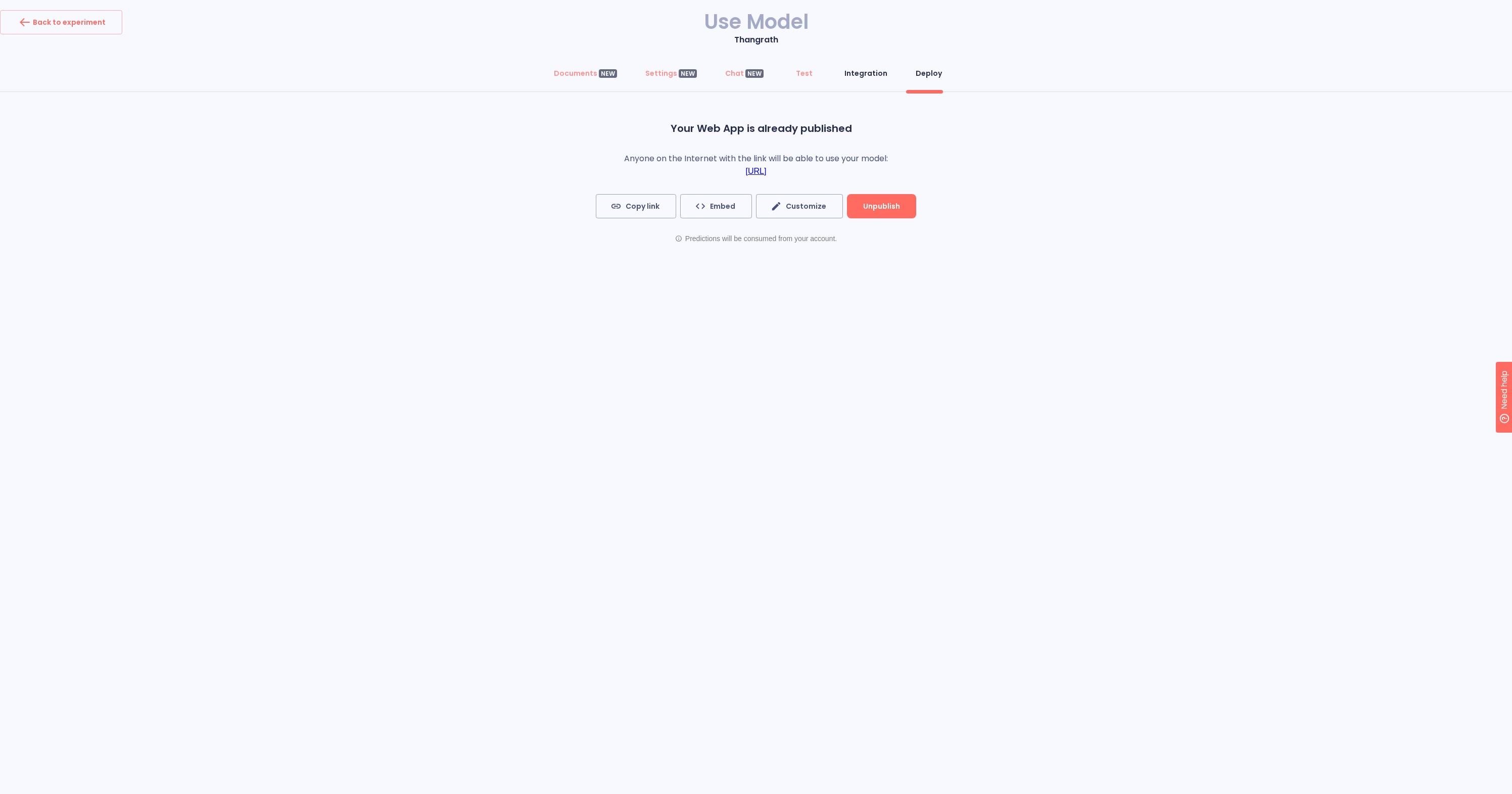
click at [874, 77] on div "Integration" at bounding box center [866, 73] width 43 height 10
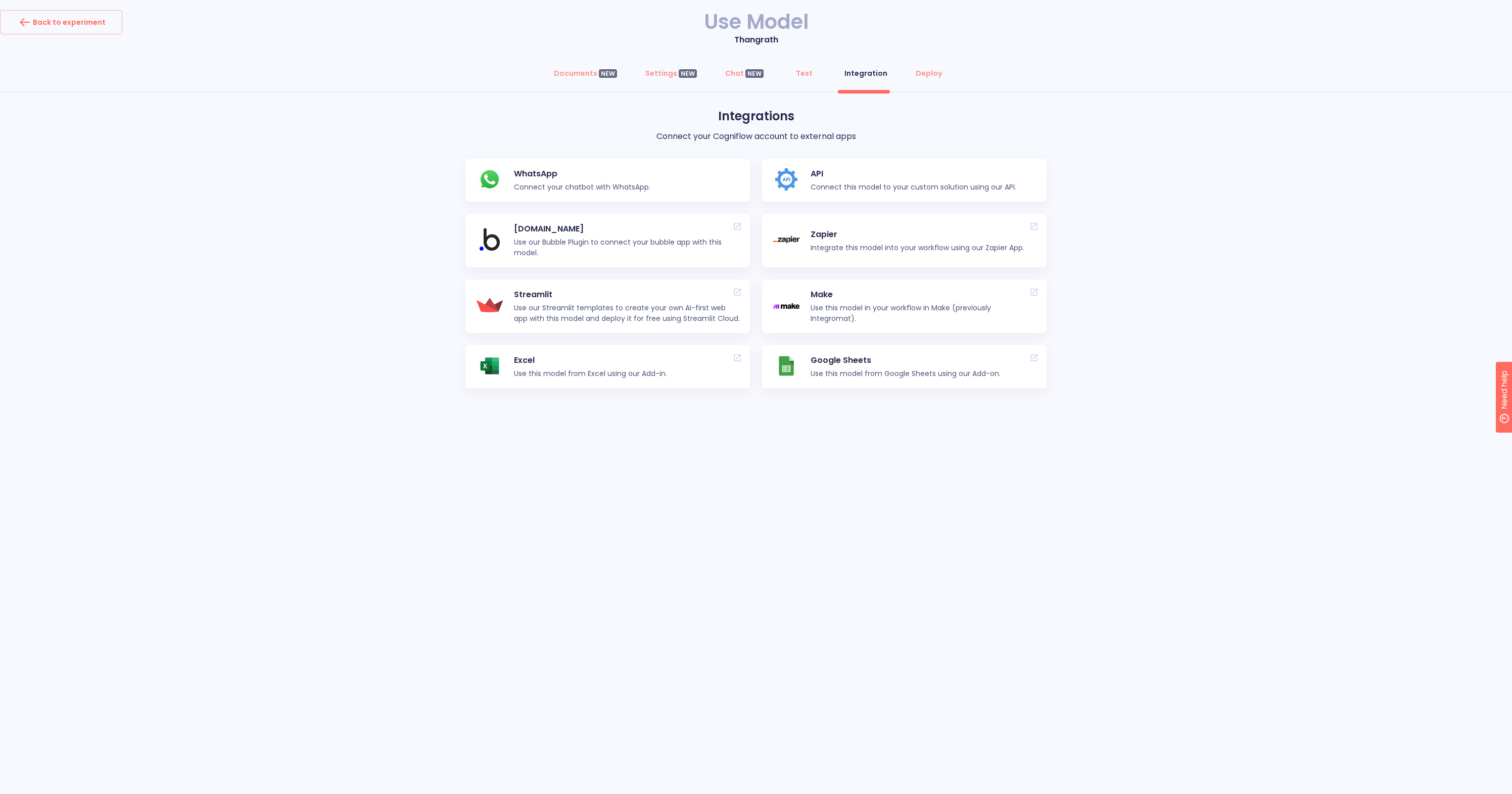
click at [660, 299] on p "Streamlit" at bounding box center [627, 295] width 227 height 12
click at [684, 364] on link "Excel Use this model from Excel using our Add-in." at bounding box center [607, 367] width 284 height 43
click at [935, 79] on button "Deploy" at bounding box center [928, 73] width 39 height 24
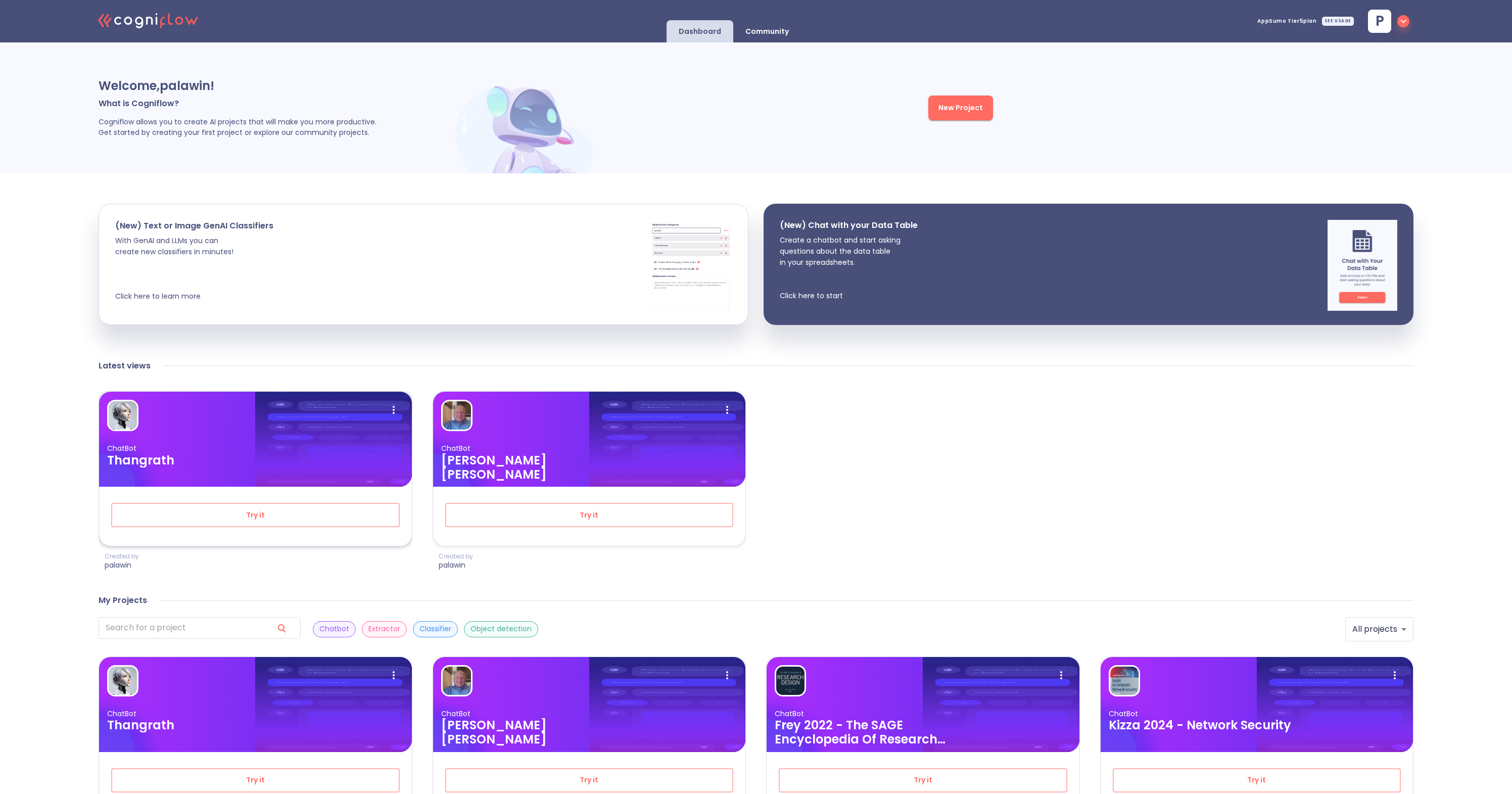
click at [279, 428] on div at bounding box center [255, 415] width 297 height 31
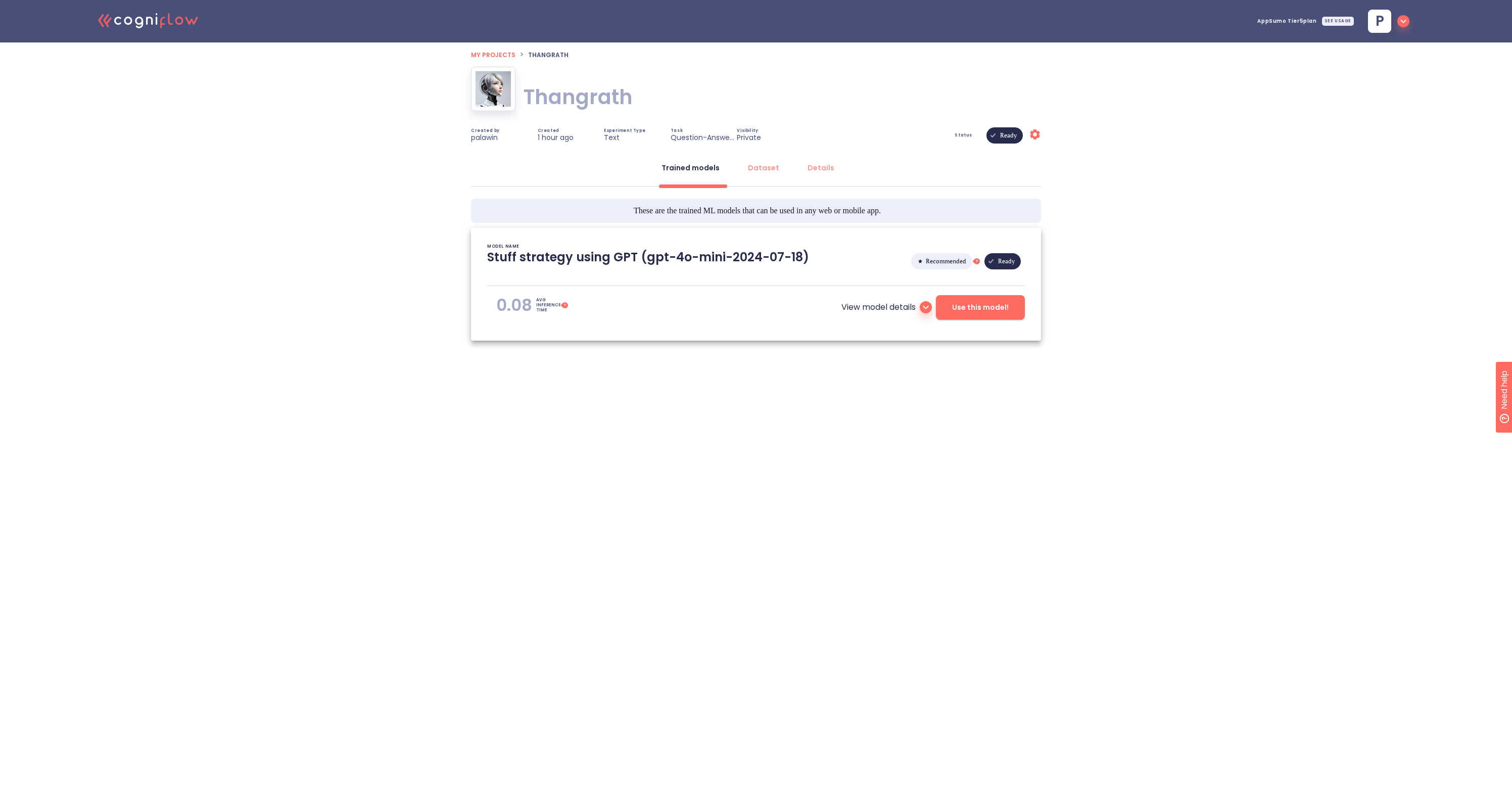
click at [977, 305] on span "Use this model!" at bounding box center [980, 307] width 56 height 12
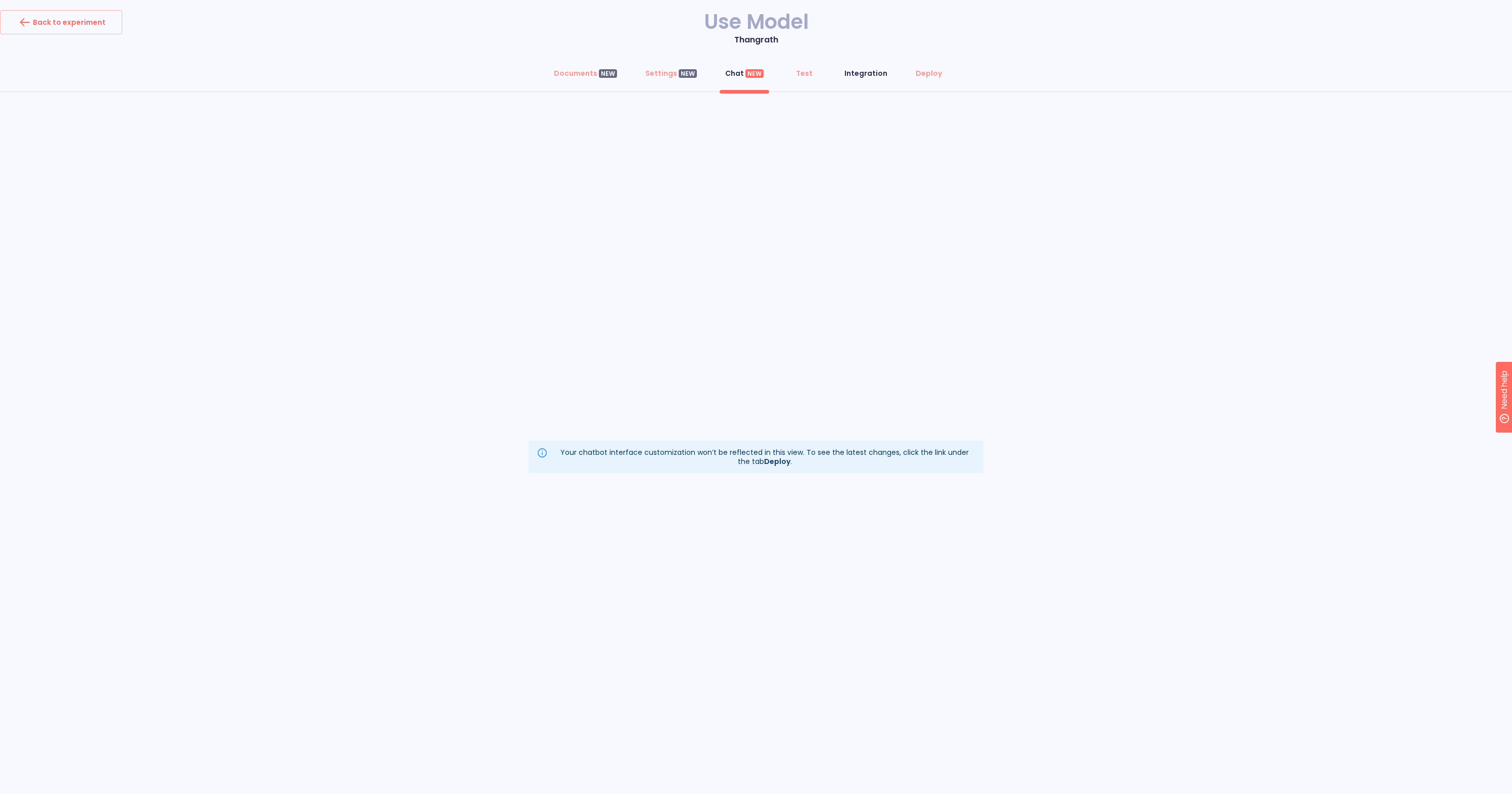
click at [866, 74] on div "Integration" at bounding box center [866, 73] width 43 height 10
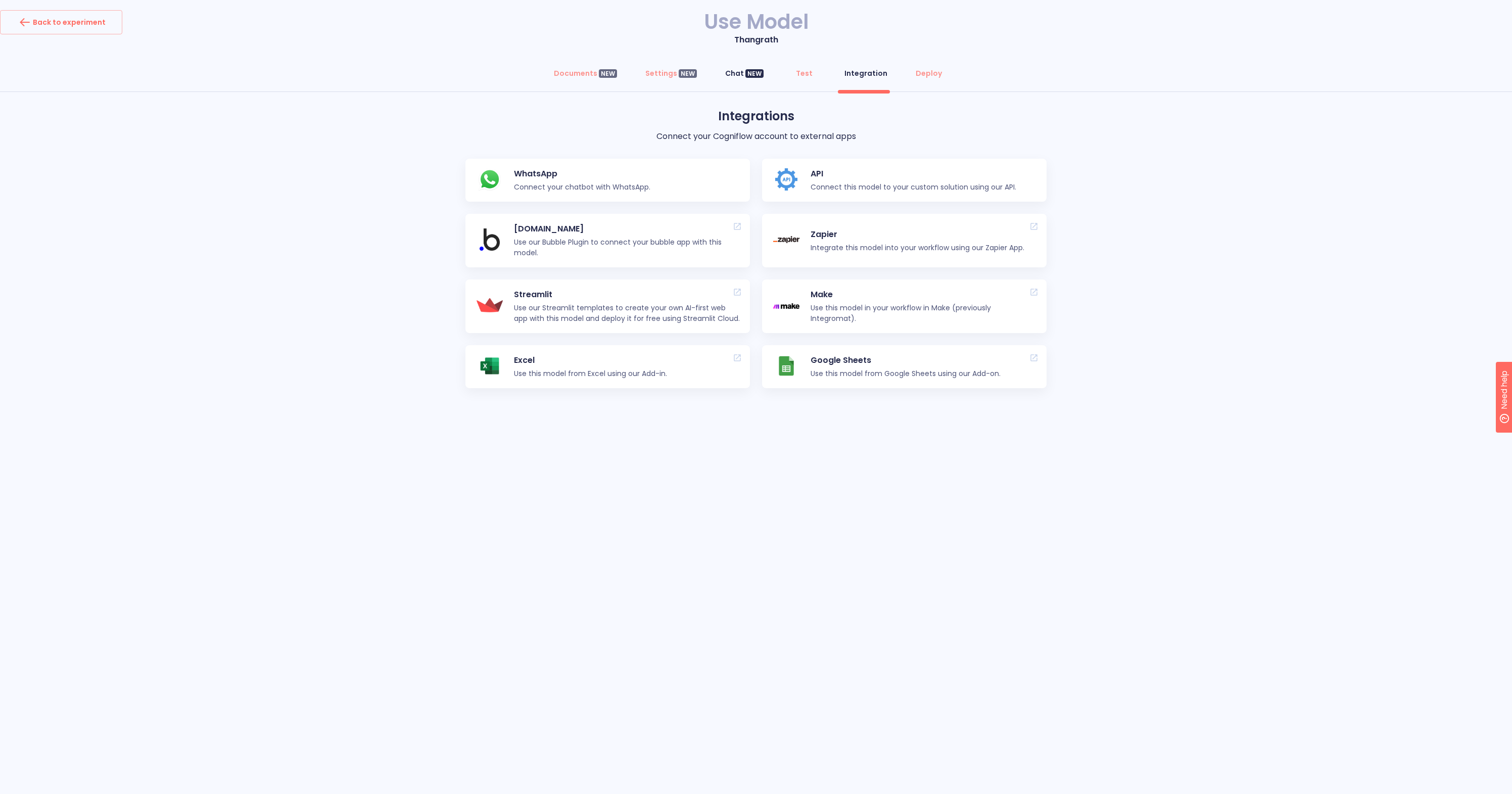
click at [742, 74] on div "Chat NEW" at bounding box center [744, 73] width 39 height 10
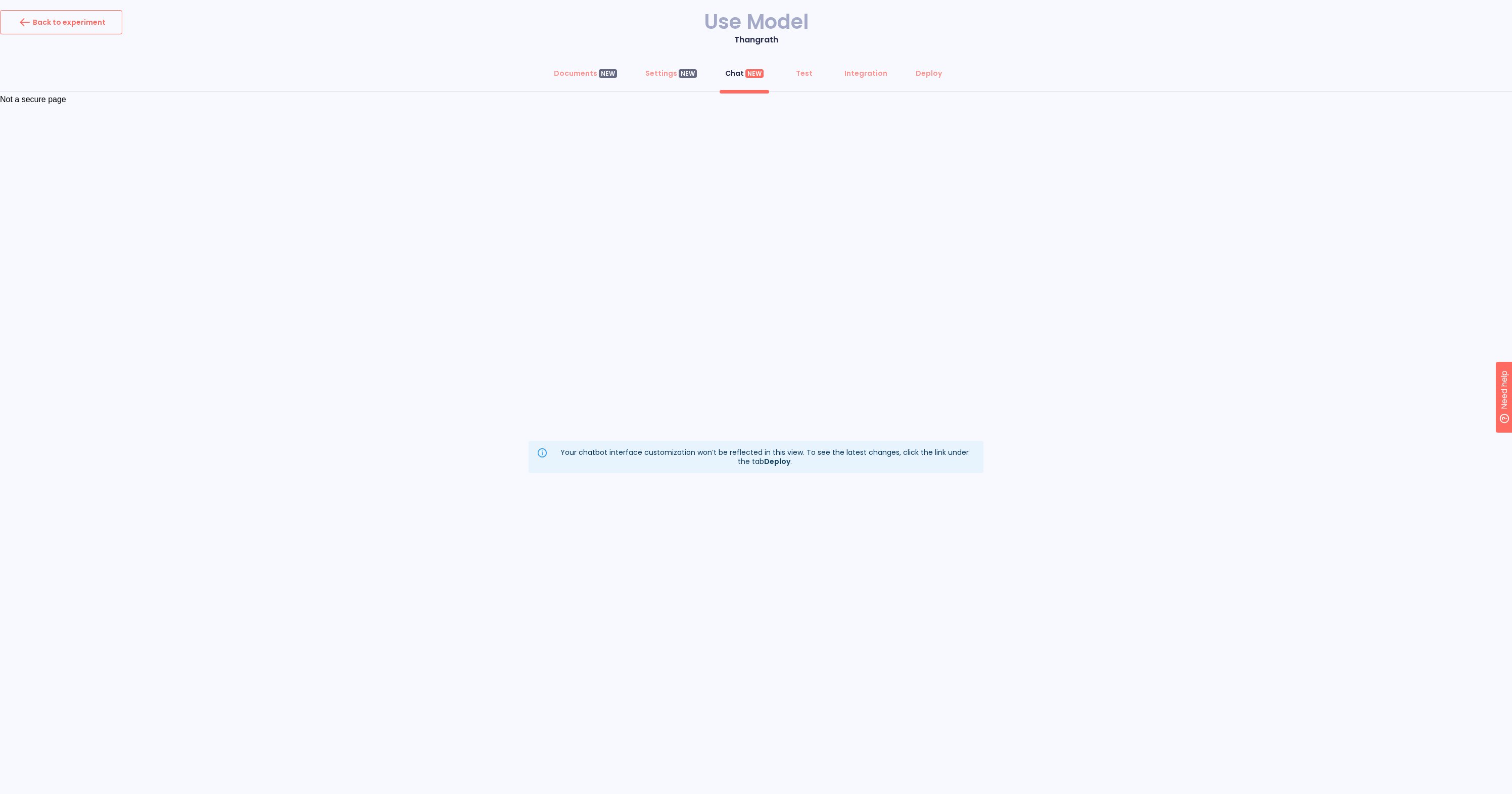
click at [67, 20] on div "Back to experiment" at bounding box center [61, 22] width 88 height 16
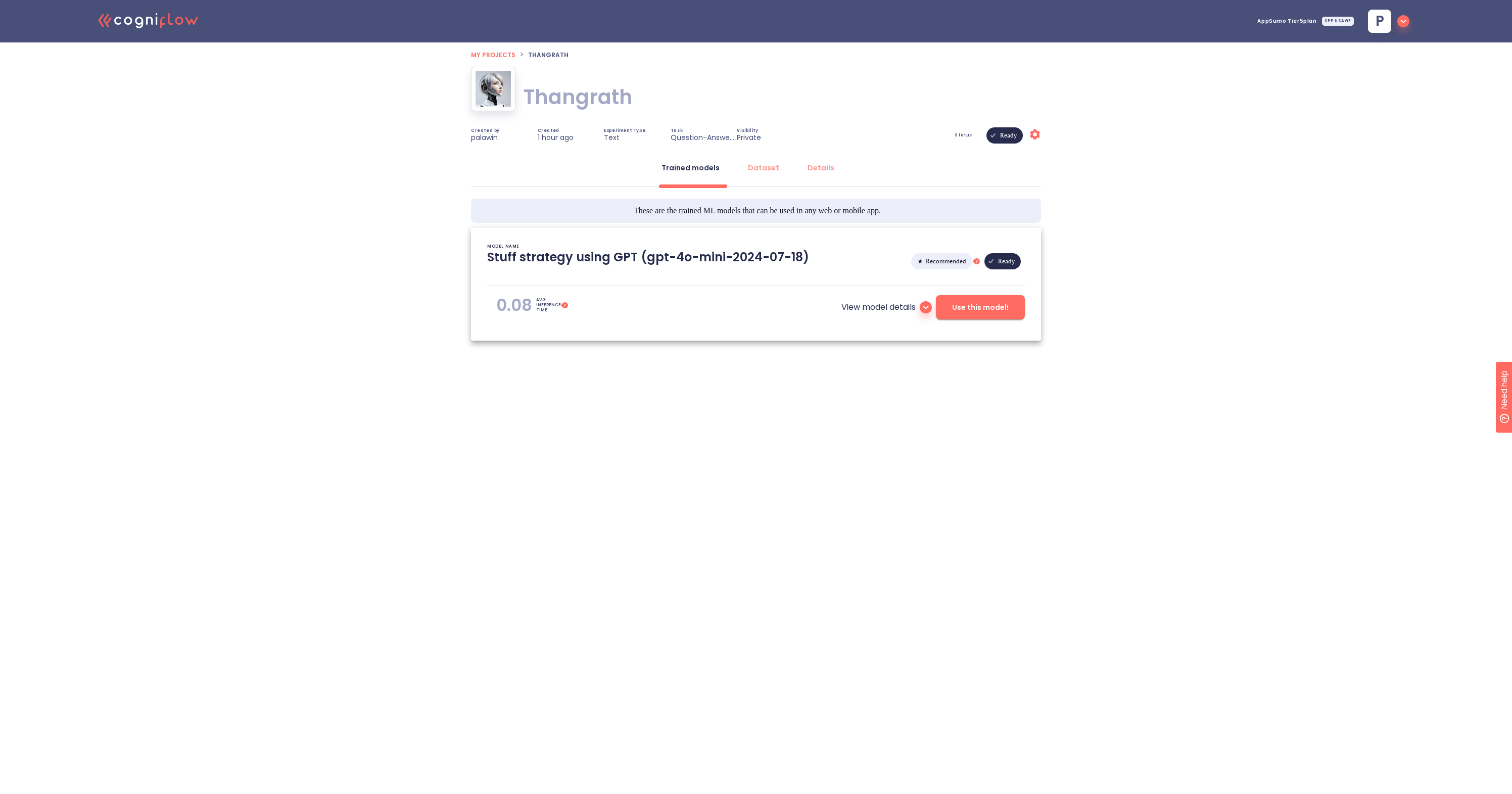
type textarea "[[DATE] 16:45:38]- Starting with download required files from shared storage [[…"
click at [498, 57] on span "My projects" at bounding box center [492, 55] width 44 height 8
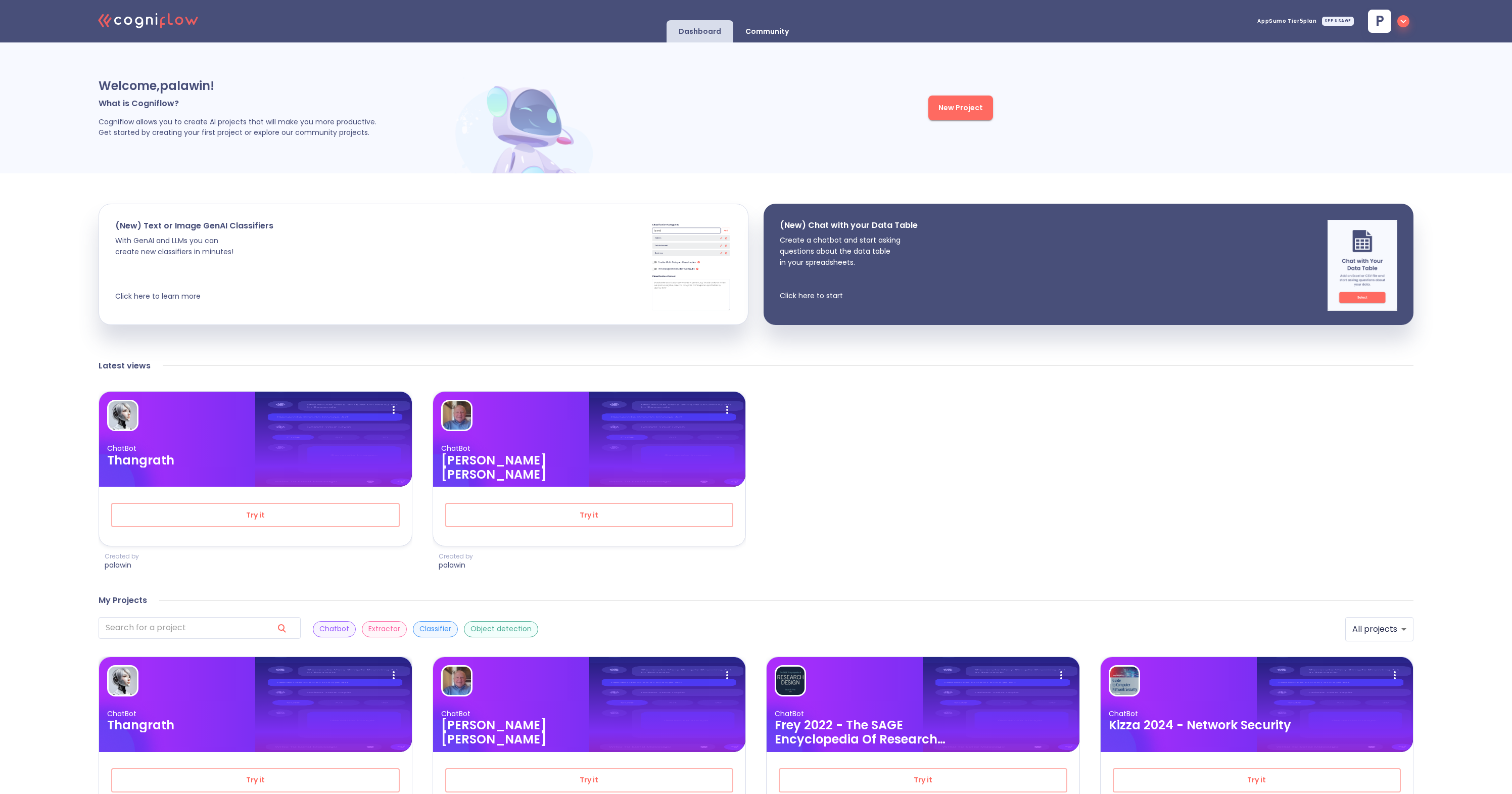
click at [223, 714] on p "ChatBot" at bounding box center [255, 714] width 297 height 9
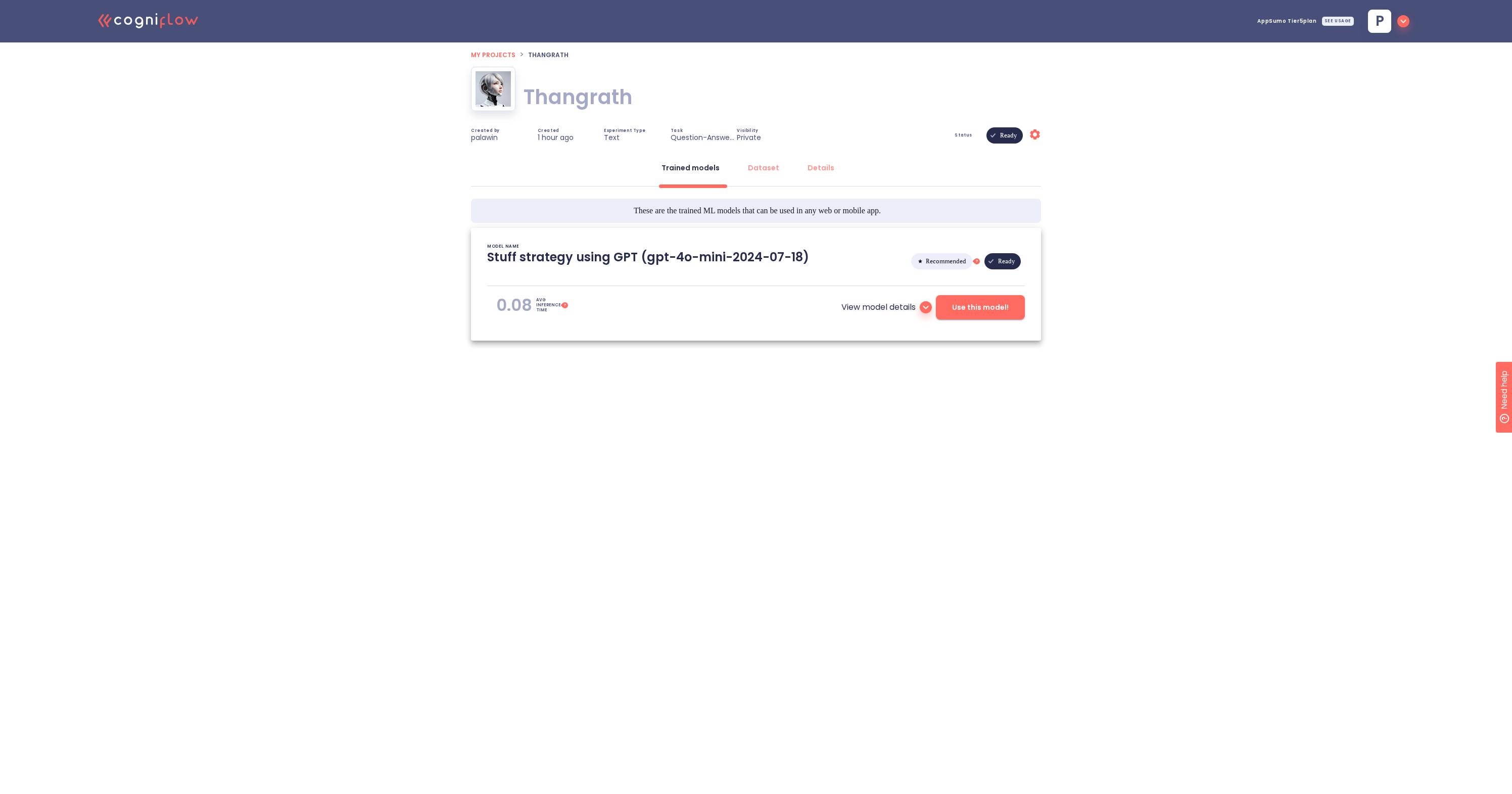
type textarea "[[DATE] 16:45:38]- Starting with download required files from shared storage [[…"
click at [982, 316] on button "Use this model!" at bounding box center [980, 308] width 88 height 24
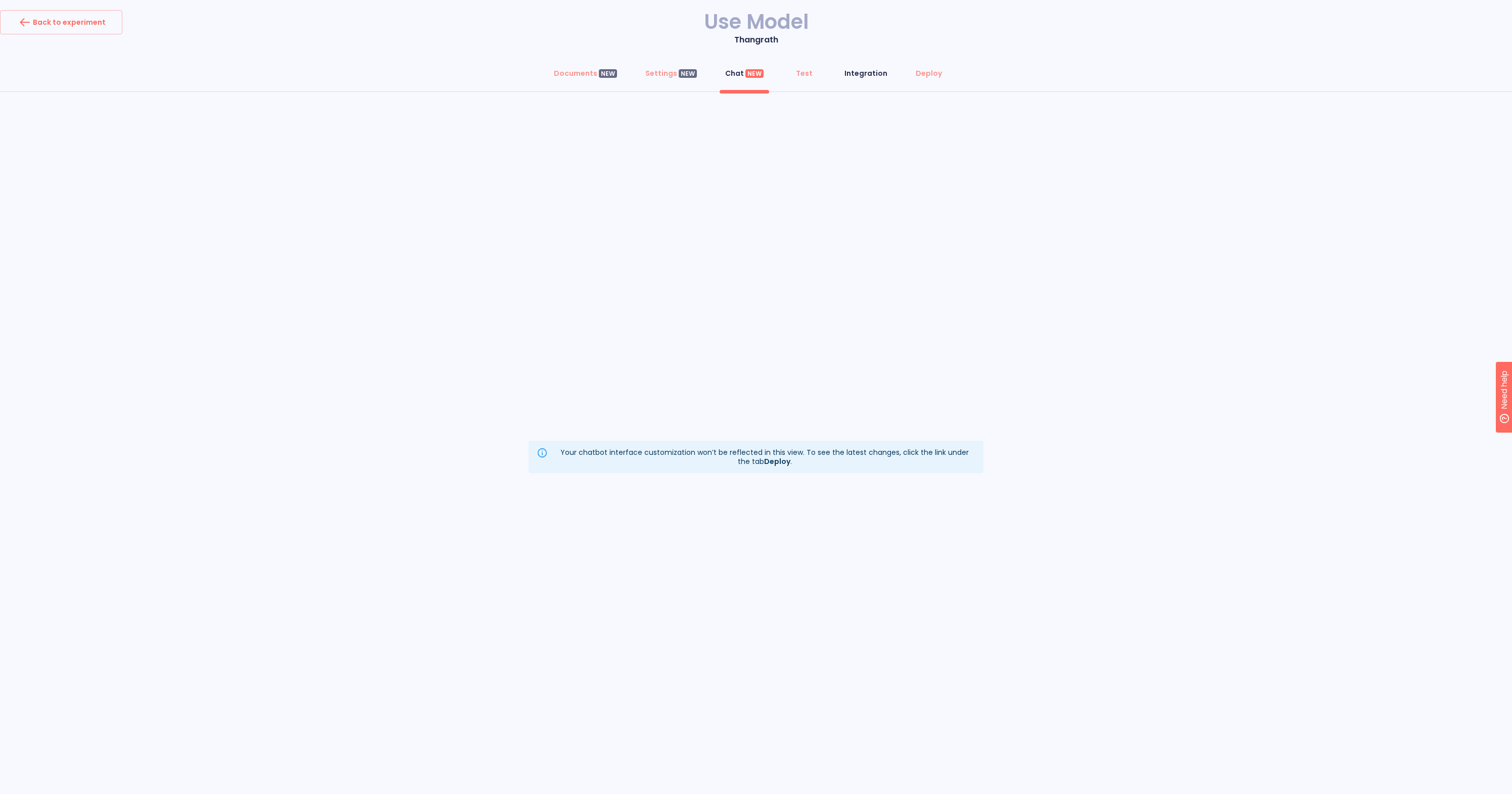
click at [865, 74] on div "Integration" at bounding box center [866, 73] width 43 height 10
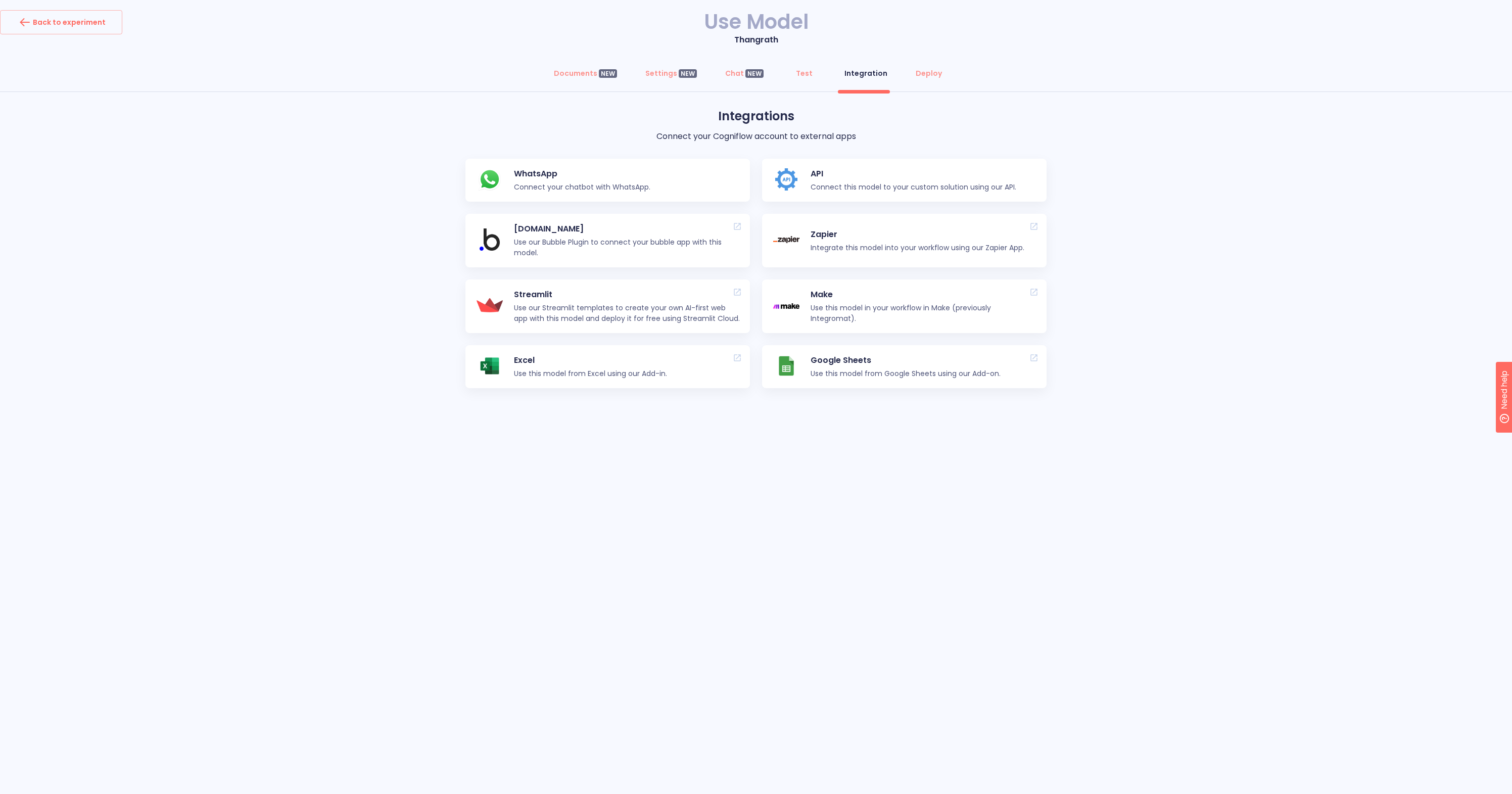
click at [844, 176] on p "API" at bounding box center [913, 173] width 205 height 12
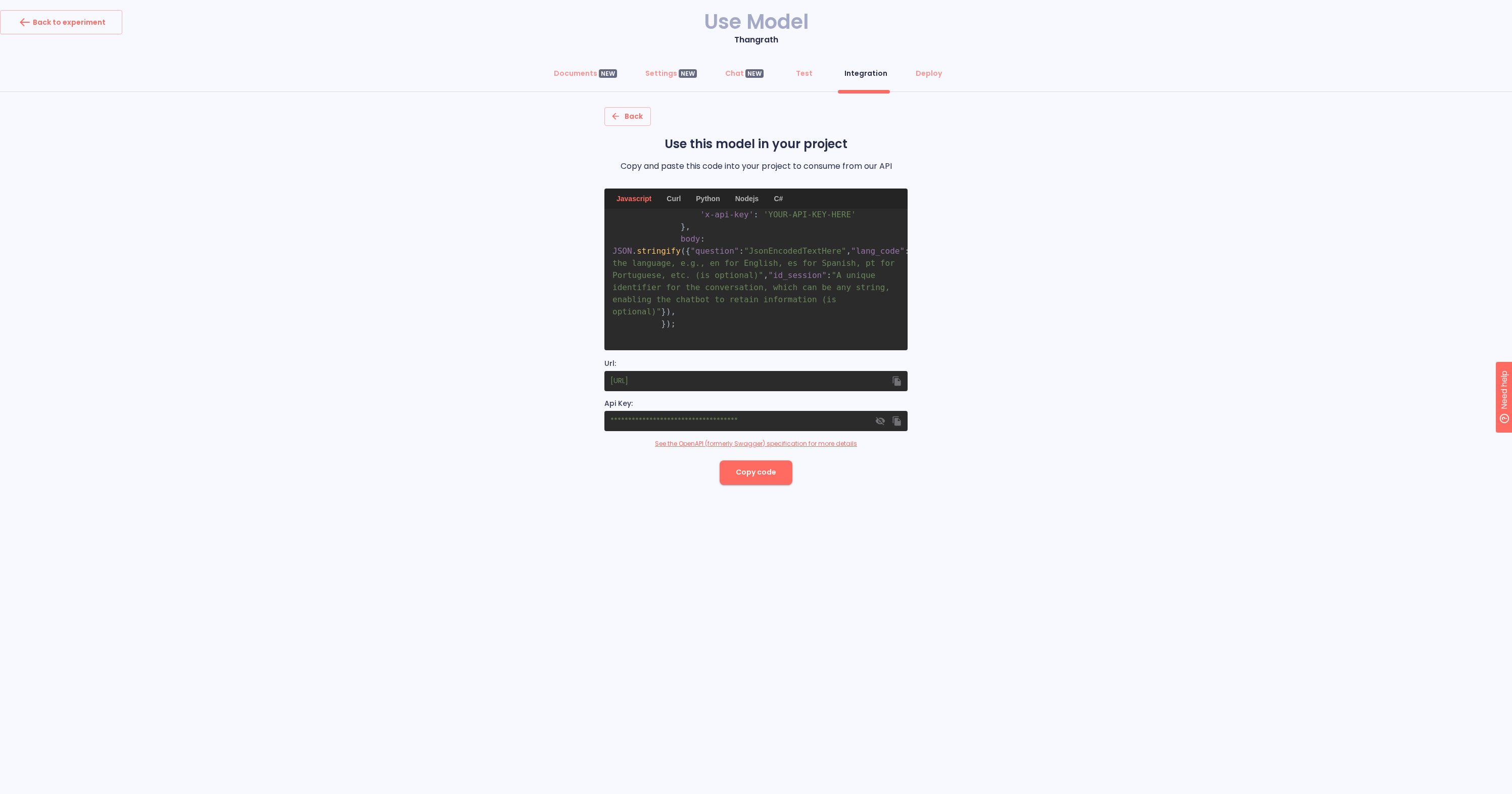
scroll to position [81, 0]
click at [718, 198] on div "Python" at bounding box center [708, 198] width 36 height 20
click at [683, 199] on div "Curl" at bounding box center [674, 198] width 26 height 20
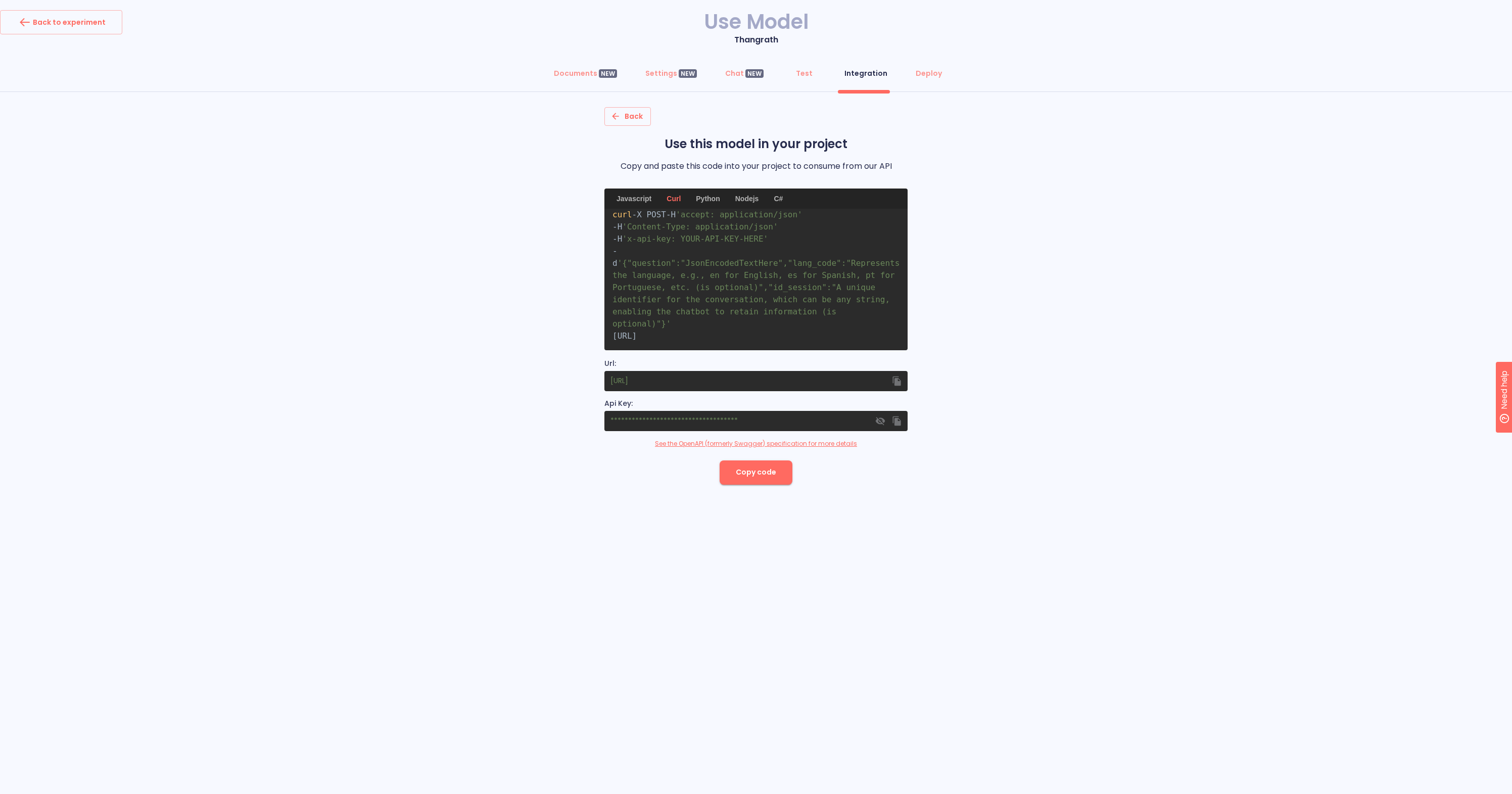
click at [878, 421] on icon "button" at bounding box center [880, 421] width 9 height 8
click at [673, 330] on pre "curl -X POST -H 'accept: application/json' -H 'Content-Type: application/json' …" at bounding box center [756, 280] width 303 height 141
click at [636, 334] on span "[URL]" at bounding box center [625, 336] width 24 height 9
drag, startPoint x: 679, startPoint y: 335, endPoint x: 662, endPoint y: 325, distance: 19.7
click at [636, 332] on span "[URL]" at bounding box center [625, 336] width 24 height 9
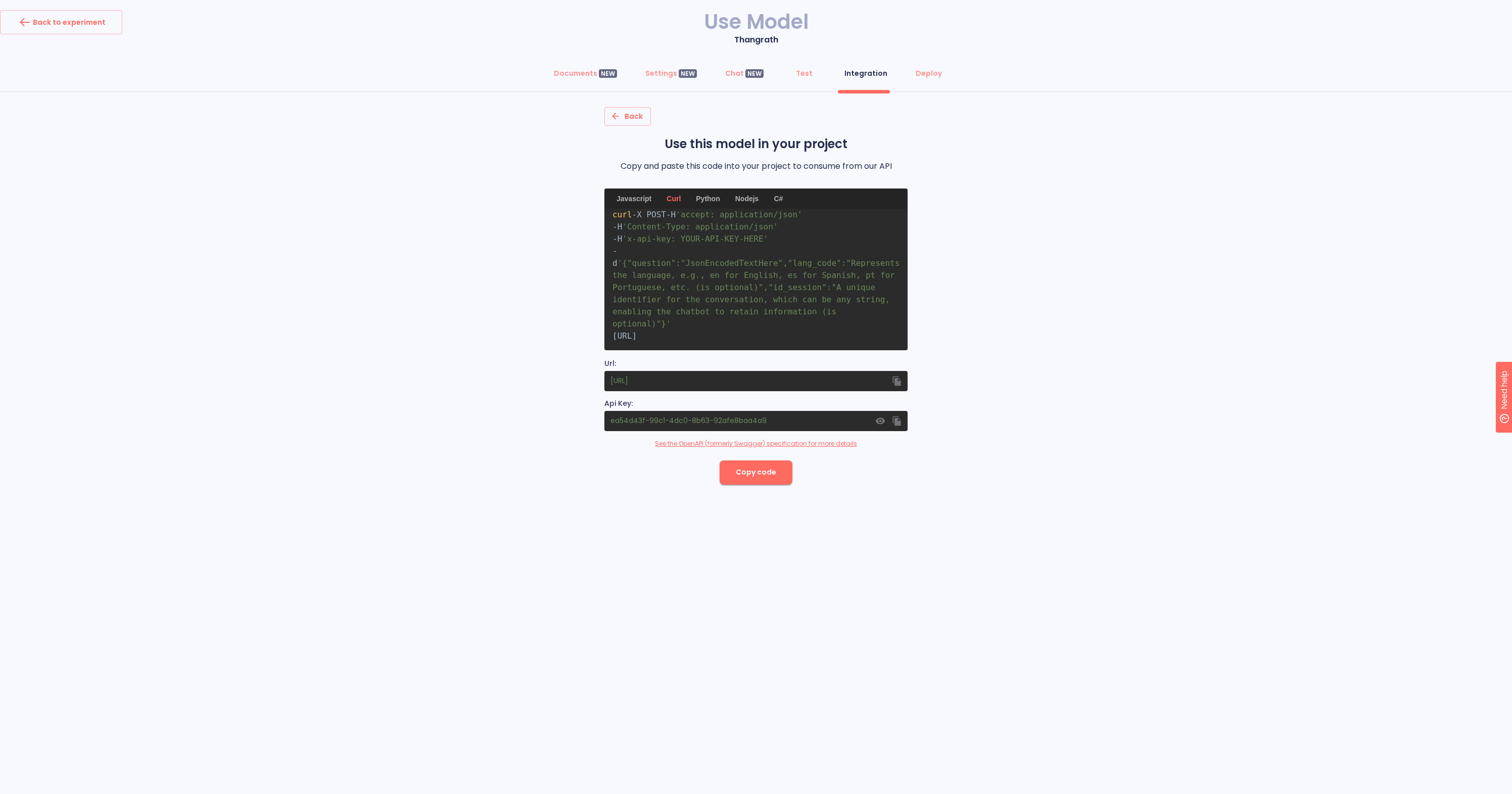
copy span "[URL]"
click at [636, 332] on span "[URL]" at bounding box center [625, 336] width 24 height 9
drag, startPoint x: 799, startPoint y: 321, endPoint x: 673, endPoint y: 317, distance: 126.1
click at [673, 317] on pre "curl -X POST -H 'accept: application/json' -H 'Content-Type: application/json' …" at bounding box center [756, 280] width 303 height 141
copy span "tps://[URL]"
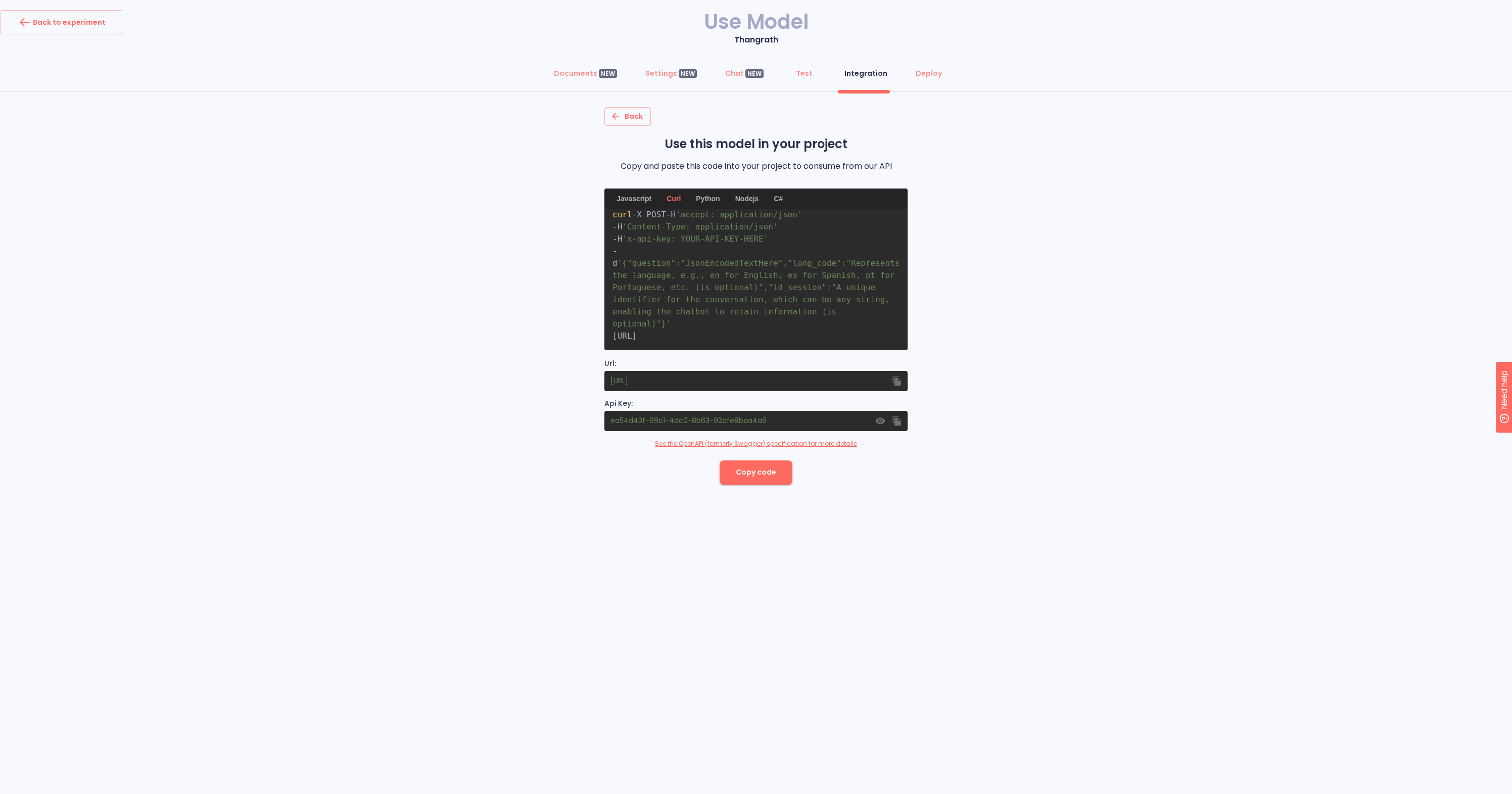
click at [636, 335] on span "[URL]" at bounding box center [625, 336] width 24 height 9
click at [636, 332] on span "[URL]" at bounding box center [625, 336] width 24 height 9
drag, startPoint x: 802, startPoint y: 321, endPoint x: 659, endPoint y: 319, distance: 143.0
click at [636, 332] on span "[URL]" at bounding box center [625, 336] width 24 height 9
copy span "[URL]"
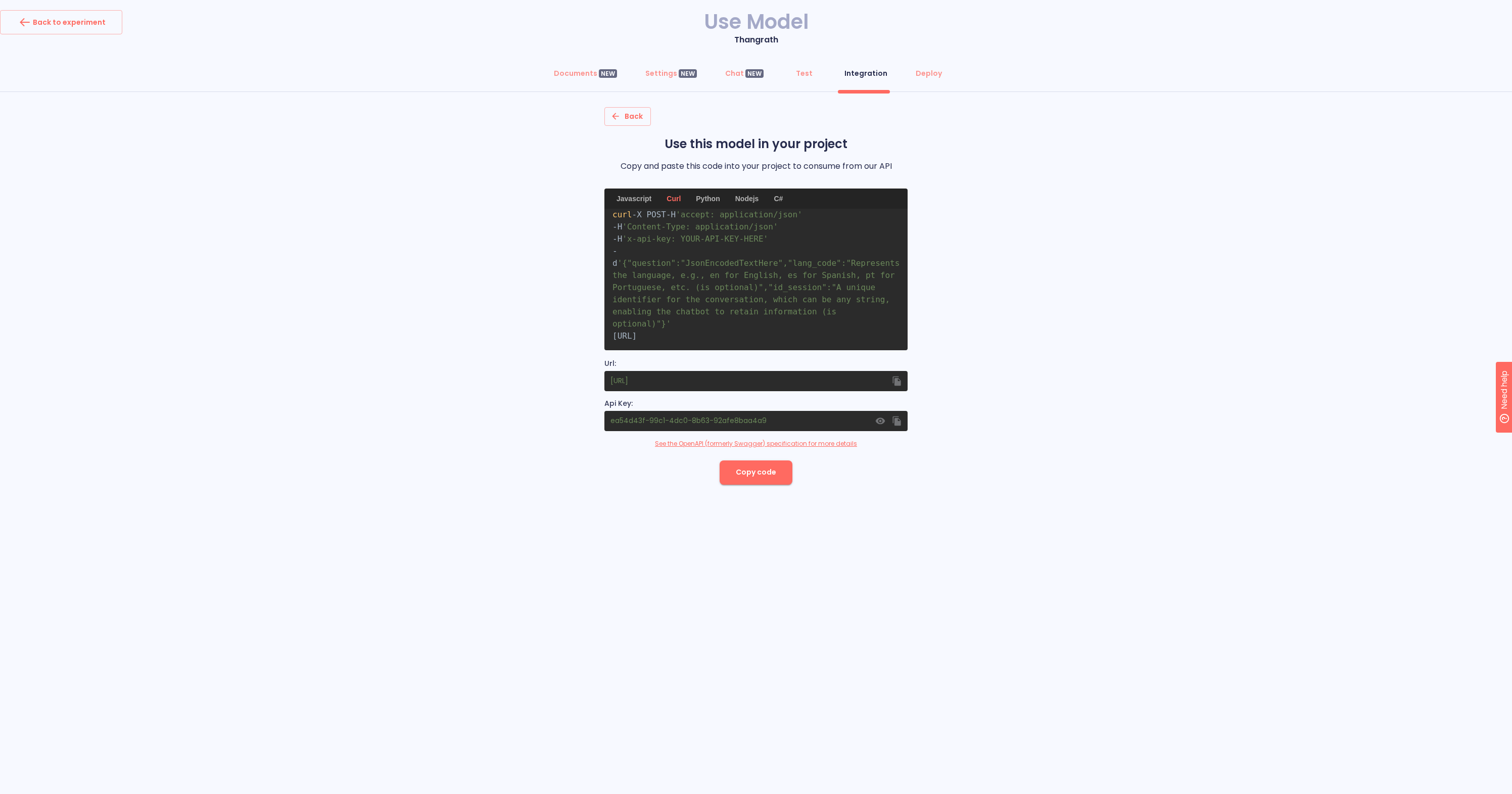
click at [1059, 255] on div "Back Use this model in your project Copy and paste this code into your project …" at bounding box center [756, 296] width 1512 height 377
drag, startPoint x: 725, startPoint y: 260, endPoint x: 681, endPoint y: 263, distance: 44.1
click at [681, 251] on span "'x-api-key: YOUR-API-KEY-HERE'" at bounding box center [695, 247] width 146 height 9
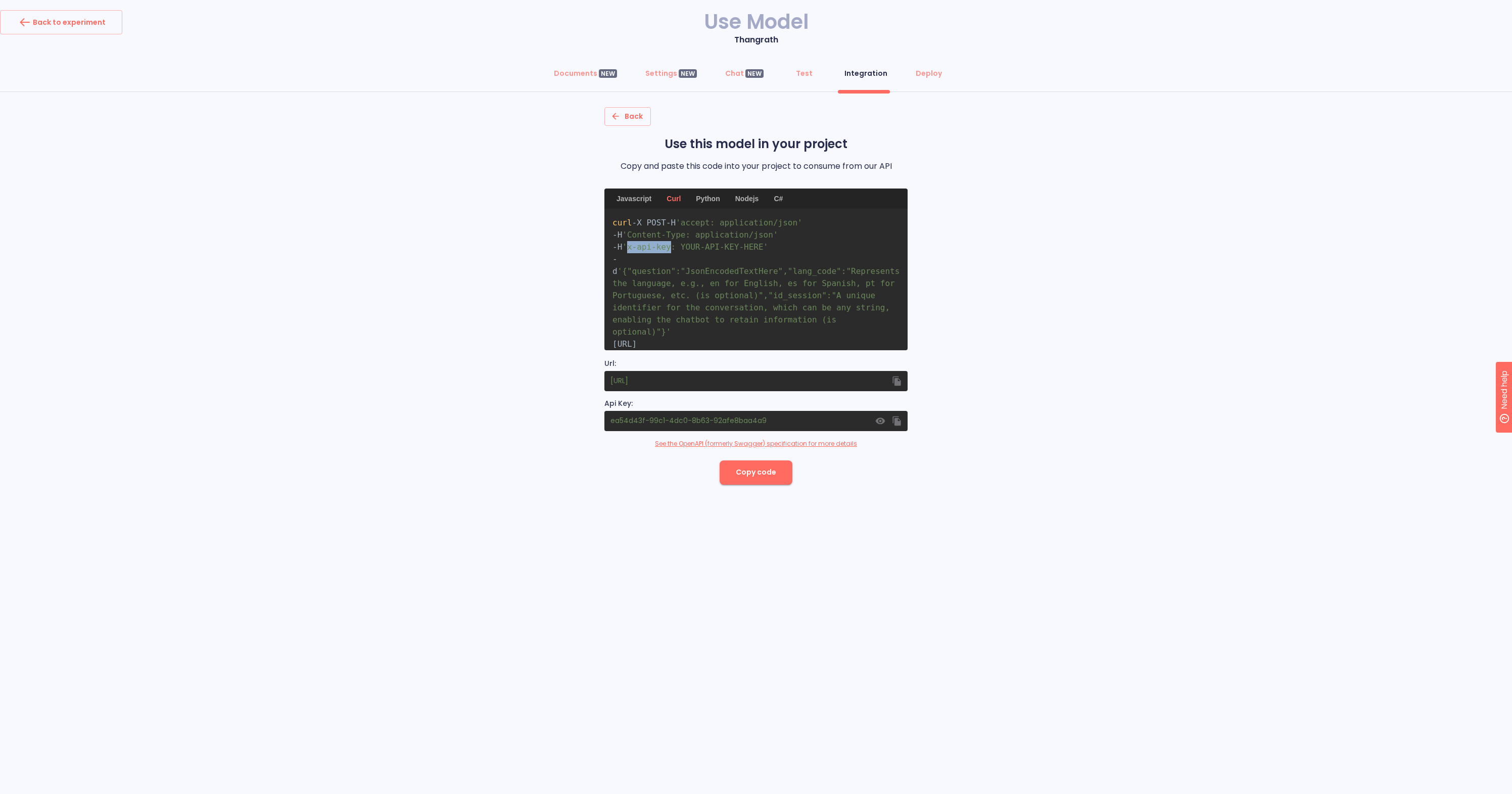
copy span "x-api-key"
click at [792, 274] on pre "curl -X POST -H 'accept: application/json' -H 'Content-Type: application/json' …" at bounding box center [756, 280] width 303 height 141
click at [716, 197] on div "Python" at bounding box center [708, 198] width 36 height 20
click at [880, 421] on icon "button" at bounding box center [880, 421] width 9 height 8
click at [898, 422] on icon "button" at bounding box center [897, 421] width 8 height 9
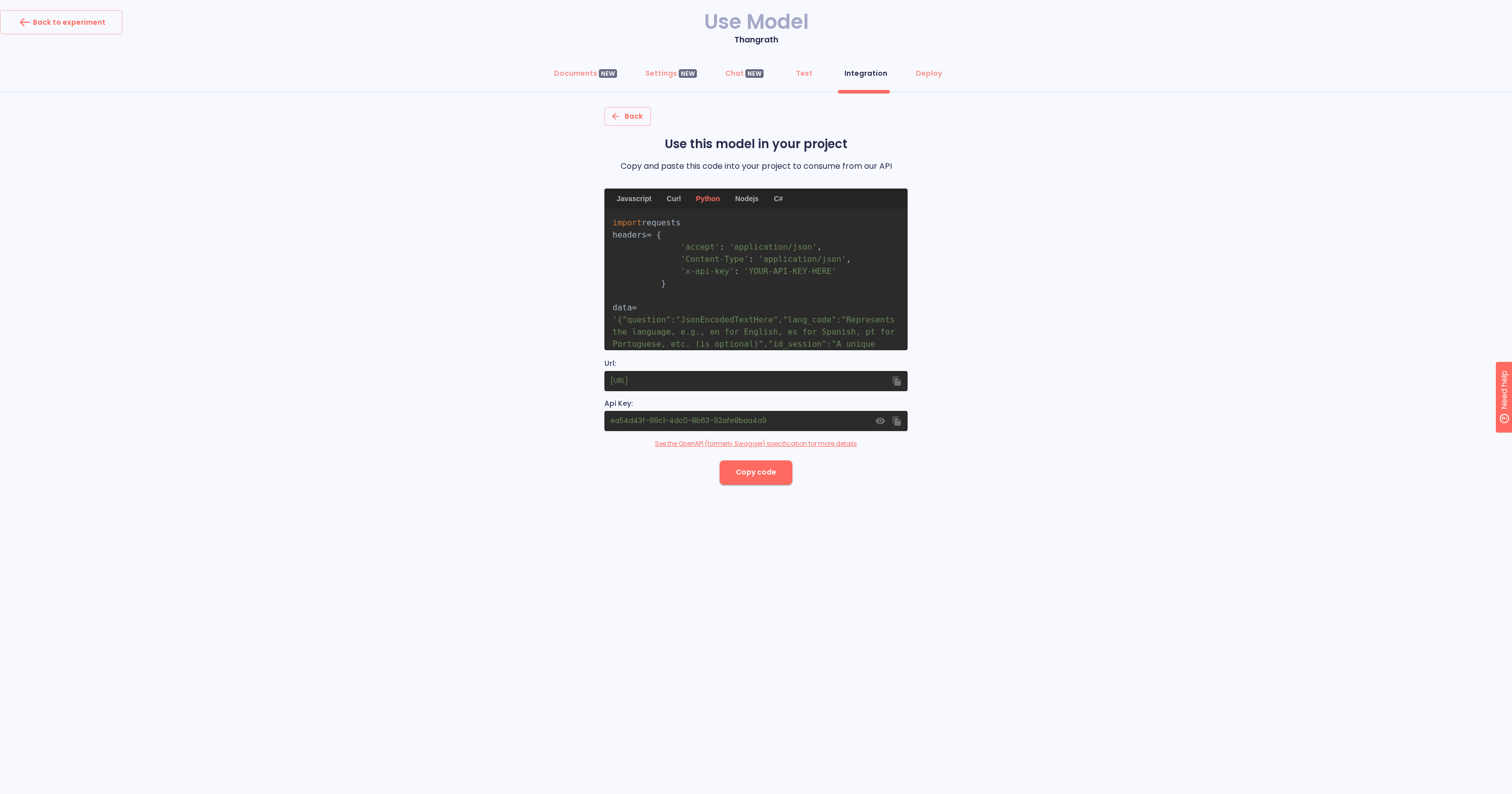
click at [682, 199] on div "Curl" at bounding box center [674, 198] width 26 height 20
click at [826, 442] on link "See the OpenAPI (formerly Swagger) specification for more details" at bounding box center [756, 445] width 202 height 9
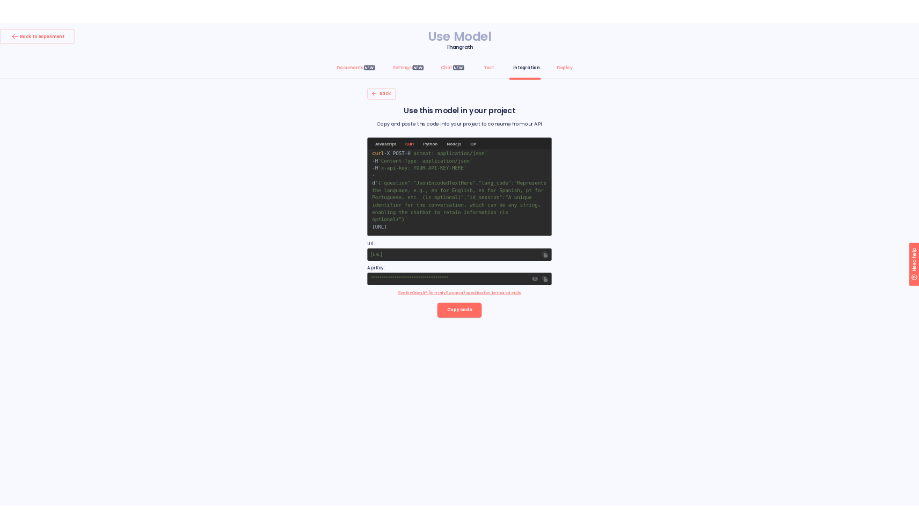
scroll to position [21, 0]
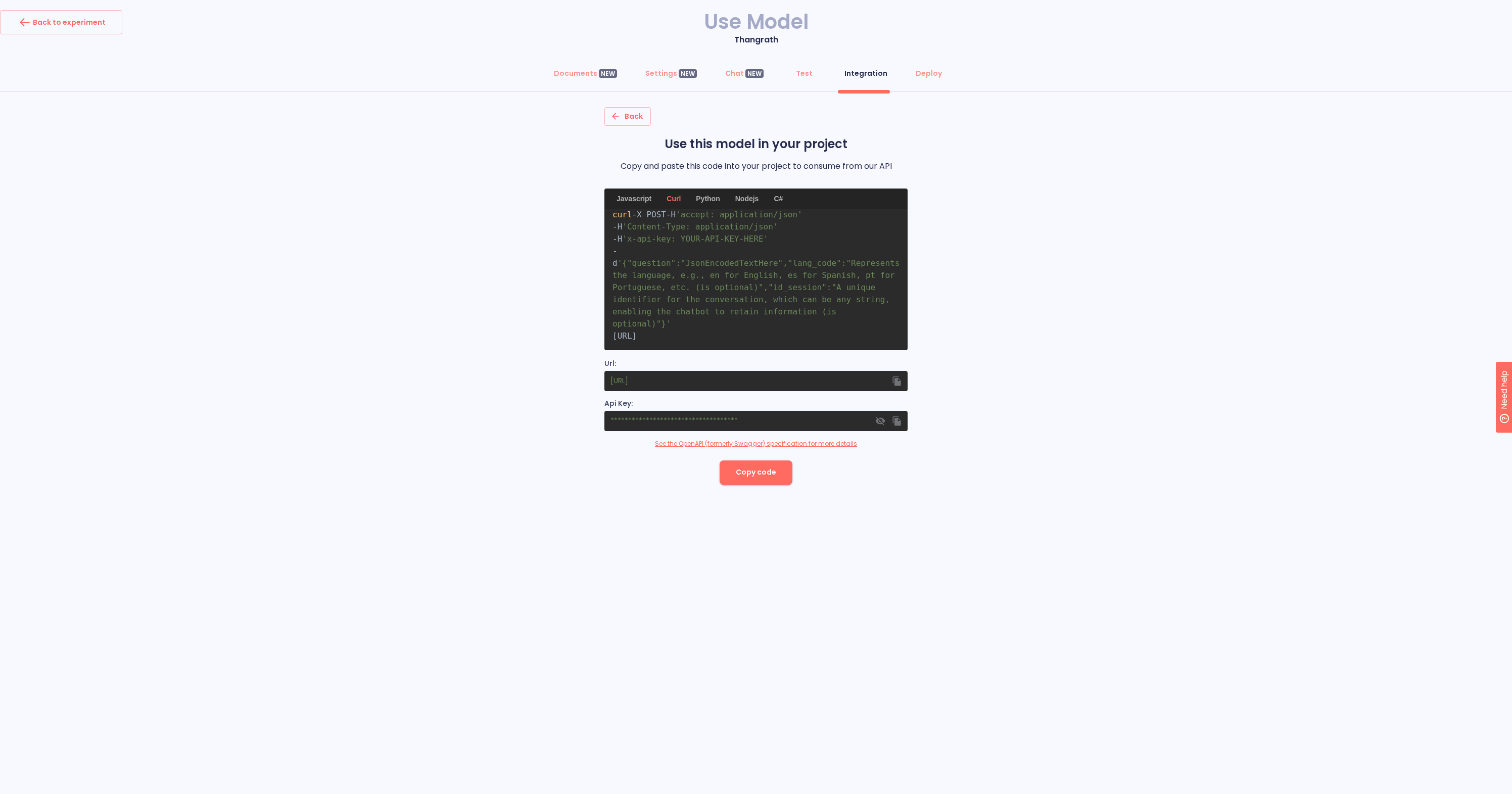
click at [636, 337] on span "[URL]" at bounding box center [625, 336] width 24 height 9
click at [812, 328] on pre "curl -X POST -H 'accept: application/json' -H 'Content-Type: application/json' …" at bounding box center [756, 280] width 303 height 141
drag, startPoint x: 799, startPoint y: 324, endPoint x: 859, endPoint y: 337, distance: 61.4
click at [859, 337] on pre "curl -X POST -H 'accept: application/json' -H 'Content-Type: application/json' …" at bounding box center [756, 280] width 303 height 141
click at [636, 332] on span "[URL]" at bounding box center [625, 336] width 24 height 9
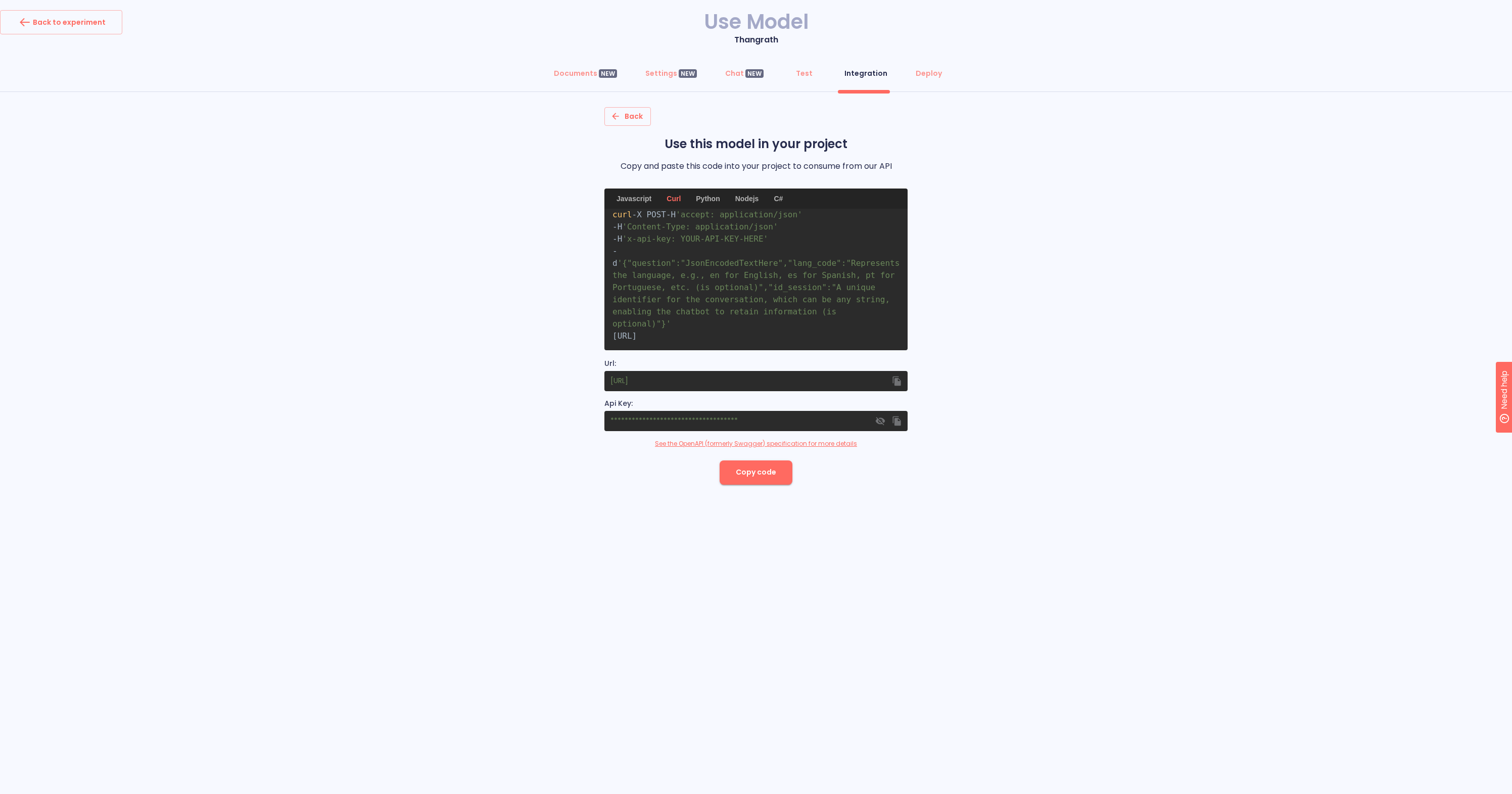
drag, startPoint x: 799, startPoint y: 318, endPoint x: 859, endPoint y: 332, distance: 61.6
click at [859, 332] on pre "curl -X POST -H 'accept: application/json' -H 'Content-Type: application/json' …" at bounding box center [756, 280] width 303 height 141
copy span "/text/question-answering/ask/a4066b78-9f48-427d-ab7c-b4296785948b"
click at [713, 218] on span "'accept: application/json'" at bounding box center [739, 215] width 126 height 9
click at [695, 214] on span "'accept: application/json'" at bounding box center [739, 215] width 126 height 9
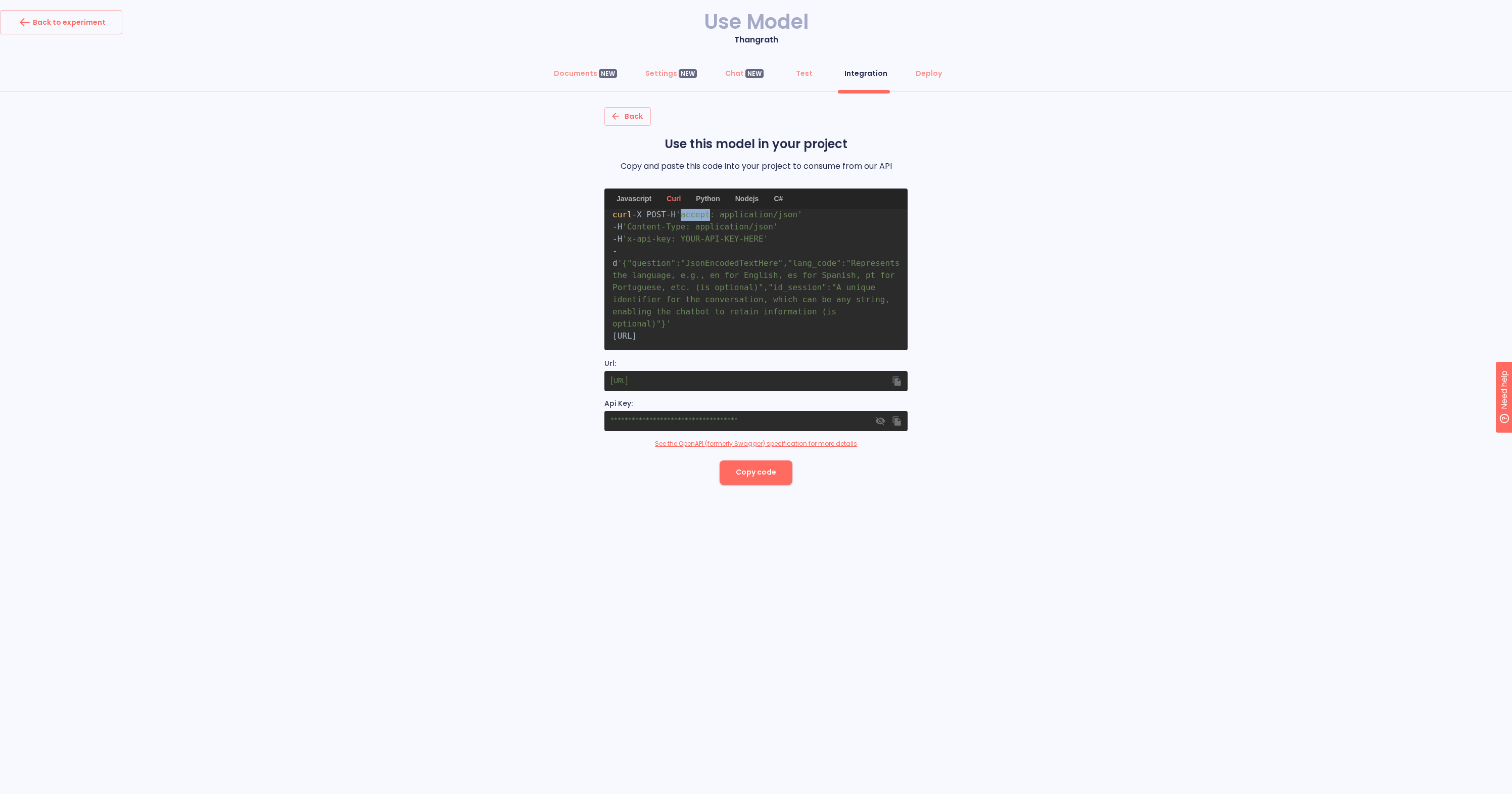
click at [695, 214] on span "'accept: application/json'" at bounding box center [739, 215] width 126 height 9
copy span "accept"
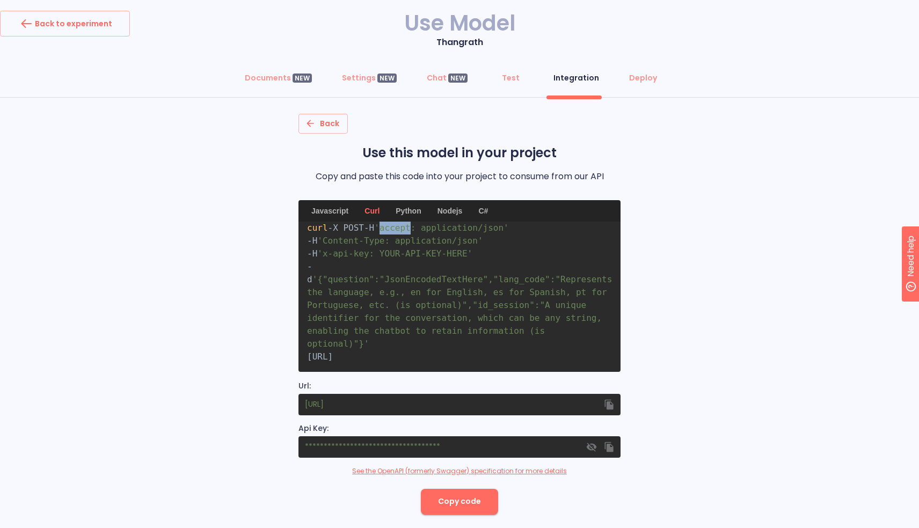
click at [399, 228] on span "'accept: application/json'" at bounding box center [441, 228] width 134 height 10
click at [455, 226] on span "'accept: application/json'" at bounding box center [441, 228] width 134 height 10
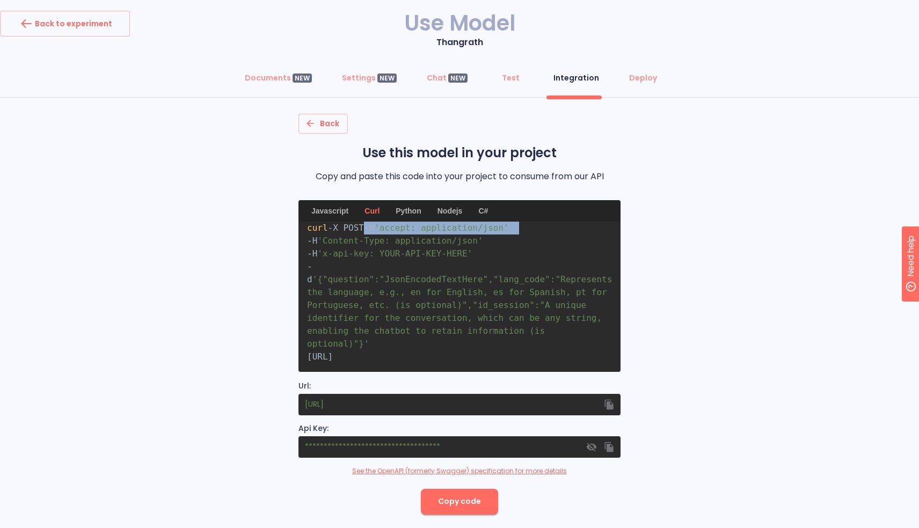
click at [455, 226] on span "'accept: application/json'" at bounding box center [441, 228] width 134 height 10
click at [442, 227] on span "'accept: application/json'" at bounding box center [441, 228] width 134 height 10
drag, startPoint x: 428, startPoint y: 230, endPoint x: 505, endPoint y: 229, distance: 76.8
click at [505, 229] on span "'accept: application/json'" at bounding box center [441, 228] width 134 height 10
copy span "application/json"
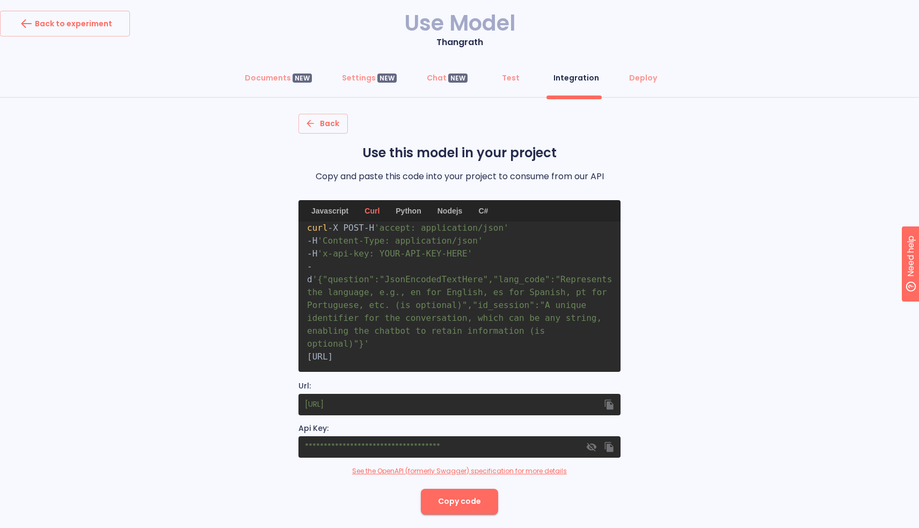
click at [381, 237] on span "'Content-Type: application/json'" at bounding box center [399, 241] width 165 height 10
drag, startPoint x: 441, startPoint y: 242, endPoint x: 381, endPoint y: 240, distance: 60.1
click at [381, 240] on span "'Content-Type: application/json'" at bounding box center [399, 241] width 165 height 10
copy span "Content-Type"
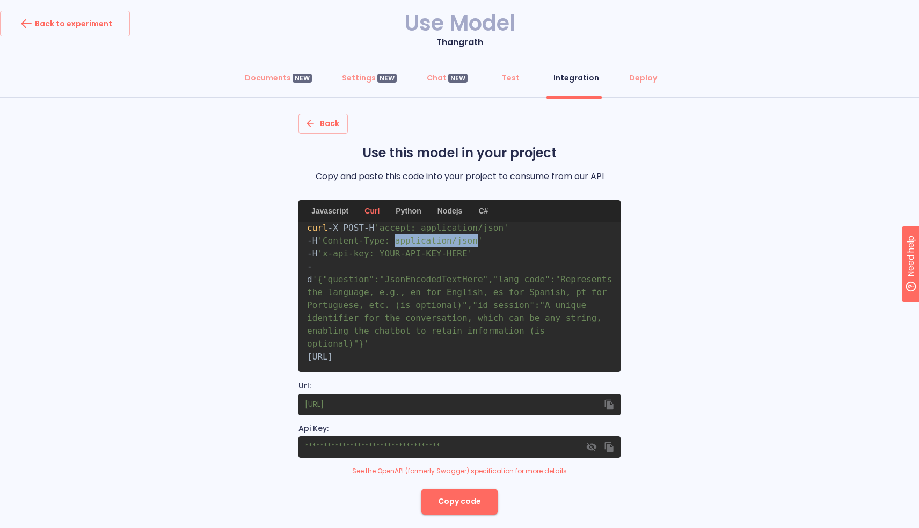
drag, startPoint x: 452, startPoint y: 241, endPoint x: 533, endPoint y: 240, distance: 80.5
click at [483, 240] on span "'Content-Type: application/json'" at bounding box center [399, 241] width 165 height 10
copy span "application/json"
click at [495, 263] on pre "curl -X POST -H 'accept: application/json' -H 'Content-Type: application/json' …" at bounding box center [459, 297] width 322 height 150
